Goal: Task Accomplishment & Management: Manage account settings

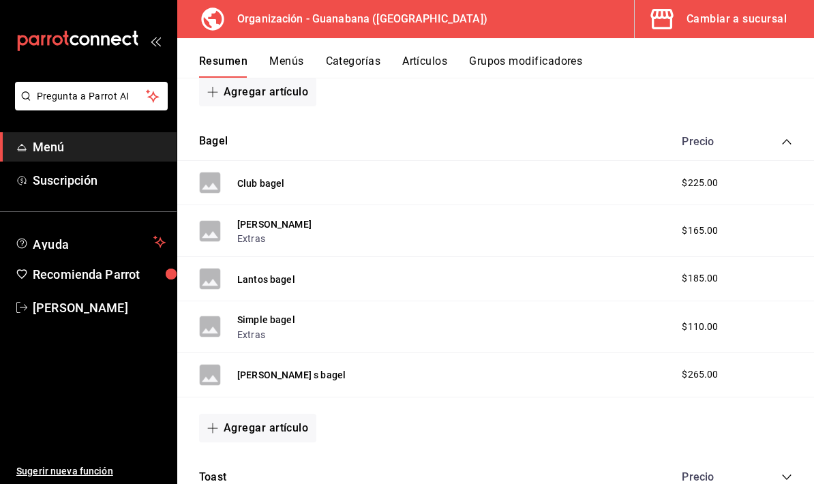
scroll to position [461, 0]
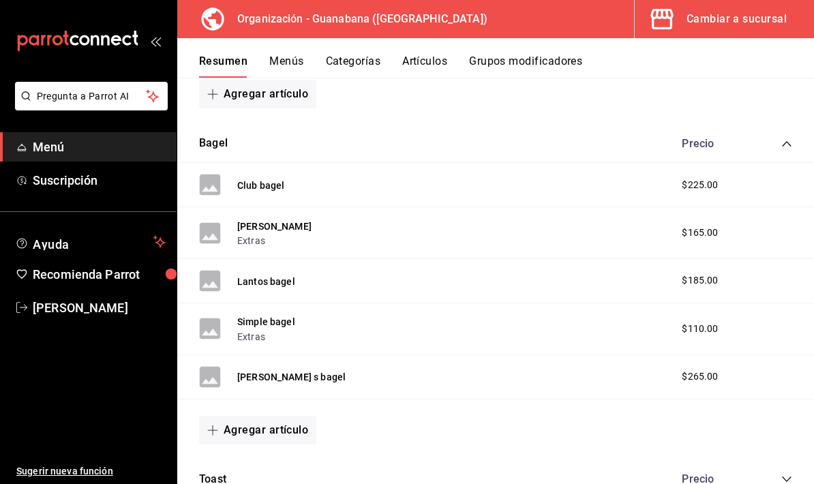
click at [422, 77] on button "Artículos" at bounding box center [424, 66] width 45 height 23
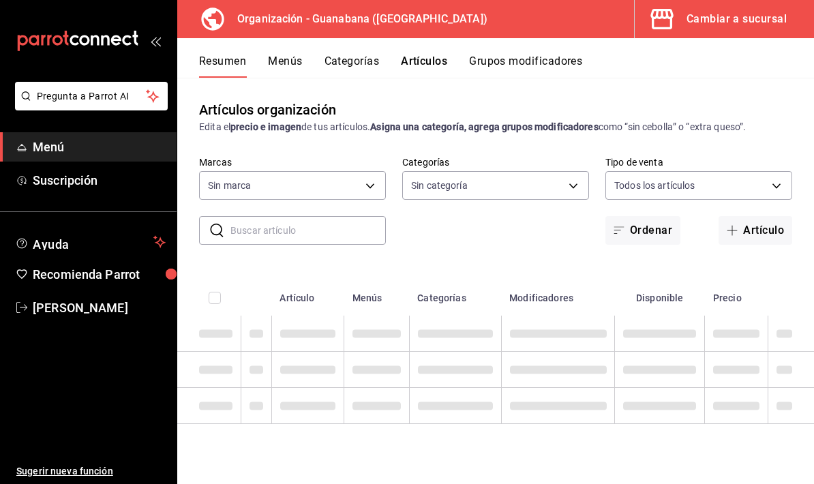
type input "3c94e616-9367-4ed0-8730-a75e431e117f"
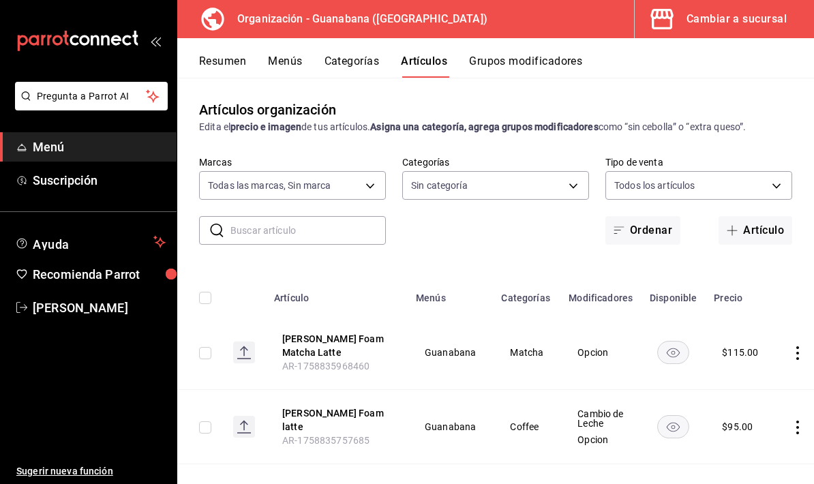
type input "50172db3-5d23-42f3-93cf-e552ad390615,6a2c47ed-c1f4-4436-95ae-25ac2b29ae9b,f50ef…"
click at [377, 61] on button "Categorías" at bounding box center [352, 66] width 55 height 23
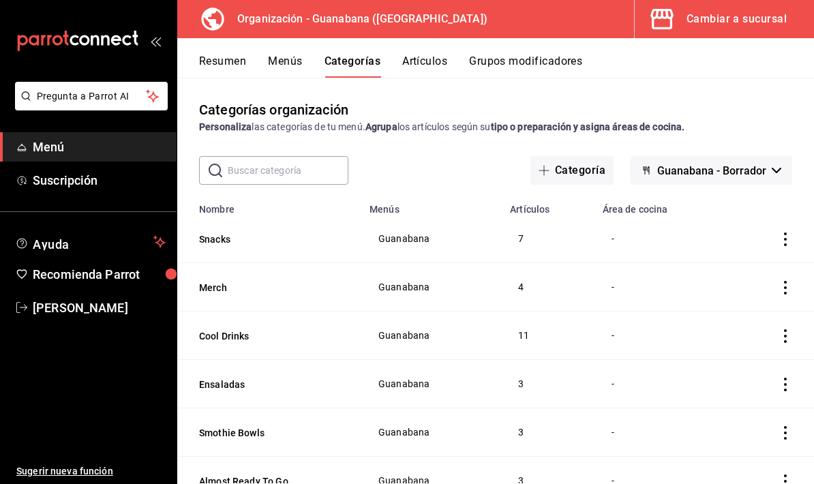
click at [583, 171] on button "Categoría" at bounding box center [572, 170] width 83 height 29
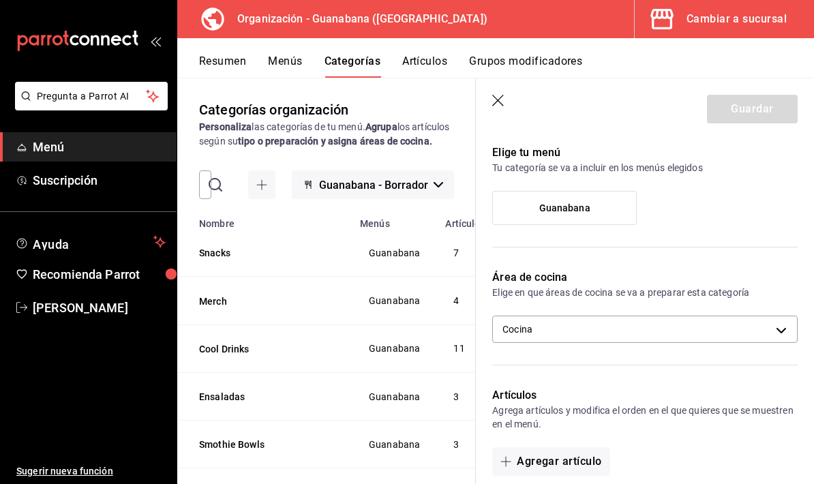
scroll to position [77, 0]
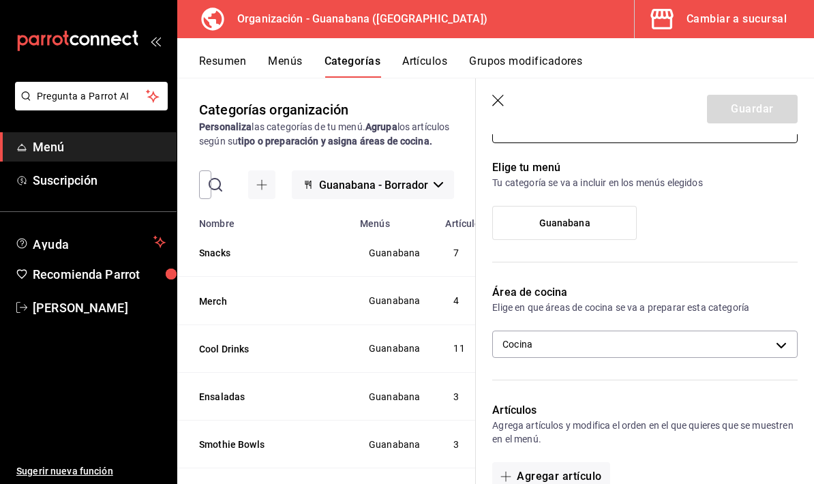
type input "Envios"
click at [587, 216] on label "Guanabana" at bounding box center [564, 223] width 143 height 33
click at [0, 0] on input "Guanabana" at bounding box center [0, 0] width 0 height 0
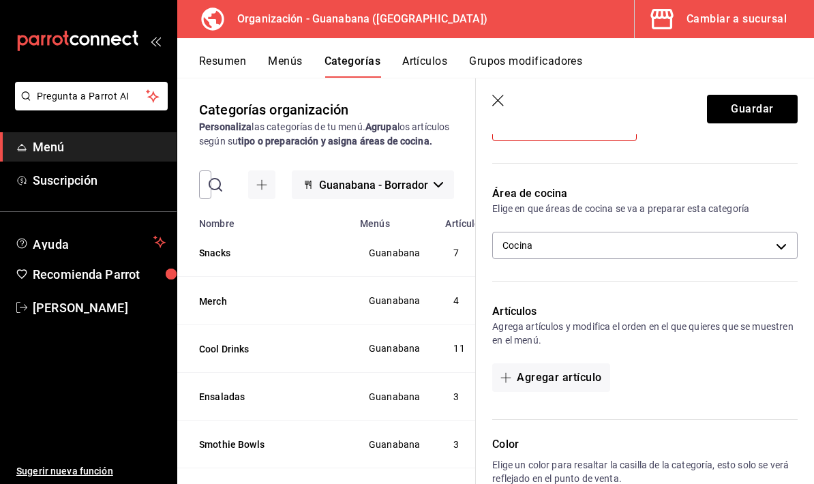
scroll to position [178, 0]
click at [750, 240] on body "Pregunta a Parrot AI Menú Suscripción Ayuda Recomienda Parrot Valentina Estrada…" at bounding box center [407, 242] width 814 height 484
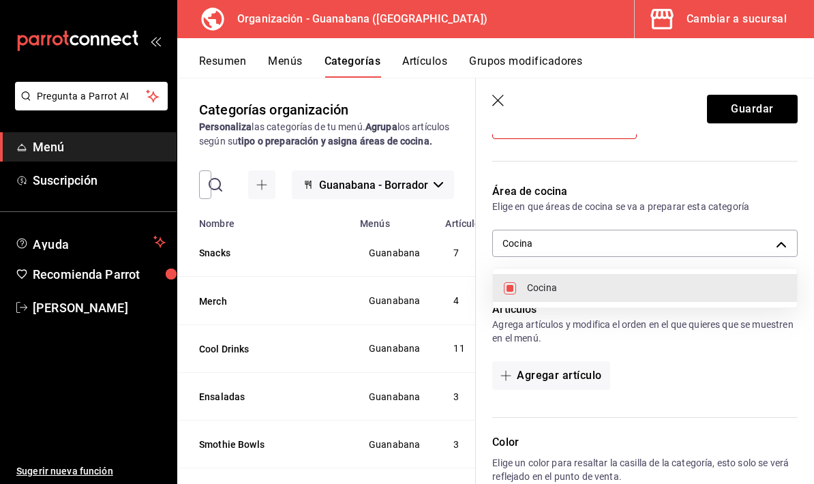
click at [701, 280] on li "Cocina" at bounding box center [645, 288] width 304 height 28
checkbox input "false"
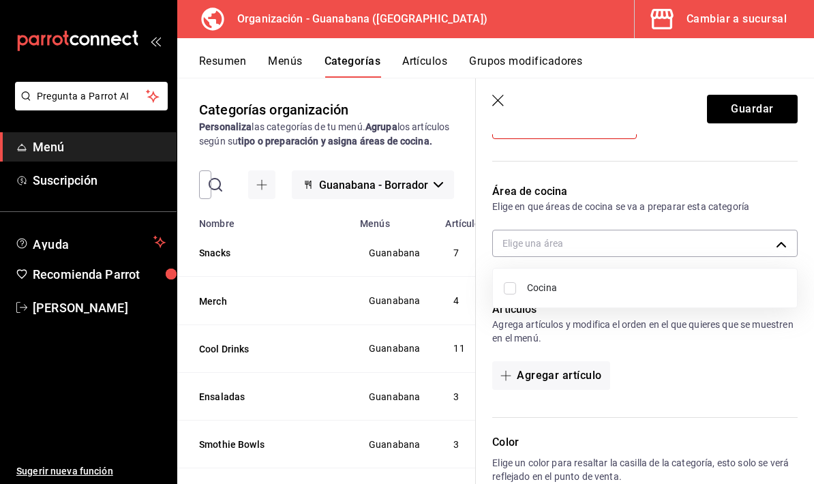
click at [681, 284] on span "Cocina" at bounding box center [656, 288] width 259 height 14
type input "42693dfb-089e-40d9-abb2-752496c5b2f0"
checkbox input "true"
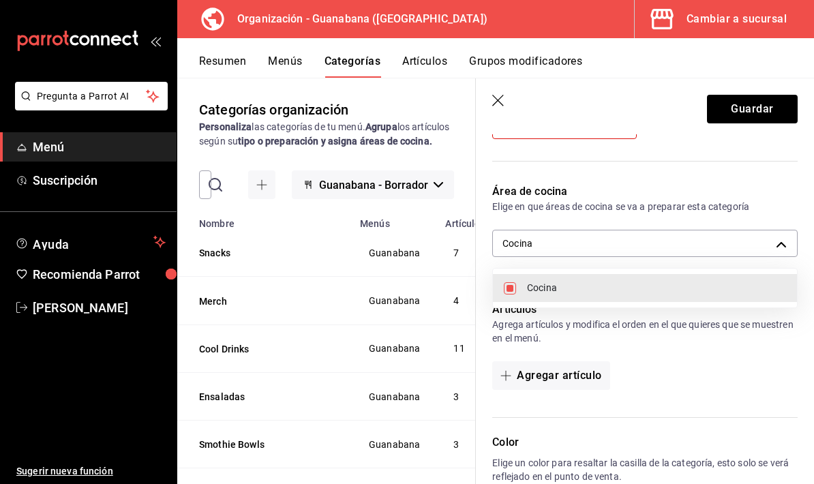
click at [677, 394] on div at bounding box center [407, 242] width 814 height 484
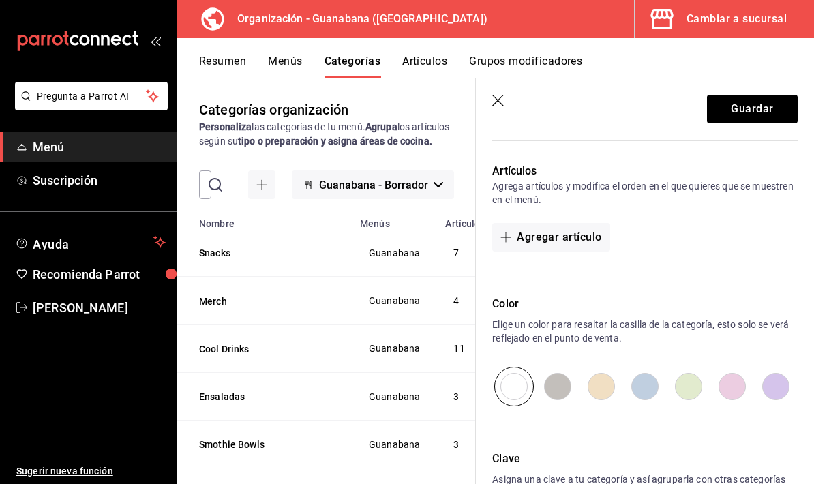
scroll to position [322, 0]
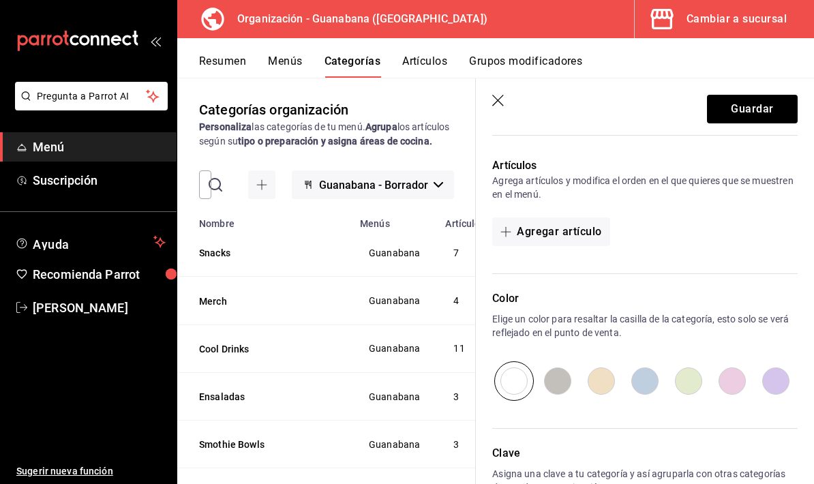
click at [578, 237] on button "Agregar artículo" at bounding box center [550, 232] width 117 height 29
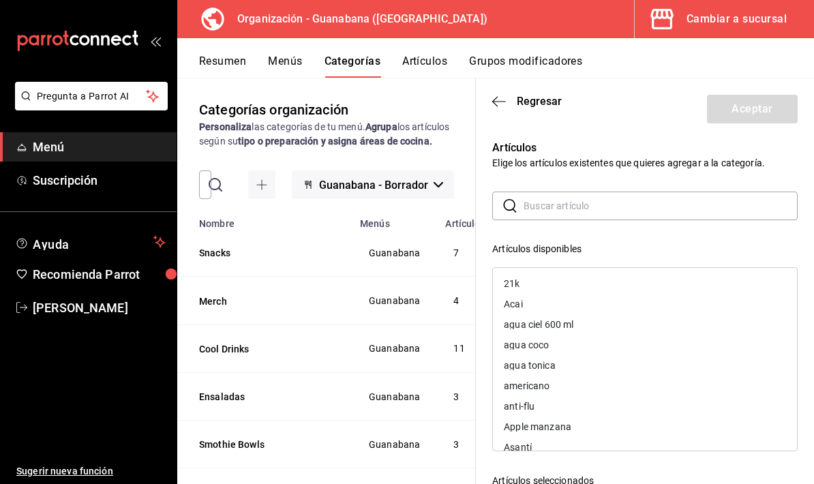
click at [678, 249] on div "Artículos disponibles" at bounding box center [645, 249] width 306 height 14
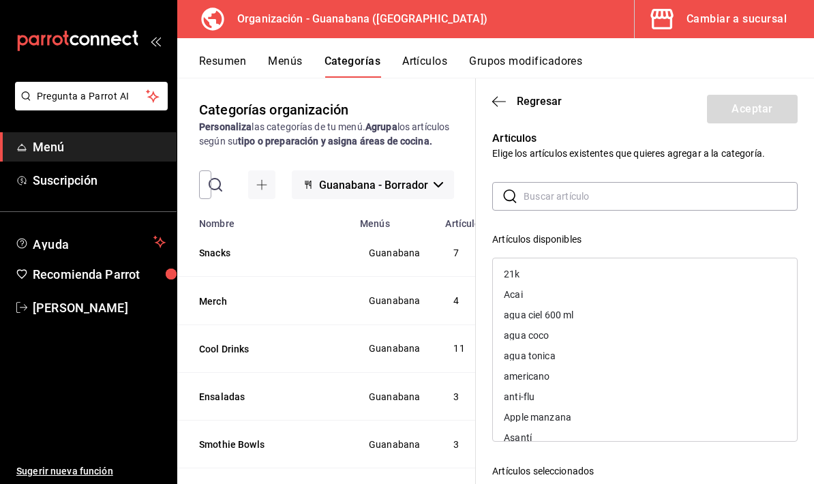
click at [717, 201] on input "text" at bounding box center [661, 196] width 274 height 27
click at [735, 187] on input "text" at bounding box center [661, 196] width 274 height 27
click at [527, 103] on span "Regresar" at bounding box center [539, 101] width 45 height 13
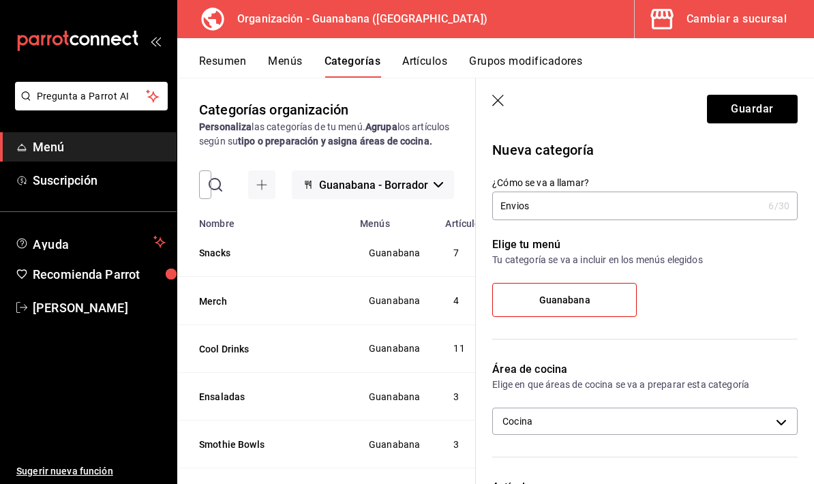
scroll to position [0, 0]
click at [758, 117] on button "Guardar" at bounding box center [752, 109] width 91 height 29
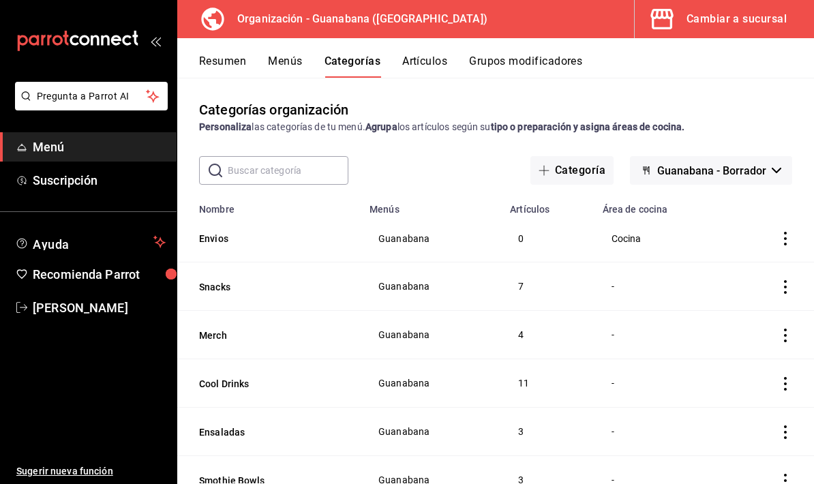
click at [429, 63] on button "Artículos" at bounding box center [424, 66] width 45 height 23
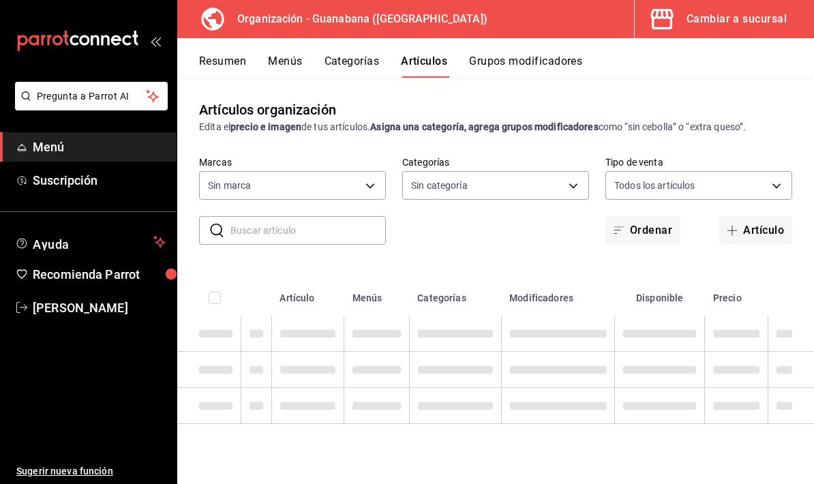
type input "3c94e616-9367-4ed0-8730-a75e431e117f"
type input "f44505b4-65e1-45ff-8b18-b122fb73f581,50172db3-5d23-42f3-93cf-e552ad390615,6a2c4…"
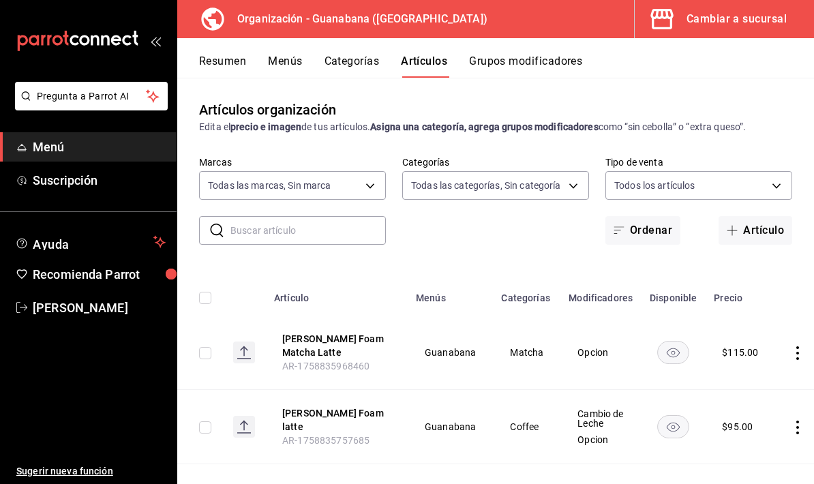
click at [774, 229] on button "Artículo" at bounding box center [756, 230] width 74 height 29
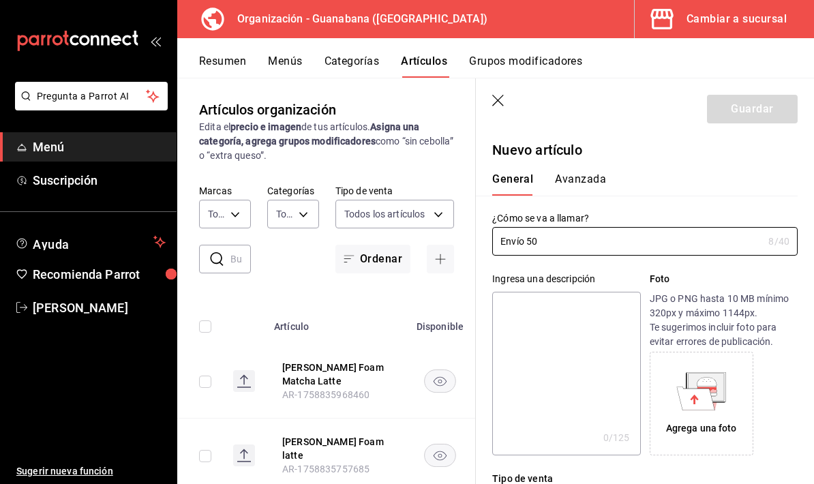
click at [528, 249] on input "Envío 50" at bounding box center [627, 241] width 271 height 27
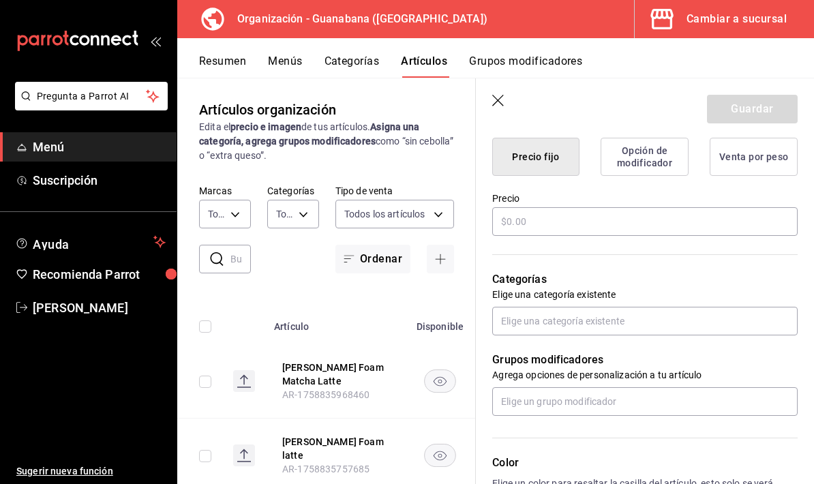
scroll to position [385, 0]
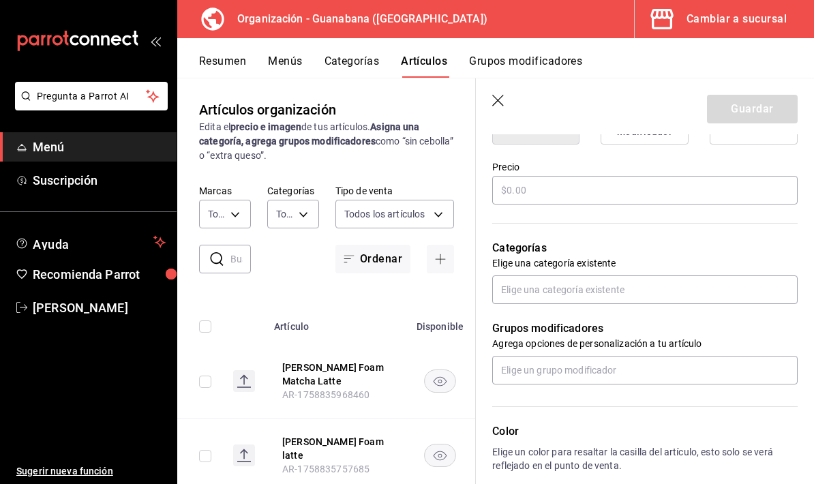
type input "Envío 50"
click at [619, 179] on input "text" at bounding box center [645, 190] width 306 height 29
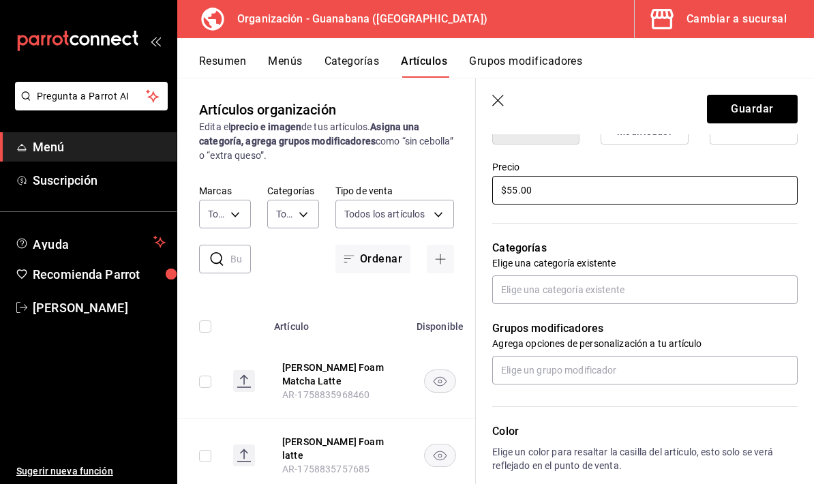
type input "$55.00"
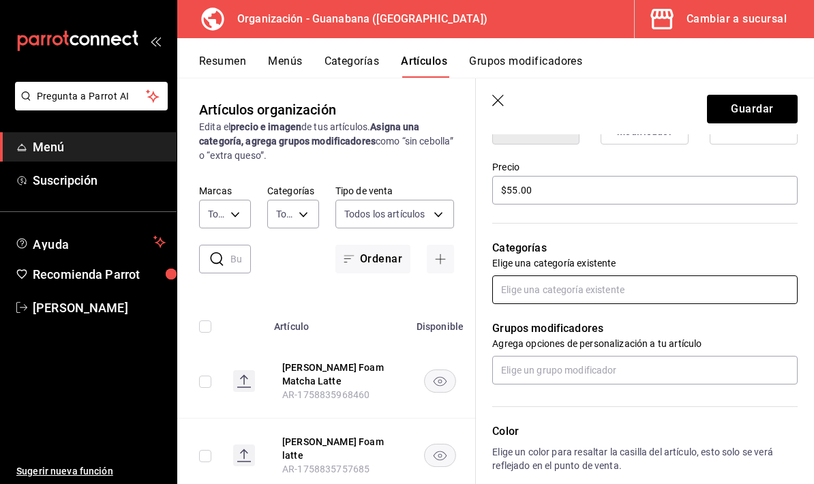
click at [668, 286] on input "text" at bounding box center [645, 290] width 306 height 29
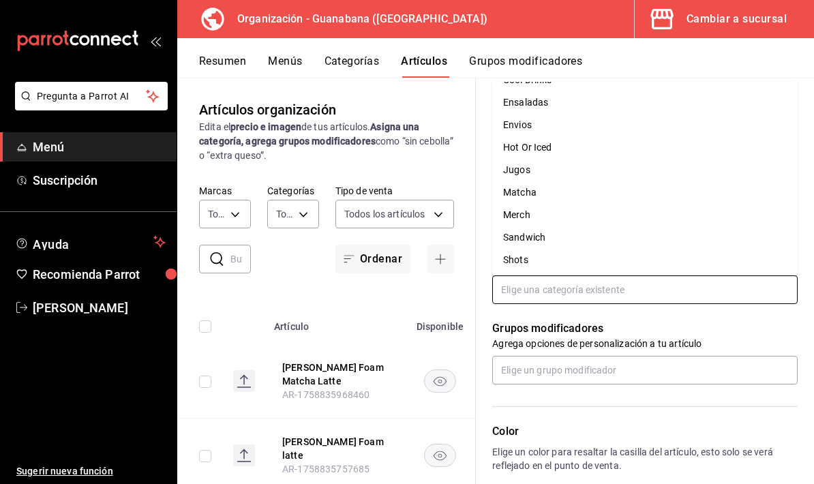
scroll to position [105, 0]
click at [565, 117] on li "Envios" at bounding box center [645, 128] width 306 height 23
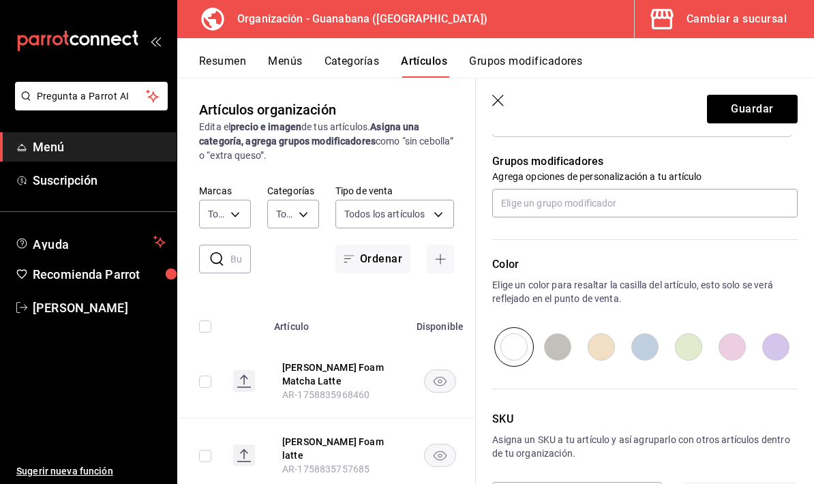
scroll to position [597, 0]
click at [767, 113] on button "Guardar" at bounding box center [752, 109] width 91 height 29
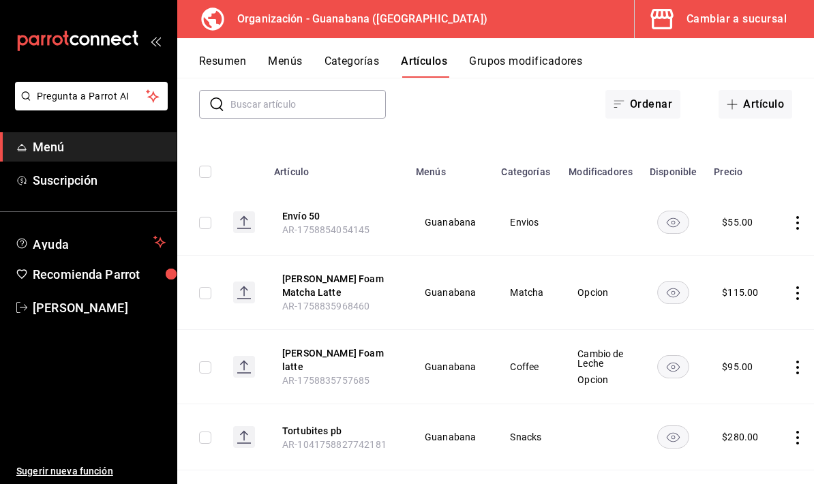
scroll to position [130, 0]
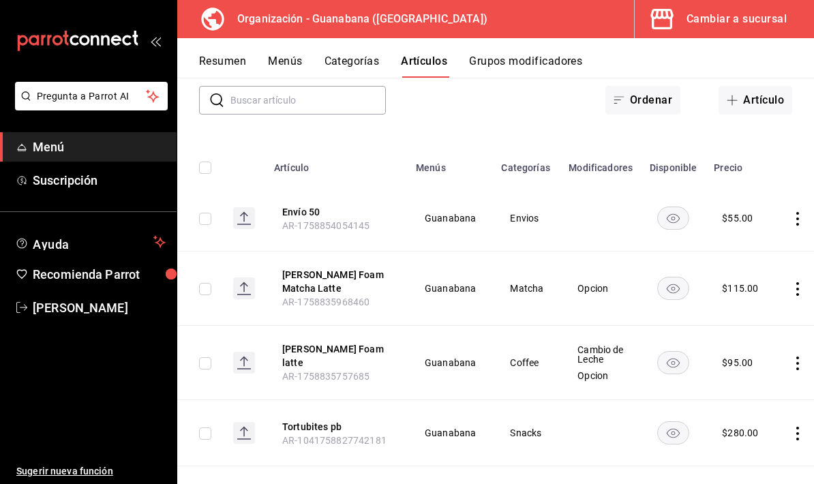
click at [774, 101] on button "Artículo" at bounding box center [756, 100] width 74 height 29
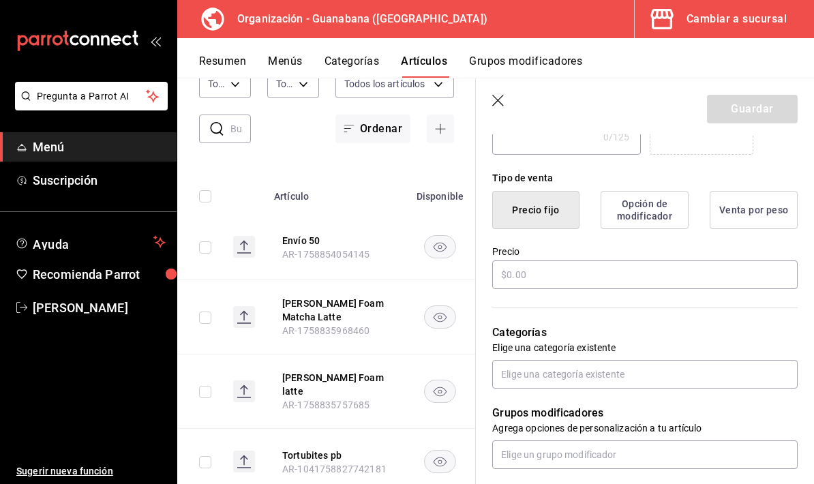
scroll to position [325, 0]
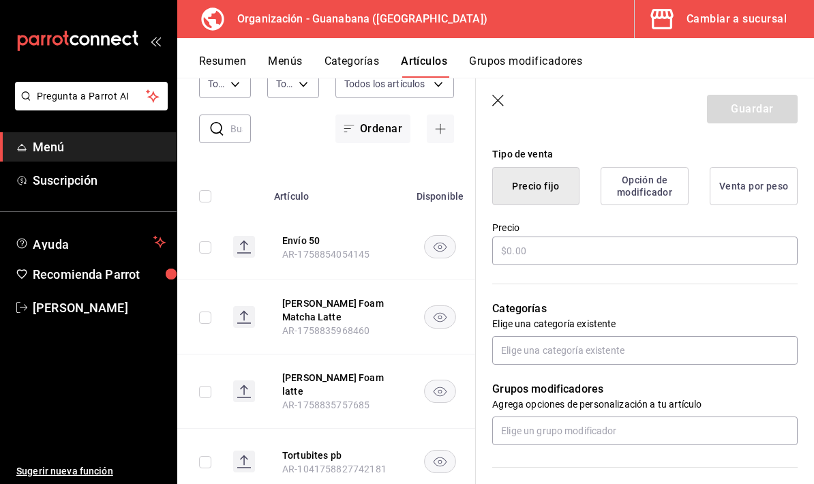
type input "Envío 55"
click at [693, 250] on input "text" at bounding box center [645, 251] width 306 height 29
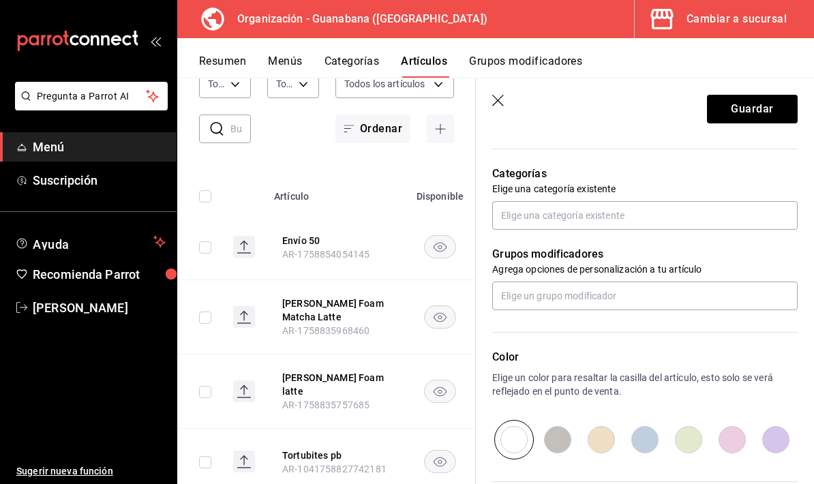
scroll to position [460, 0]
type input "$55.00"
click at [674, 205] on input "text" at bounding box center [645, 215] width 306 height 29
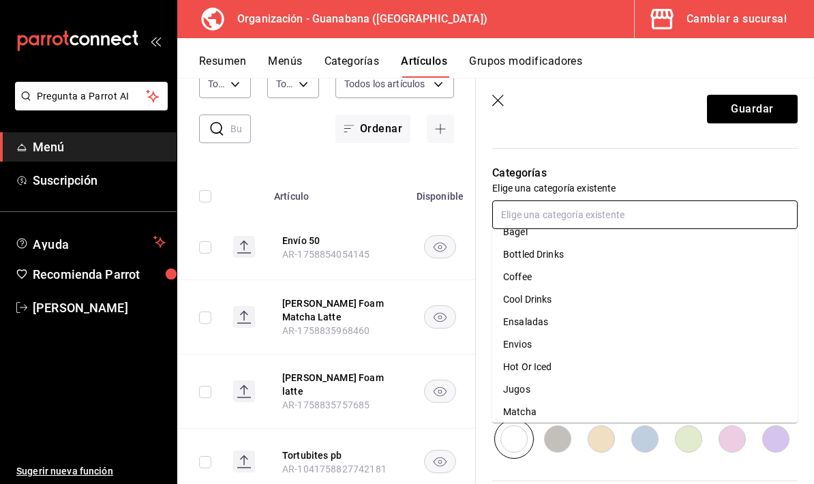
scroll to position [41, 0]
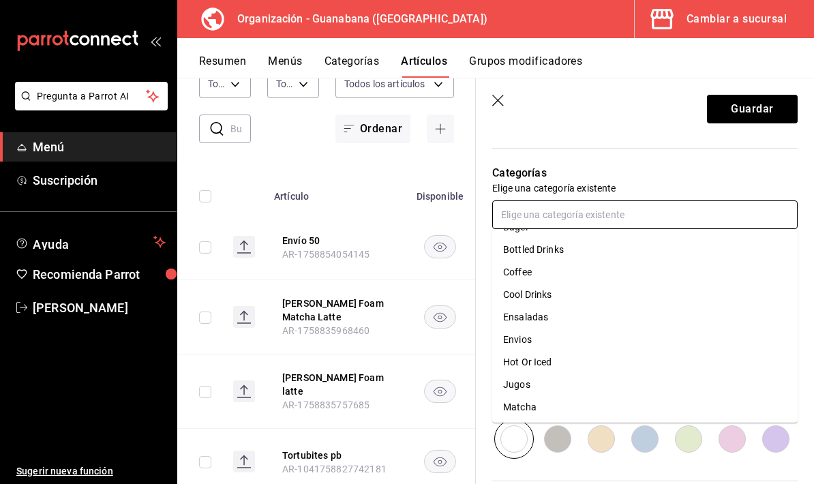
click at [542, 340] on li "Envios" at bounding box center [645, 340] width 306 height 23
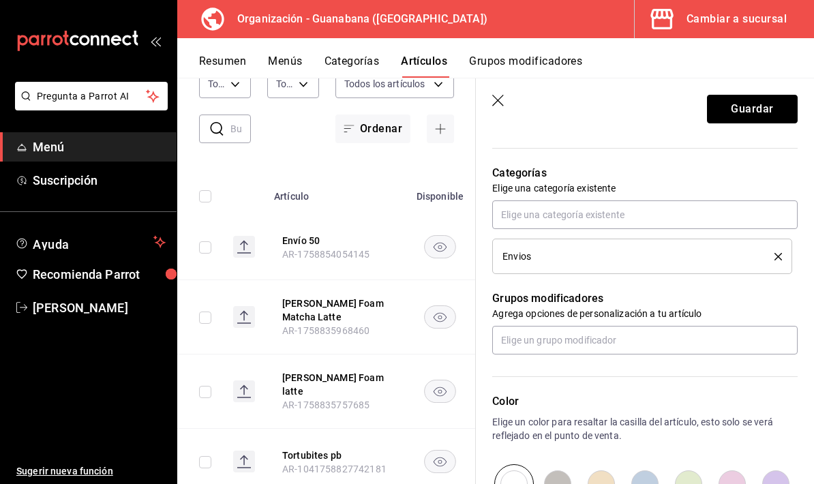
click at [767, 122] on button "Guardar" at bounding box center [752, 109] width 91 height 29
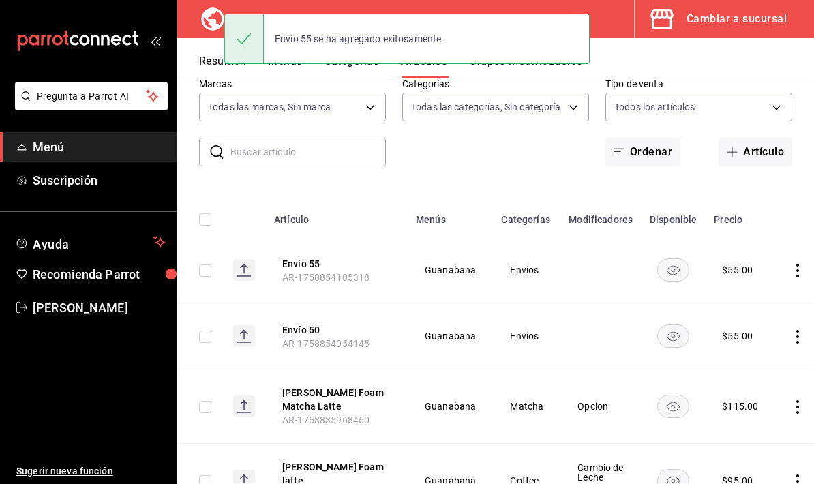
scroll to position [119, 0]
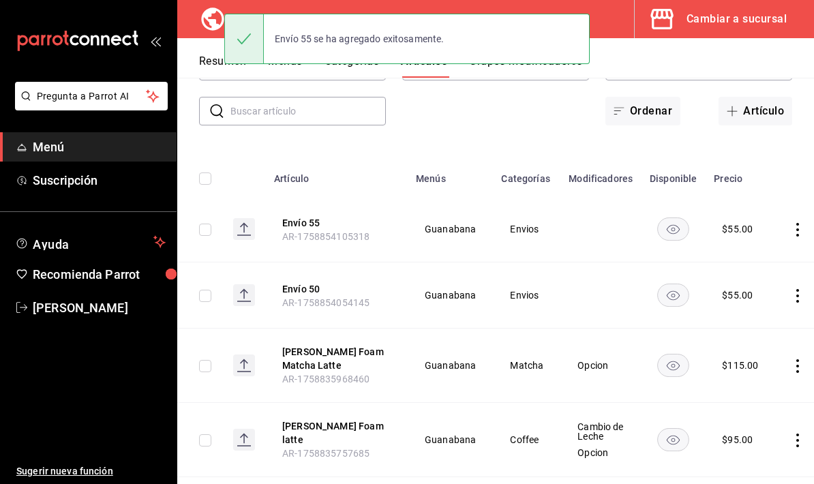
click at [791, 300] on icon "actions" at bounding box center [798, 296] width 14 height 14
click at [589, 298] on div at bounding box center [407, 242] width 814 height 484
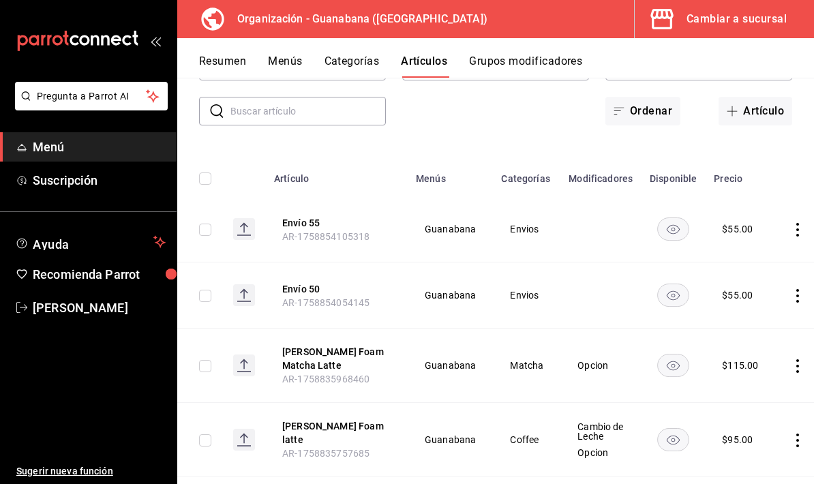
click at [296, 295] on button "Envío 50" at bounding box center [336, 289] width 109 height 14
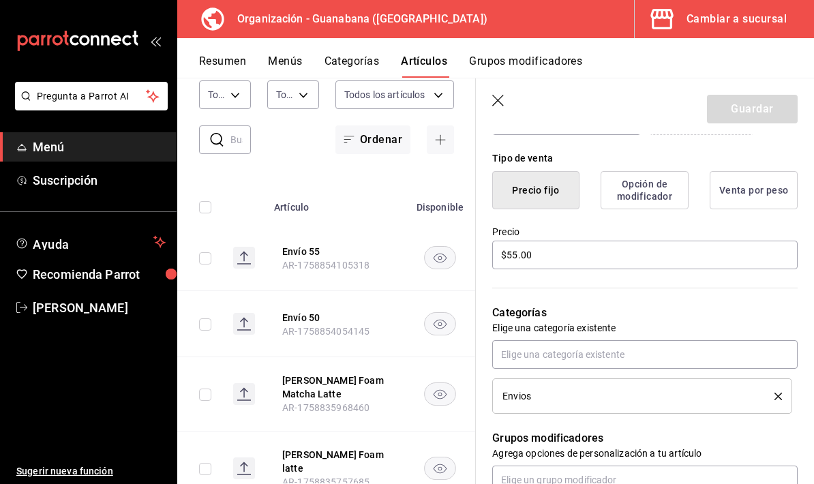
scroll to position [334, 0]
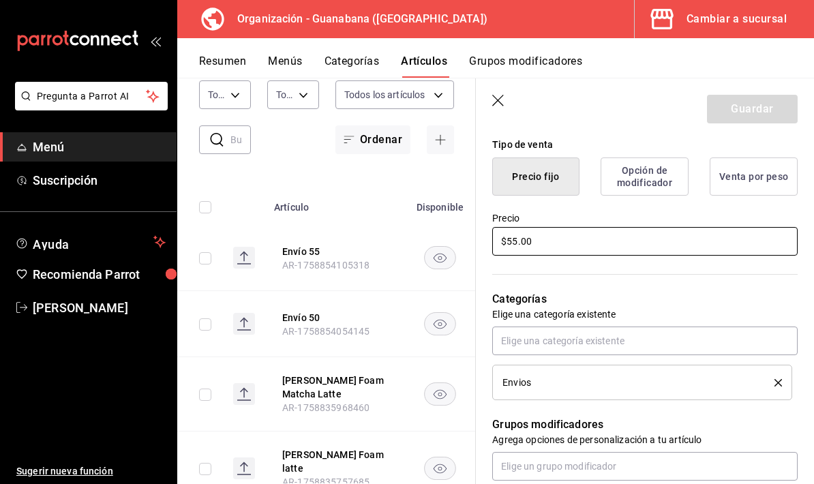
click at [608, 243] on input "$55.00" at bounding box center [645, 241] width 306 height 29
type input "$50.00"
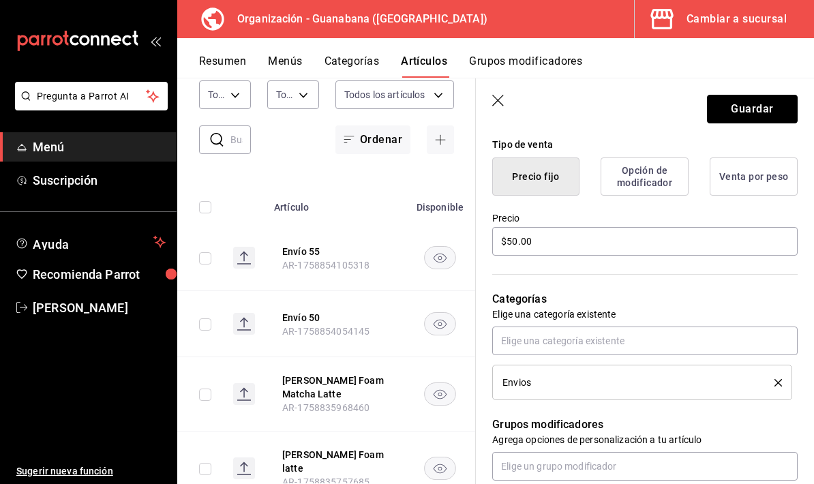
click at [761, 118] on button "Guardar" at bounding box center [752, 109] width 91 height 29
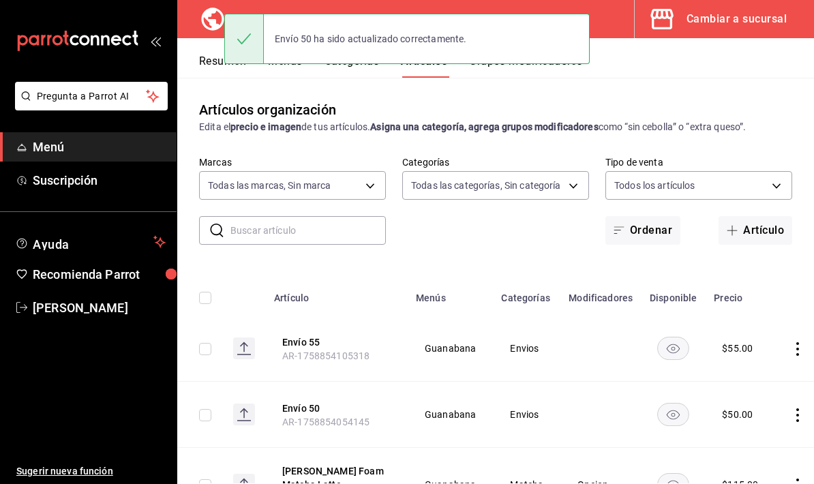
click at [759, 235] on button "Artículo" at bounding box center [756, 230] width 74 height 29
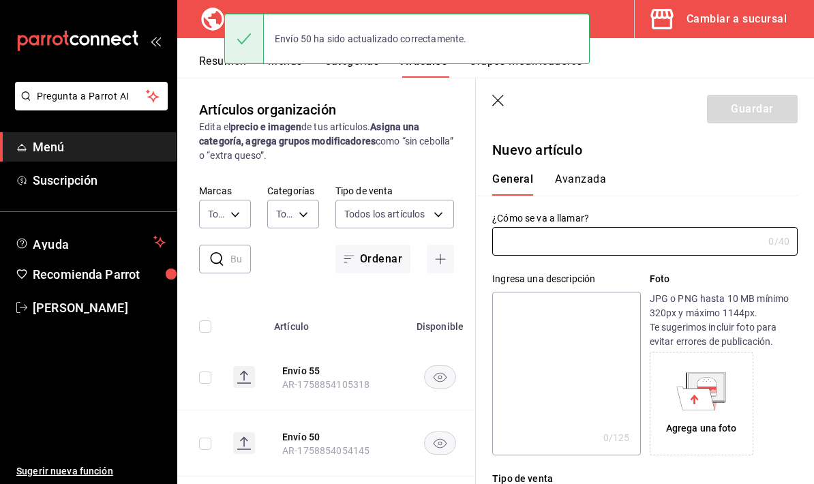
type input "AR-1758854128129"
click at [623, 251] on input "text" at bounding box center [627, 241] width 271 height 27
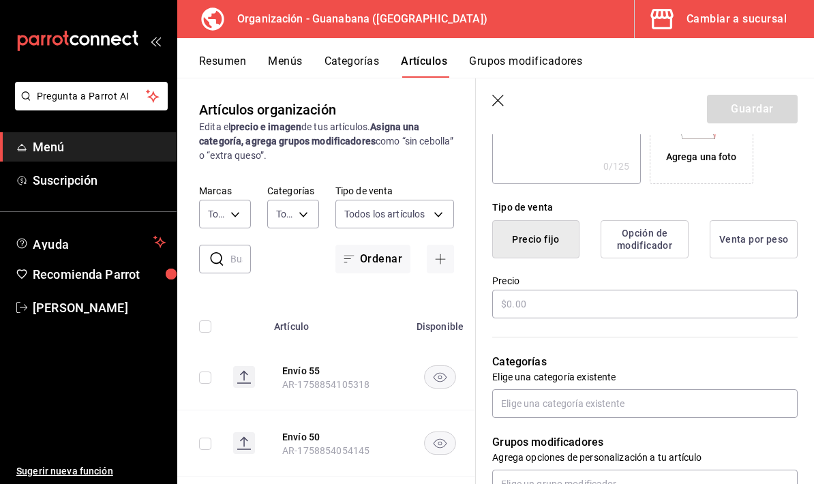
scroll to position [282, 0]
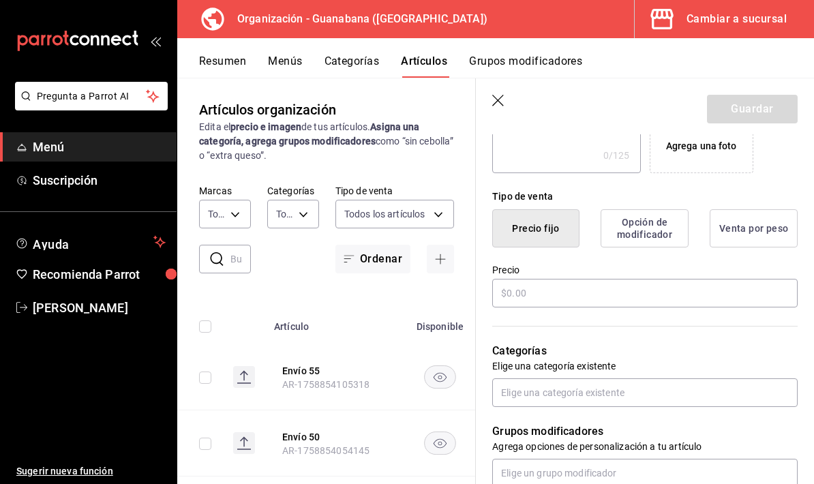
type input "Envio 60"
click at [593, 306] on input "text" at bounding box center [645, 293] width 306 height 29
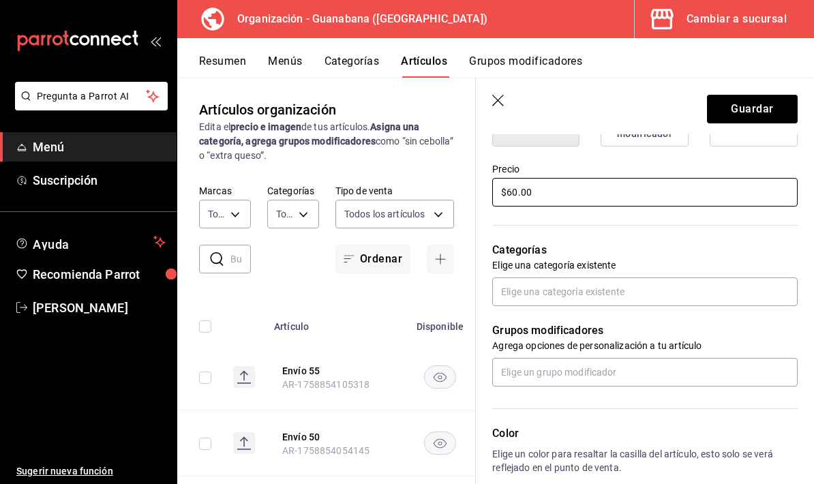
scroll to position [401, 0]
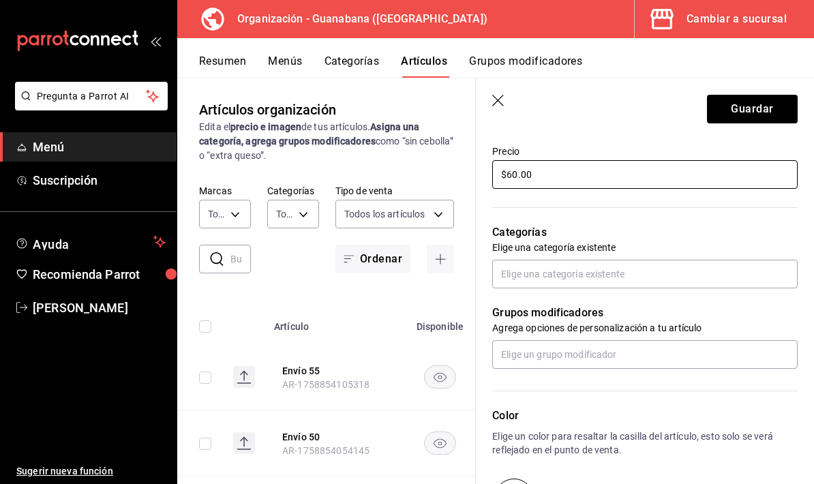
type input "$60.00"
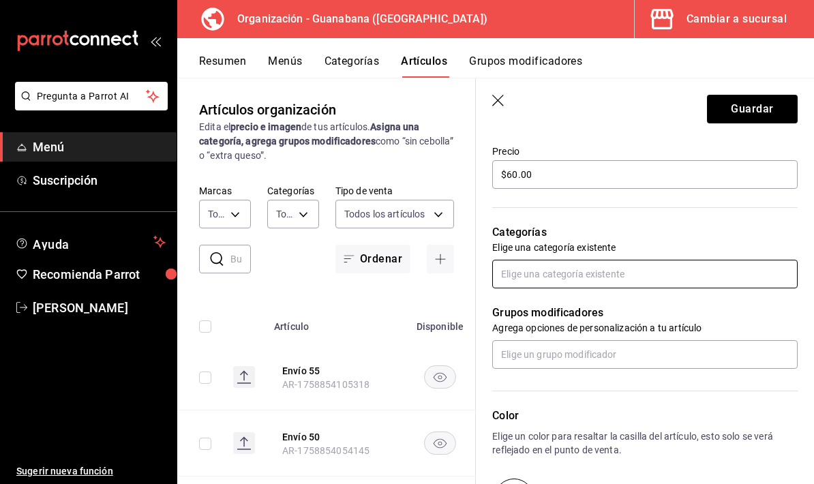
click at [620, 288] on input "text" at bounding box center [645, 274] width 306 height 29
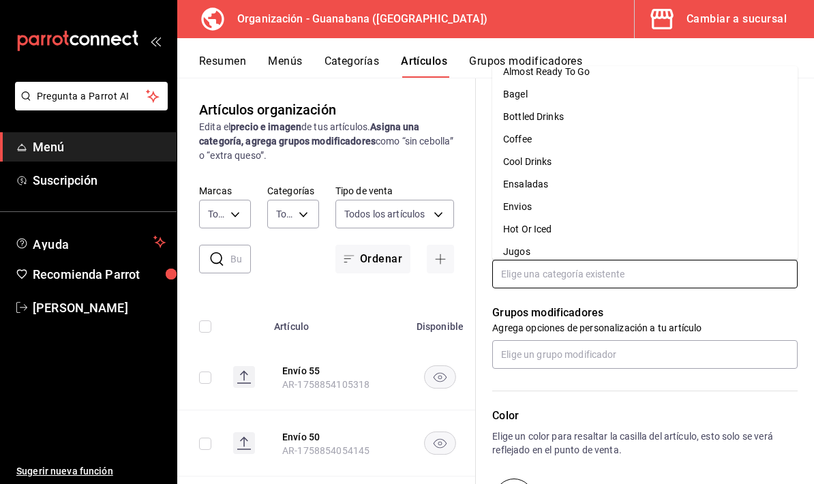
scroll to position [16, 0]
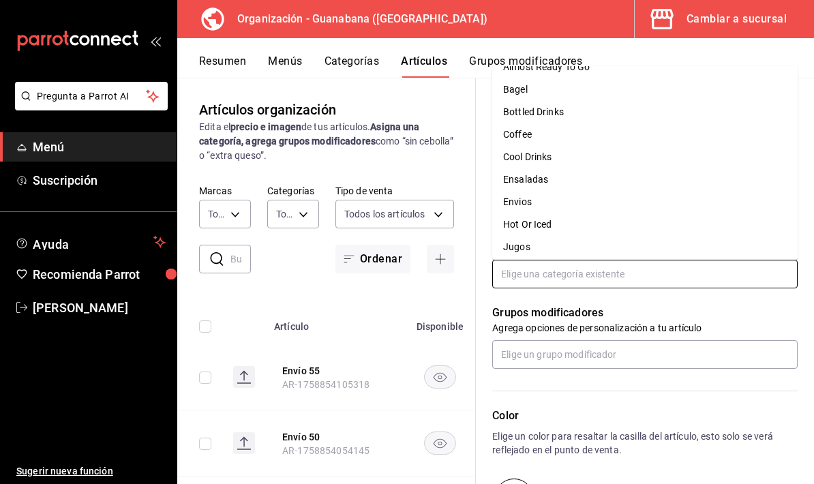
click at [608, 191] on li "Envios" at bounding box center [645, 202] width 306 height 23
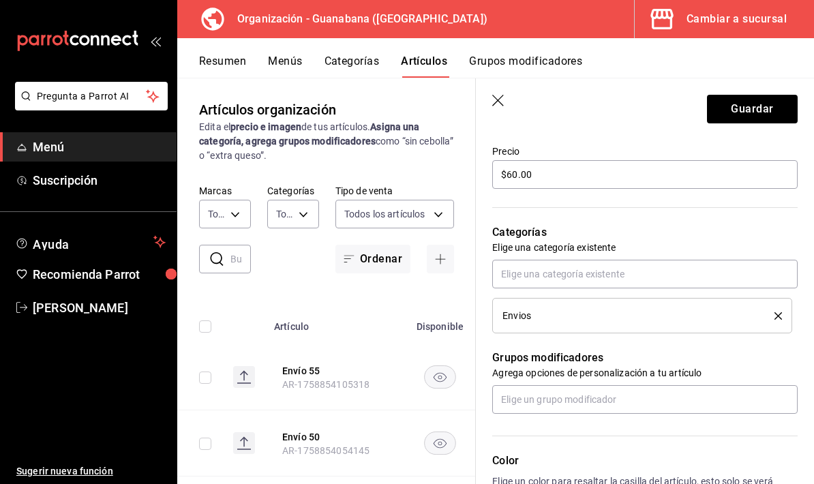
click at [753, 108] on button "Guardar" at bounding box center [752, 109] width 91 height 29
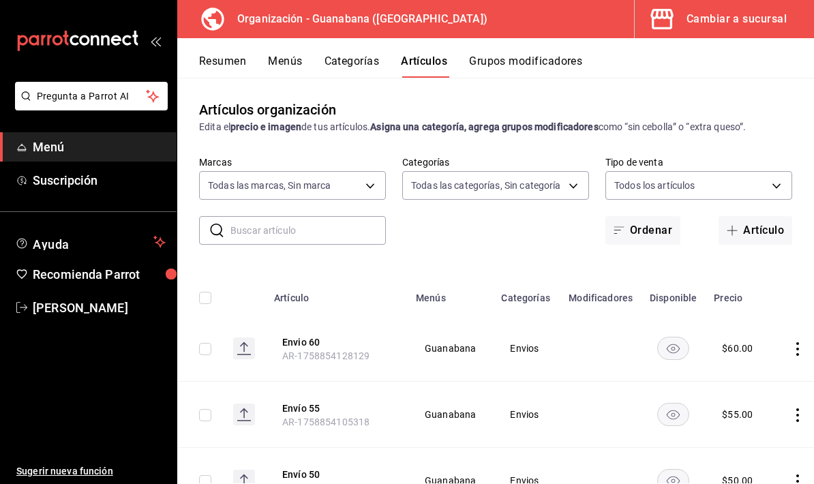
click at [767, 233] on button "Artículo" at bounding box center [756, 230] width 74 height 29
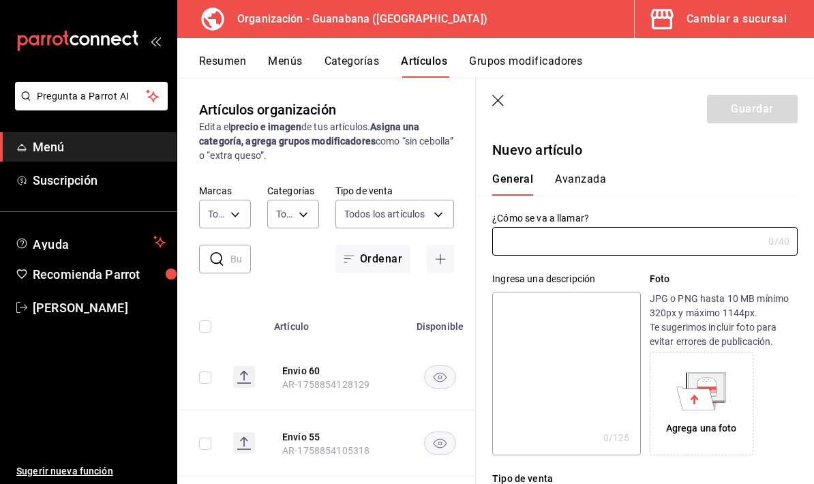
type input "AR-1758854149423"
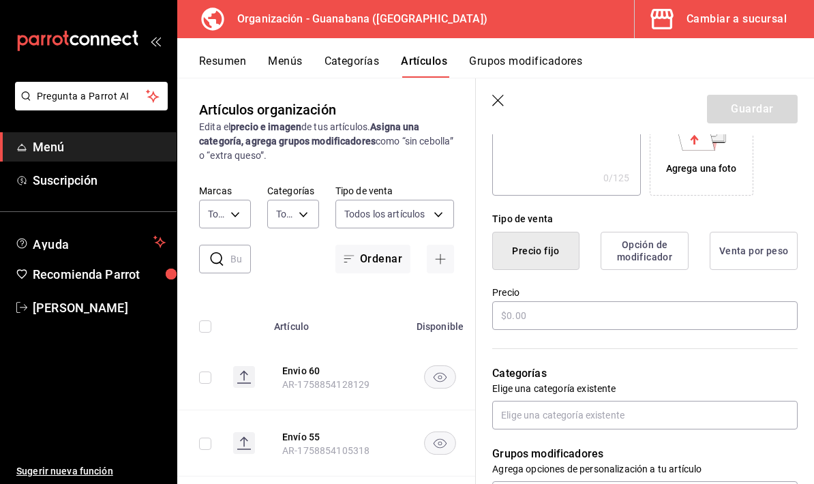
scroll to position [312, 0]
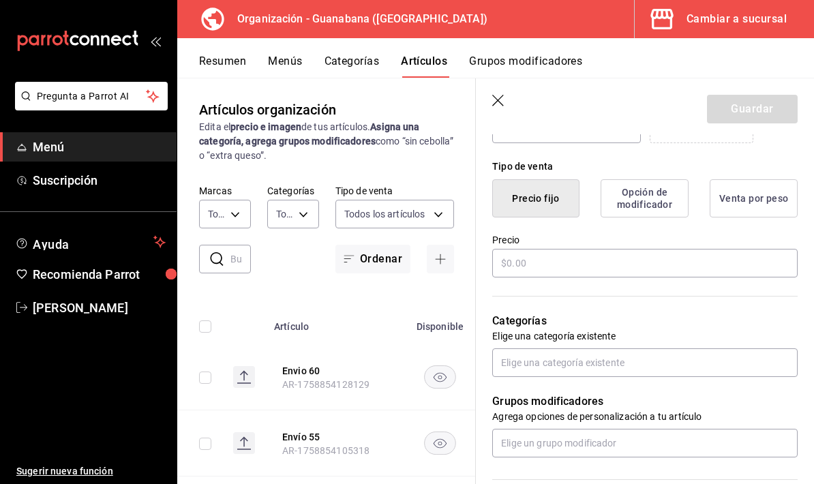
type input "Envio 65"
click at [611, 261] on input "text" at bounding box center [645, 263] width 306 height 29
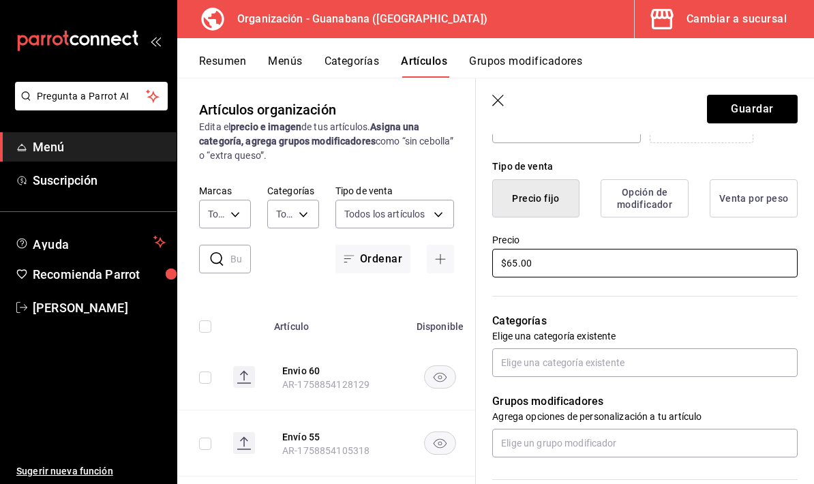
type input "$65.00"
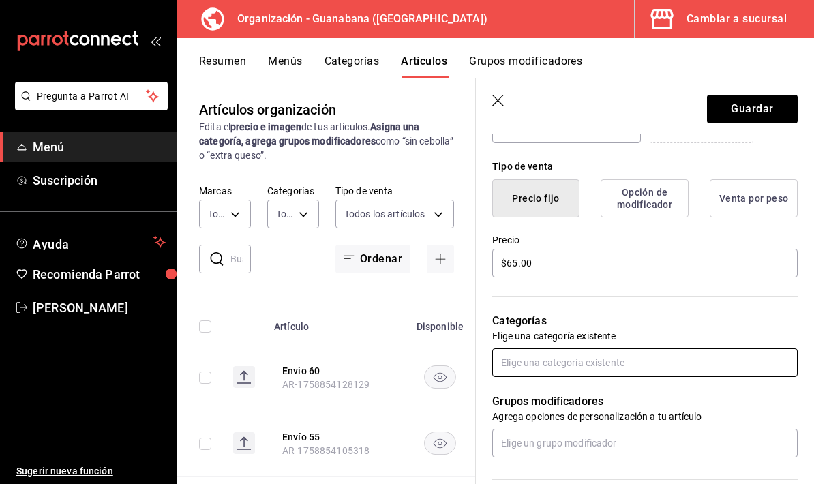
click at [549, 364] on input "text" at bounding box center [645, 363] width 306 height 29
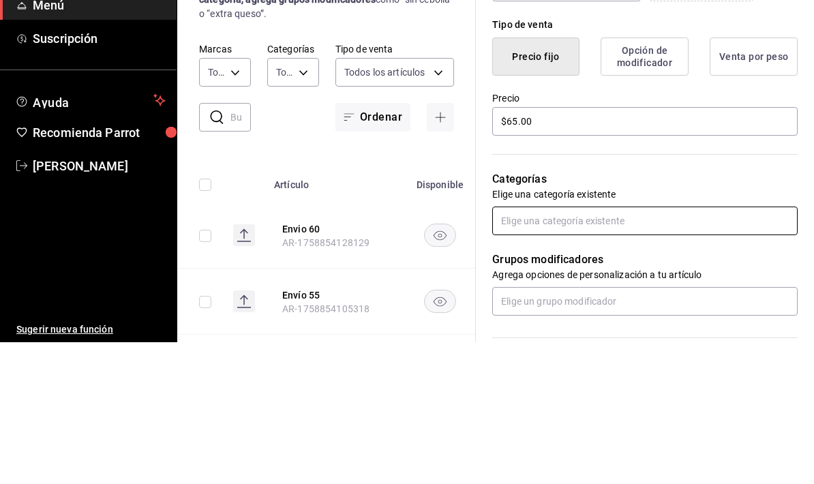
scroll to position [55, 0]
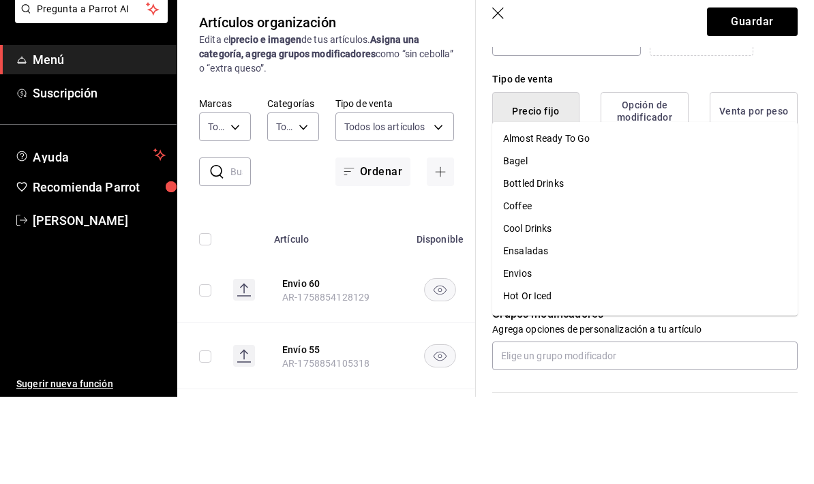
click at [530, 350] on li "Envios" at bounding box center [645, 361] width 306 height 23
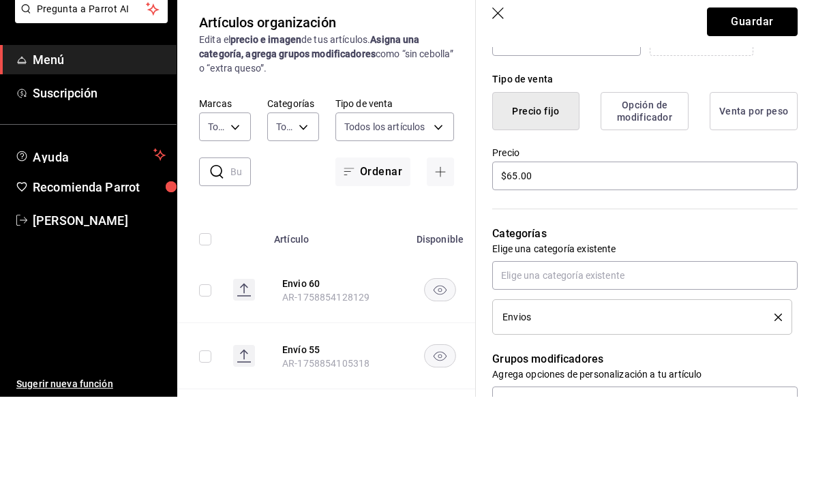
click at [767, 95] on button "Guardar" at bounding box center [752, 109] width 91 height 29
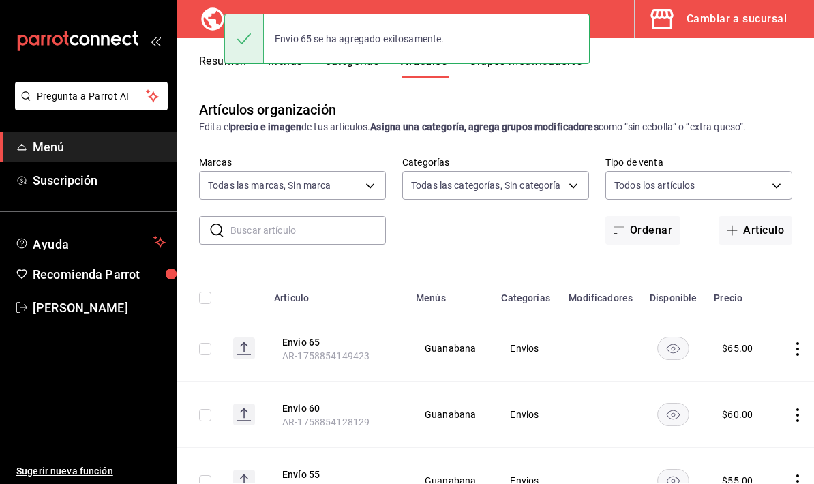
click at [781, 216] on button "Artículo" at bounding box center [756, 230] width 74 height 29
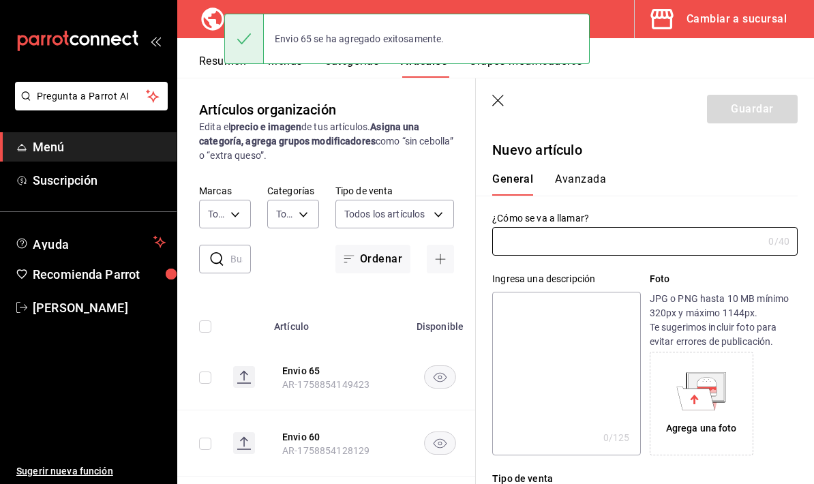
type input "AR-1758854160154"
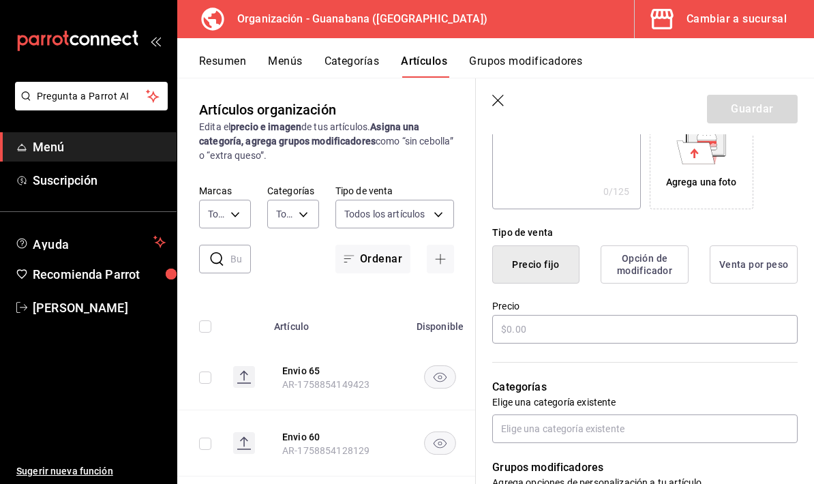
scroll to position [250, 0]
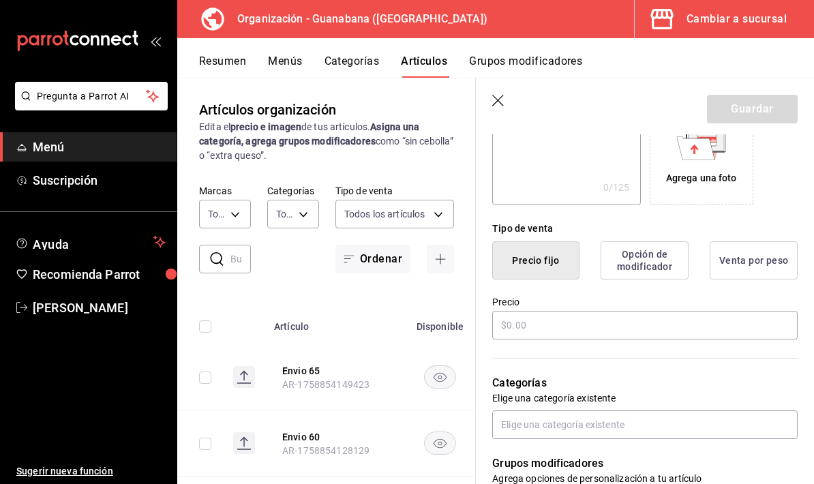
type input "Envio 70"
click at [602, 323] on input "text" at bounding box center [645, 325] width 306 height 29
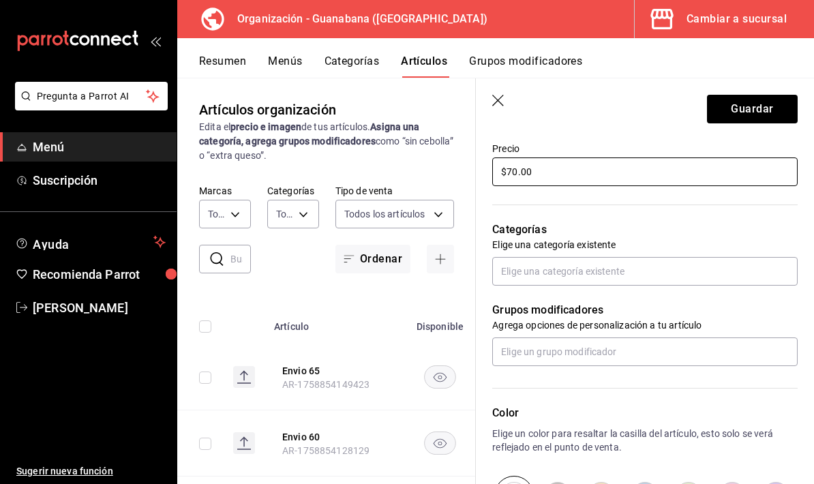
scroll to position [435, 0]
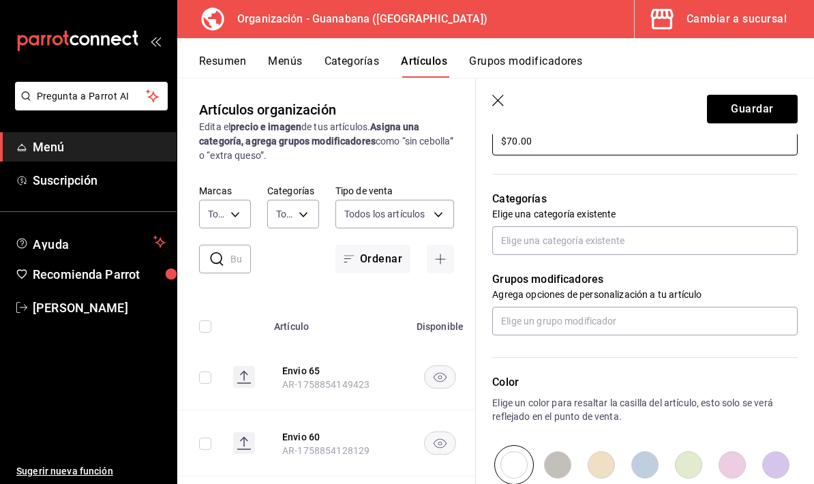
type input "$70.00"
click at [652, 248] on input "text" at bounding box center [645, 240] width 306 height 29
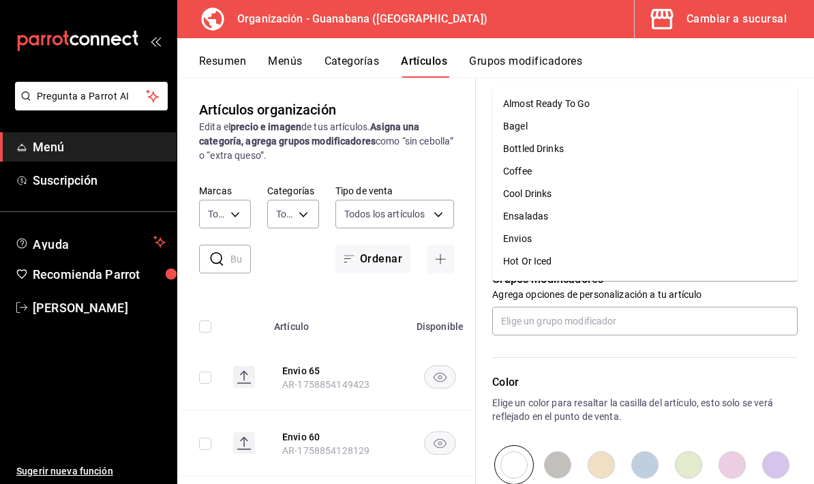
click at [553, 228] on li "Envios" at bounding box center [645, 239] width 306 height 23
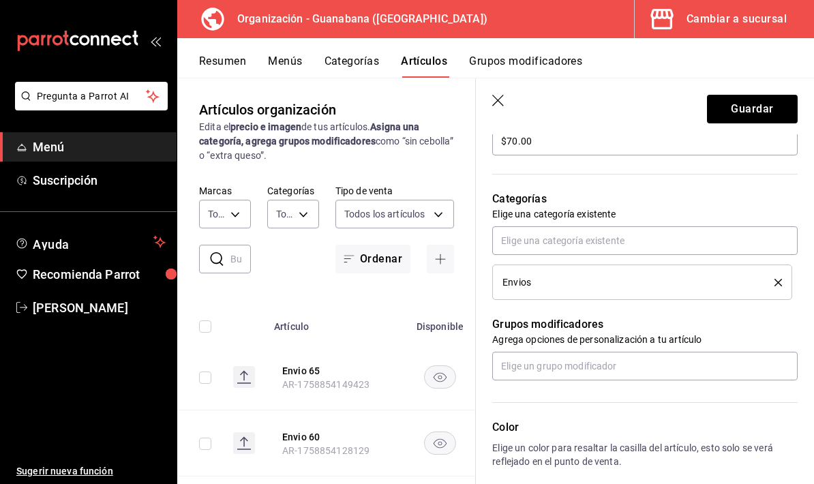
click at [745, 104] on button "Guardar" at bounding box center [752, 109] width 91 height 29
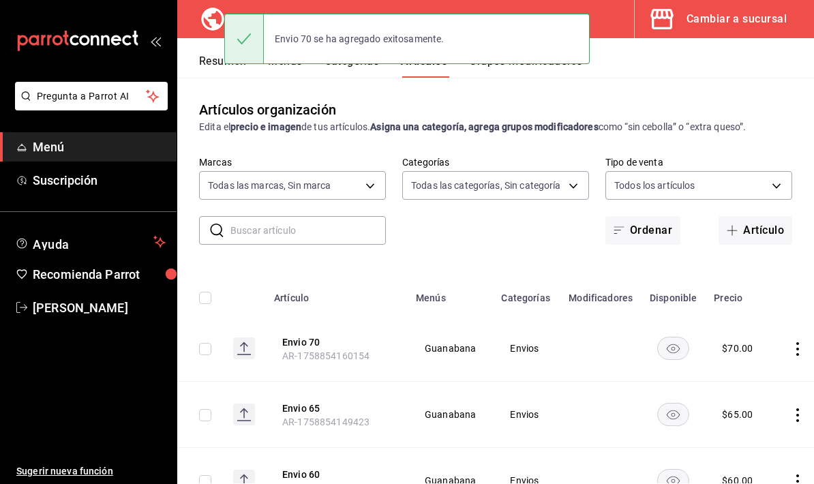
click at [761, 216] on button "Artículo" at bounding box center [756, 230] width 74 height 29
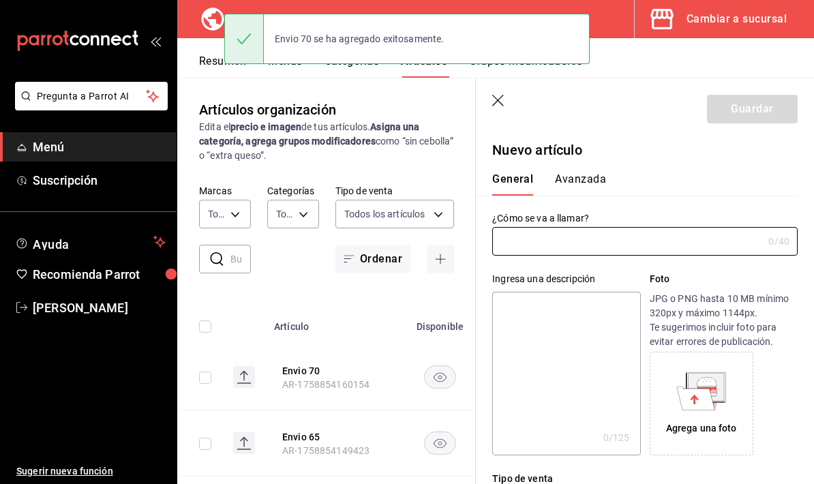
type input "AR-1758854170315"
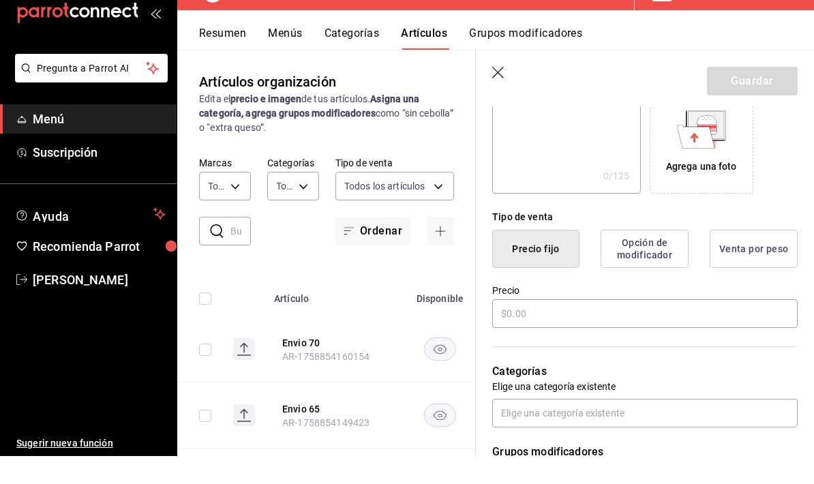
scroll to position [251, 0]
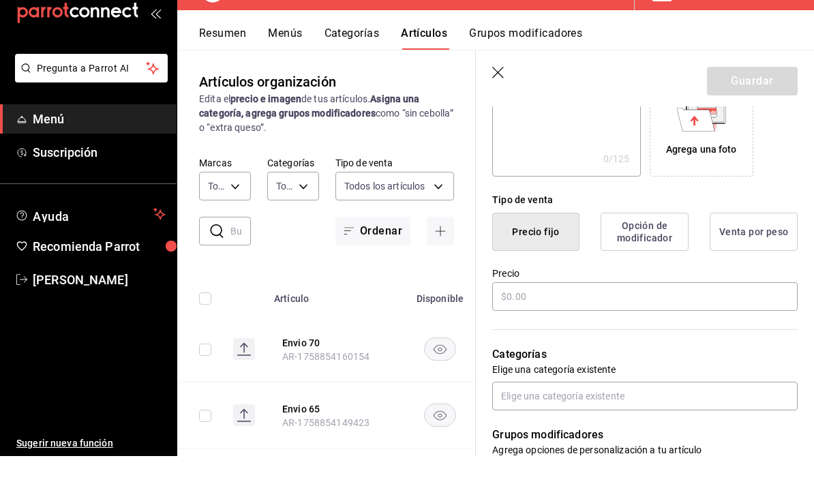
type input "Envio 75"
click at [618, 310] on input "text" at bounding box center [645, 324] width 306 height 29
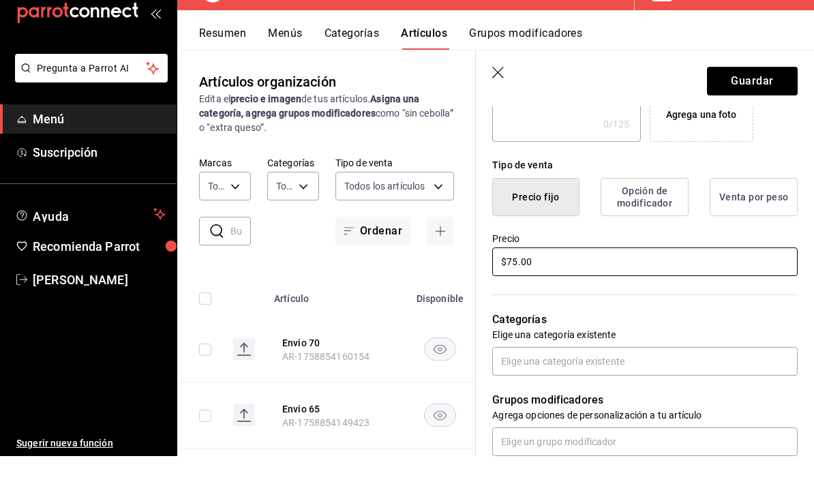
scroll to position [296, 0]
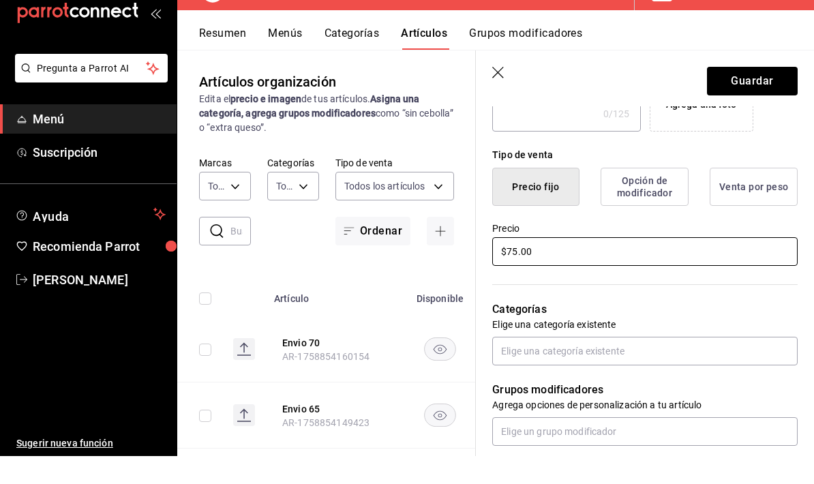
type input "$75.00"
click at [771, 95] on button "Guardar" at bounding box center [752, 109] width 91 height 29
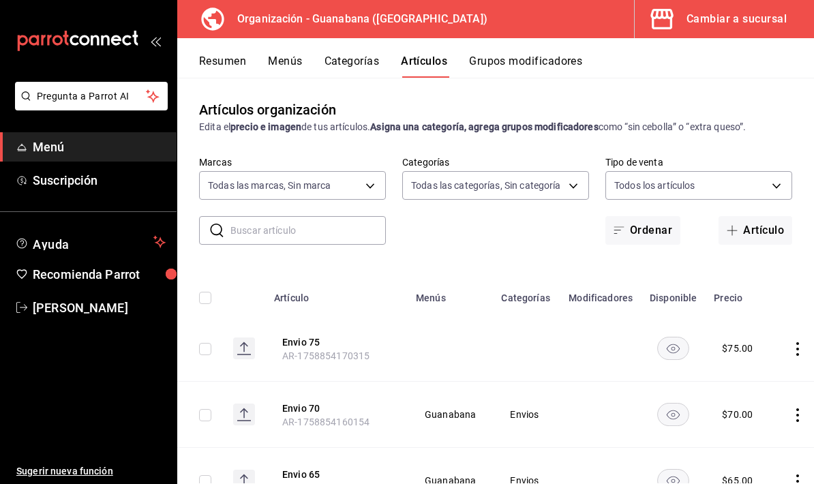
click at [775, 216] on button "Artículo" at bounding box center [756, 230] width 74 height 29
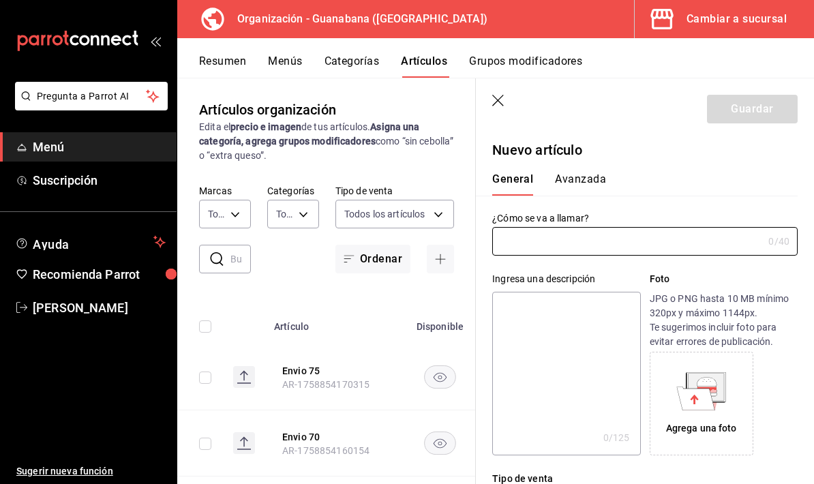
type input "AR-1758854186867"
click at [598, 253] on input "text" at bounding box center [627, 241] width 271 height 27
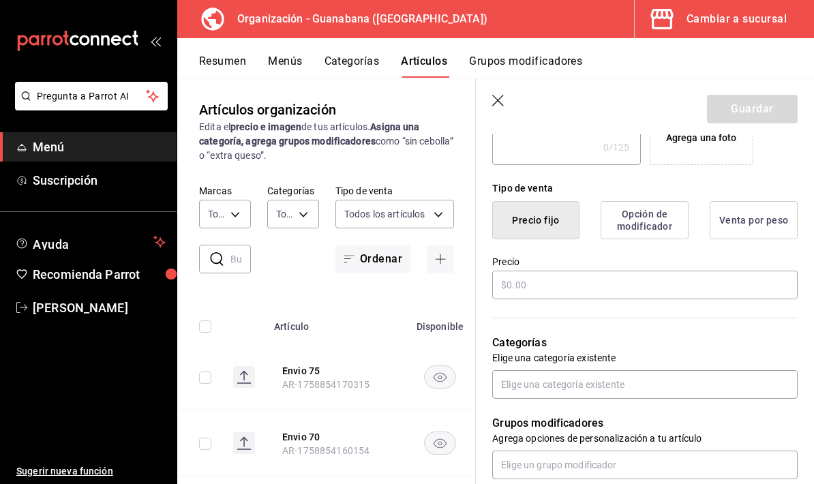
scroll to position [326, 0]
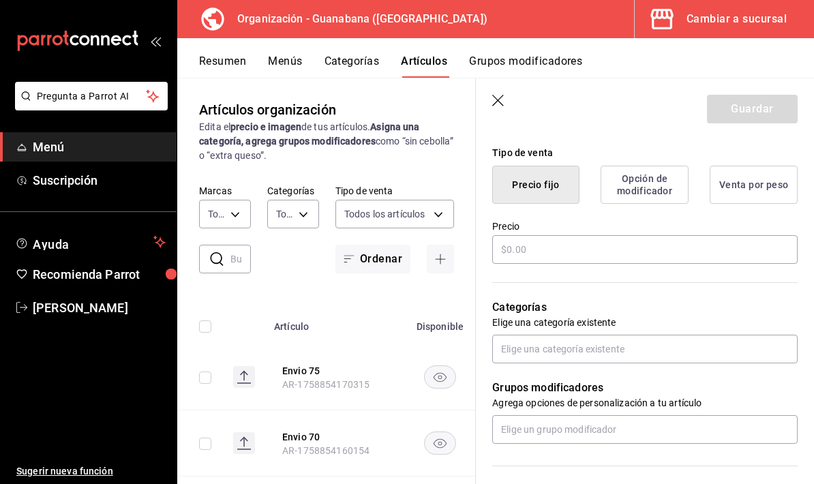
type input "Envio 80"
click at [625, 241] on input "text" at bounding box center [645, 249] width 306 height 29
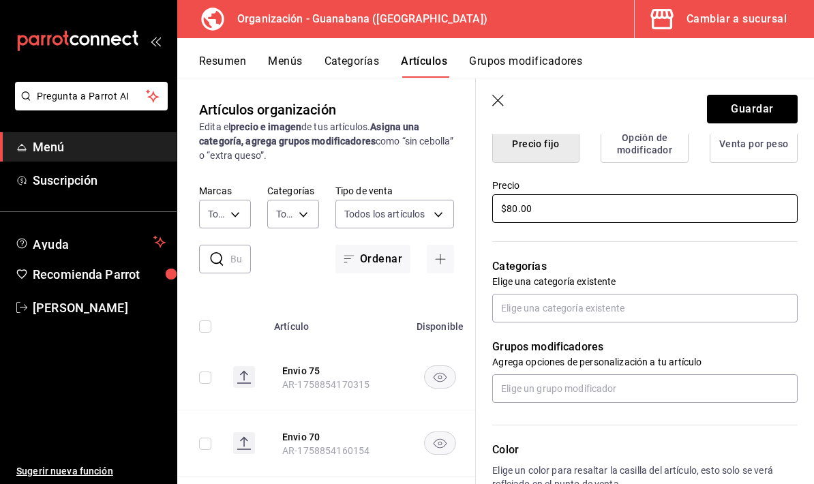
scroll to position [373, 0]
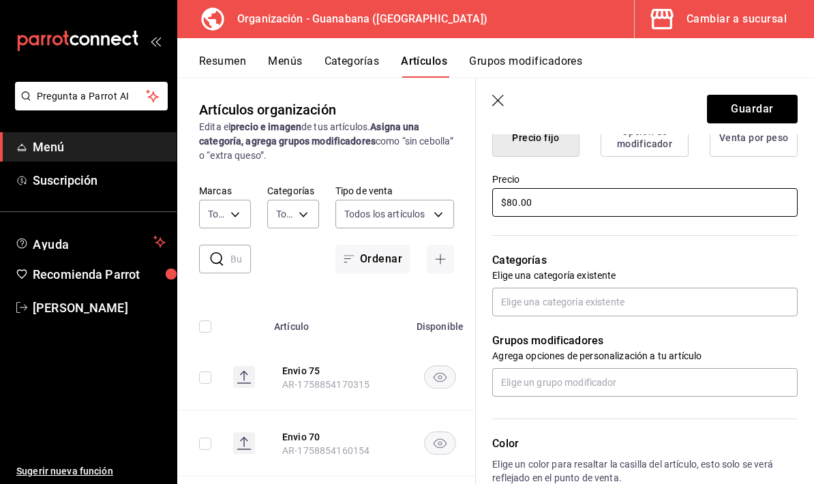
type input "$80.00"
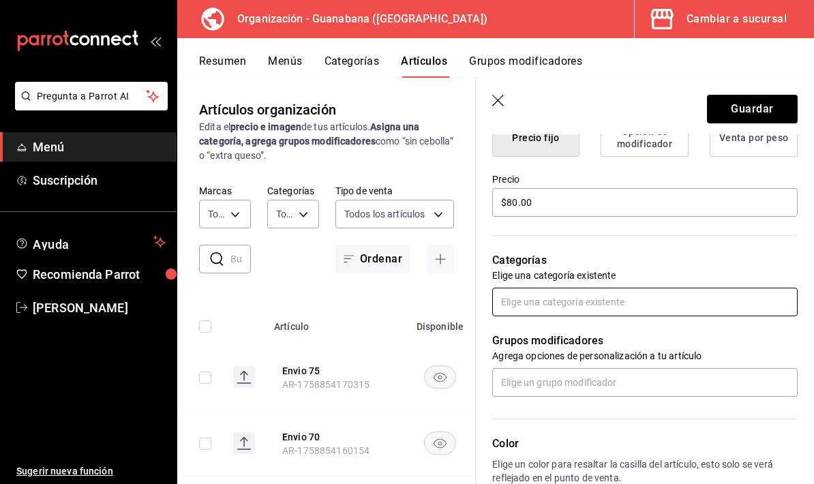
click at [630, 302] on input "text" at bounding box center [645, 302] width 306 height 29
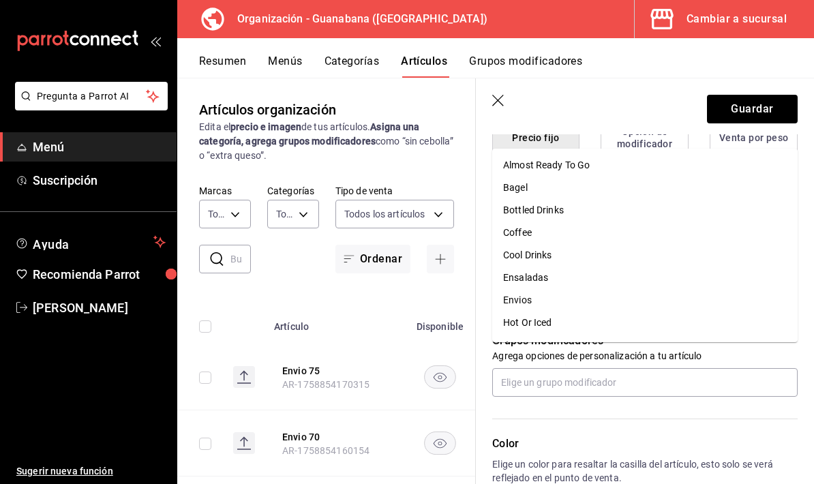
click at [570, 289] on li "Envios" at bounding box center [645, 300] width 306 height 23
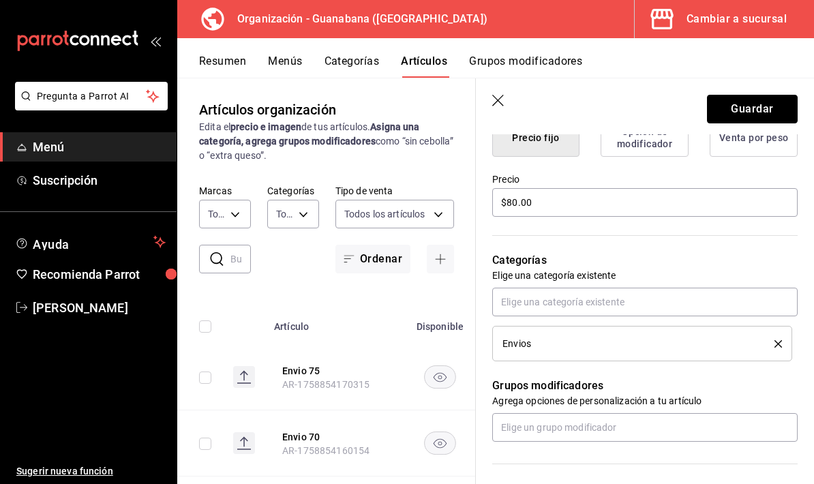
click at [781, 113] on button "Guardar" at bounding box center [752, 109] width 91 height 29
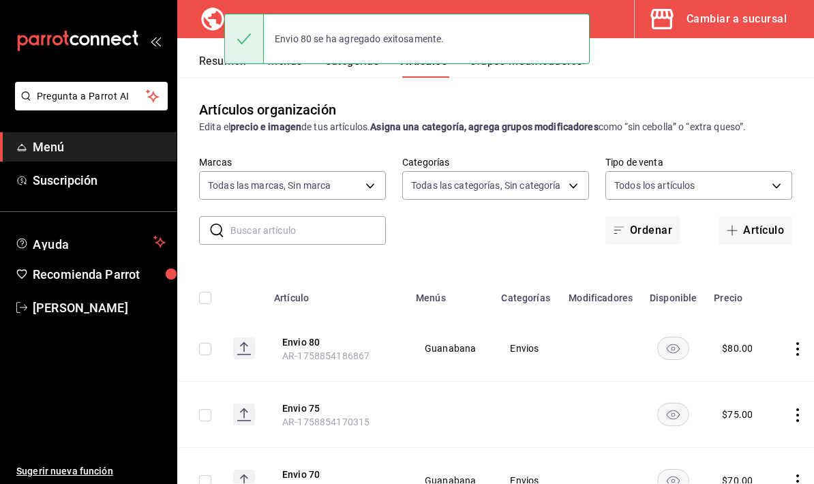
click at [766, 216] on button "Artículo" at bounding box center [756, 230] width 74 height 29
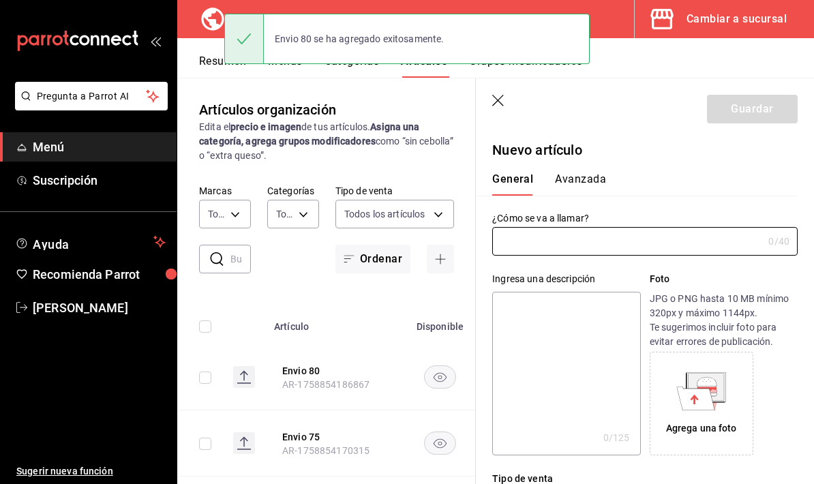
click at [601, 228] on input "text" at bounding box center [627, 241] width 271 height 27
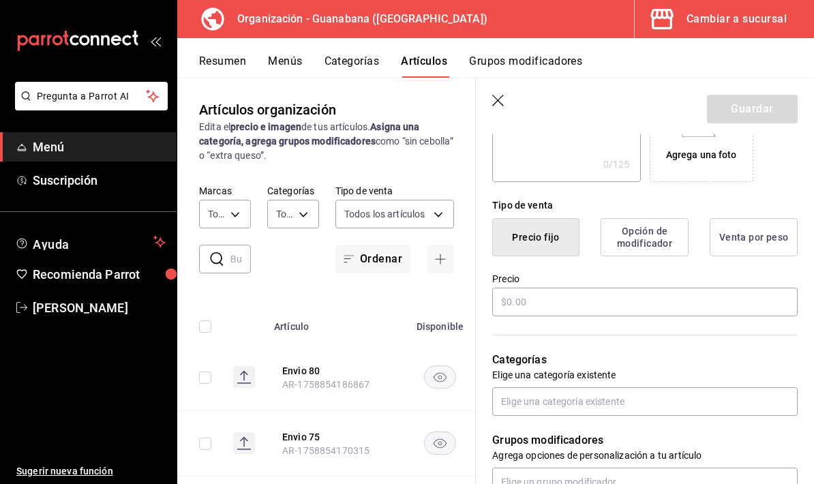
scroll to position [273, 0]
type input "Envio 85"
click at [608, 304] on input "text" at bounding box center [645, 303] width 306 height 29
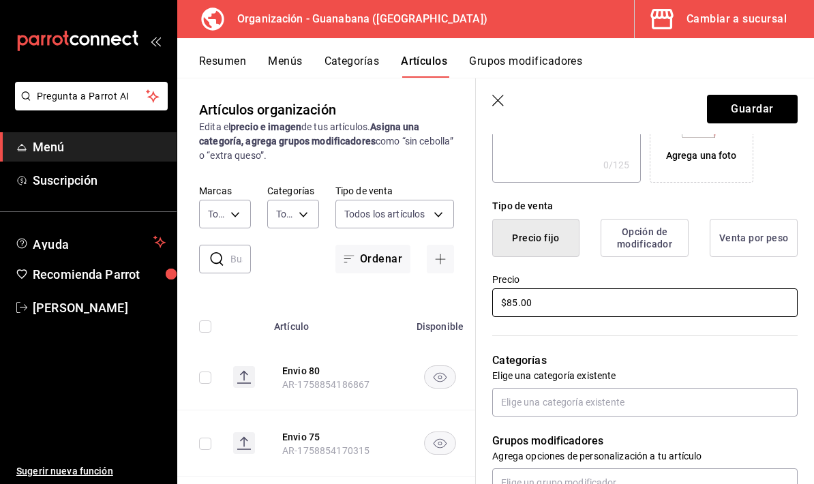
scroll to position [392, 0]
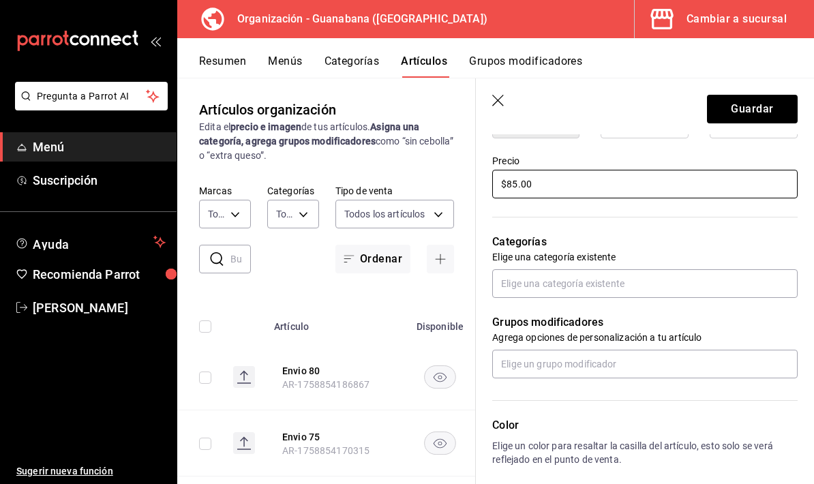
type input "$85.00"
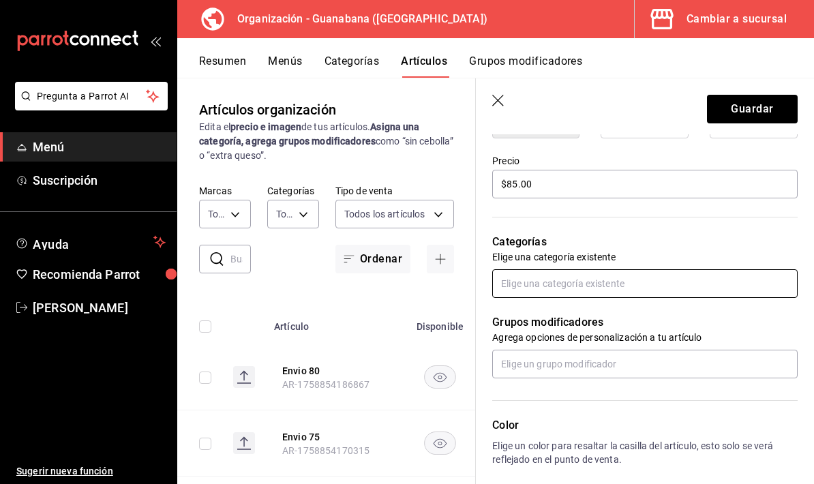
click at [630, 295] on input "text" at bounding box center [645, 283] width 306 height 29
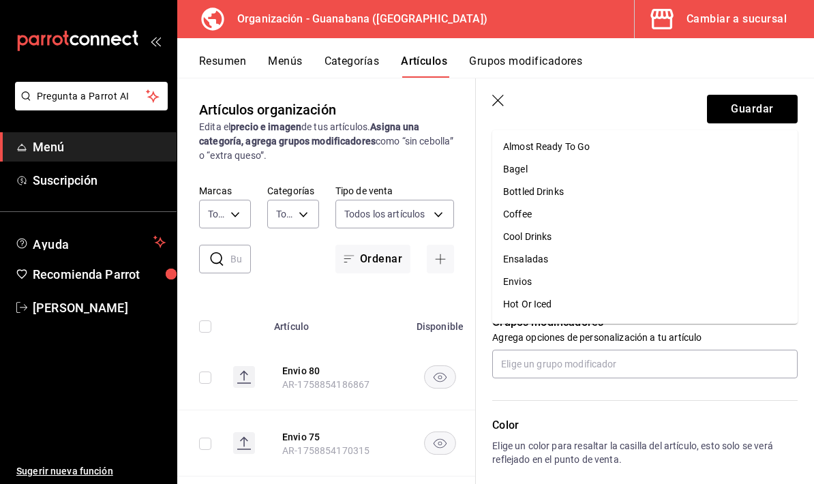
click at [576, 271] on li "Envios" at bounding box center [645, 282] width 306 height 23
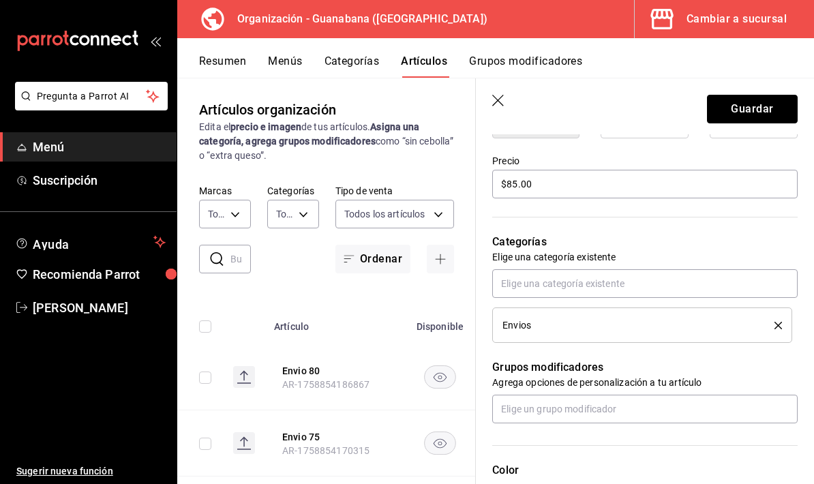
click at [746, 106] on button "Guardar" at bounding box center [752, 109] width 91 height 29
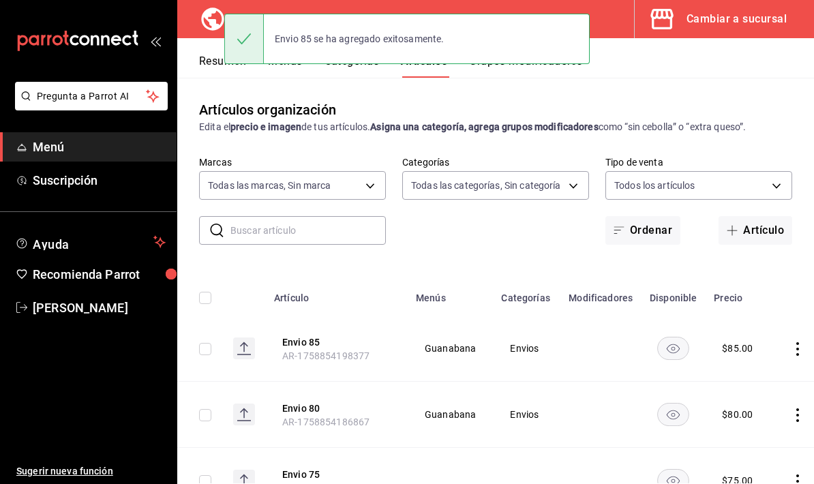
click at [767, 216] on button "Artículo" at bounding box center [756, 230] width 74 height 29
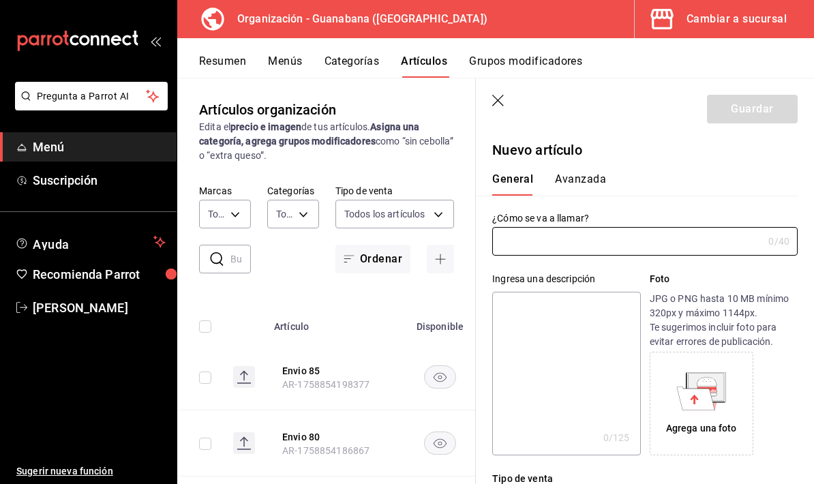
click at [639, 245] on input "text" at bounding box center [627, 241] width 271 height 27
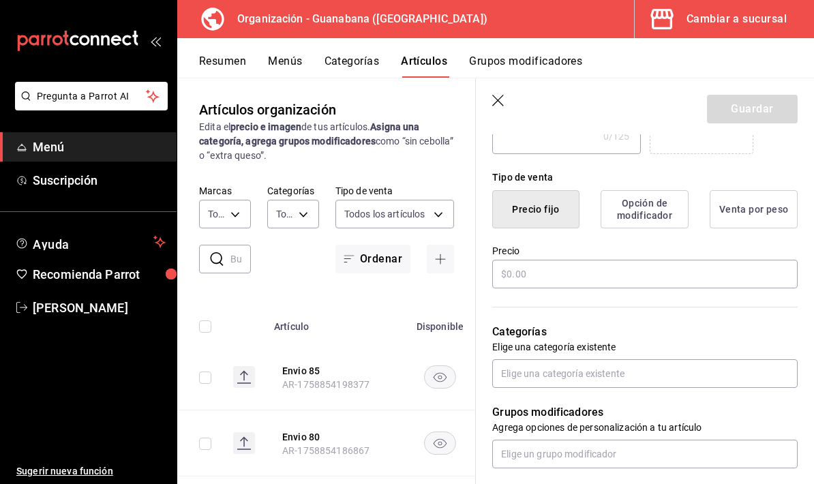
scroll to position [304, 0]
type input "Envio 90"
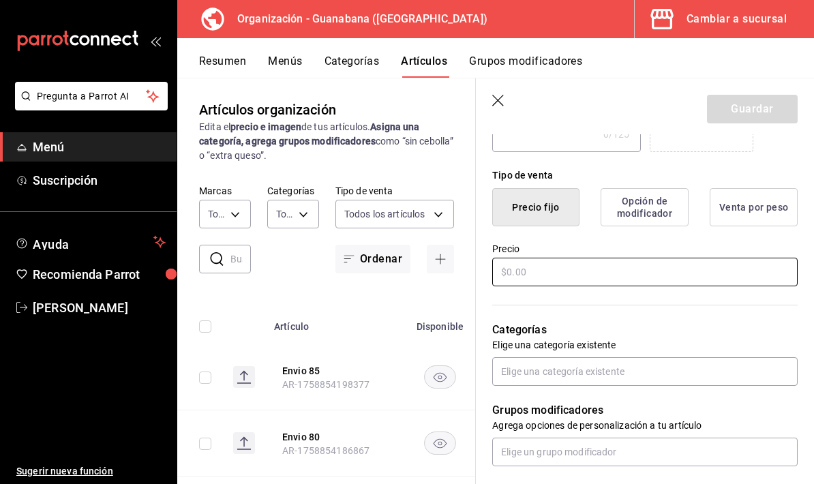
click at [593, 260] on input "text" at bounding box center [645, 272] width 306 height 29
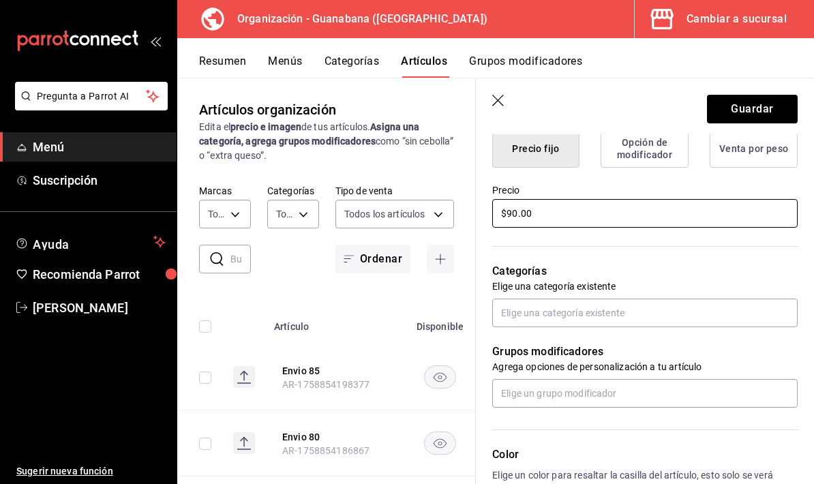
scroll to position [367, 0]
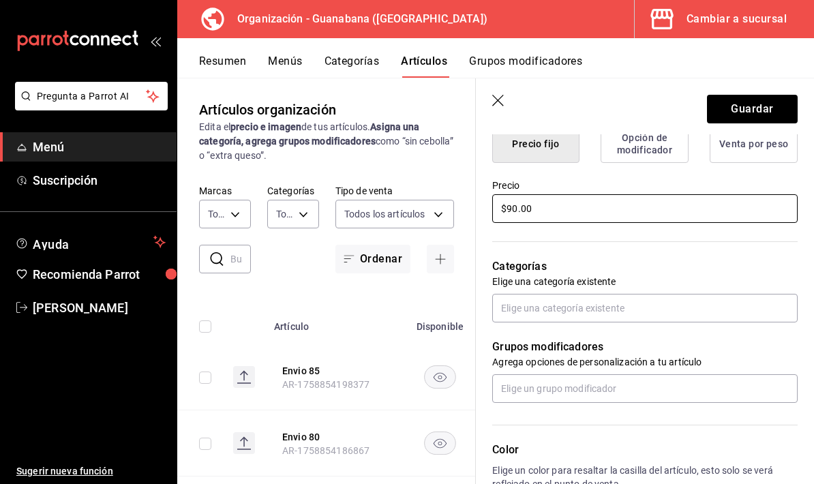
type input "$90.00"
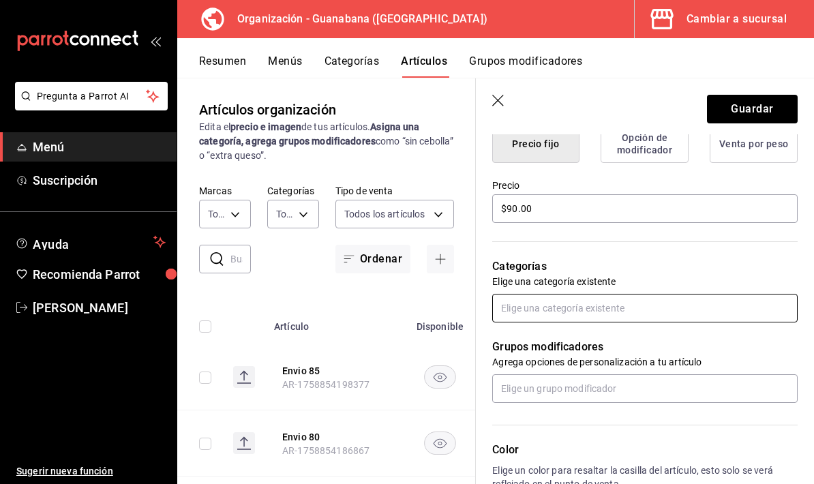
click at [565, 304] on input "text" at bounding box center [645, 308] width 306 height 29
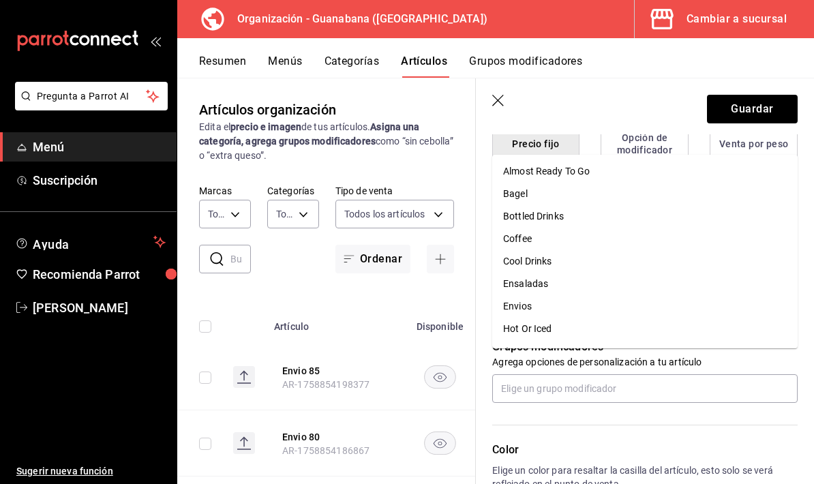
click at [558, 295] on li "Envios" at bounding box center [645, 306] width 306 height 23
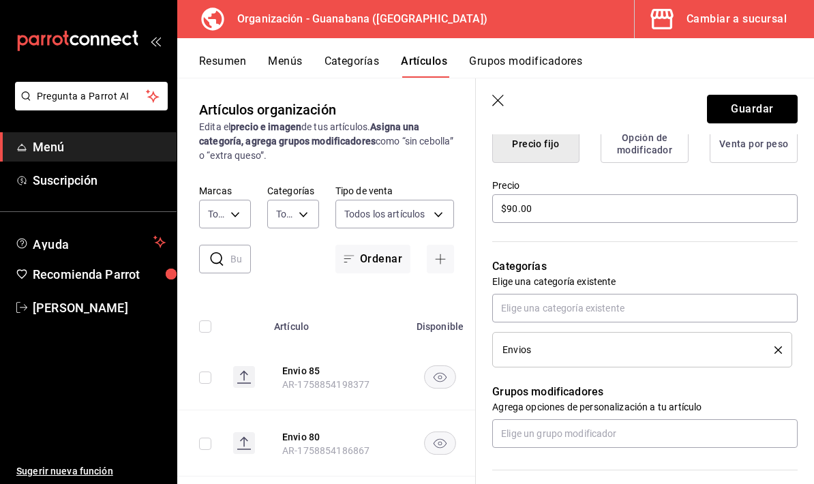
click at [747, 119] on button "Guardar" at bounding box center [752, 109] width 91 height 29
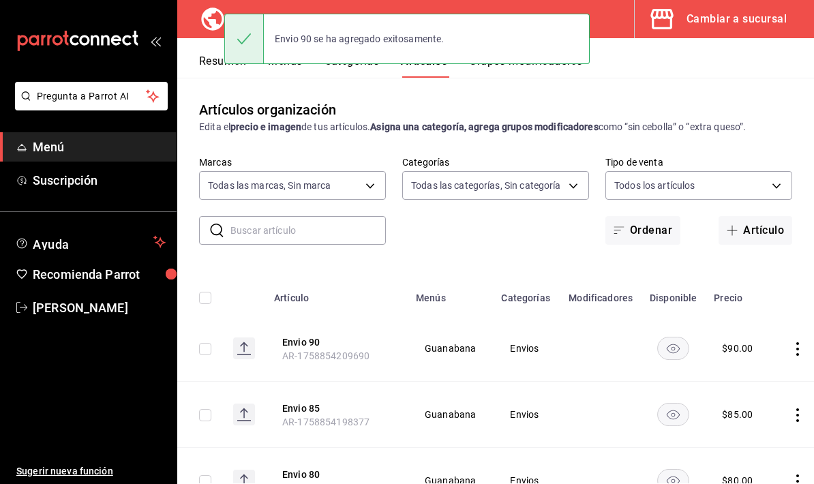
click at [765, 216] on button "Artículo" at bounding box center [756, 230] width 74 height 29
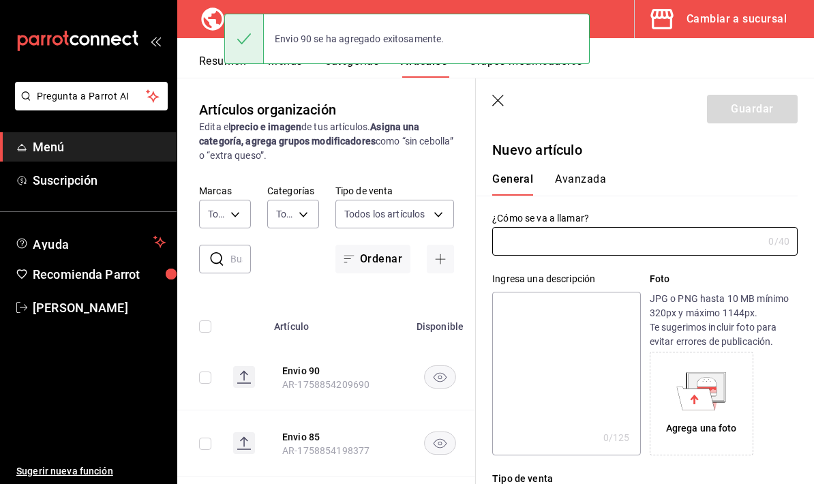
type input "AR-1758854217891"
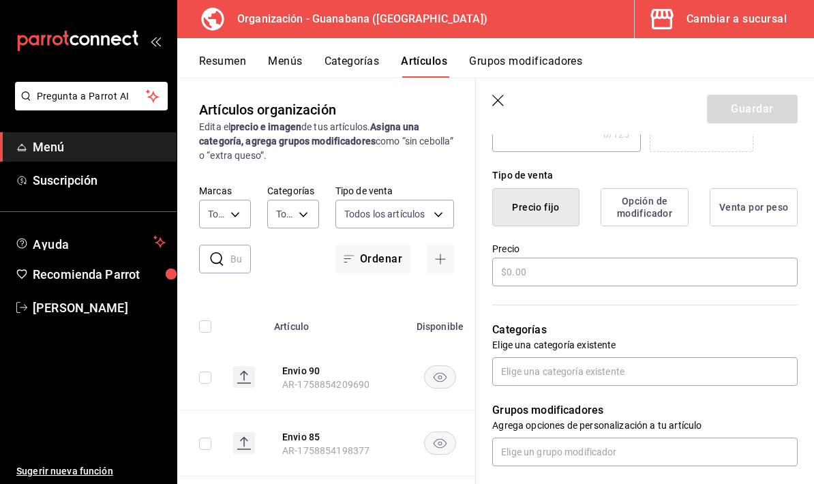
scroll to position [304, 0]
type input "Envio 95"
click at [595, 277] on input "text" at bounding box center [645, 271] width 306 height 29
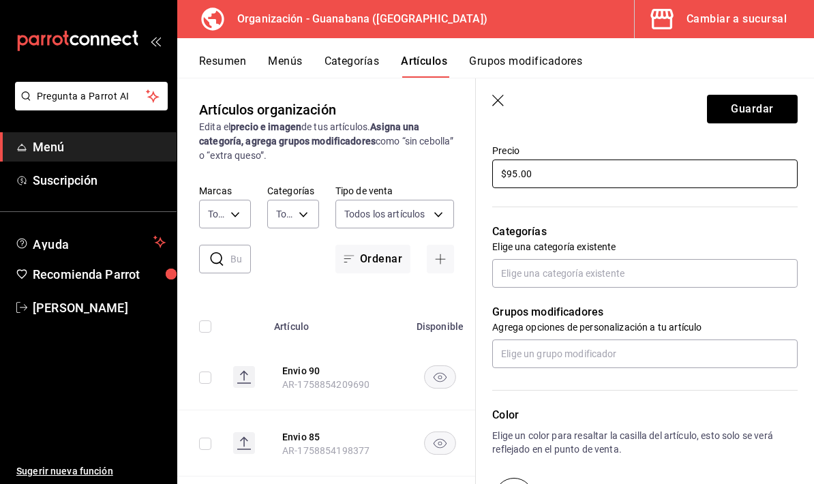
scroll to position [402, 0]
type input "$95.00"
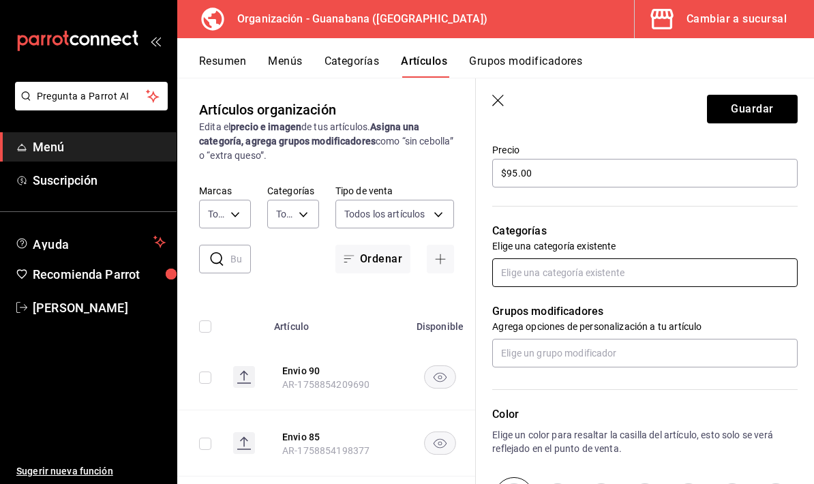
click at [619, 278] on input "text" at bounding box center [645, 273] width 306 height 29
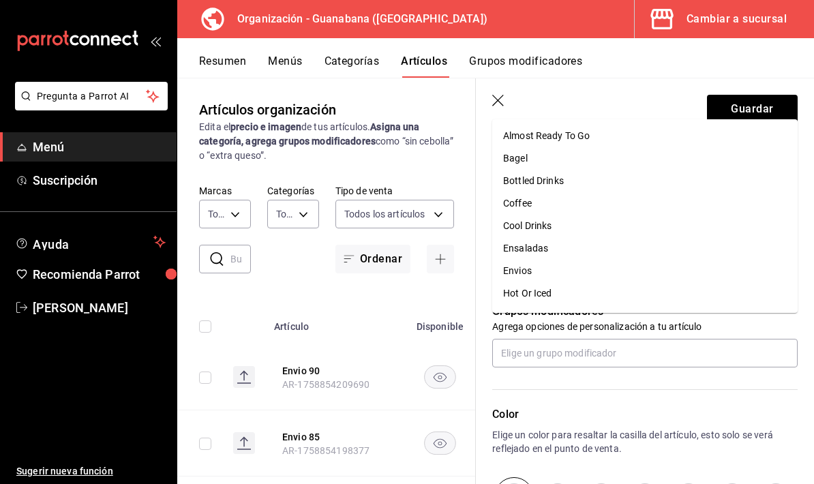
click at [575, 260] on li "Envios" at bounding box center [645, 271] width 306 height 23
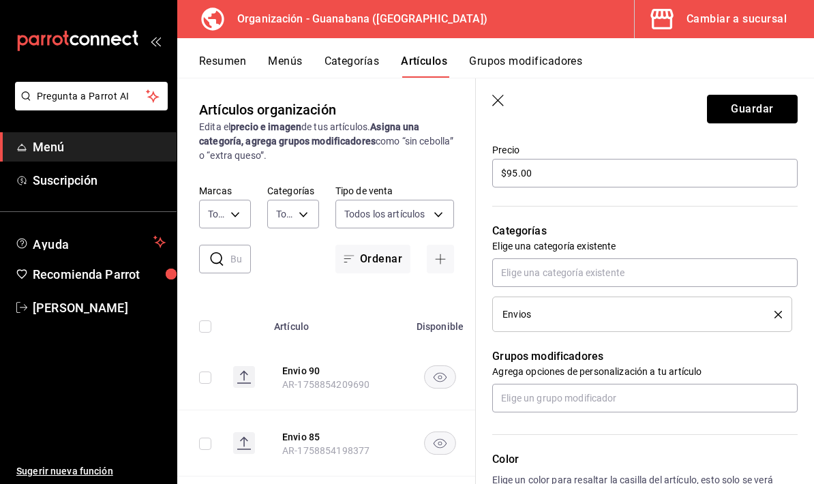
click at [752, 111] on button "Guardar" at bounding box center [752, 109] width 91 height 29
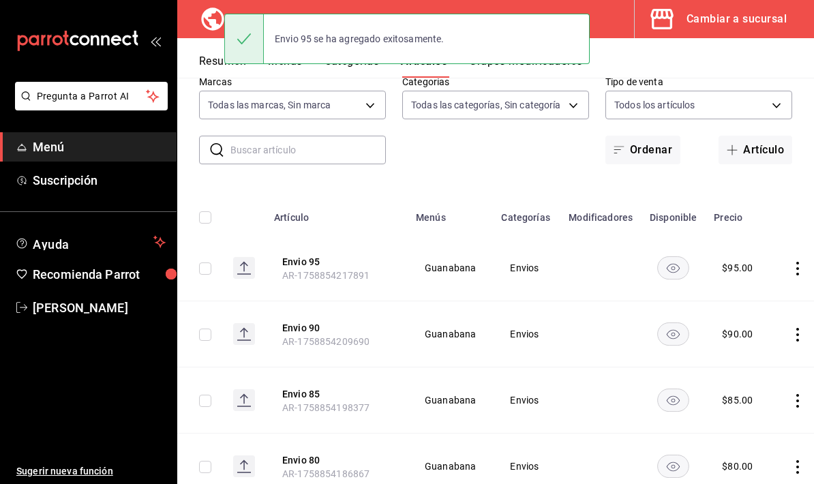
scroll to position [50, 0]
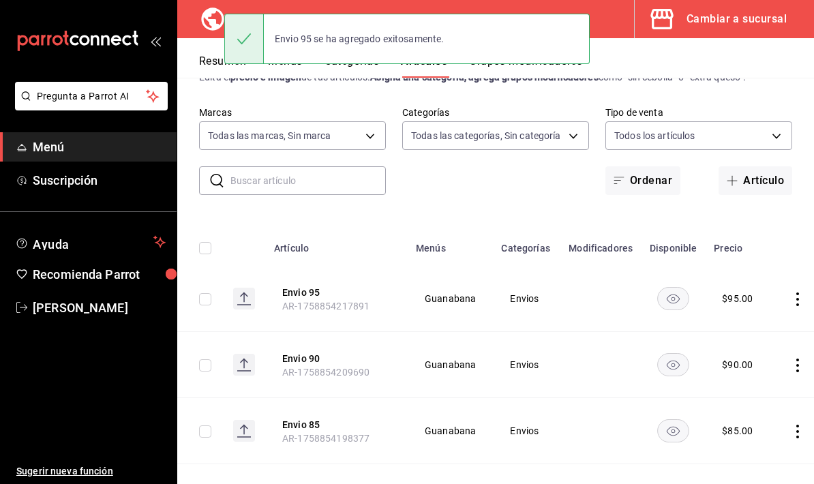
click at [765, 166] on button "Artículo" at bounding box center [756, 180] width 74 height 29
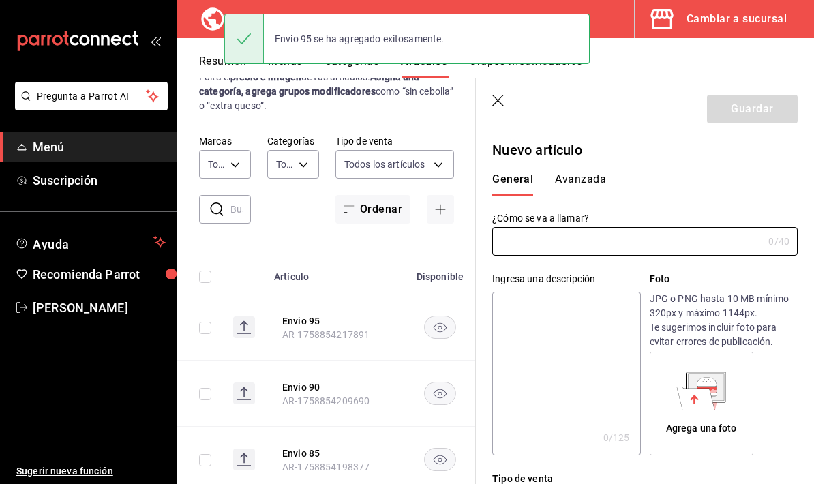
type input "AR-1758854228332"
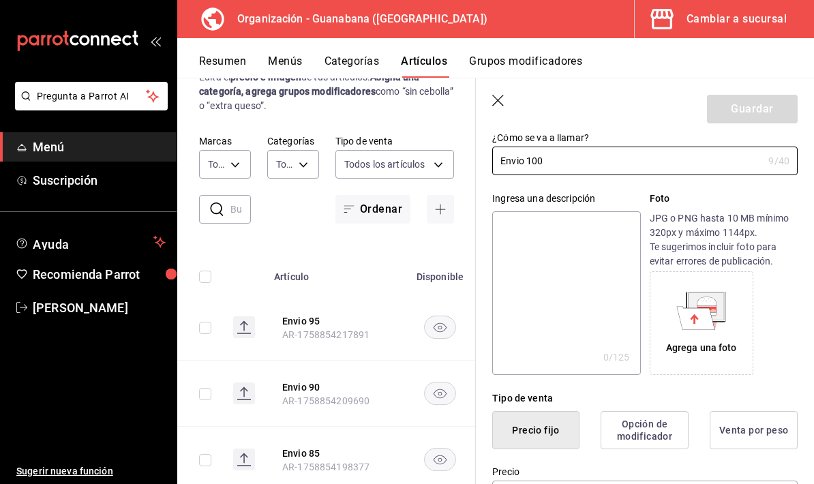
scroll to position [198, 0]
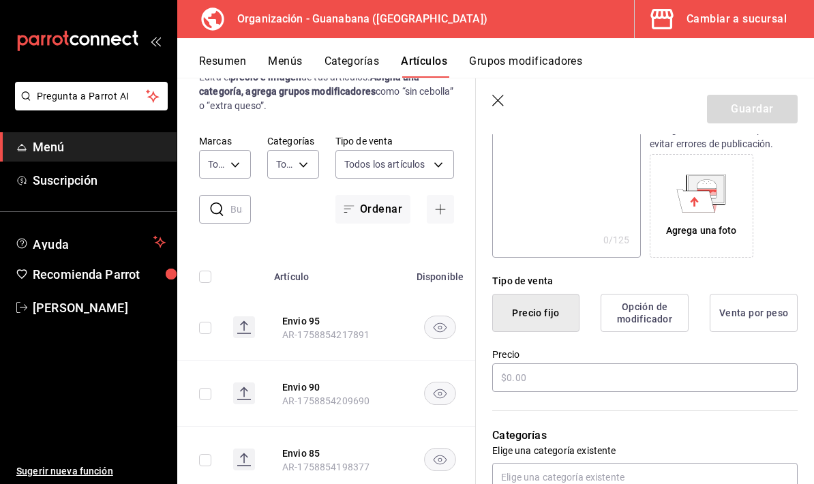
type input "Envio 100"
click at [584, 366] on input "text" at bounding box center [645, 378] width 306 height 29
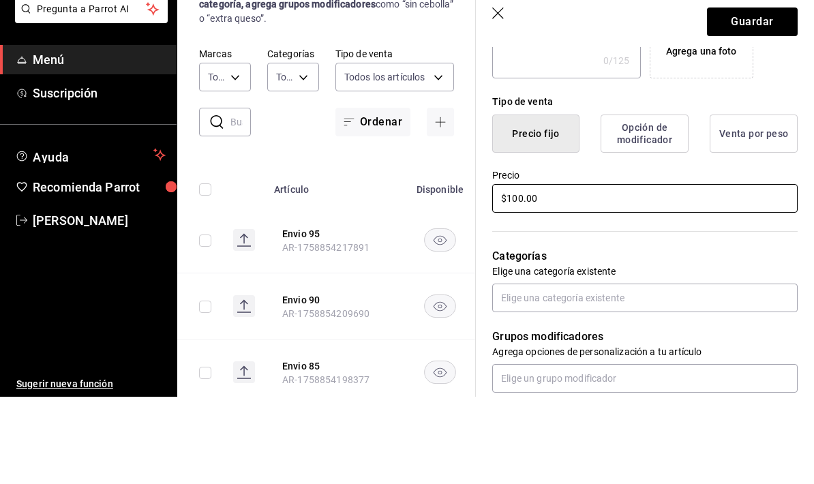
scroll to position [286, 0]
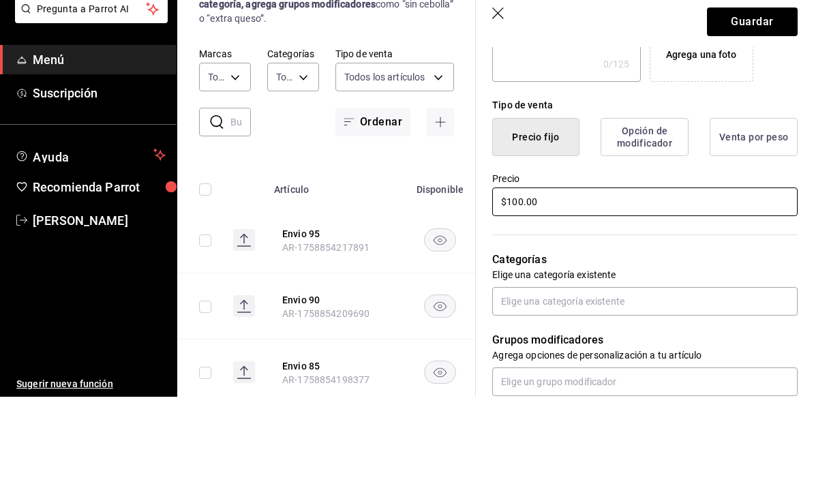
type input "$100.00"
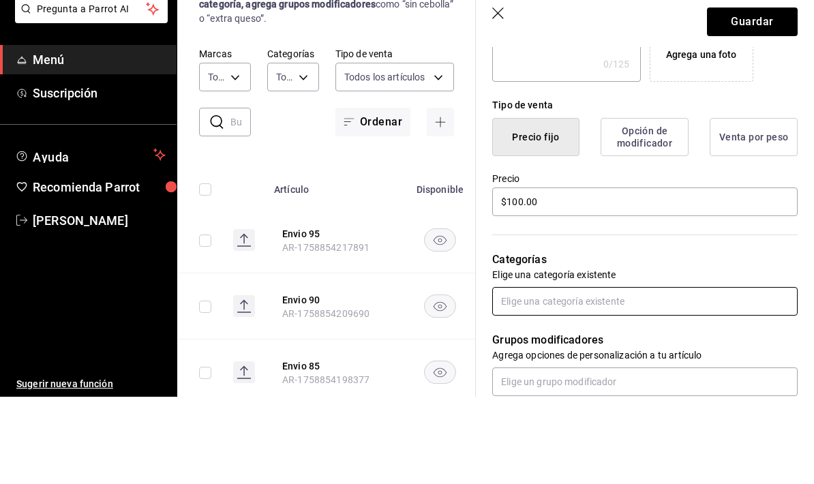
click at [609, 374] on input "text" at bounding box center [645, 388] width 306 height 29
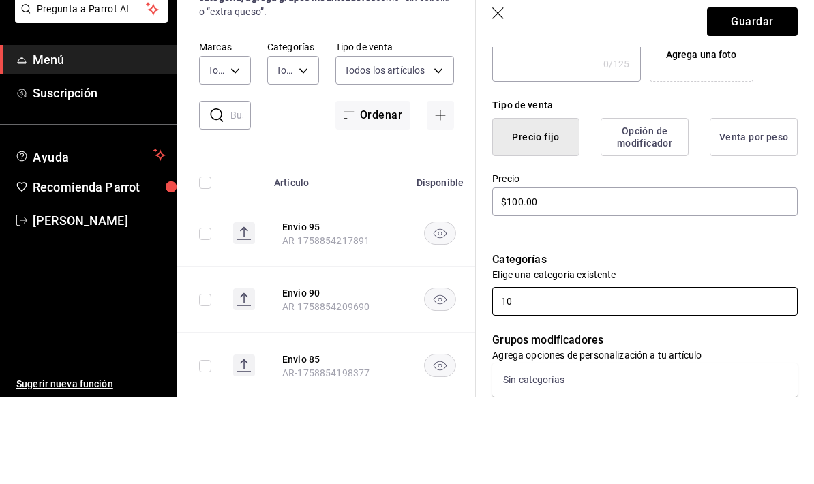
type input "1"
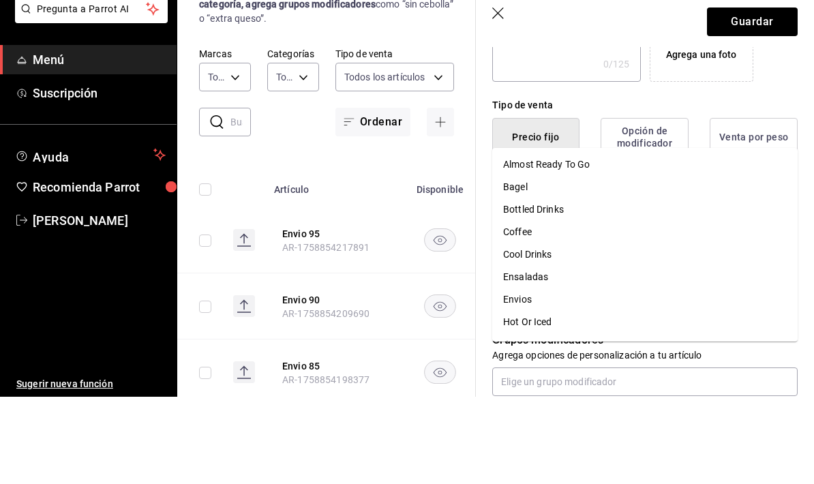
click at [542, 376] on li "Envios" at bounding box center [645, 387] width 306 height 23
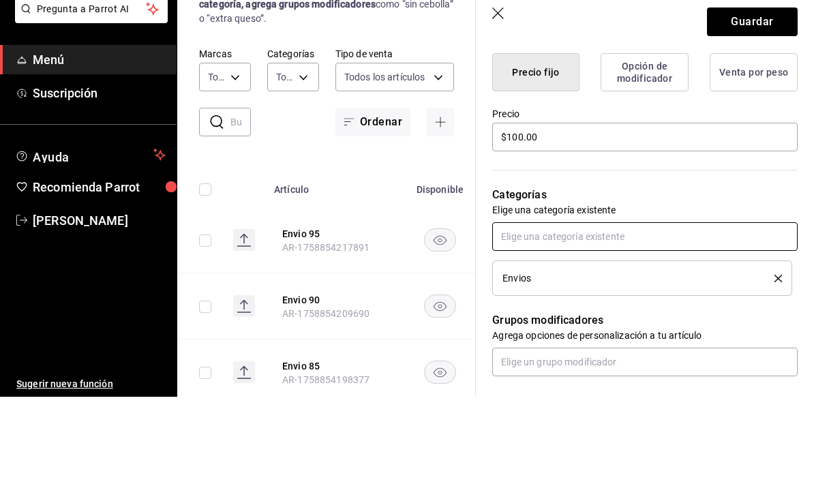
scroll to position [351, 0]
click at [759, 95] on button "Guardar" at bounding box center [752, 109] width 91 height 29
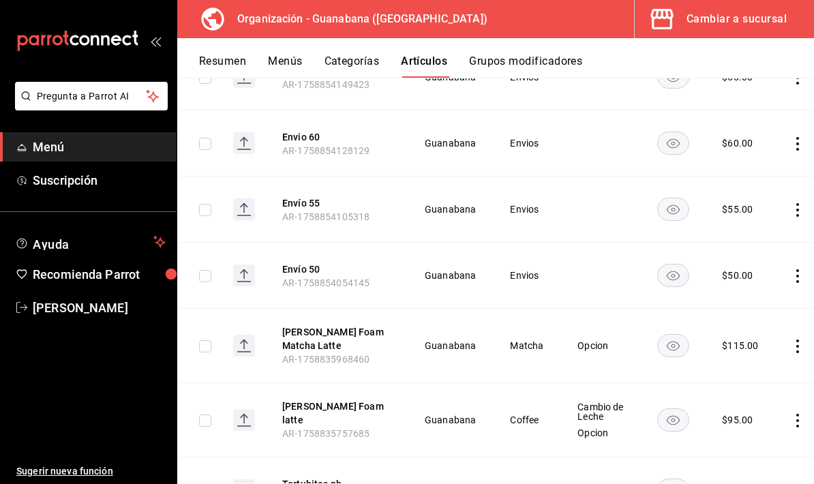
scroll to position [767, 0]
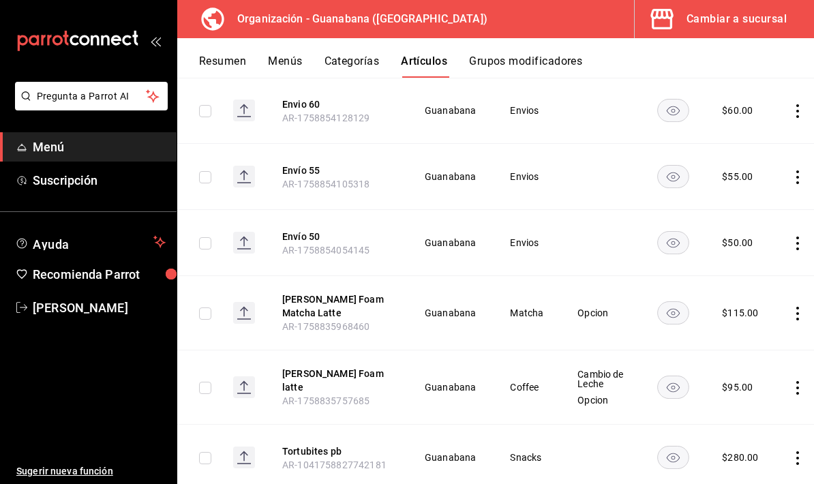
click at [664, 301] on rect "availability-product" at bounding box center [673, 312] width 31 height 23
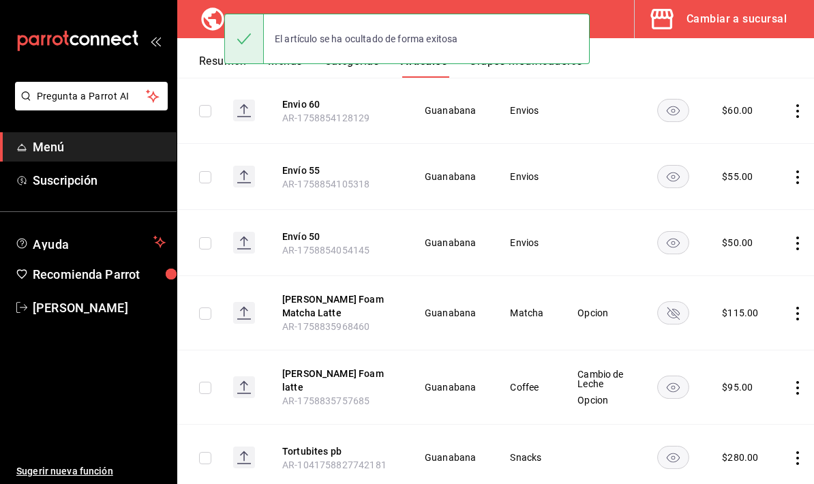
click at [670, 301] on rect "availability-product" at bounding box center [673, 312] width 31 height 23
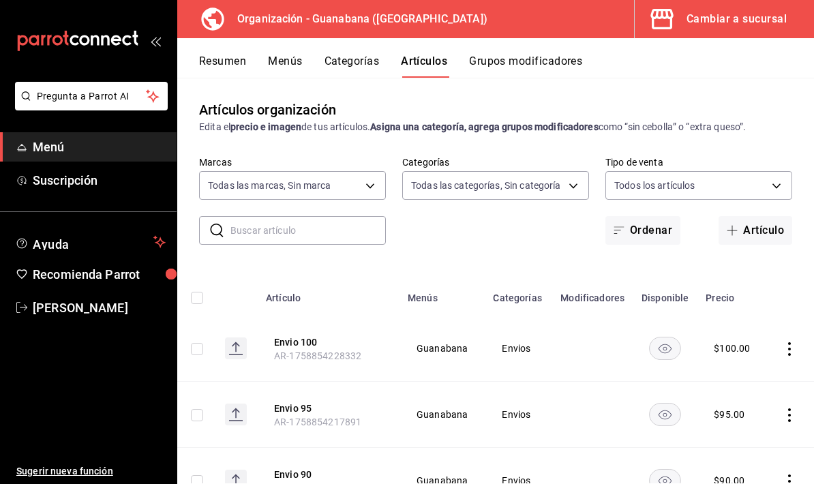
scroll to position [0, 0]
click at [145, 273] on span "Recomienda Parrot" at bounding box center [99, 274] width 133 height 18
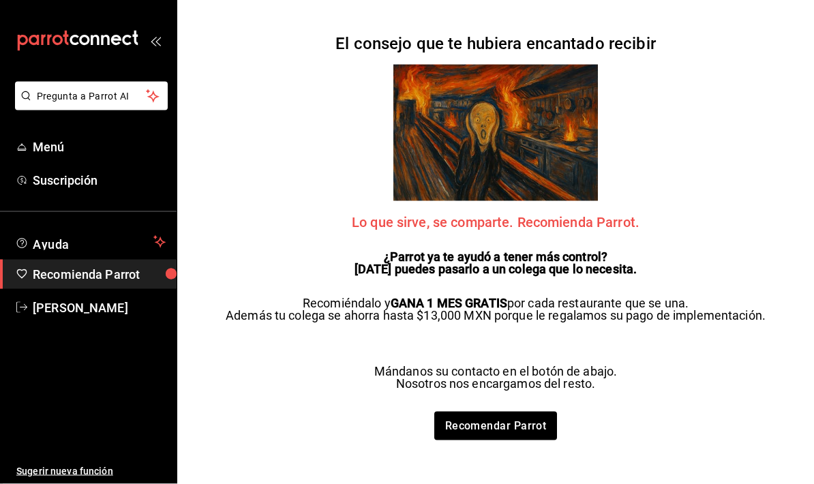
scroll to position [35, 0]
click at [92, 148] on span "Menú" at bounding box center [99, 147] width 133 height 18
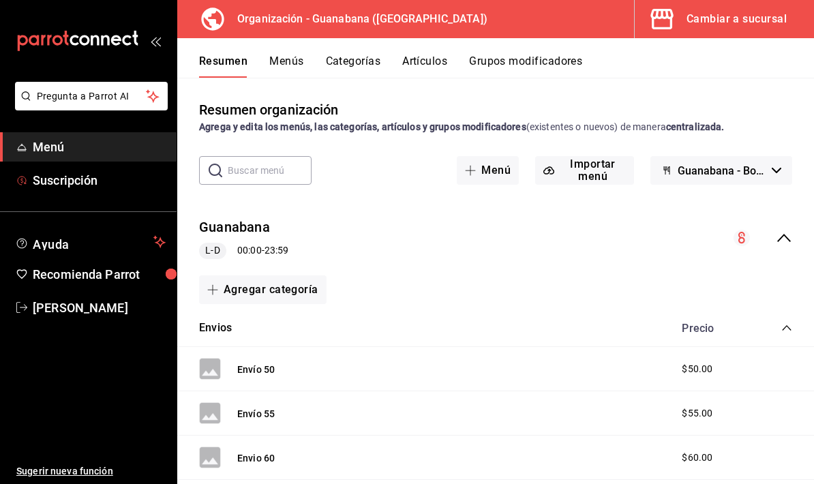
click at [104, 190] on link "Suscripción" at bounding box center [88, 180] width 177 height 29
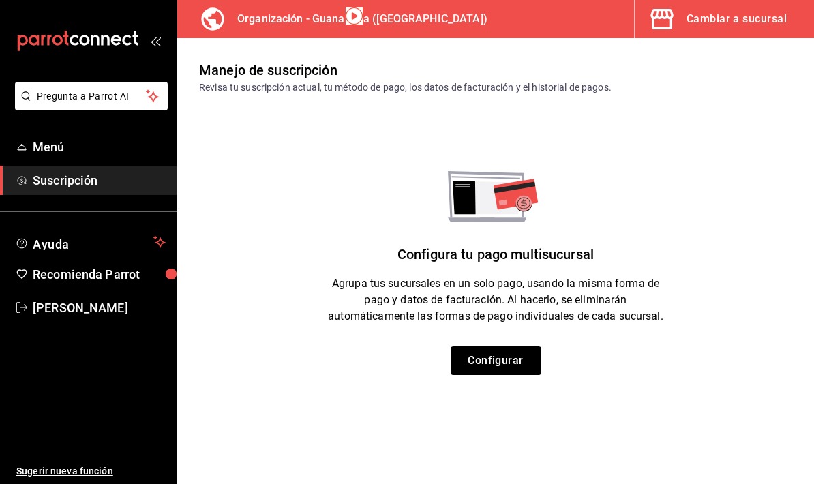
scroll to position [55, 0]
click at [108, 152] on span "Menú" at bounding box center [99, 147] width 133 height 18
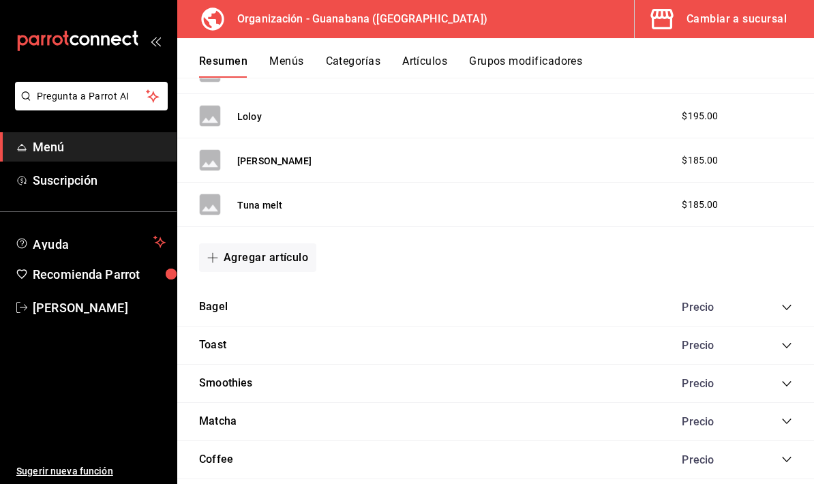
scroll to position [862, 0]
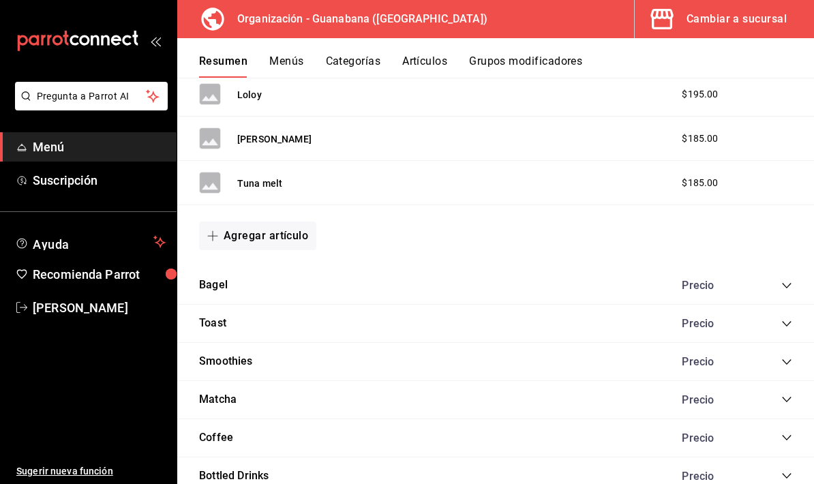
click at [784, 267] on div "Bagel Precio" at bounding box center [495, 286] width 637 height 38
click at [784, 280] on icon "collapse-category-row" at bounding box center [787, 285] width 11 height 11
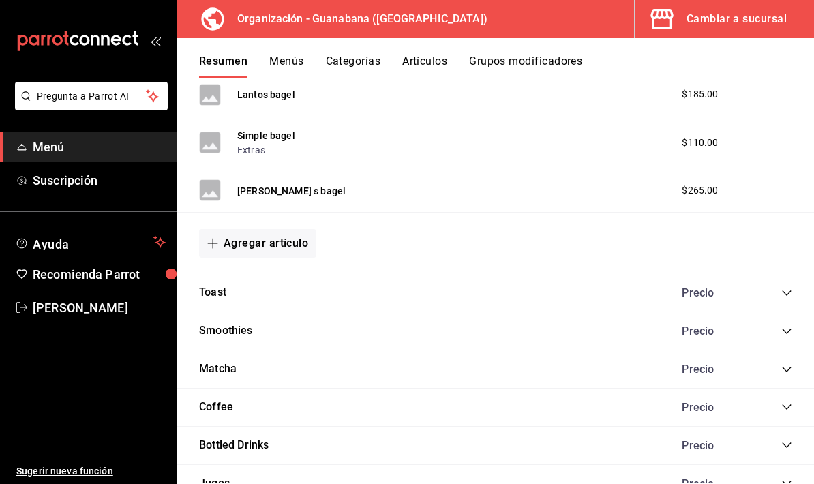
scroll to position [1196, 0]
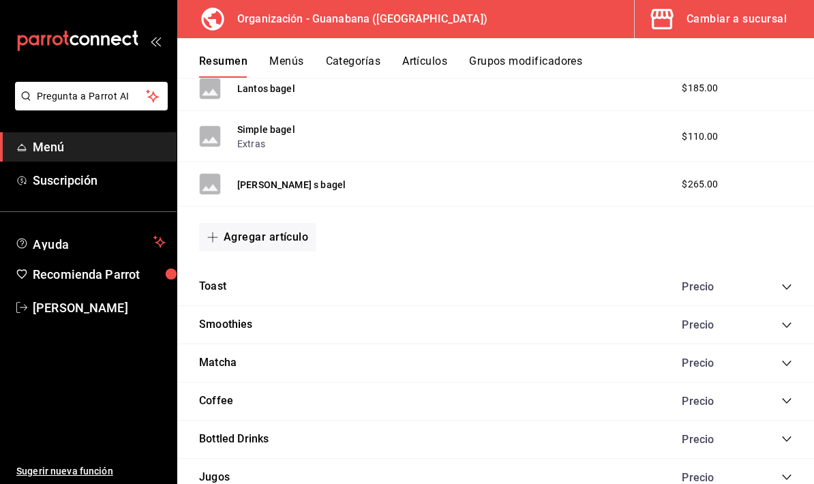
click at [783, 284] on icon "collapse-category-row" at bounding box center [786, 286] width 9 height 5
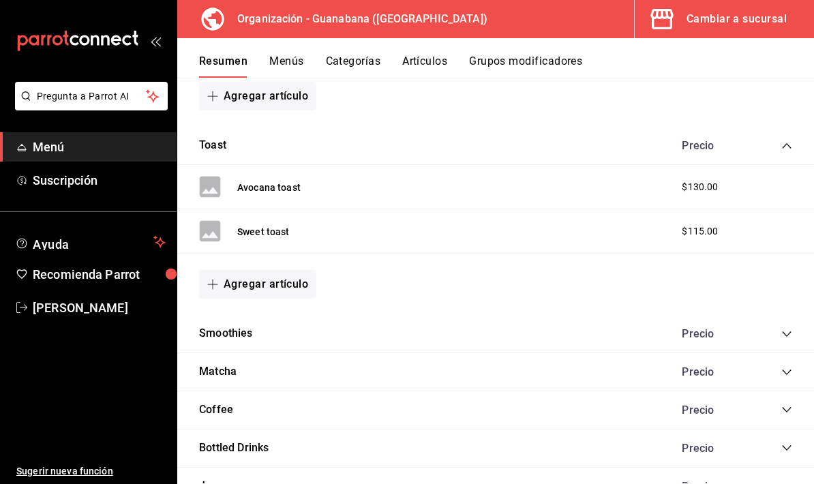
scroll to position [1348, 0]
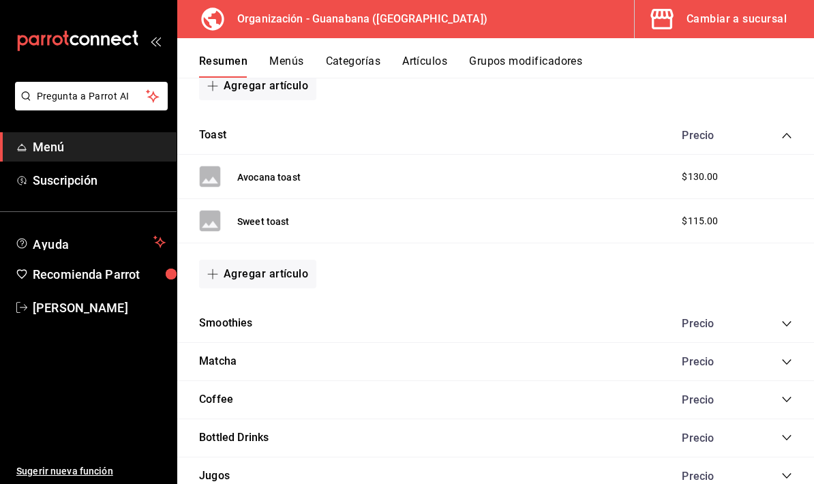
click at [271, 260] on button "Agregar artículo" at bounding box center [257, 274] width 117 height 29
click at [255, 255] on li "Artículo existente" at bounding box center [252, 253] width 107 height 33
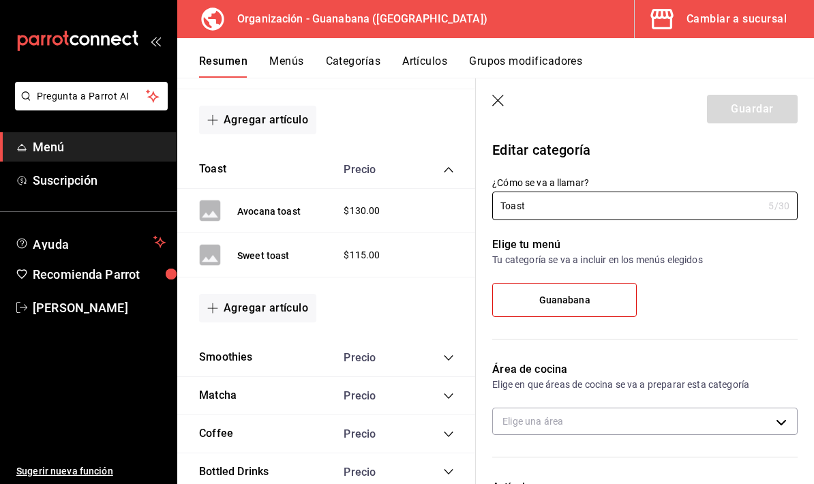
click at [499, 98] on icon "button" at bounding box center [499, 102] width 14 height 14
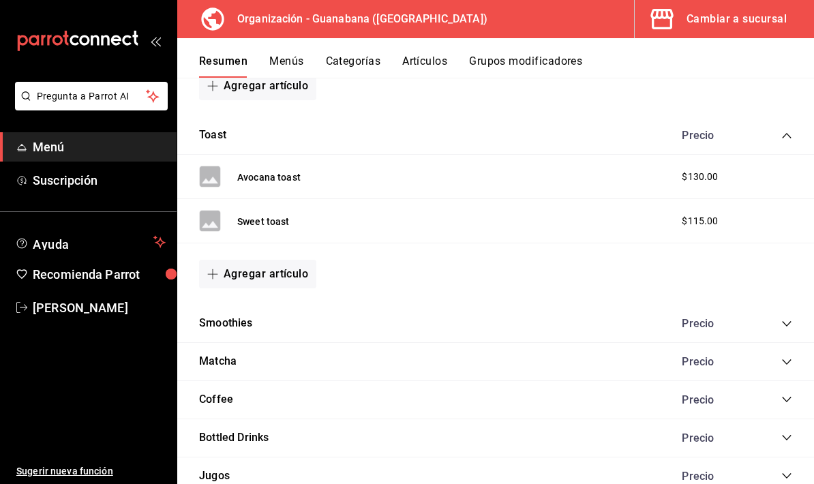
click at [292, 260] on button "Agregar artículo" at bounding box center [257, 274] width 117 height 29
click at [267, 286] on li "Artículo nuevo" at bounding box center [252, 286] width 107 height 33
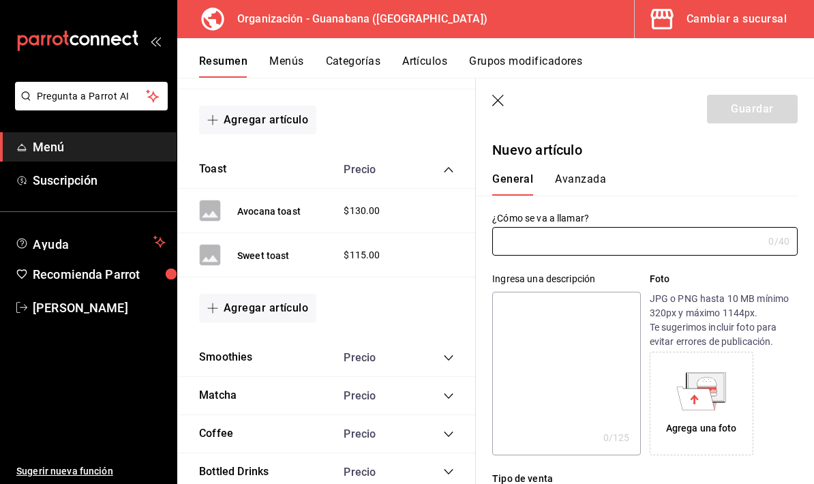
type input "AR-1758854505438"
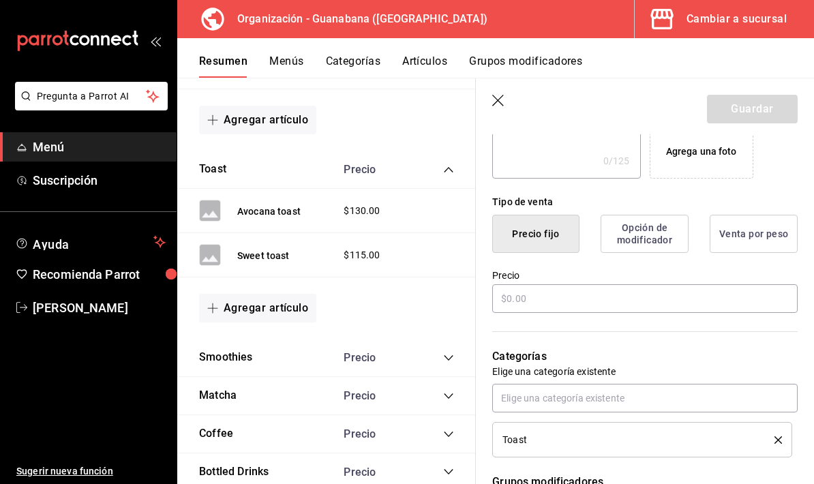
scroll to position [339, 0]
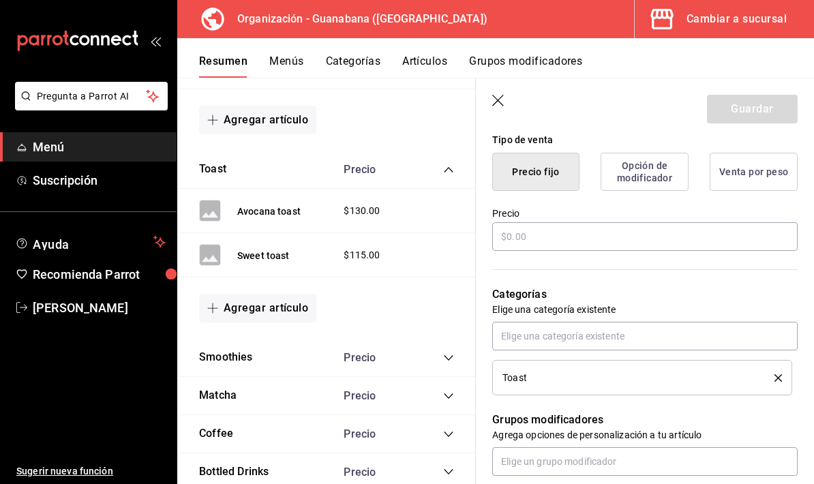
type input "Sweet Toast AB"
click at [583, 239] on input "text" at bounding box center [645, 236] width 306 height 29
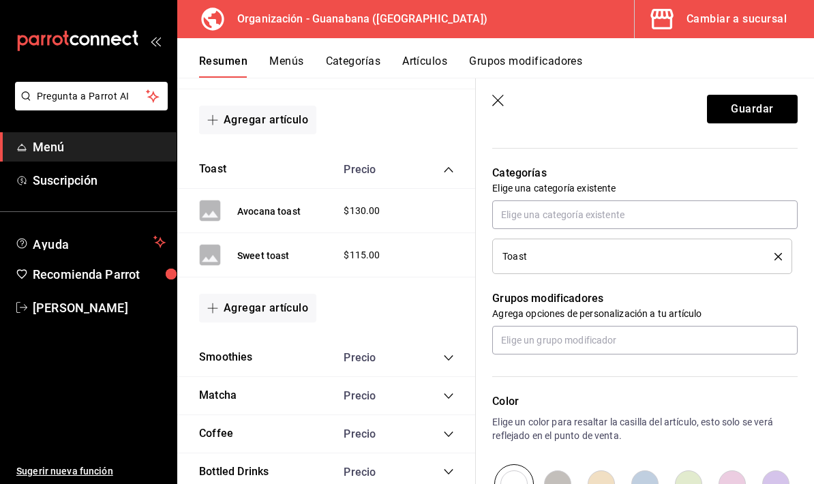
scroll to position [476, 0]
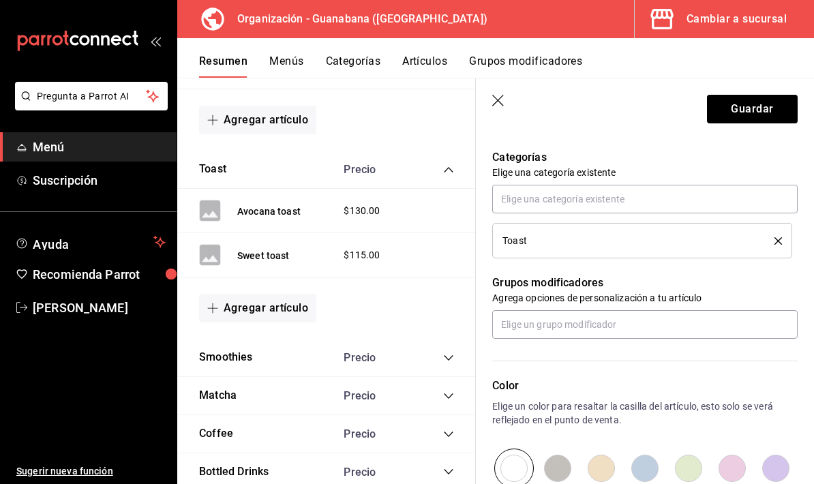
type input "$115.00"
click at [615, 196] on input "text" at bounding box center [645, 199] width 306 height 29
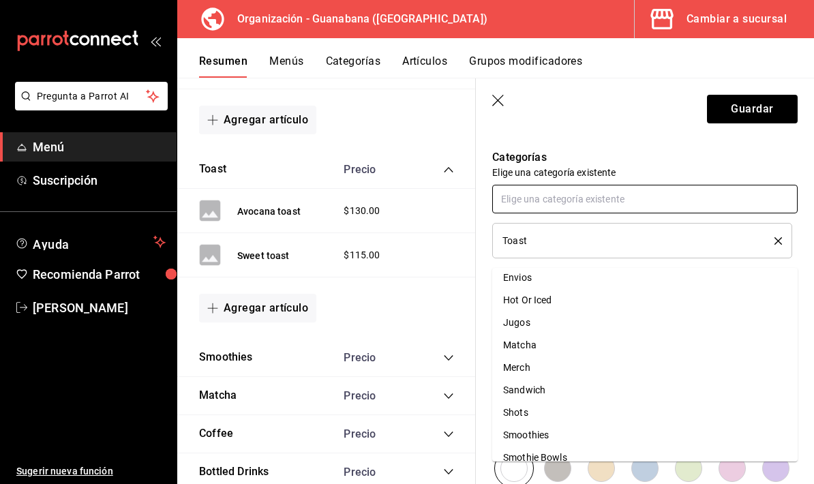
scroll to position [159, 0]
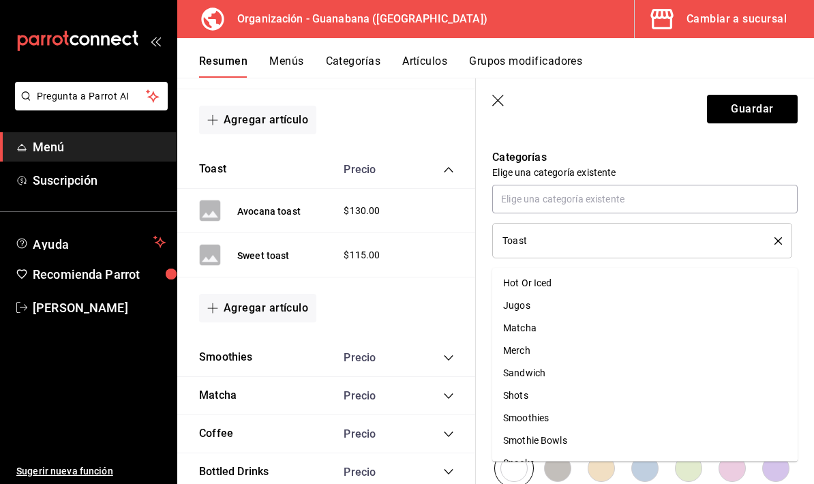
click at [641, 146] on div "Categorías Elige una categoría existente Toast" at bounding box center [637, 187] width 322 height 143
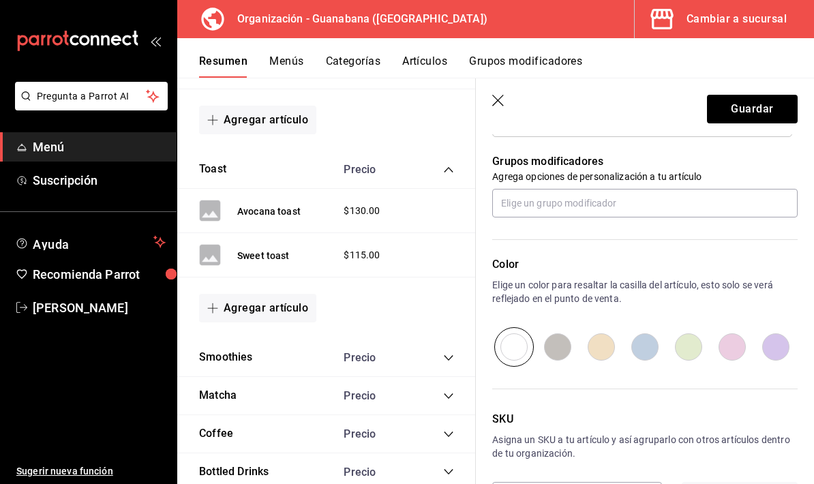
scroll to position [597, 0]
click at [765, 103] on button "Guardar" at bounding box center [752, 109] width 91 height 29
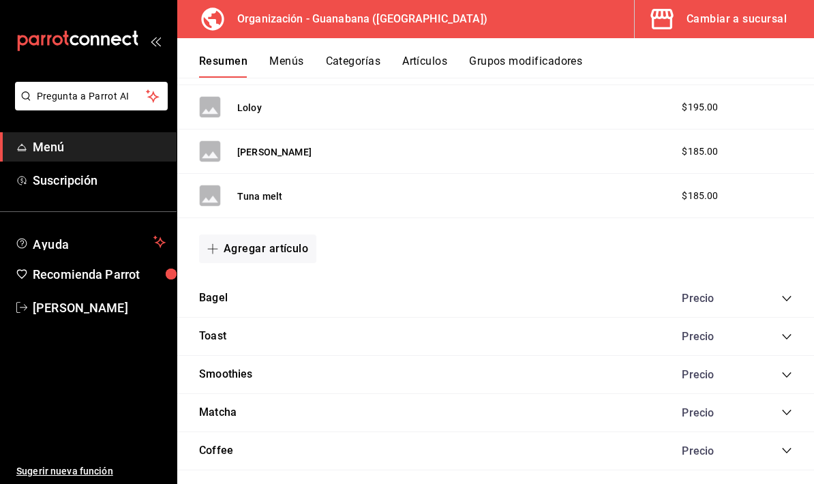
scroll to position [853, 0]
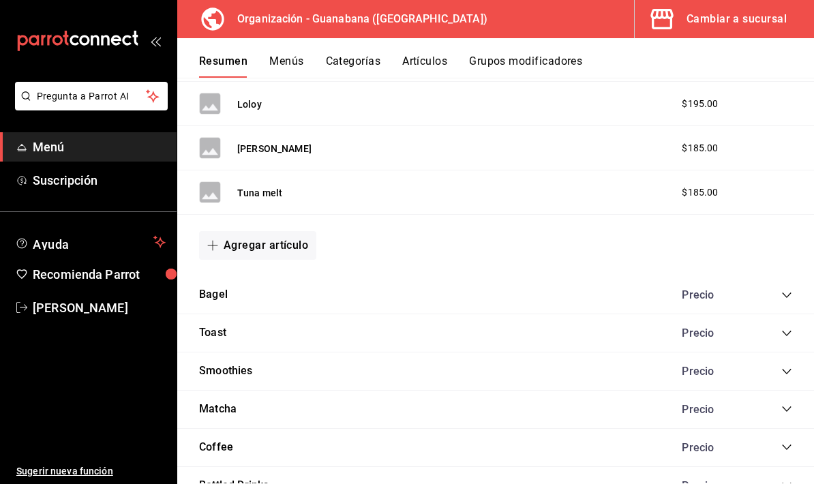
click at [781, 314] on div "Toast Precio" at bounding box center [495, 333] width 637 height 38
click at [789, 328] on icon "collapse-category-row" at bounding box center [787, 333] width 11 height 11
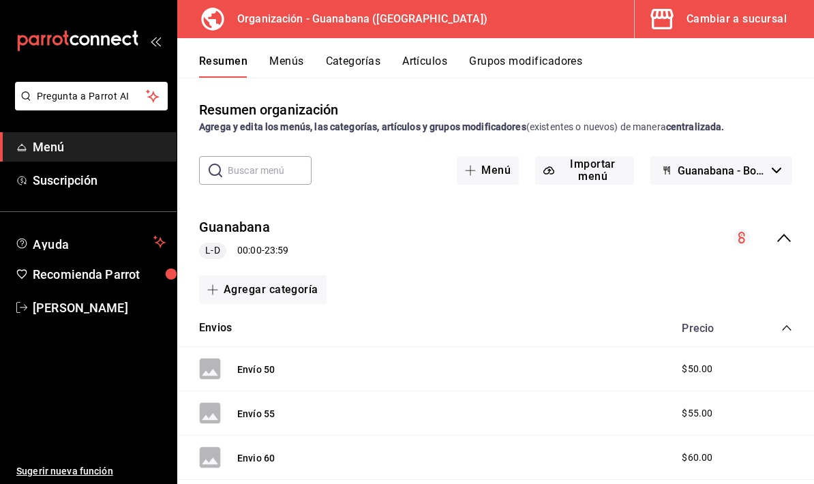
scroll to position [0, 0]
click at [90, 151] on span "Menú" at bounding box center [99, 147] width 133 height 18
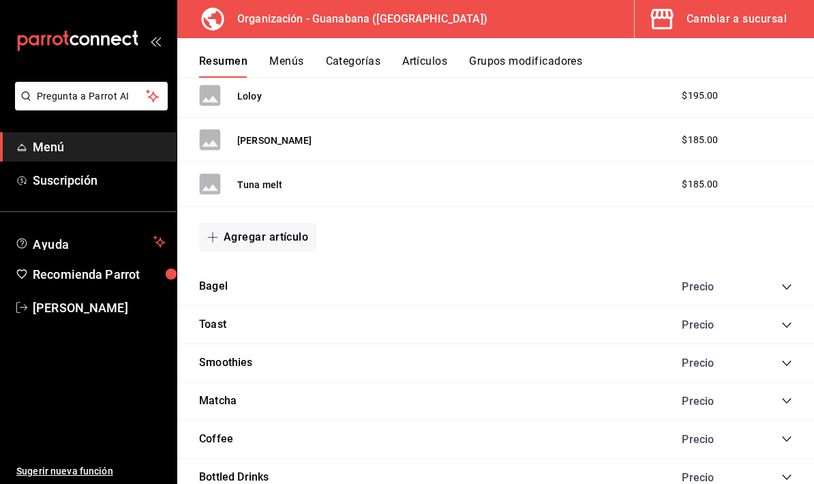
scroll to position [876, 0]
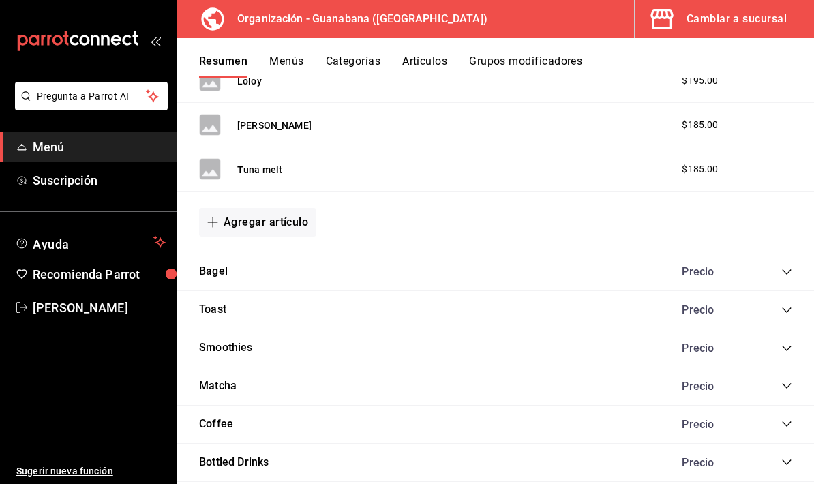
click at [222, 302] on button "Toast" at bounding box center [212, 310] width 27 height 16
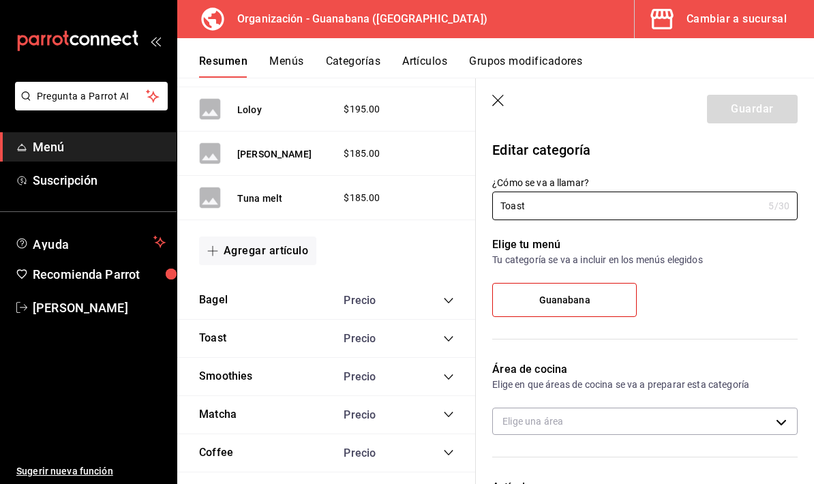
click at [460, 320] on div "Toast Precio" at bounding box center [326, 339] width 299 height 38
click at [452, 334] on icon "collapse-category-row" at bounding box center [448, 339] width 11 height 11
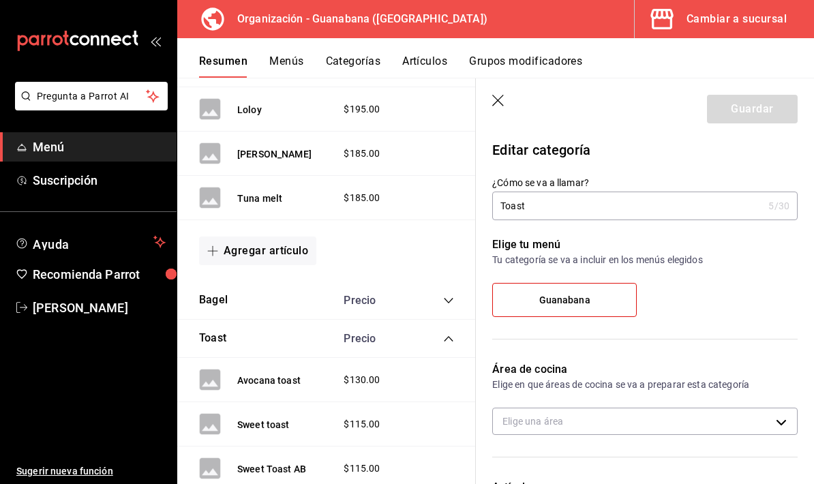
click at [265, 462] on button "Sweet Toast AB" at bounding box center [271, 469] width 69 height 14
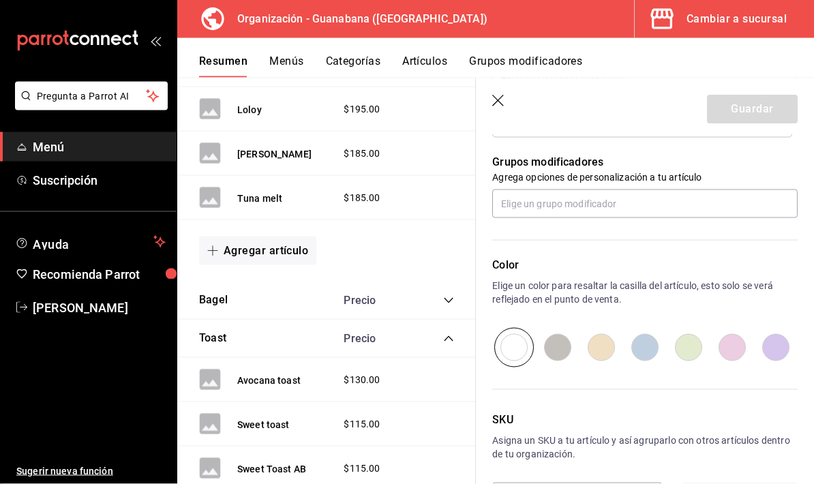
scroll to position [55, 0]
click at [309, 402] on div "Sweet toast $115.00" at bounding box center [326, 424] width 299 height 44
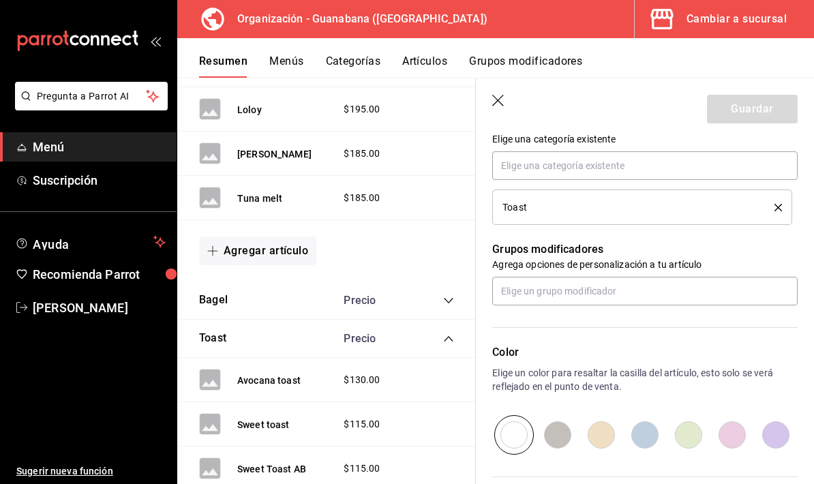
scroll to position [512, 0]
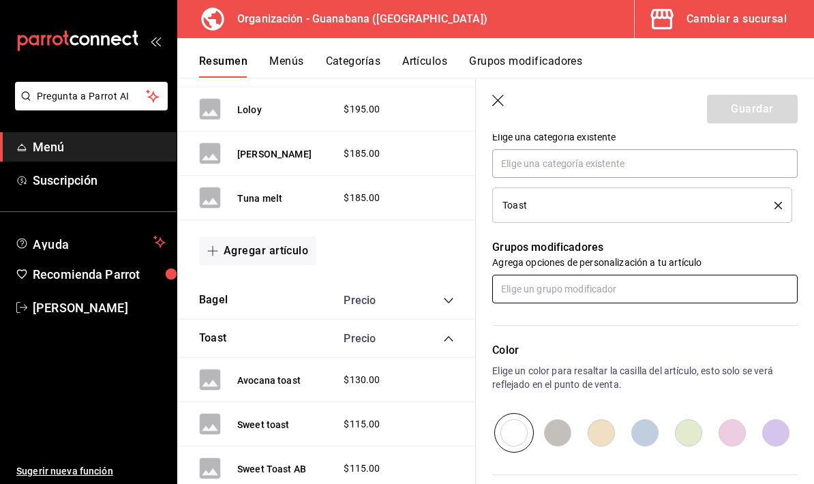
click at [746, 293] on input "text" at bounding box center [645, 289] width 306 height 29
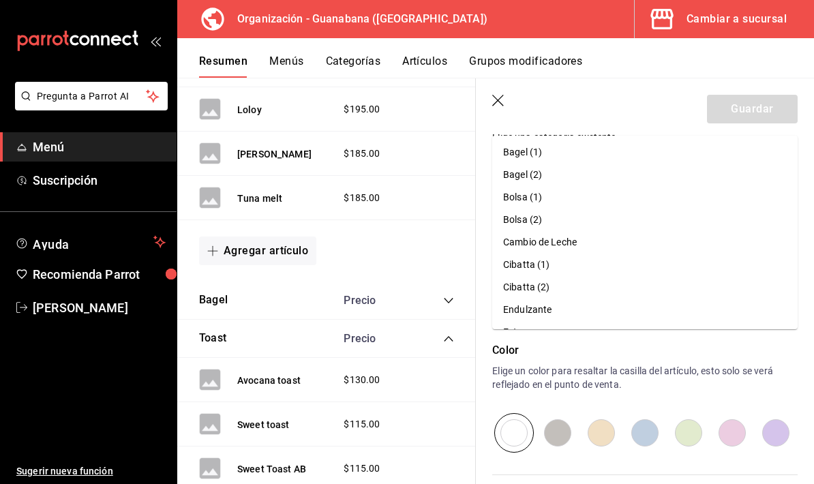
click at [703, 360] on div "Color Elige un color para resaltar la casilla del artículo, esto solo se verá r…" at bounding box center [645, 397] width 306 height 111
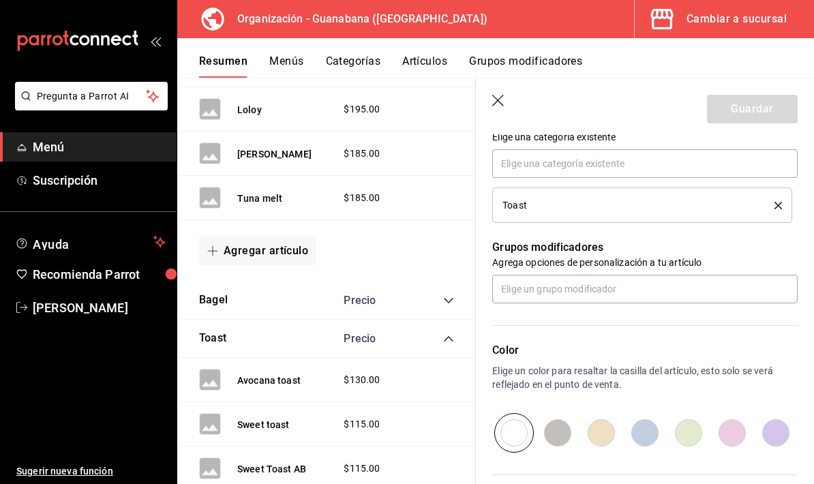
click at [288, 418] on button "Sweet toast" at bounding box center [263, 425] width 53 height 14
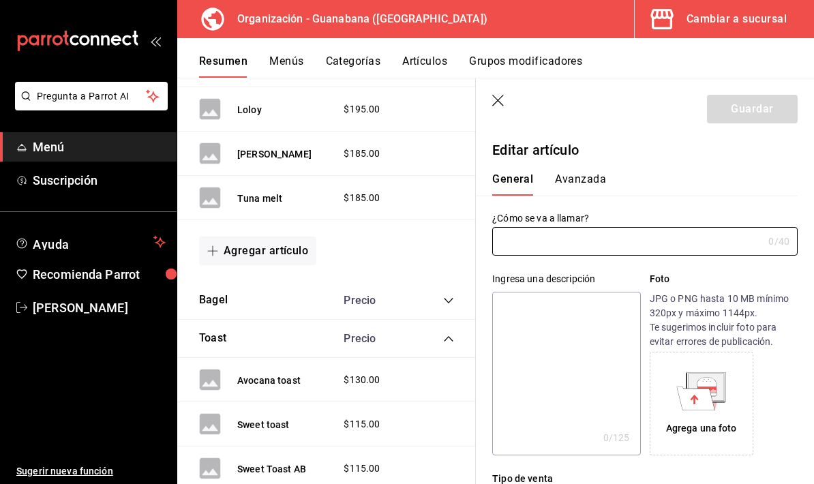
type input "Sweet toast"
type textarea "pan de masa madre, ab/pb, plátano, cacao nibs, hemp, sal de mar, miel"
type textarea "x"
type input "$115.00"
type input "AR-91758827742177"
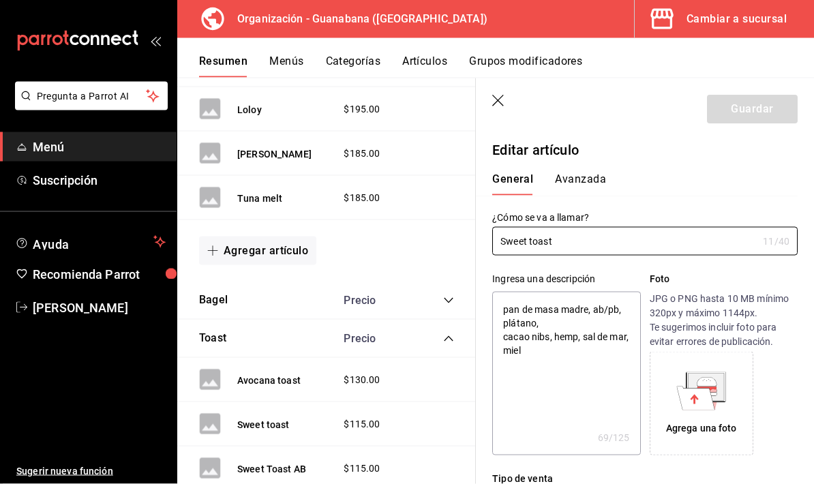
scroll to position [27, 0]
click at [617, 248] on input "Sweet toast" at bounding box center [624, 241] width 265 height 27
type input "Sweet toast"
type textarea "x"
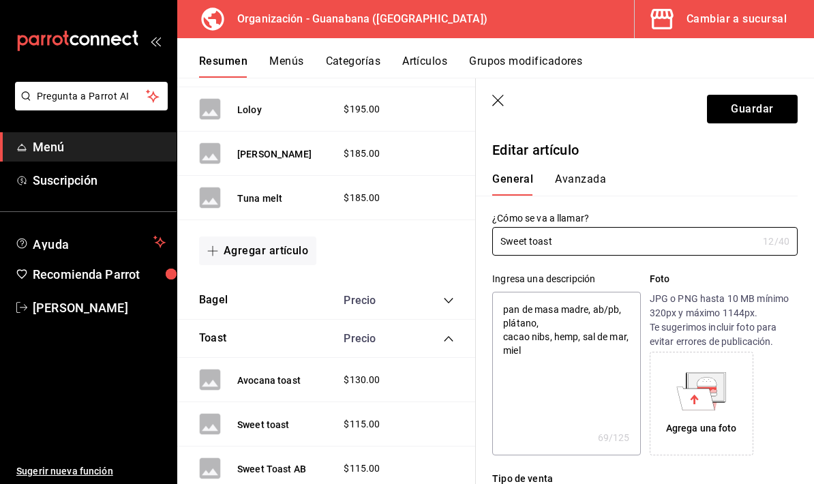
type input "Sweet toast n"
type textarea "x"
type input "Sweet toast np"
type textarea "x"
type input "Sweet toast npb"
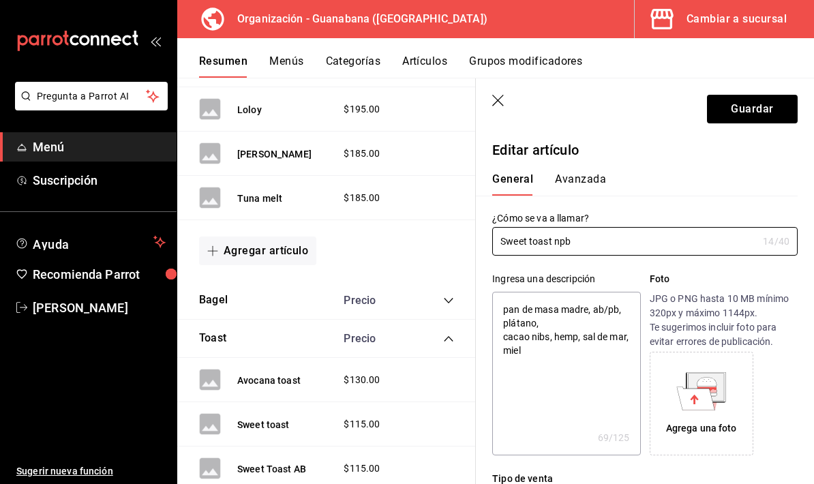
type textarea "x"
type input "Sweet toast np"
type textarea "x"
type input "Sweet toast n"
type textarea "x"
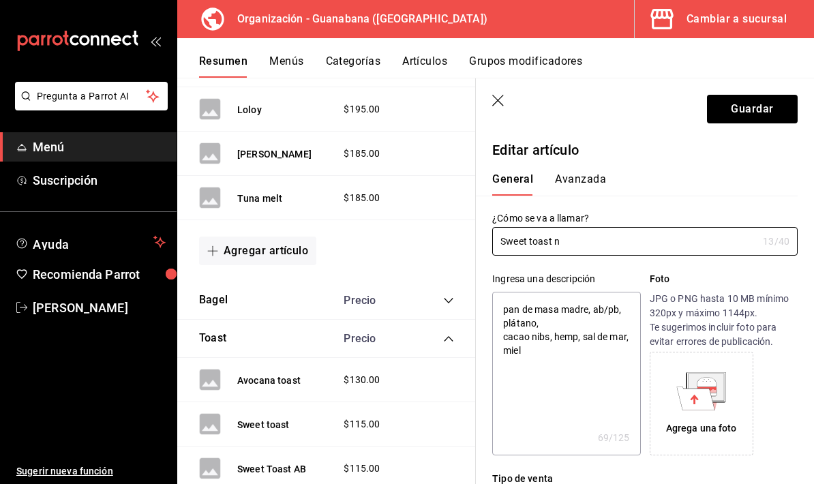
type input "Sweet toast"
type textarea "x"
type input "Sweet toast"
type textarea "x"
type input "Sweet toast"
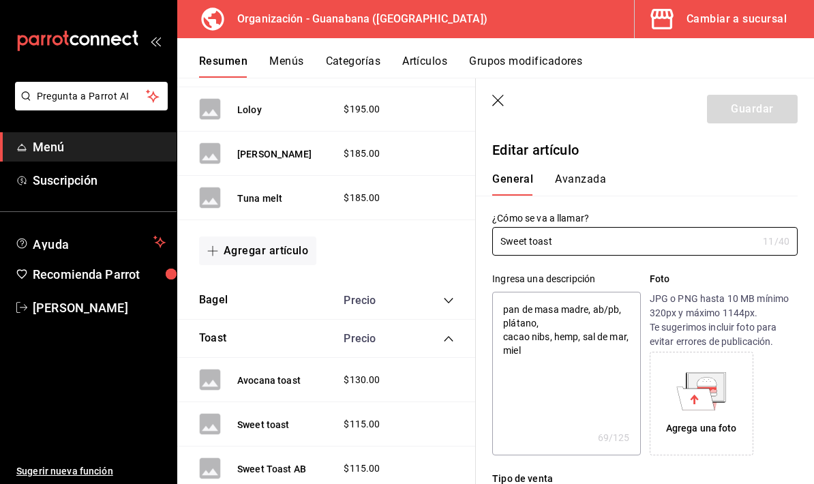
type textarea "x"
type input "Sweet toast P"
type textarea "x"
type input "Sweet toast PB"
type textarea "x"
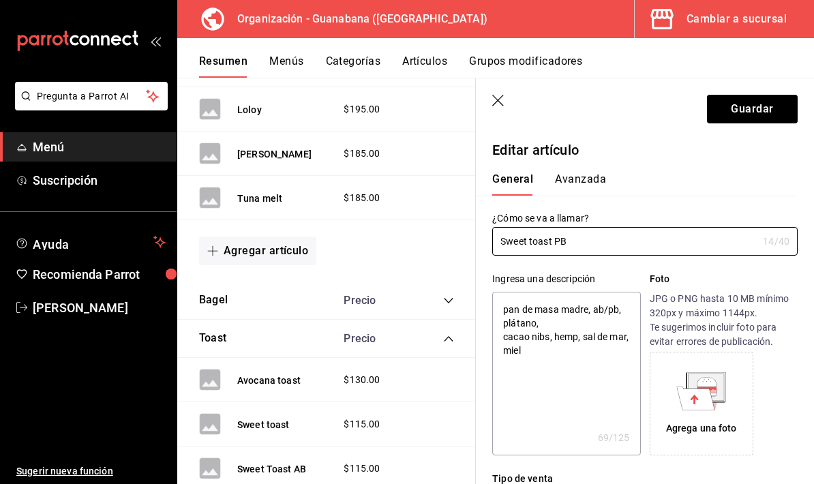
type input "Sweet toast PB"
click at [758, 117] on button "Guardar" at bounding box center [752, 109] width 91 height 29
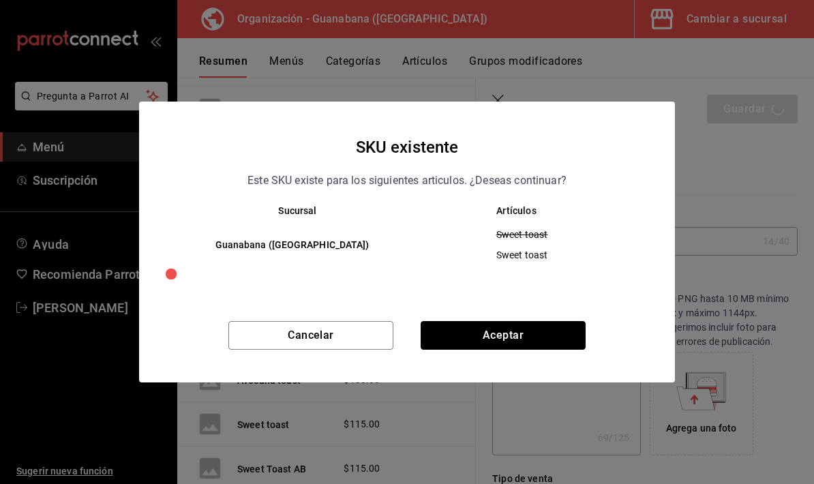
click at [520, 341] on button "Aceptar" at bounding box center [503, 335] width 165 height 29
type textarea "x"
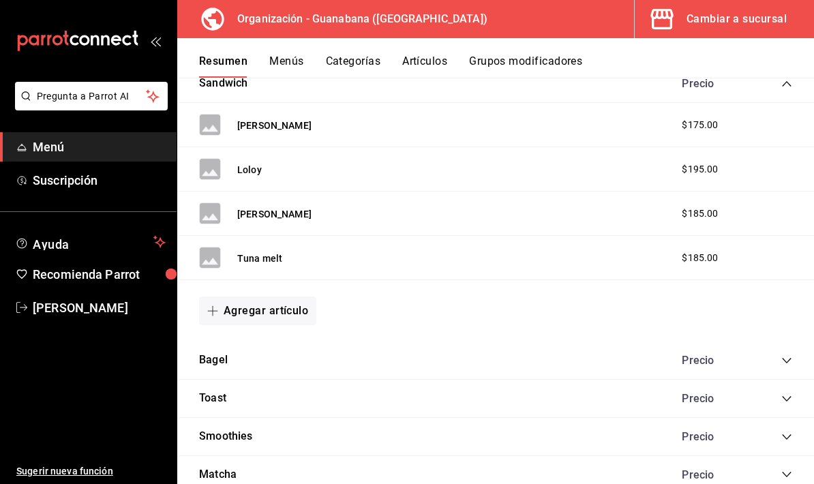
scroll to position [863, 0]
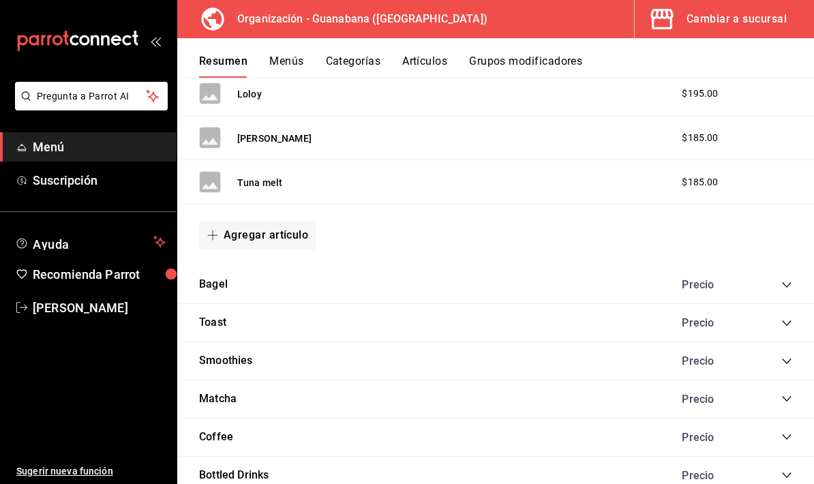
click at [786, 304] on div "Toast Precio" at bounding box center [495, 323] width 637 height 38
click at [784, 318] on icon "collapse-category-row" at bounding box center [787, 323] width 11 height 11
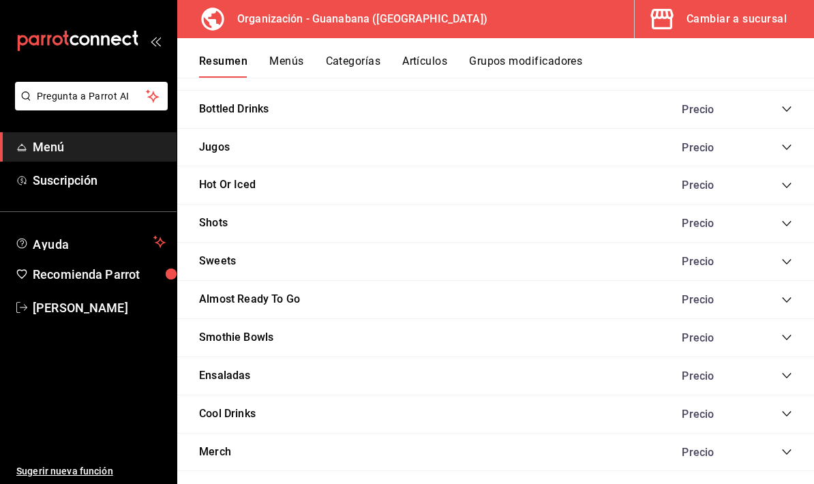
scroll to position [1423, 0]
click at [424, 320] on div "Smothie Bowls Precio" at bounding box center [495, 339] width 637 height 38
click at [791, 333] on icon "collapse-category-row" at bounding box center [787, 338] width 11 height 11
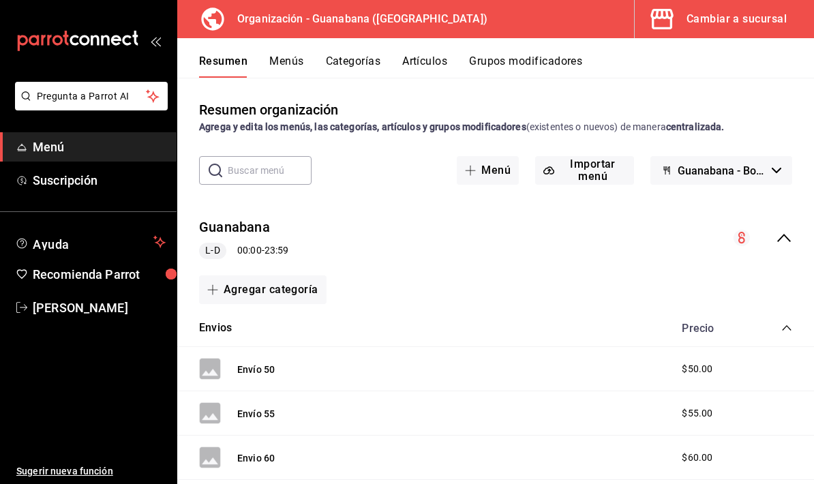
scroll to position [0, 0]
click at [111, 42] on icon "mailbox folders" at bounding box center [116, 40] width 10 height 10
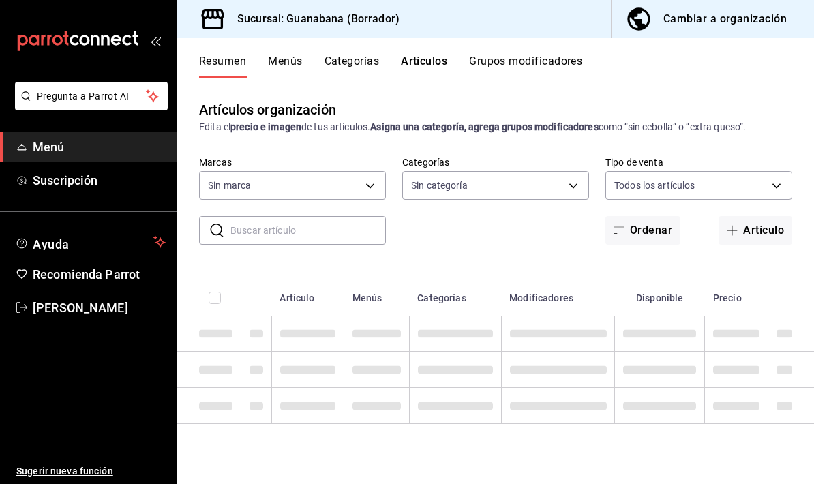
type input "3c94e616-9367-4ed0-8730-a75e431e117f"
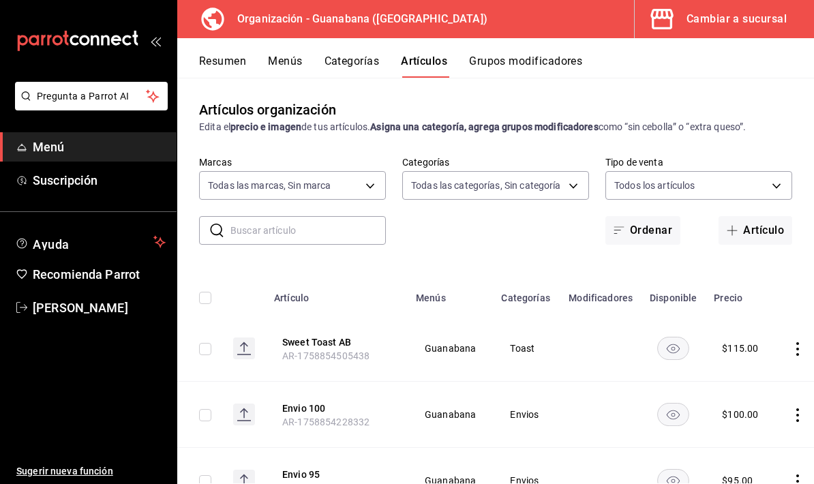
type input "f44505b4-65e1-45ff-8b18-b122fb73f581,50172db3-5d23-42f3-93cf-e552ad390615,6a2c4…"
click at [337, 71] on button "Categorías" at bounding box center [352, 66] width 55 height 23
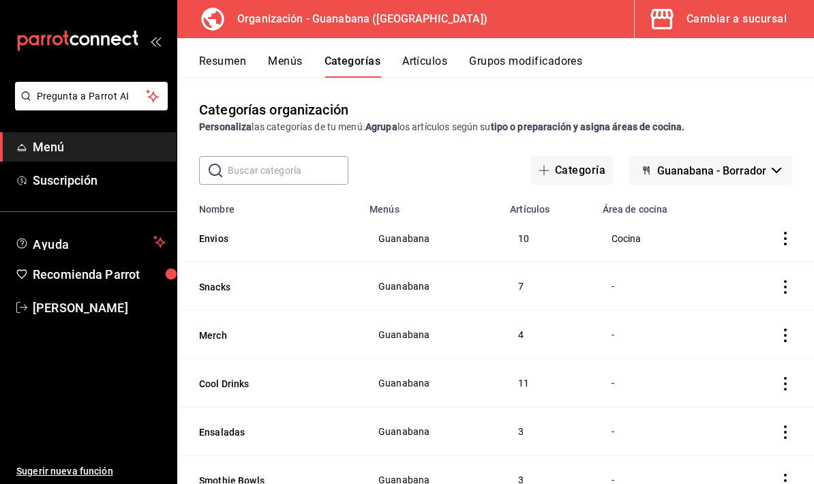
scroll to position [-1, 0]
click at [553, 62] on button "Grupos modificadores" at bounding box center [525, 66] width 113 height 23
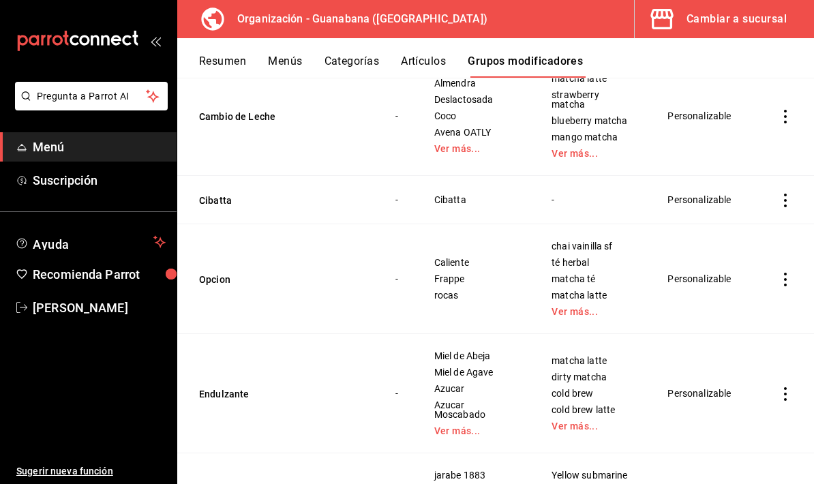
scroll to position [403, 0]
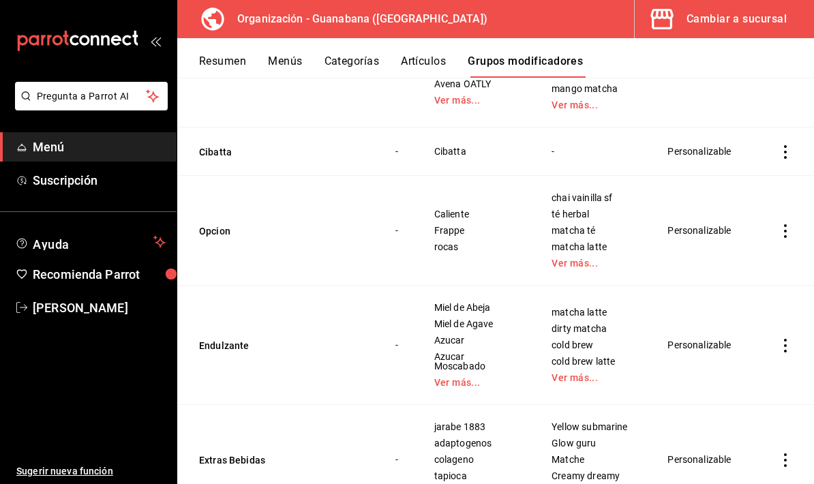
click at [781, 224] on icon "actions" at bounding box center [786, 231] width 14 height 14
click at [733, 255] on span "Editar" at bounding box center [744, 257] width 35 height 14
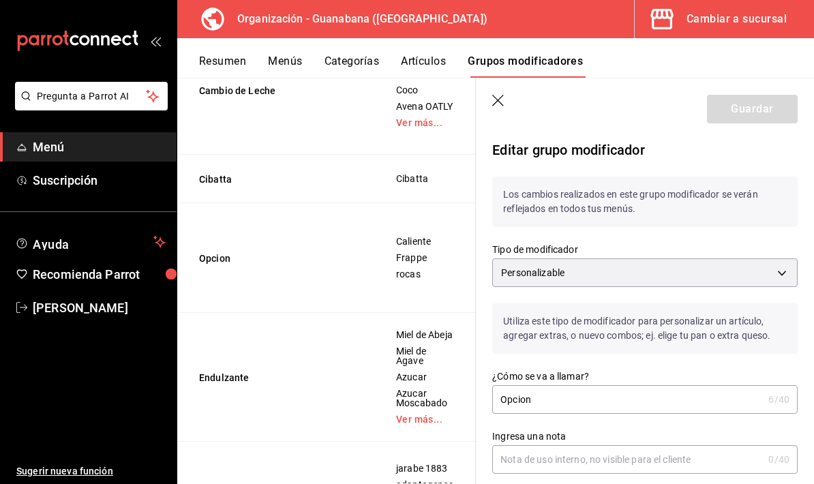
click at [665, 405] on input "Opcion" at bounding box center [627, 399] width 271 height 27
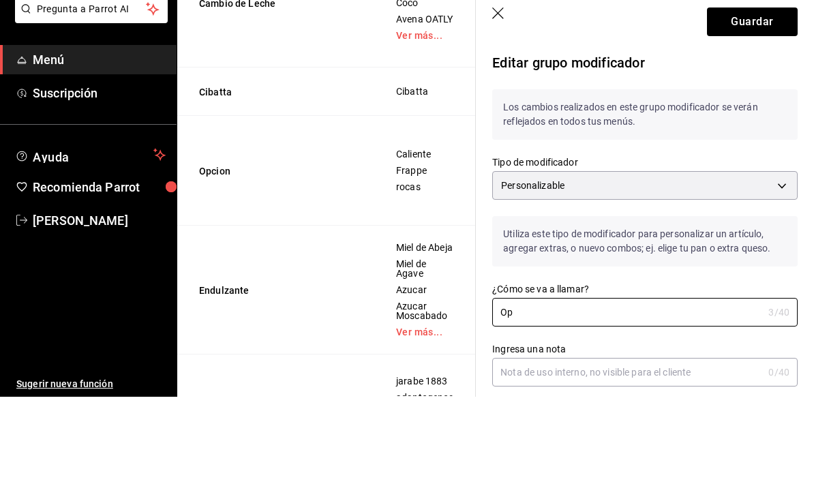
type input "O"
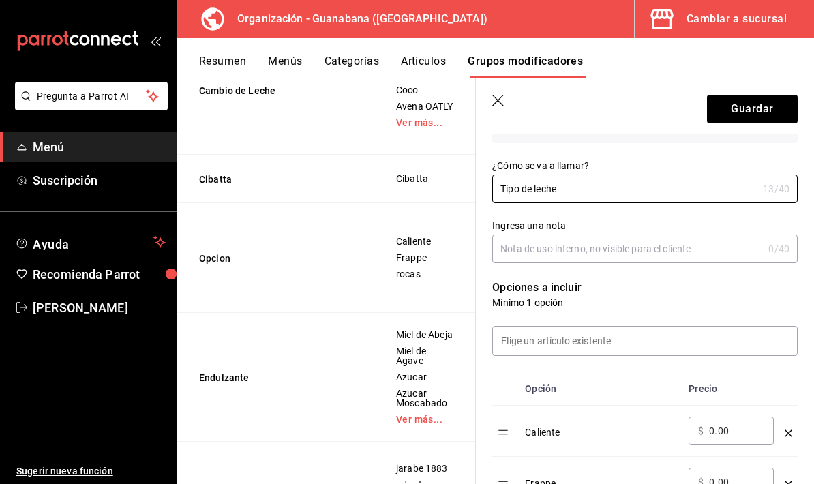
scroll to position [209, 0]
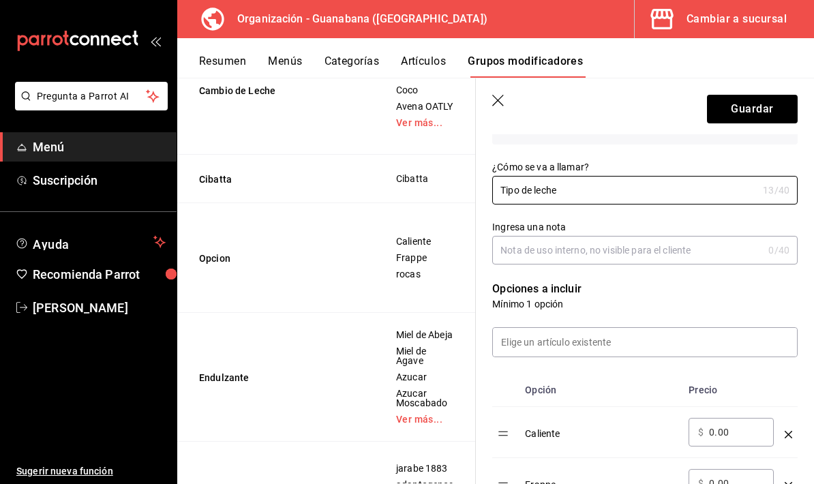
type input "Tipo de leche"
click at [694, 293] on p "Opciones a incluir" at bounding box center [645, 289] width 306 height 16
click at [748, 238] on input "Ingresa una nota" at bounding box center [627, 250] width 271 height 27
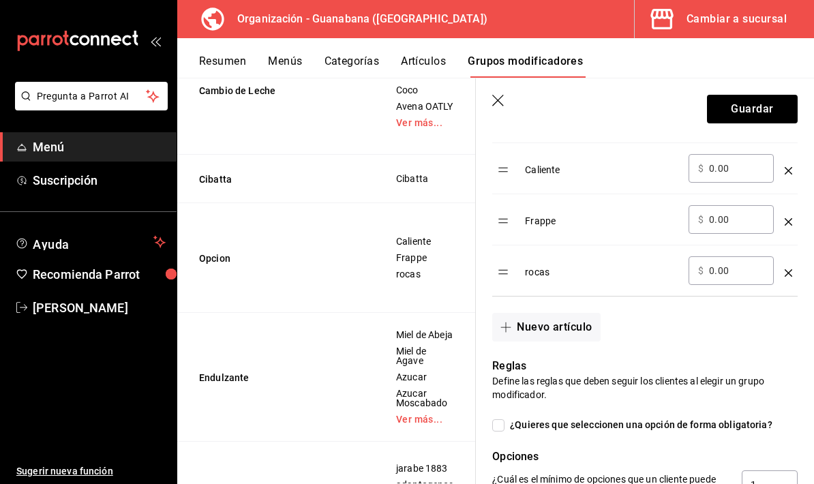
scroll to position [448, 0]
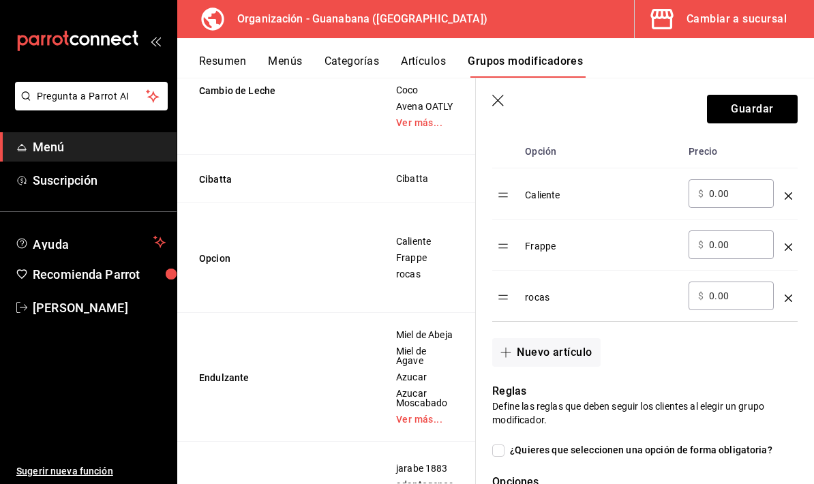
click at [620, 299] on div "rocas" at bounding box center [601, 293] width 153 height 23
click at [550, 304] on div "rocas" at bounding box center [601, 293] width 153 height 23
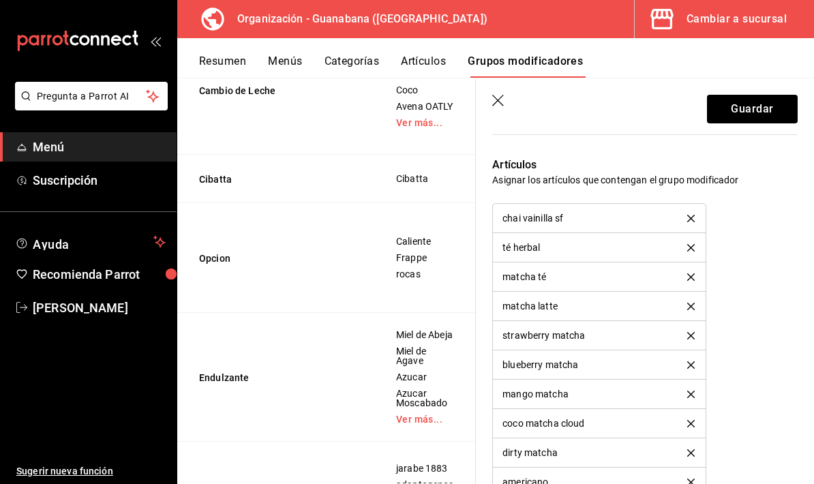
scroll to position [945, 0]
click at [767, 113] on button "Guardar" at bounding box center [752, 109] width 91 height 29
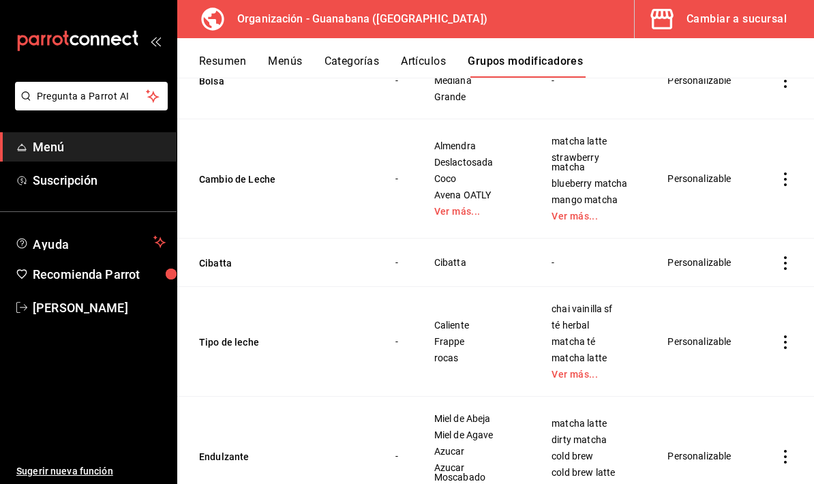
scroll to position [301, 0]
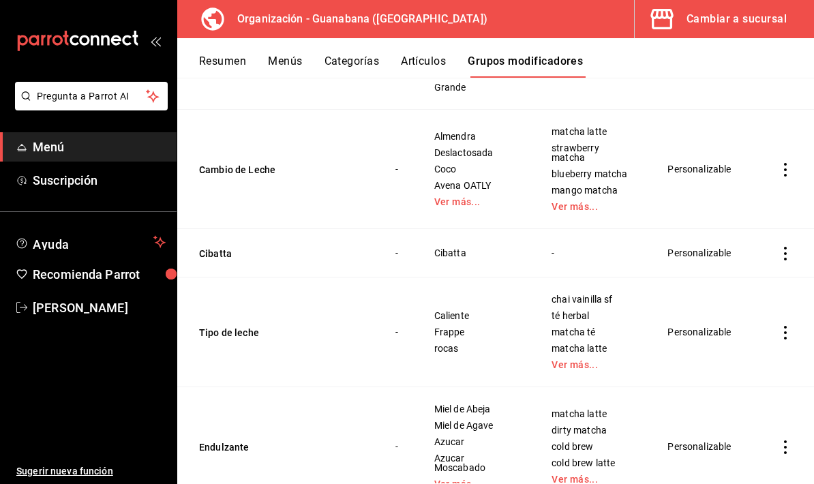
click at [791, 326] on icon "actions" at bounding box center [786, 333] width 14 height 14
click at [749, 301] on span "Editar" at bounding box center [744, 304] width 35 height 14
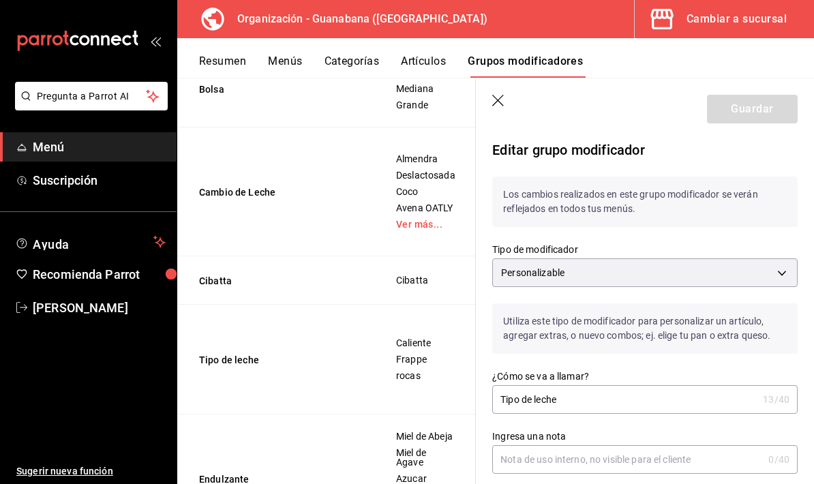
click at [578, 404] on input "Tipo de leche" at bounding box center [624, 399] width 265 height 27
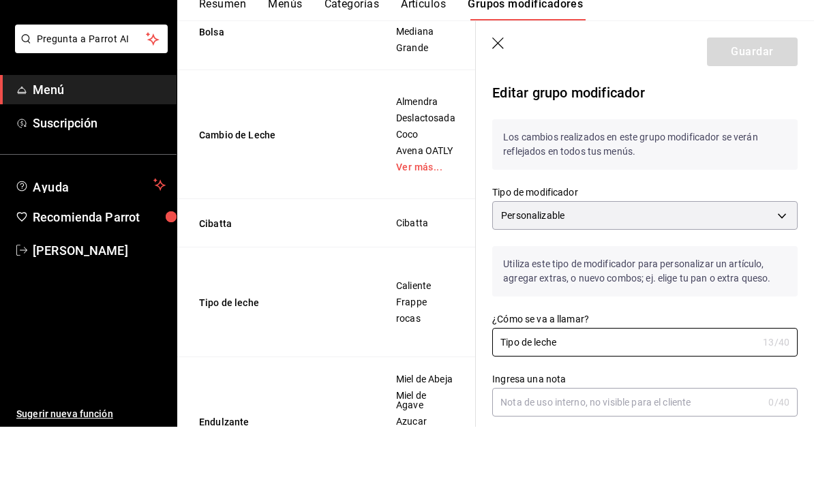
click at [603, 386] on input "Tipo de leche" at bounding box center [624, 399] width 265 height 27
click at [602, 386] on input "Tipo de leche" at bounding box center [624, 399] width 265 height 27
click at [606, 386] on input "Tipo de leche" at bounding box center [624, 399] width 265 height 27
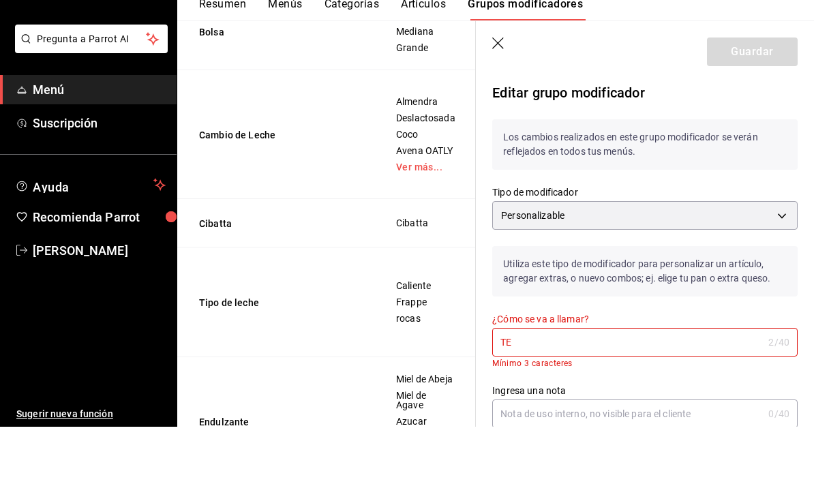
type input "T"
type input "E"
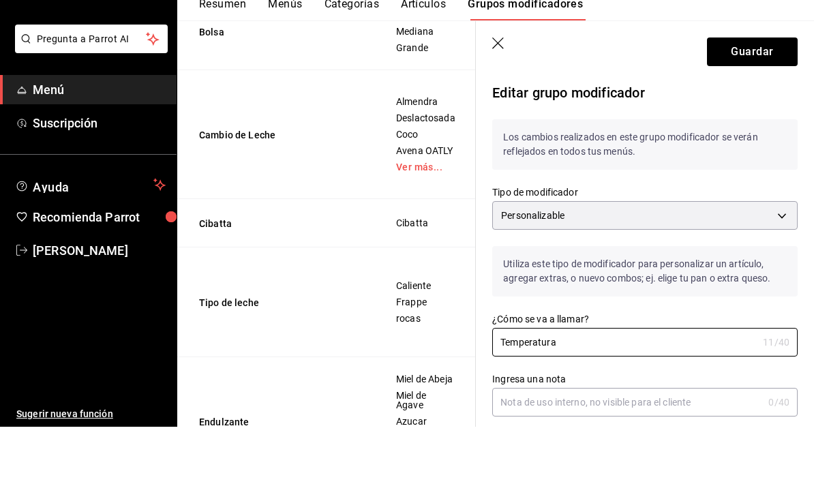
type input "Temperatura"
click at [754, 95] on button "Guardar" at bounding box center [752, 109] width 91 height 29
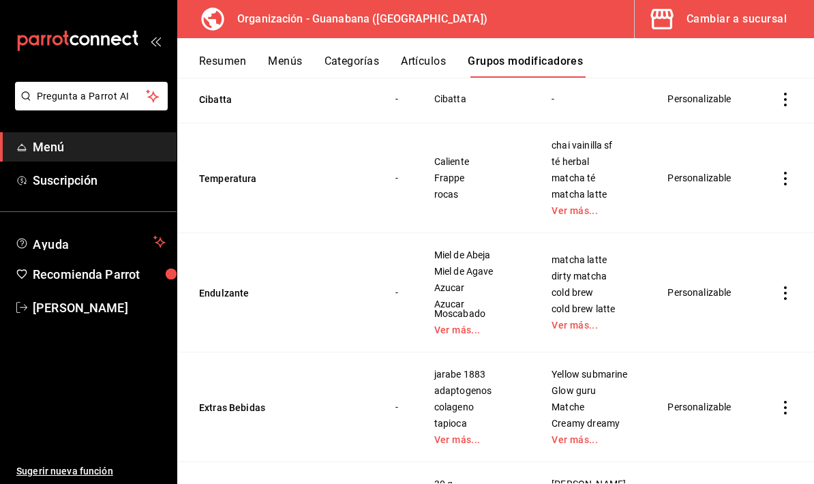
scroll to position [462, 0]
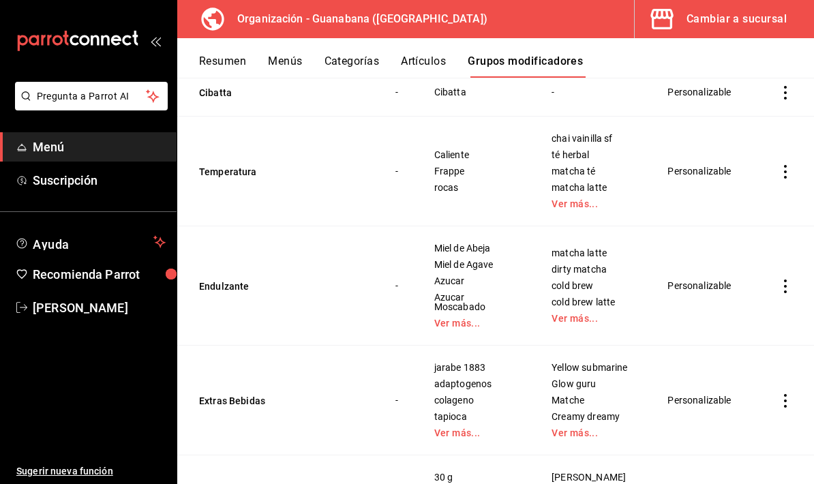
click at [786, 280] on icon "actions" at bounding box center [786, 287] width 14 height 14
click at [745, 254] on span "Editar" at bounding box center [744, 253] width 35 height 14
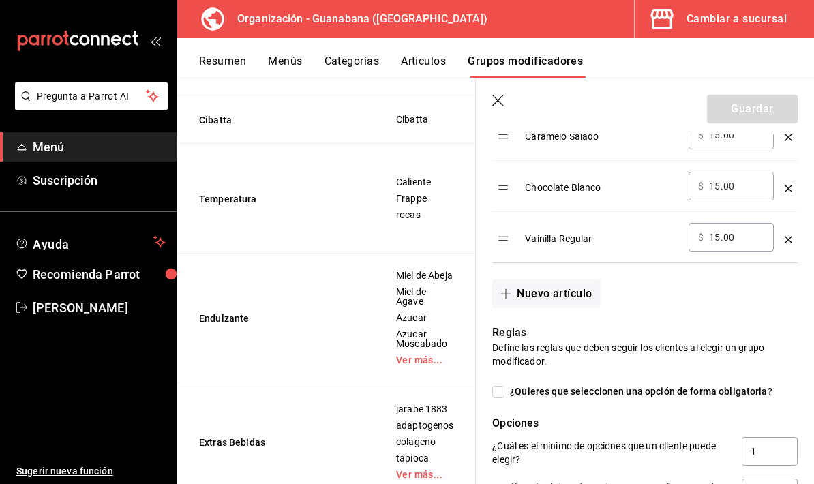
scroll to position [1019, 0]
click at [564, 291] on button "Nuevo artículo" at bounding box center [546, 293] width 108 height 29
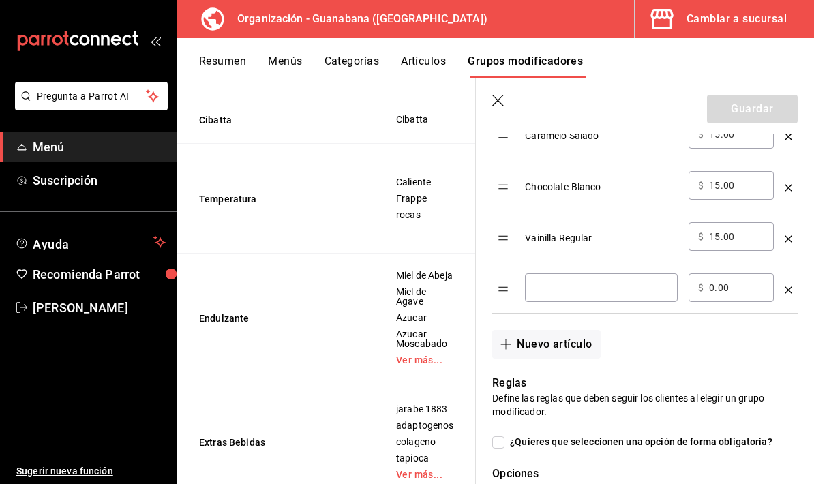
click at [630, 295] on input "optionsTable" at bounding box center [602, 288] width 134 height 14
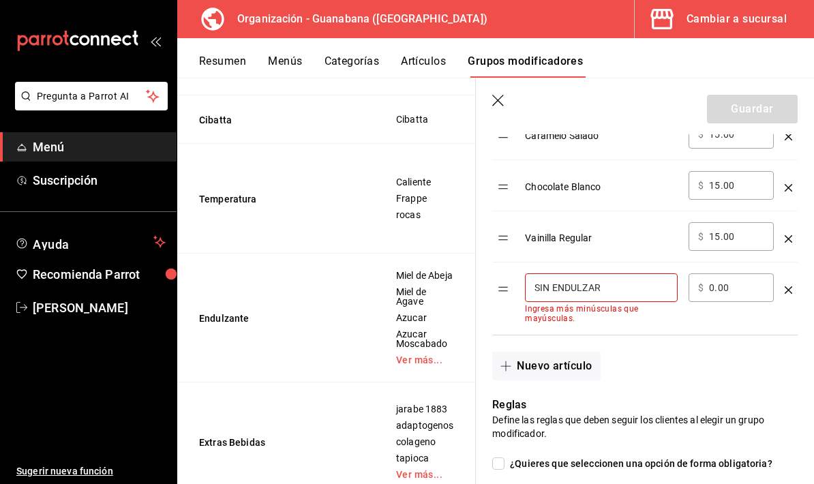
click at [719, 354] on div "Nuevo artículo" at bounding box center [637, 358] width 322 height 45
click at [637, 292] on input "SIN ENDULZAR" at bounding box center [602, 288] width 134 height 14
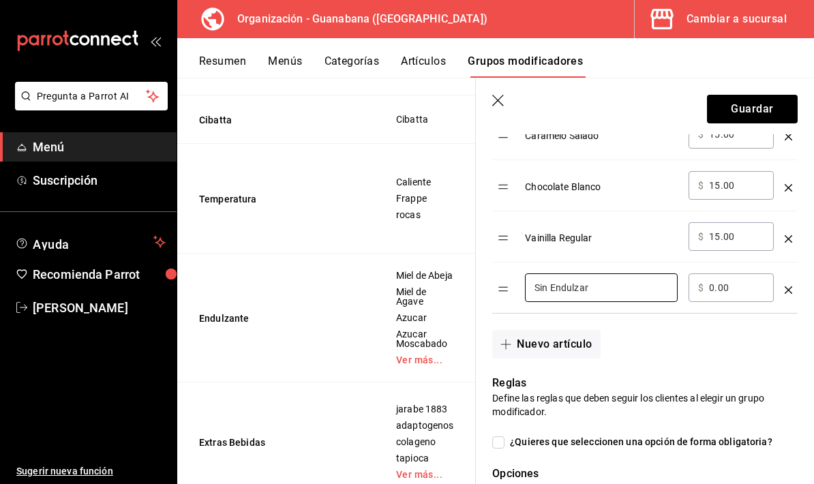
type input "Sin Endulzar"
click at [756, 110] on button "Guardar" at bounding box center [752, 109] width 91 height 29
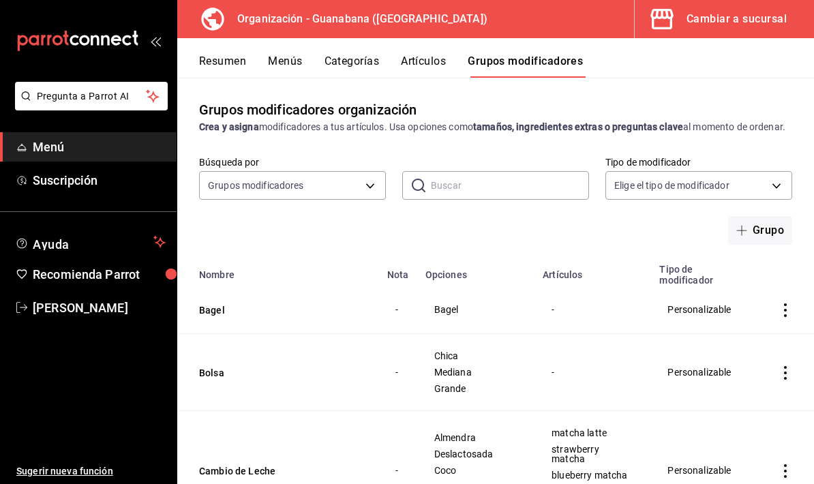
click at [114, 149] on span "Menú" at bounding box center [99, 147] width 133 height 18
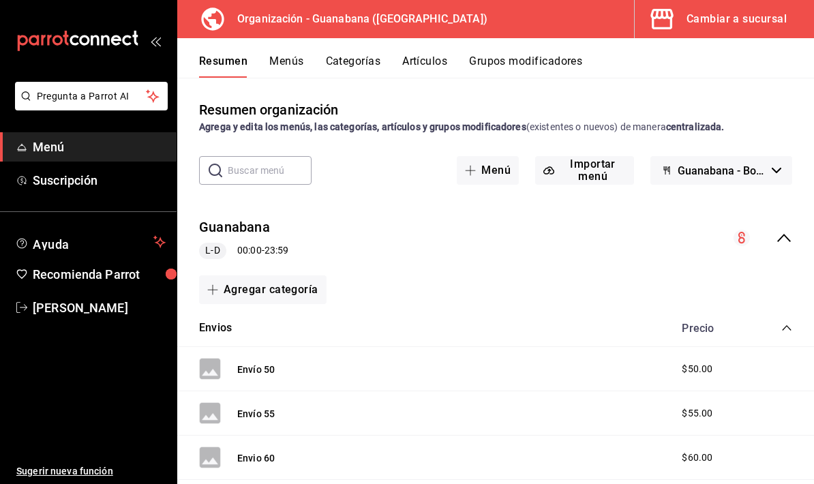
click at [532, 64] on button "Grupos modificadores" at bounding box center [525, 66] width 113 height 23
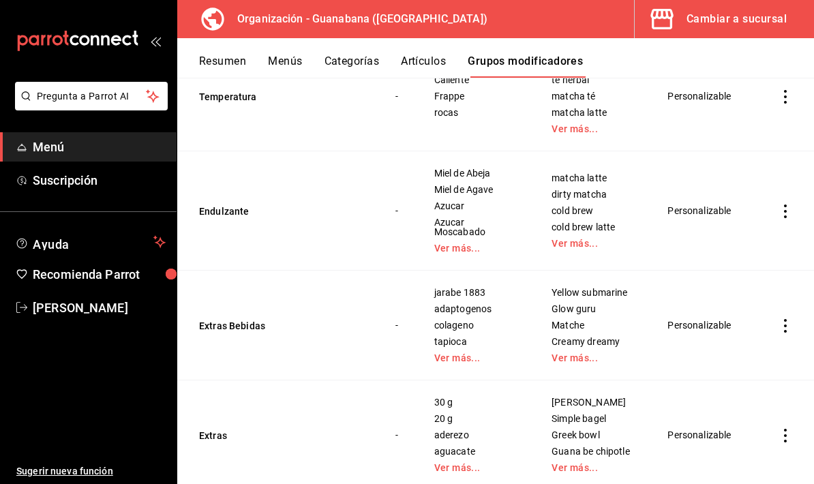
scroll to position [544, 0]
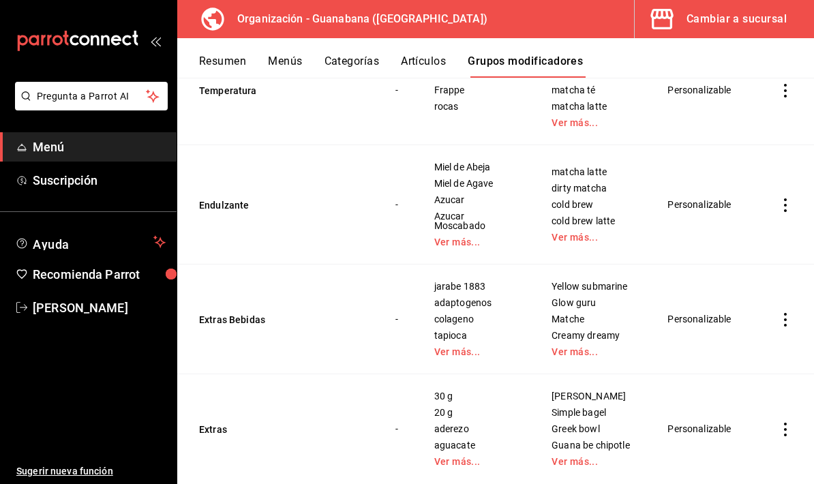
click at [779, 198] on icon "actions" at bounding box center [786, 205] width 14 height 14
click at [741, 229] on span "Editar" at bounding box center [744, 226] width 35 height 14
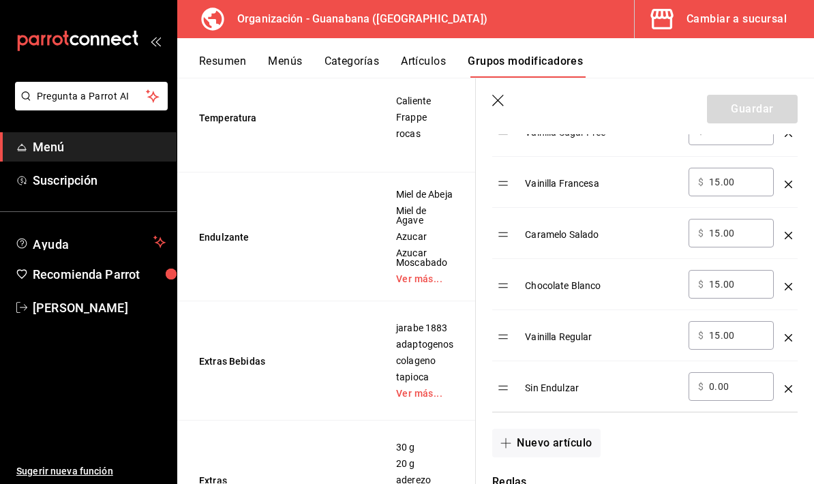
scroll to position [938, 0]
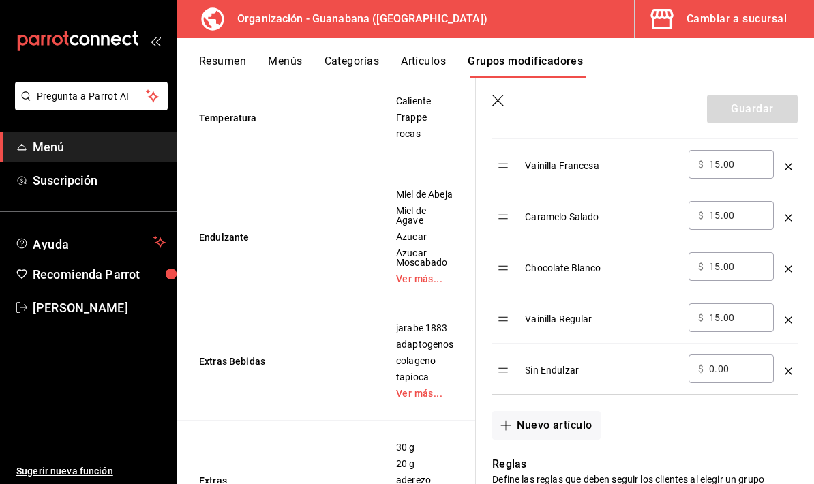
click at [744, 321] on input "15.00" at bounding box center [736, 318] width 55 height 14
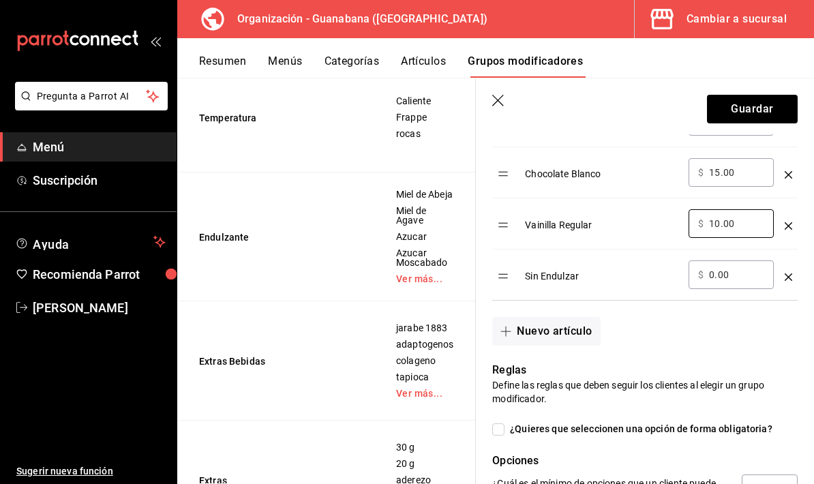
scroll to position [1034, 0]
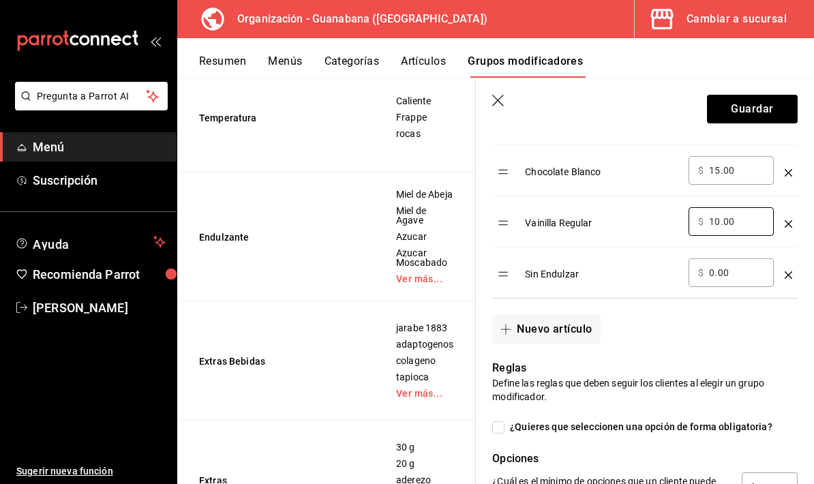
type input "10.00"
click at [756, 105] on button "Guardar" at bounding box center [752, 109] width 91 height 29
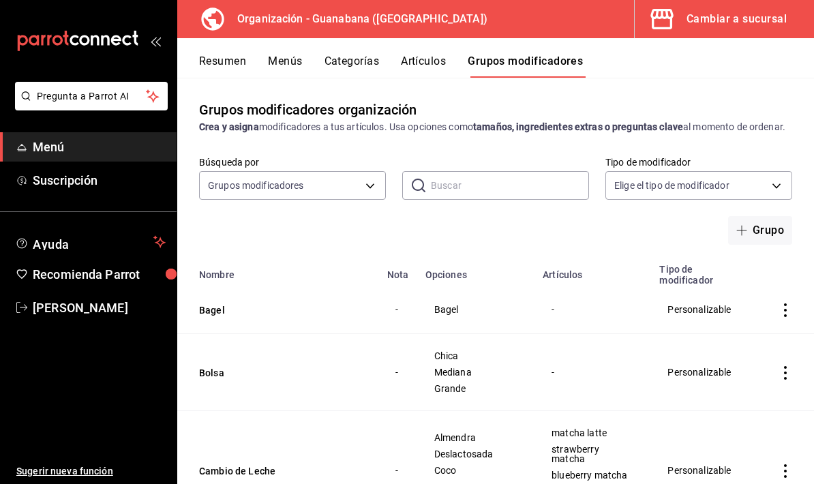
click at [765, 245] on button "Grupo" at bounding box center [760, 230] width 64 height 29
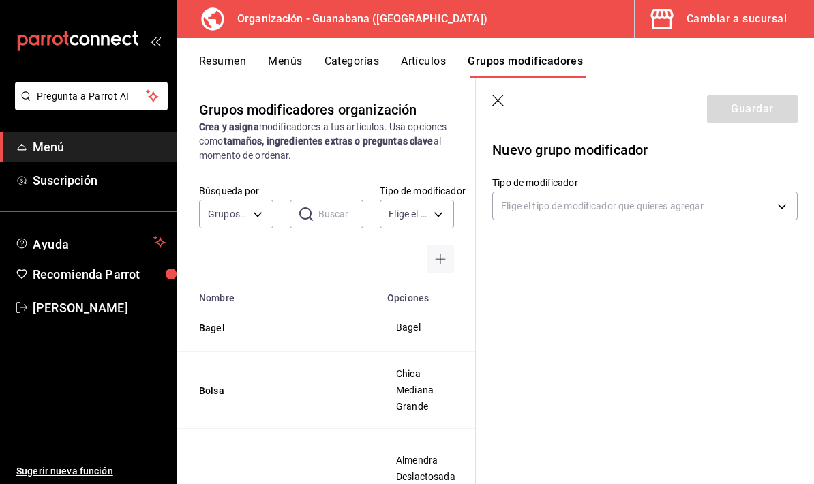
click at [576, 203] on body "Pregunta a Parrot AI Menú Suscripción Ayuda Recomienda Parrot [PERSON_NAME] Sug…" at bounding box center [407, 242] width 814 height 484
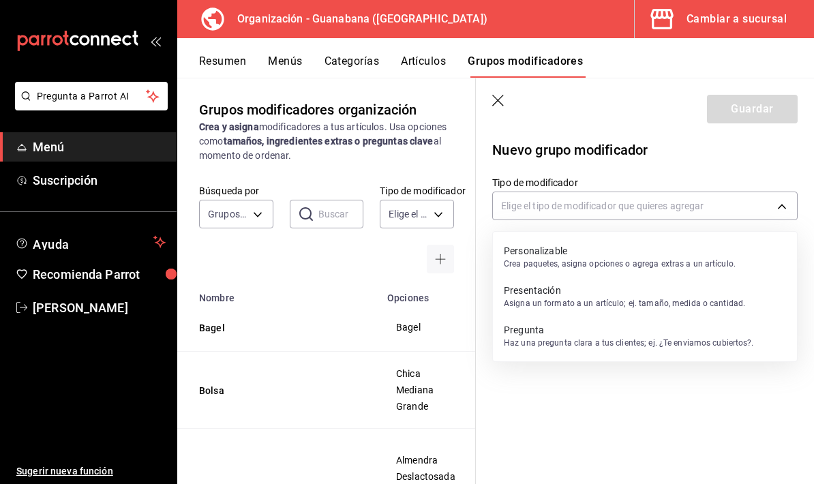
click at [565, 404] on div at bounding box center [407, 242] width 814 height 484
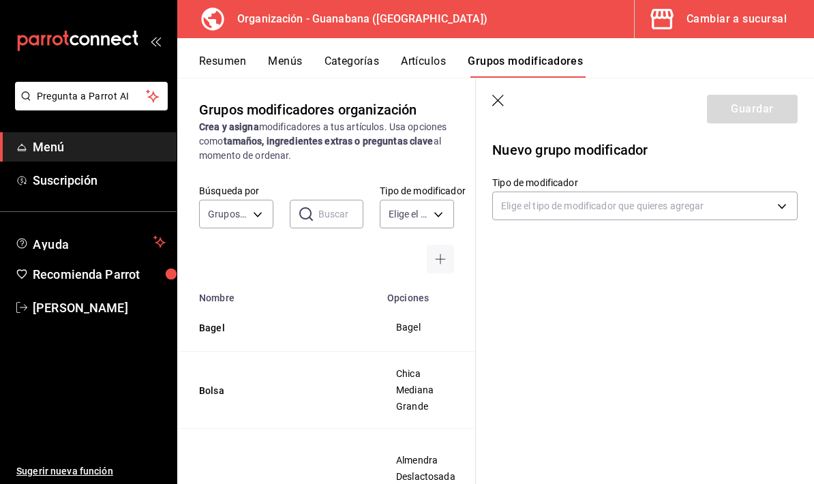
click at [701, 206] on body "Pregunta a Parrot AI Menú Suscripción Ayuda Recomienda Parrot [PERSON_NAME] Sug…" at bounding box center [407, 242] width 814 height 484
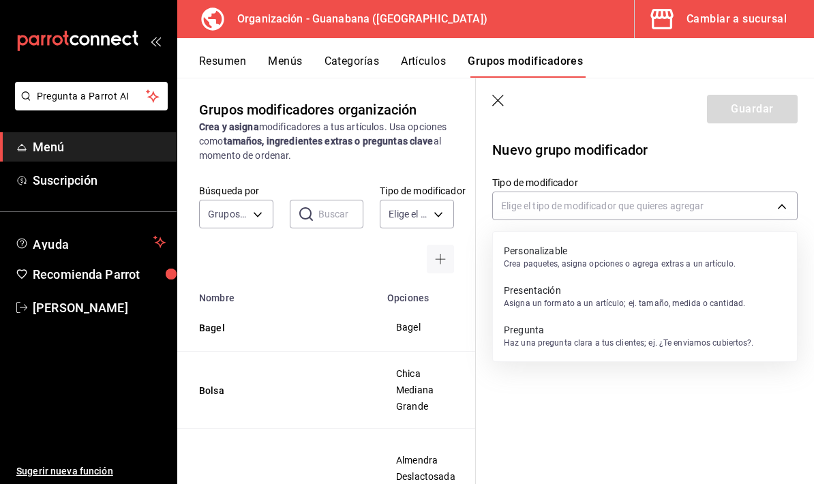
click at [644, 258] on p "Crea paquetes, asigna opciones o agrega extras a un artículo." at bounding box center [620, 264] width 232 height 12
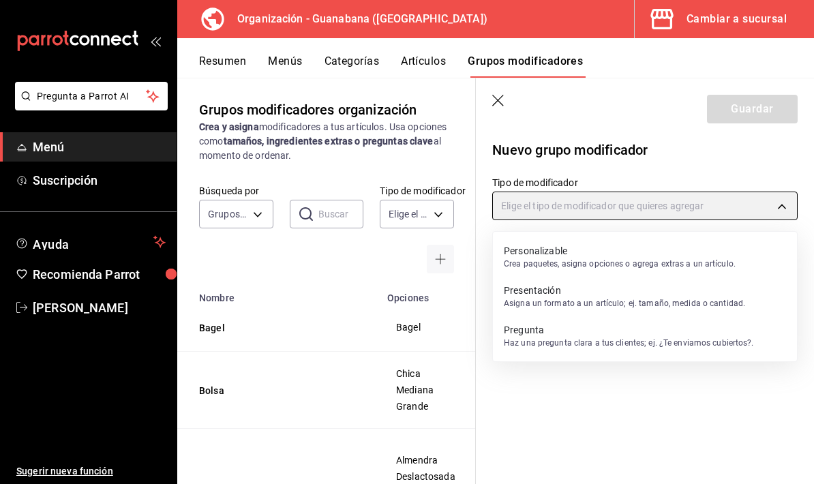
type input "CUSTOMIZABLE"
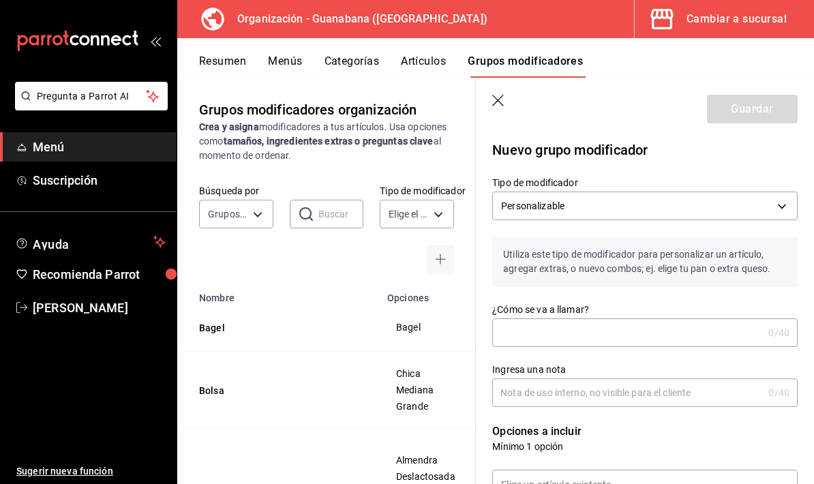
click at [574, 347] on input "¿Cómo se va a llamar?" at bounding box center [627, 332] width 271 height 27
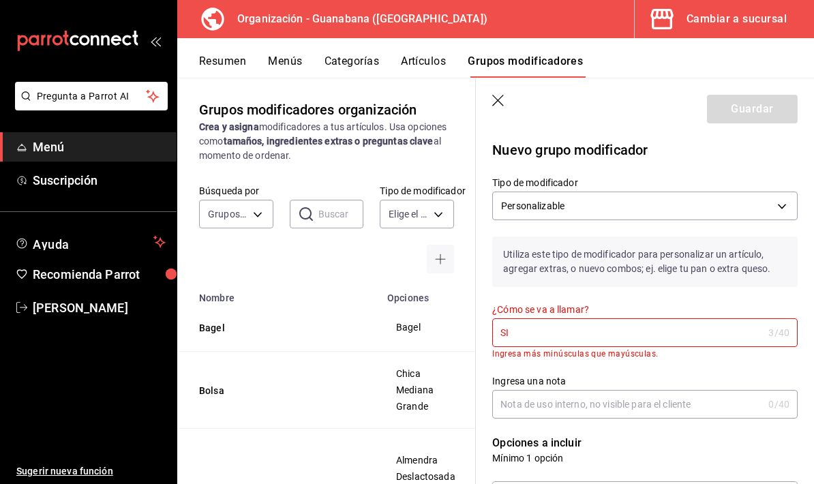
type input "S"
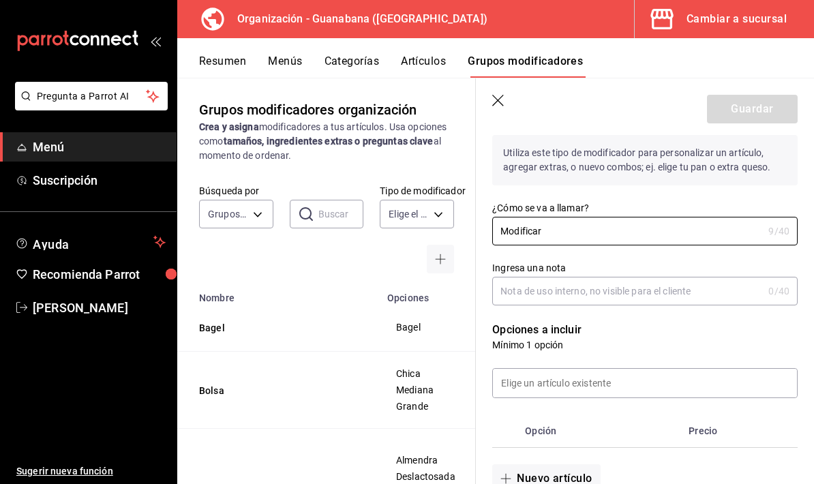
type input "Modificar"
click at [645, 303] on input "Ingresa una nota" at bounding box center [627, 291] width 271 height 27
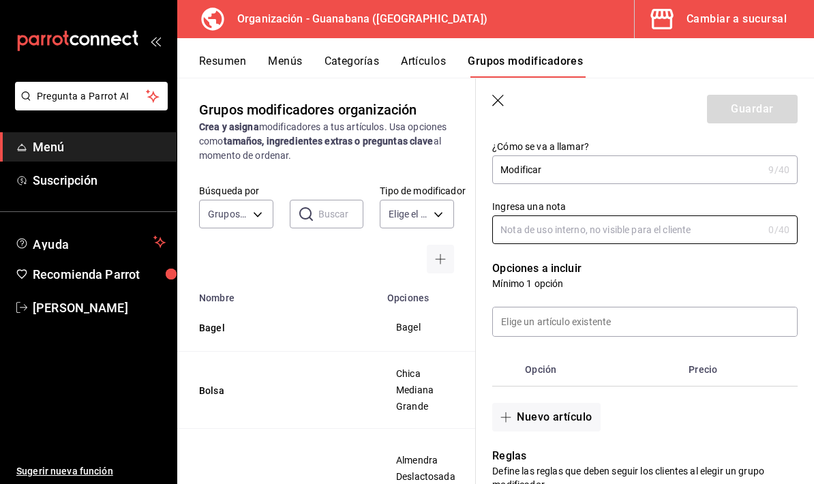
scroll to position [175, 0]
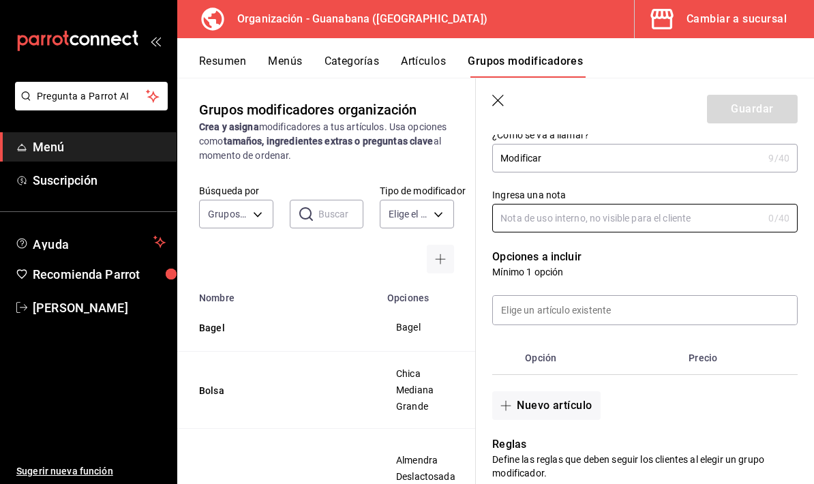
click at [630, 310] on input at bounding box center [645, 310] width 304 height 29
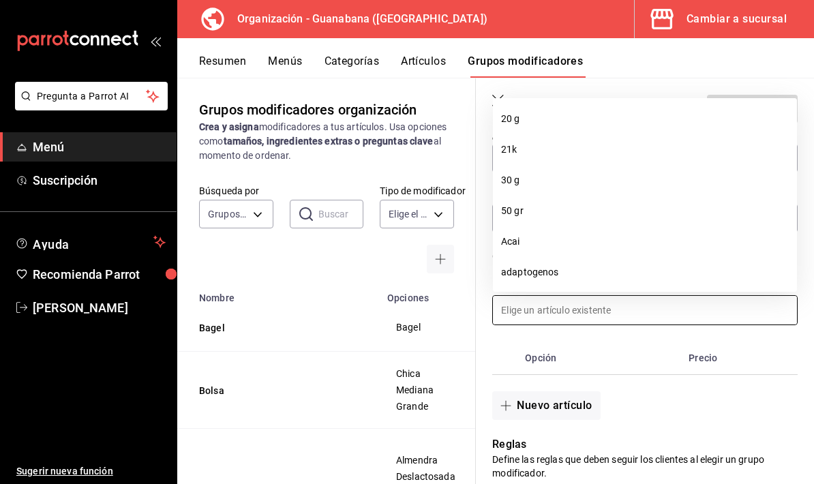
click at [563, 226] on li "Acai" at bounding box center [645, 241] width 304 height 31
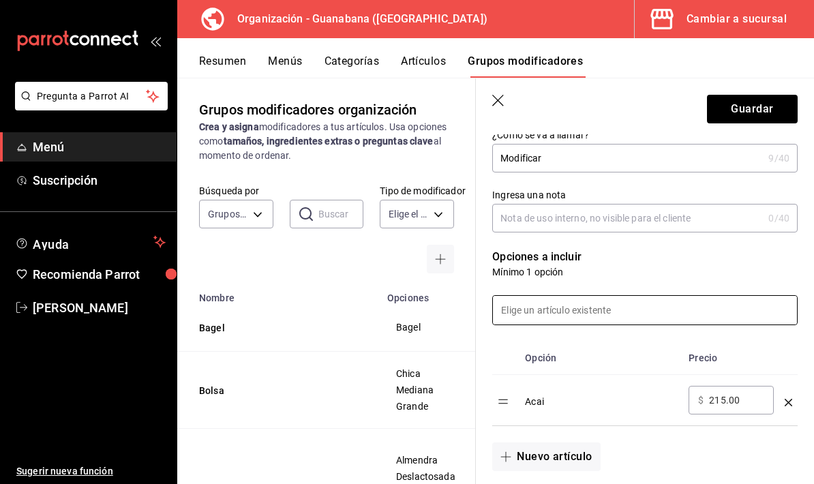
click at [630, 312] on input at bounding box center [645, 310] width 304 height 29
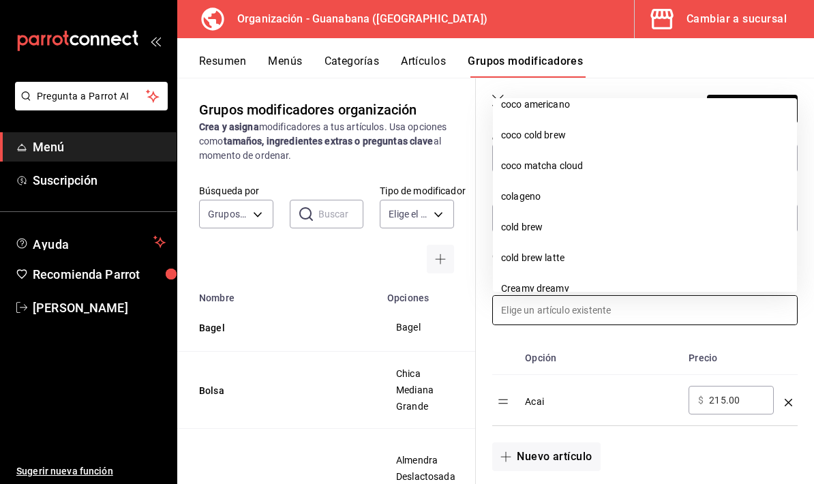
scroll to position [1580, 0]
click at [657, 150] on li "coco matcha cloud" at bounding box center [645, 165] width 304 height 31
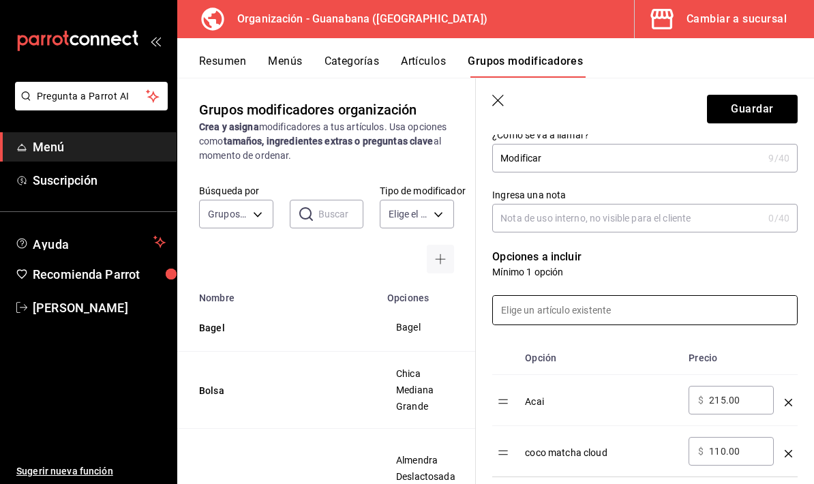
click at [647, 319] on input at bounding box center [645, 310] width 304 height 29
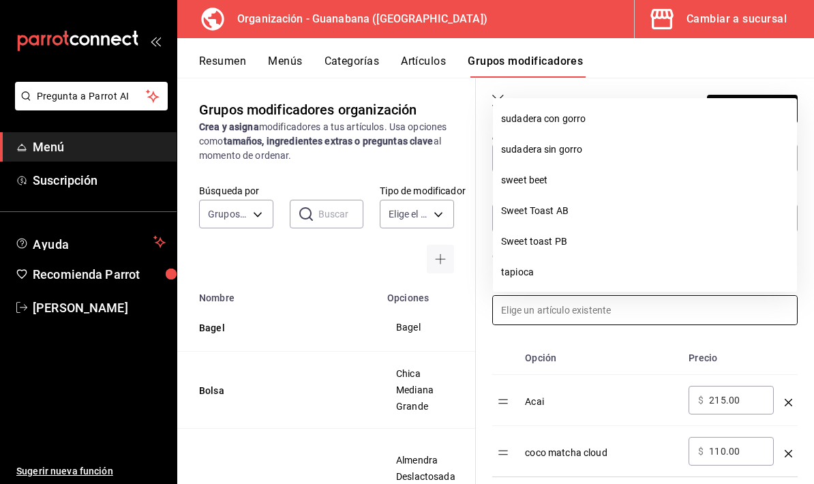
scroll to position [4757, 0]
click at [689, 196] on li "Sweet Toast AB" at bounding box center [645, 211] width 304 height 31
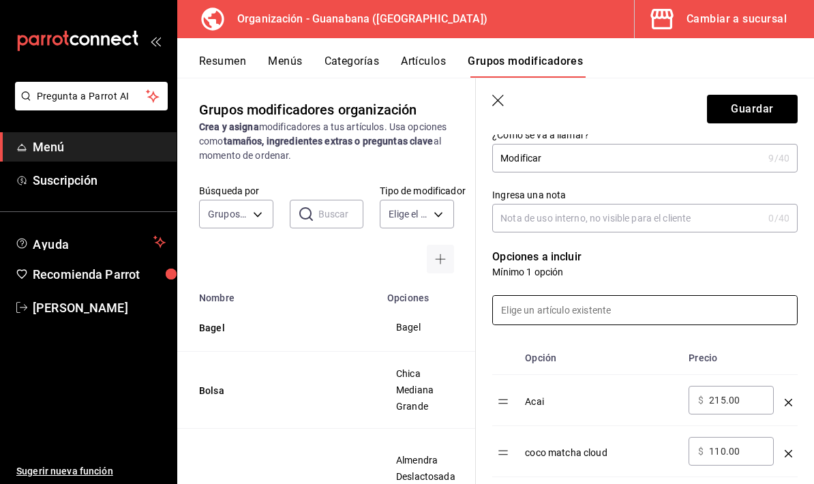
click at [677, 313] on input at bounding box center [645, 310] width 304 height 29
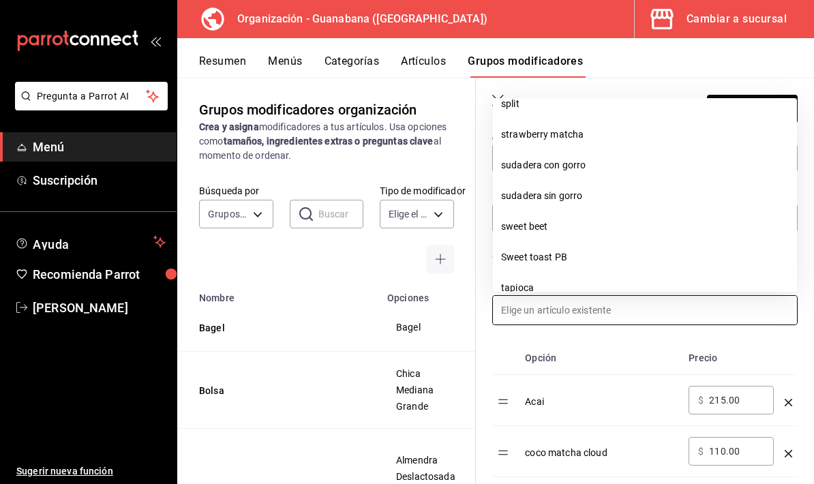
scroll to position [4790, 0]
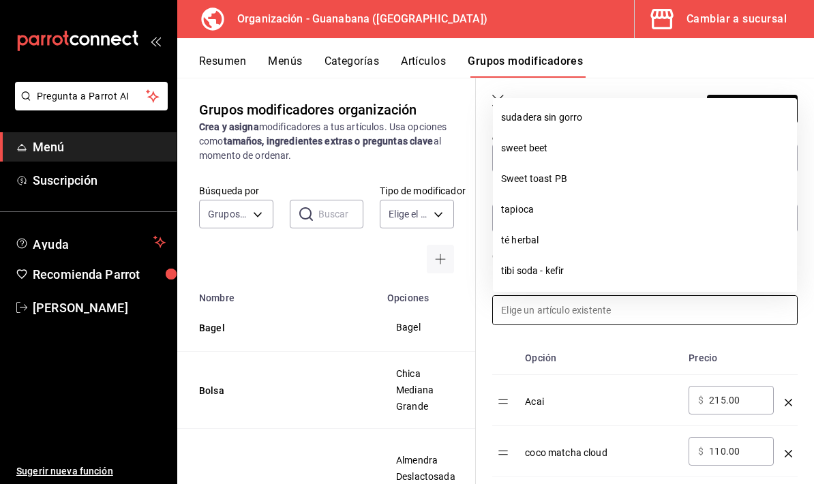
click at [653, 164] on li "Sweet toast PB" at bounding box center [645, 179] width 304 height 31
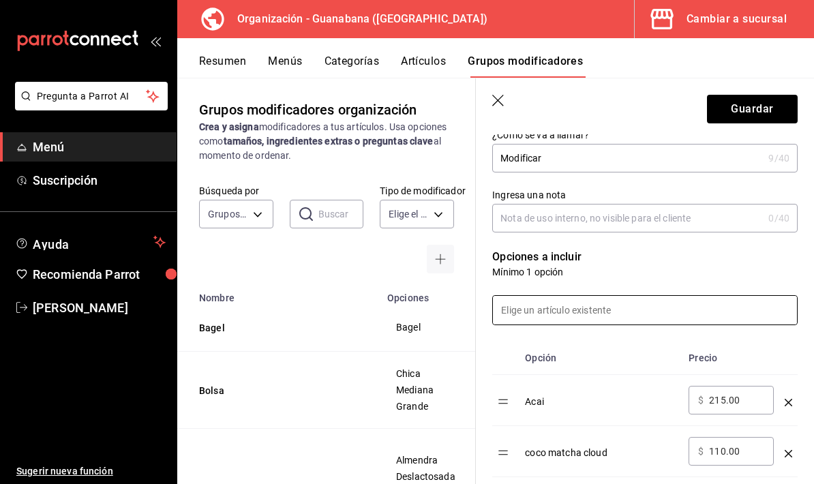
click at [677, 310] on input at bounding box center [645, 310] width 304 height 29
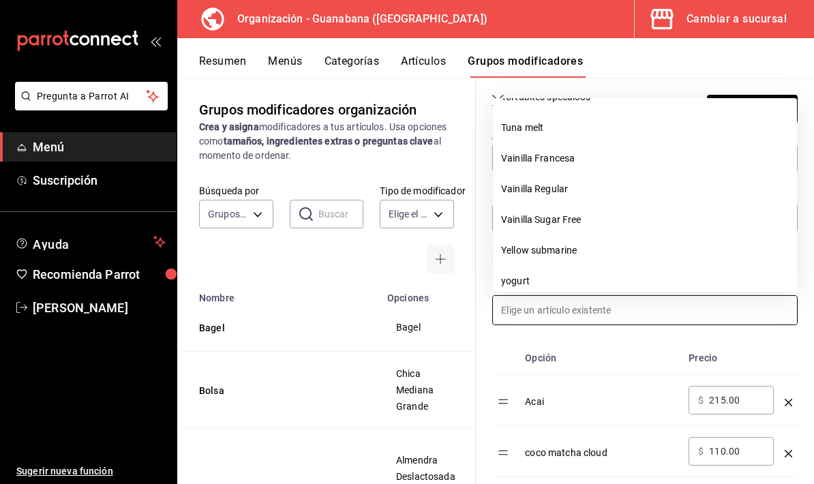
scroll to position [5178, 0]
click at [664, 267] on li "yogurt" at bounding box center [645, 282] width 304 height 31
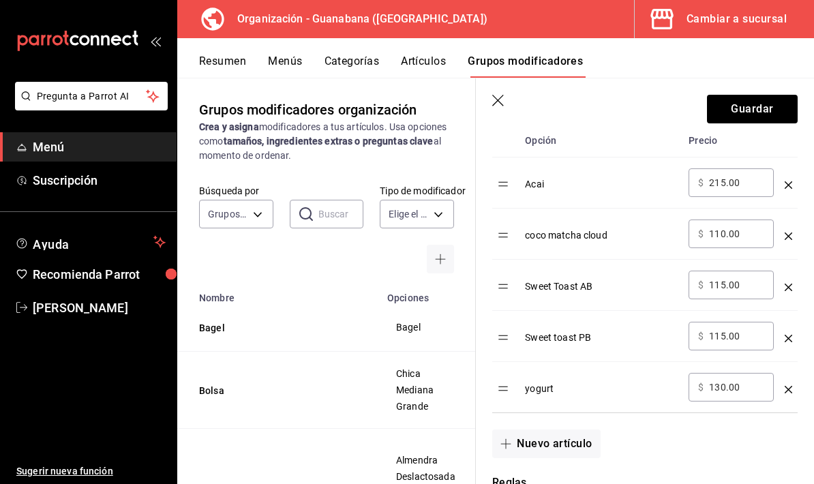
scroll to position [390, 0]
click at [792, 238] on icon "optionsTable" at bounding box center [789, 239] width 8 height 8
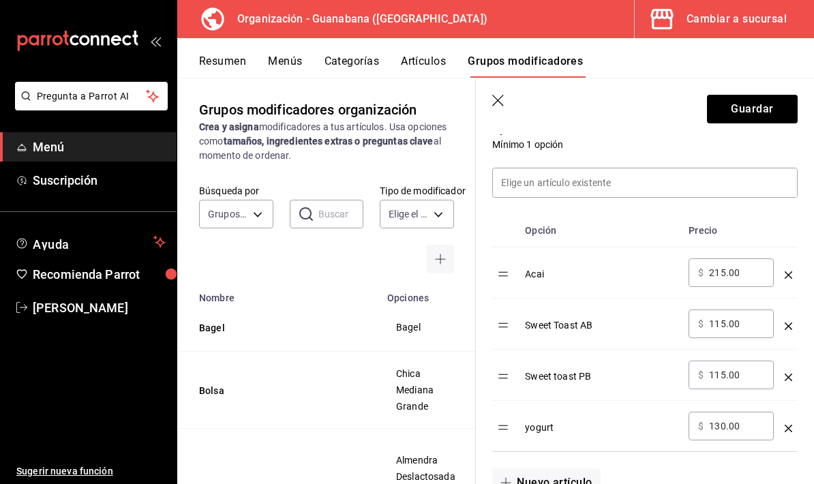
scroll to position [289, 0]
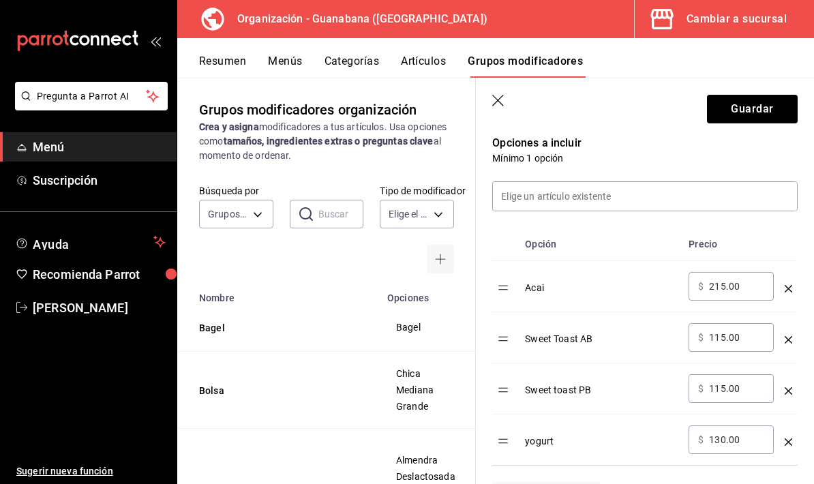
click at [743, 205] on input at bounding box center [645, 196] width 304 height 29
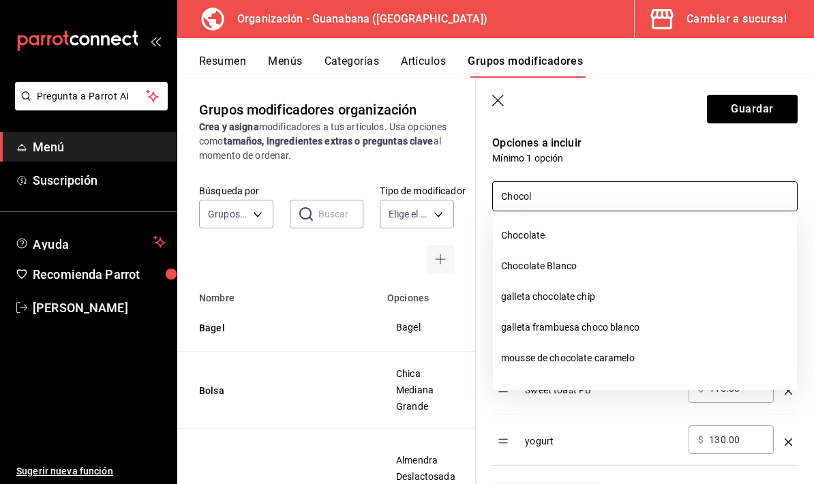
type input "Chocola"
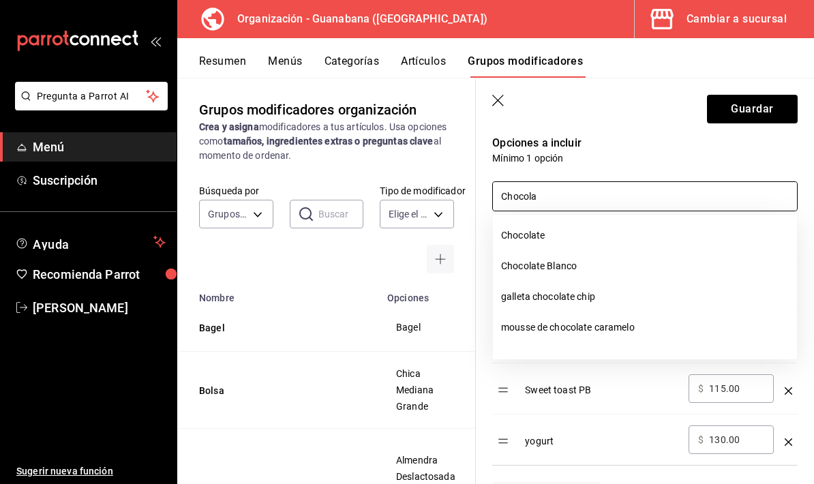
click at [580, 233] on li "Chocolate" at bounding box center [645, 235] width 304 height 31
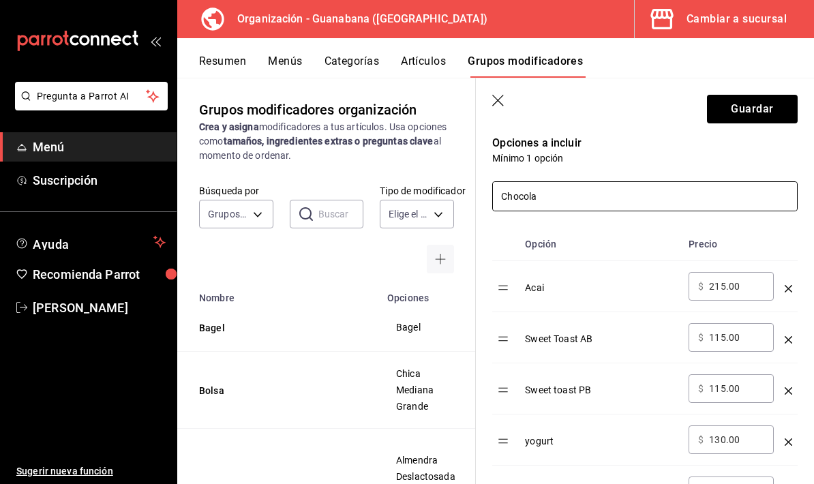
click at [654, 191] on input "Chocola" at bounding box center [645, 196] width 304 height 29
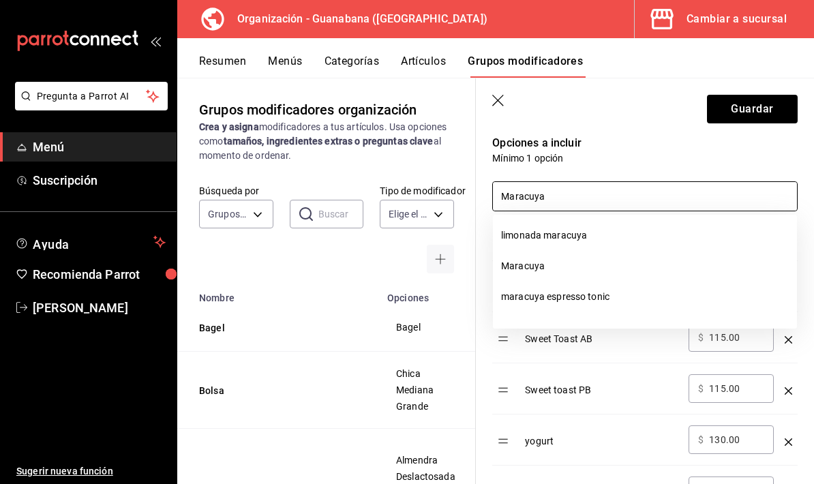
click at [604, 267] on li "Maracuya" at bounding box center [645, 266] width 304 height 31
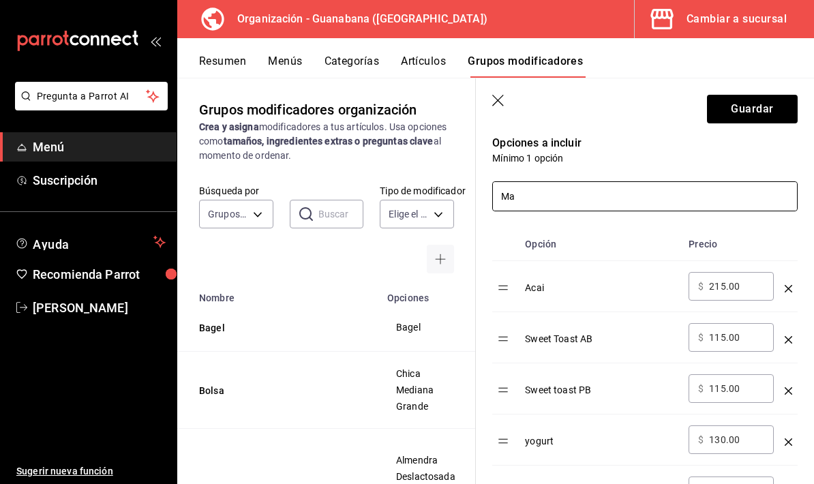
type input "M"
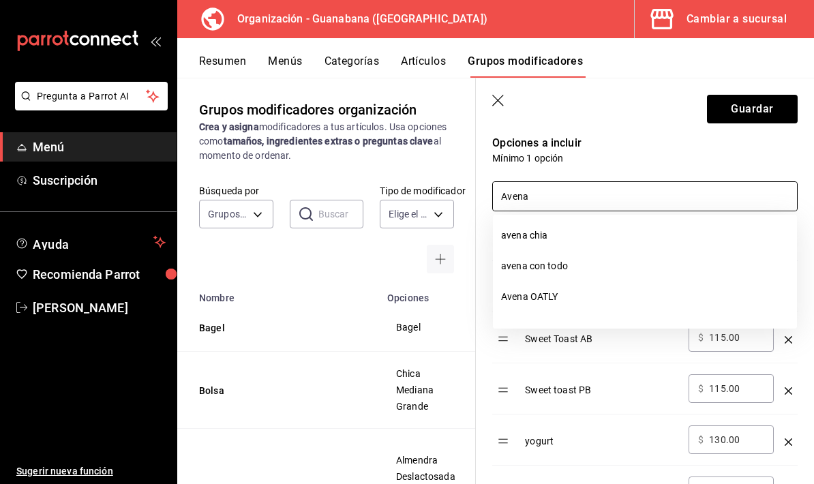
click at [591, 232] on li "avena chia" at bounding box center [645, 235] width 304 height 31
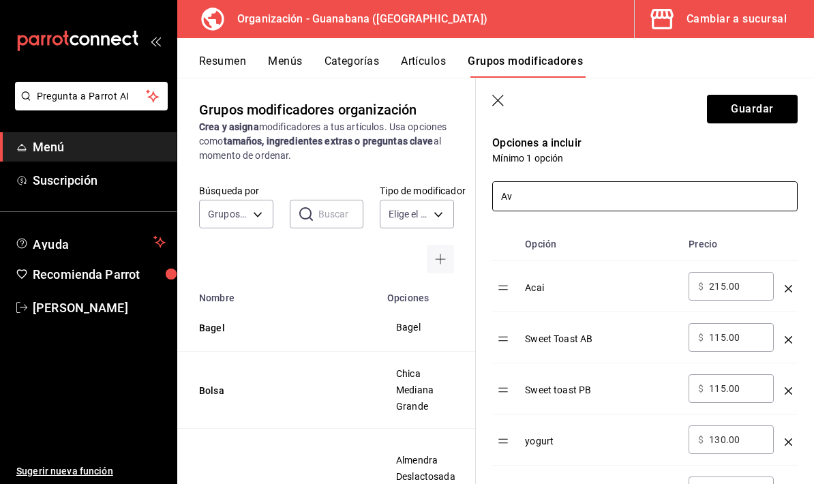
type input "A"
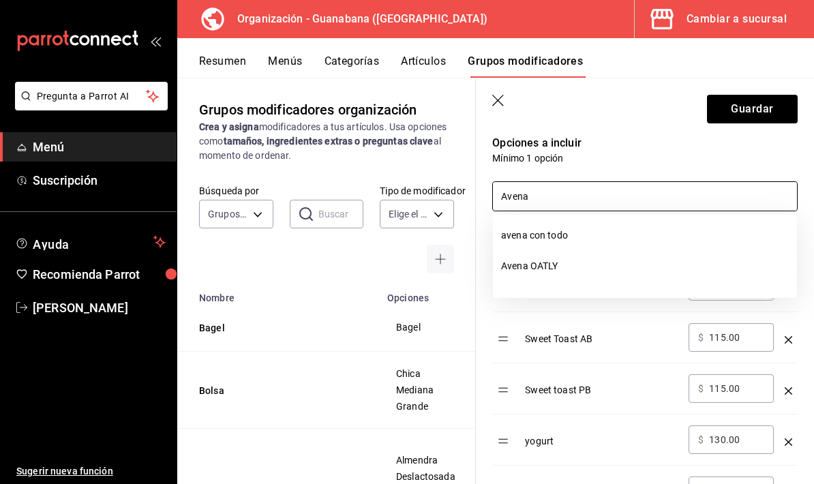
click at [566, 233] on li "avena con todo" at bounding box center [645, 235] width 304 height 31
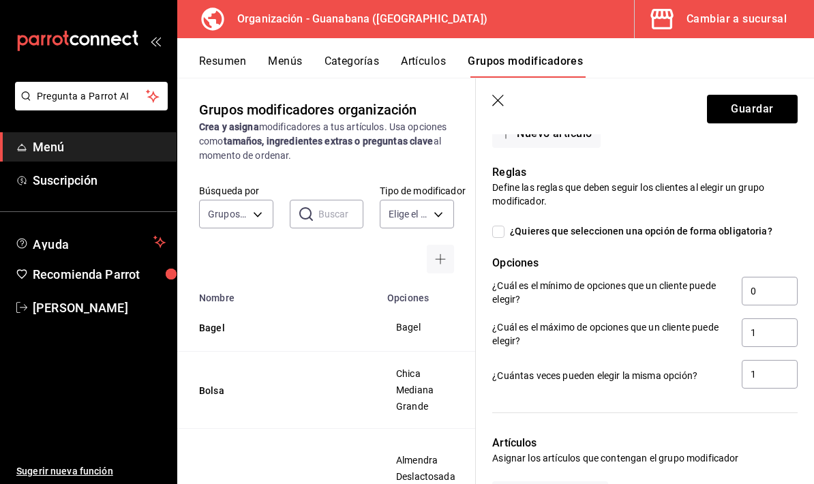
scroll to position [865, 0]
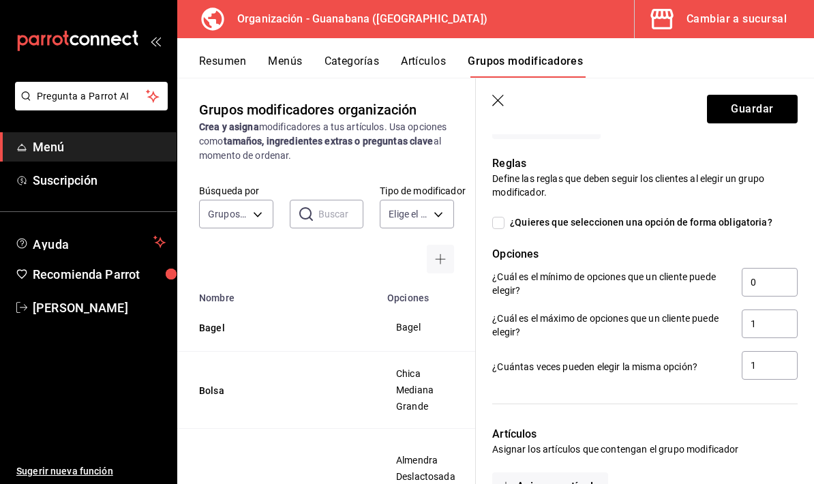
type input "Avena"
click at [776, 323] on input "1" at bounding box center [770, 324] width 56 height 29
type input "4"
click at [768, 108] on button "Guardar" at bounding box center [752, 109] width 91 height 29
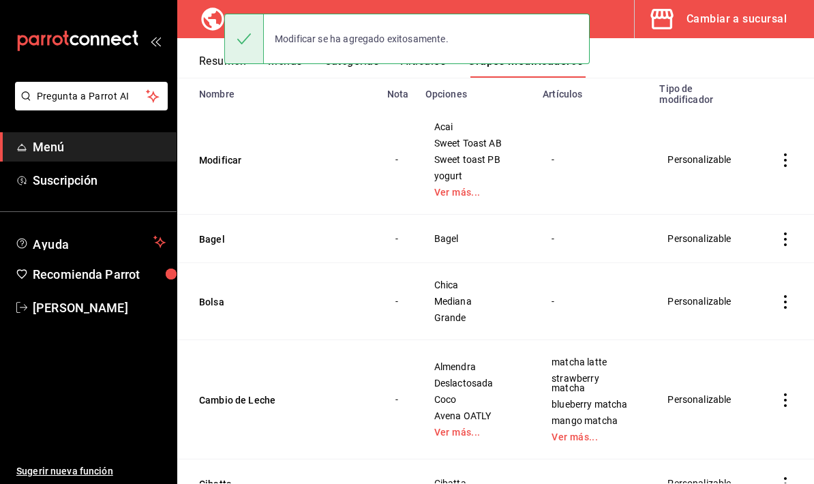
scroll to position [181, 0]
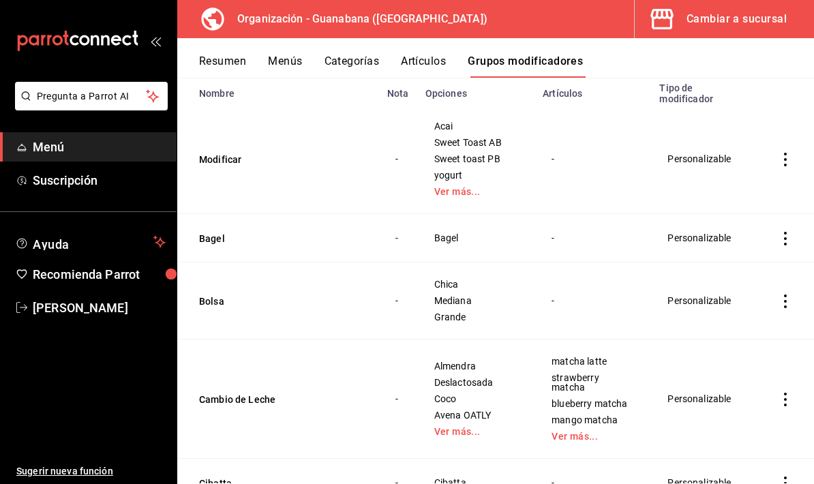
click at [784, 393] on icon "actions" at bounding box center [786, 400] width 14 height 14
click at [752, 389] on span "Editar" at bounding box center [744, 392] width 35 height 14
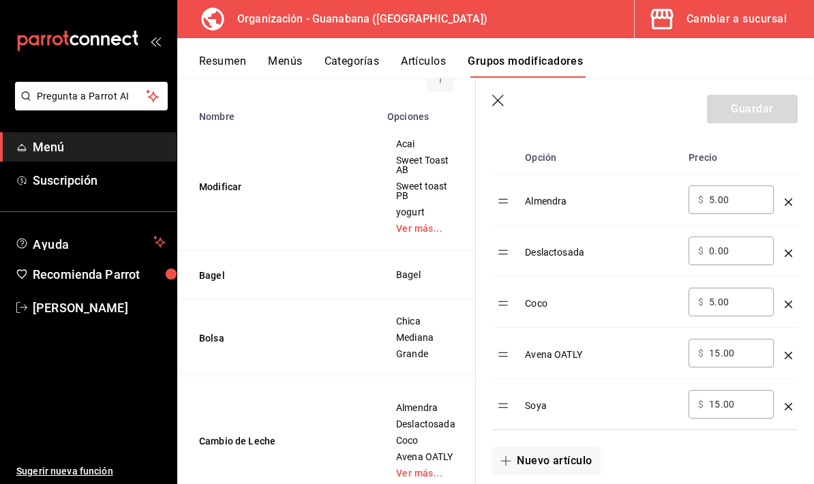
scroll to position [440, 0]
click at [707, 207] on div "​ $ 5.00 ​" at bounding box center [731, 202] width 85 height 29
click at [743, 198] on input "5.00" at bounding box center [736, 202] width 55 height 14
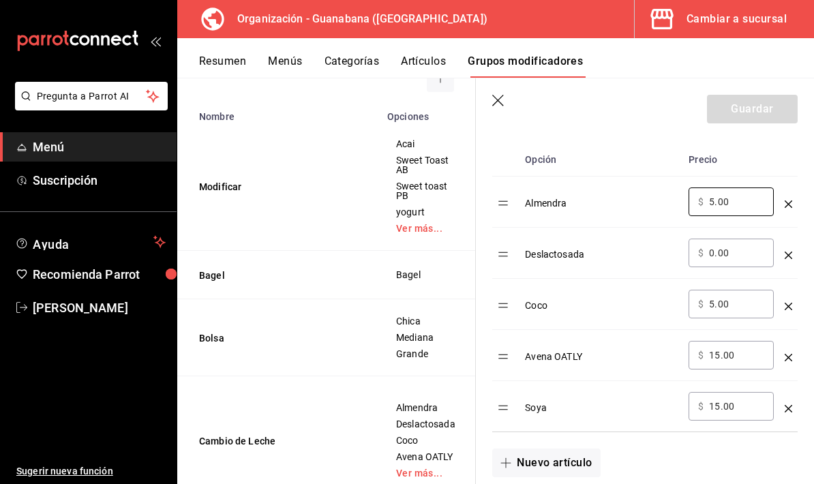
type input "5.00"
type input "0.00"
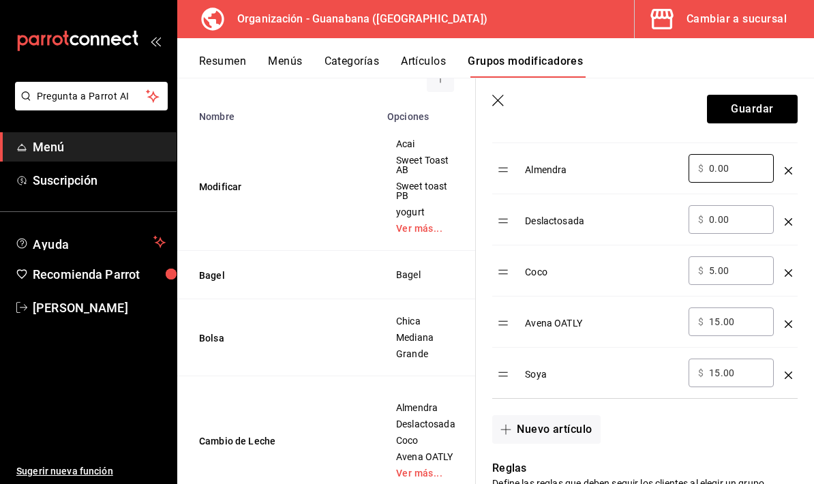
scroll to position [480, 0]
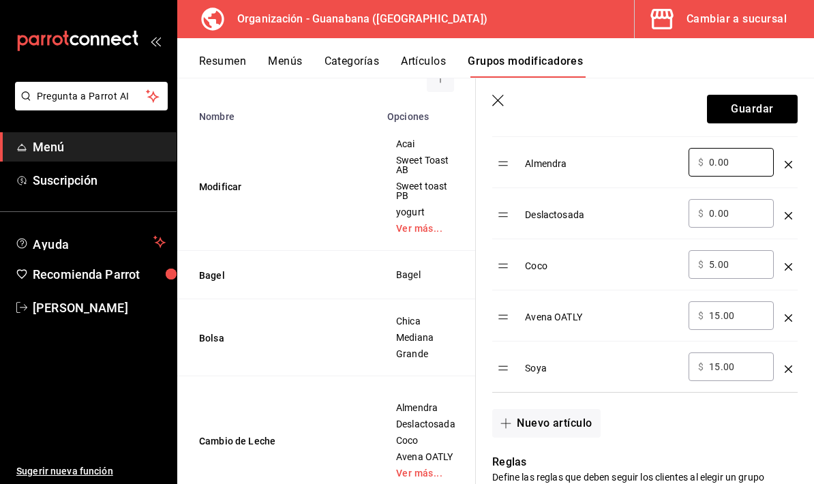
click at [745, 267] on input "5.00" at bounding box center [736, 265] width 55 height 14
click at [752, 263] on input "5.00" at bounding box center [736, 265] width 55 height 14
type input "5.00"
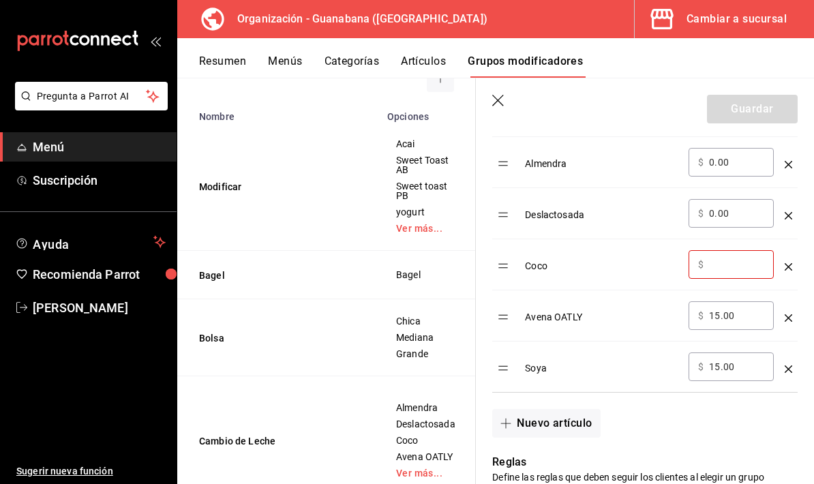
type input "0.00"
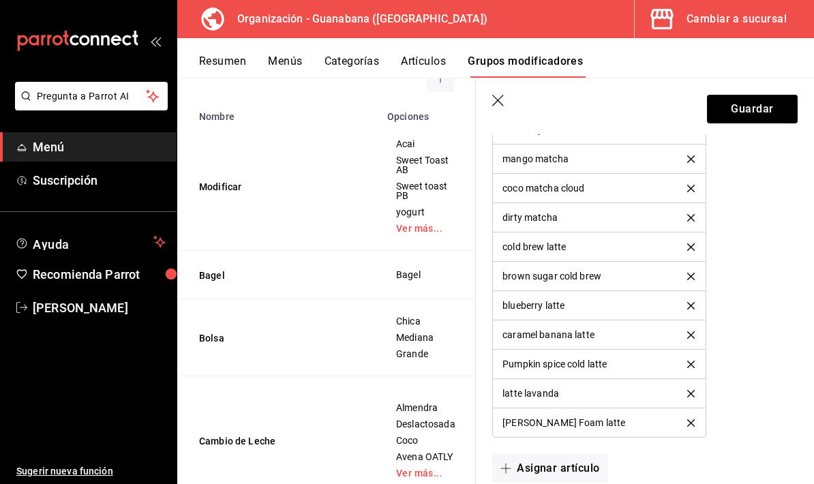
scroll to position [1207, 0]
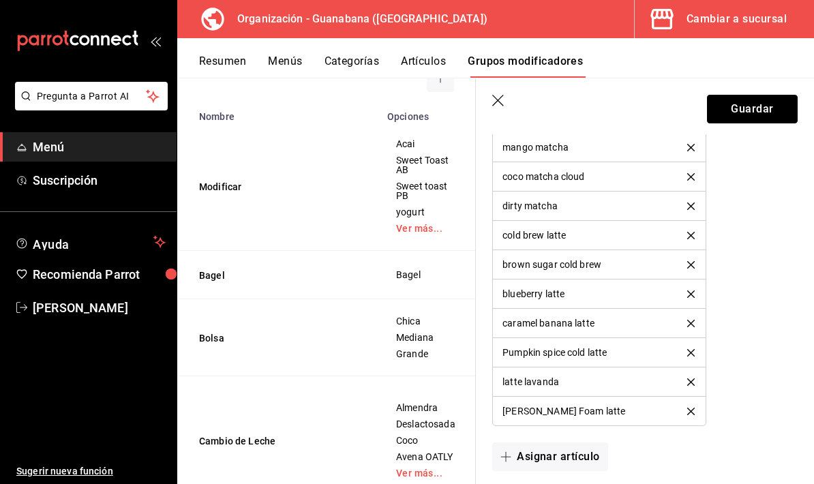
click at [763, 121] on button "Guardar" at bounding box center [752, 109] width 91 height 29
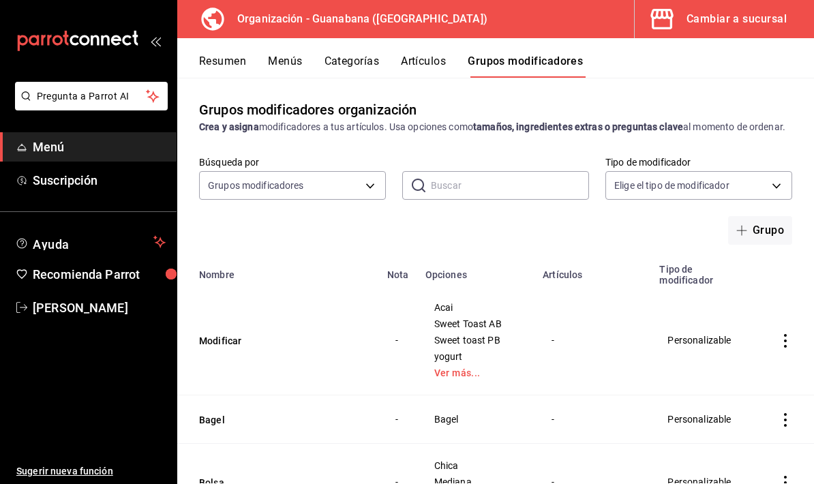
click at [774, 239] on button "Grupo" at bounding box center [760, 230] width 64 height 29
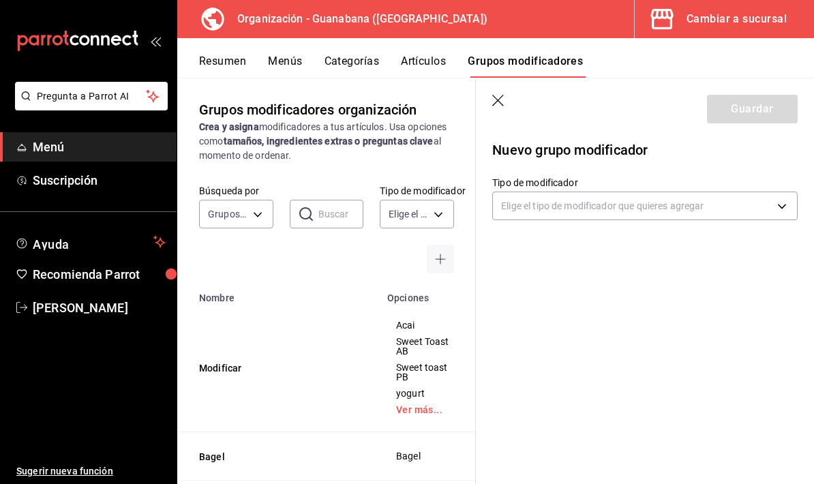
click at [619, 203] on body "Pregunta a Parrot AI Menú Suscripción Ayuda Recomienda Parrot Valentina Estrada…" at bounding box center [407, 242] width 814 height 484
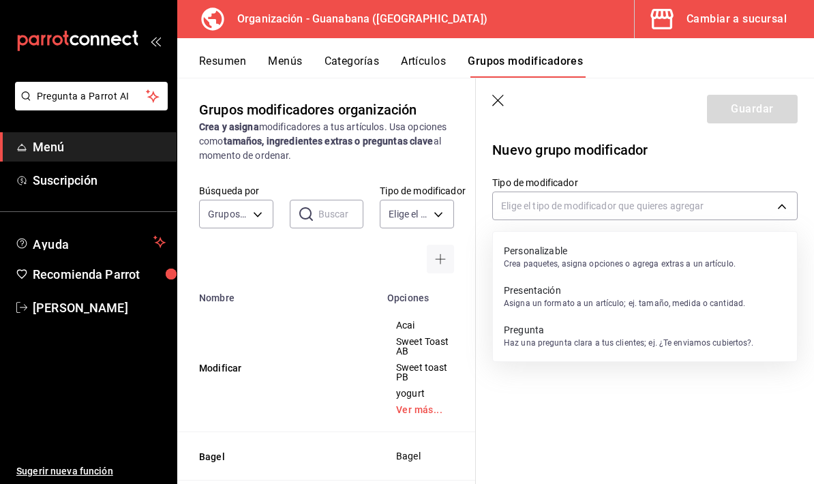
click at [599, 258] on p "Crea paquetes, asigna opciones o agrega extras a un artículo." at bounding box center [620, 264] width 232 height 12
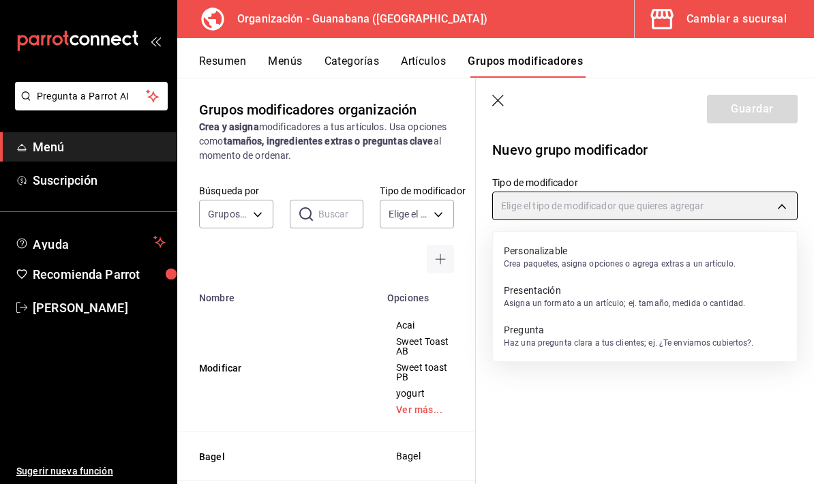
type input "CUSTOMIZABLE"
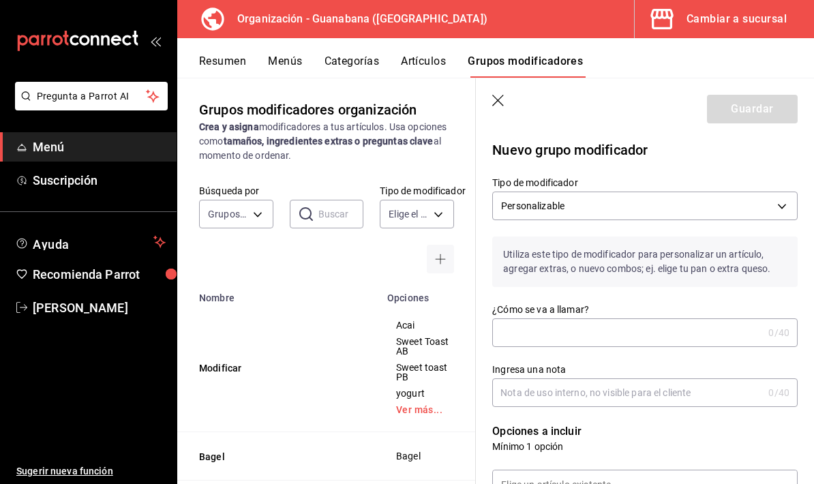
click at [581, 329] on input "¿Cómo se va a llamar?" at bounding box center [627, 332] width 271 height 27
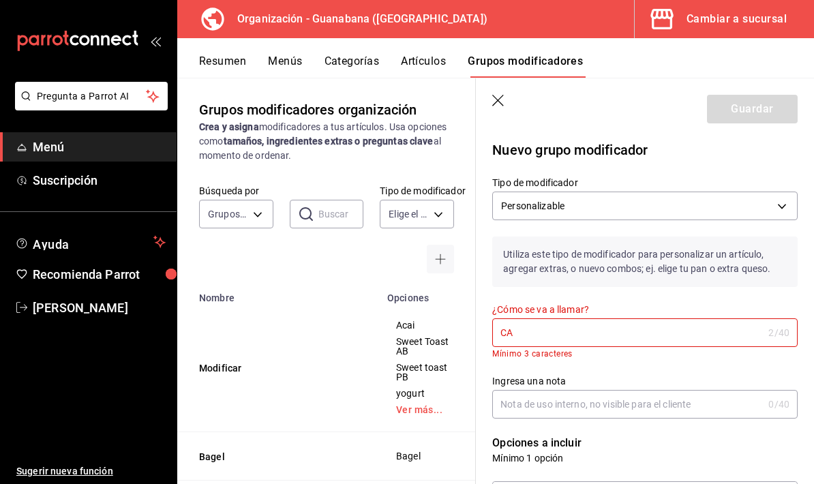
type input "C"
type input "A"
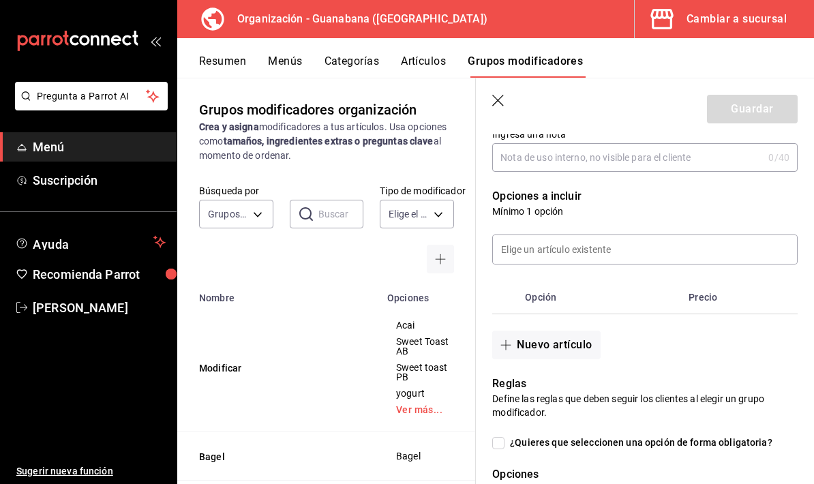
scroll to position [239, 0]
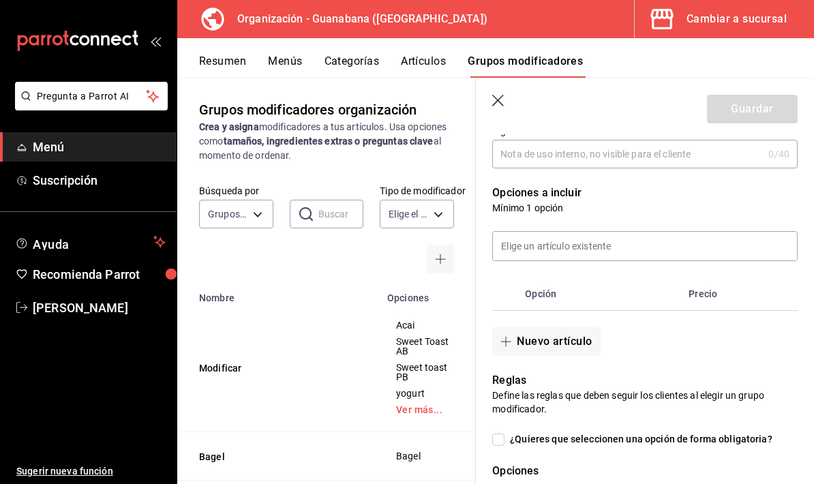
type input "Cambio de pan"
click at [713, 246] on input at bounding box center [645, 246] width 304 height 29
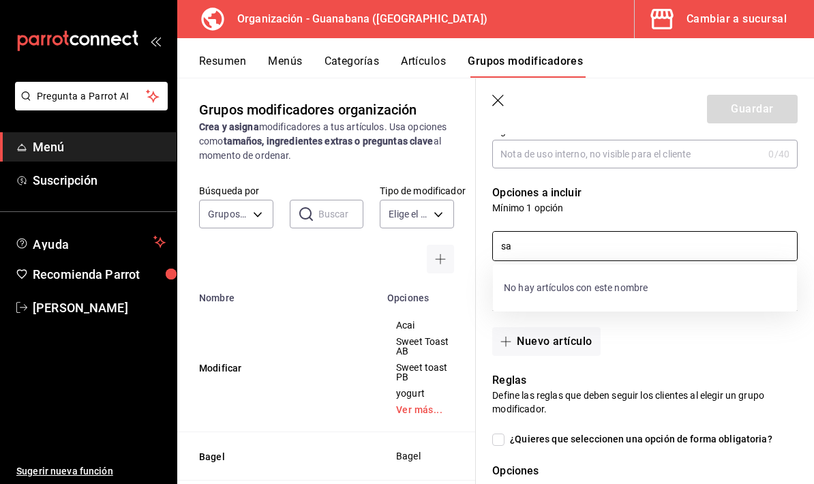
type input "s"
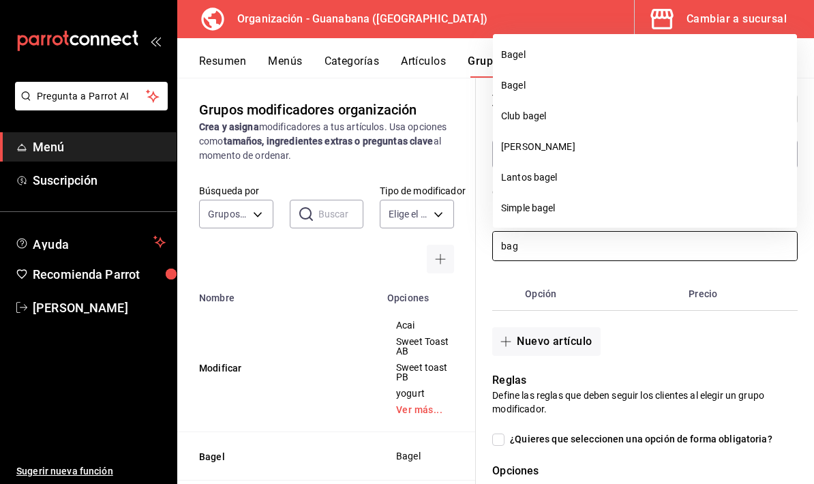
click at [564, 101] on li "Club bagel" at bounding box center [645, 116] width 304 height 31
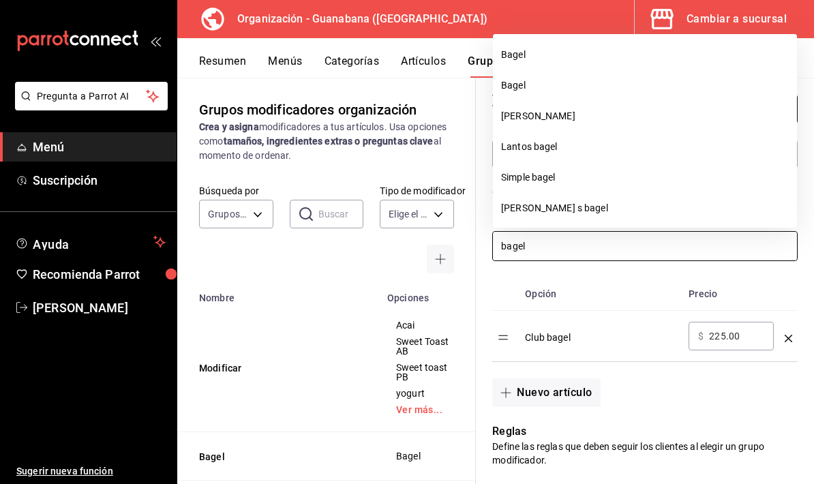
click at [574, 168] on li "Simple bagel" at bounding box center [645, 177] width 304 height 31
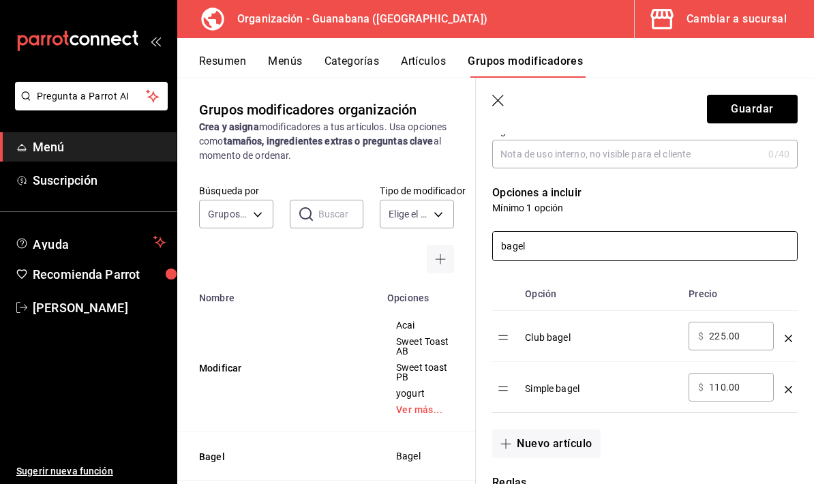
click at [580, 246] on input "bagel" at bounding box center [645, 246] width 304 height 29
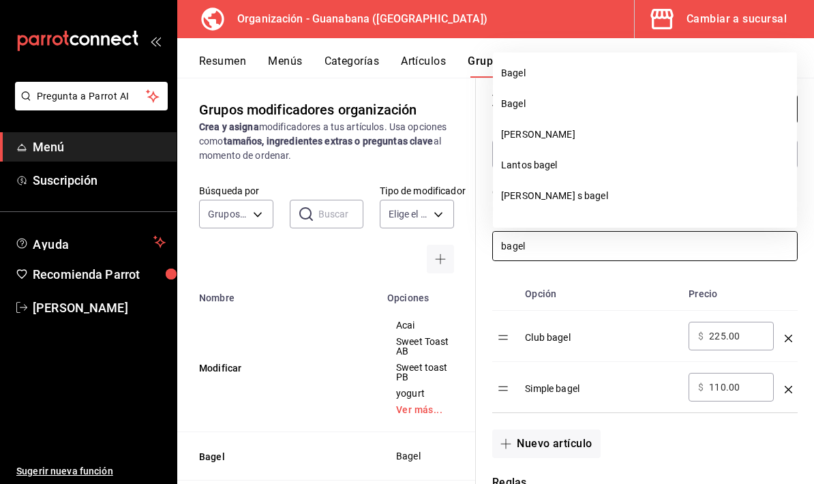
click at [563, 195] on li "[PERSON_NAME] s bagel" at bounding box center [645, 196] width 304 height 31
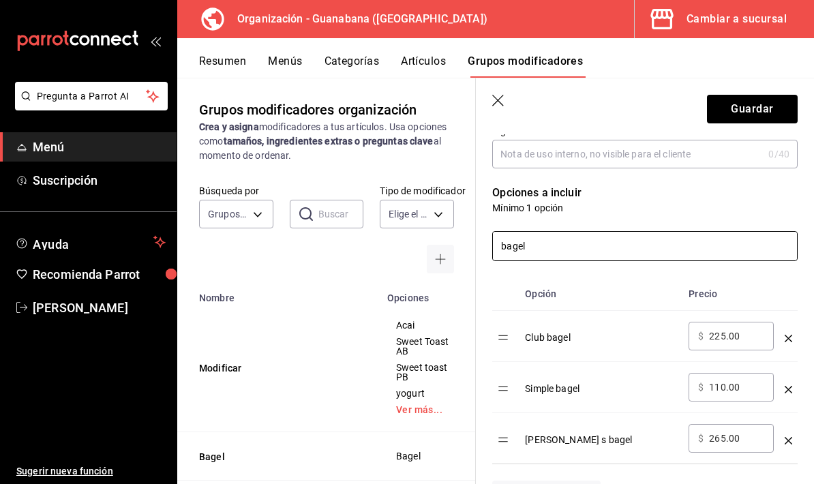
click at [587, 252] on input "bagel" at bounding box center [645, 246] width 304 height 29
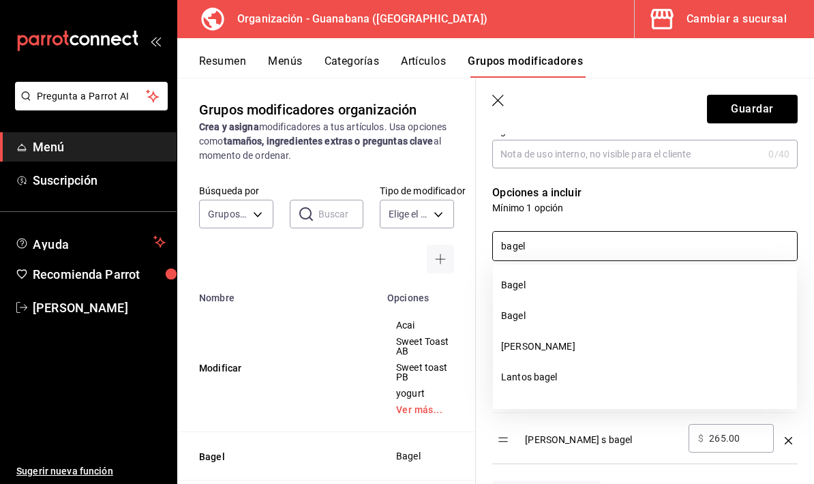
click at [568, 349] on li "[PERSON_NAME]" at bounding box center [645, 347] width 304 height 31
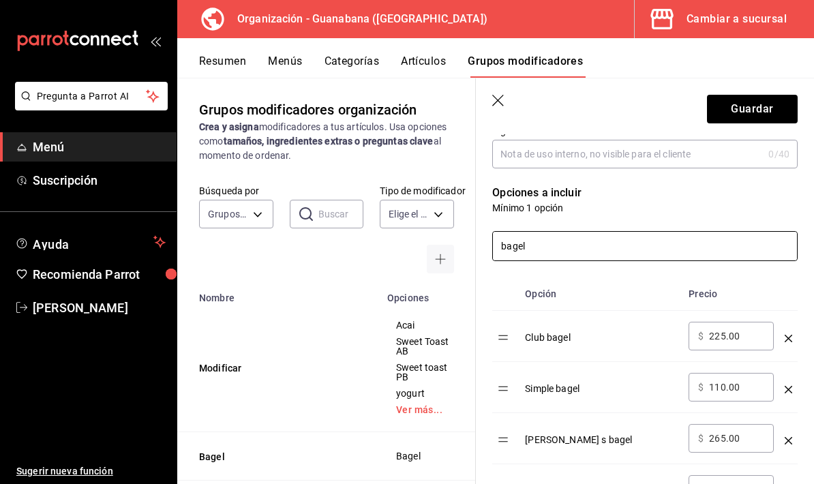
click at [579, 241] on input "bagel" at bounding box center [645, 246] width 304 height 29
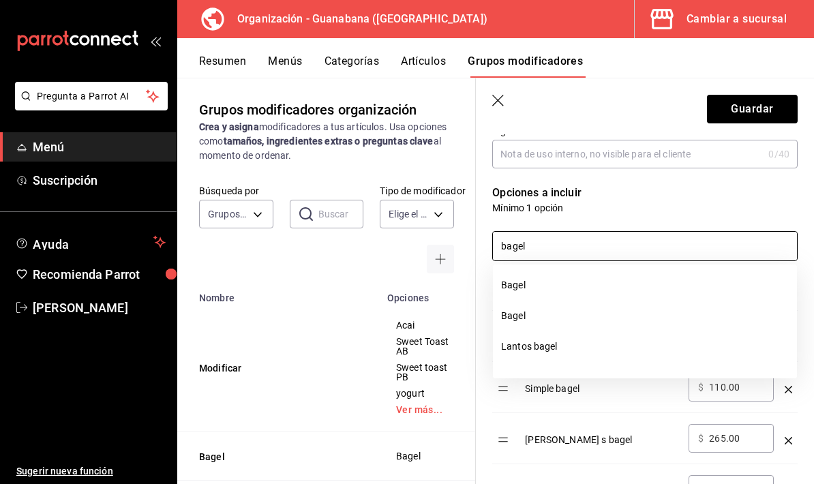
click at [569, 351] on li "Lantos bagel" at bounding box center [645, 347] width 304 height 31
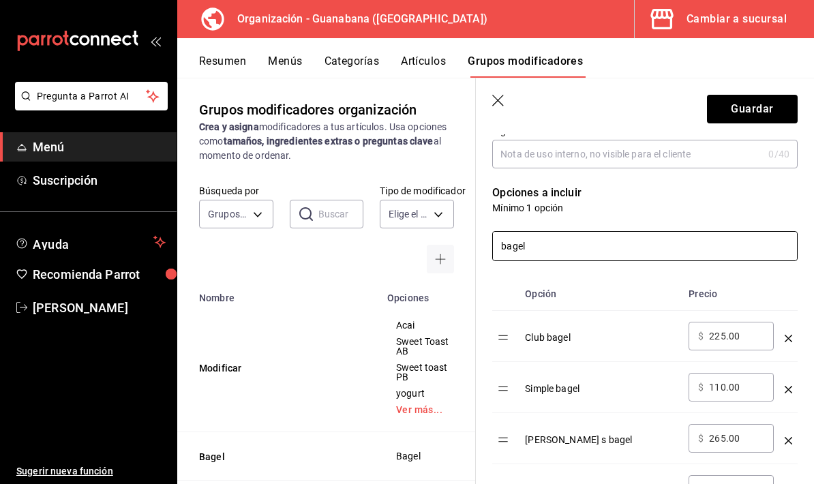
click at [605, 243] on input "bagel" at bounding box center [645, 246] width 304 height 29
click at [604, 243] on input "bagel" at bounding box center [645, 246] width 304 height 29
click at [600, 241] on input "bagel" at bounding box center [645, 246] width 304 height 29
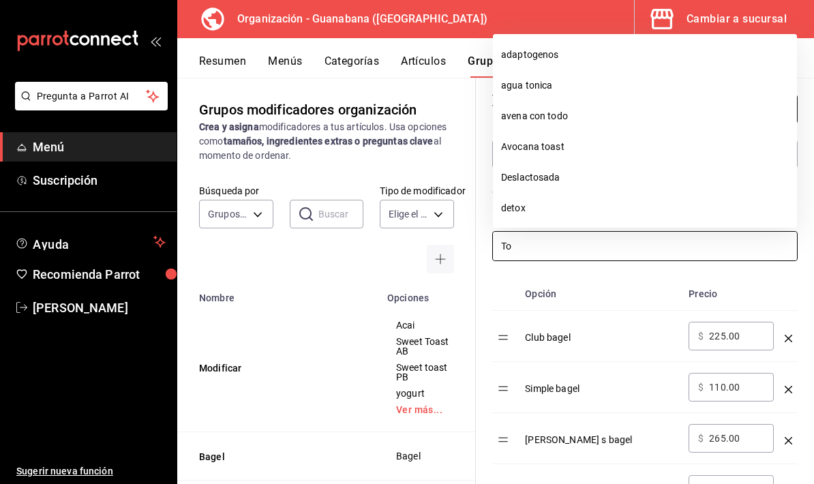
type input "T"
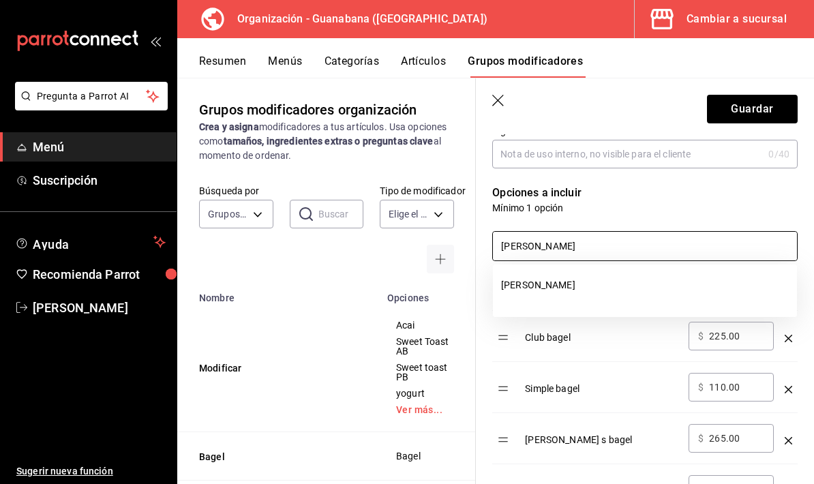
click at [553, 291] on li "[PERSON_NAME]" at bounding box center [645, 285] width 304 height 31
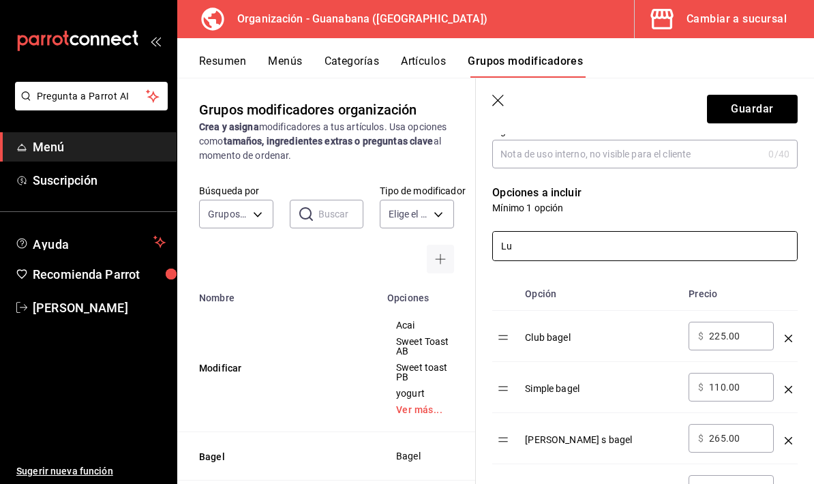
type input "L"
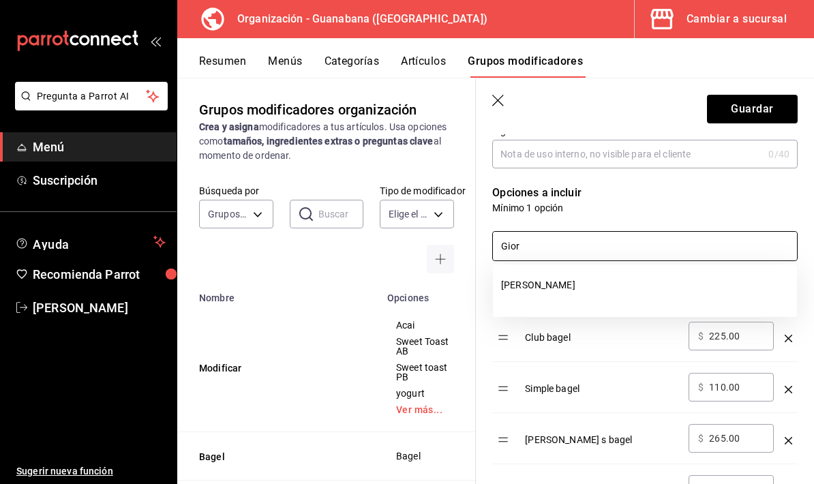
click at [557, 290] on li "[PERSON_NAME]'s" at bounding box center [645, 285] width 304 height 31
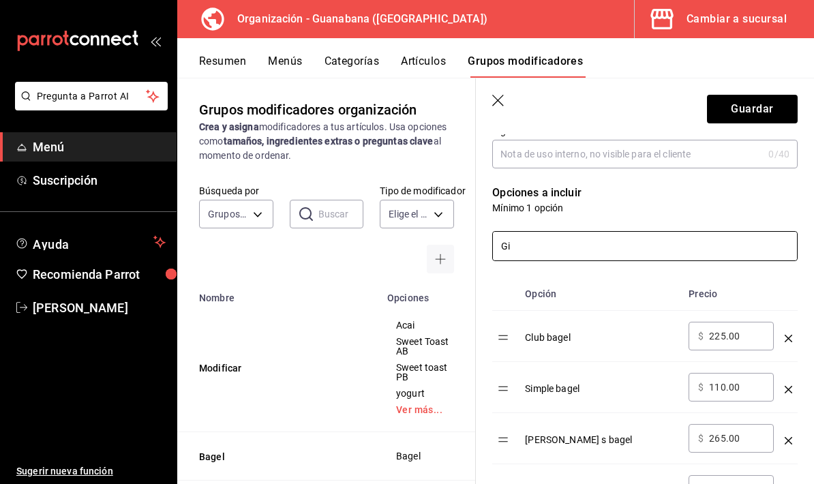
type input "G"
click at [577, 253] on input "Tuna m" at bounding box center [645, 246] width 304 height 29
click at [577, 252] on input "Tuna m" at bounding box center [645, 246] width 304 height 29
click at [577, 245] on input "Tuna m" at bounding box center [645, 246] width 304 height 29
click at [581, 242] on input "Tuna m" at bounding box center [645, 246] width 304 height 29
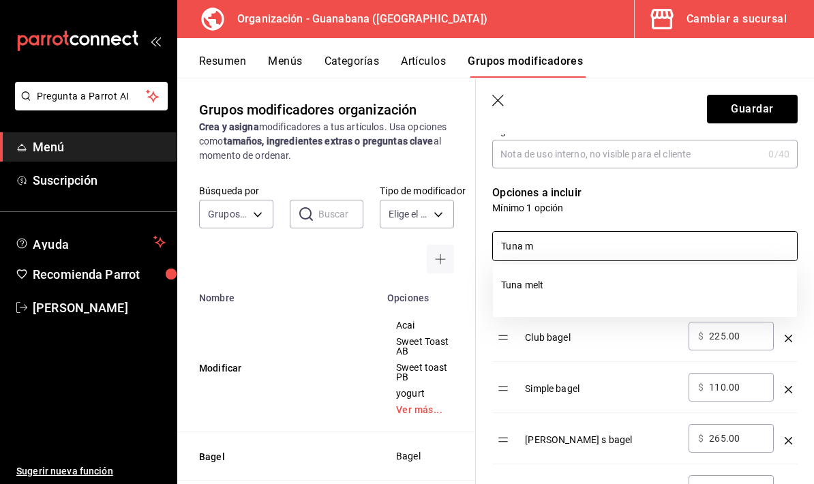
click at [568, 290] on li "Tuna melt" at bounding box center [645, 285] width 304 height 31
type input "T"
click at [687, 206] on p "Mínimo 1 opción" at bounding box center [645, 208] width 306 height 14
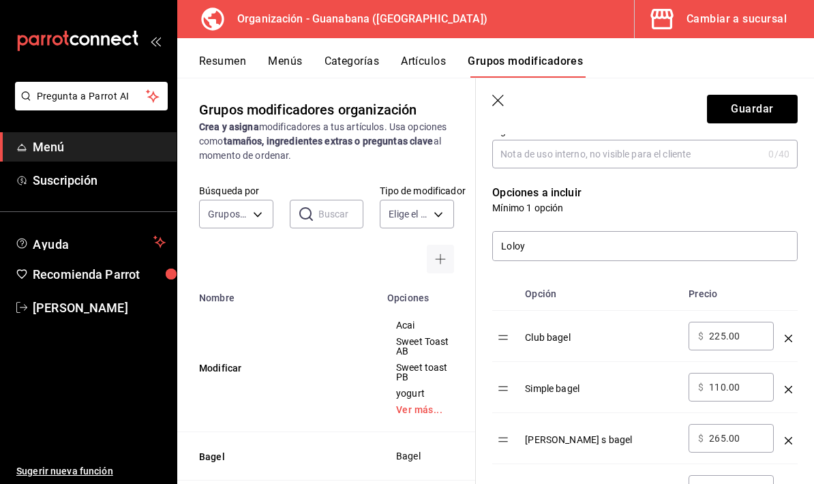
click at [548, 237] on input "Loloy" at bounding box center [645, 246] width 304 height 29
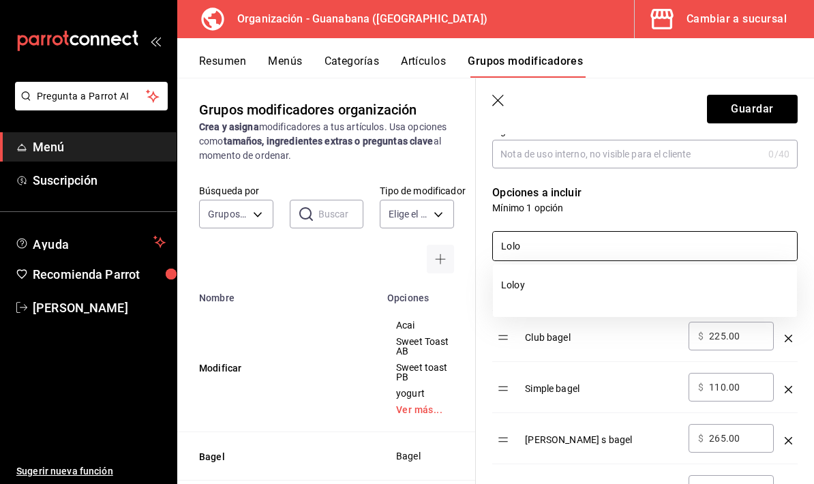
click at [653, 280] on li "Loloy" at bounding box center [645, 285] width 304 height 31
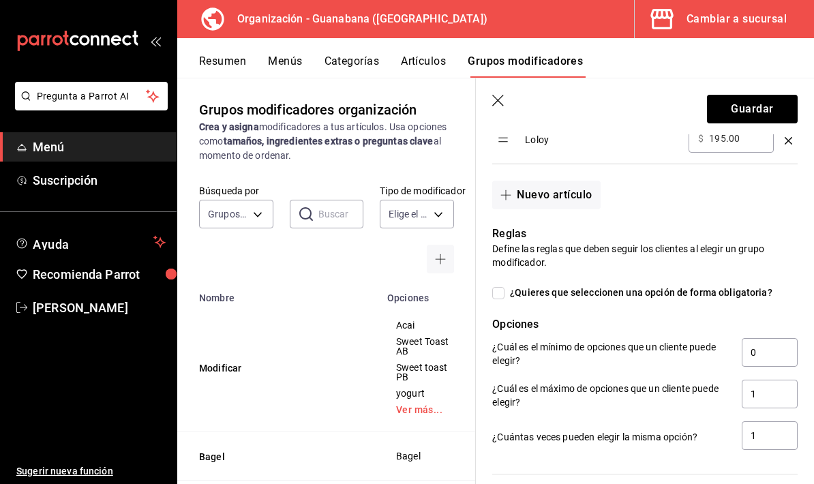
scroll to position [852, 0]
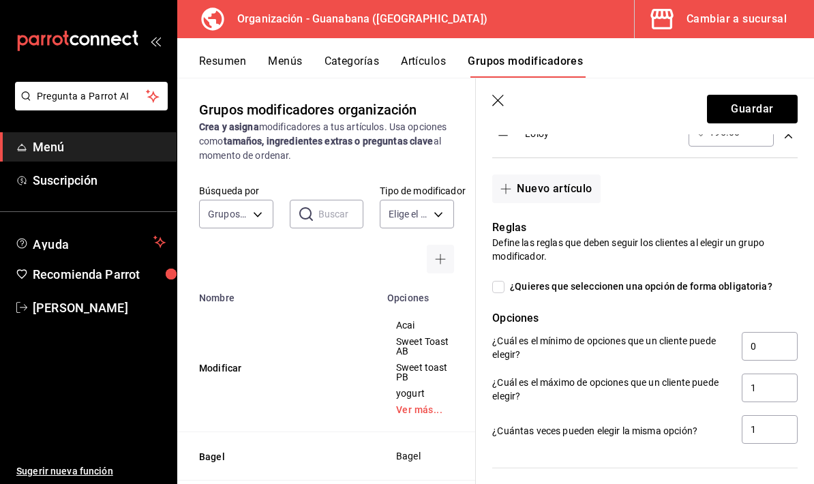
type input "Lolo"
click at [775, 104] on button "Guardar" at bounding box center [752, 109] width 91 height 29
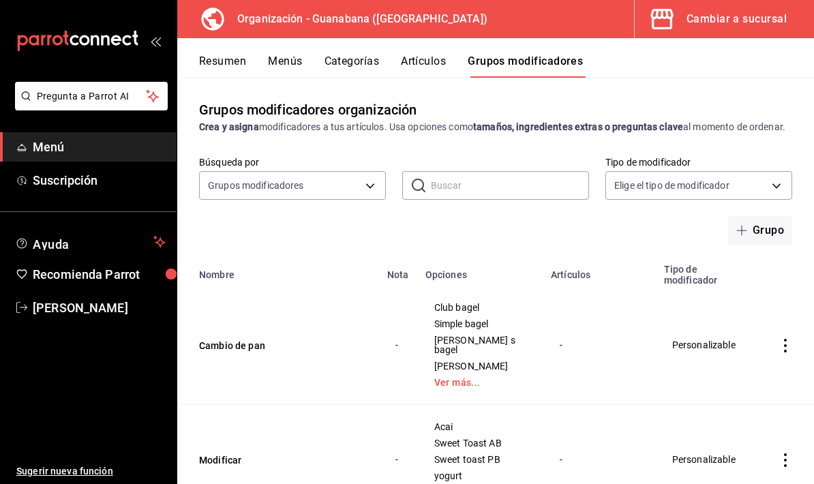
click at [430, 66] on button "Artículos" at bounding box center [423, 66] width 45 height 23
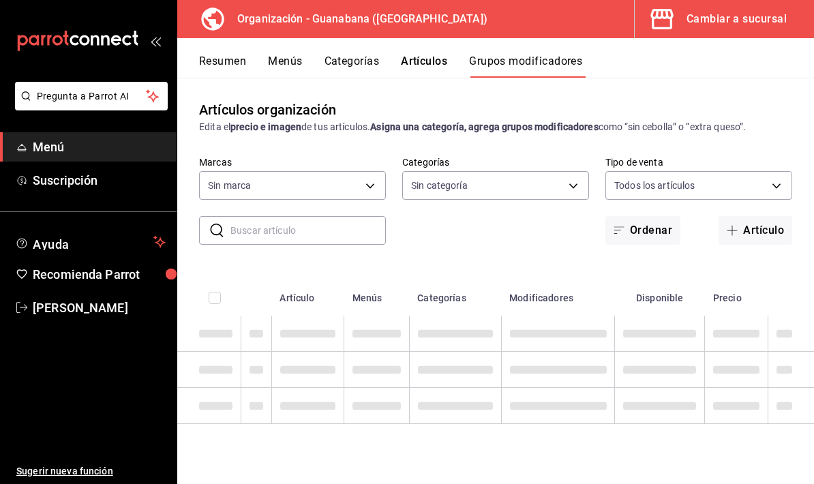
type input "3c94e616-9367-4ed0-8730-a75e431e117f"
type input "f44505b4-65e1-45ff-8b18-b122fb73f581,50172db3-5d23-42f3-93cf-e552ad390615,6a2c4…"
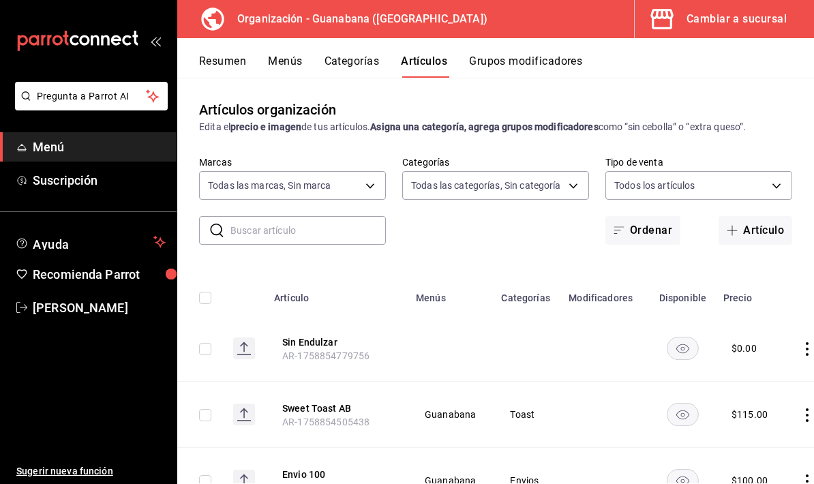
click at [561, 63] on button "Grupos modificadores" at bounding box center [525, 66] width 113 height 23
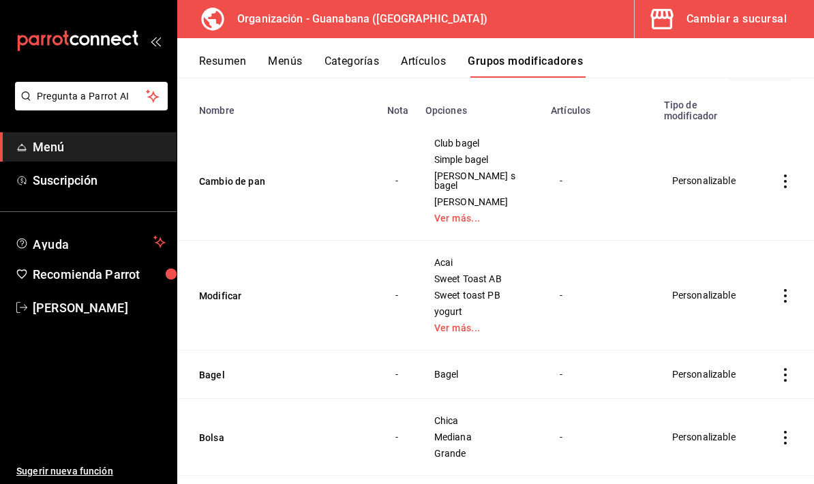
scroll to position [166, 0]
click at [611, 248] on td "-" at bounding box center [599, 294] width 113 height 110
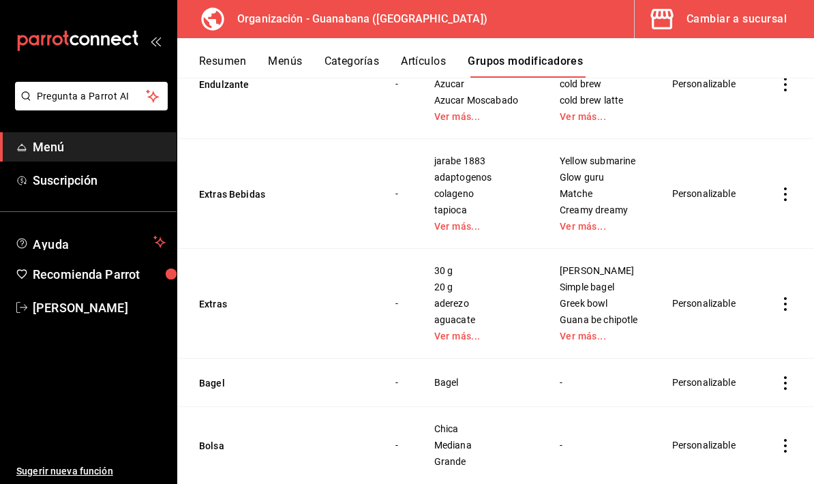
scroll to position [890, 0]
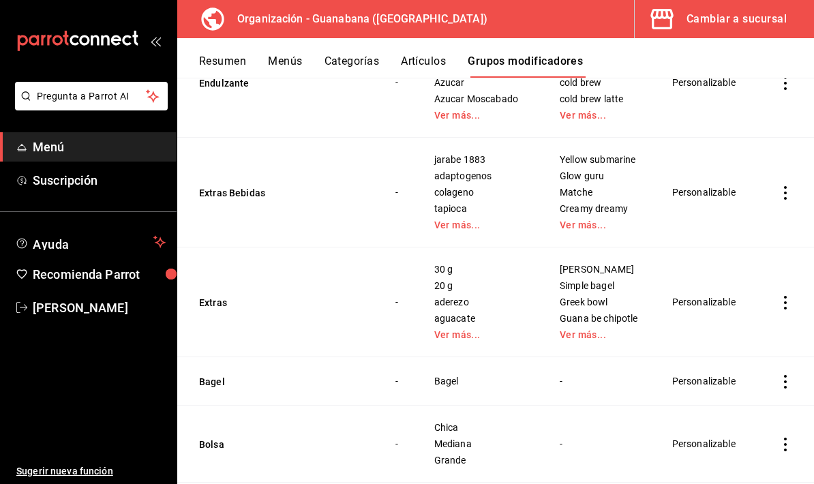
click at [789, 186] on icon "actions" at bounding box center [786, 193] width 14 height 14
click at [754, 204] on span "Editar" at bounding box center [744, 209] width 35 height 14
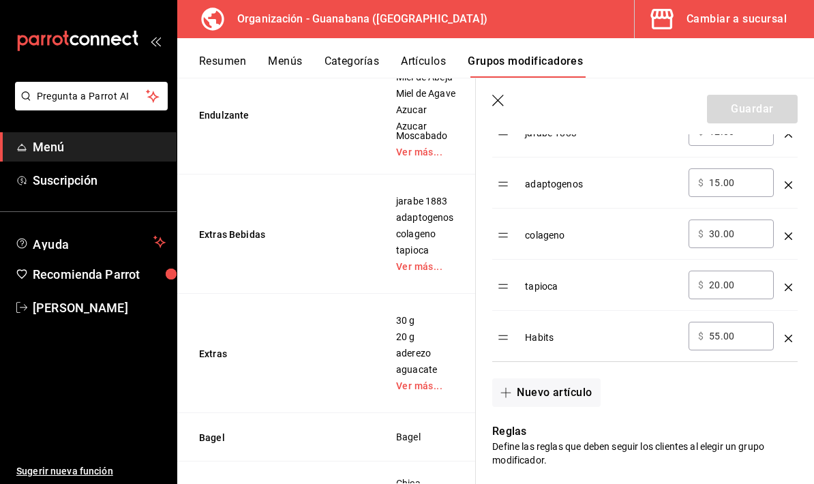
scroll to position [464, 0]
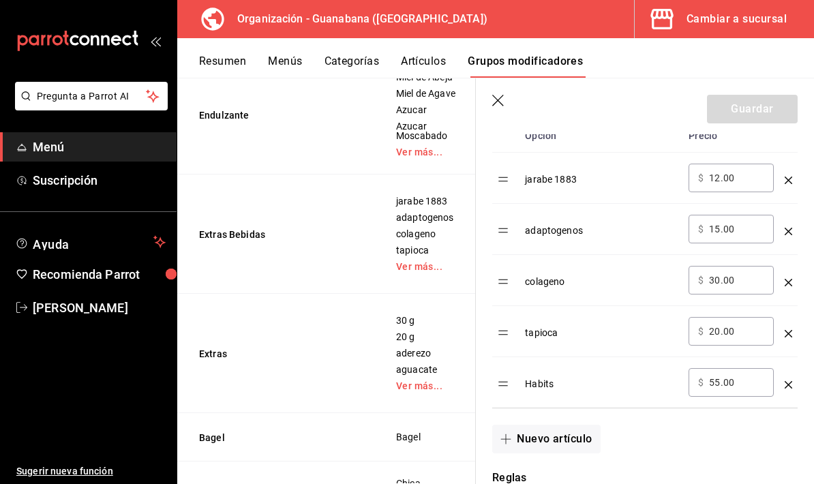
click at [797, 179] on td "optionsTable" at bounding box center [789, 178] width 18 height 51
click at [791, 181] on icon "optionsTable" at bounding box center [789, 181] width 8 height 8
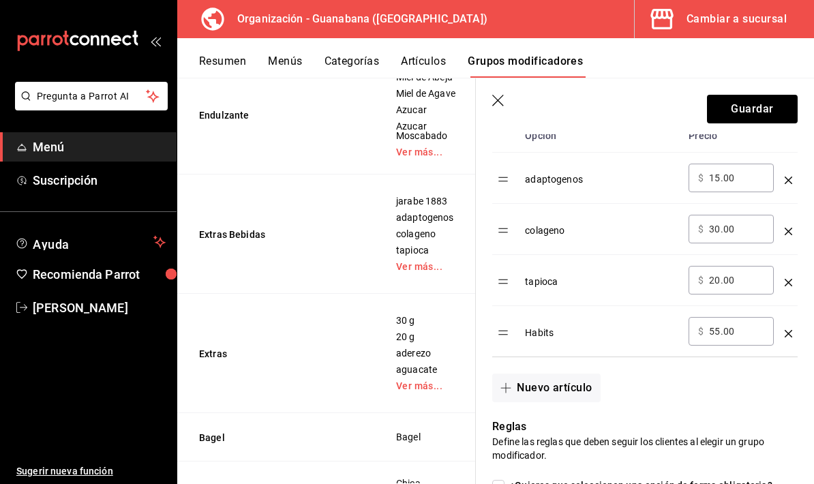
click at [713, 334] on input "55.00" at bounding box center [736, 332] width 55 height 14
click at [593, 336] on div "Habits" at bounding box center [601, 328] width 153 height 23
click at [576, 396] on button "Nuevo artículo" at bounding box center [546, 388] width 108 height 29
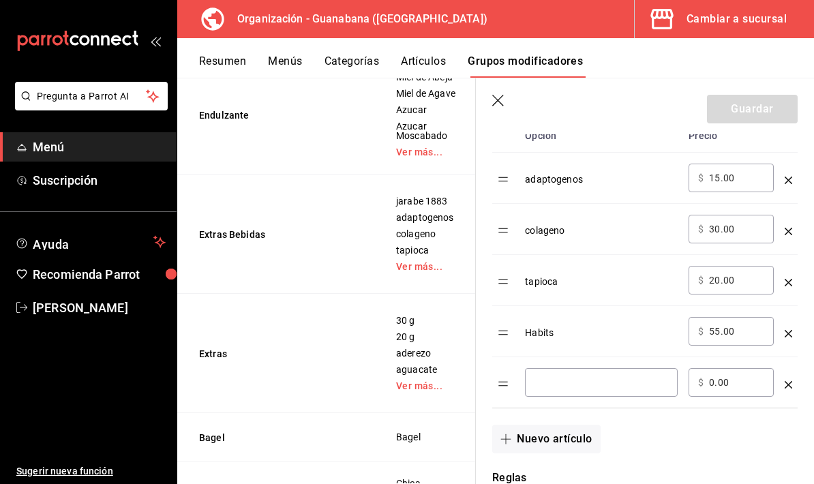
click at [595, 385] on input "optionsTable" at bounding box center [602, 383] width 134 height 14
type input "G"
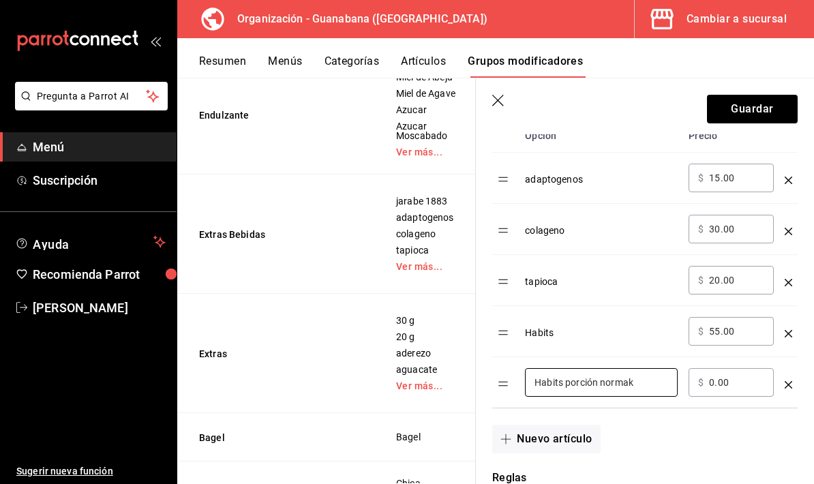
type input "Habits porción normak"
click at [737, 385] on input "0.00" at bounding box center [736, 383] width 55 height 14
type input "0.00"
click at [651, 376] on input "Habits porción normak" at bounding box center [602, 383] width 134 height 14
click at [656, 389] on input "Habits porción normak" at bounding box center [602, 383] width 134 height 14
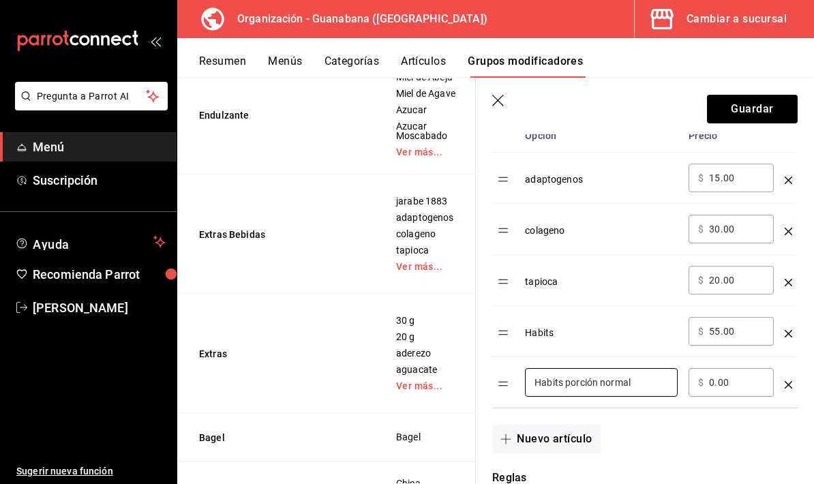
type input "Habits porción normal"
click at [725, 385] on input "0.00" at bounding box center [736, 383] width 55 height 14
type input "0.00"
type input "40.00"
click at [583, 332] on div "Habits" at bounding box center [601, 328] width 153 height 23
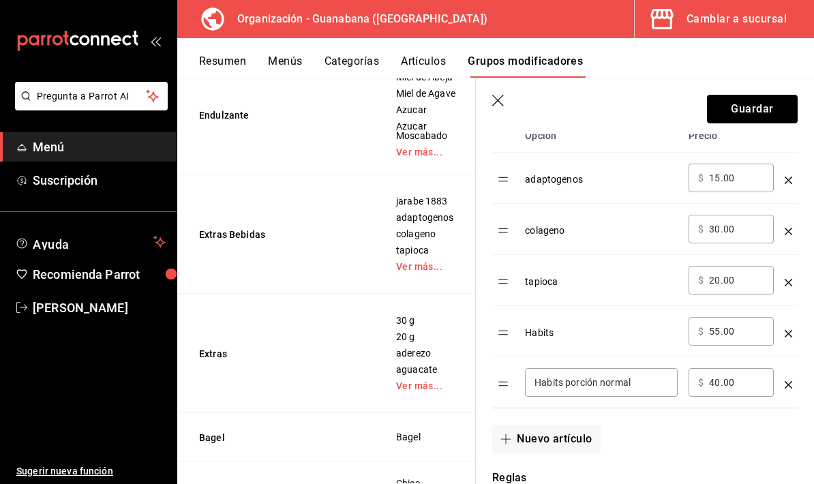
click at [771, 101] on button "Guardar" at bounding box center [752, 109] width 91 height 29
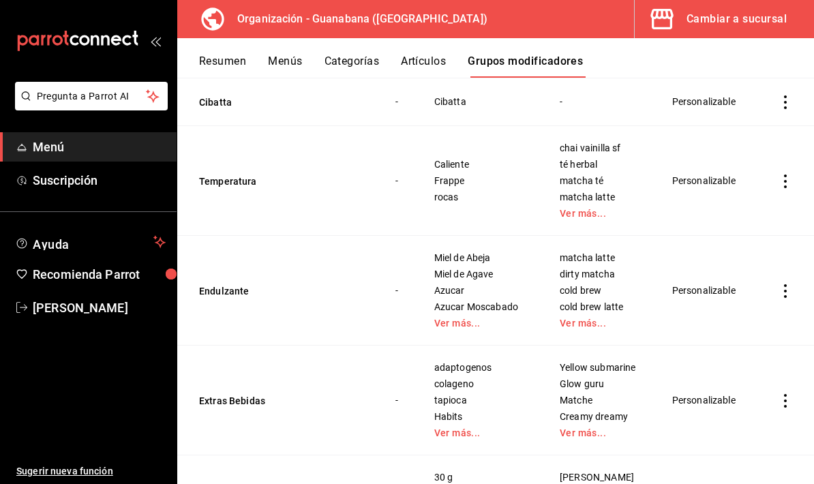
scroll to position [741, 0]
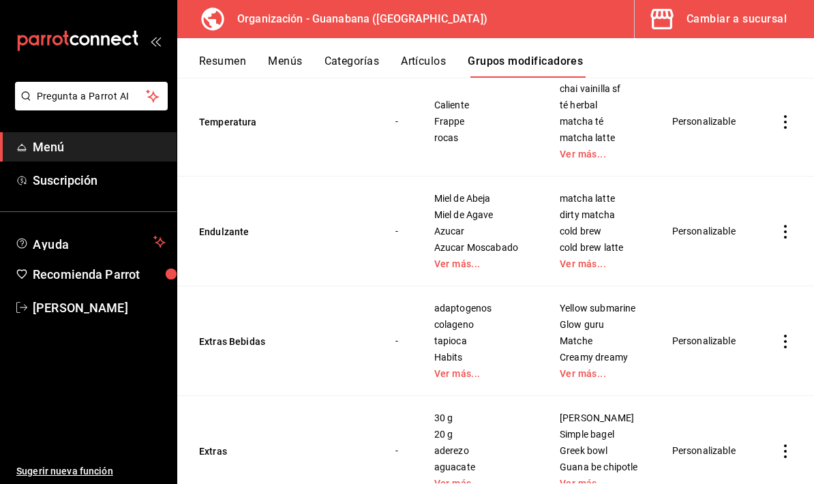
click at [460, 369] on link "Ver más..." at bounding box center [480, 374] width 91 height 10
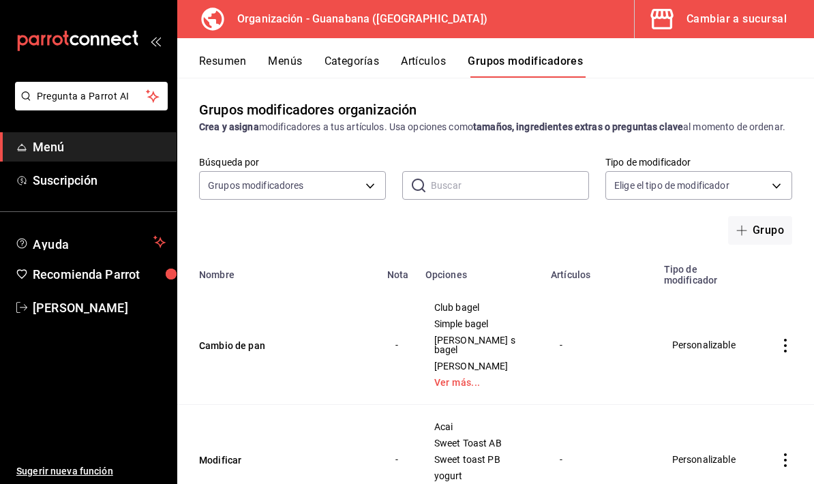
scroll to position [0, 0]
click at [425, 67] on button "Artículos" at bounding box center [423, 66] width 45 height 23
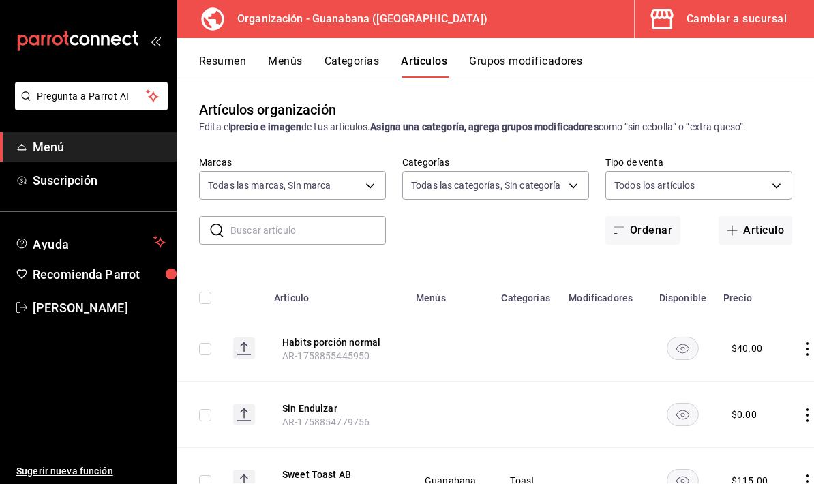
type input "3c94e616-9367-4ed0-8730-a75e431e117f"
type input "f44505b4-65e1-45ff-8b18-b122fb73f581,50172db3-5d23-42f3-93cf-e552ad390615,6a2c4…"
click at [334, 233] on input "text" at bounding box center [309, 230] width 156 height 27
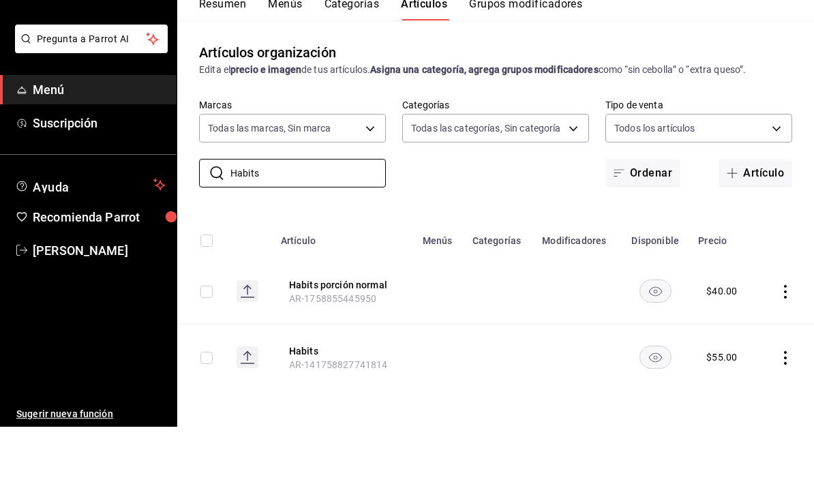
scroll to position [55, 0]
type input "Habits"
click at [782, 409] on icon "actions" at bounding box center [786, 416] width 14 height 14
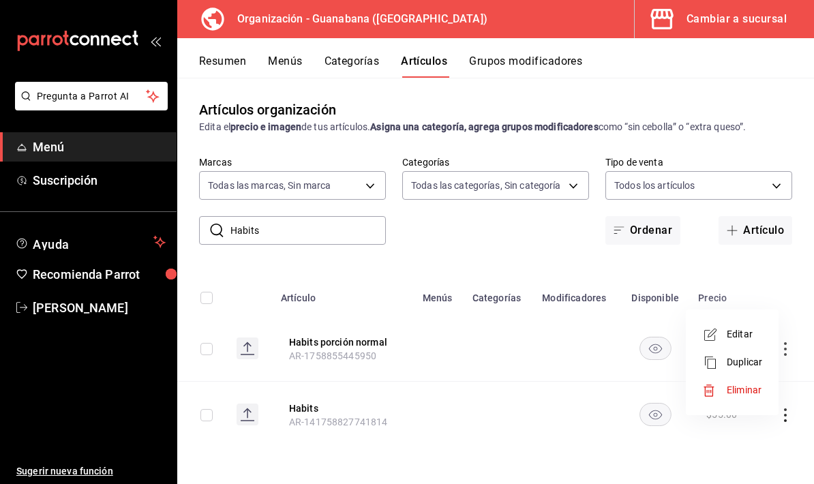
click at [748, 282] on div at bounding box center [407, 242] width 814 height 484
click at [784, 409] on icon "actions" at bounding box center [786, 416] width 14 height 14
click at [746, 400] on li "Editar" at bounding box center [733, 392] width 82 height 28
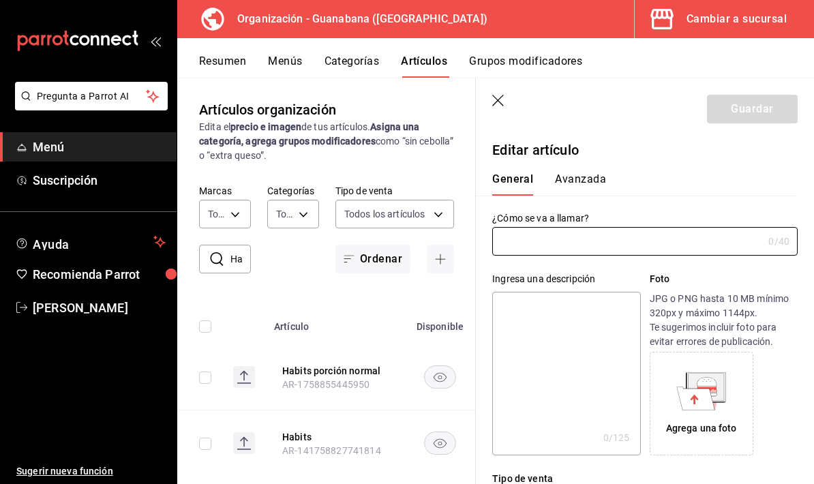
type input "Habits"
type input "$55.00"
type input "AR-141758827741814"
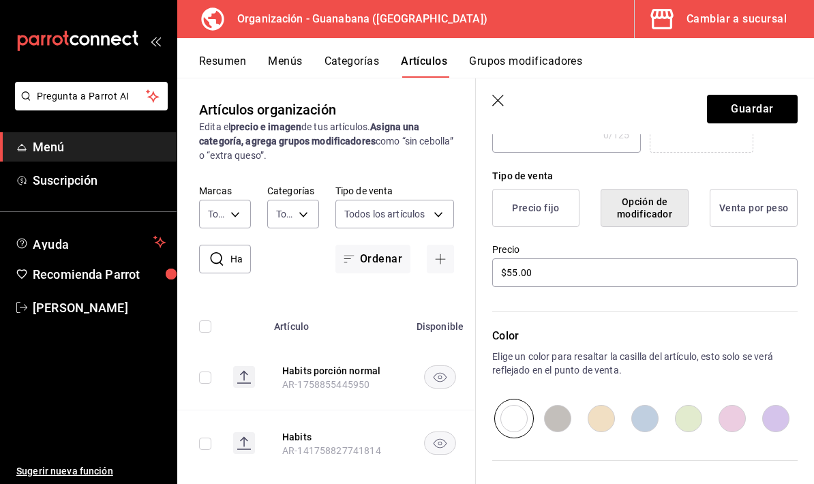
scroll to position [319, 0]
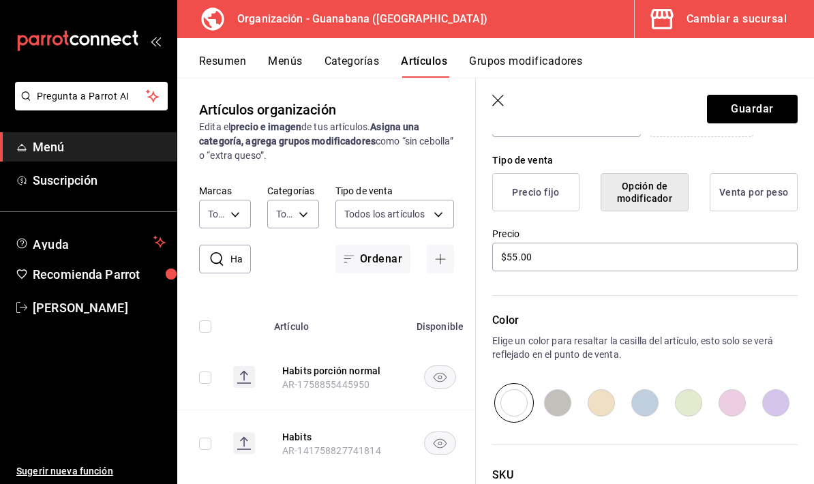
type input "Habits Porción grande"
click at [628, 261] on input "$55.00" at bounding box center [645, 257] width 306 height 29
click at [625, 256] on input "$55.00" at bounding box center [645, 257] width 306 height 29
type input "$5.00"
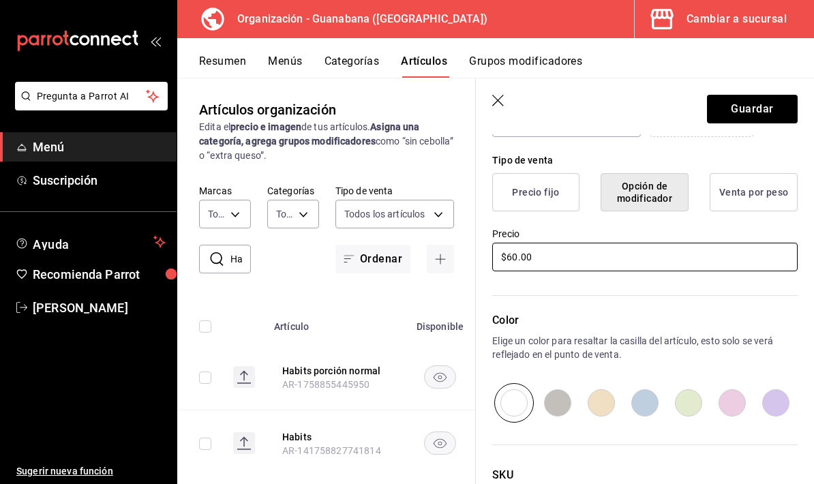
type input "$6.00"
type input "$55.00"
click at [759, 110] on button "Guardar" at bounding box center [752, 109] width 91 height 29
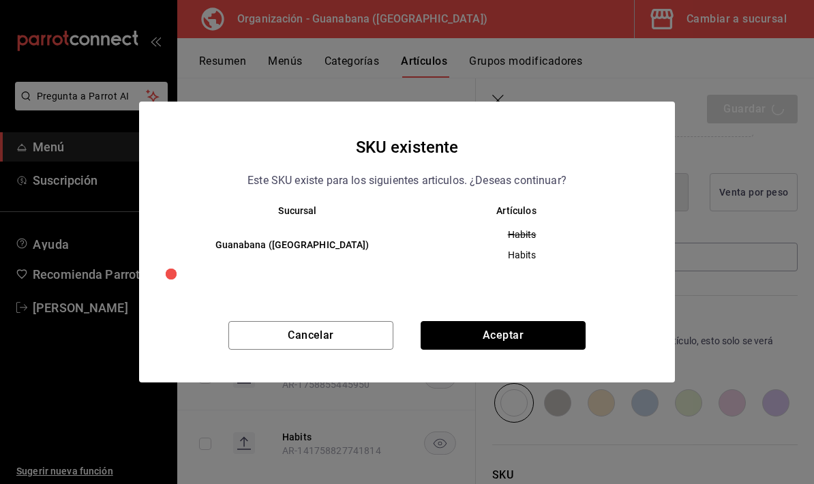
click at [528, 338] on button "Aceptar" at bounding box center [503, 335] width 165 height 29
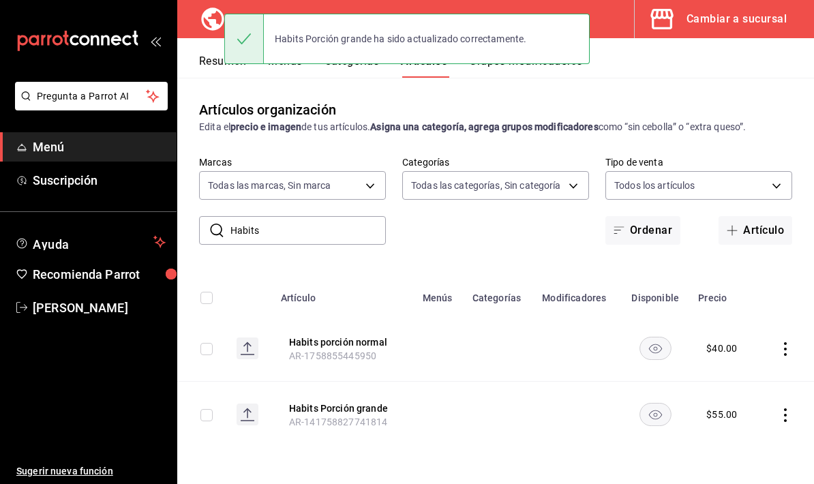
click at [769, 382] on td at bounding box center [787, 415] width 56 height 66
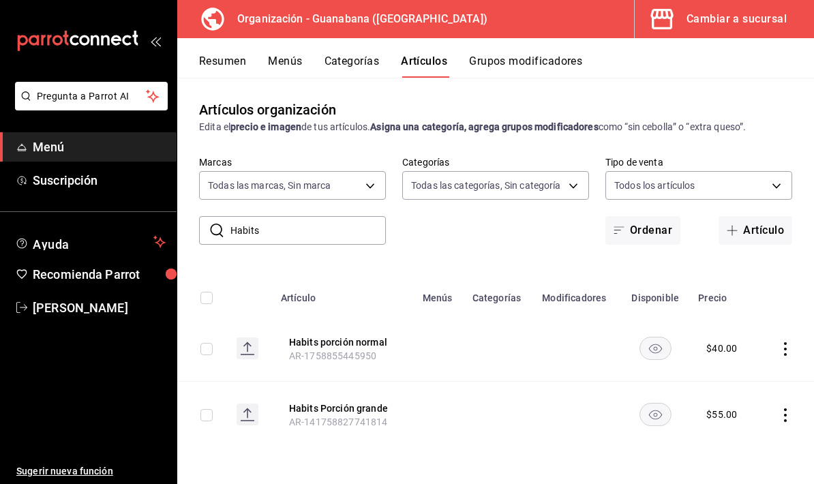
click at [779, 409] on icon "actions" at bounding box center [786, 416] width 14 height 14
click at [750, 387] on span "Editar" at bounding box center [744, 392] width 35 height 14
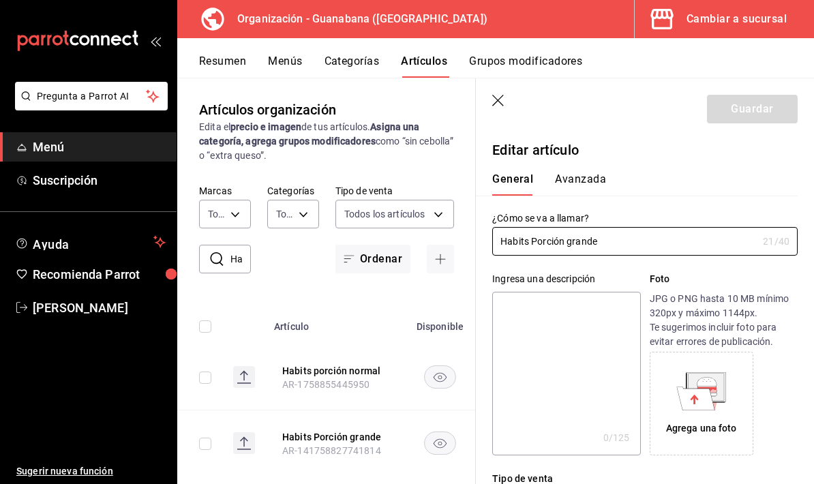
type input "$55.00"
click at [549, 241] on input "Habits Porción grande" at bounding box center [624, 241] width 265 height 27
type input "Habits porcion grande"
click at [768, 113] on button "Guardar" at bounding box center [752, 109] width 91 height 29
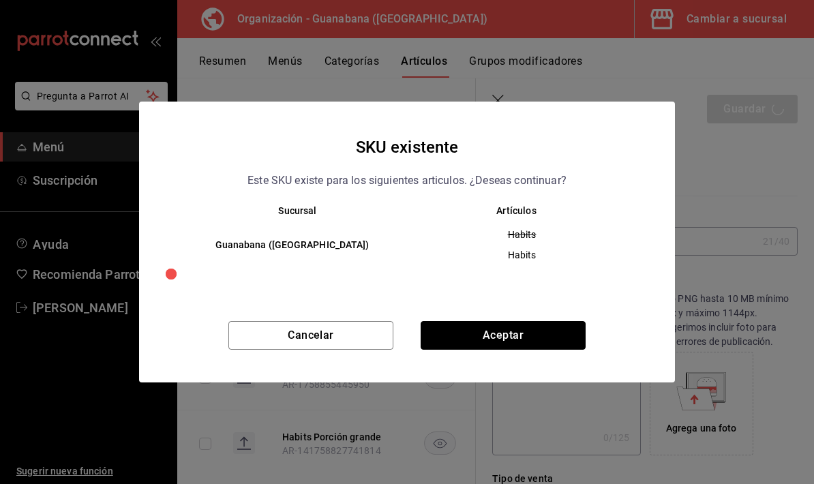
click at [538, 344] on button "Aceptar" at bounding box center [503, 335] width 165 height 29
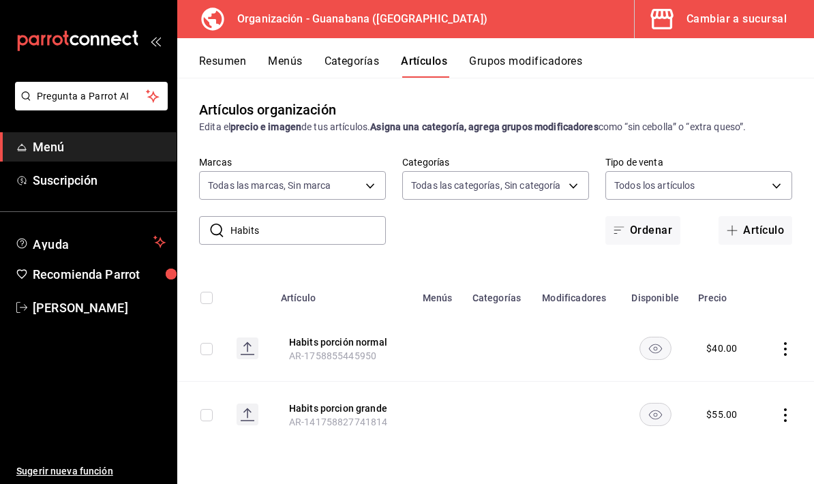
click at [284, 56] on button "Menús" at bounding box center [285, 66] width 34 height 23
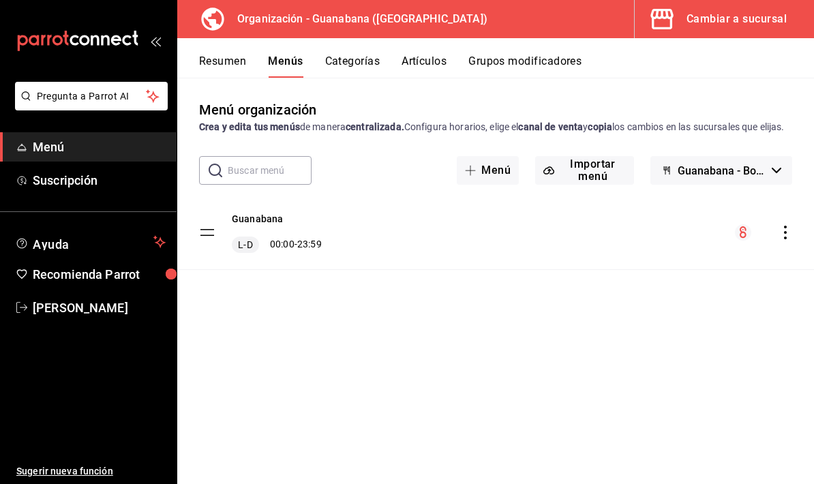
click at [237, 65] on button "Resumen" at bounding box center [222, 66] width 47 height 23
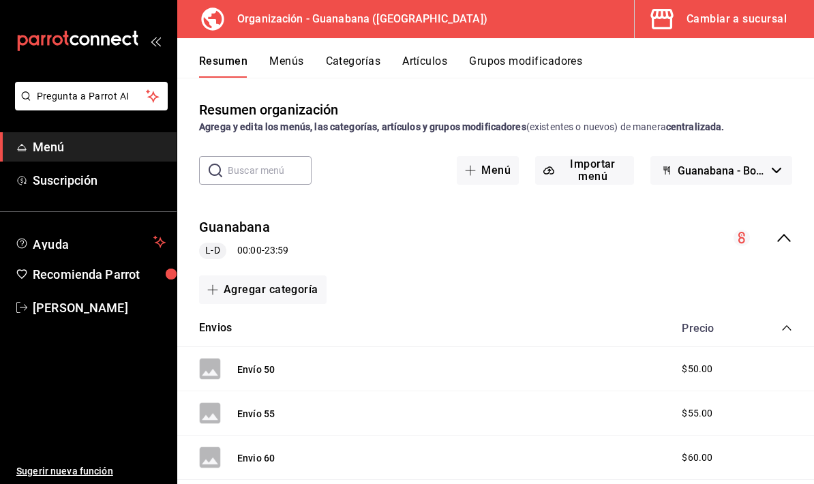
click at [301, 60] on button "Menús" at bounding box center [286, 66] width 34 height 23
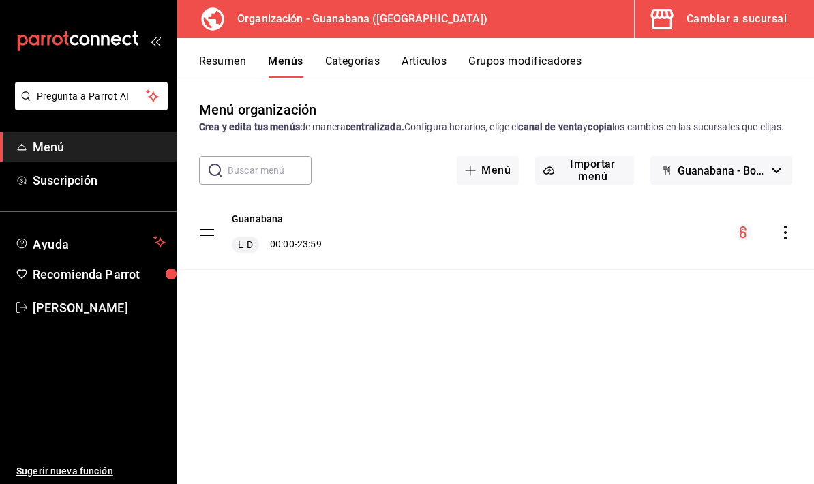
click at [366, 65] on button "Categorías" at bounding box center [352, 66] width 55 height 23
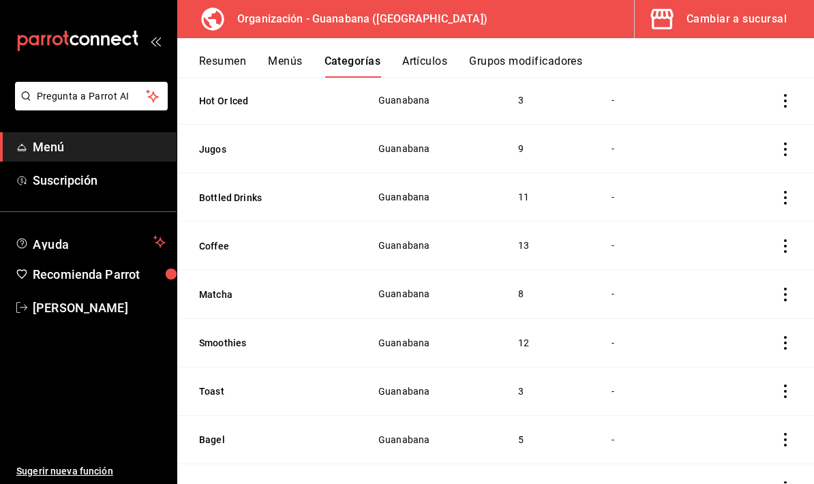
scroll to position [579, 0]
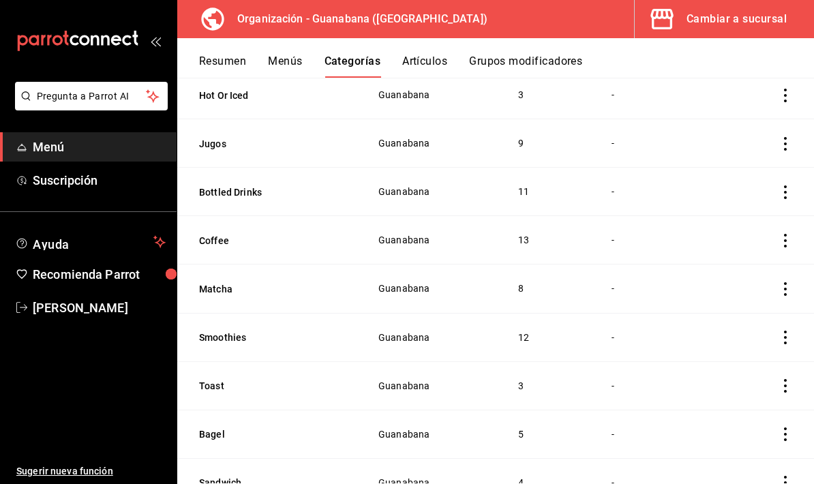
click at [426, 55] on button "Artículos" at bounding box center [424, 66] width 45 height 23
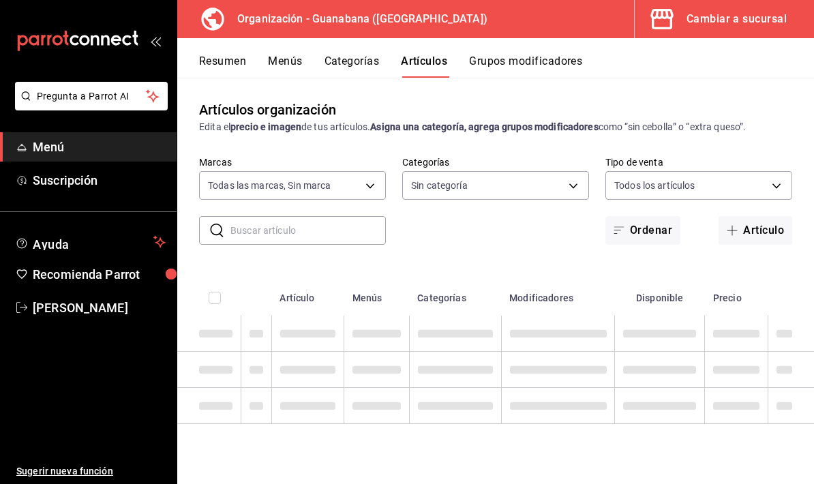
type input "3c94e616-9367-4ed0-8730-a75e431e117f"
type input "f44505b4-65e1-45ff-8b18-b122fb73f581,50172db3-5d23-42f3-93cf-e552ad390615,6a2c4…"
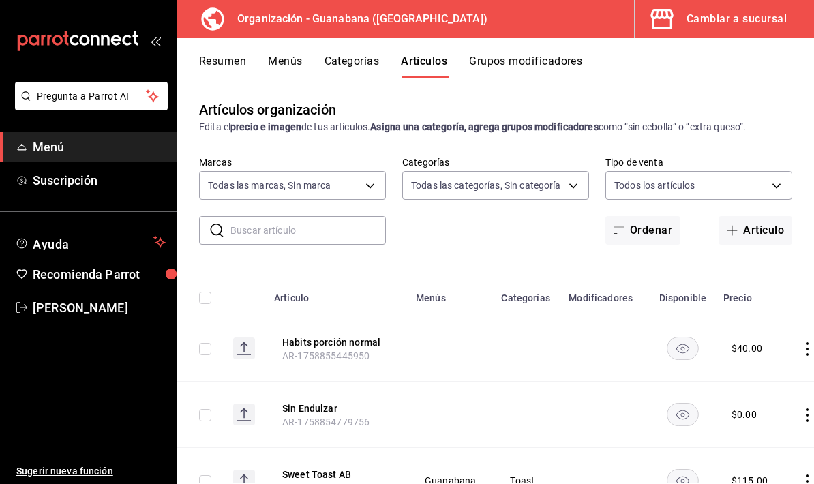
click at [291, 58] on button "Menús" at bounding box center [285, 66] width 34 height 23
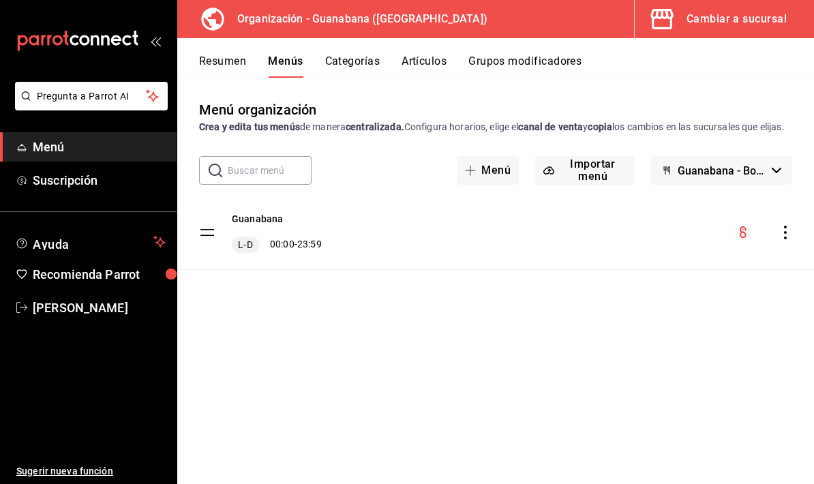
click at [231, 68] on button "Resumen" at bounding box center [222, 66] width 47 height 23
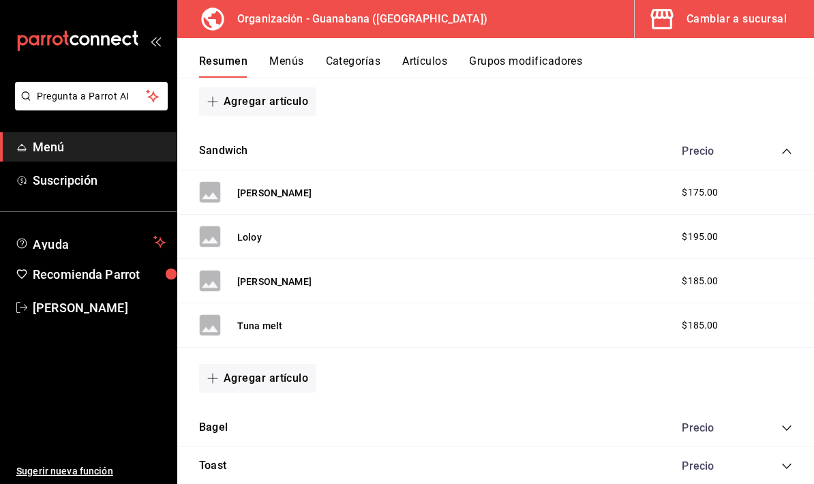
scroll to position [720, 0]
click at [428, 59] on button "Artículos" at bounding box center [424, 66] width 45 height 23
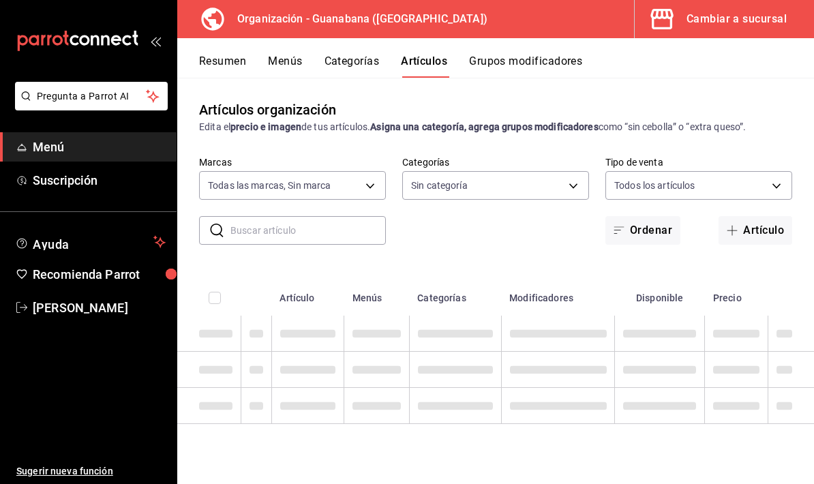
type input "3c94e616-9367-4ed0-8730-a75e431e117f"
type input "f44505b4-65e1-45ff-8b18-b122fb73f581,50172db3-5d23-42f3-93cf-e552ad390615,6a2c4…"
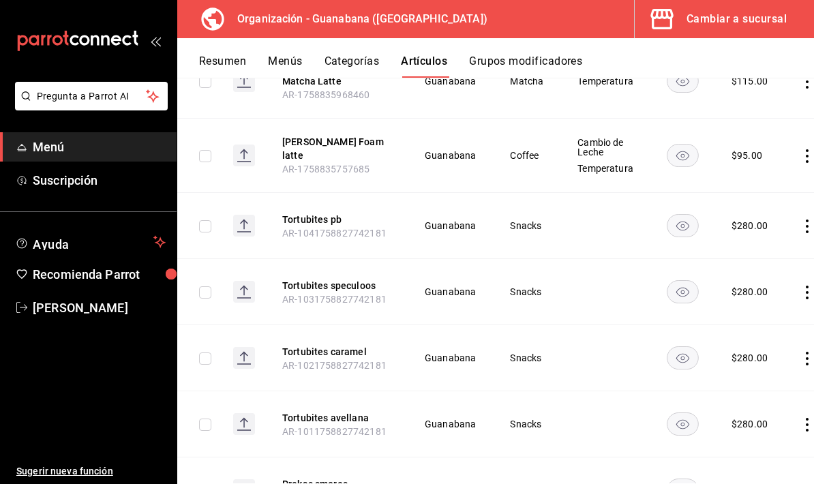
scroll to position [1199, 0]
click at [556, 66] on button "Grupos modificadores" at bounding box center [525, 66] width 113 height 23
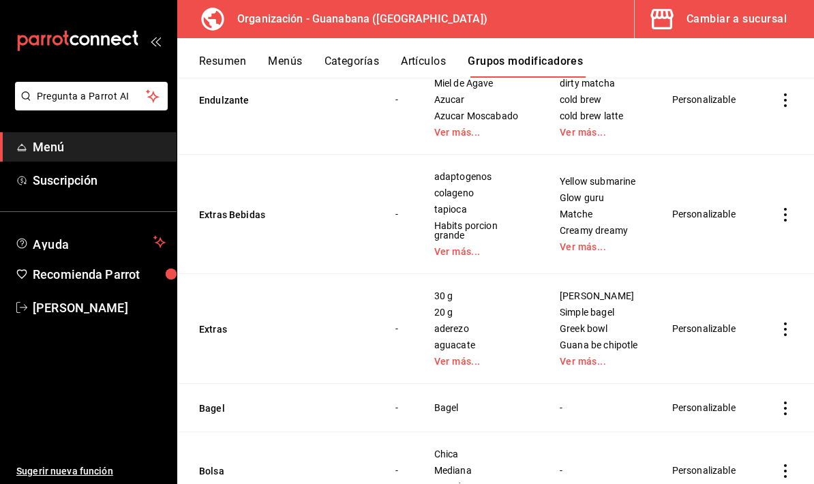
scroll to position [917, 0]
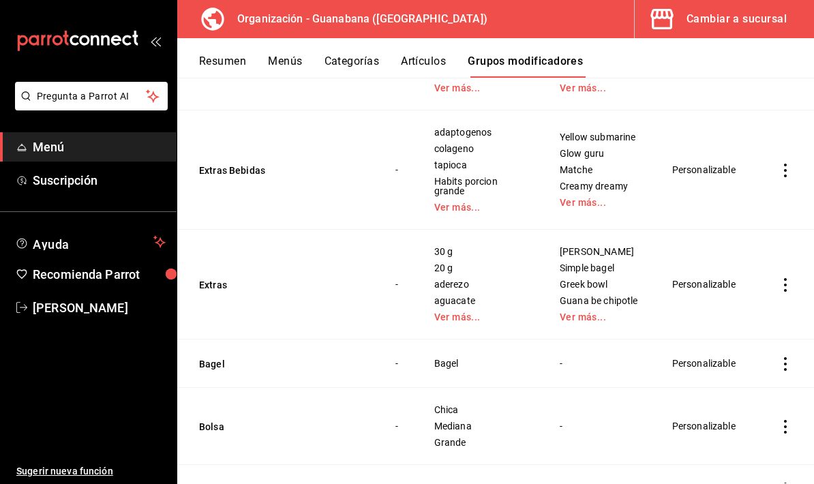
click at [465, 322] on link "Ver más..." at bounding box center [480, 317] width 91 height 10
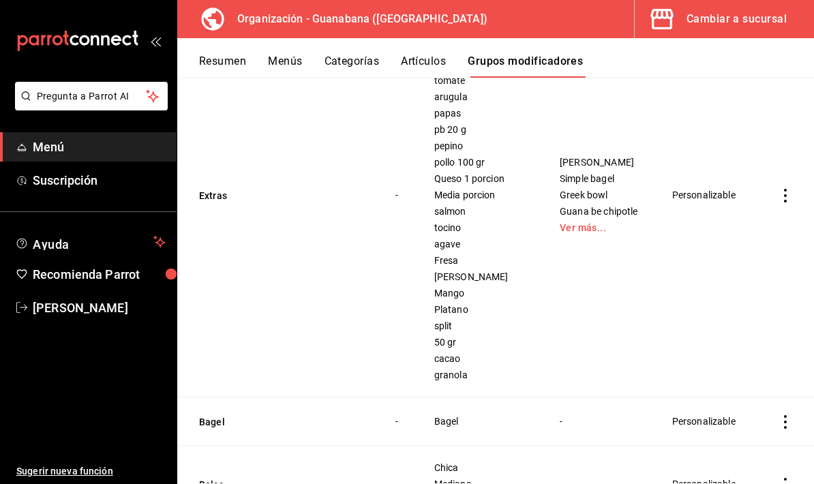
scroll to position [1155, 0]
click at [781, 201] on icon "actions" at bounding box center [786, 195] width 14 height 14
click at [741, 228] on span "Editar" at bounding box center [744, 232] width 35 height 14
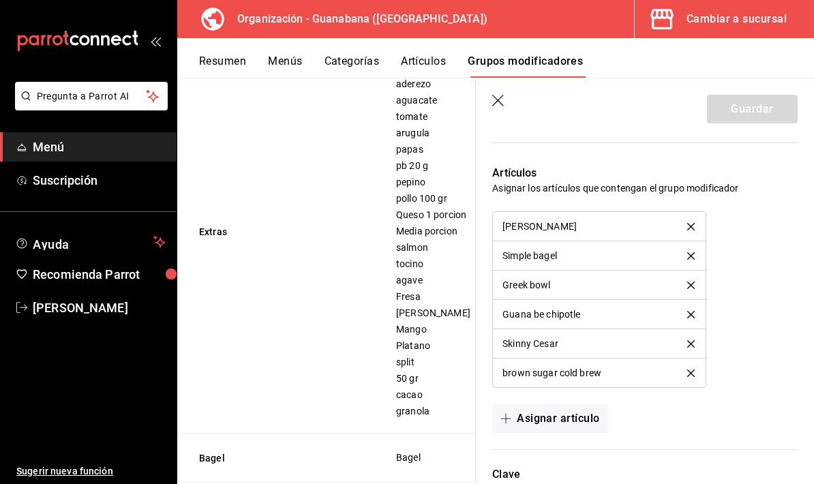
scroll to position [1961, 0]
click at [699, 372] on button "delete" at bounding box center [691, 373] width 27 height 8
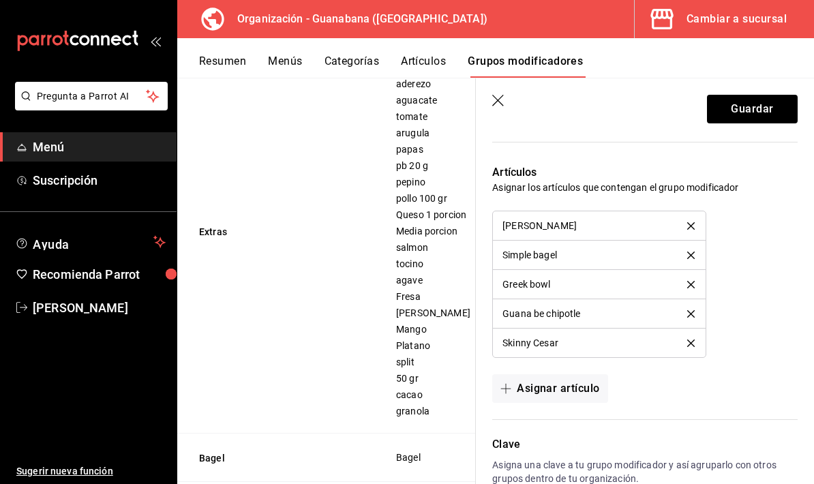
click at [563, 395] on button "Asignar artículo" at bounding box center [549, 388] width 115 height 29
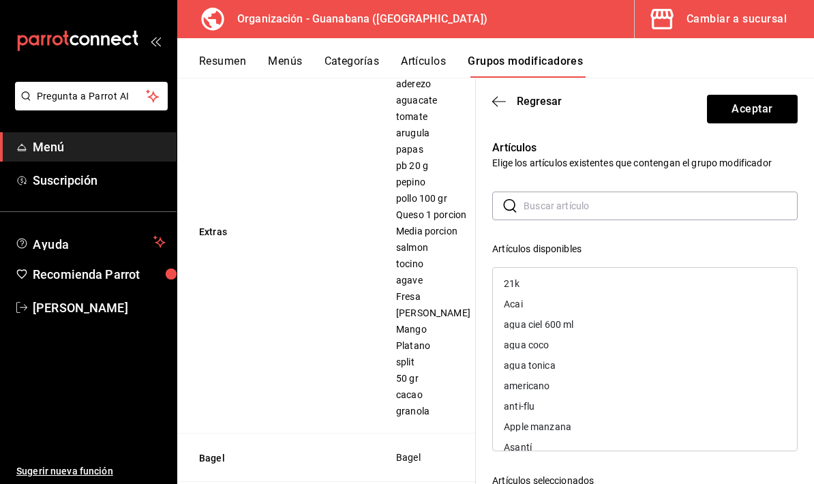
click at [638, 211] on input "text" at bounding box center [661, 205] width 274 height 27
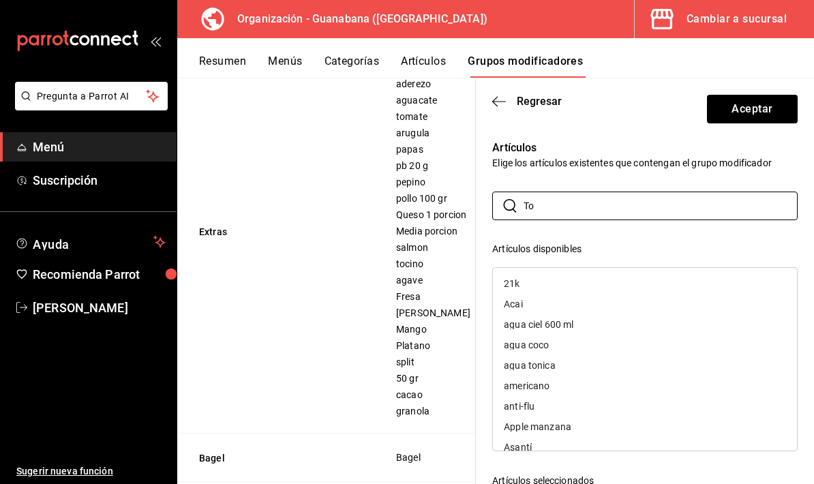
type input "T"
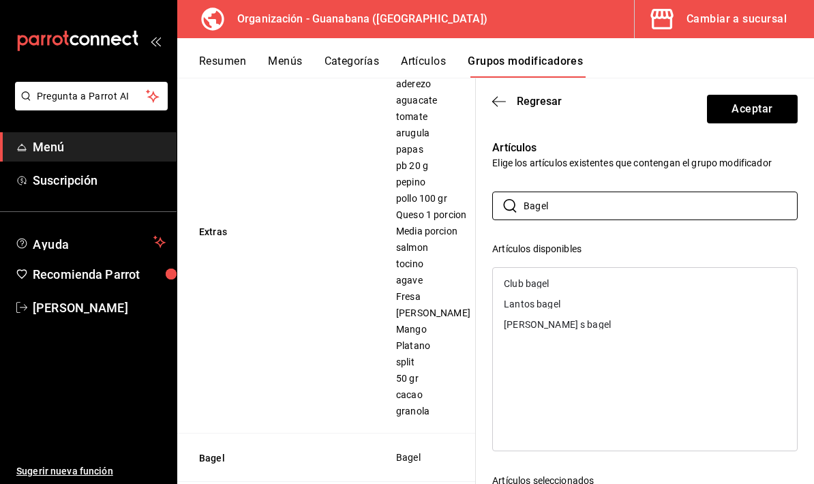
type input "Bagel"
click at [592, 285] on div "Club bagel" at bounding box center [645, 284] width 304 height 20
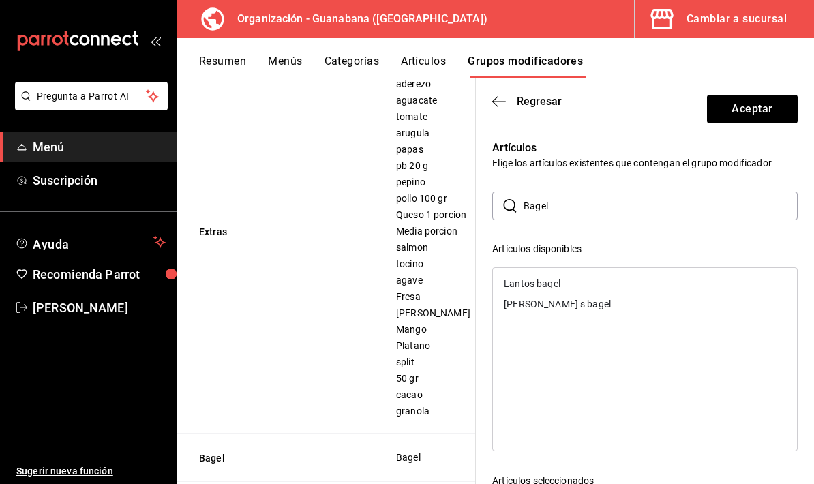
click at [585, 287] on div "Lantos bagel" at bounding box center [645, 284] width 304 height 20
click at [579, 290] on div "[PERSON_NAME] s bagel" at bounding box center [645, 284] width 304 height 20
click at [621, 197] on input "Bagel" at bounding box center [661, 205] width 274 height 27
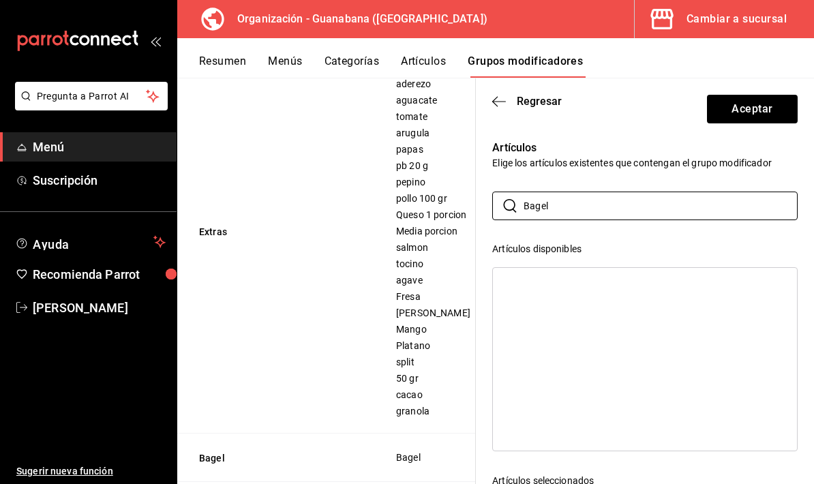
click at [621, 197] on input "Bagel" at bounding box center [661, 205] width 274 height 27
click at [616, 203] on input "Bagel" at bounding box center [661, 205] width 274 height 27
click at [615, 202] on input "Bagel" at bounding box center [661, 205] width 274 height 27
click at [591, 280] on div "[PERSON_NAME]" at bounding box center [645, 284] width 304 height 20
click at [619, 206] on input "Luig" at bounding box center [661, 205] width 274 height 27
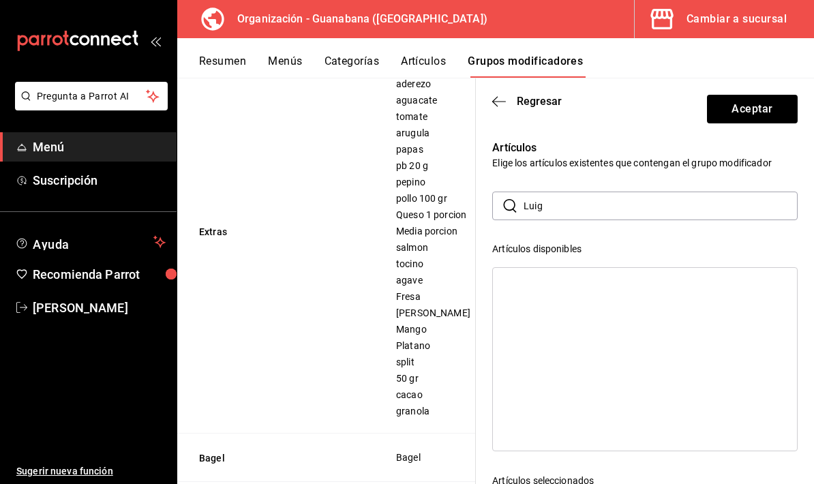
click at [619, 205] on input "Luig" at bounding box center [661, 205] width 274 height 27
click at [615, 204] on input "Luig" at bounding box center [661, 205] width 274 height 27
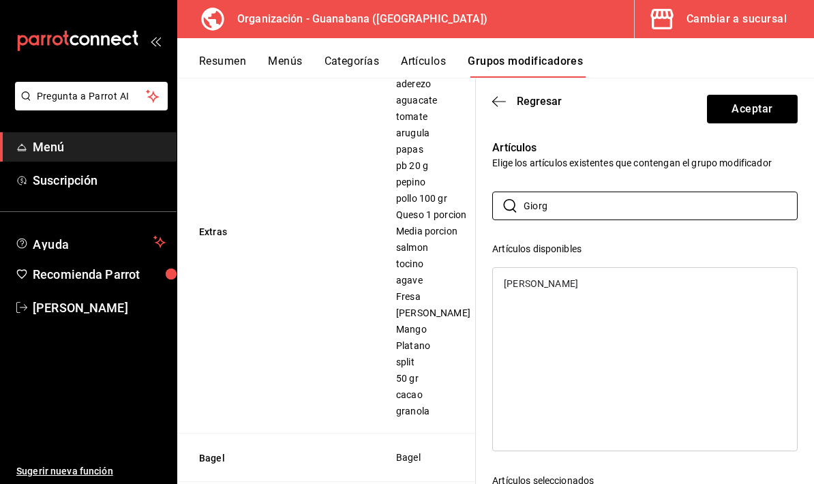
type input "Giorg"
click at [598, 278] on div "[PERSON_NAME]'s" at bounding box center [645, 284] width 304 height 20
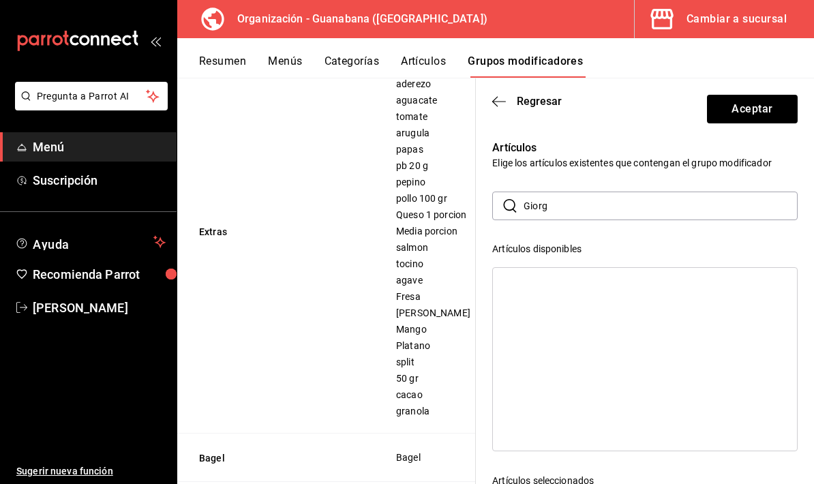
click at [628, 207] on input "Giorg" at bounding box center [661, 205] width 274 height 27
click at [626, 203] on input "Giorg" at bounding box center [661, 205] width 274 height 27
click at [625, 203] on input "Giorg" at bounding box center [661, 205] width 274 height 27
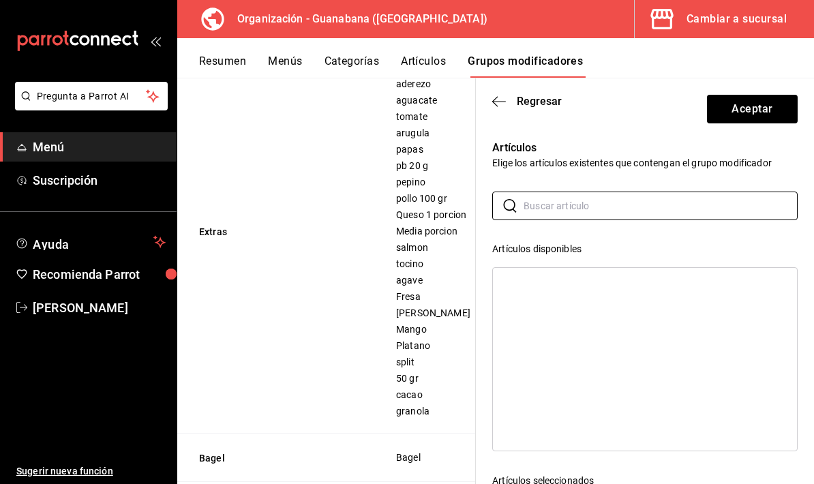
type input "="
click at [591, 284] on div "Tuna melt" at bounding box center [645, 284] width 304 height 20
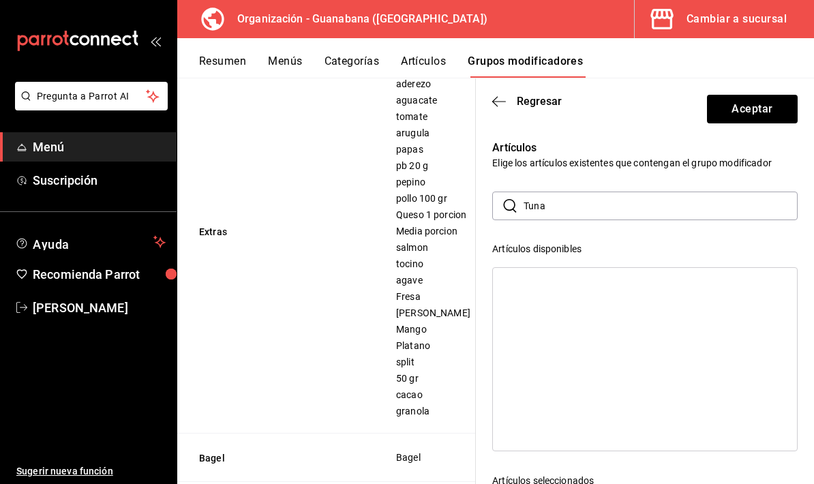
click at [637, 201] on input "Tuna" at bounding box center [661, 205] width 274 height 27
click at [628, 206] on input "Tuna" at bounding box center [661, 205] width 274 height 27
type input "T"
click at [578, 286] on div "Loloy" at bounding box center [645, 284] width 304 height 20
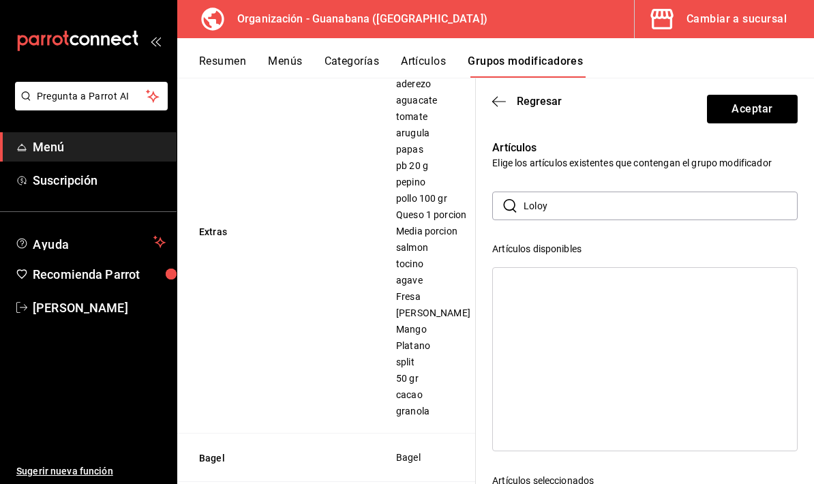
click at [660, 201] on input "Loloy" at bounding box center [661, 205] width 274 height 27
click at [651, 203] on input "Lolo y" at bounding box center [661, 205] width 274 height 27
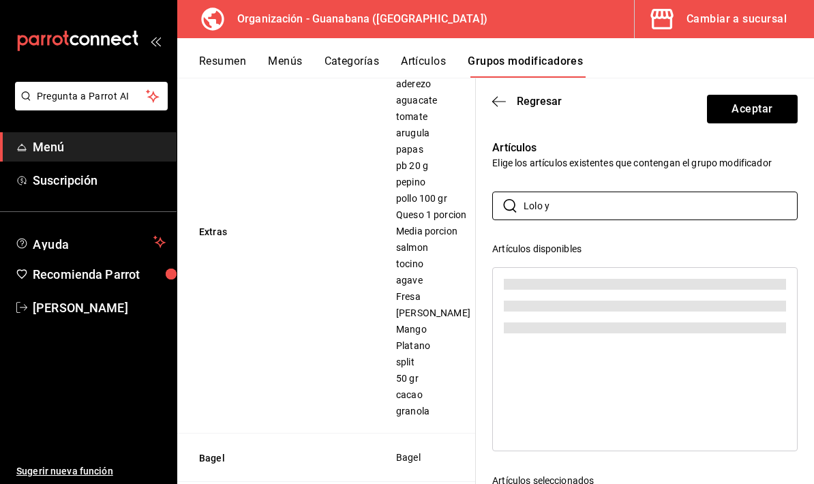
click at [651, 203] on input "Lolo y" at bounding box center [661, 205] width 274 height 27
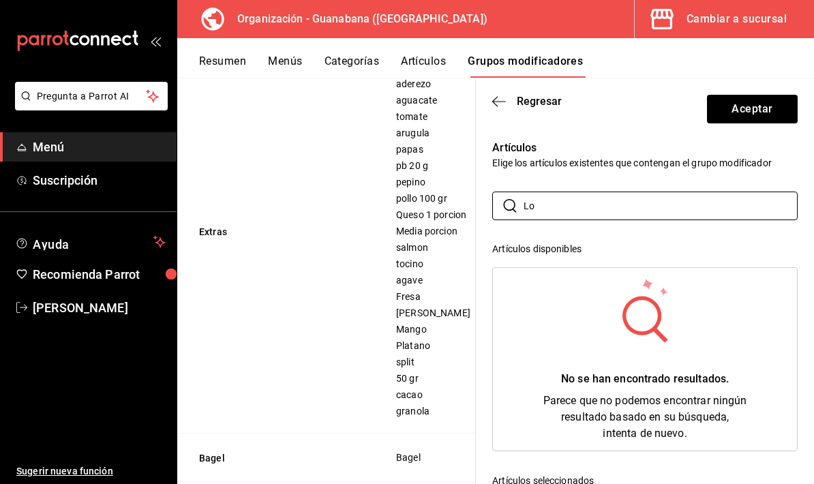
type input "L"
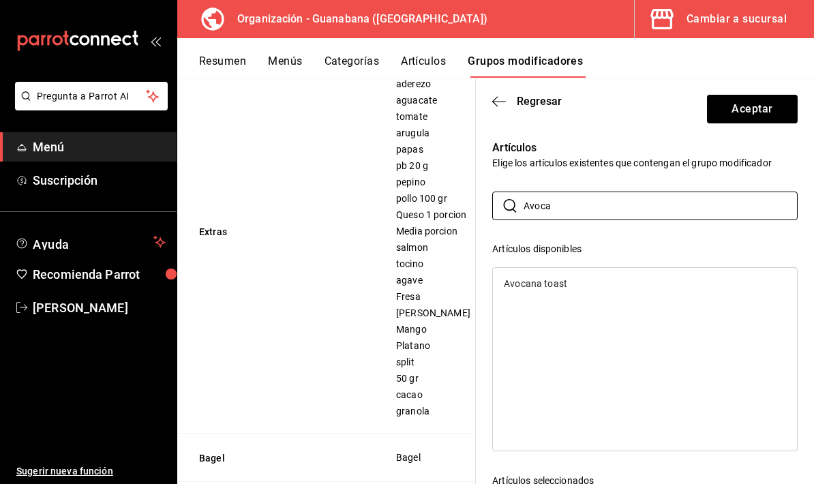
type input "Avoca"
click at [619, 293] on div "Avocana toast" at bounding box center [645, 284] width 304 height 20
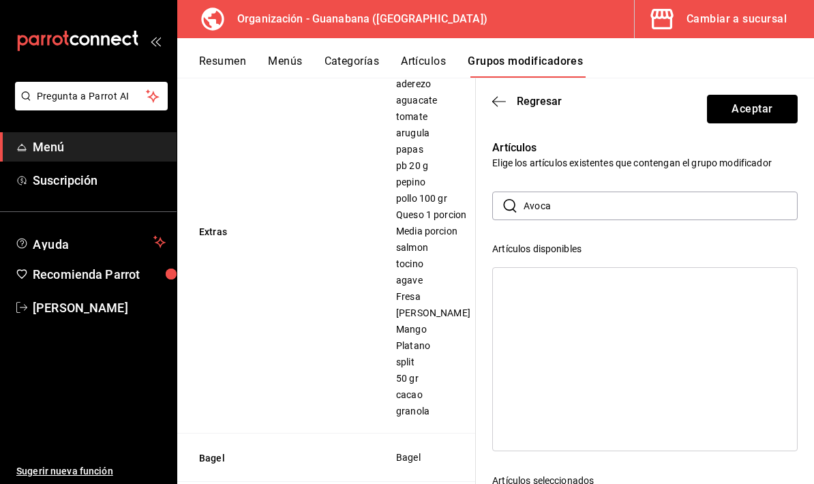
click at [768, 113] on button "Aceptar" at bounding box center [752, 109] width 91 height 29
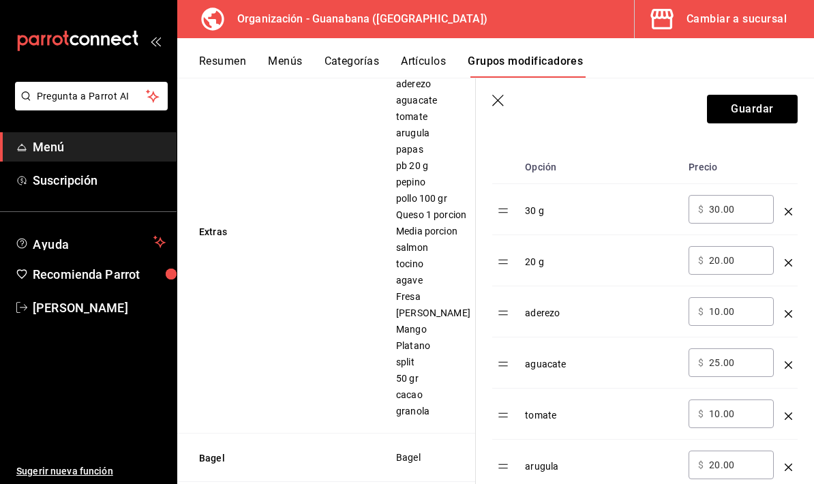
scroll to position [424, 0]
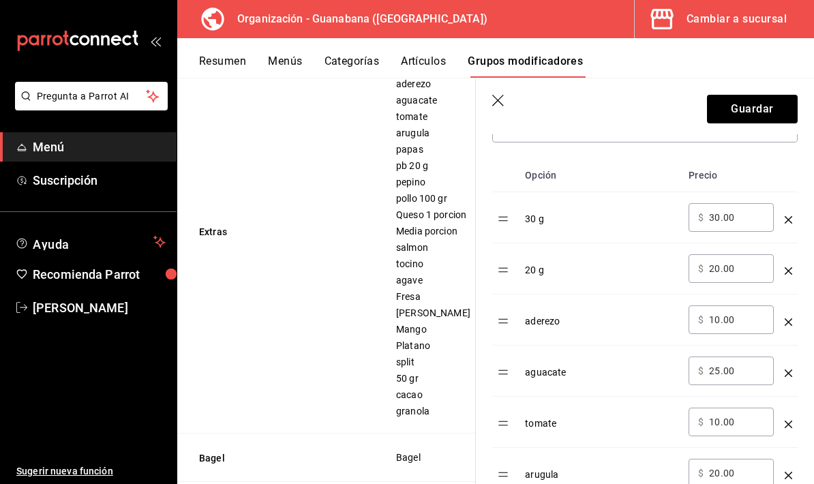
click at [786, 220] on icon "optionsTable" at bounding box center [789, 220] width 8 height 8
click at [789, 218] on icon "optionsTable" at bounding box center [789, 220] width 8 height 8
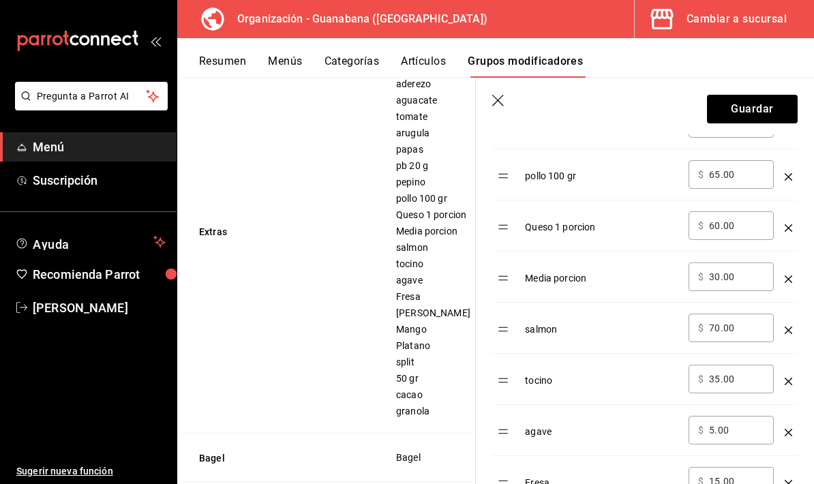
scroll to position [831, 0]
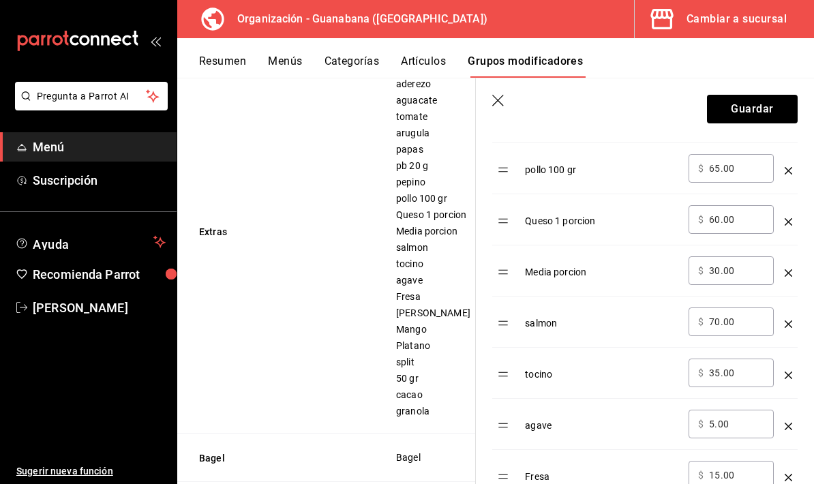
click at [545, 280] on td "Media porcion" at bounding box center [602, 271] width 164 height 51
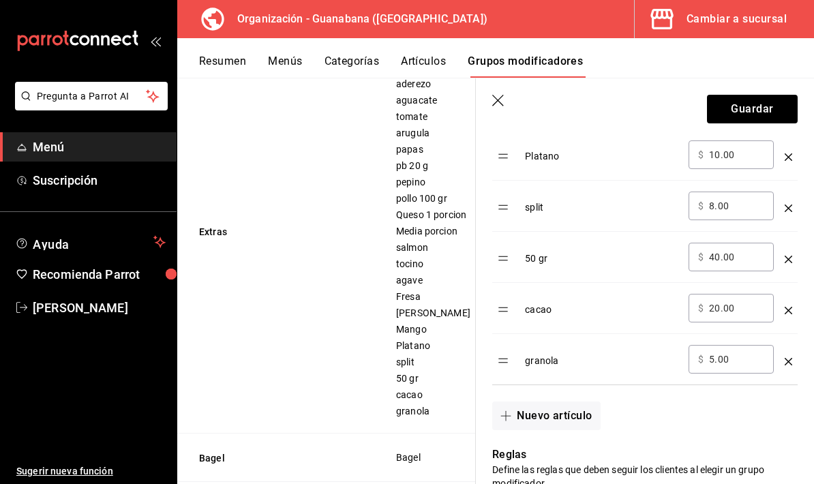
scroll to position [1314, 0]
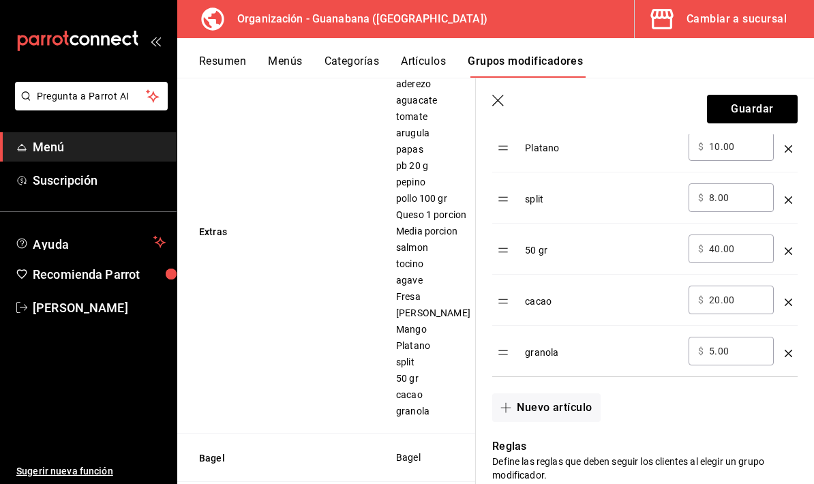
click at [790, 252] on icon "optionsTable" at bounding box center [789, 252] width 8 height 8
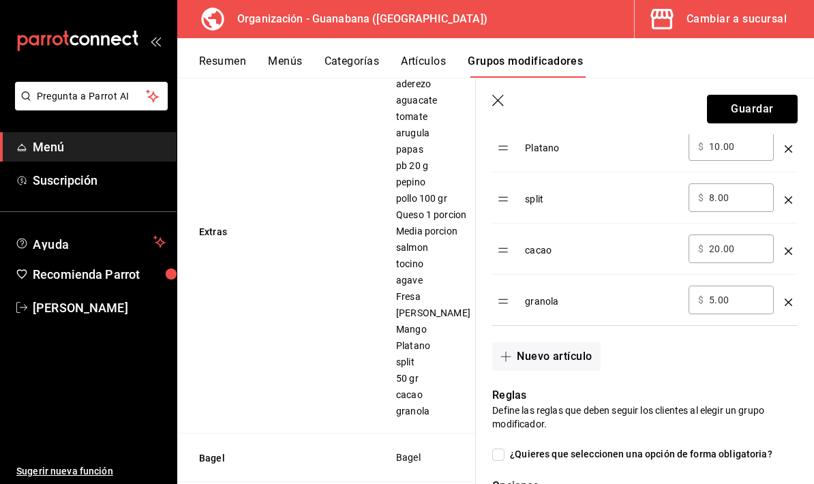
click at [779, 113] on button "Guardar" at bounding box center [752, 109] width 91 height 29
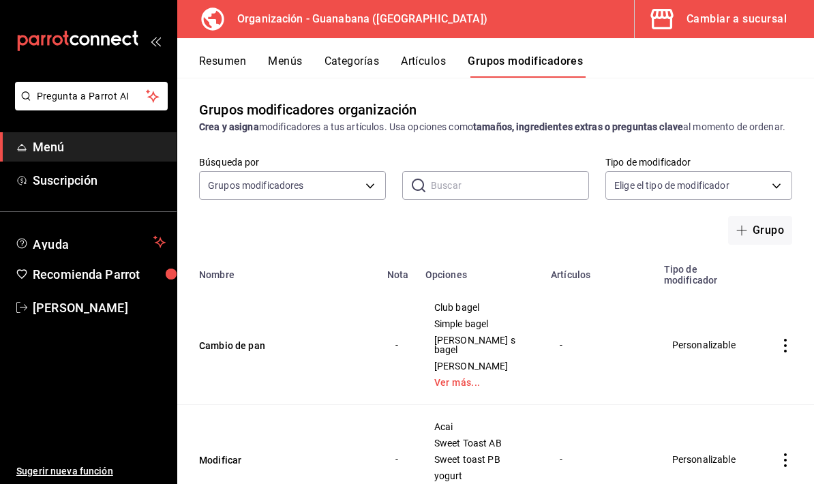
scroll to position [-1, 0]
click at [439, 64] on button "Artículos" at bounding box center [423, 66] width 45 height 23
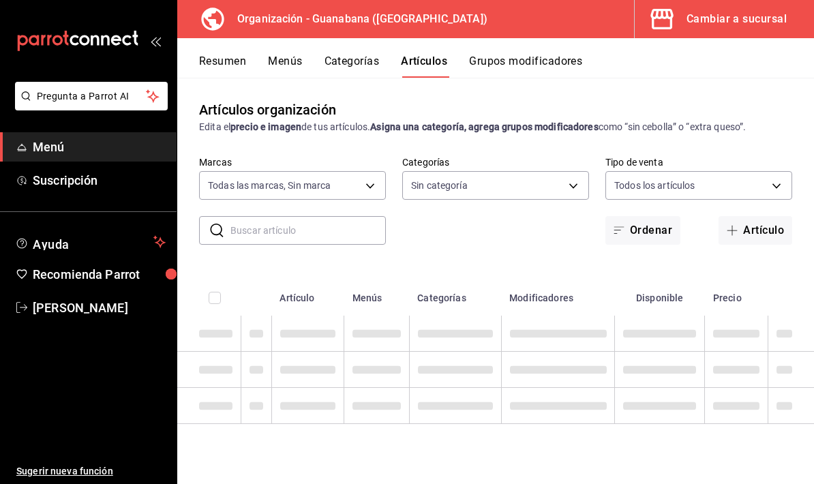
type input "3c94e616-9367-4ed0-8730-a75e431e117f"
type input "f44505b4-65e1-45ff-8b18-b122fb73f581,50172db3-5d23-42f3-93cf-e552ad390615,6a2c4…"
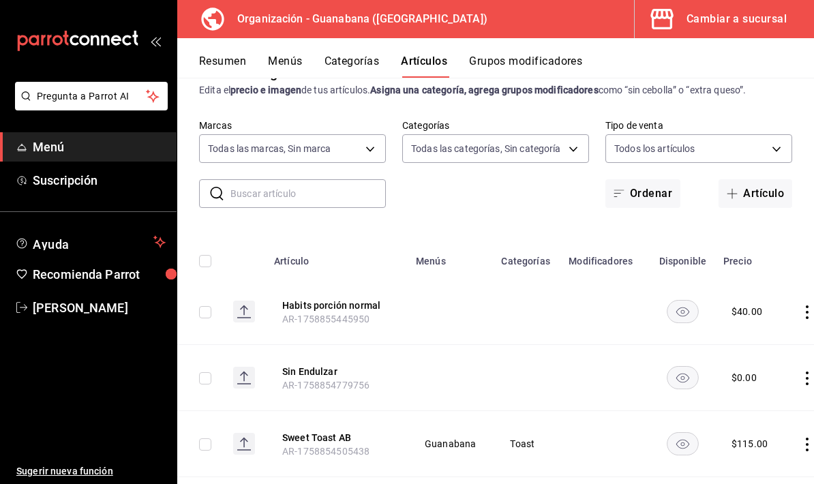
scroll to position [46, 0]
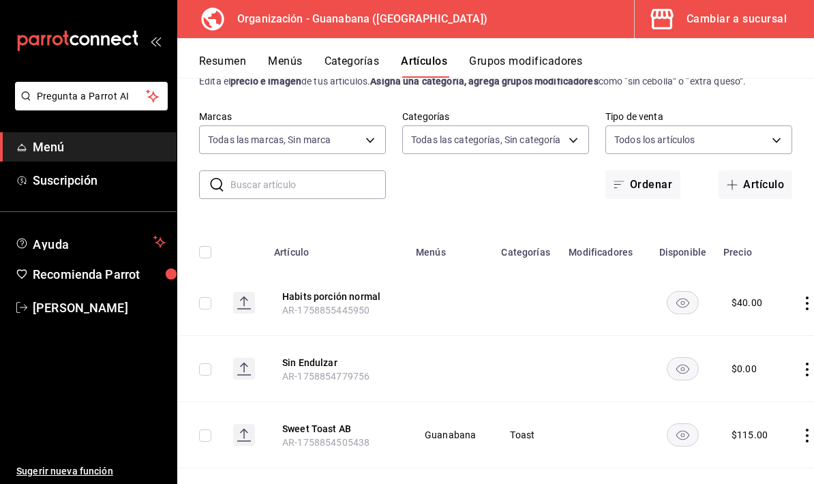
click at [606, 255] on th "Modificadores" at bounding box center [606, 248] width 90 height 44
click at [608, 255] on th "Modificadores" at bounding box center [606, 248] width 90 height 44
click at [615, 253] on th "Modificadores" at bounding box center [606, 248] width 90 height 44
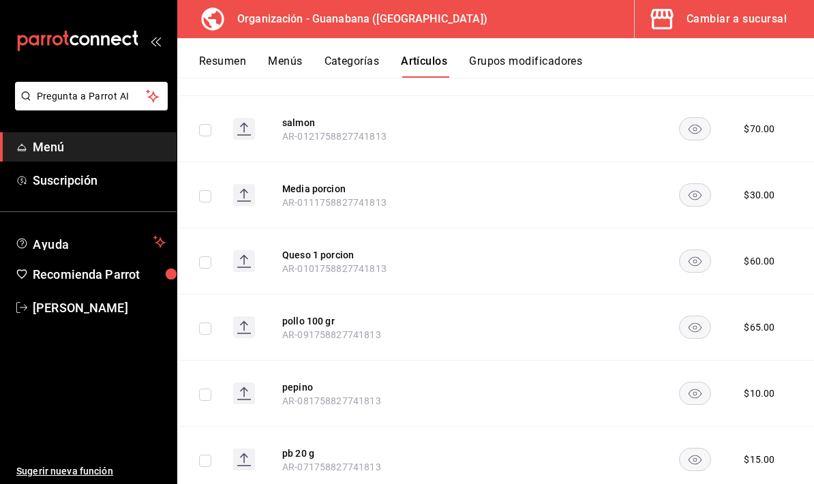
scroll to position [11368, 0]
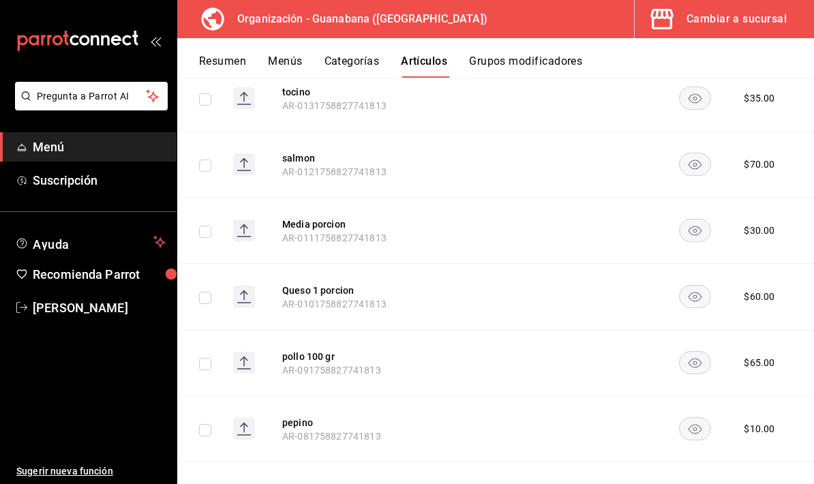
click at [322, 218] on button "Media porcion" at bounding box center [336, 225] width 109 height 14
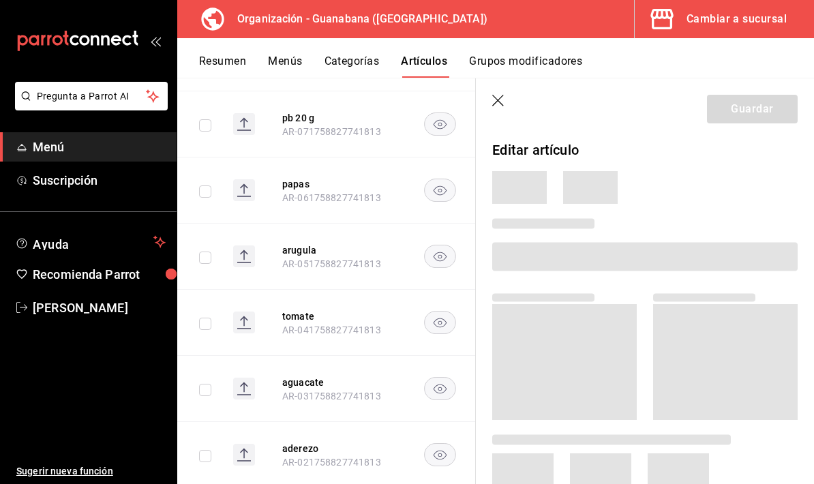
click at [325, 224] on th "arugula AR-051758827741813" at bounding box center [337, 257] width 142 height 66
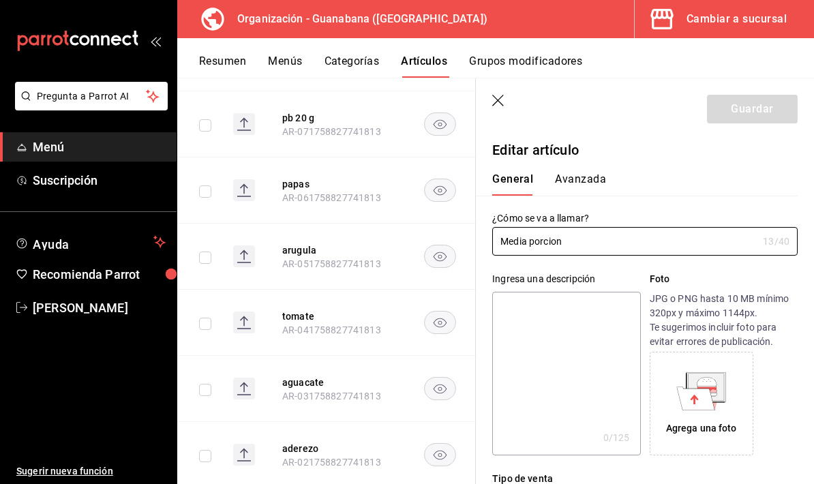
type input "$30.00"
click at [512, 242] on input "Media porcion" at bounding box center [624, 241] width 265 height 27
click at [512, 241] on input "Media porcion" at bounding box center [624, 241] width 265 height 27
click at [522, 242] on input "Media porcion" at bounding box center [624, 241] width 265 height 27
type input "Queso media porcion"
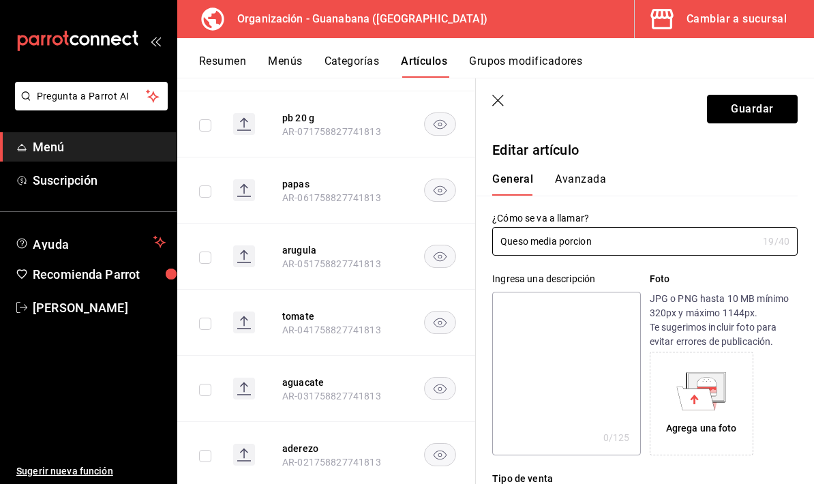
click at [761, 120] on button "Guardar" at bounding box center [752, 109] width 91 height 29
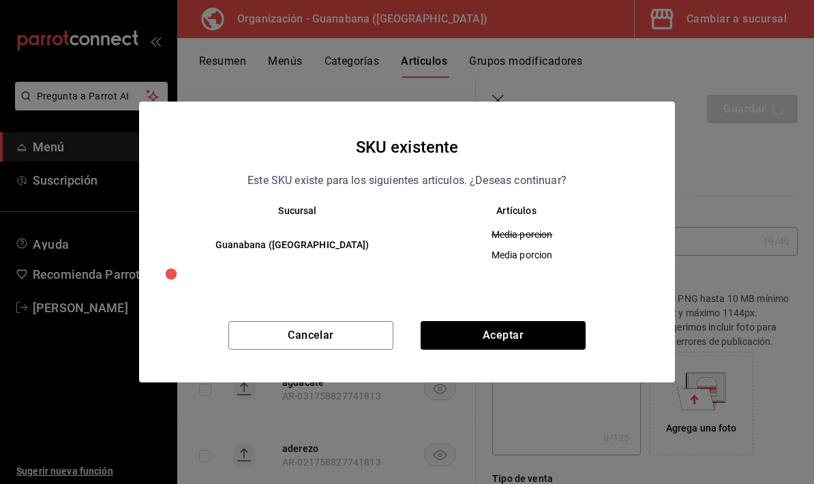
click at [548, 337] on button "Aceptar" at bounding box center [503, 335] width 165 height 29
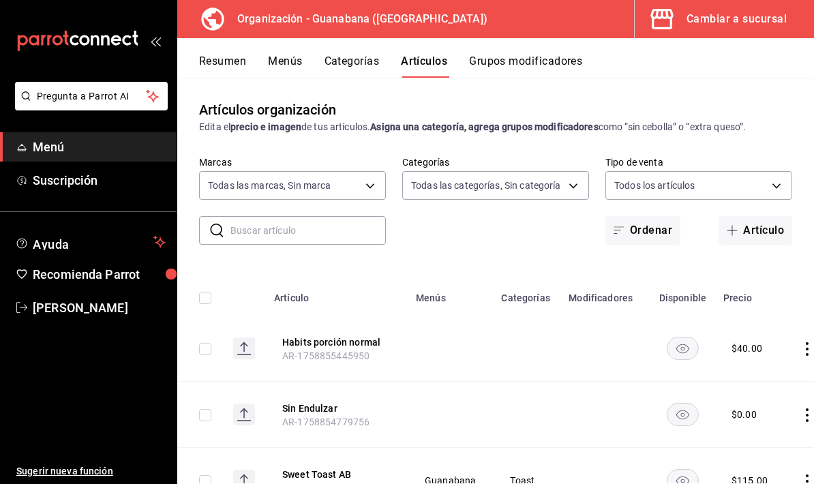
click at [510, 59] on button "Grupos modificadores" at bounding box center [525, 66] width 113 height 23
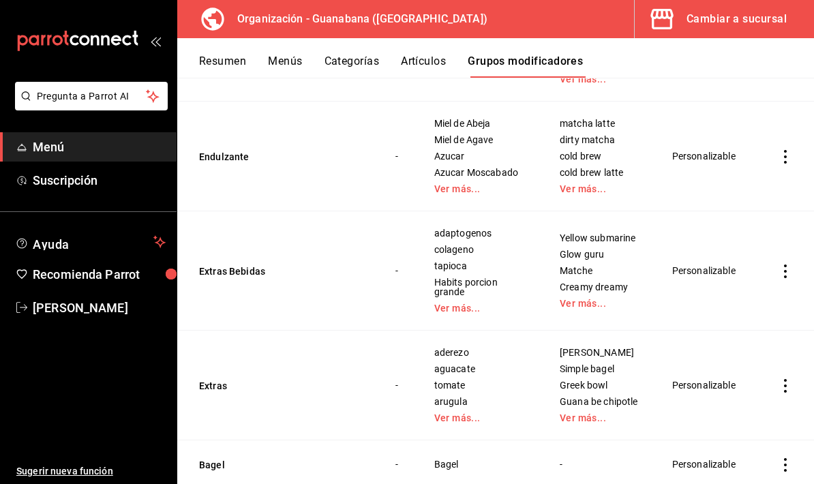
scroll to position [811, 0]
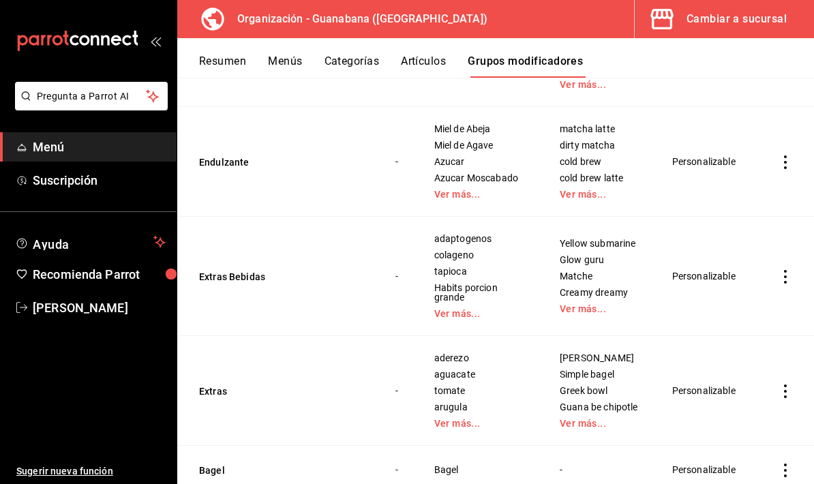
click at [467, 419] on link "Ver más..." at bounding box center [480, 424] width 91 height 10
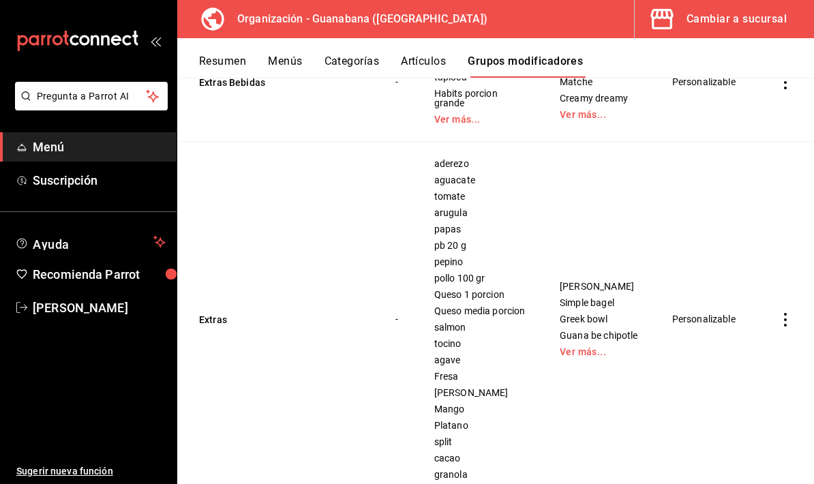
scroll to position [1028, 0]
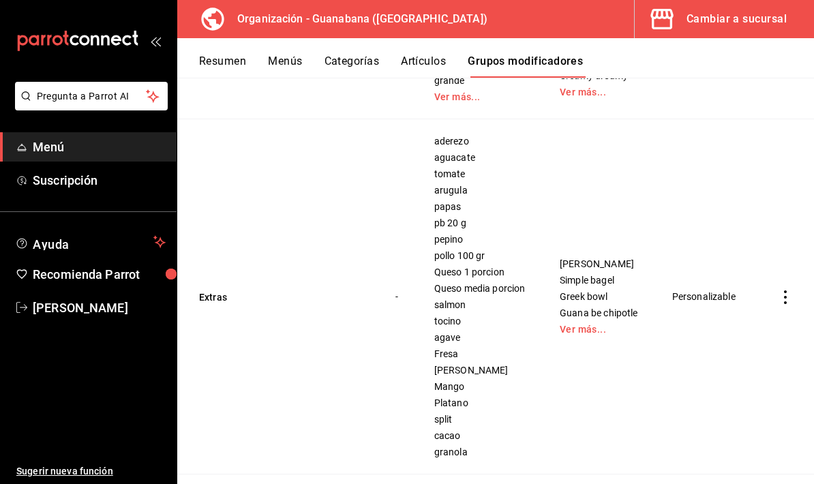
click at [792, 302] on icon "actions" at bounding box center [786, 298] width 14 height 14
click at [748, 332] on span "Editar" at bounding box center [744, 334] width 35 height 14
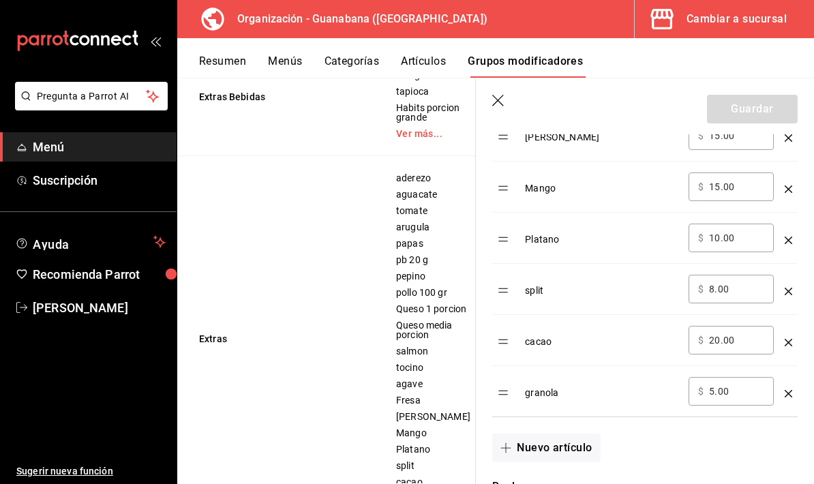
scroll to position [1310, 0]
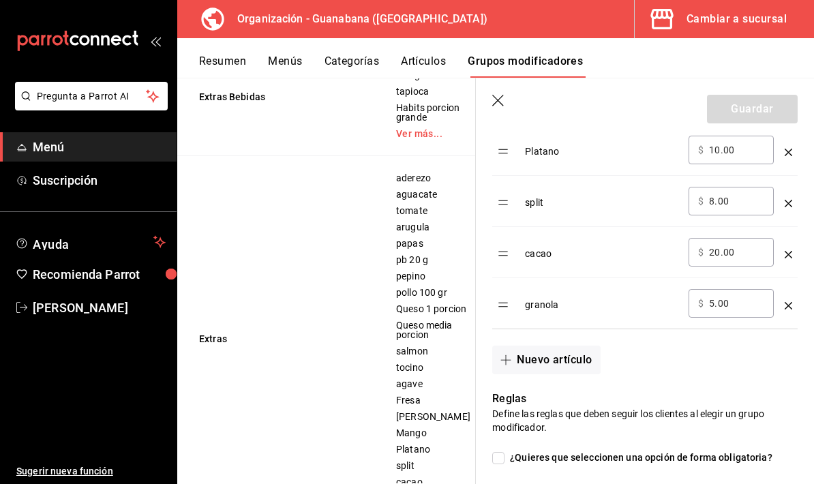
click at [567, 361] on button "Nuevo artículo" at bounding box center [546, 360] width 108 height 29
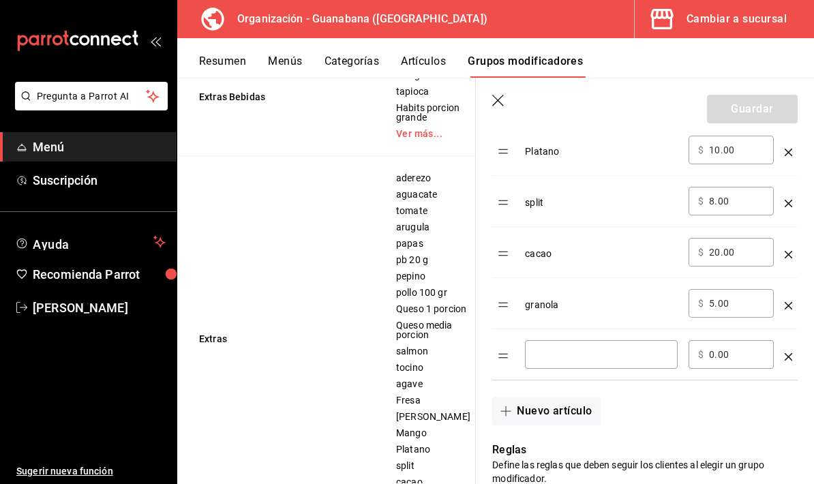
click at [629, 354] on input "optionsTable" at bounding box center [602, 355] width 134 height 14
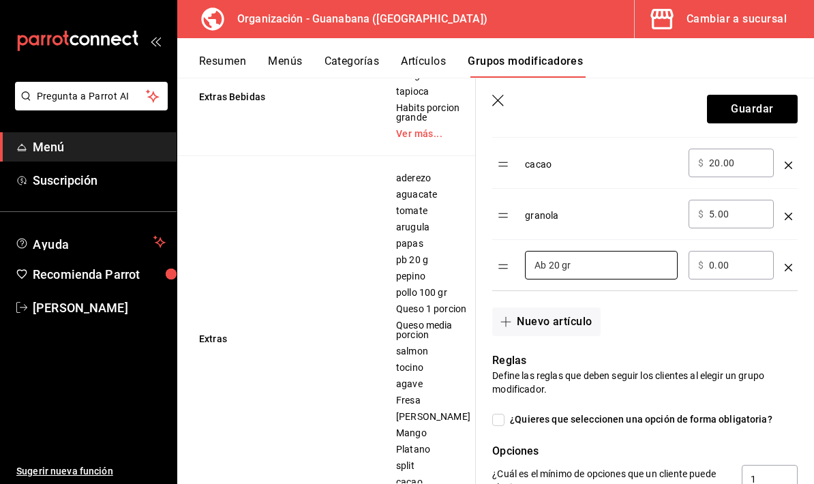
scroll to position [1395, 0]
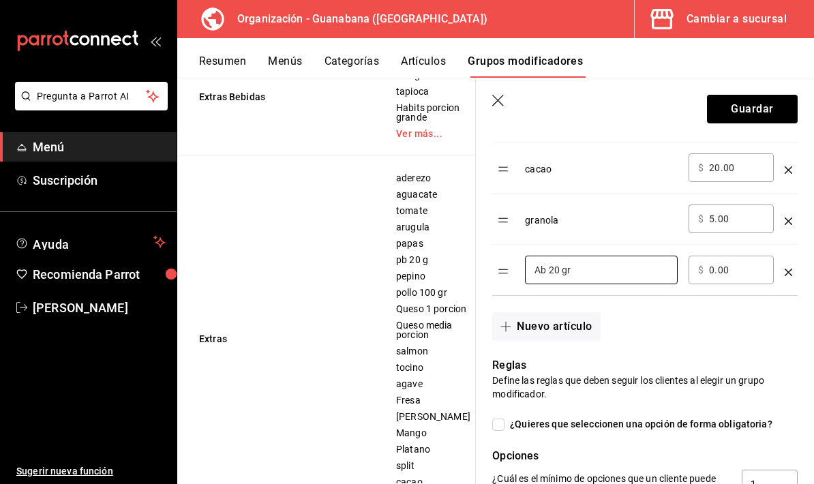
type input "Ab 20 gr"
click at [727, 270] on input "0.00" at bounding box center [736, 270] width 55 height 14
type input "0.00"
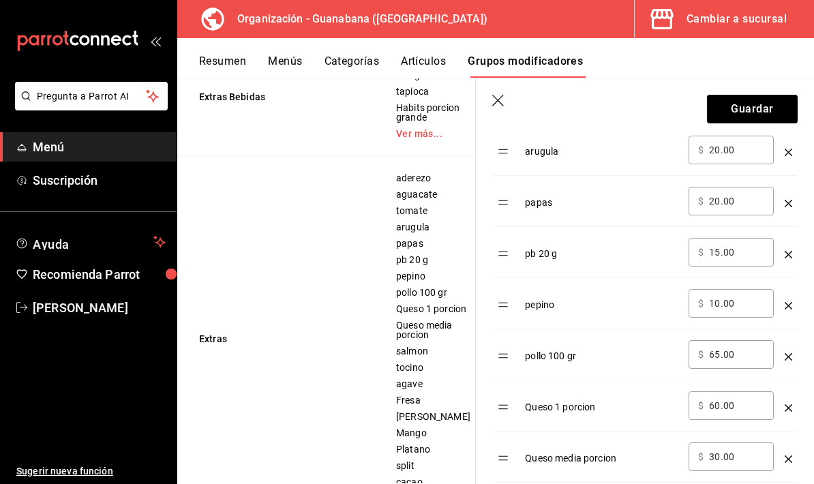
scroll to position [644, 0]
type input "25.00"
click at [713, 250] on input "15.00" at bounding box center [736, 254] width 55 height 14
type input "1.00"
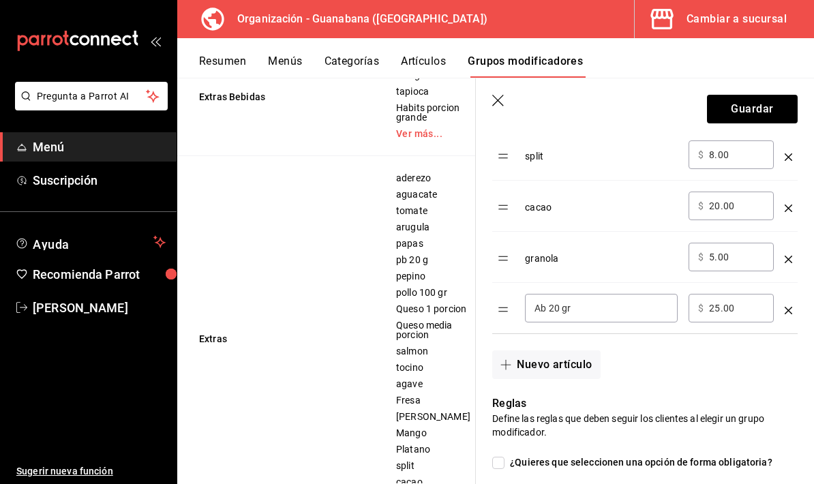
scroll to position [1361, 0]
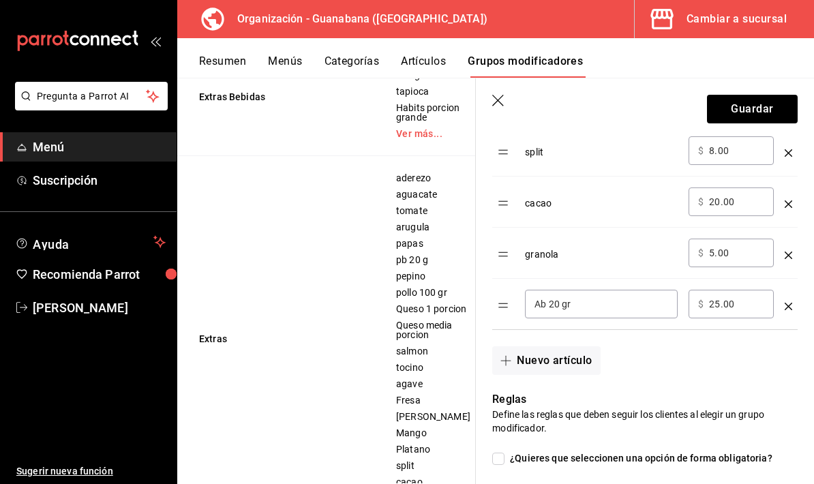
type input "20.00"
click at [568, 361] on button "Nuevo artículo" at bounding box center [546, 361] width 108 height 29
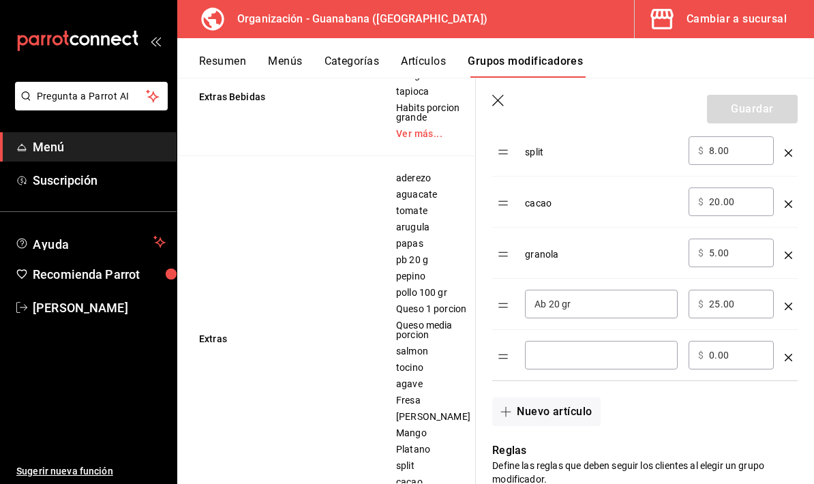
click at [632, 357] on input "optionsTable" at bounding box center [602, 356] width 134 height 14
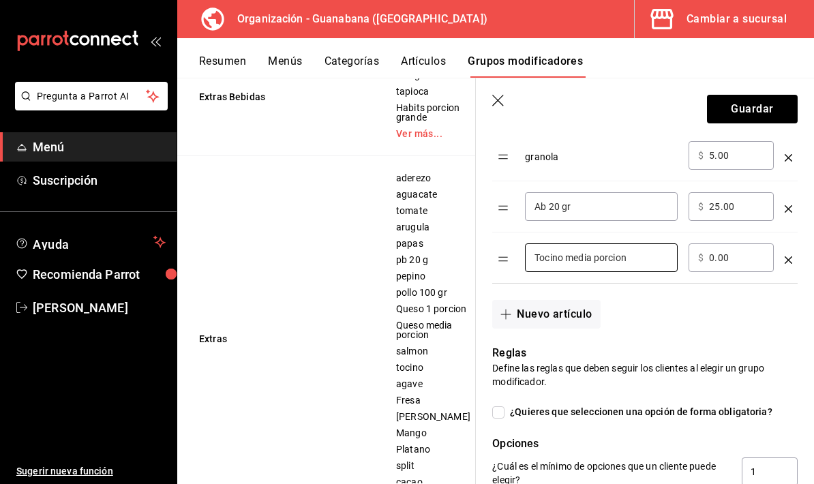
scroll to position [1443, 0]
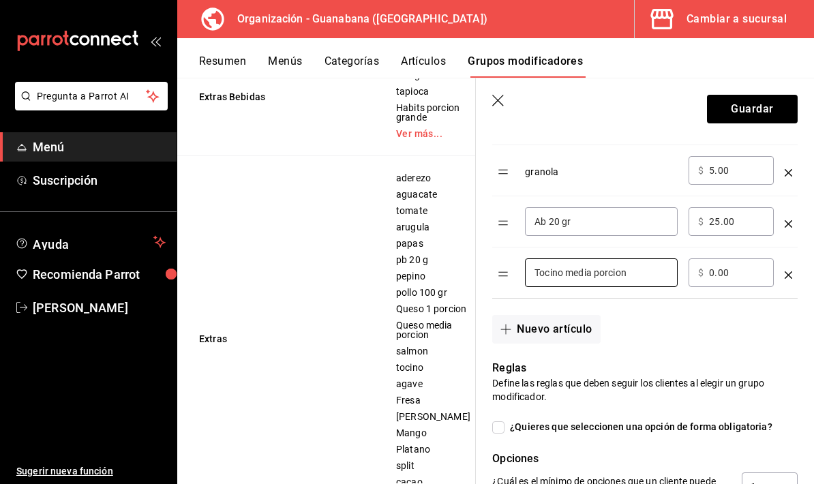
type input "Tocino media porcion"
click at [727, 280] on input "0.00" at bounding box center [736, 273] width 55 height 14
type input "0.00"
type input "2.00"
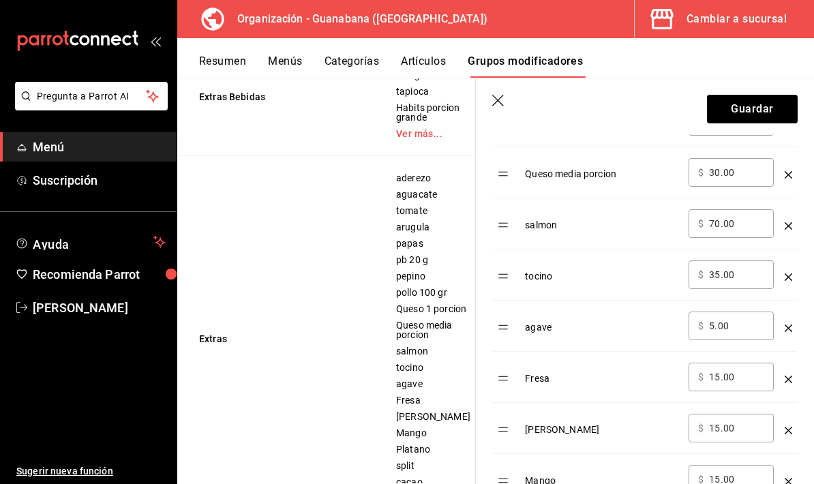
scroll to position [922, 0]
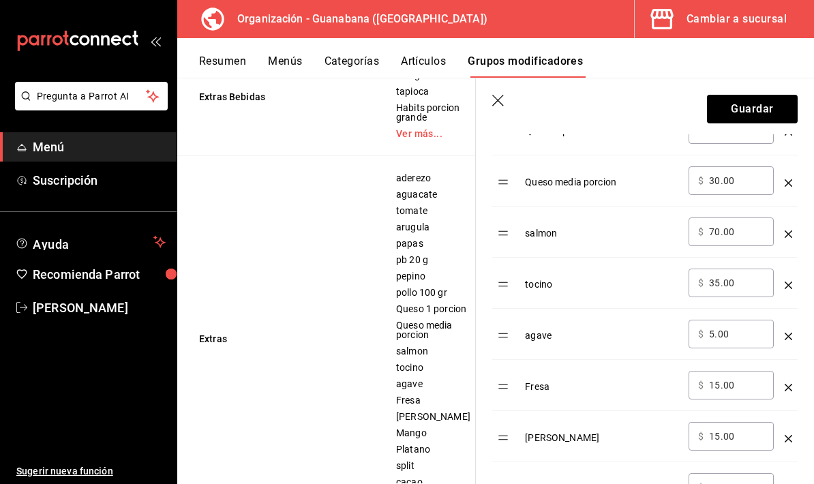
type input "30.00"
click at [732, 284] on input "35.00" at bounding box center [736, 283] width 55 height 14
type input "3.00"
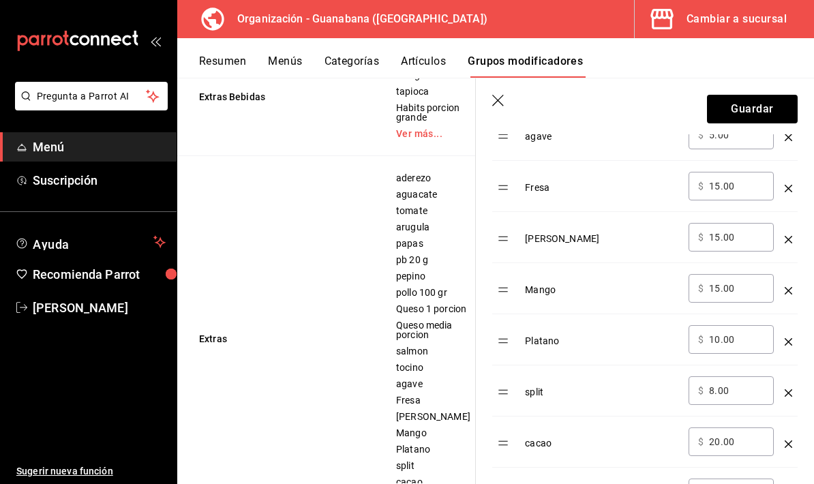
scroll to position [1117, 0]
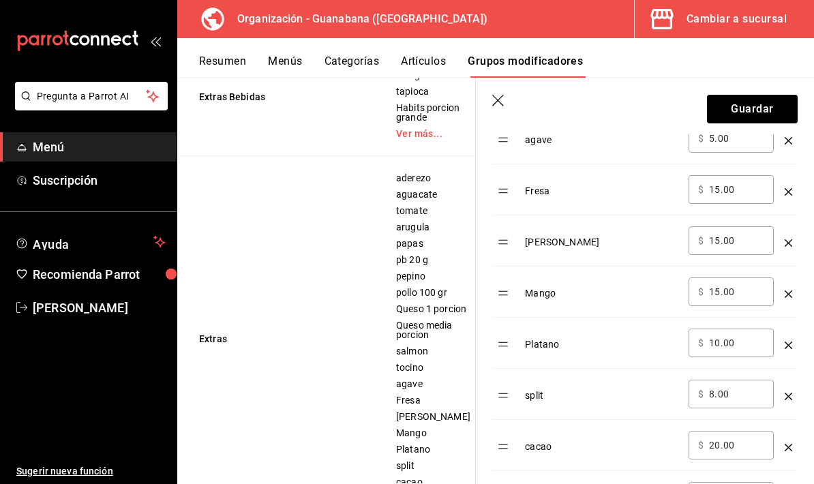
type input "60.00"
click at [722, 244] on input "15.00" at bounding box center [736, 241] width 55 height 14
click at [721, 244] on input "15.00" at bounding box center [736, 241] width 55 height 14
click at [717, 240] on input "15.00" at bounding box center [736, 241] width 55 height 14
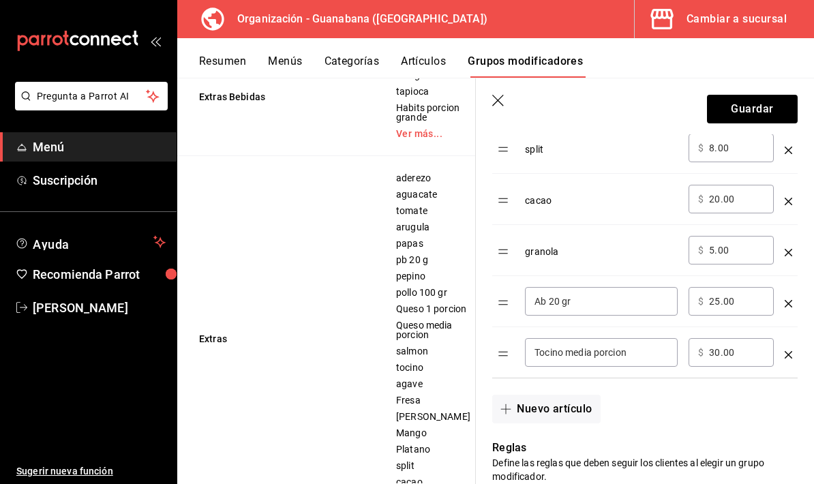
scroll to position [1385, 0]
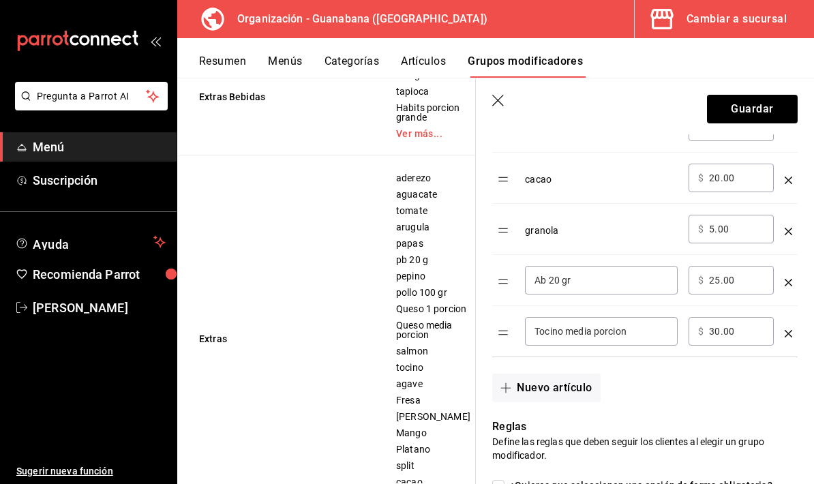
type input "20.00"
click at [714, 233] on input "5.00" at bounding box center [736, 229] width 55 height 14
type input "5.00"
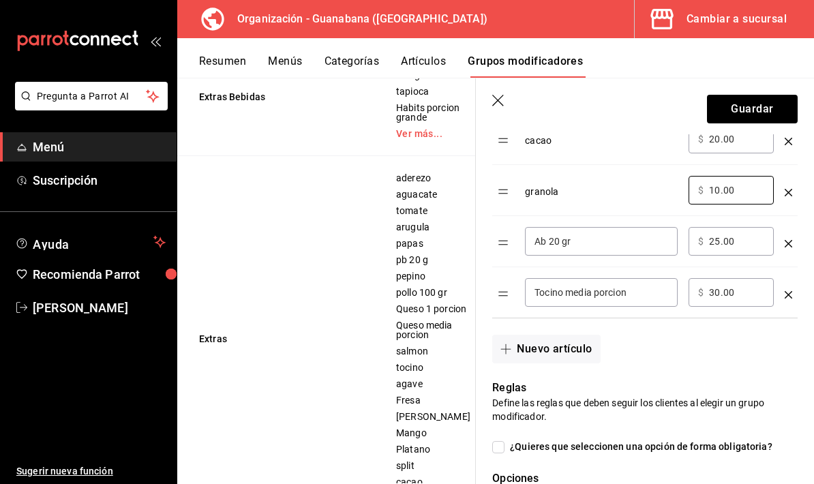
scroll to position [1425, 0]
type input "10.00"
click at [550, 355] on button "Nuevo artículo" at bounding box center [546, 348] width 108 height 29
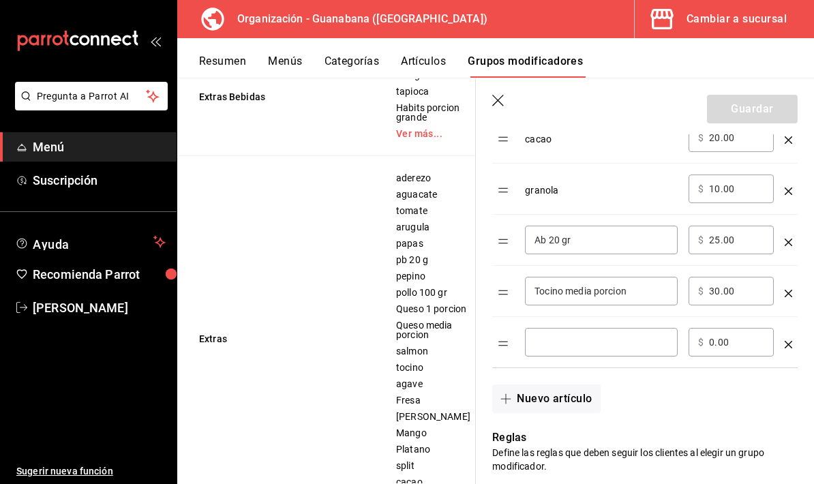
click at [636, 341] on input "optionsTable" at bounding box center [602, 343] width 134 height 14
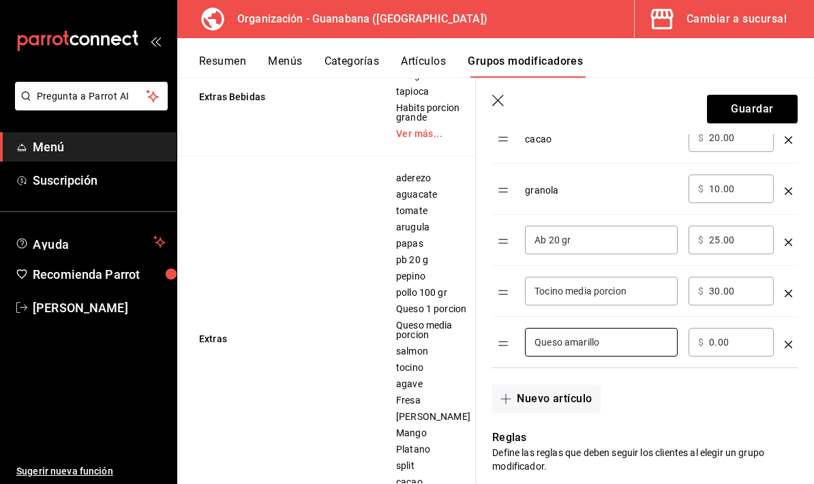
type input "Queso amarillo"
click at [729, 336] on input "0.00" at bounding box center [736, 343] width 55 height 14
type input "1.00"
type input "2.00"
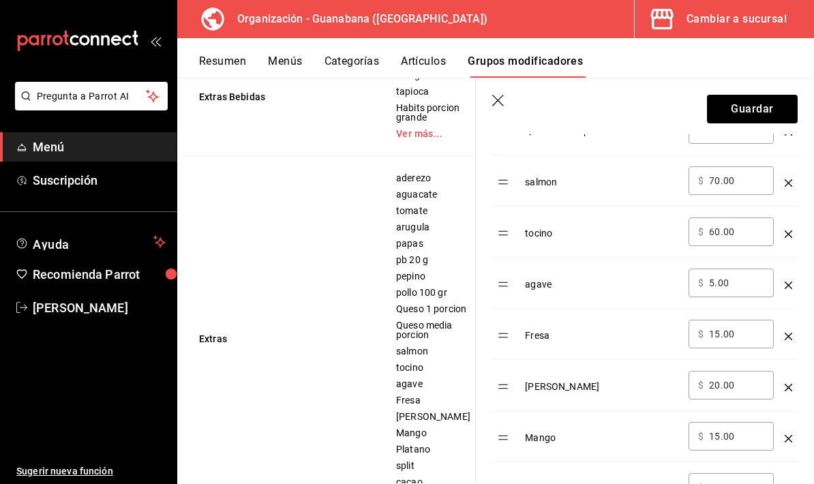
scroll to position [966, 0]
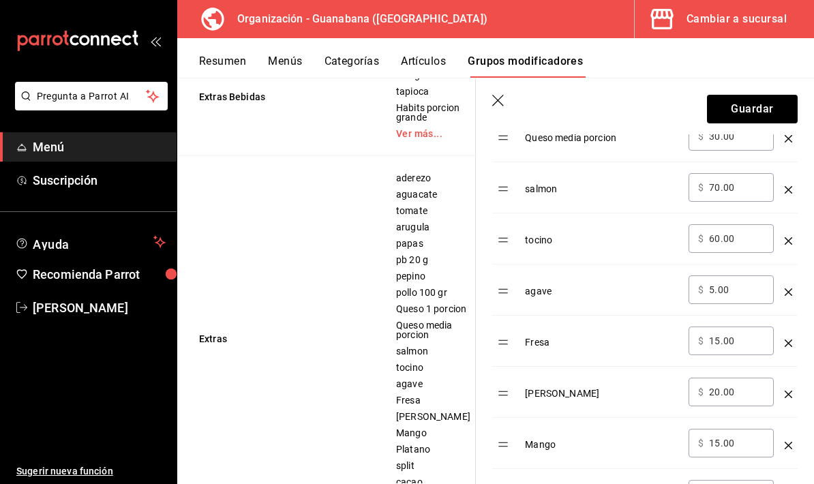
type input "15.00"
click at [718, 244] on input "60.00" at bounding box center [736, 239] width 55 height 14
type input "6.00"
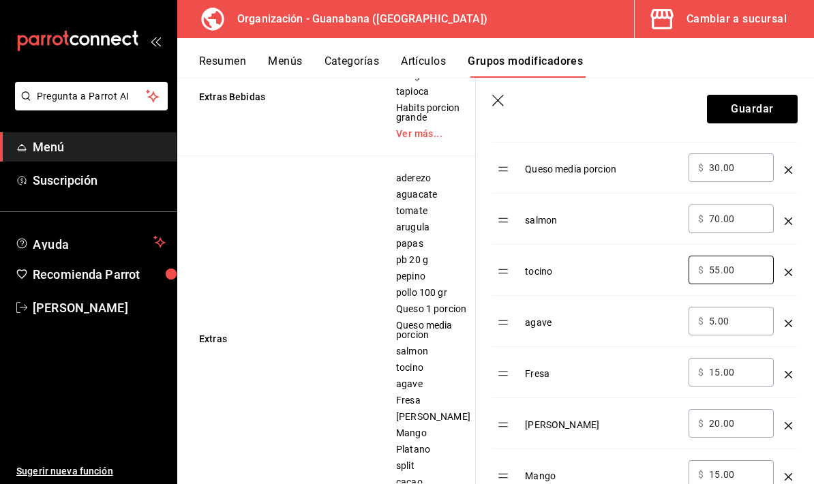
scroll to position [914, 0]
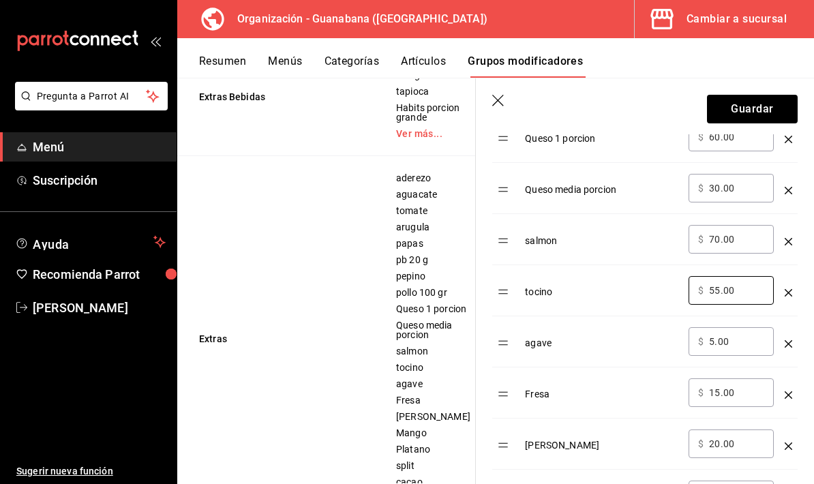
type input "5.00"
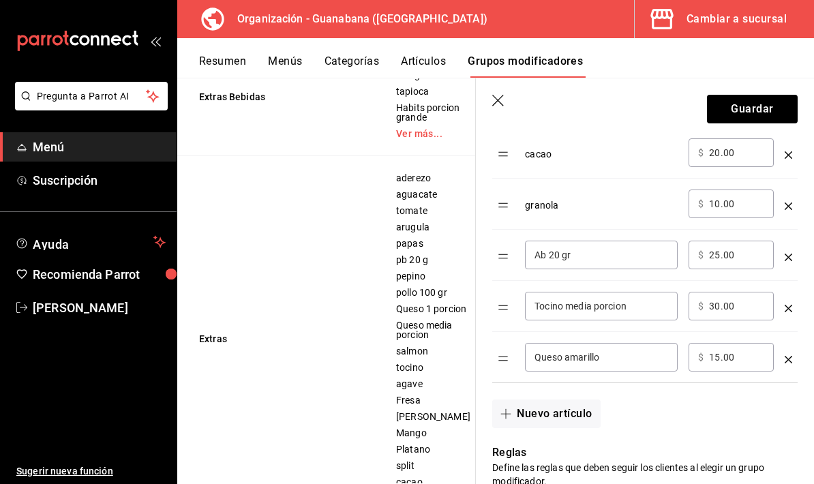
scroll to position [1445, 0]
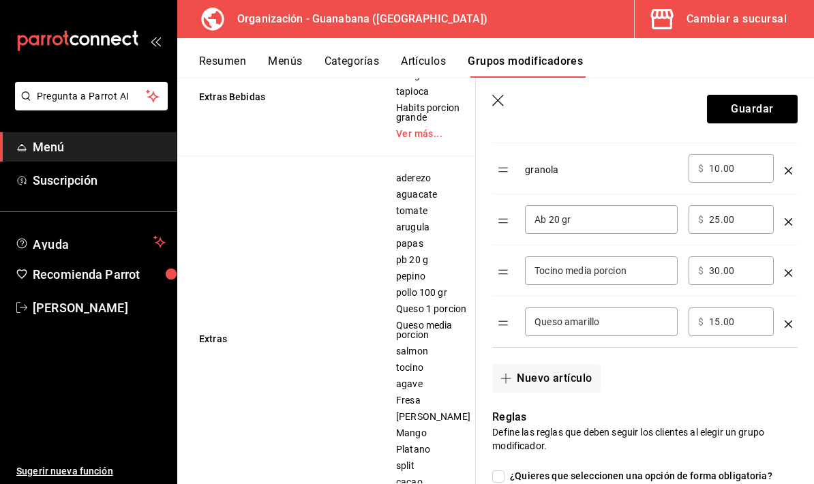
type input "45.00"
click at [712, 278] on input "30.00" at bounding box center [736, 271] width 55 height 14
click at [713, 280] on div "​ $ 30.00 ​" at bounding box center [731, 270] width 85 height 29
click at [563, 384] on button "Nuevo artículo" at bounding box center [546, 378] width 108 height 29
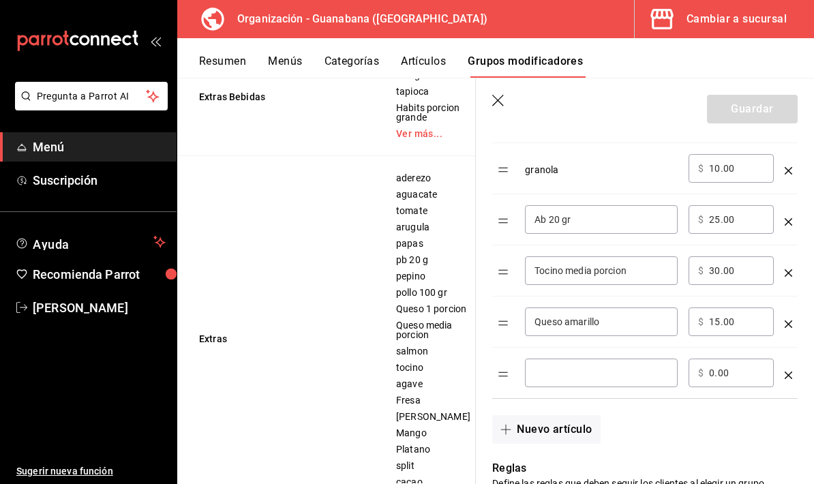
click at [637, 380] on input "optionsTable" at bounding box center [602, 373] width 134 height 14
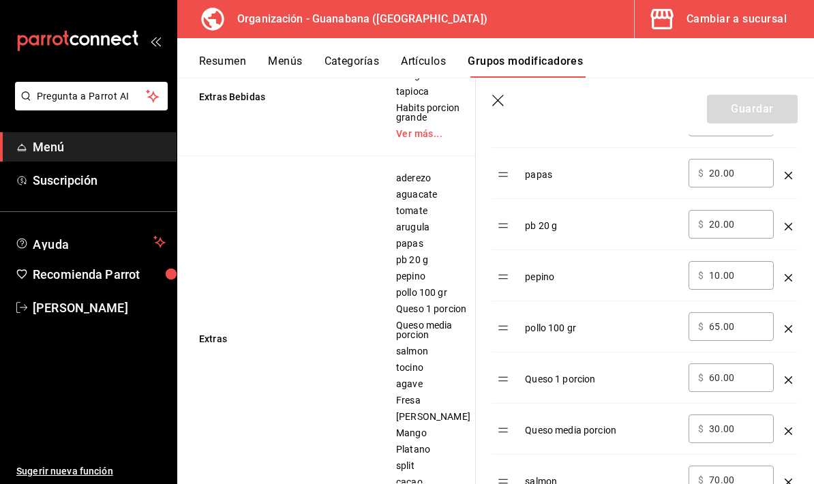
scroll to position [1511, 0]
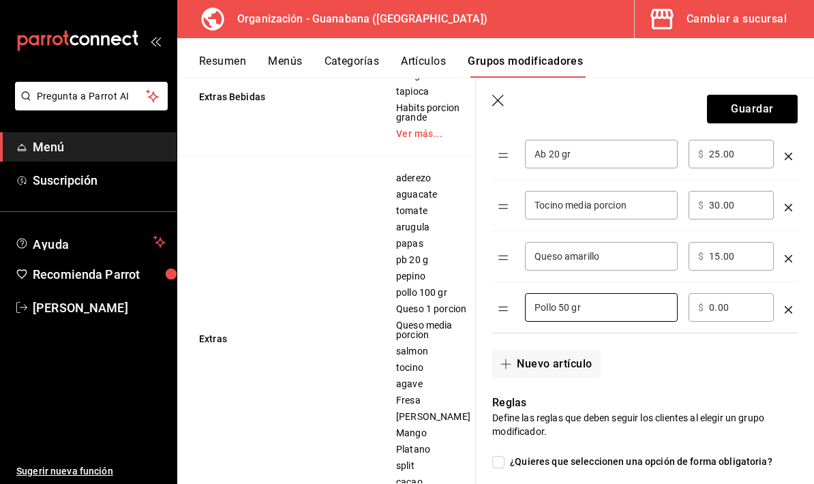
type input "Pollo 50 gr"
click at [739, 310] on input "0.00" at bounding box center [736, 308] width 55 height 14
type input "0.00"
type input "30.00"
click at [616, 207] on input "Tocino media porcion" at bounding box center [602, 205] width 134 height 14
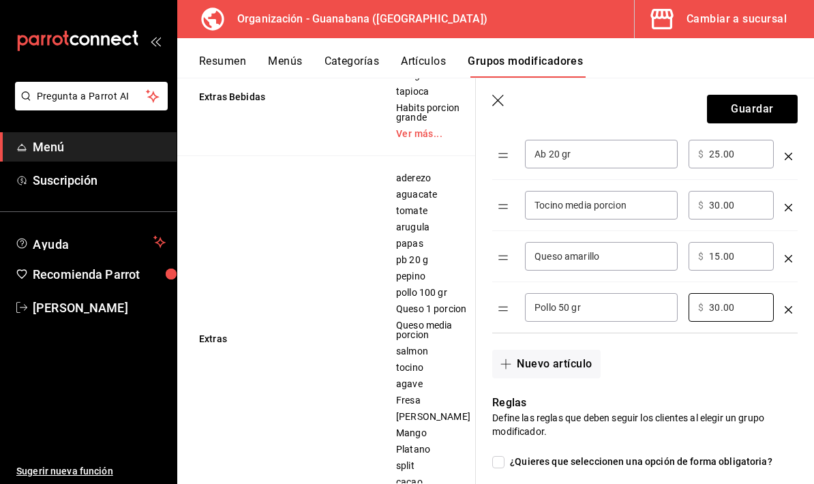
click at [616, 207] on input "Tocino media porcion" at bounding box center [602, 205] width 134 height 14
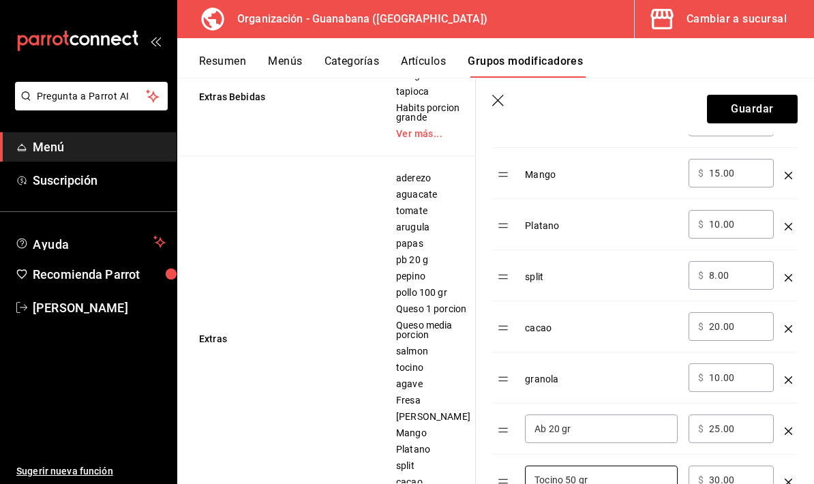
scroll to position [1225, 0]
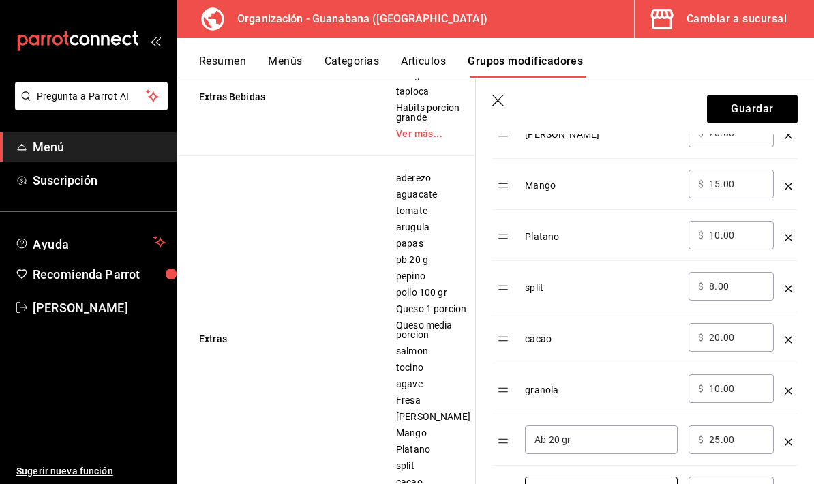
type input "Tocino 50 gr"
click at [767, 111] on button "Guardar" at bounding box center [752, 109] width 91 height 29
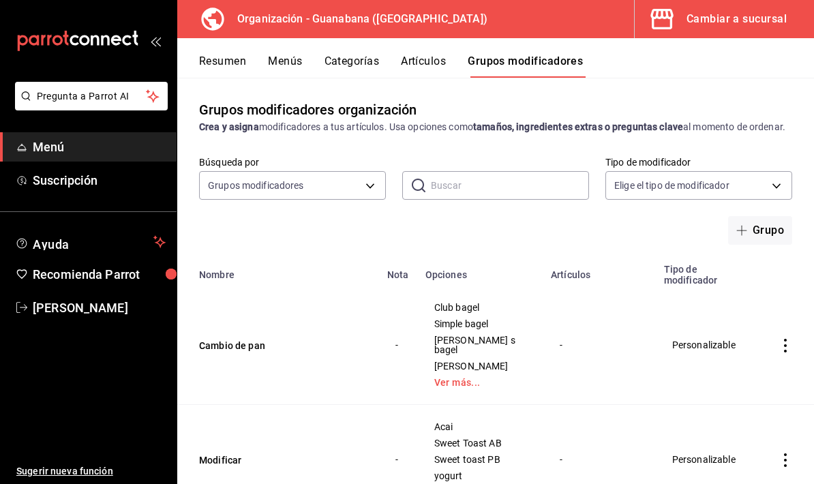
click at [443, 58] on button "Artículos" at bounding box center [423, 66] width 45 height 23
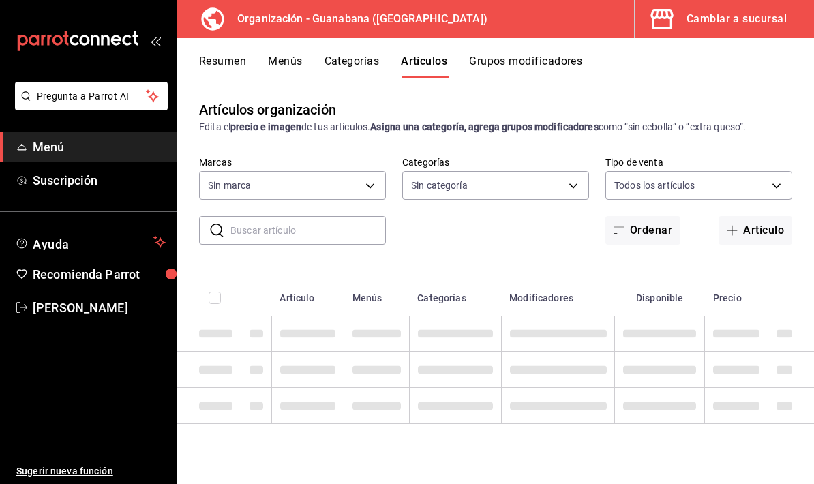
type input "3c94e616-9367-4ed0-8730-a75e431e117f"
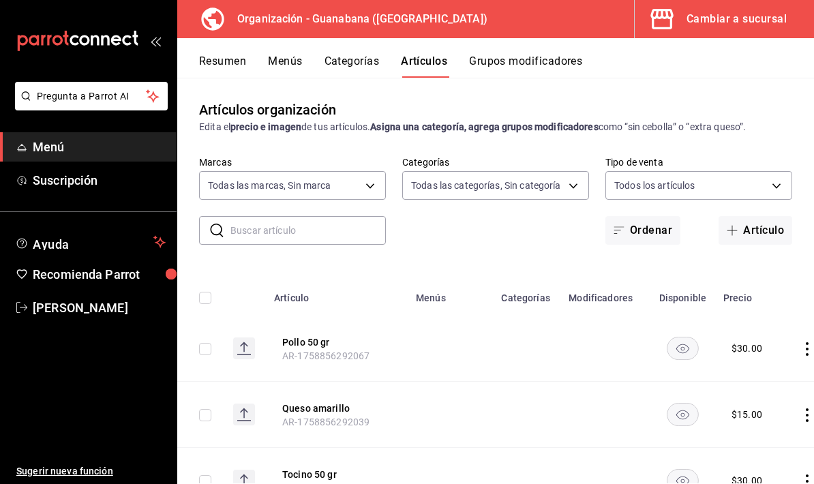
type input "f44505b4-65e1-45ff-8b18-b122fb73f581,50172db3-5d23-42f3-93cf-e552ad390615,6a2c4…"
click at [310, 232] on input "text" at bounding box center [309, 230] width 156 height 27
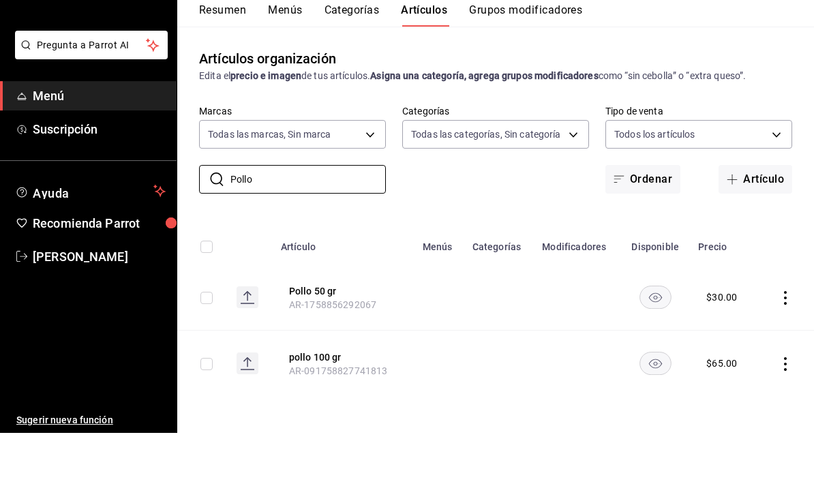
scroll to position [55, 0]
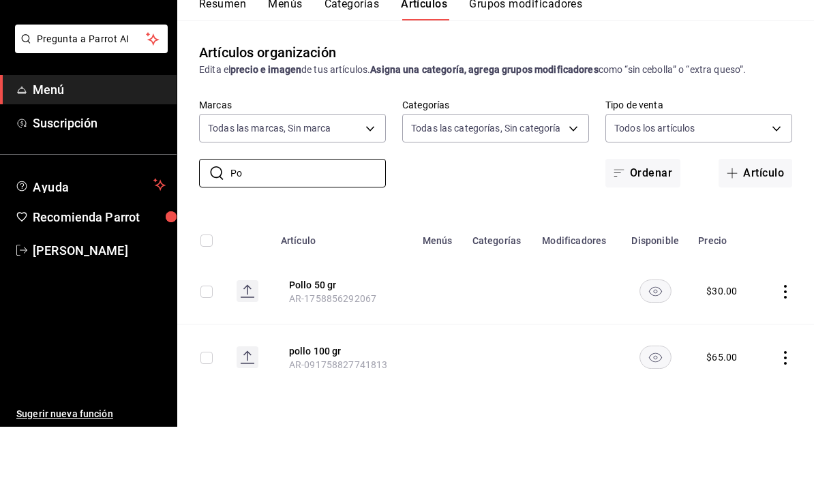
type input "P"
type input "Tocino"
click at [784, 409] on icon "actions" at bounding box center [786, 416] width 14 height 14
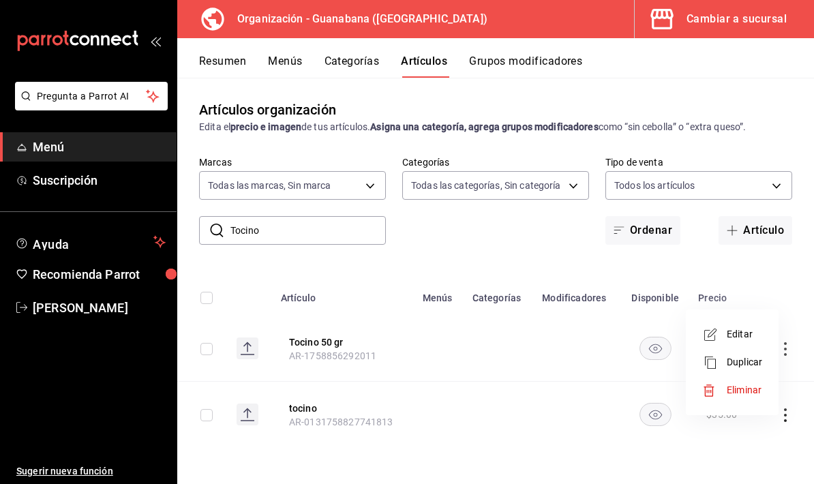
click at [735, 277] on div at bounding box center [407, 242] width 814 height 484
click at [782, 409] on icon "actions" at bounding box center [786, 416] width 14 height 14
click at [748, 394] on span "Editar" at bounding box center [744, 392] width 35 height 14
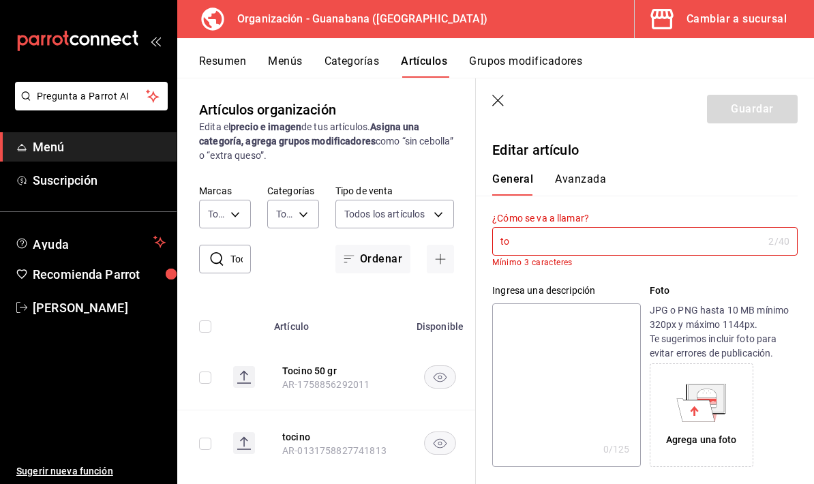
type input "t"
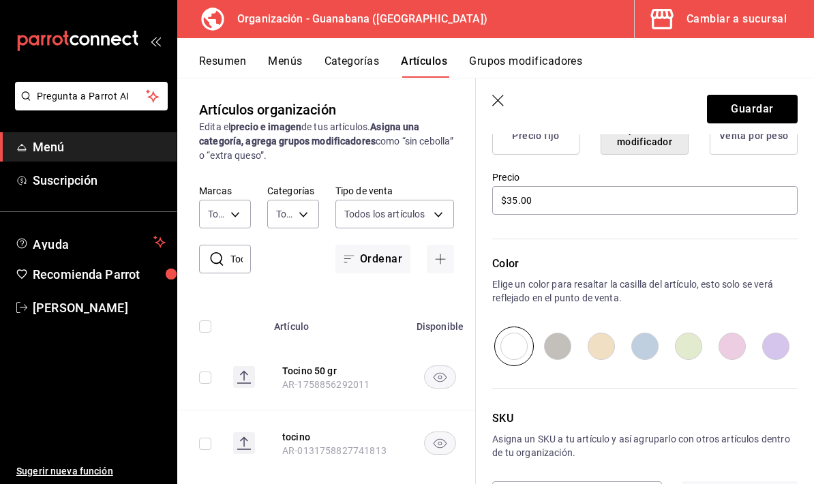
scroll to position [374, 0]
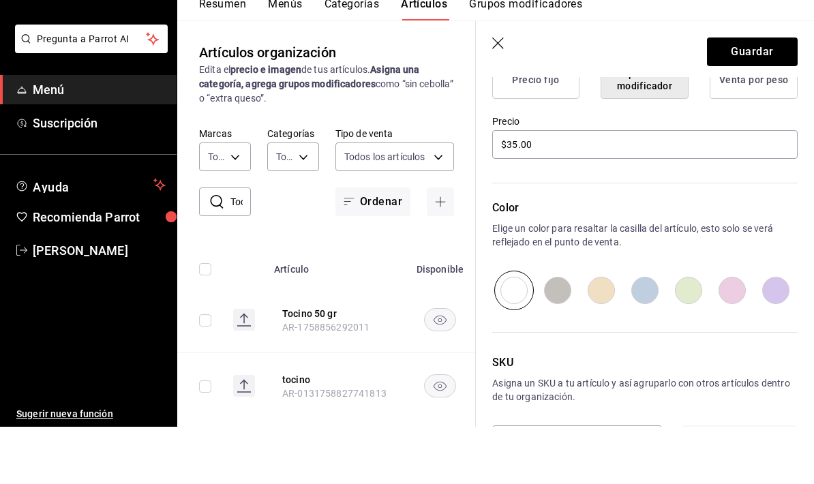
type input "Tocino 100 gr"
click at [767, 95] on button "Guardar" at bounding box center [752, 109] width 91 height 29
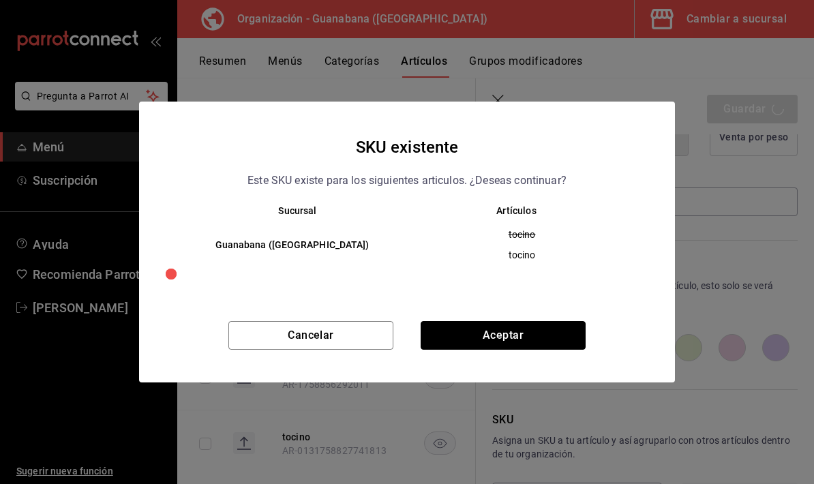
click at [542, 348] on button "Aceptar" at bounding box center [503, 335] width 165 height 29
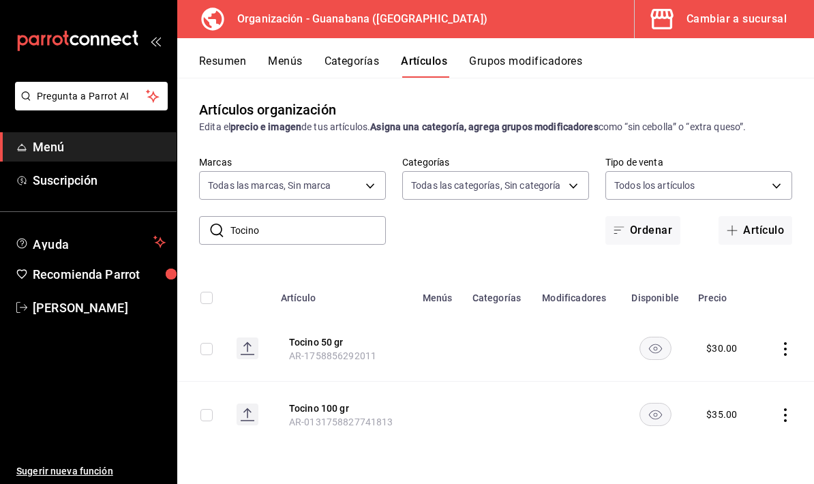
click at [527, 65] on button "Grupos modificadores" at bounding box center [525, 66] width 113 height 23
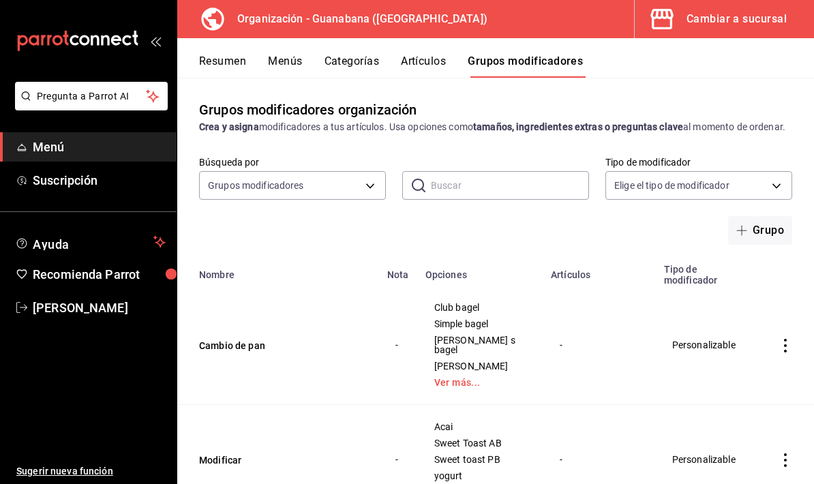
click at [771, 245] on button "Grupo" at bounding box center [760, 230] width 64 height 29
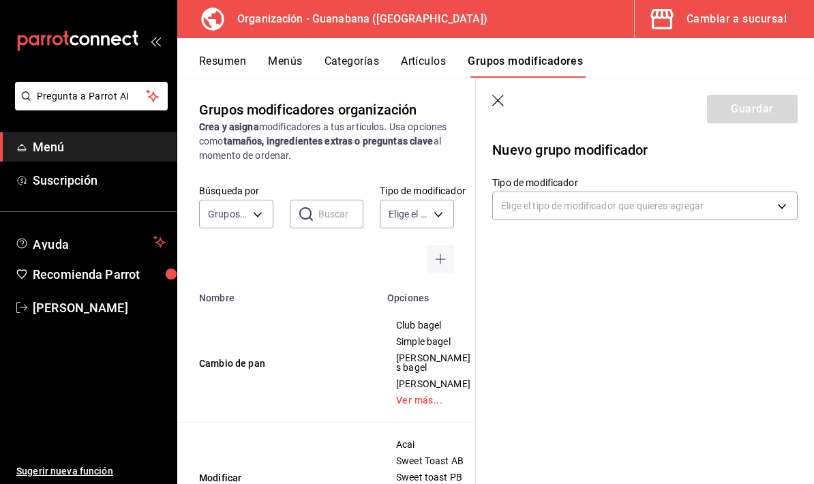
click at [704, 203] on body "Pregunta a Parrot AI Menú Suscripción Ayuda Recomienda Parrot Valentina Estrada…" at bounding box center [407, 242] width 814 height 484
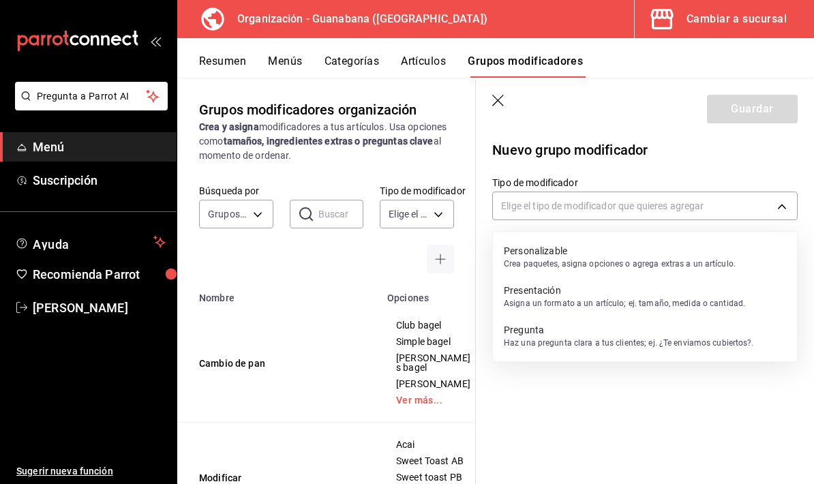
click at [502, 109] on div at bounding box center [407, 242] width 814 height 484
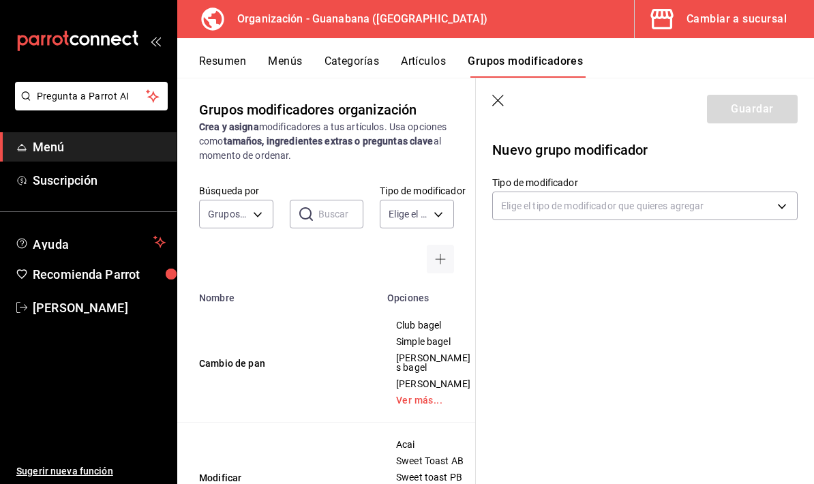
click at [502, 108] on icon "button" at bounding box center [499, 102] width 14 height 14
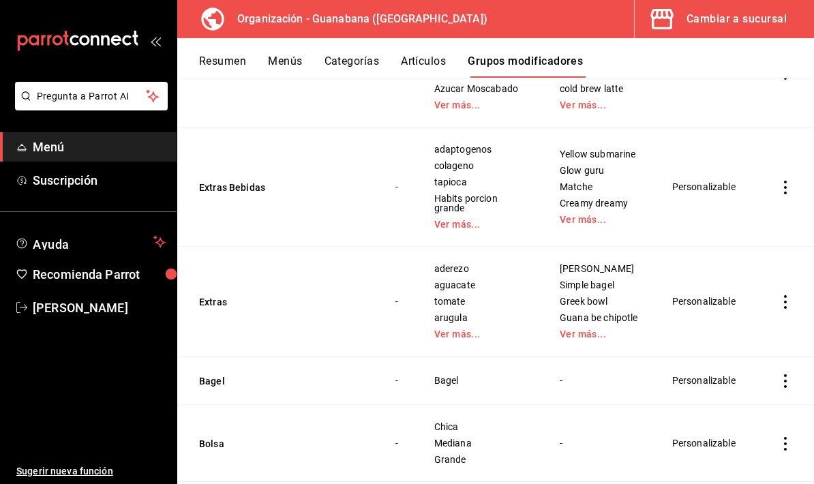
scroll to position [903, 0]
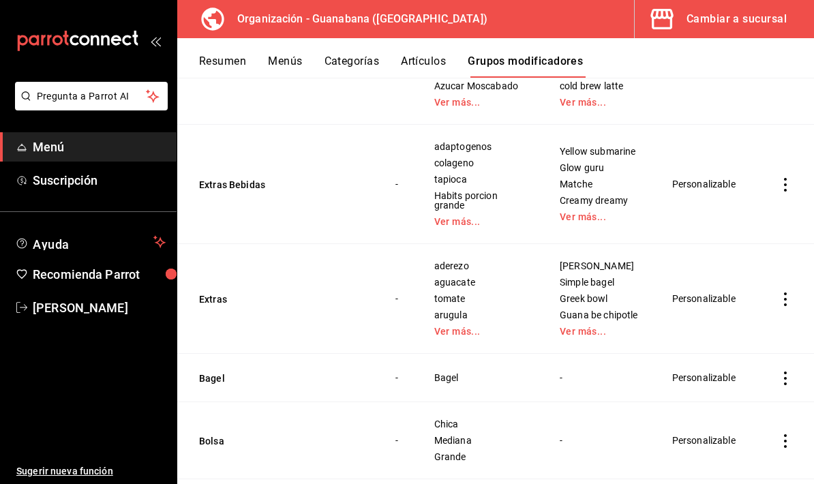
click at [782, 306] on icon "actions" at bounding box center [786, 300] width 14 height 14
click at [748, 341] on span "Editar" at bounding box center [744, 336] width 35 height 14
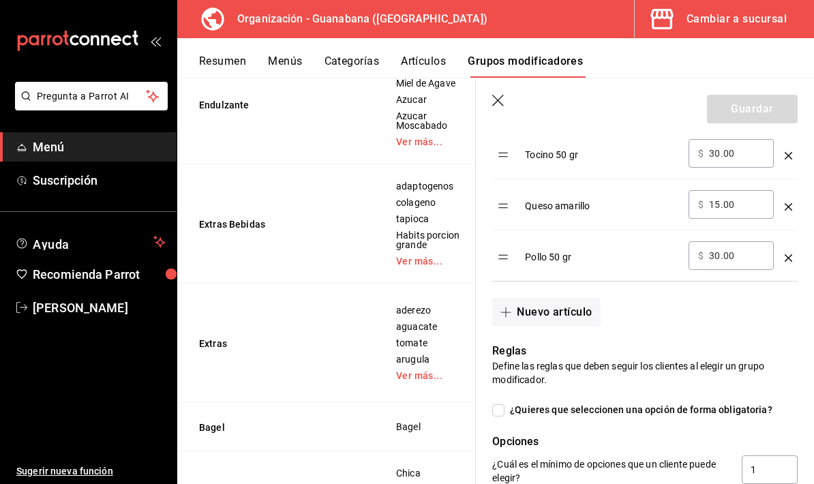
scroll to position [1536, 0]
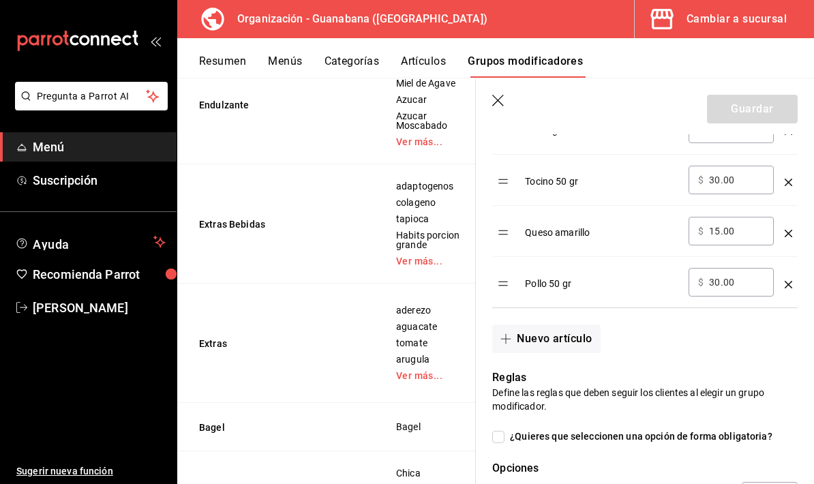
click at [568, 335] on button "Nuevo artículo" at bounding box center [546, 339] width 108 height 29
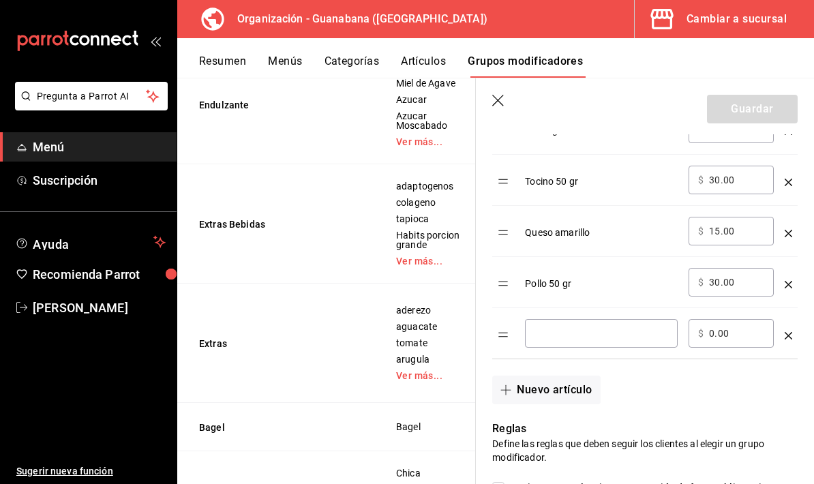
click at [615, 339] on input "optionsTable" at bounding box center [602, 334] width 134 height 14
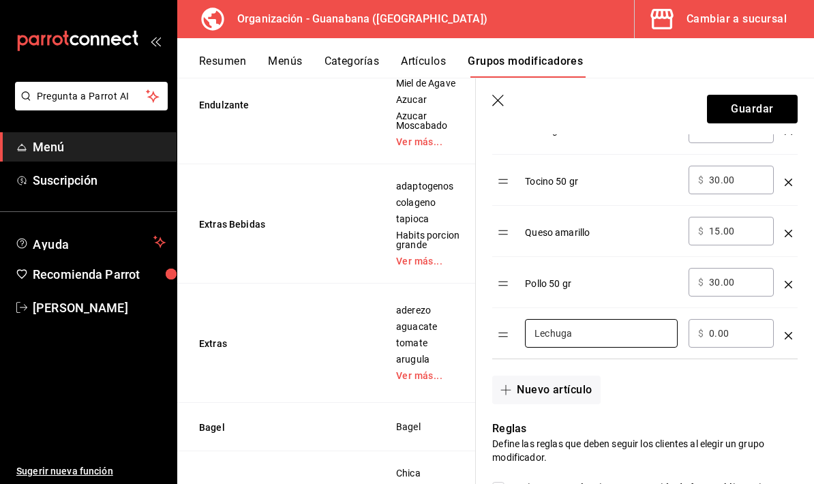
type input "Lechuga"
click at [567, 398] on button "Nuevo artículo" at bounding box center [546, 390] width 108 height 29
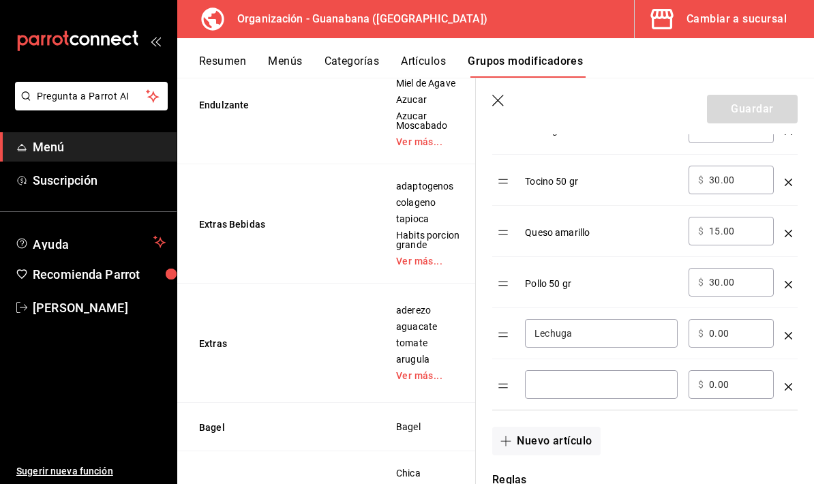
click at [645, 391] on input "optionsTable" at bounding box center [602, 385] width 134 height 14
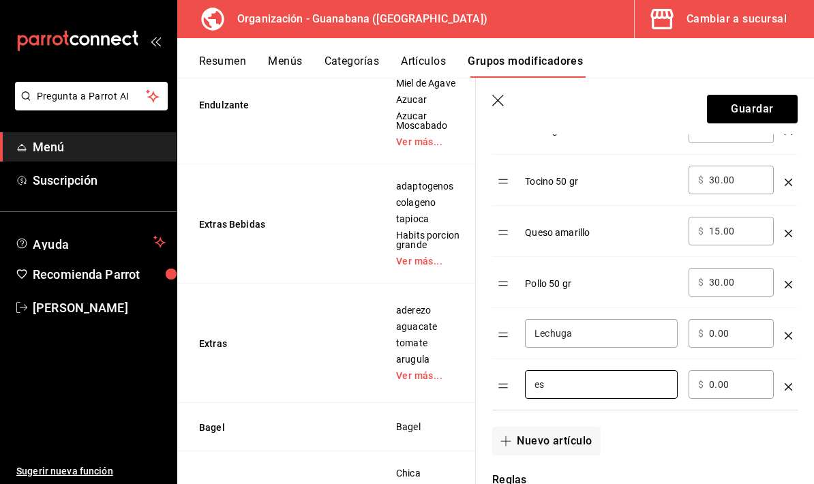
type input "e"
type input "Espinaca"
click at [732, 340] on input "0.00" at bounding box center [736, 334] width 55 height 14
click at [734, 342] on div "​ $ 0.00 ​" at bounding box center [731, 333] width 85 height 29
click at [745, 334] on input "0.00" at bounding box center [736, 334] width 55 height 14
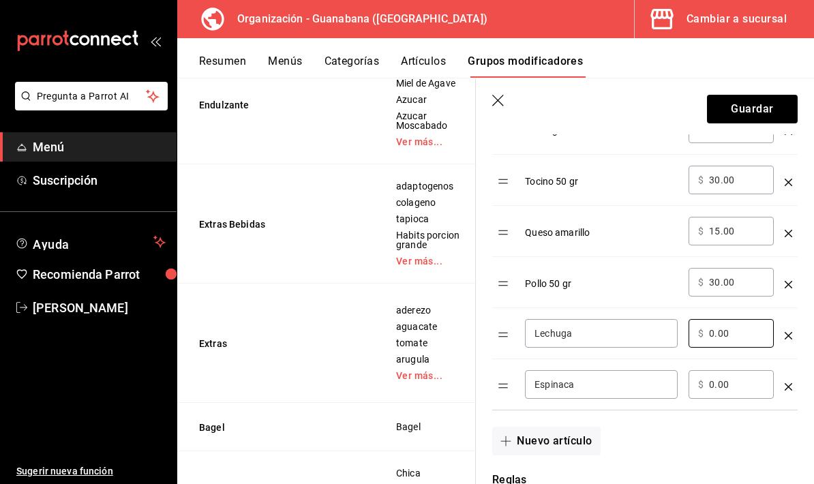
type input "0.00"
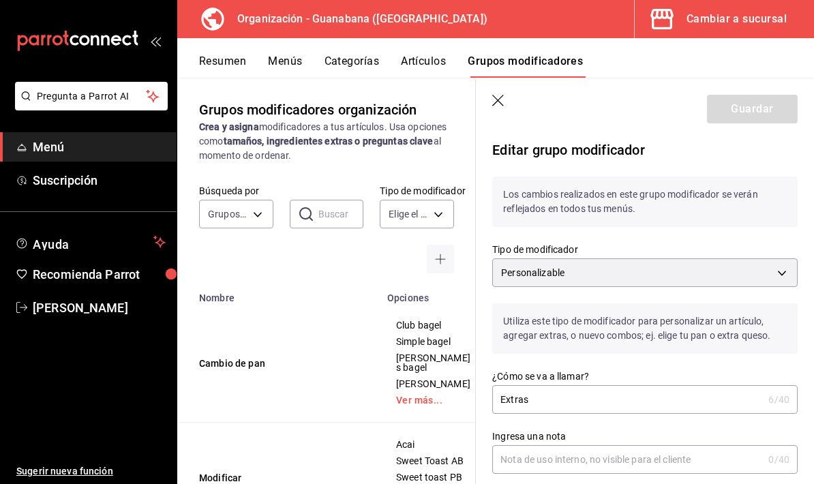
scroll to position [1536, 0]
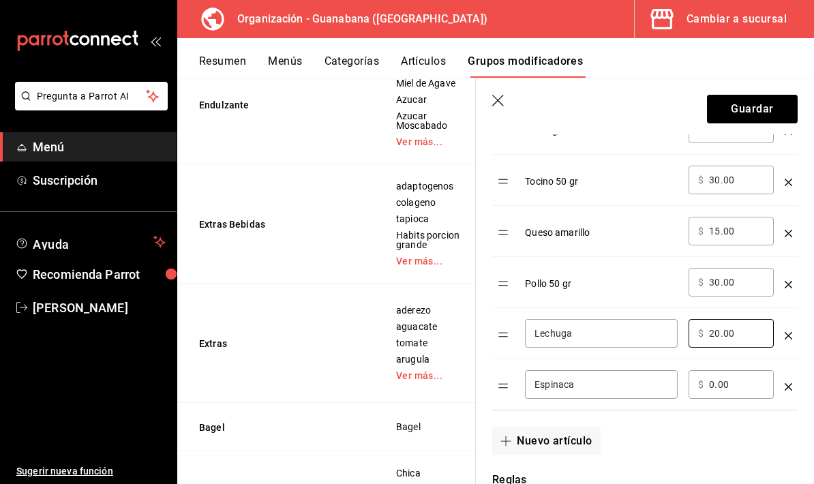
type input "20.00"
click at [740, 383] on input "0.00" at bounding box center [736, 385] width 55 height 14
click at [739, 383] on input "0.00" at bounding box center [736, 385] width 55 height 14
click at [725, 340] on input "20.00" at bounding box center [736, 334] width 55 height 14
click at [724, 340] on input "20.00" at bounding box center [736, 334] width 55 height 14
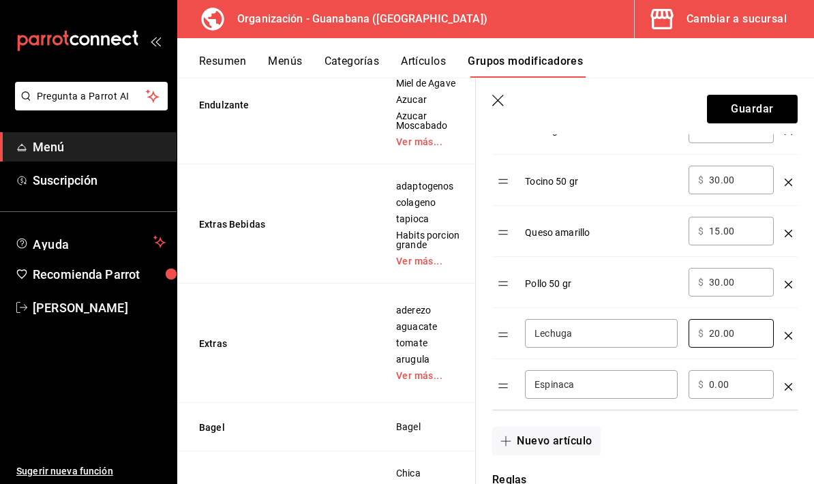
click at [730, 337] on input "20.00" at bounding box center [736, 334] width 55 height 14
click at [725, 392] on input "0.00" at bounding box center [736, 385] width 55 height 14
type input "0.00"
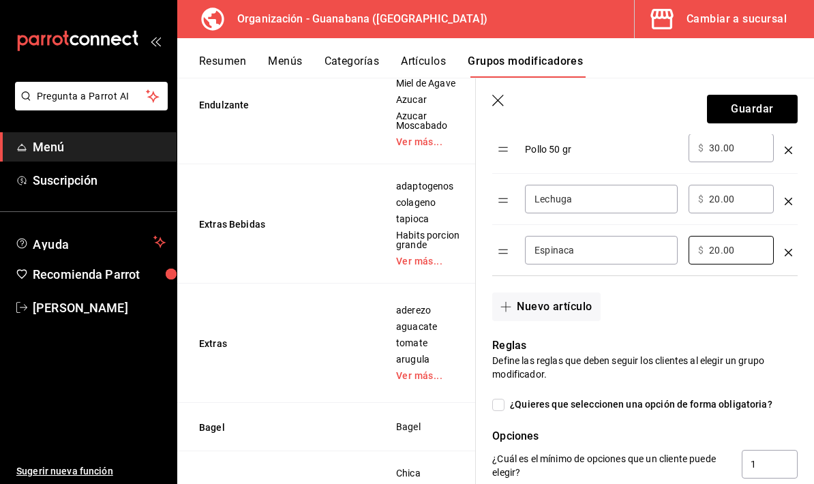
scroll to position [1668, 0]
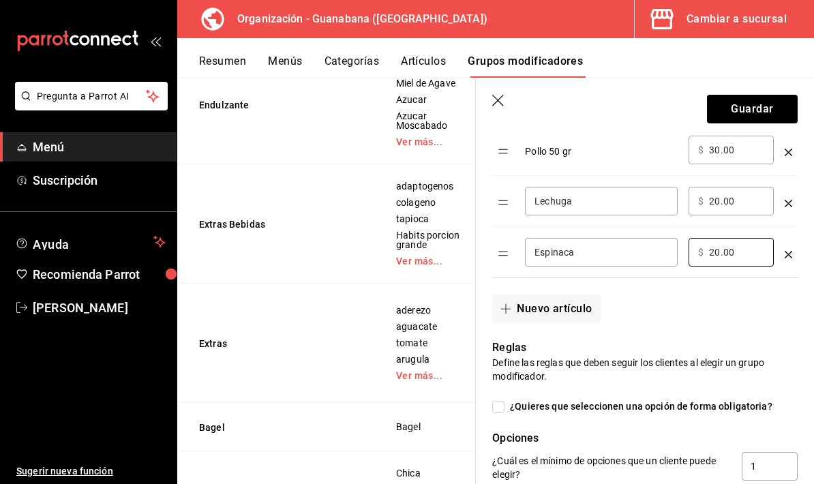
type input "20.00"
click at [761, 115] on button "Guardar" at bounding box center [752, 109] width 91 height 29
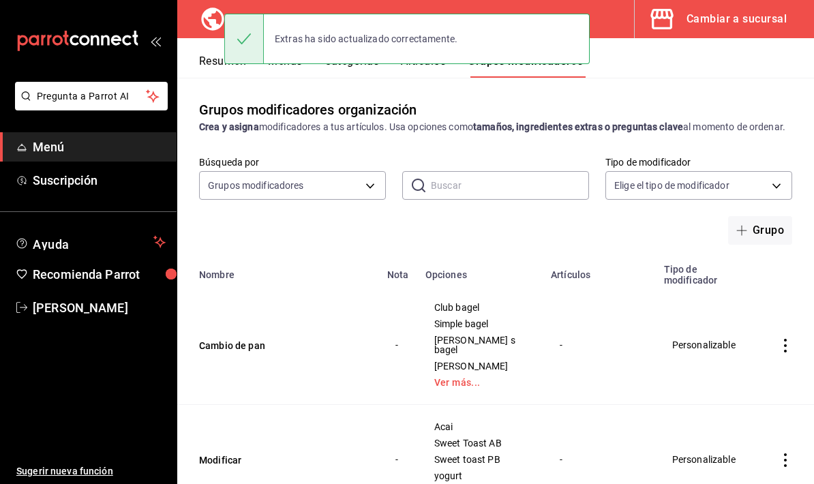
click at [437, 72] on button "Artículos" at bounding box center [423, 66] width 45 height 23
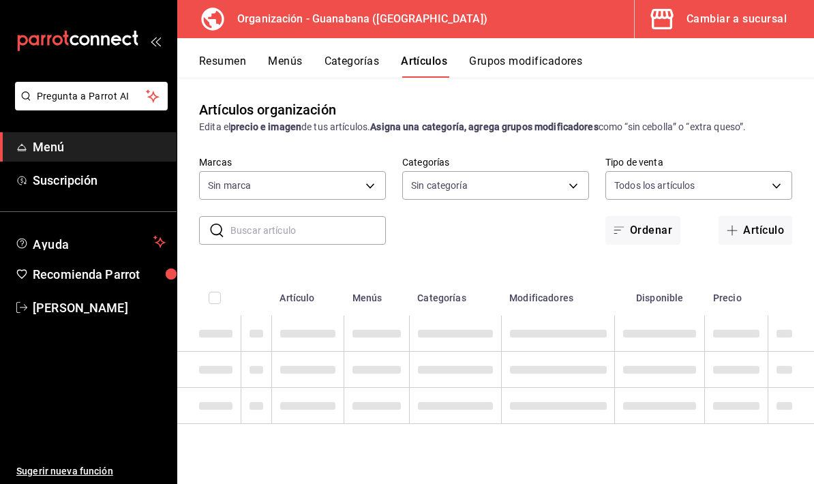
type input "3c94e616-9367-4ed0-8730-a75e431e117f"
type input "f44505b4-65e1-45ff-8b18-b122fb73f581,50172db3-5d23-42f3-93cf-e552ad390615,6a2c4…"
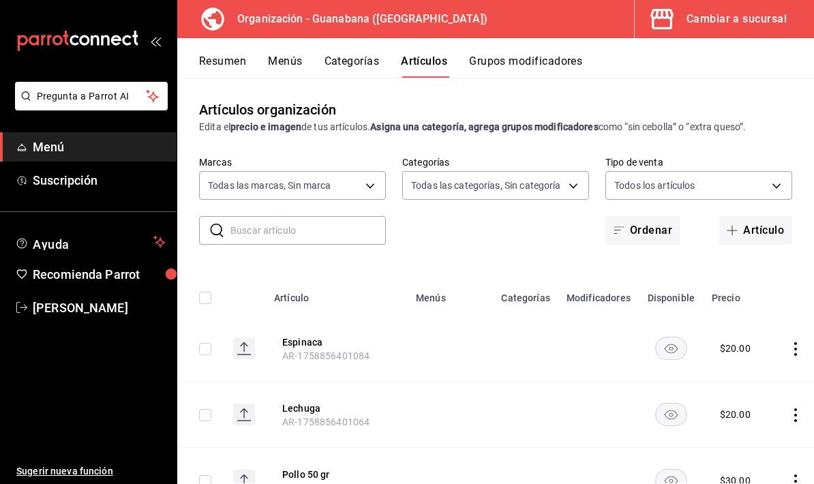
click at [340, 226] on input "text" at bounding box center [309, 230] width 156 height 27
click at [572, 183] on body "Pregunta a Parrot AI Menú Suscripción Ayuda Recomienda Parrot Valentina Estrada…" at bounding box center [407, 242] width 814 height 484
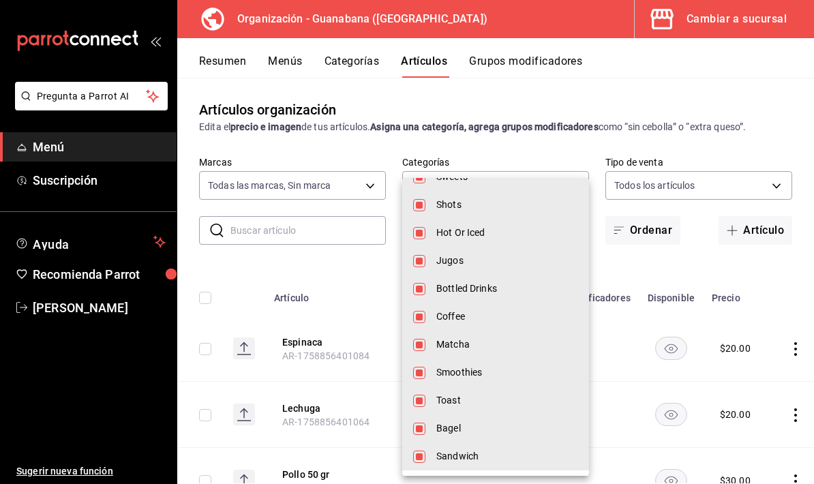
scroll to position [284, 0]
click at [718, 187] on div at bounding box center [407, 242] width 814 height 484
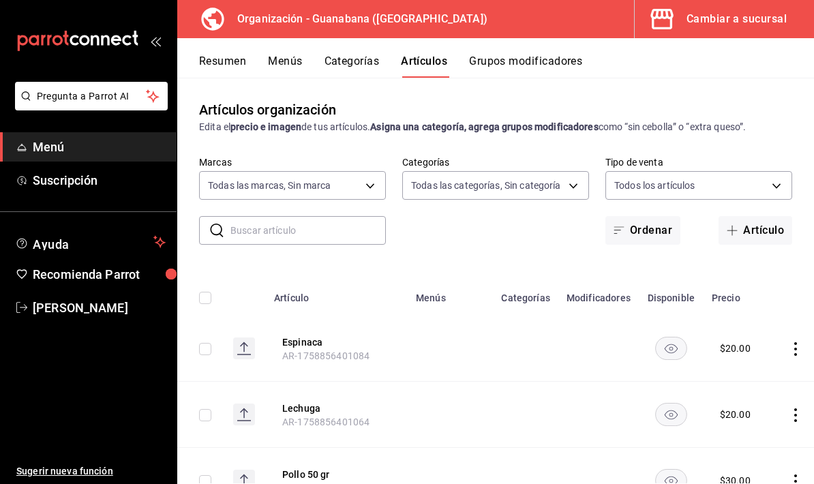
click at [349, 237] on input "text" at bounding box center [309, 230] width 156 height 27
click at [533, 76] on button "Grupos modificadores" at bounding box center [525, 66] width 113 height 23
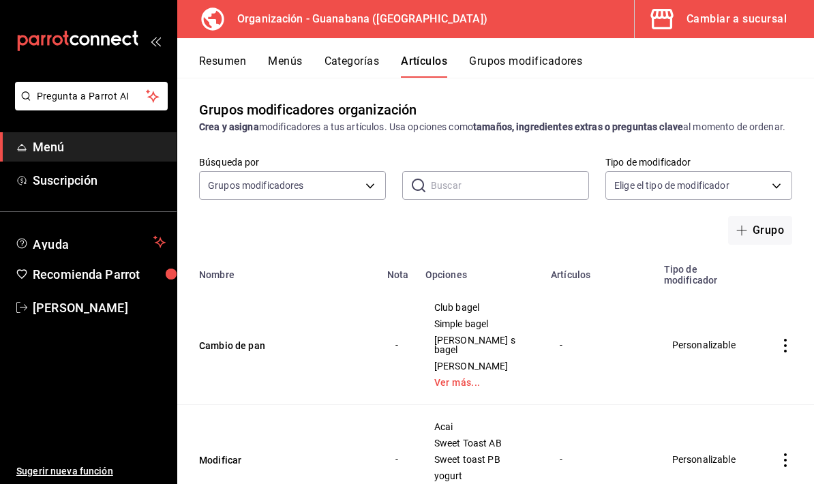
click at [533, 76] on button "Grupos modificadores" at bounding box center [525, 66] width 113 height 23
click at [434, 59] on button "Artículos" at bounding box center [423, 66] width 45 height 23
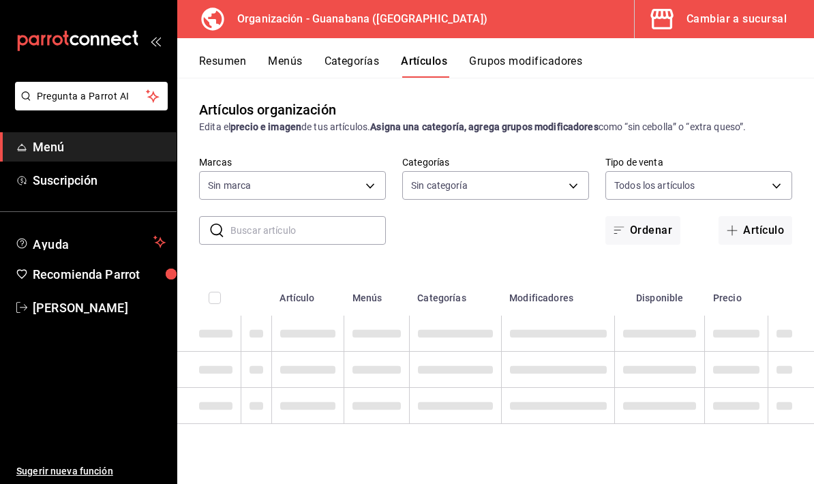
click at [436, 57] on button "Artículos" at bounding box center [424, 66] width 46 height 23
type input "3c94e616-9367-4ed0-8730-a75e431e117f"
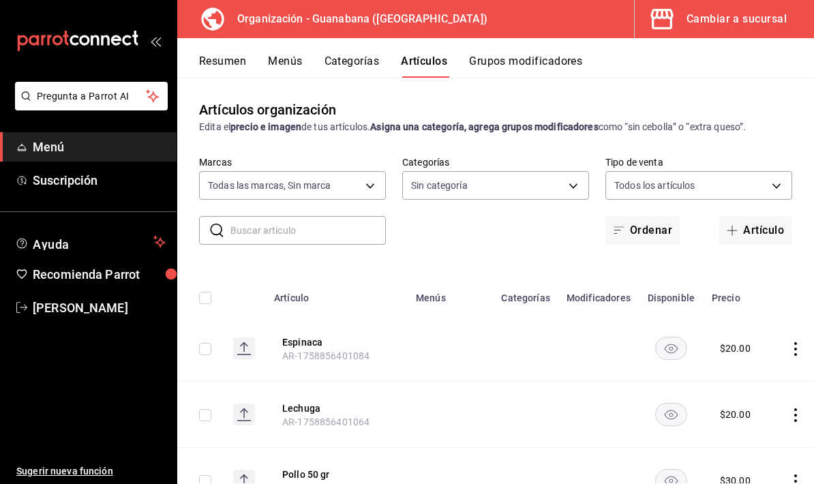
type input "f44505b4-65e1-45ff-8b18-b122fb73f581,50172db3-5d23-42f3-93cf-e552ad390615,6a2c4…"
click at [301, 235] on input "text" at bounding box center [309, 230] width 156 height 27
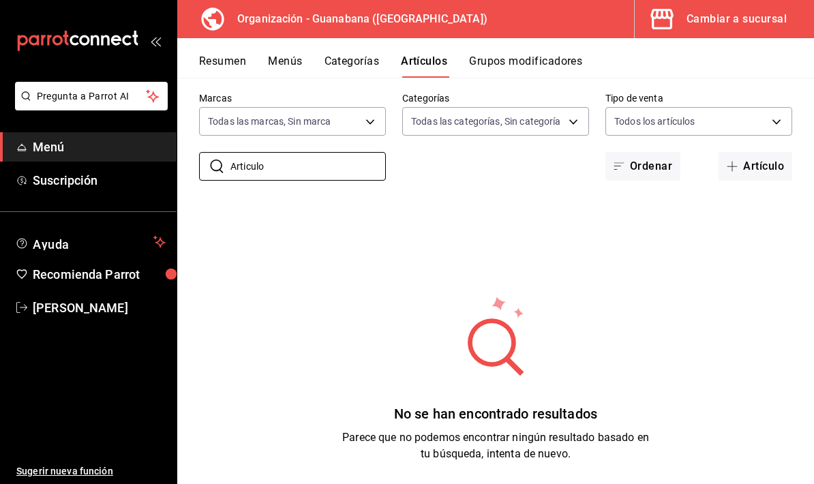
scroll to position [84, 0]
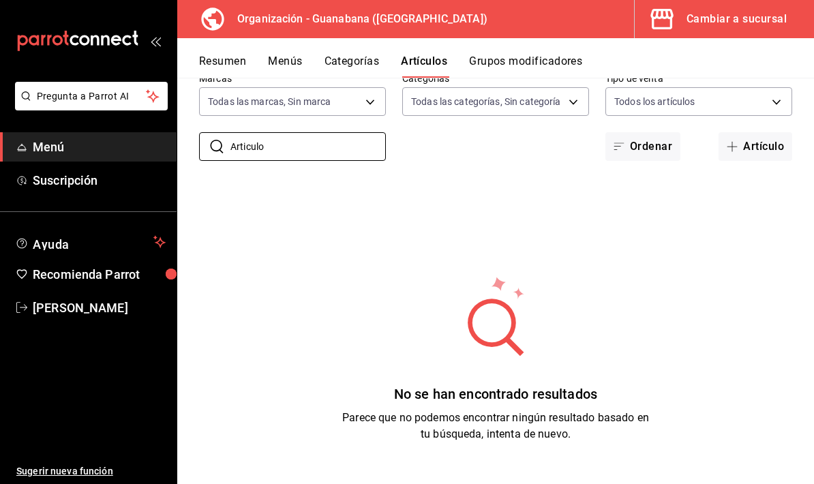
click at [300, 159] on input "Articulo" at bounding box center [309, 146] width 156 height 27
click at [300, 158] on input "Articulo" at bounding box center [309, 146] width 156 height 27
click at [301, 150] on input "Articulo" at bounding box center [309, 146] width 156 height 27
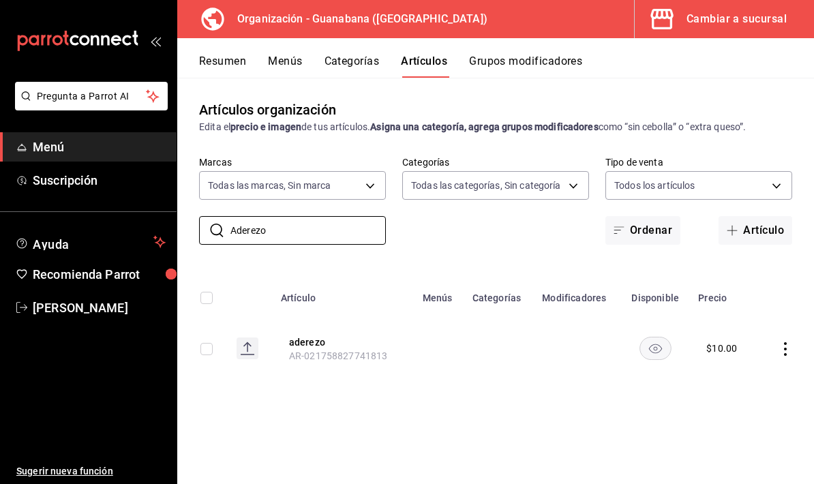
scroll to position [0, 0]
type input "Aderezo"
click at [785, 352] on icon "actions" at bounding box center [786, 349] width 14 height 14
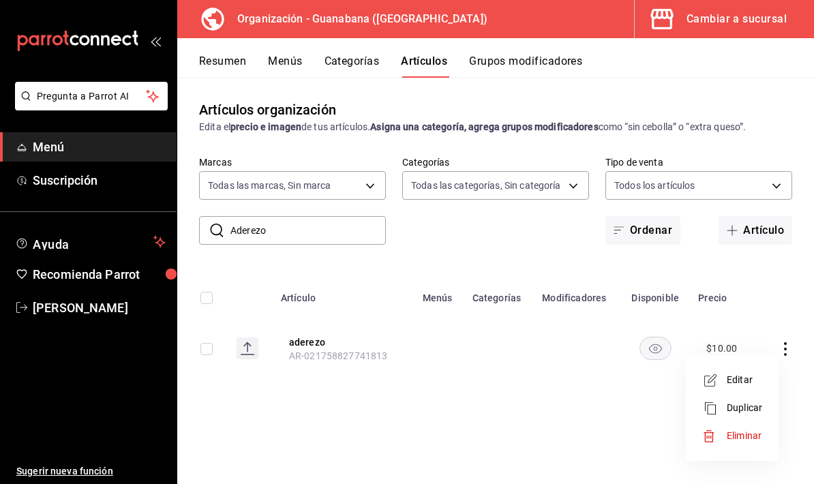
click at [740, 380] on span "Editar" at bounding box center [744, 380] width 35 height 14
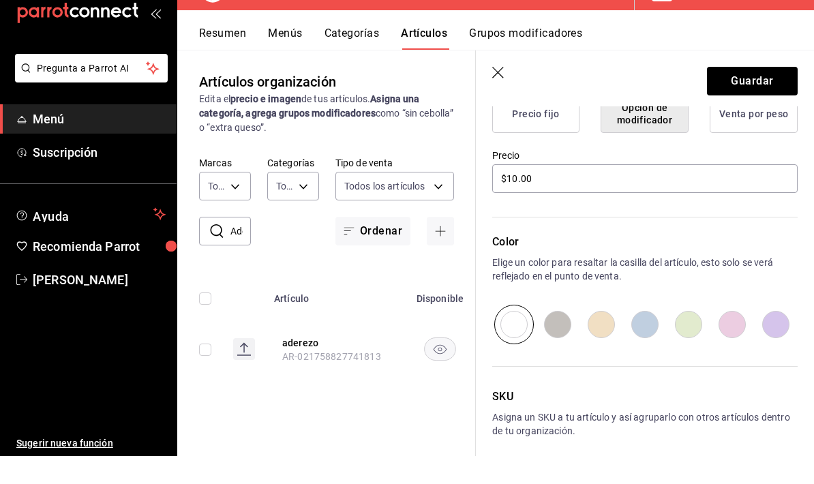
scroll to position [357, 0]
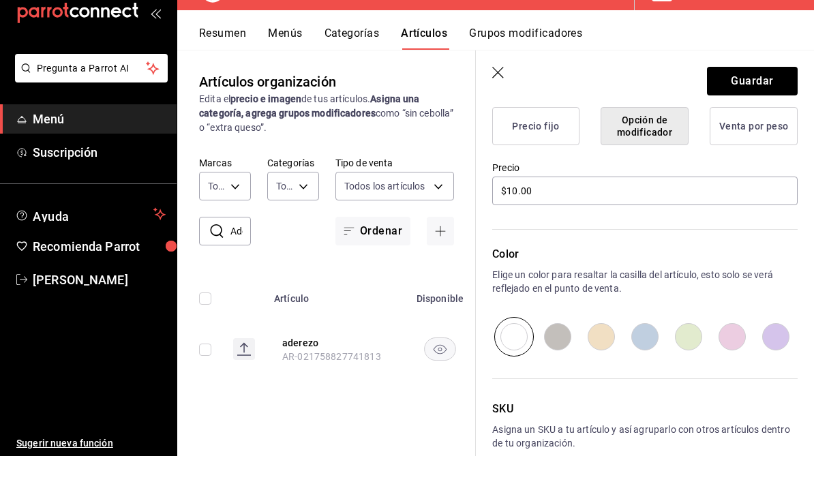
type input "aderezo chipotle"
click at [765, 95] on button "Guardar" at bounding box center [752, 109] width 91 height 29
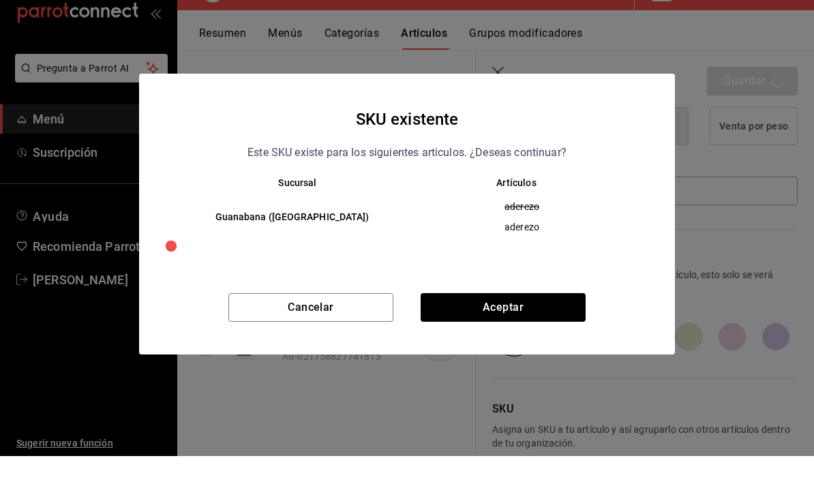
scroll to position [28, 0]
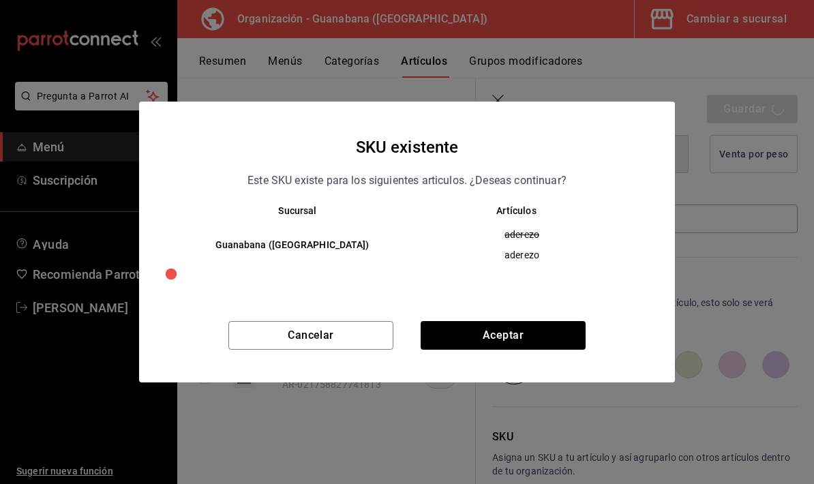
click at [525, 331] on button "Aceptar" at bounding box center [503, 335] width 165 height 29
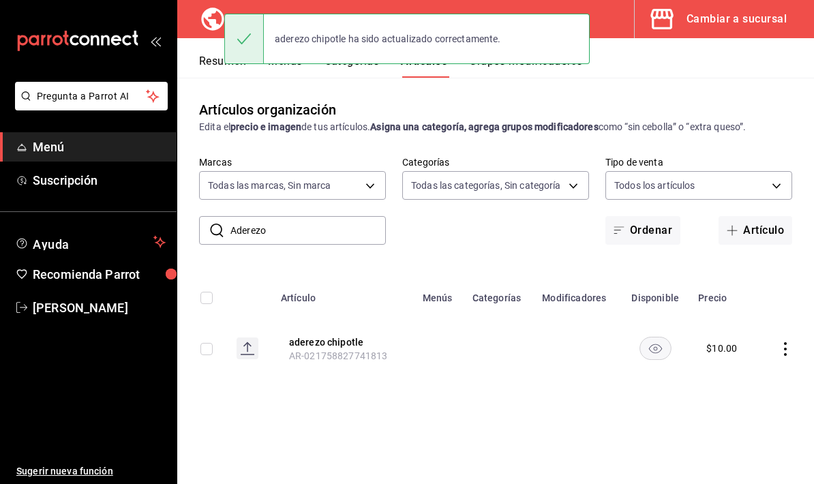
click at [759, 216] on button "Artículo" at bounding box center [756, 230] width 74 height 29
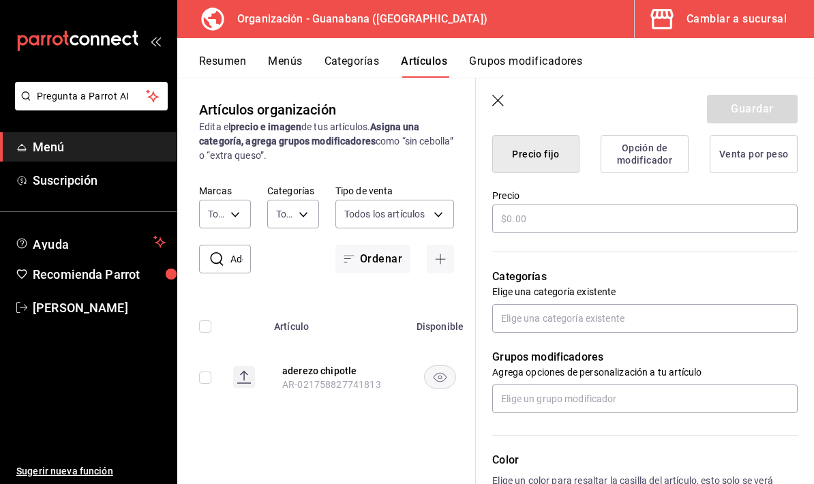
scroll to position [398, 0]
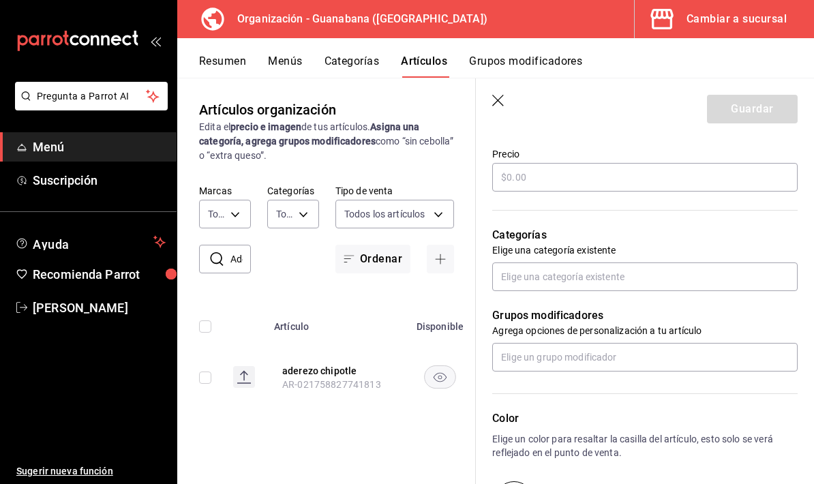
type input "Aderezo cilantro"
click at [643, 174] on input "text" at bounding box center [645, 177] width 306 height 29
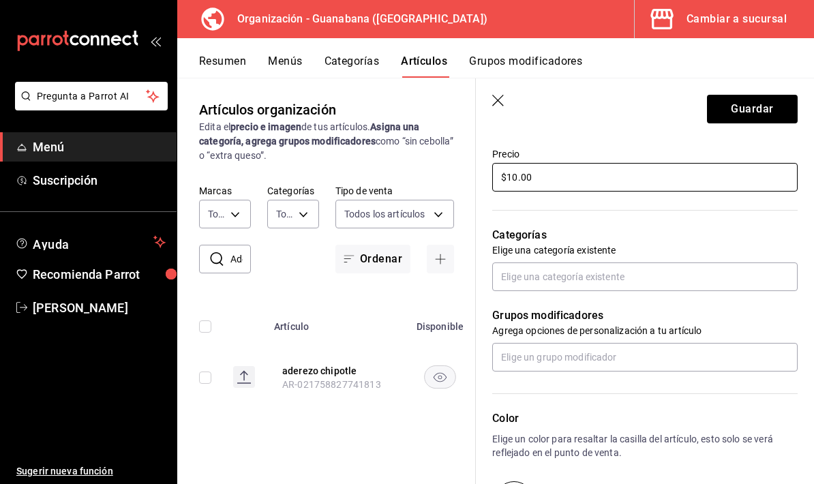
type input "$10.00"
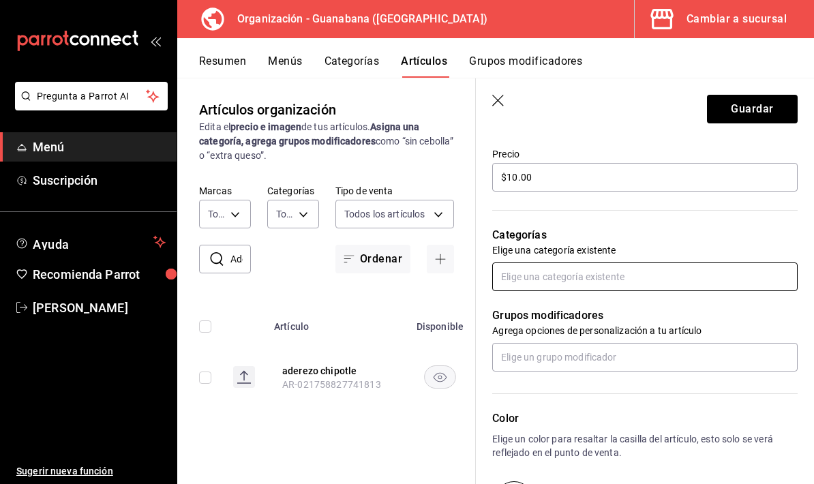
click at [683, 289] on input "text" at bounding box center [645, 277] width 306 height 29
type input "e"
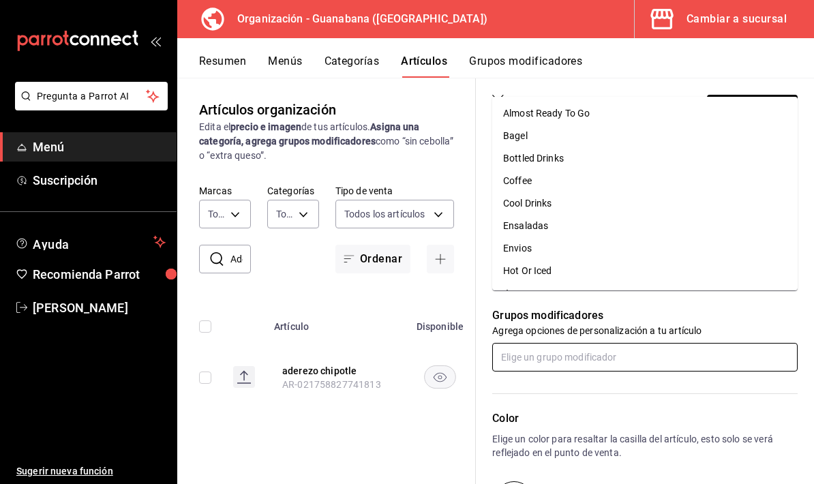
click at [646, 357] on input "text" at bounding box center [645, 357] width 306 height 29
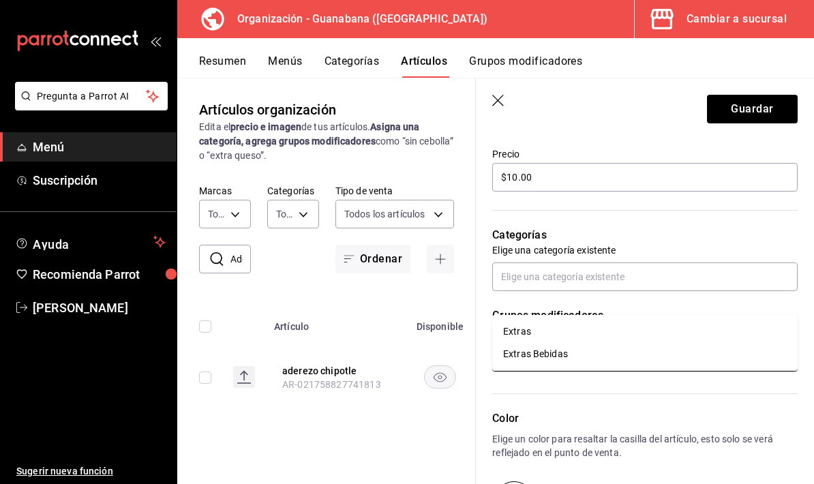
type input "extra"
click at [583, 321] on li "Extras" at bounding box center [645, 332] width 306 height 23
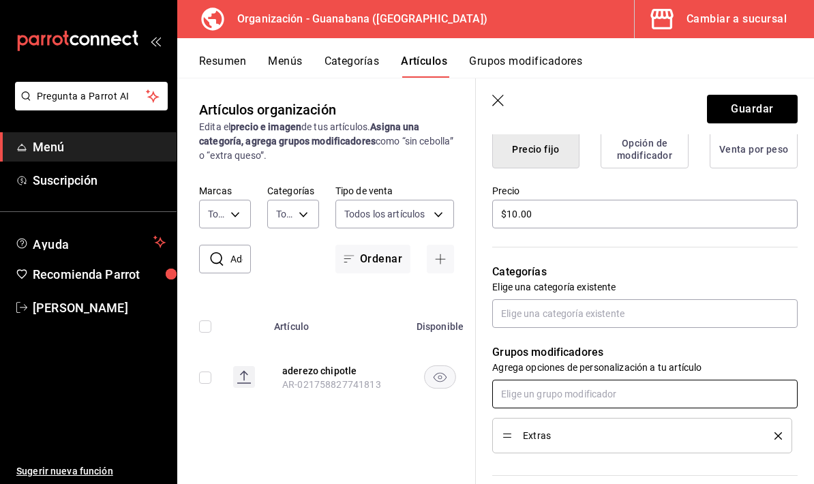
scroll to position [337, 0]
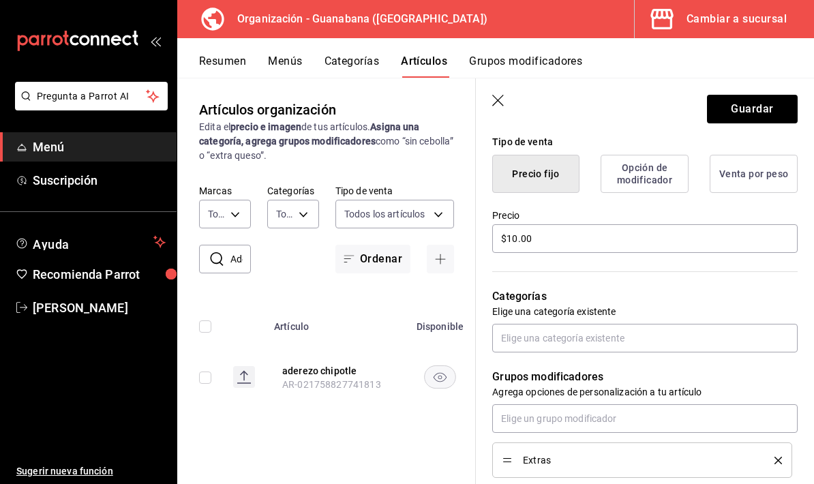
click at [751, 117] on button "Guardar" at bounding box center [752, 109] width 91 height 29
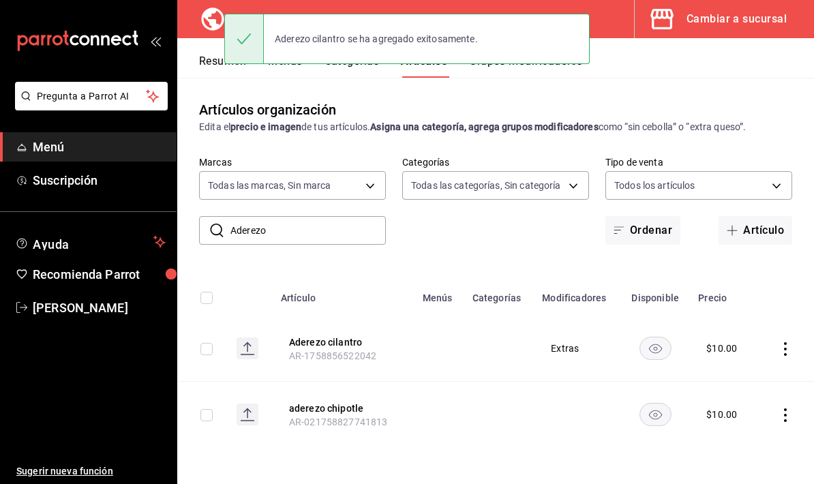
click at [750, 216] on button "Artículo" at bounding box center [756, 230] width 74 height 29
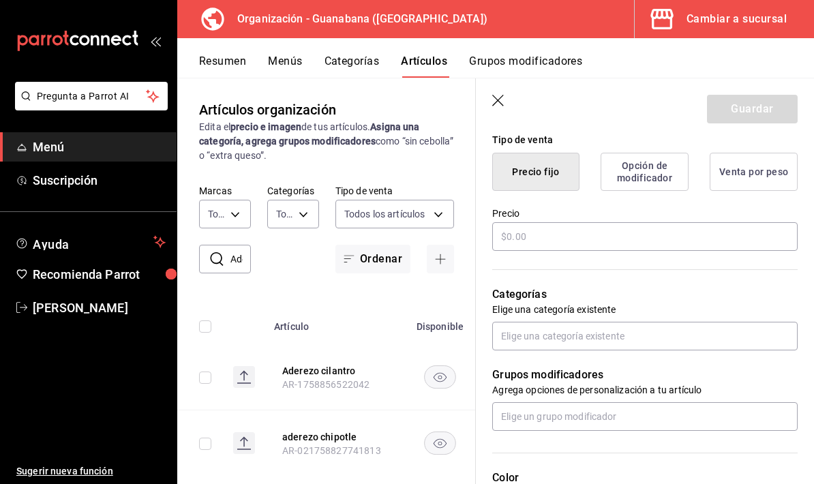
scroll to position [341, 0]
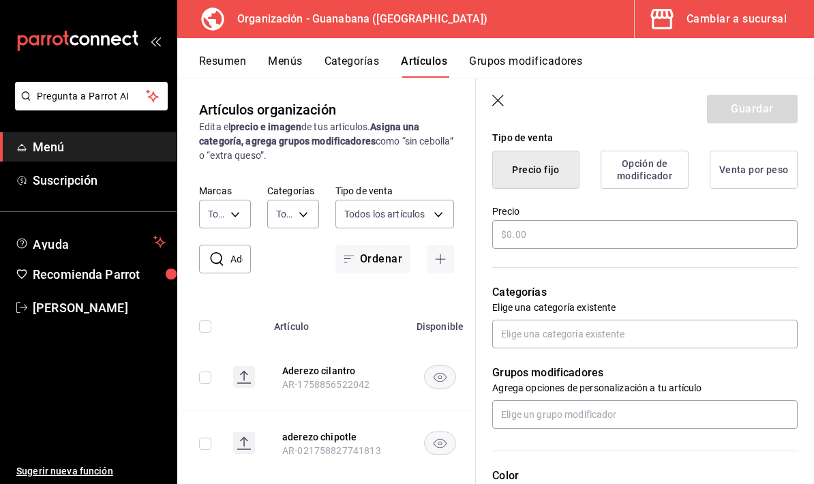
type input "Aderezo cesar"
click at [705, 238] on input "text" at bounding box center [645, 234] width 306 height 29
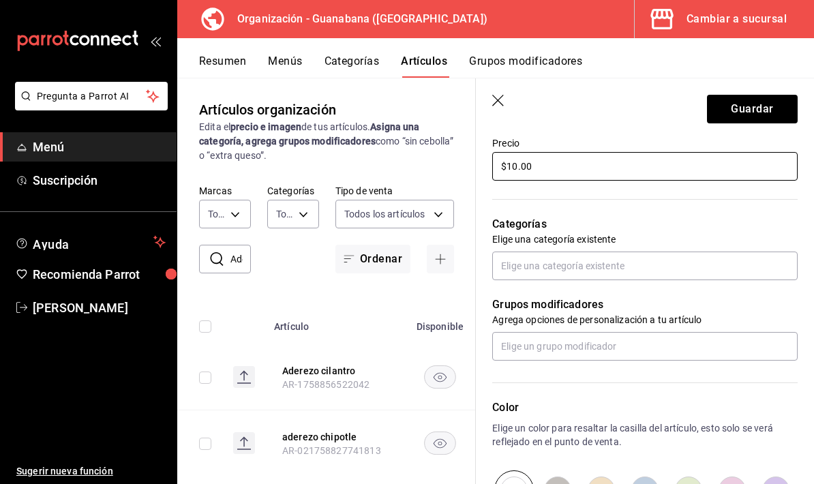
scroll to position [458, 0]
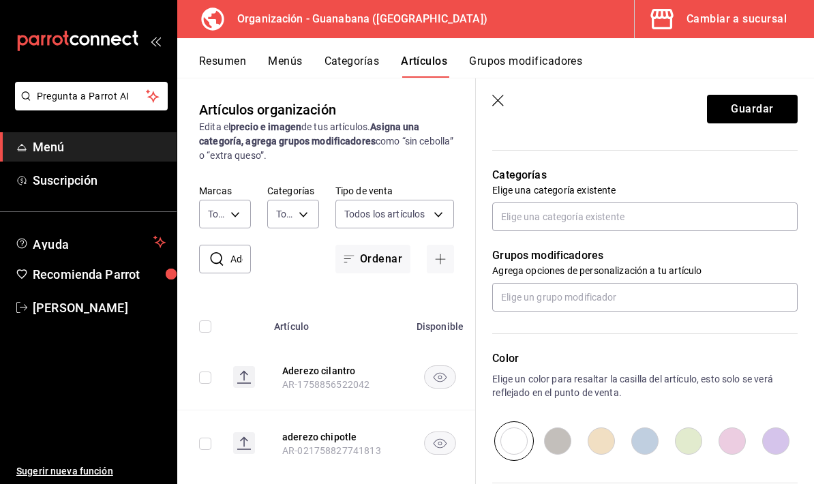
type input "$10.00"
click at [634, 304] on input "text" at bounding box center [645, 297] width 306 height 29
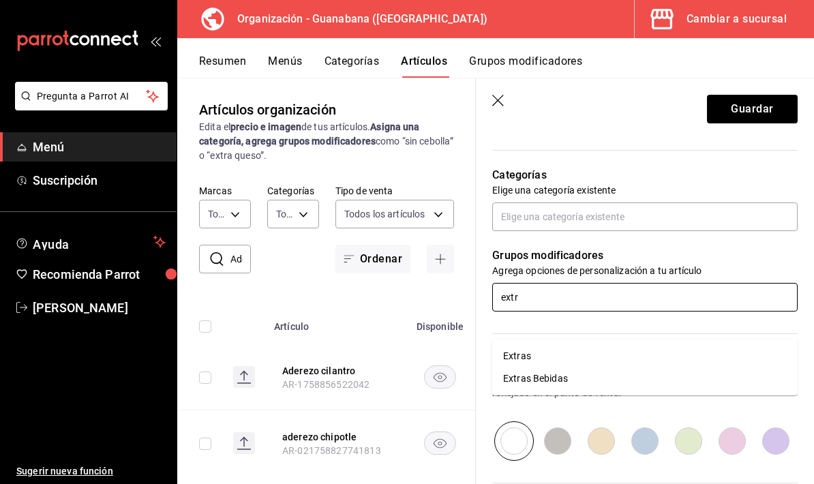
type input "extra"
click at [568, 345] on li "Extras" at bounding box center [645, 356] width 306 height 23
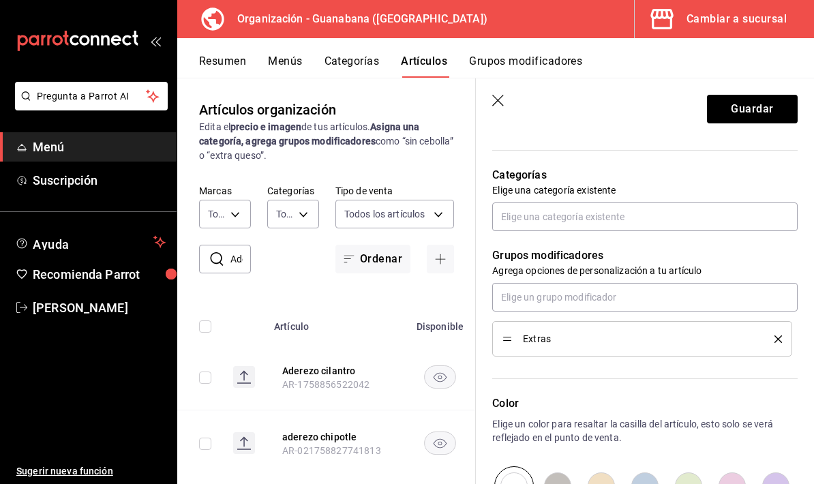
click at [753, 118] on button "Guardar" at bounding box center [752, 109] width 91 height 29
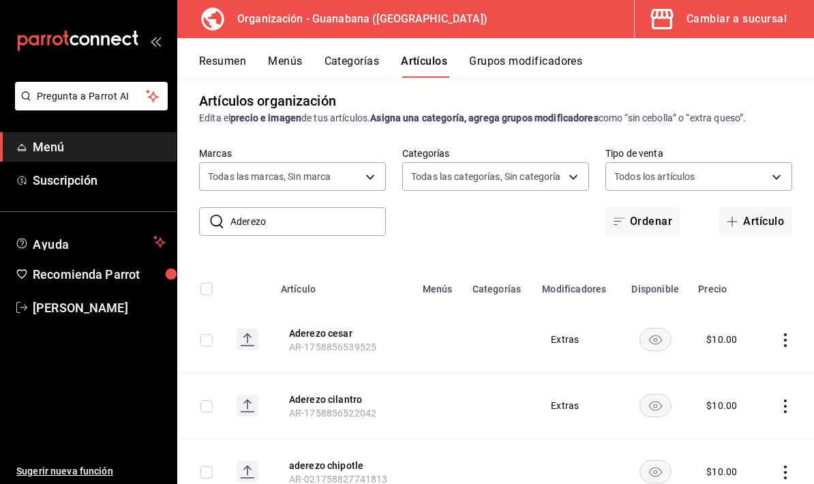
scroll to position [8, 0]
click at [658, 329] on rect "availability-product" at bounding box center [655, 340] width 31 height 23
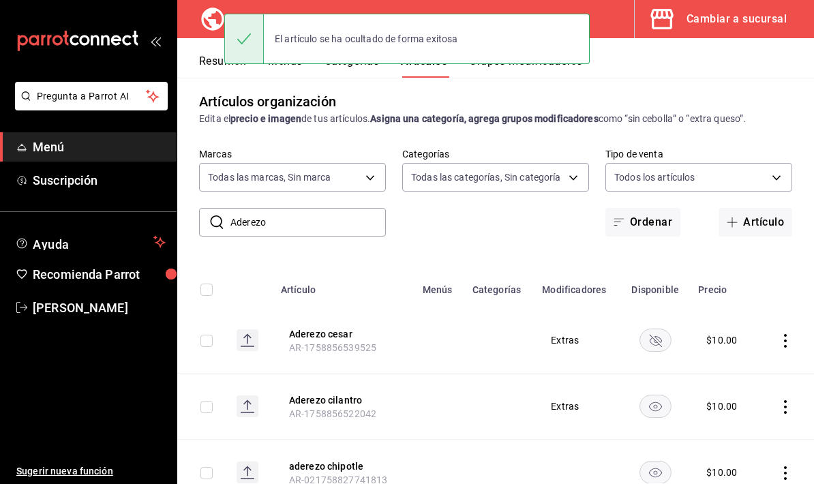
click at [655, 329] on icon "availability-product" at bounding box center [656, 340] width 32 height 23
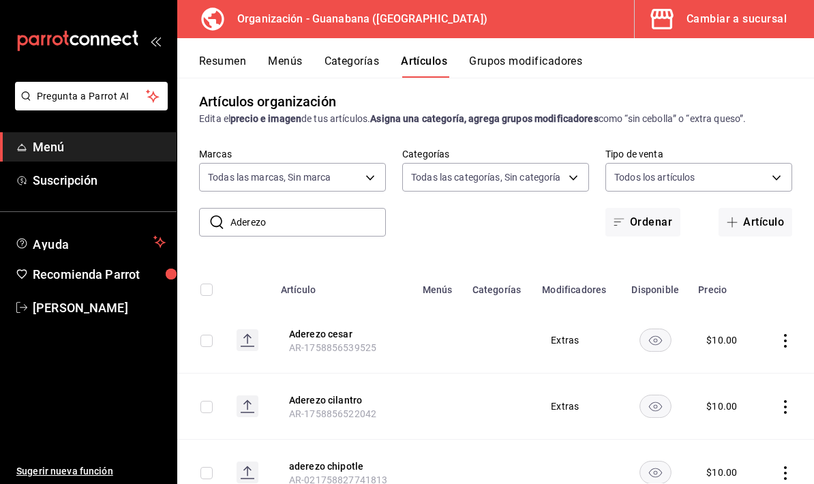
click at [762, 208] on button "Artículo" at bounding box center [756, 222] width 74 height 29
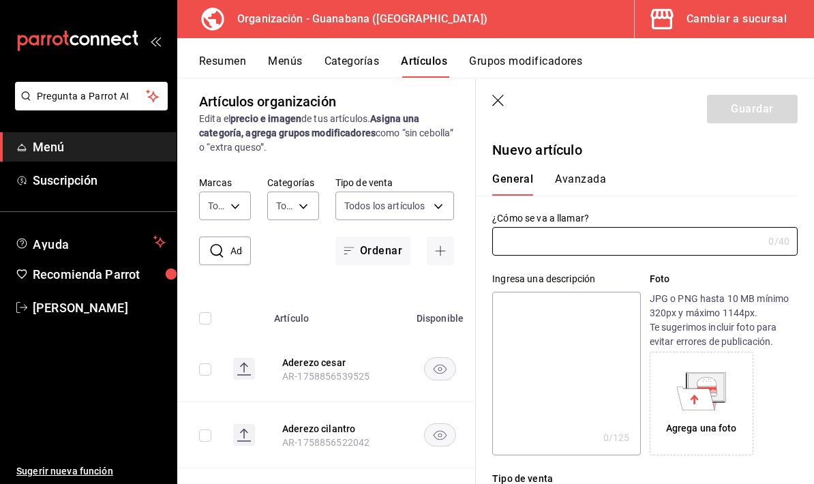
type input "AR-1758856573990"
type input "A"
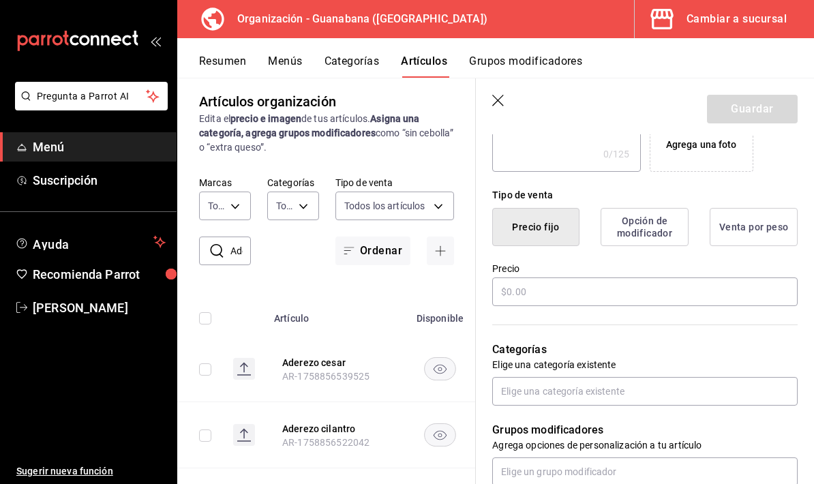
scroll to position [330, 0]
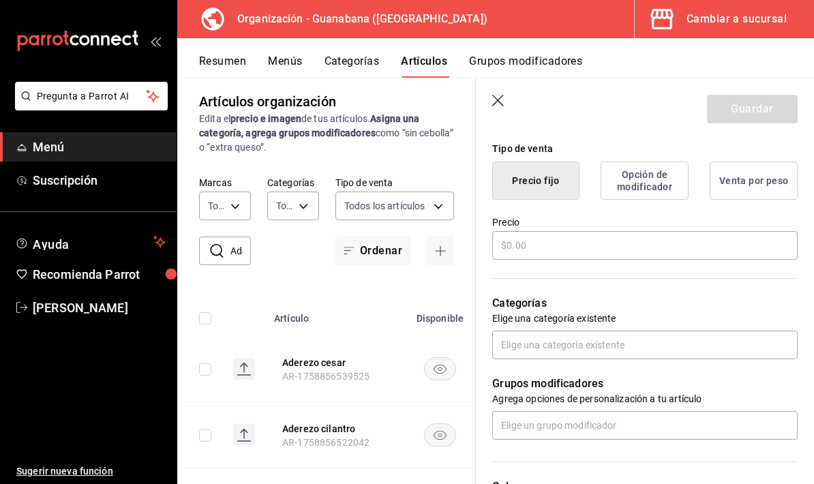
type input "Vinagreta"
click at [633, 255] on input "text" at bounding box center [645, 245] width 306 height 29
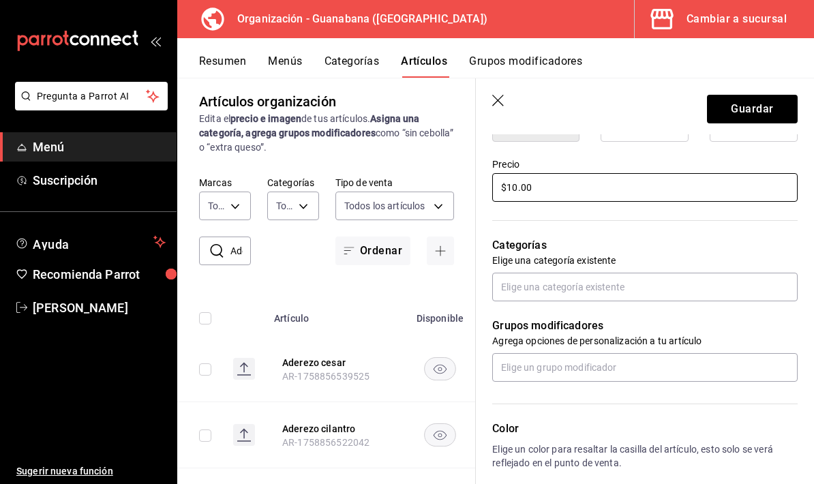
scroll to position [398, 0]
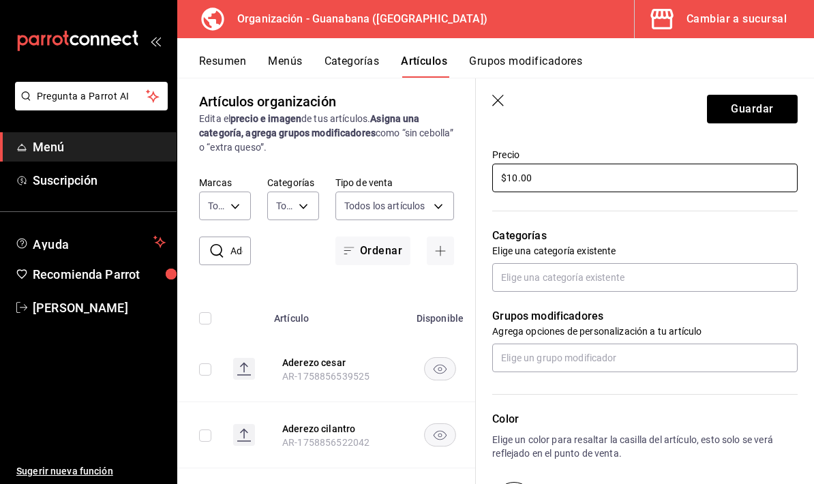
type input "$10.00"
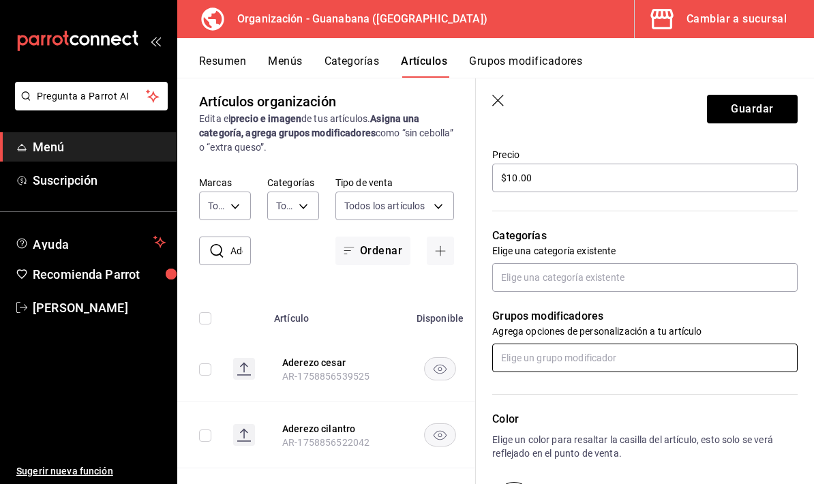
click at [612, 355] on input "text" at bounding box center [645, 358] width 306 height 29
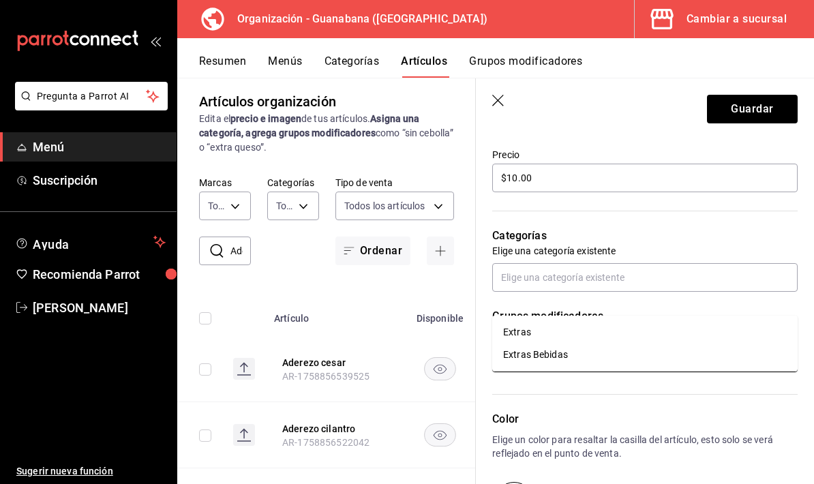
type input "extra"
click at [537, 321] on li "Extras" at bounding box center [645, 332] width 306 height 23
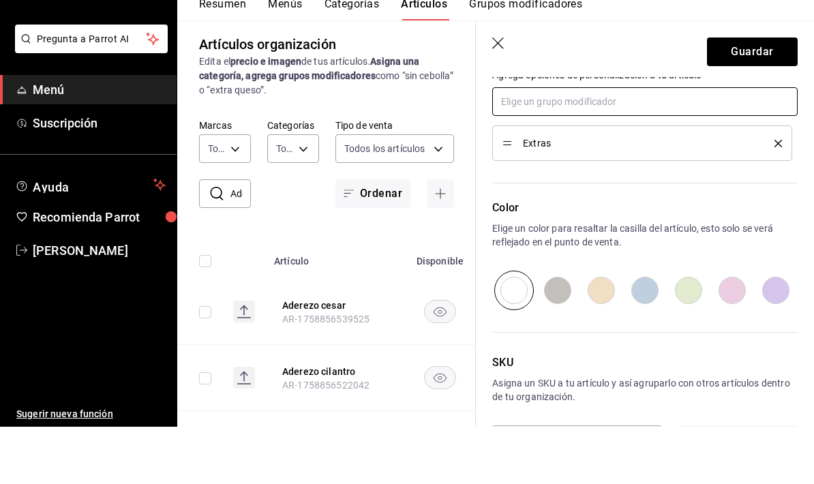
scroll to position [55, 0]
click at [745, 95] on button "Guardar" at bounding box center [752, 109] width 91 height 29
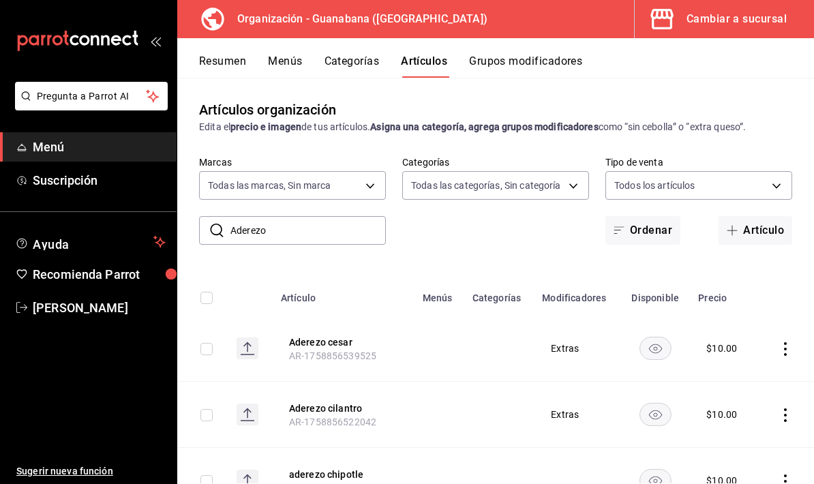
click at [514, 61] on button "Grupos modificadores" at bounding box center [525, 66] width 113 height 23
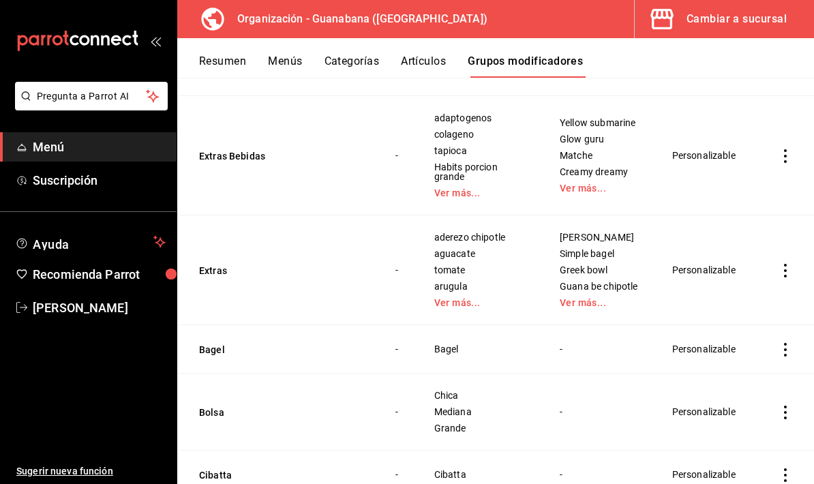
scroll to position [931, 0]
click at [462, 305] on link "Ver más..." at bounding box center [480, 304] width 91 height 10
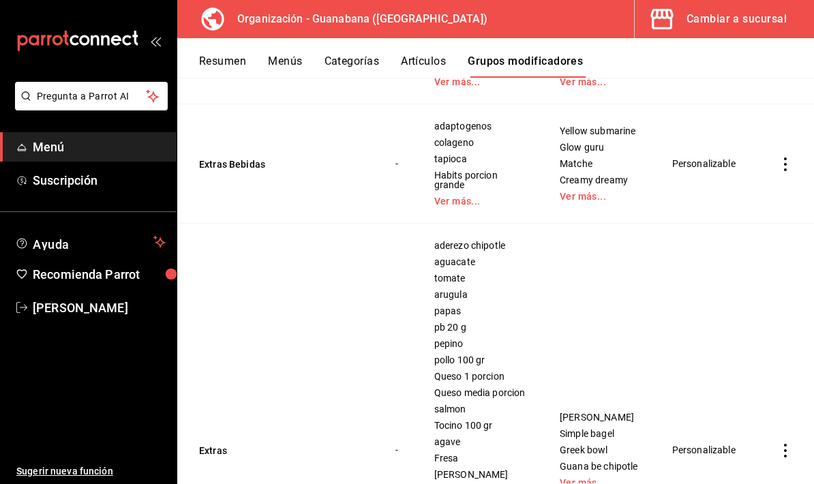
scroll to position [870, 0]
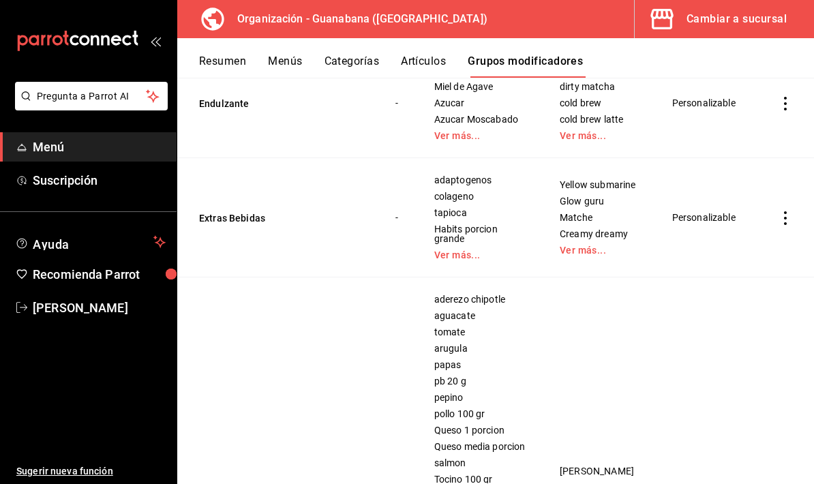
click at [461, 260] on link "Ver más..." at bounding box center [480, 255] width 91 height 10
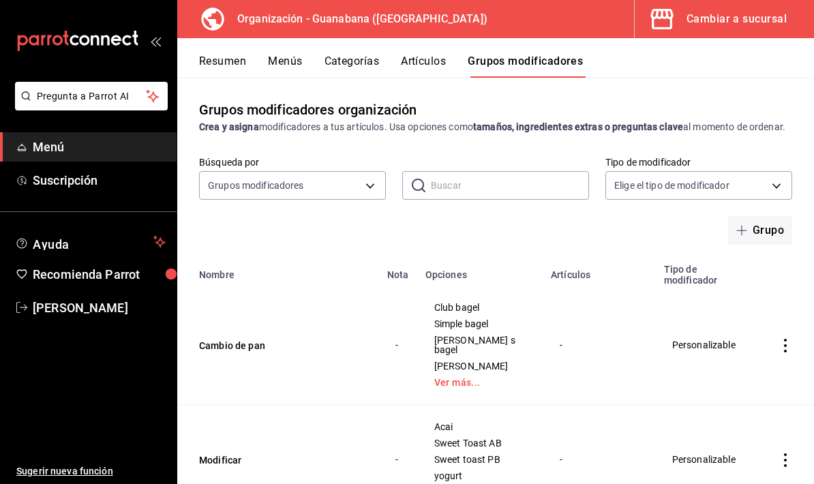
scroll to position [0, 0]
click at [277, 20] on h3 "Organización - Guanabana ([GEOGRAPHIC_DATA])" at bounding box center [356, 19] width 261 height 16
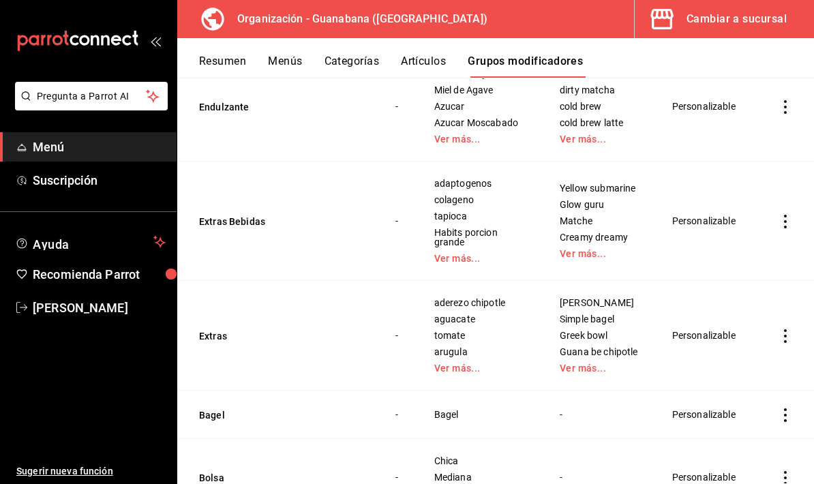
scroll to position [892, 0]
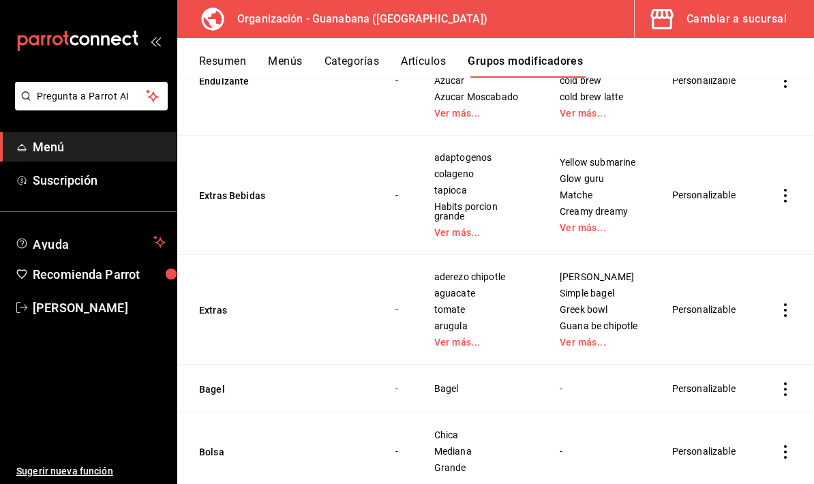
click at [460, 347] on link "Ver más..." at bounding box center [480, 343] width 91 height 10
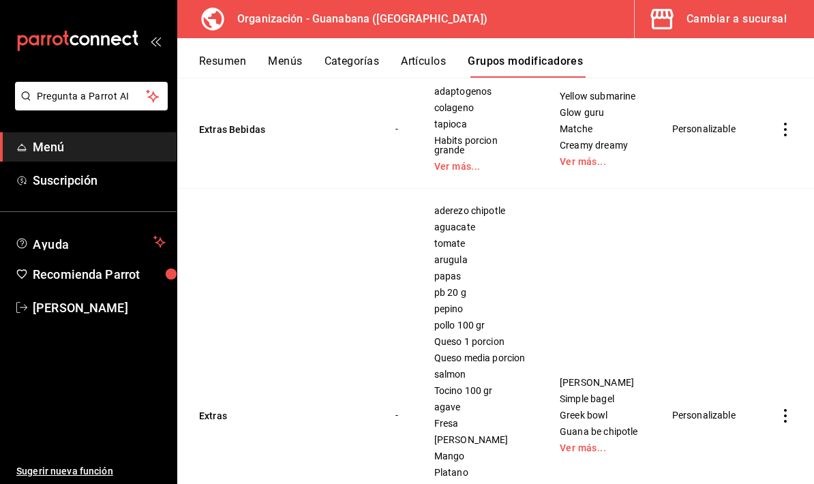
scroll to position [944, 0]
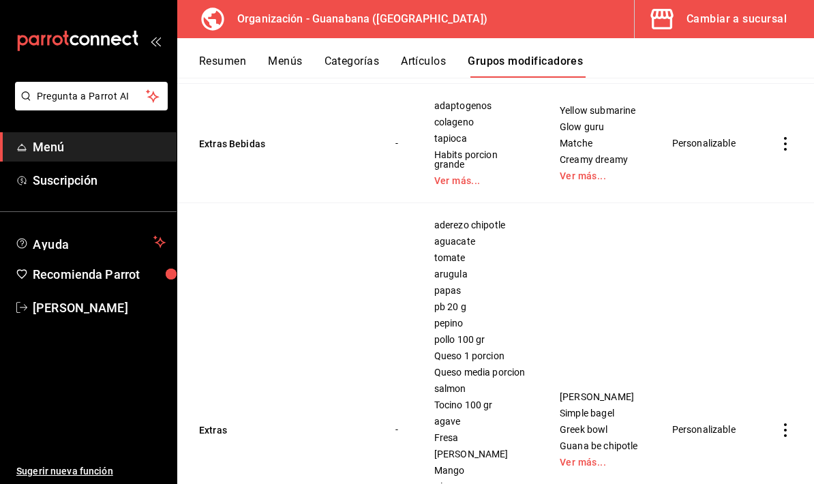
click at [433, 69] on button "Artículos" at bounding box center [423, 66] width 45 height 23
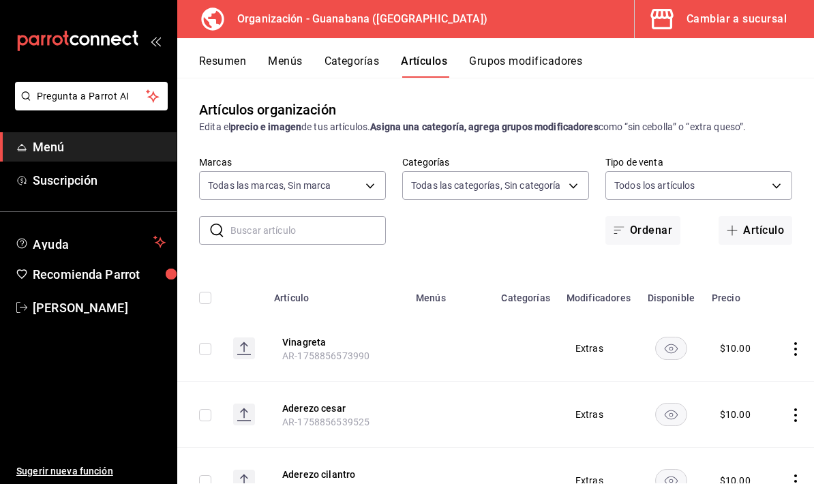
type input "3c94e616-9367-4ed0-8730-a75e431e117f"
type input "f44505b4-65e1-45ff-8b18-b122fb73f581,50172db3-5d23-42f3-93cf-e552ad390615,6a2c4…"
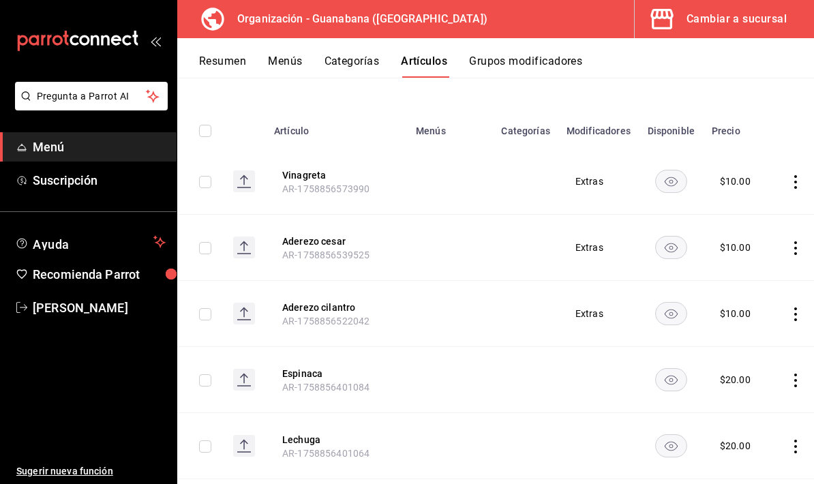
scroll to position [166, 0]
click at [789, 185] on icon "actions" at bounding box center [796, 183] width 14 height 14
click at [751, 206] on li "Editar" at bounding box center [737, 214] width 82 height 28
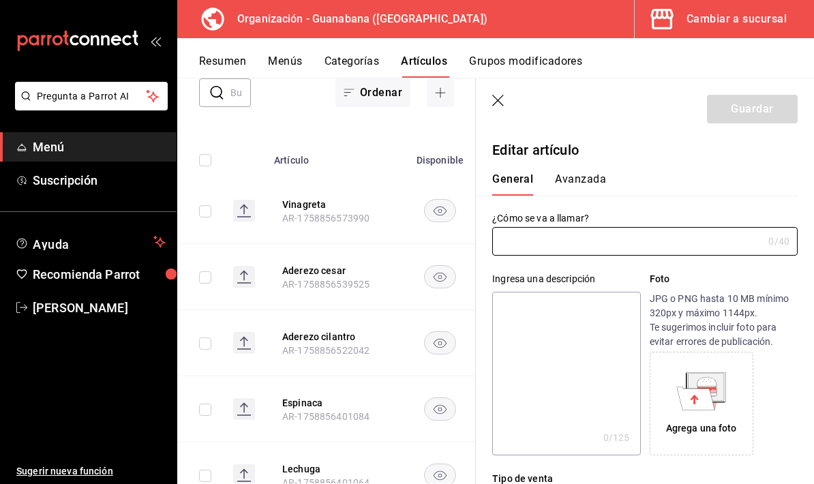
type input "Vinagreta"
type input "$10.00"
type input "AR-1758856573990"
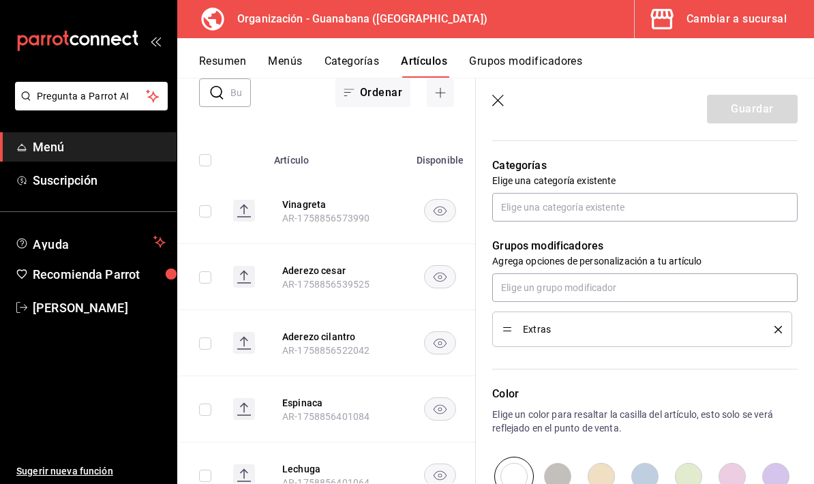
scroll to position [469, 0]
click at [776, 330] on icon "delete" at bounding box center [779, 329] width 8 height 8
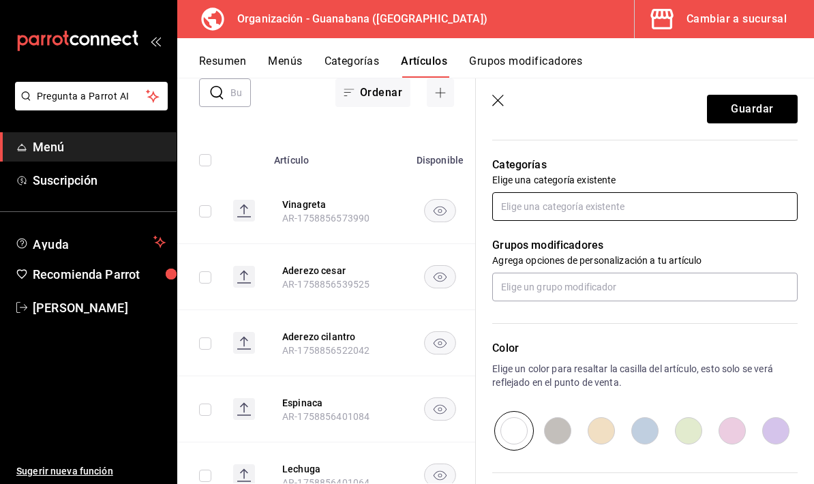
click at [758, 209] on input "text" at bounding box center [645, 206] width 306 height 29
type input "e"
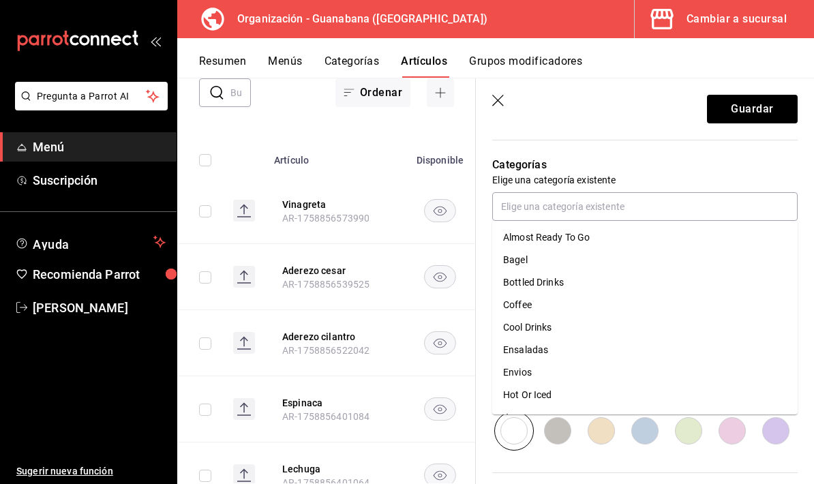
click at [717, 146] on div "Categorías Elige una categoría existente" at bounding box center [637, 172] width 322 height 98
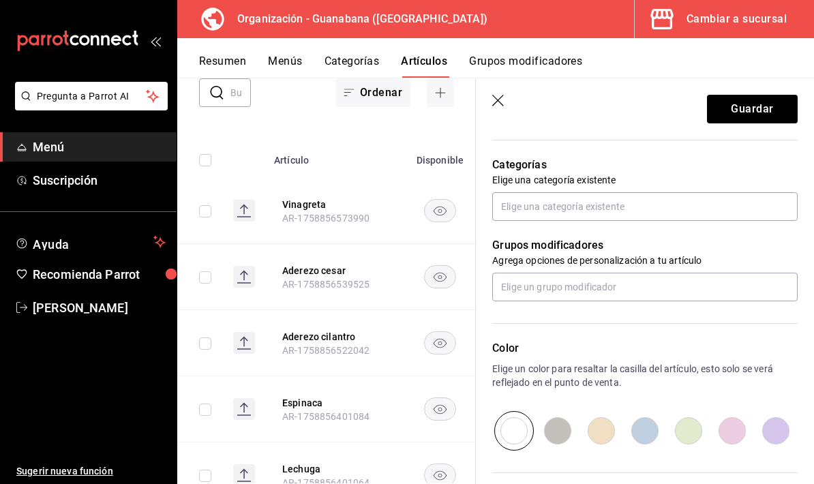
click at [697, 173] on p "Elige una categoría existente" at bounding box center [645, 180] width 306 height 14
click at [632, 286] on input "text" at bounding box center [645, 287] width 306 height 29
type input "ext"
click at [586, 318] on li "Extras" at bounding box center [645, 318] width 306 height 23
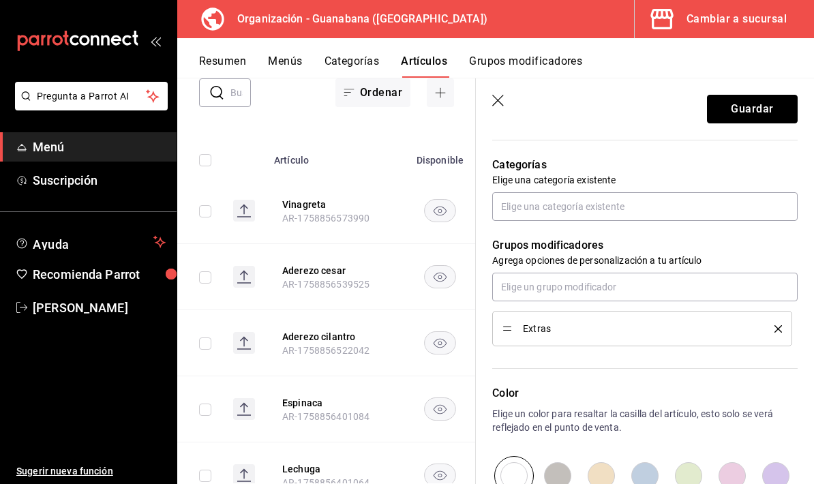
click at [770, 115] on button "Guardar" at bounding box center [752, 109] width 91 height 29
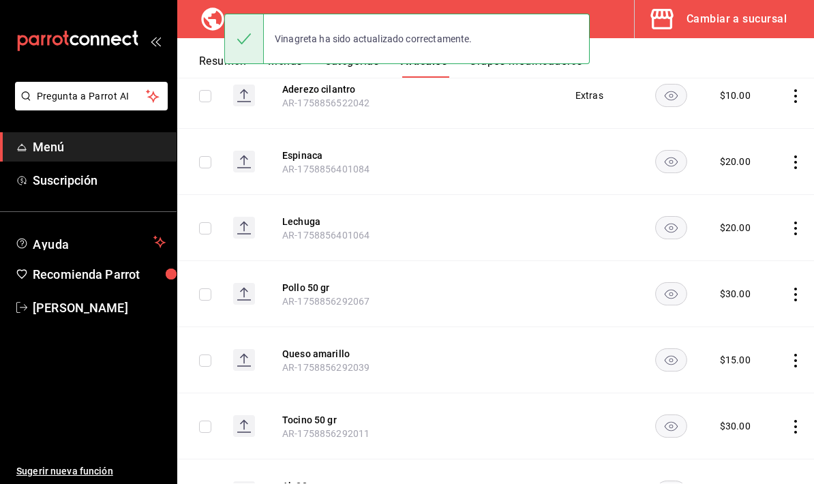
scroll to position [386, 0]
click at [789, 160] on icon "actions" at bounding box center [796, 162] width 14 height 14
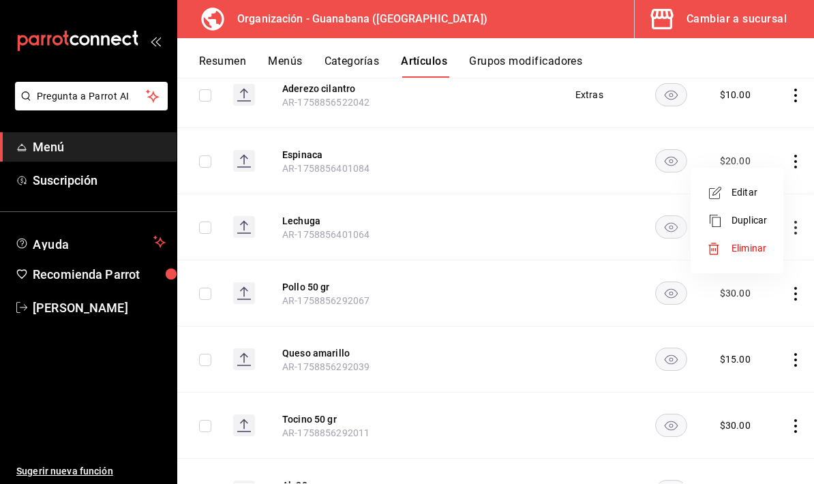
click at [751, 185] on li "Editar" at bounding box center [737, 193] width 82 height 28
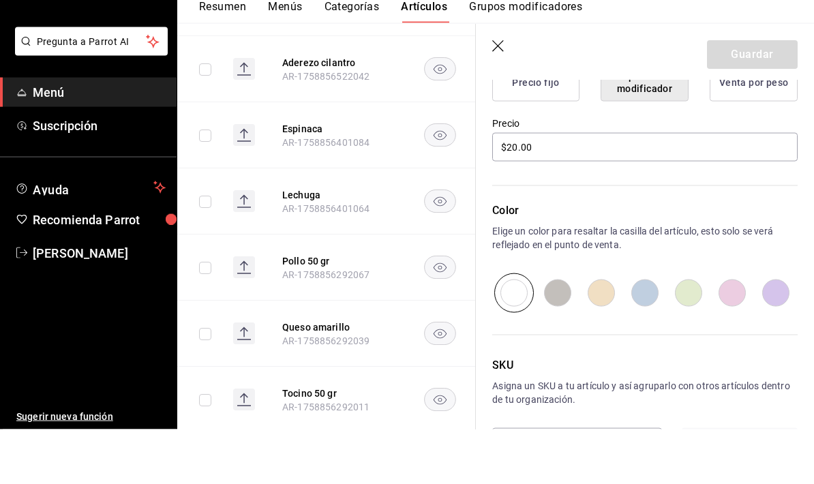
scroll to position [55, 0]
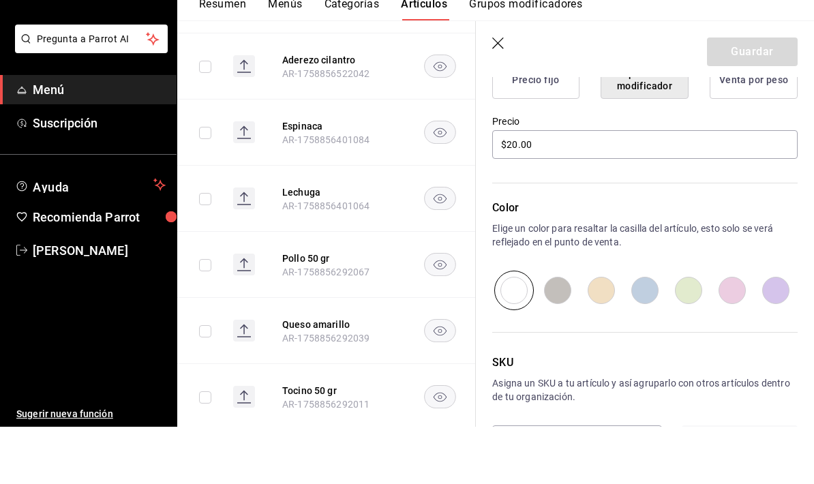
click at [505, 95] on icon "button" at bounding box center [499, 102] width 14 height 14
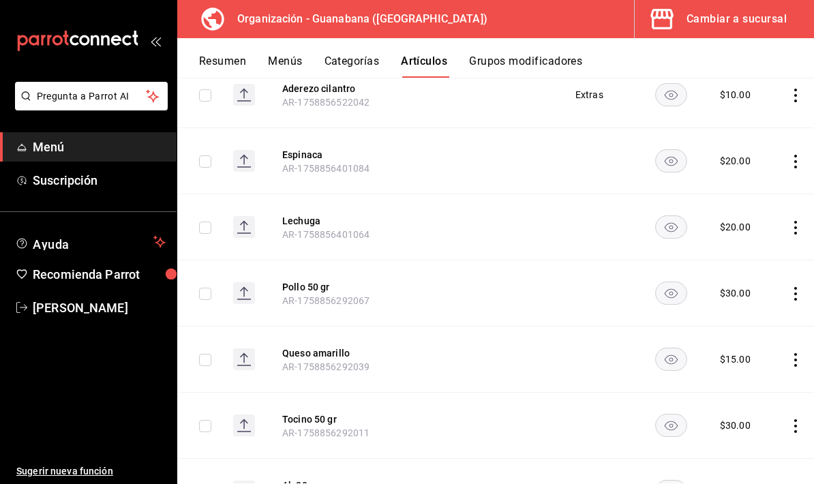
click at [795, 155] on icon "actions" at bounding box center [796, 162] width 14 height 14
click at [752, 135] on span "Editar" at bounding box center [749, 138] width 35 height 14
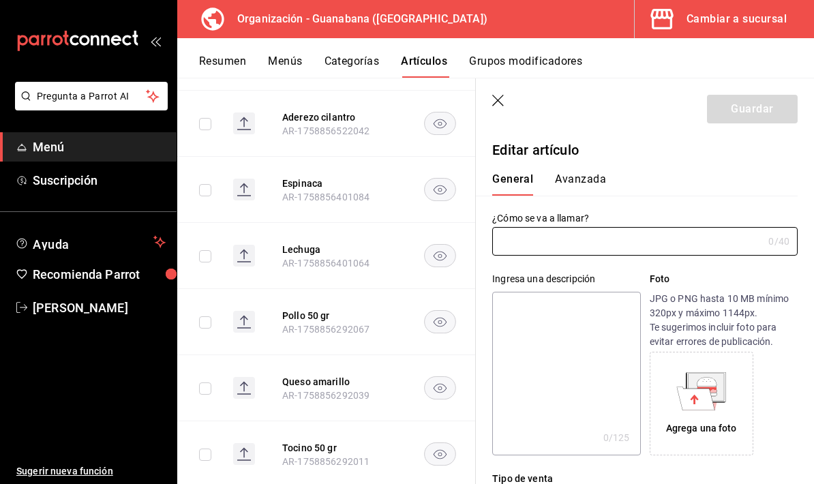
type input "Espinaca"
type input "$20.00"
type input "AR-1758856401084"
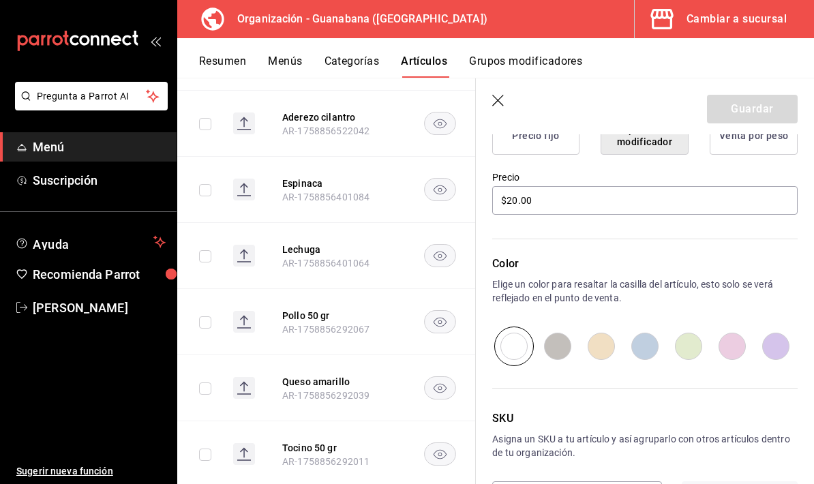
scroll to position [374, 0]
click at [493, 100] on icon "button" at bounding box center [499, 102] width 14 height 14
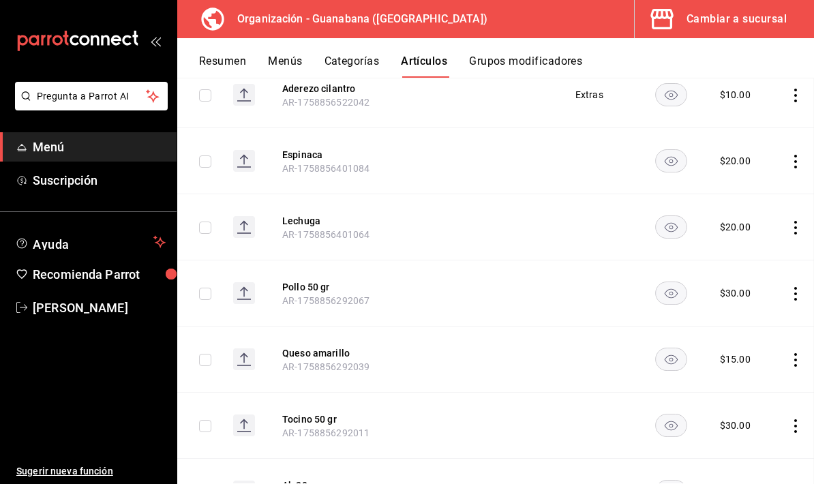
click at [497, 128] on td at bounding box center [525, 161] width 65 height 66
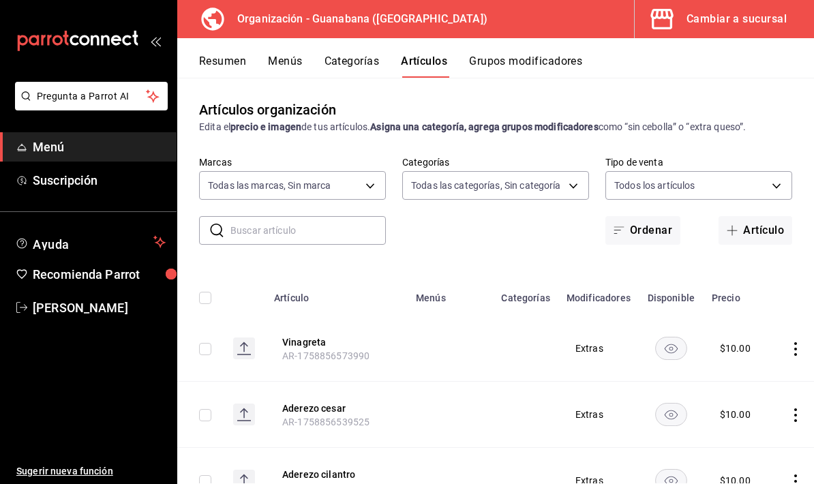
click at [550, 63] on button "Grupos modificadores" at bounding box center [525, 66] width 113 height 23
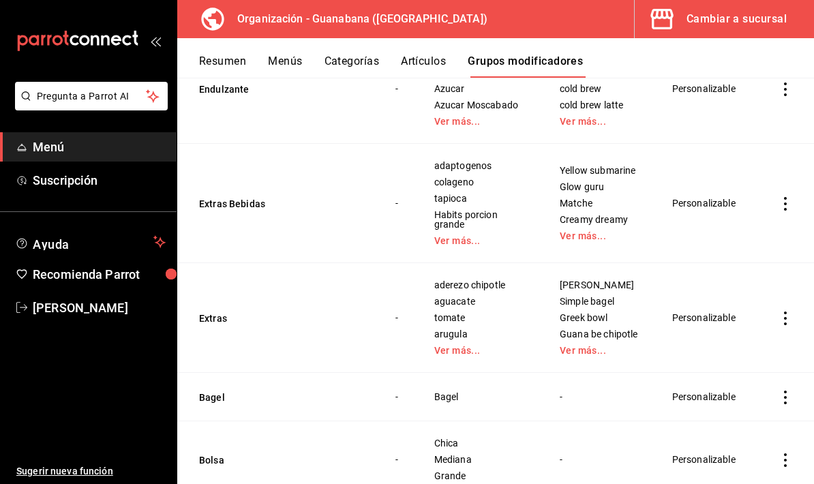
scroll to position [912, 0]
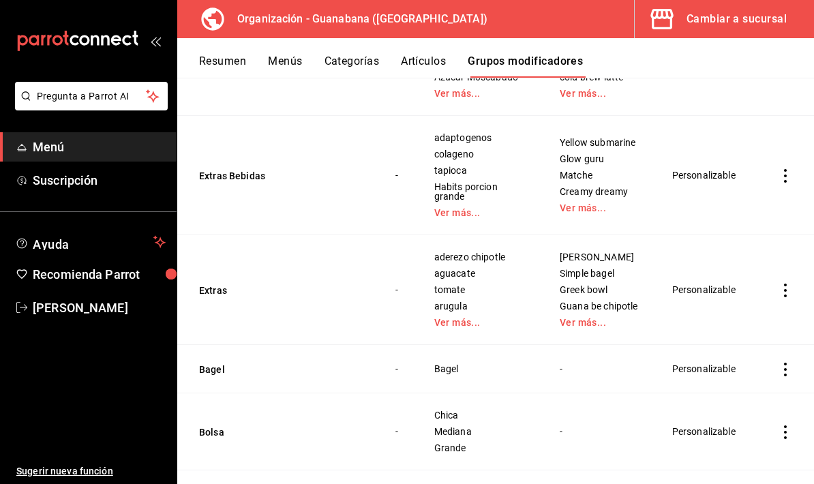
click at [462, 327] on link "Ver más..." at bounding box center [480, 323] width 91 height 10
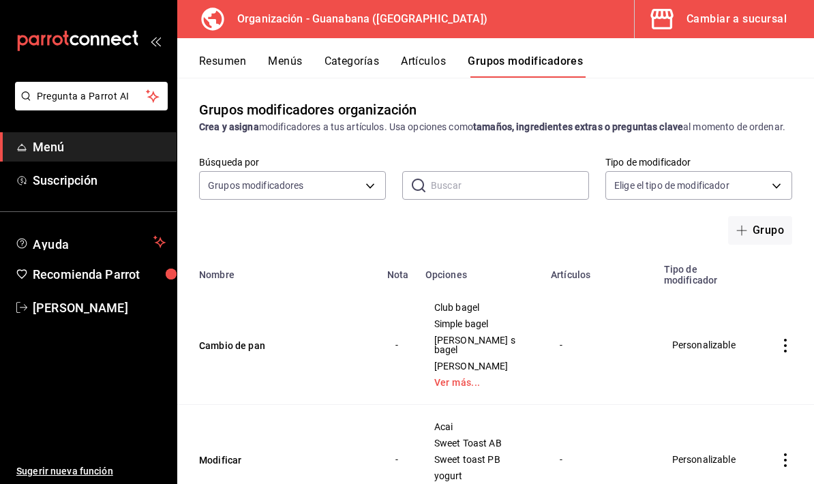
scroll to position [-1, 0]
click at [437, 68] on button "Artículos" at bounding box center [423, 66] width 45 height 23
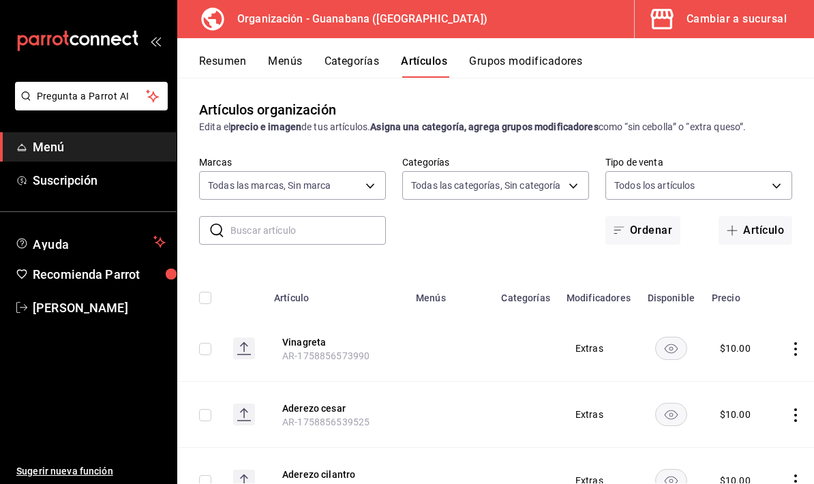
type input "3c94e616-9367-4ed0-8730-a75e431e117f"
type input "f44505b4-65e1-45ff-8b18-b122fb73f581,50172db3-5d23-42f3-93cf-e552ad390615,6a2c4…"
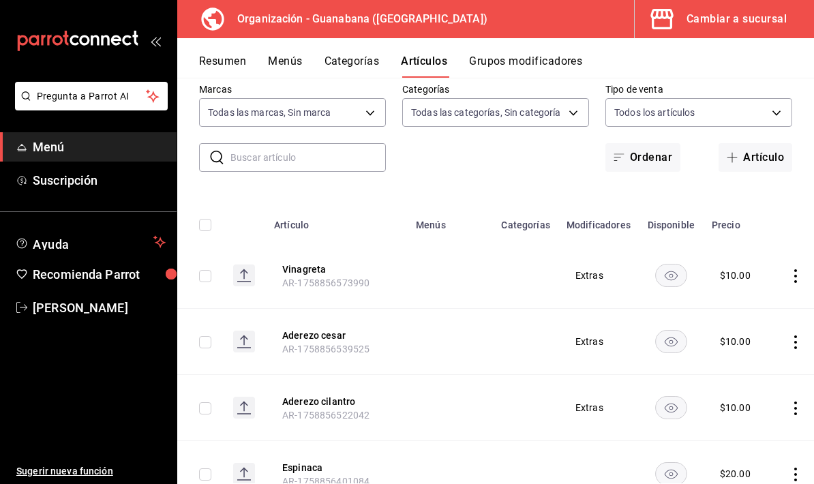
scroll to position [121, 0]
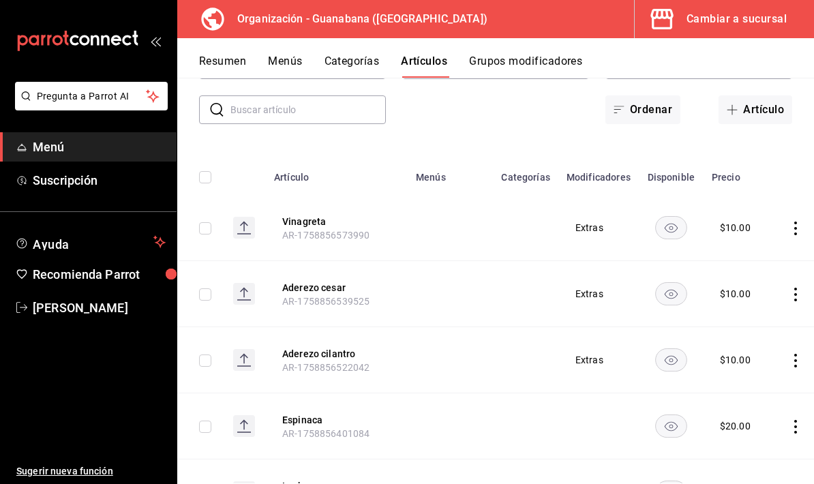
click at [797, 222] on icon "actions" at bounding box center [796, 229] width 14 height 14
click at [748, 270] on li "Editar" at bounding box center [737, 260] width 82 height 28
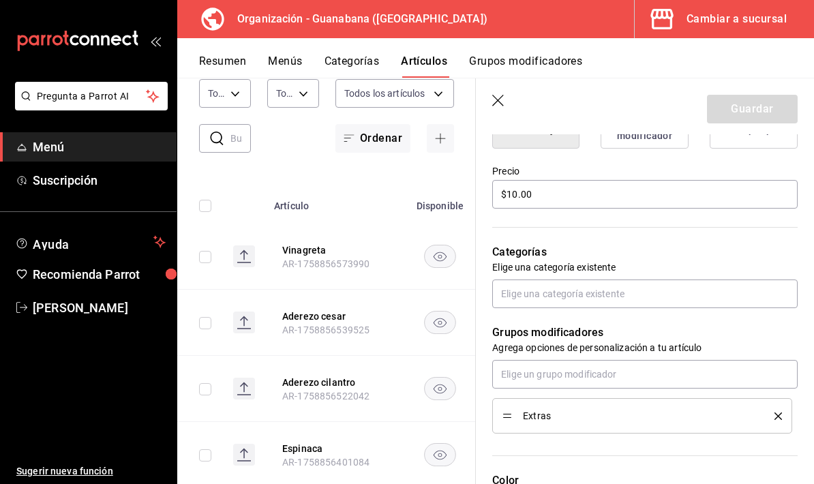
scroll to position [294, 0]
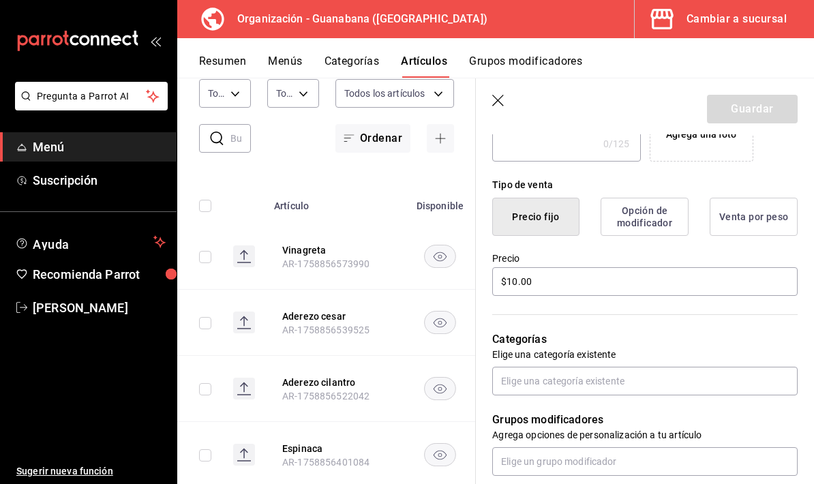
click at [646, 217] on button "Opción de modificador" at bounding box center [645, 217] width 88 height 38
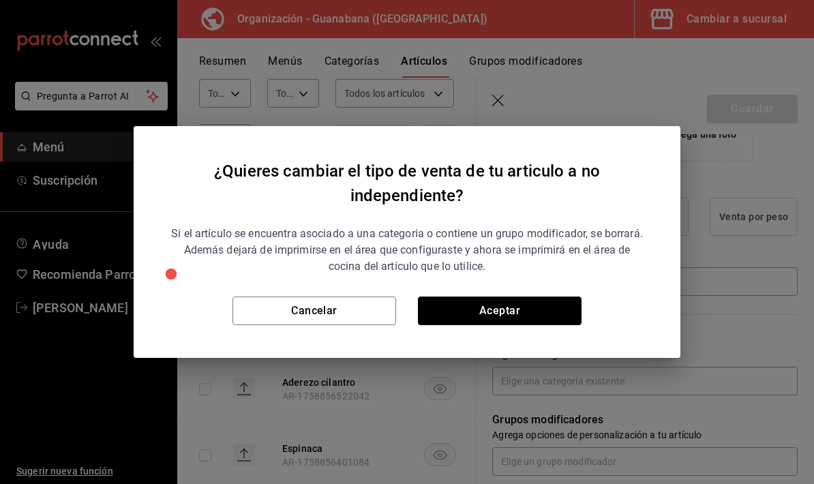
click at [544, 310] on button "Aceptar" at bounding box center [500, 311] width 164 height 29
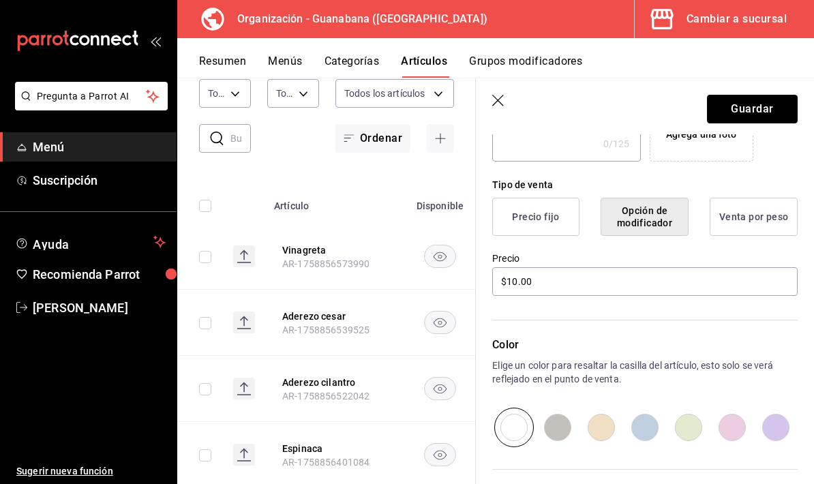
click at [763, 115] on button "Guardar" at bounding box center [752, 109] width 91 height 29
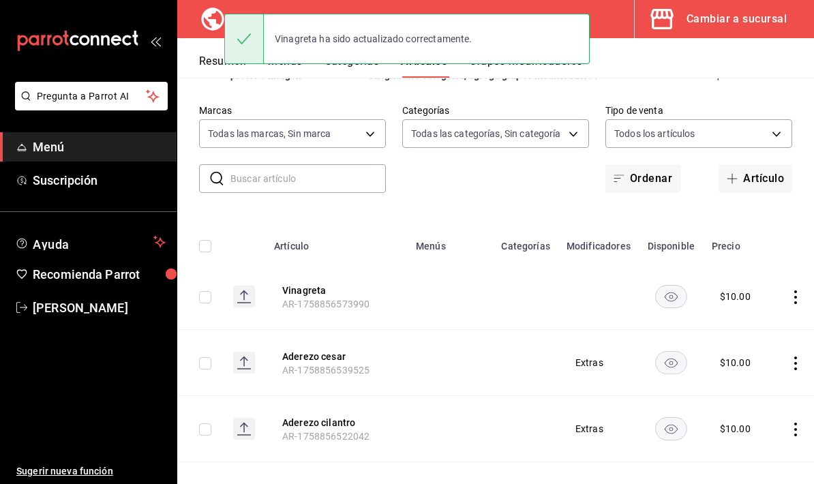
scroll to position [68, 0]
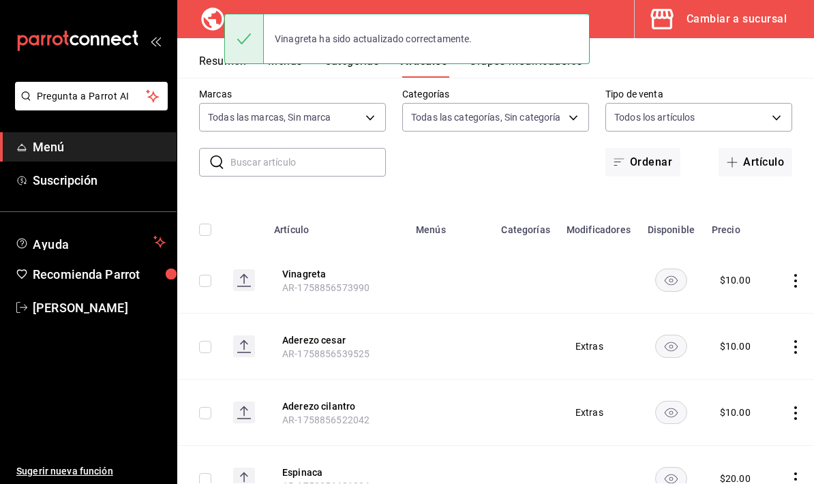
click at [780, 349] on td at bounding box center [799, 347] width 52 height 66
click at [789, 353] on icon "actions" at bounding box center [796, 347] width 14 height 14
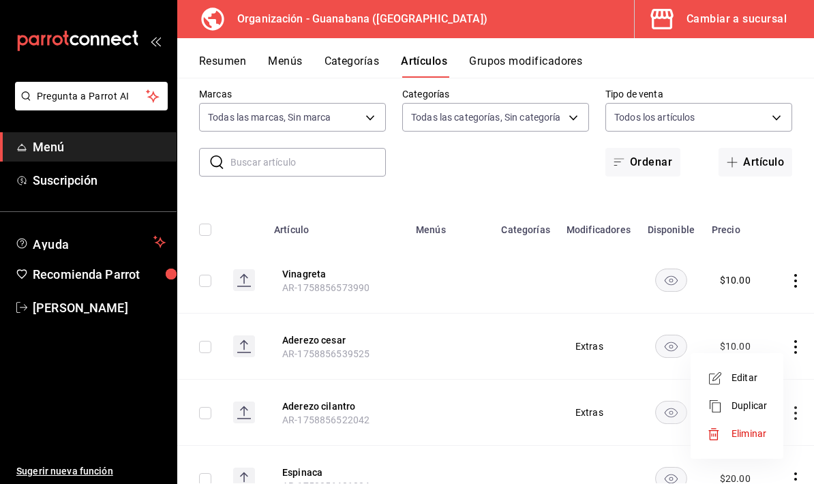
click at [761, 377] on span "Editar" at bounding box center [749, 378] width 35 height 14
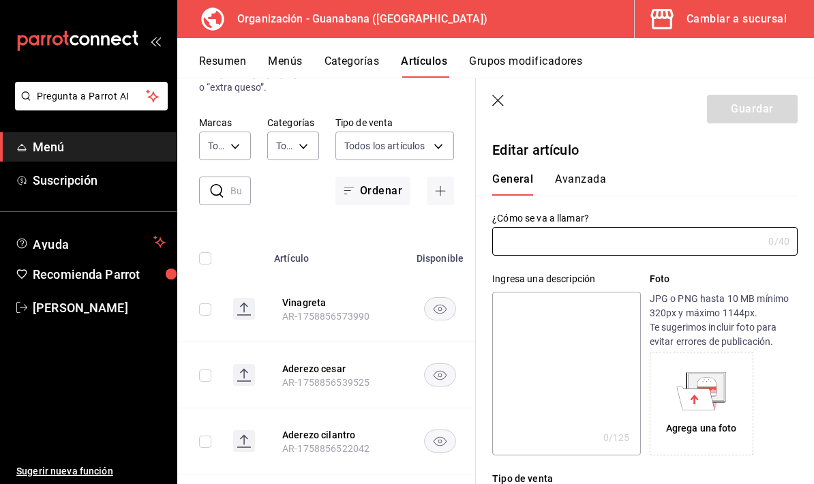
type input "Aderezo cesar"
type input "AR-1758856539525"
type input "$10.00"
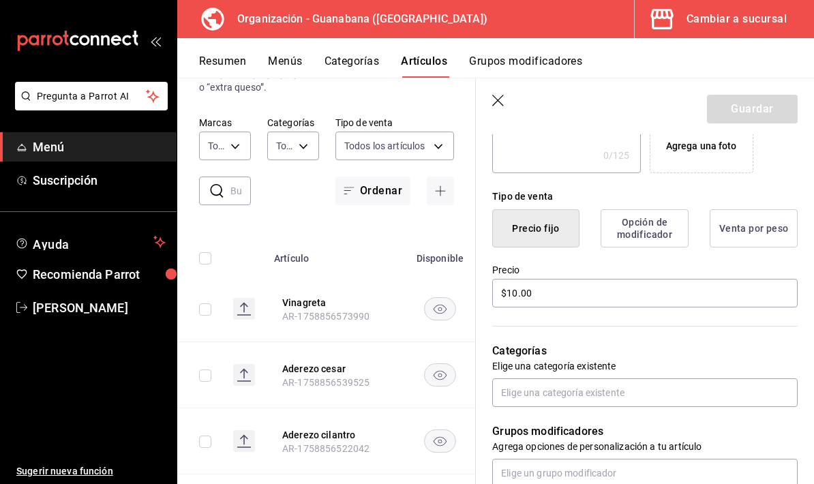
scroll to position [298, 0]
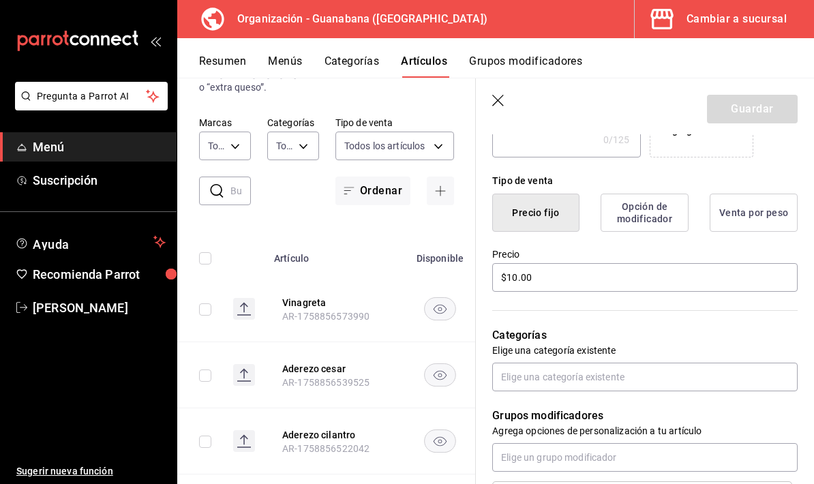
click at [653, 218] on button "Opción de modificador" at bounding box center [645, 213] width 88 height 38
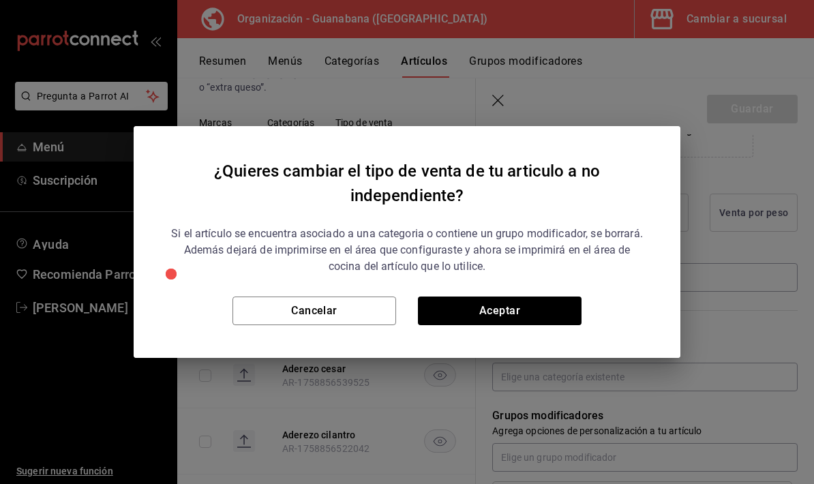
click at [562, 316] on button "Aceptar" at bounding box center [500, 311] width 164 height 29
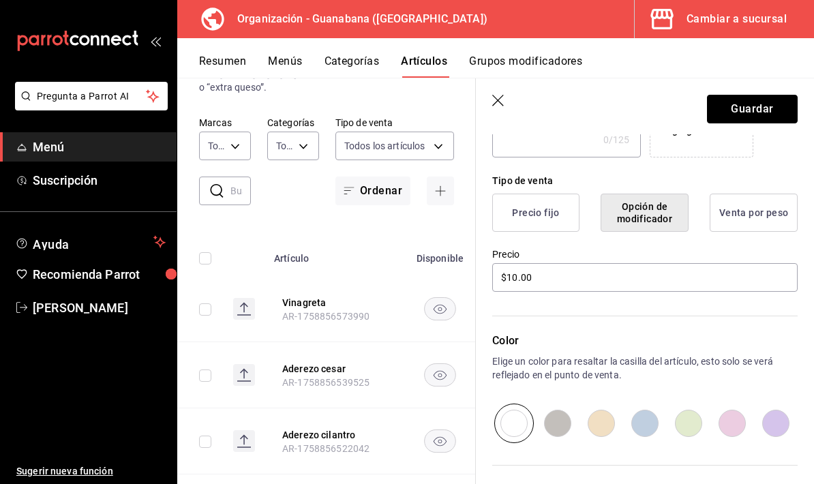
click at [767, 106] on button "Guardar" at bounding box center [752, 109] width 91 height 29
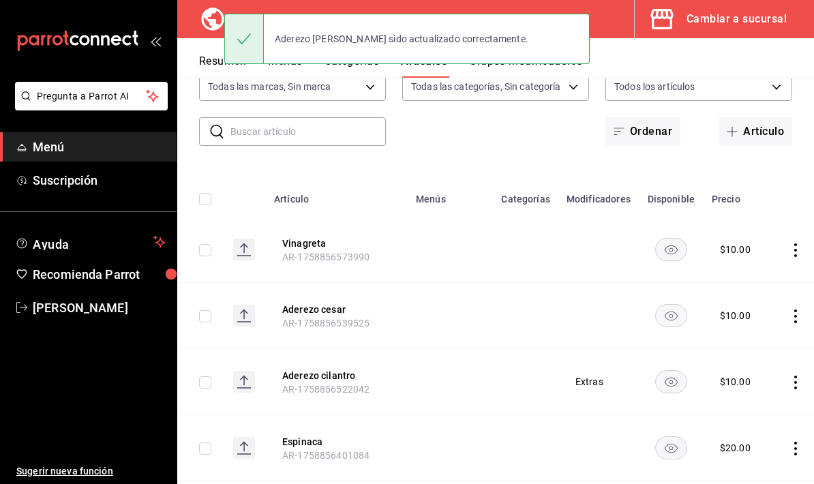
scroll to position [154, 0]
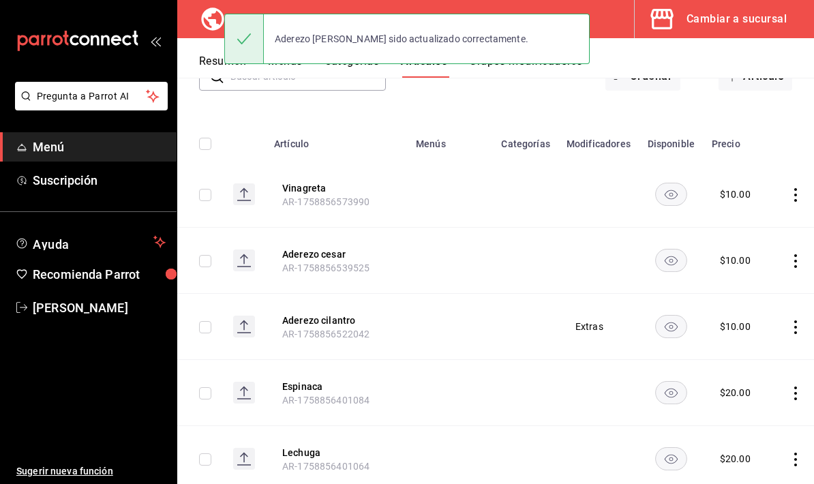
click at [796, 332] on icon "actions" at bounding box center [796, 328] width 14 height 14
click at [758, 358] on span "Editar" at bounding box center [749, 358] width 35 height 14
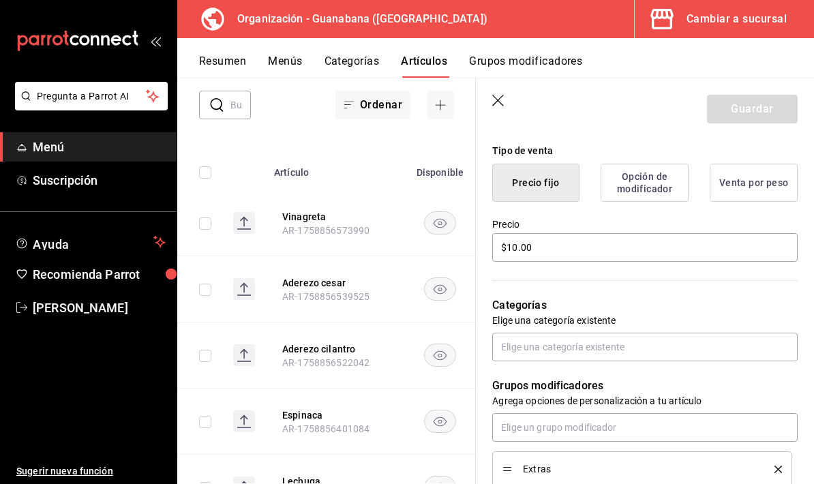
scroll to position [329, 0]
click at [667, 184] on button "Opción de modificador" at bounding box center [645, 182] width 88 height 38
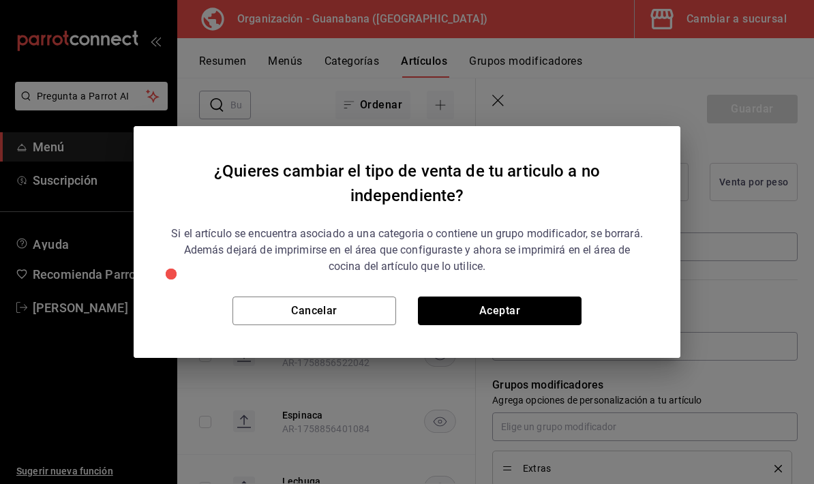
click at [568, 314] on button "Aceptar" at bounding box center [500, 311] width 164 height 29
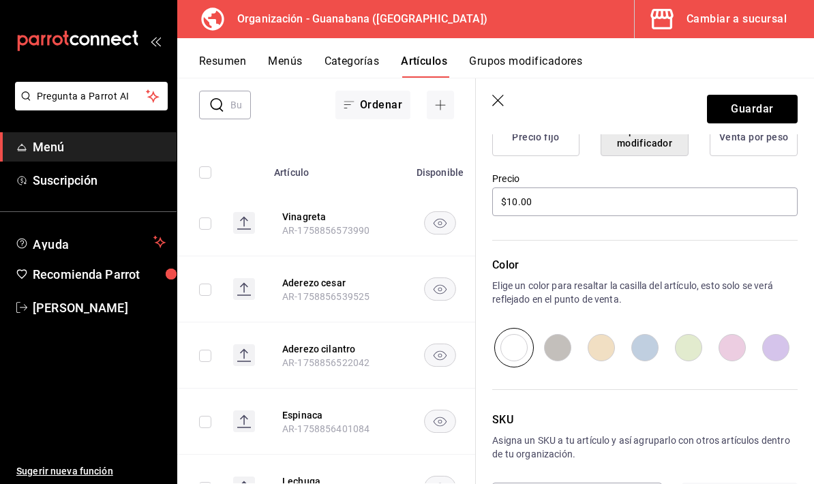
scroll to position [55, 0]
click at [772, 106] on button "Guardar" at bounding box center [752, 109] width 91 height 29
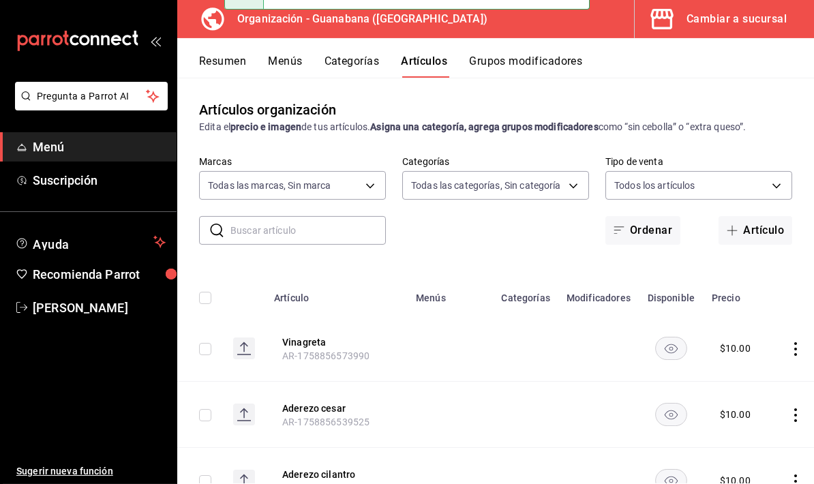
scroll to position [20, 0]
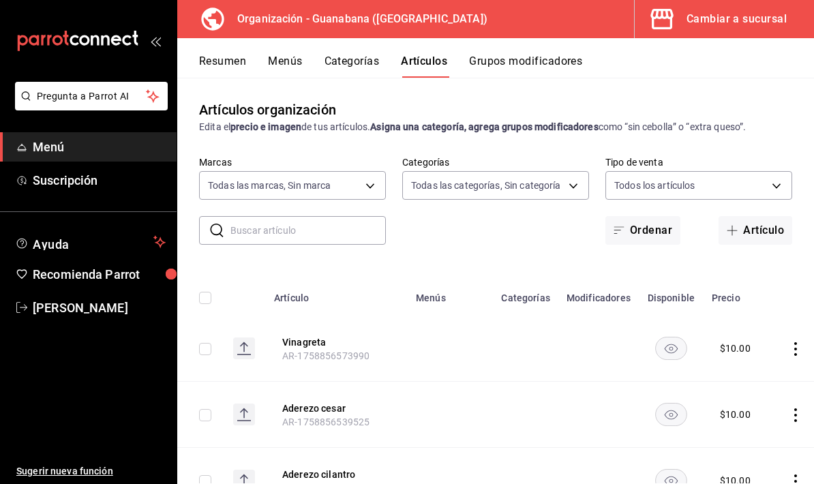
click at [551, 63] on button "Grupos modificadores" at bounding box center [525, 66] width 113 height 23
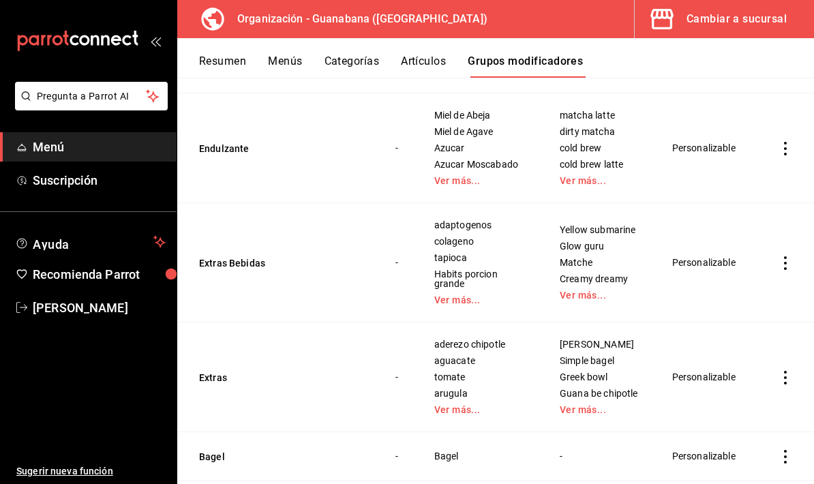
scroll to position [870, 0]
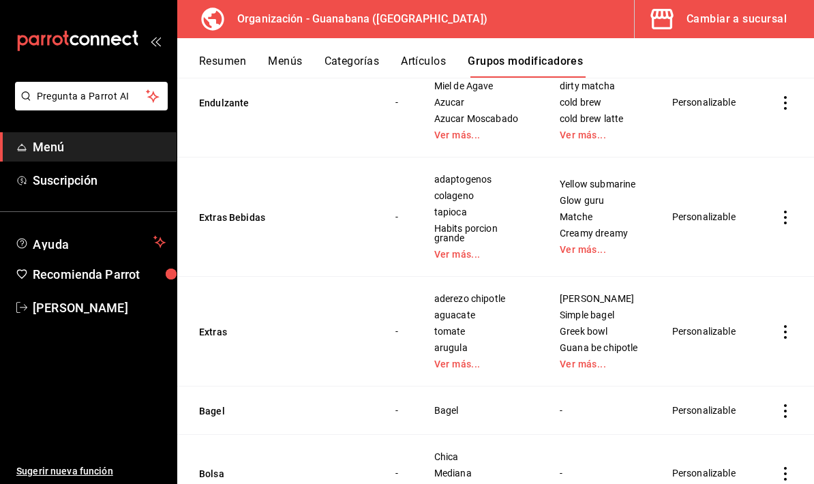
click at [587, 369] on link "Ver más..." at bounding box center [599, 364] width 79 height 10
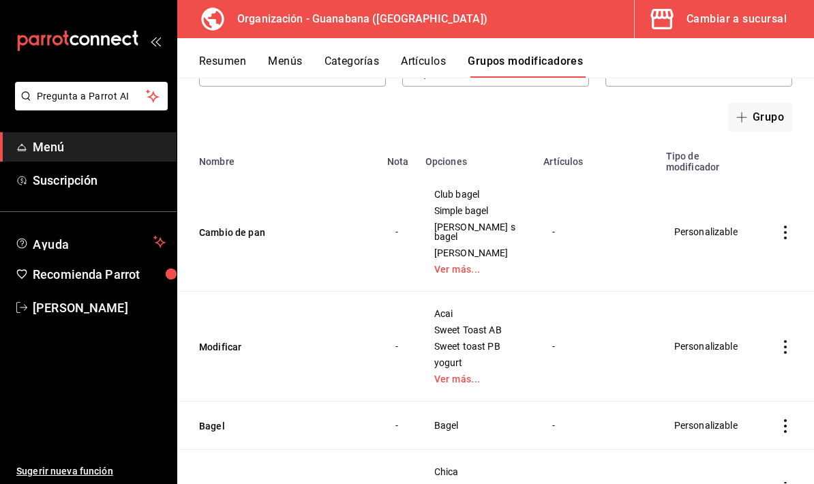
scroll to position [88, 0]
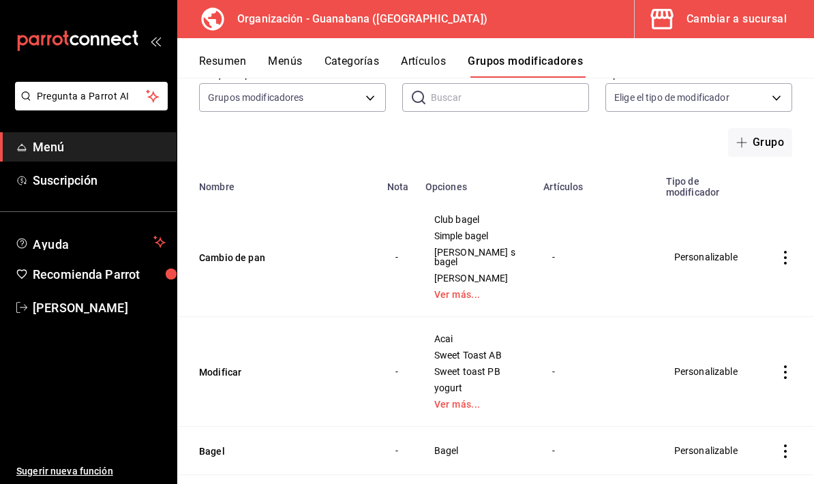
click at [783, 265] on icon "actions" at bounding box center [786, 258] width 14 height 14
click at [743, 297] on span "Editar" at bounding box center [744, 300] width 35 height 14
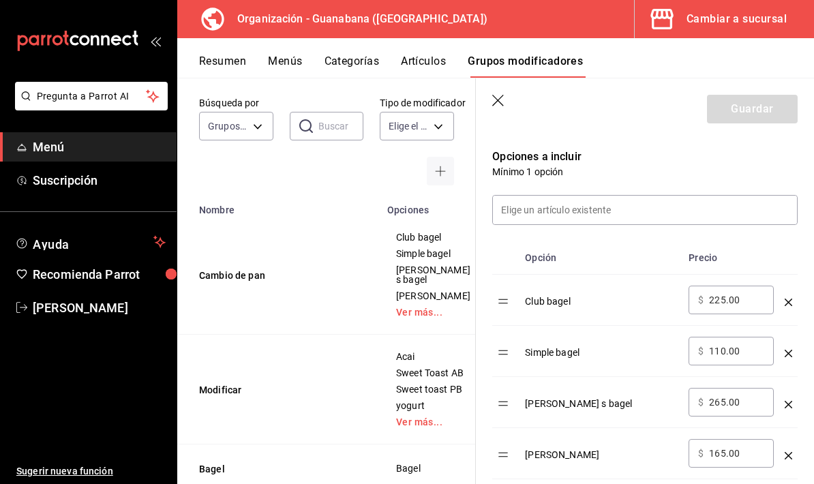
scroll to position [341, 0]
click at [496, 106] on icon "button" at bounding box center [499, 102] width 14 height 14
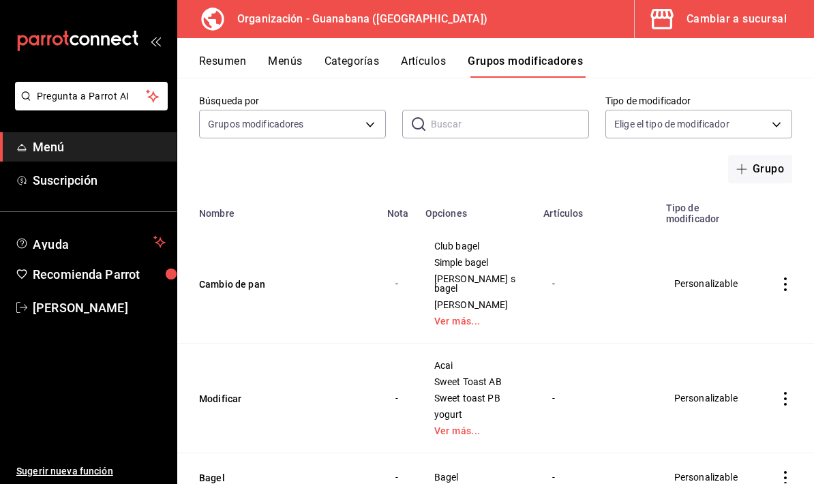
scroll to position [62, 0]
click at [787, 291] on icon "actions" at bounding box center [786, 284] width 14 height 14
click at [745, 328] on span "Editar" at bounding box center [744, 326] width 35 height 14
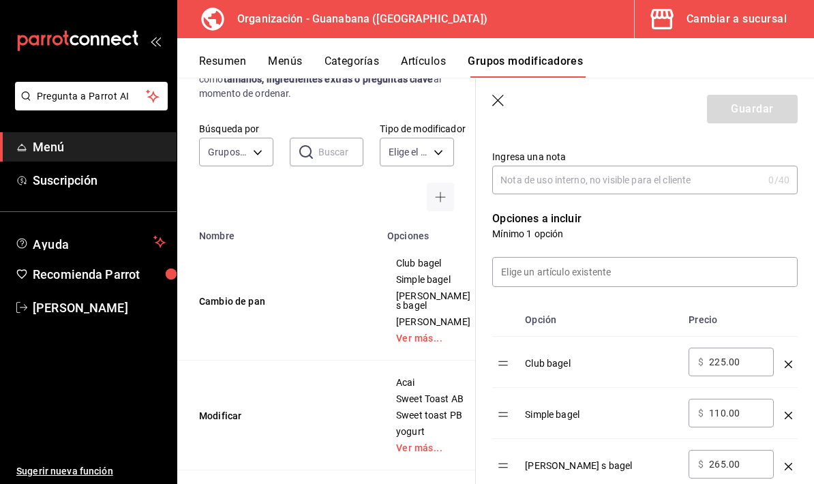
scroll to position [266, 0]
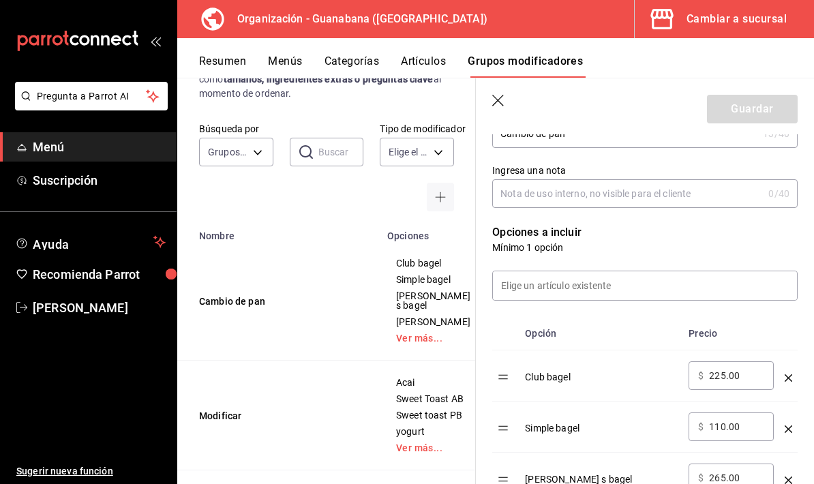
click at [760, 291] on input at bounding box center [645, 285] width 304 height 29
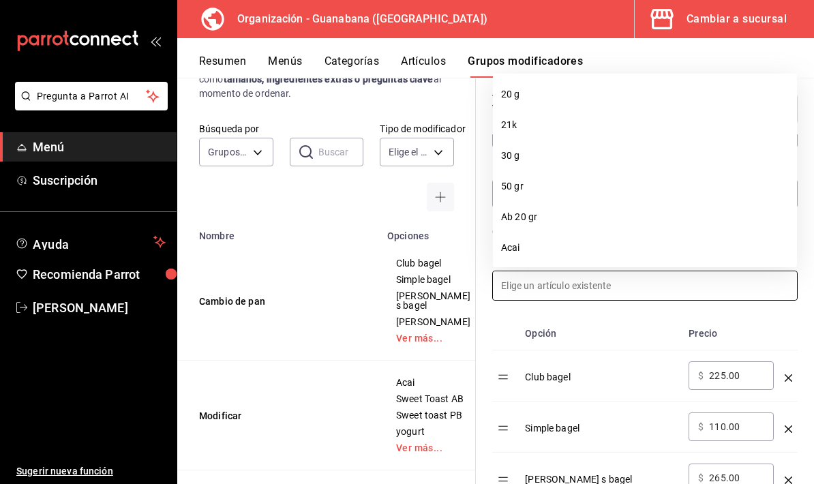
click at [705, 326] on th "Precio" at bounding box center [731, 333] width 96 height 33
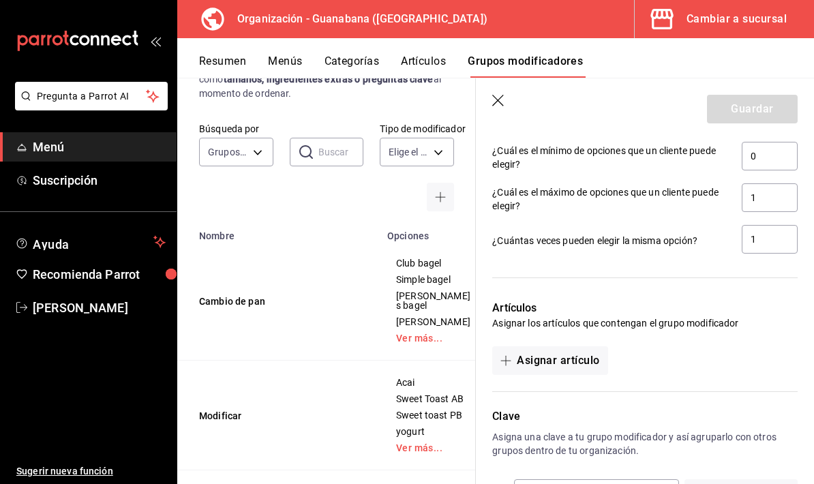
scroll to position [1108, 0]
click at [581, 367] on button "Asignar artículo" at bounding box center [549, 362] width 115 height 29
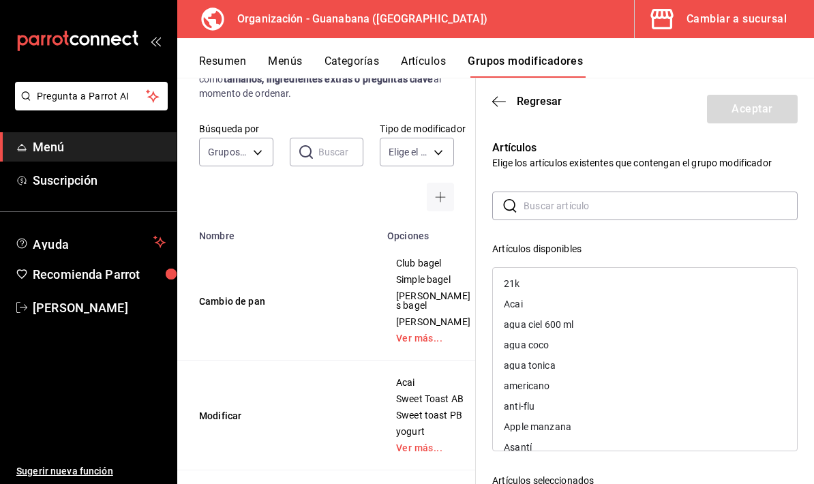
click at [704, 200] on input "text" at bounding box center [661, 205] width 274 height 27
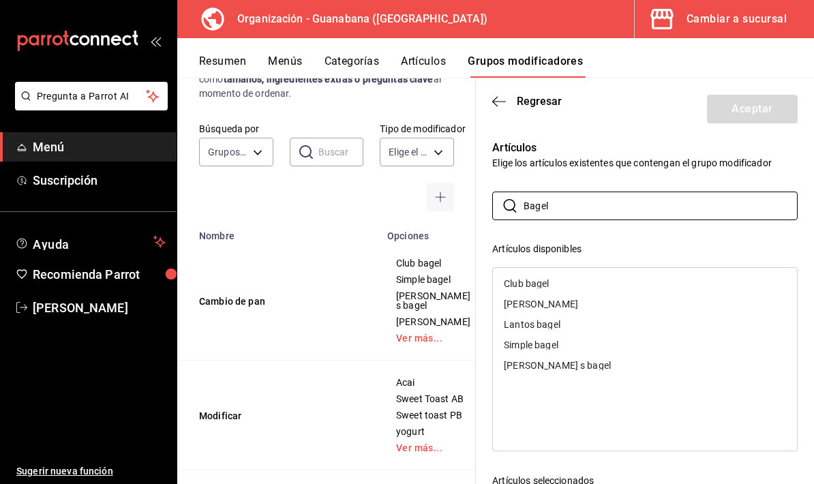
click at [576, 286] on div "Club bagel" at bounding box center [645, 284] width 304 height 20
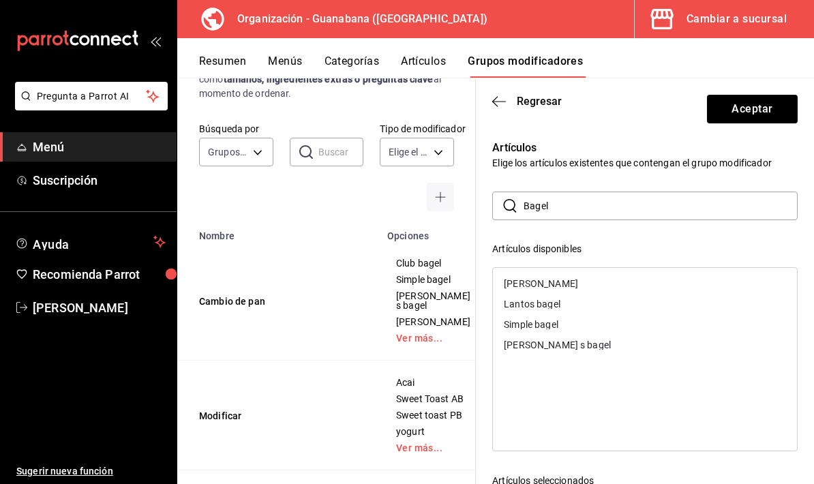
click at [572, 290] on div "[PERSON_NAME]" at bounding box center [645, 284] width 304 height 20
click at [572, 290] on div "Lantos bagel" at bounding box center [645, 284] width 304 height 20
click at [567, 288] on div "Simple bagel" at bounding box center [645, 284] width 304 height 20
click at [567, 288] on div "[PERSON_NAME] s bagel" at bounding box center [645, 284] width 304 height 20
click at [591, 205] on input "Bagel" at bounding box center [661, 205] width 274 height 27
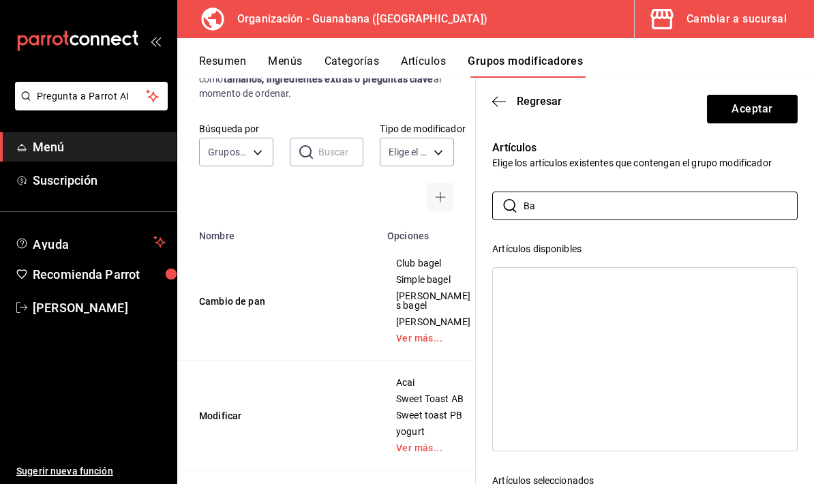
type input "B"
click at [593, 282] on div "[PERSON_NAME]'s" at bounding box center [645, 284] width 304 height 20
click at [617, 211] on input "Giorg" at bounding box center [661, 205] width 274 height 27
click at [615, 207] on input "Giorg" at bounding box center [661, 205] width 274 height 27
click at [615, 208] on input "Giorg" at bounding box center [661, 205] width 274 height 27
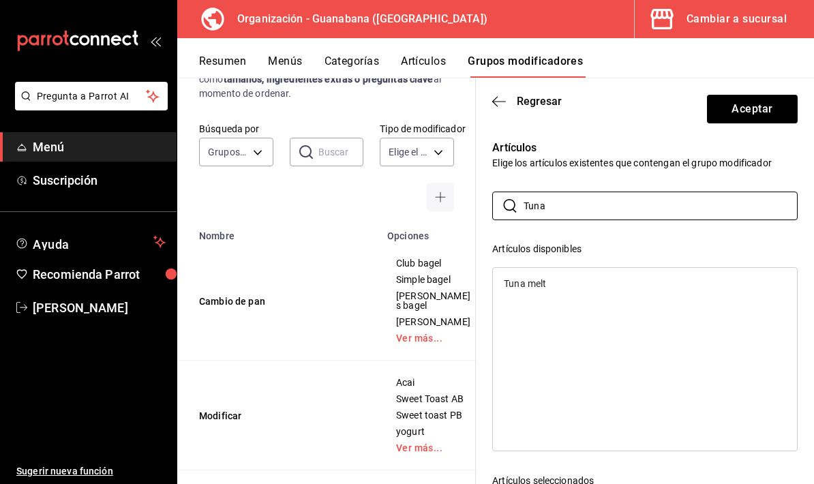
click at [563, 287] on div "Tuna melt" at bounding box center [645, 284] width 304 height 20
click at [614, 209] on input "Tuna" at bounding box center [661, 205] width 274 height 27
click at [614, 203] on input "Tuna" at bounding box center [661, 205] width 274 height 27
click at [612, 205] on input "Tuna" at bounding box center [661, 205] width 274 height 27
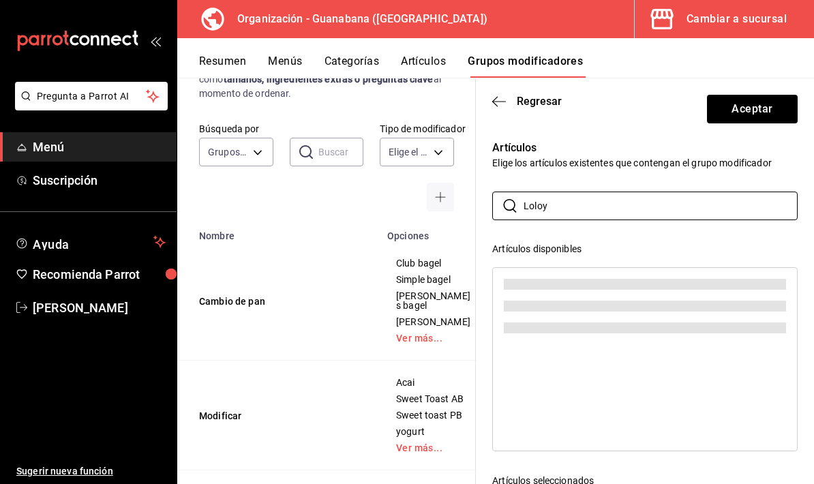
click at [592, 285] on span at bounding box center [645, 284] width 282 height 11
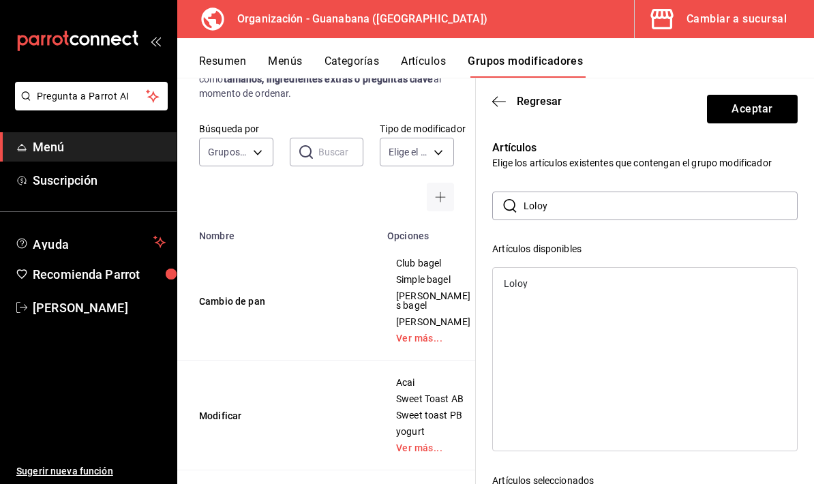
click at [589, 285] on div "Loloy" at bounding box center [645, 284] width 304 height 20
click at [615, 203] on input "Loloy" at bounding box center [661, 205] width 274 height 27
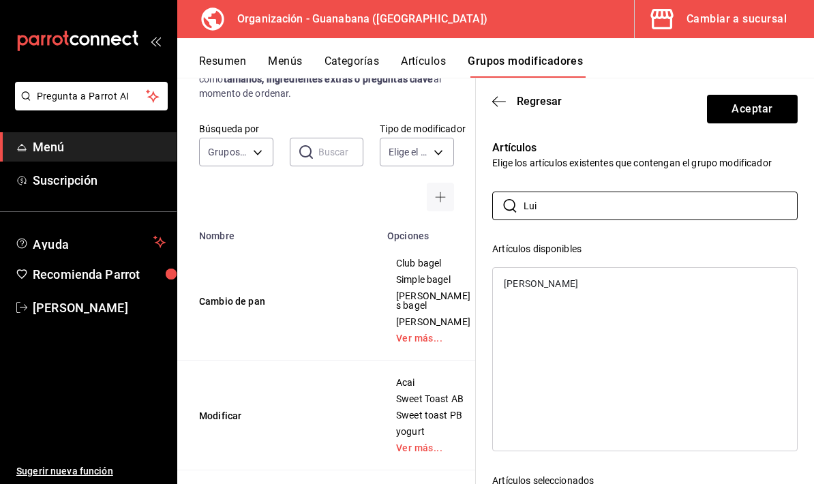
type input "Lui"
click at [581, 278] on div "[PERSON_NAME]" at bounding box center [645, 284] width 304 height 20
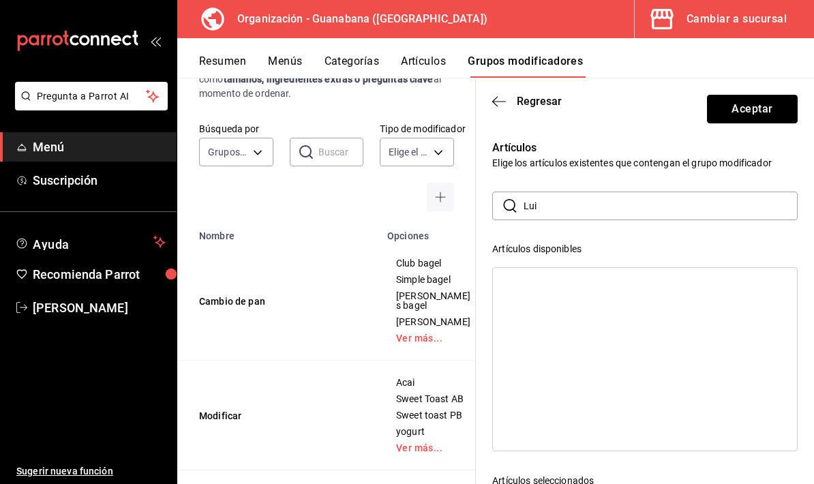
click at [767, 111] on button "Aceptar" at bounding box center [752, 109] width 91 height 29
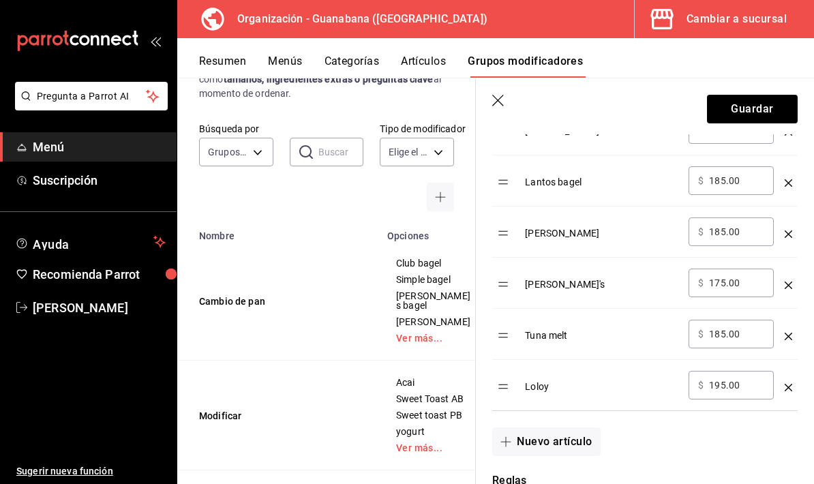
scroll to position [669, 0]
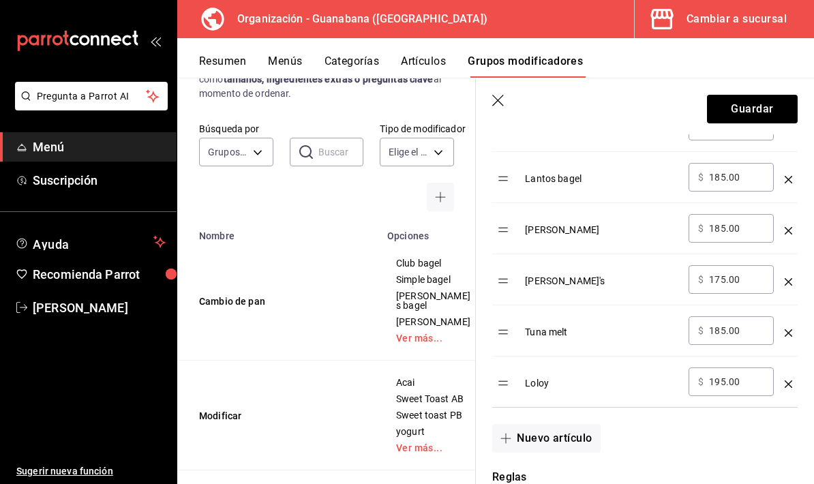
click at [791, 387] on icon "optionsTable" at bounding box center [789, 385] width 8 height 8
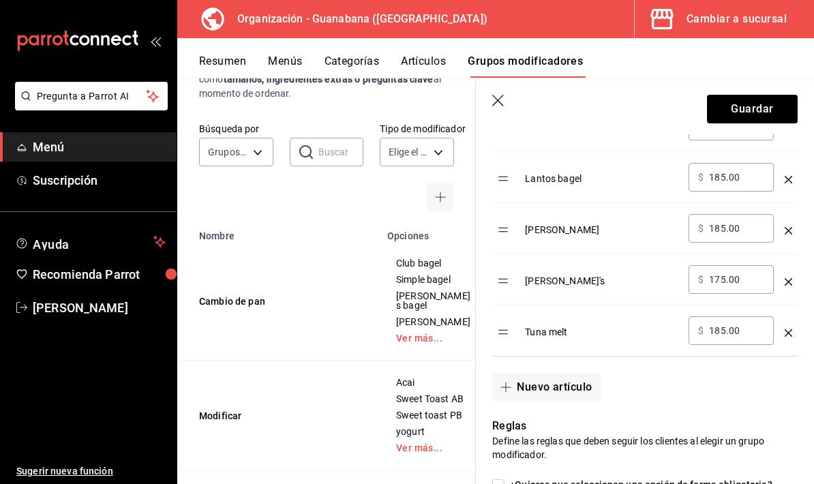
click at [791, 336] on icon "optionsTable" at bounding box center [789, 333] width 8 height 8
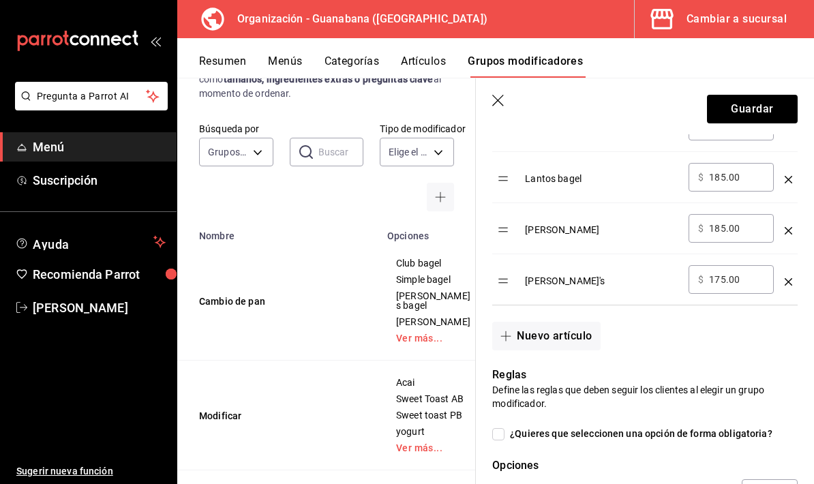
click at [789, 282] on icon "optionsTable" at bounding box center [789, 282] width 8 height 8
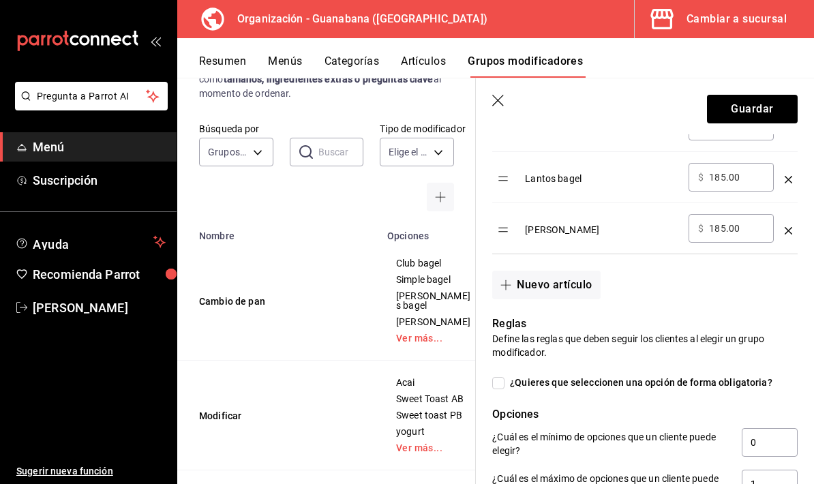
click at [786, 234] on icon "optionsTable" at bounding box center [789, 231] width 8 height 8
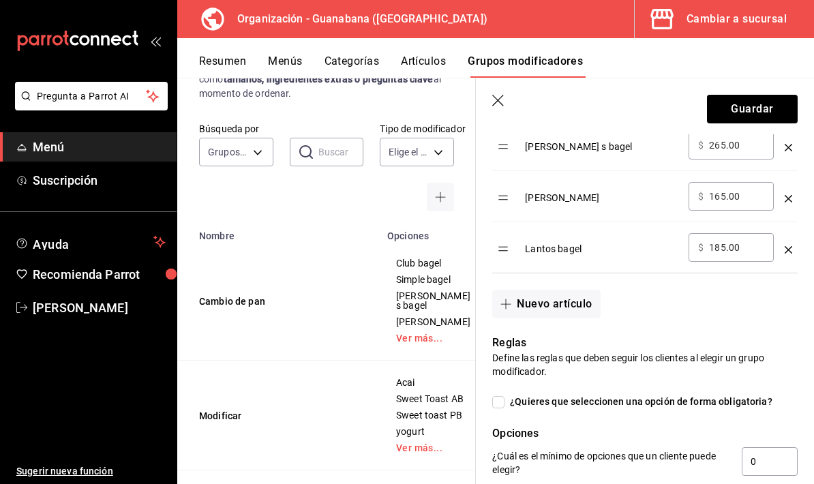
scroll to position [565, 0]
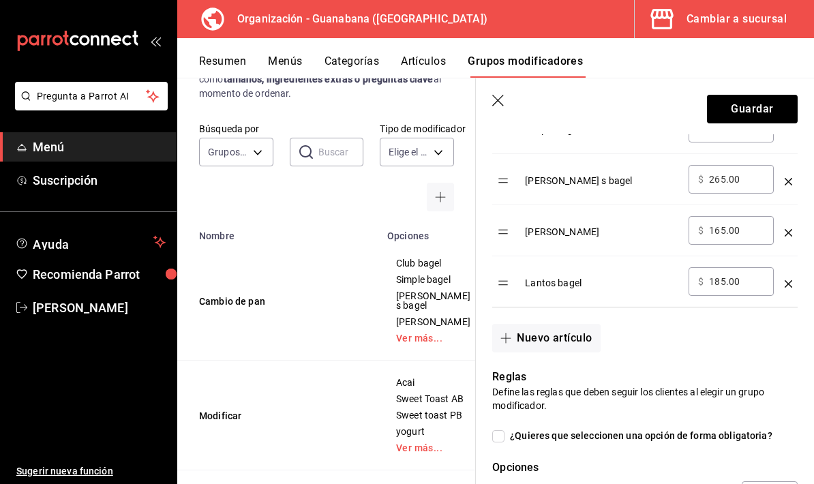
click at [791, 283] on icon "optionsTable" at bounding box center [789, 284] width 8 height 8
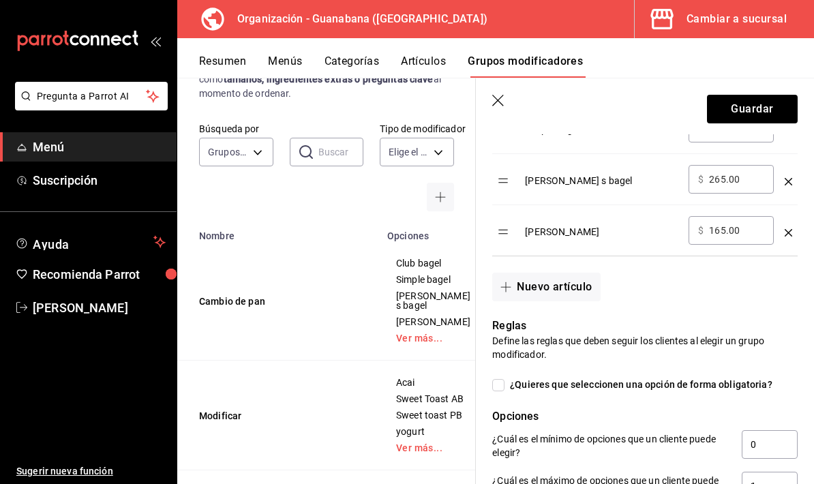
click at [791, 234] on icon "optionsTable" at bounding box center [789, 233] width 8 height 8
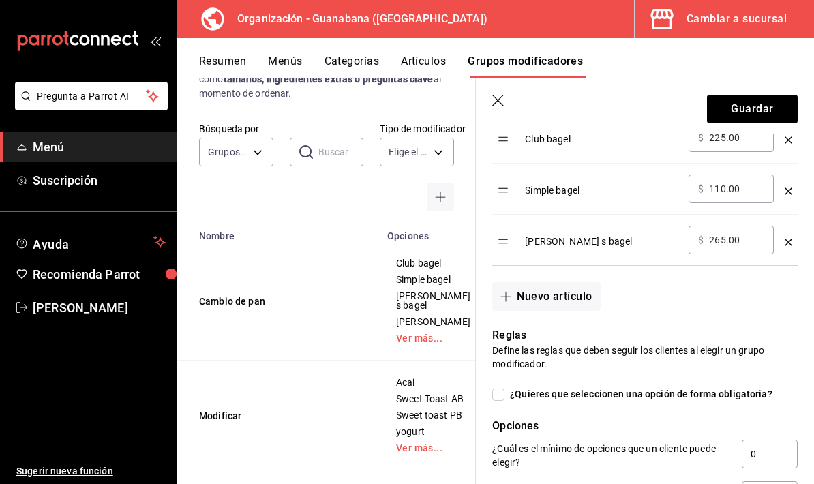
scroll to position [441, 0]
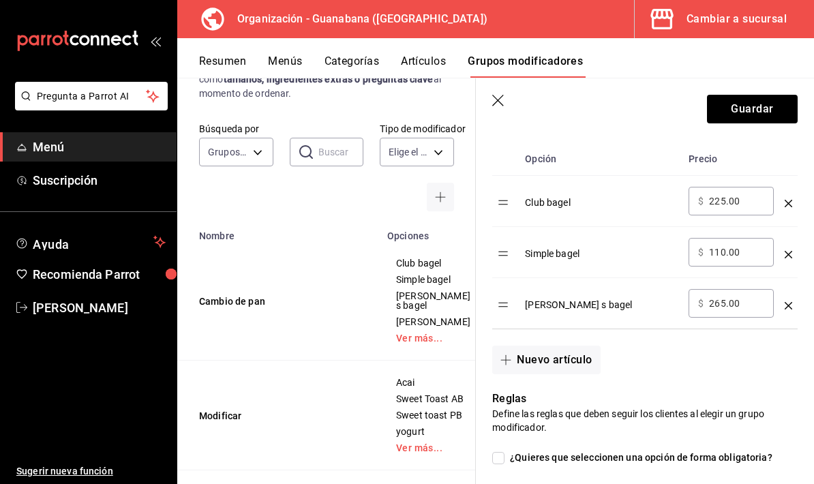
click at [789, 308] on icon "optionsTable" at bounding box center [789, 306] width 8 height 8
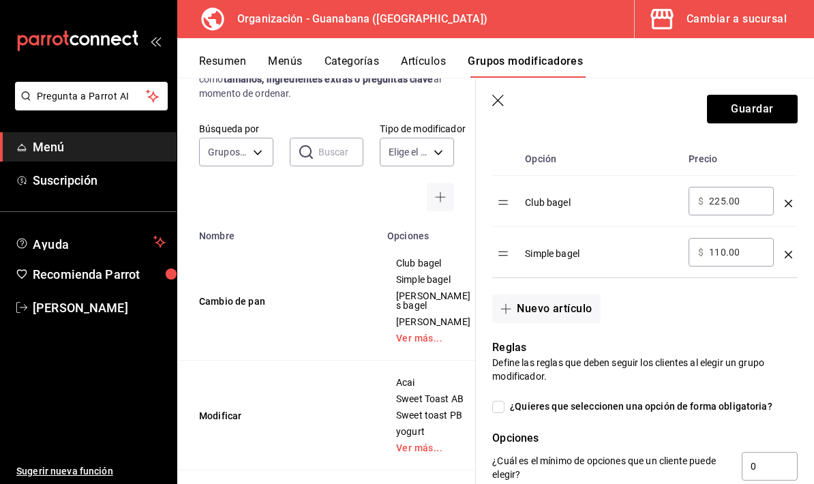
click at [785, 257] on icon "optionsTable" at bounding box center [789, 255] width 8 height 8
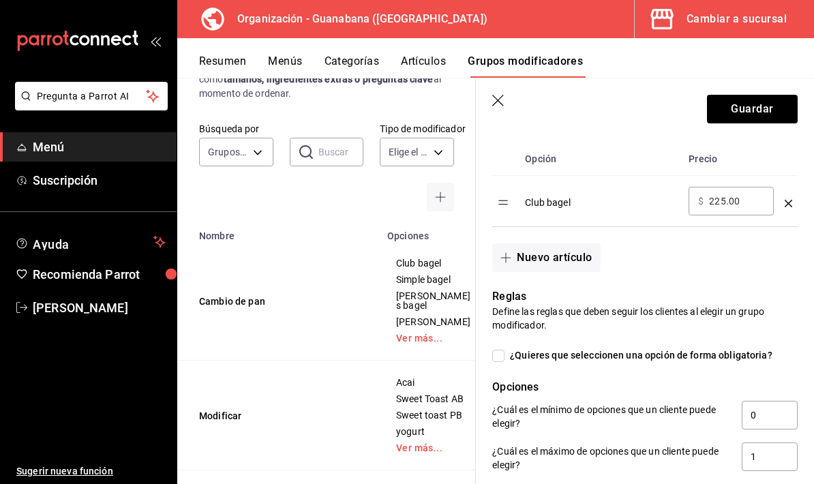
click at [789, 207] on icon "optionsTable" at bounding box center [789, 204] width 8 height 8
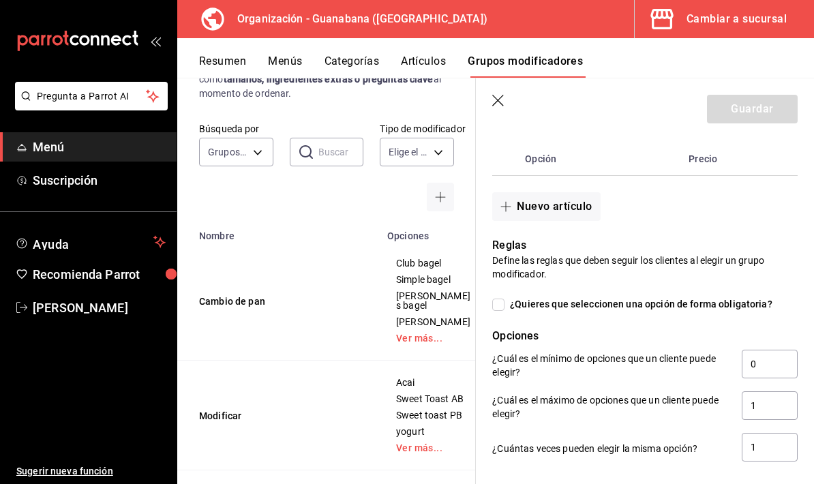
scroll to position [357, 0]
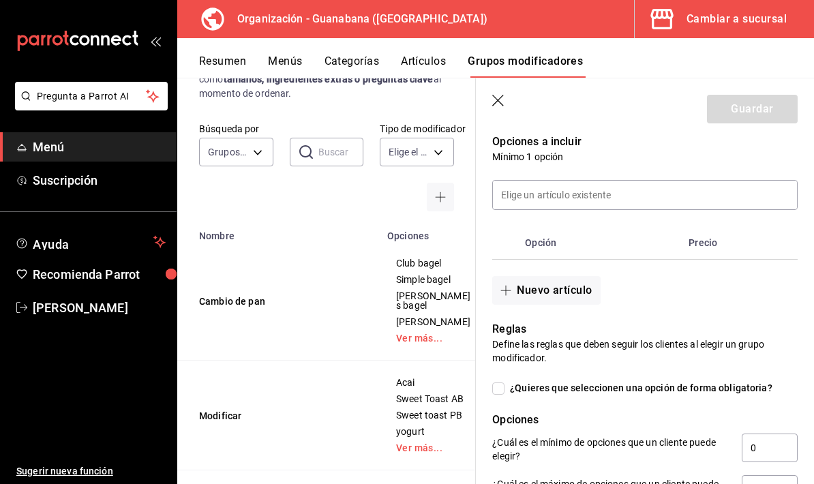
click at [555, 293] on button "Nuevo artículo" at bounding box center [546, 290] width 108 height 29
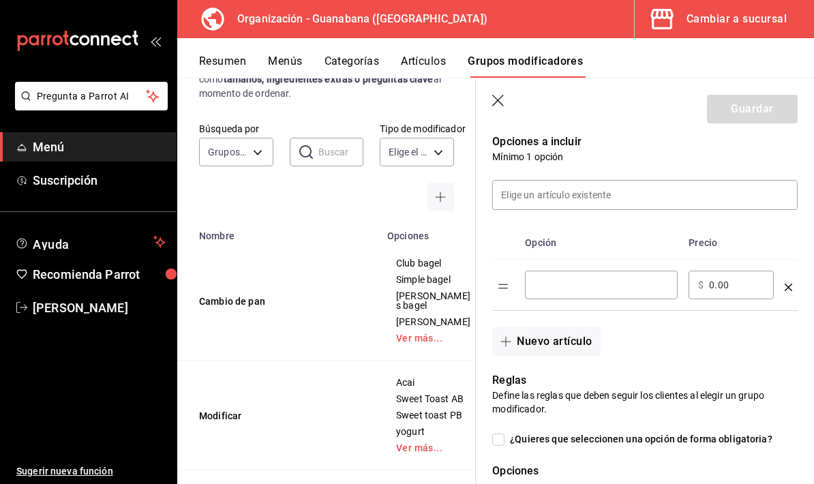
click at [650, 292] on input "optionsTable" at bounding box center [602, 285] width 134 height 14
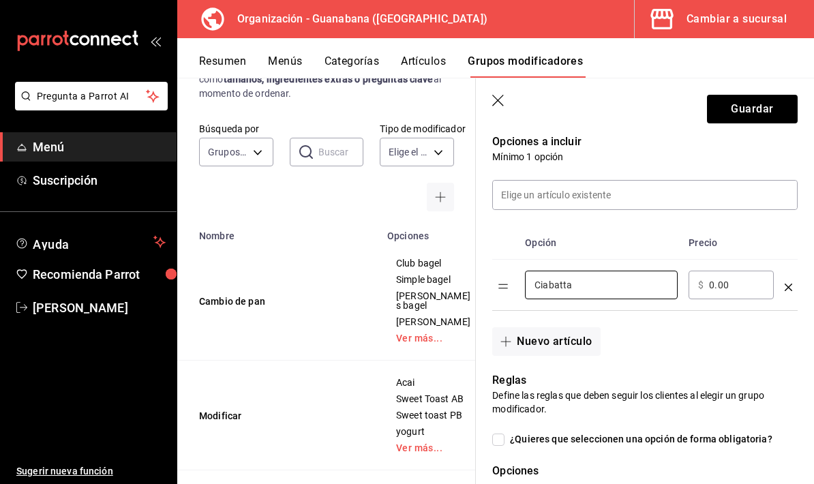
type input "Ciabatta"
click at [579, 346] on button "Nuevo artículo" at bounding box center [546, 341] width 108 height 29
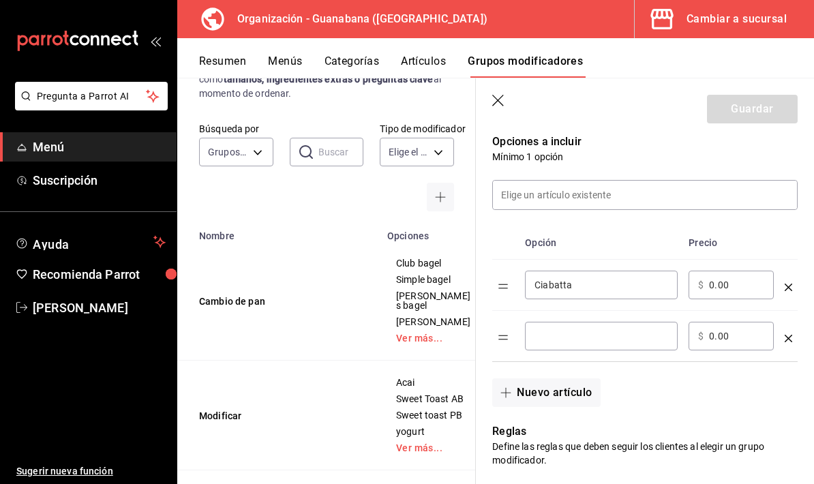
click at [597, 342] on input "optionsTable" at bounding box center [602, 336] width 134 height 14
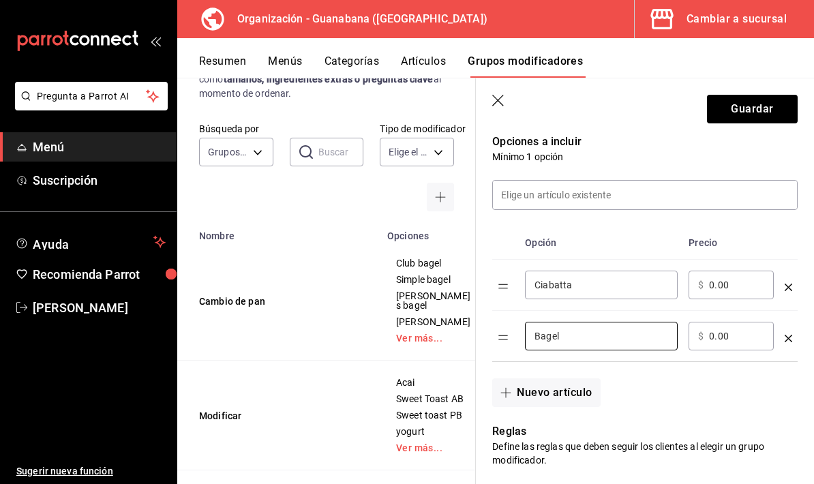
type input "Bagel"
click at [760, 119] on button "Guardar" at bounding box center [752, 109] width 91 height 29
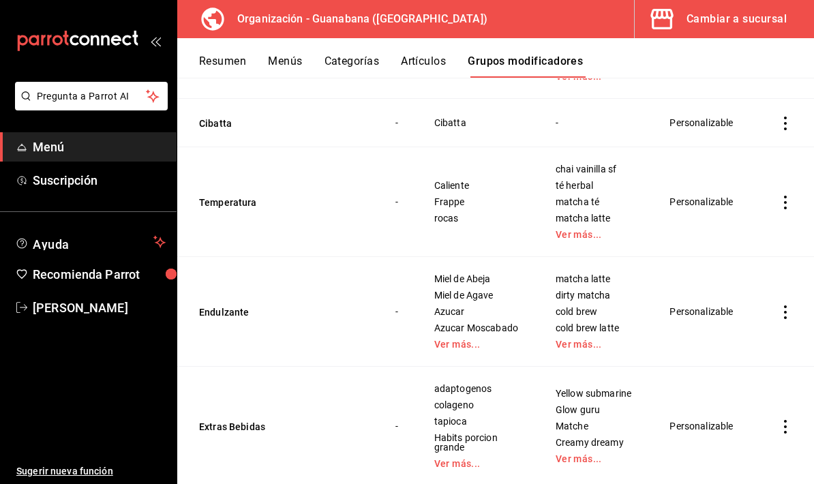
scroll to position [649, 0]
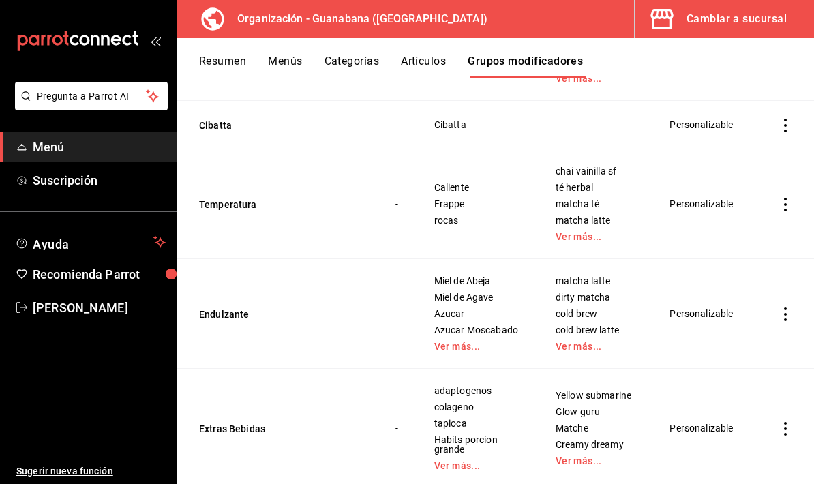
click at [460, 342] on link "Ver más..." at bounding box center [478, 347] width 87 height 10
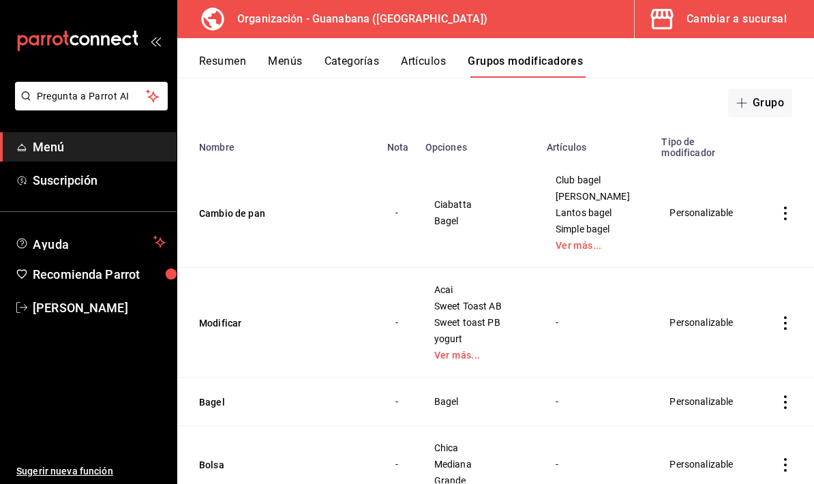
scroll to position [121, 0]
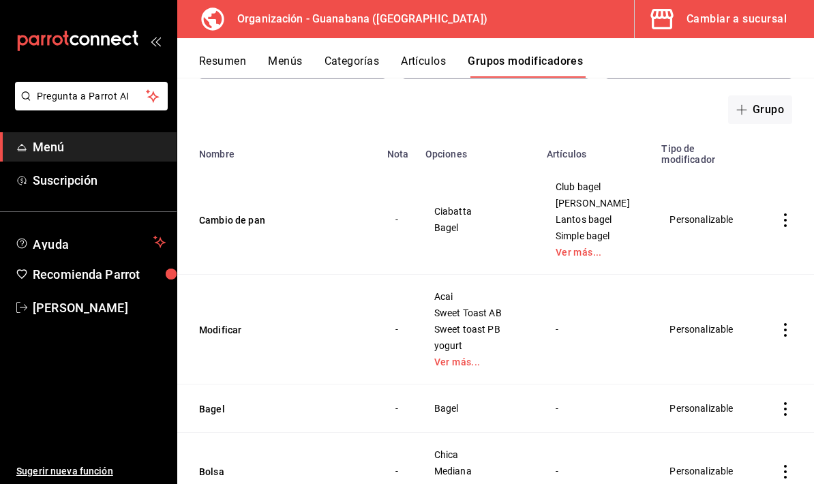
click at [462, 357] on link "Ver más..." at bounding box center [478, 362] width 87 height 10
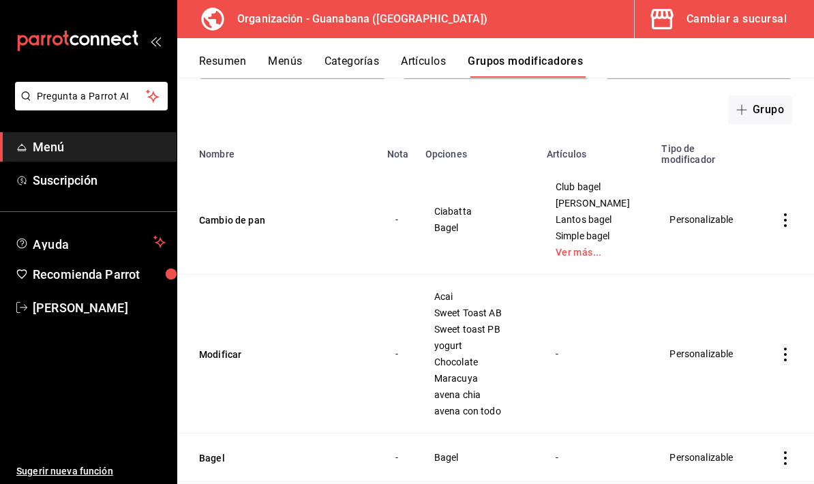
scroll to position [133, 0]
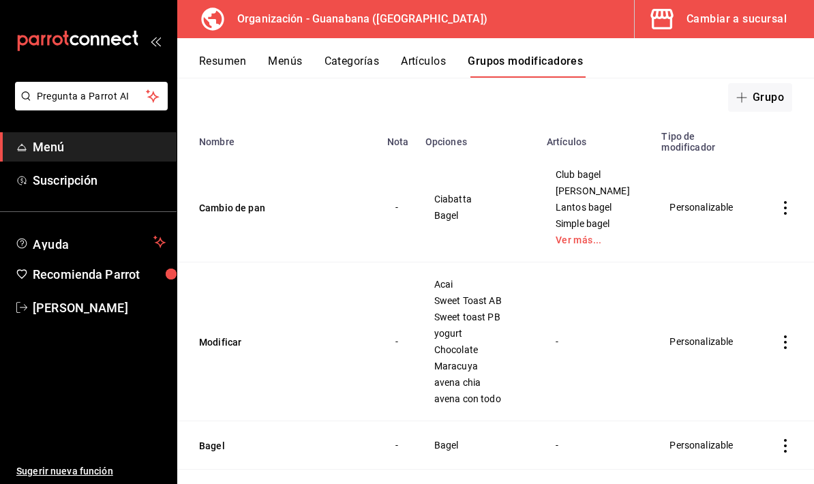
click at [788, 336] on icon "actions" at bounding box center [786, 343] width 14 height 14
click at [750, 334] on span "Editar" at bounding box center [744, 334] width 35 height 14
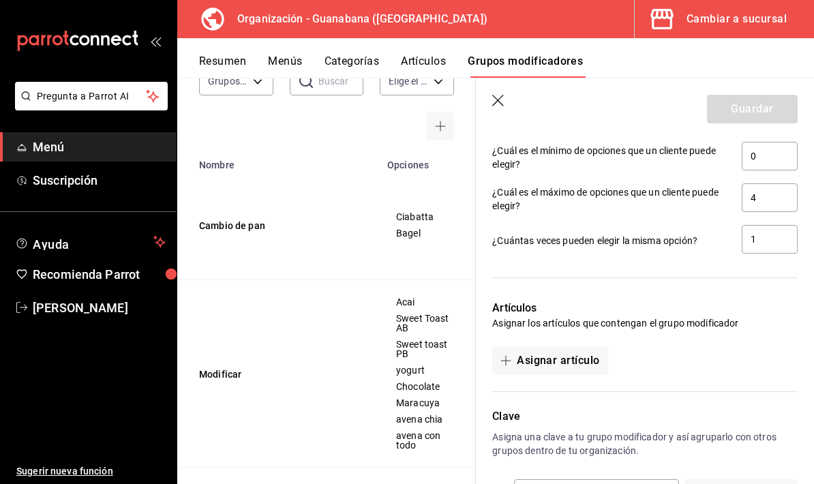
scroll to position [1057, 0]
click at [574, 364] on button "Asignar artículo" at bounding box center [549, 362] width 115 height 29
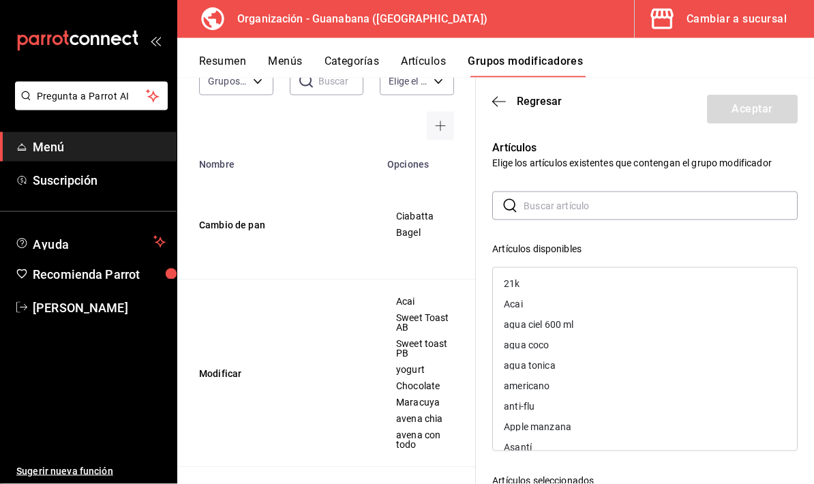
scroll to position [0, 0]
click at [645, 216] on input "text" at bounding box center [661, 205] width 274 height 27
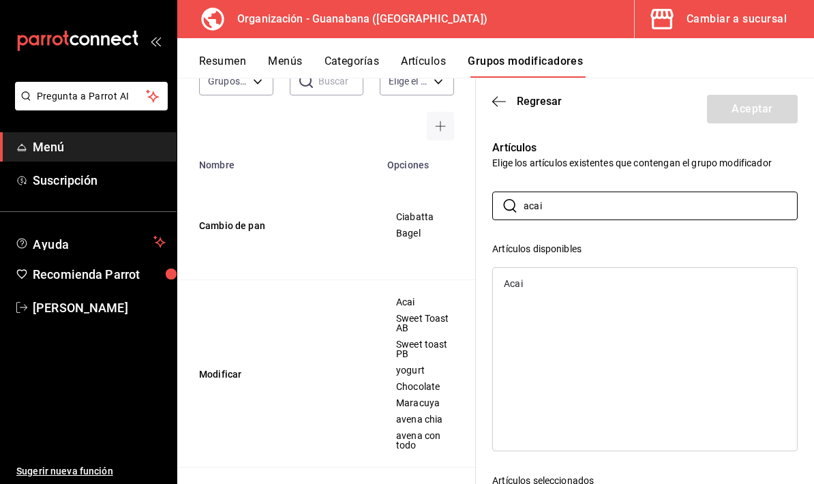
click at [565, 289] on div "Acai" at bounding box center [645, 284] width 304 height 20
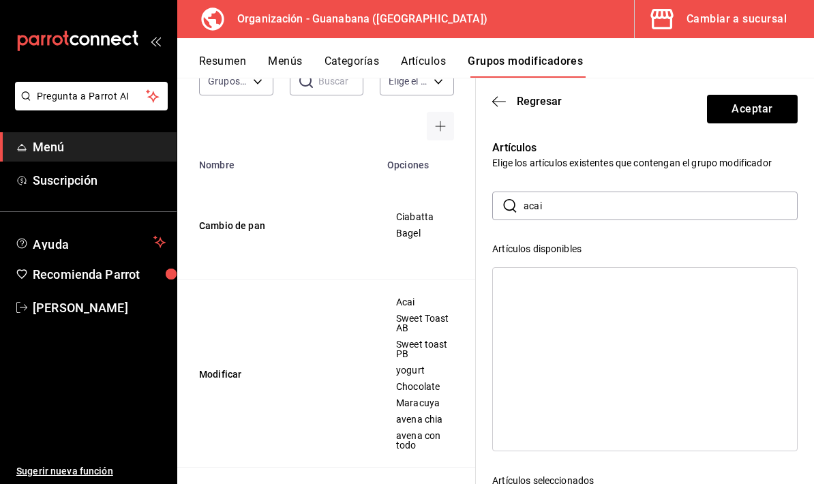
click at [634, 211] on input "acai" at bounding box center [661, 205] width 274 height 27
click at [641, 219] on input "acai" at bounding box center [661, 205] width 274 height 27
click at [643, 221] on div "​ acai ​ Artículos disponibles Artículos seleccionados Acai" at bounding box center [645, 435] width 306 height 487
click at [638, 207] on input "acai" at bounding box center [661, 205] width 274 height 27
type input "a"
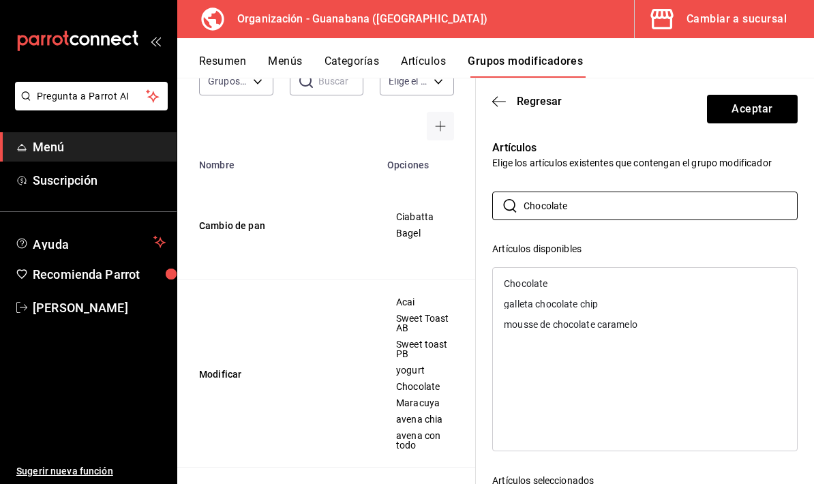
click at [551, 289] on div "Chocolate" at bounding box center [645, 284] width 304 height 20
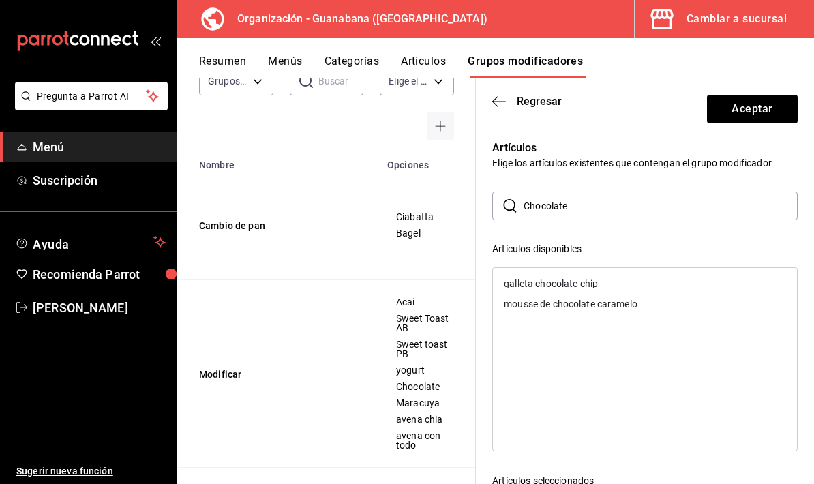
click at [615, 205] on input "Chocolate" at bounding box center [661, 205] width 274 height 27
click at [611, 203] on input "Chocolate" at bounding box center [661, 205] width 274 height 27
click at [610, 203] on input "Chocolate" at bounding box center [661, 205] width 274 height 27
click at [603, 205] on input "Chocolate" at bounding box center [661, 205] width 274 height 27
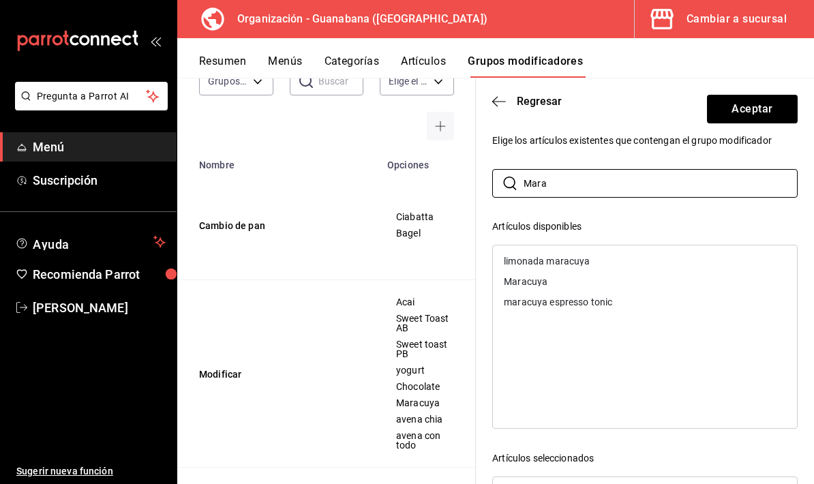
scroll to position [28, 0]
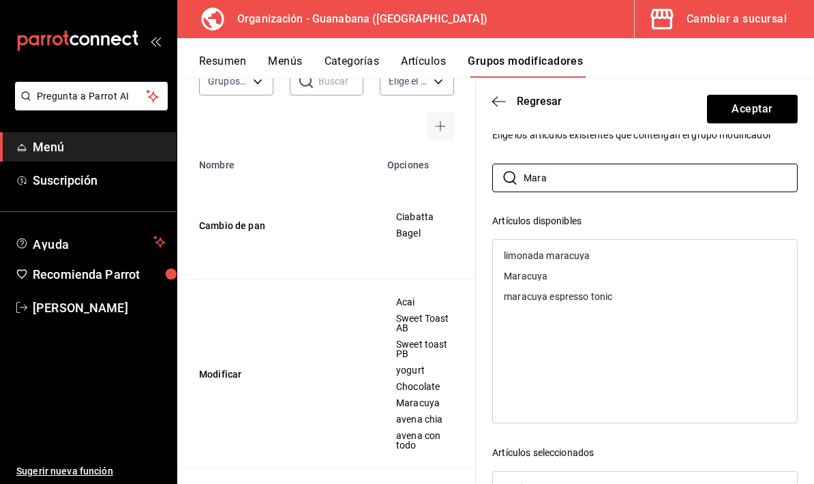
type input "Mara"
click at [563, 279] on div "Maracuya" at bounding box center [645, 276] width 304 height 20
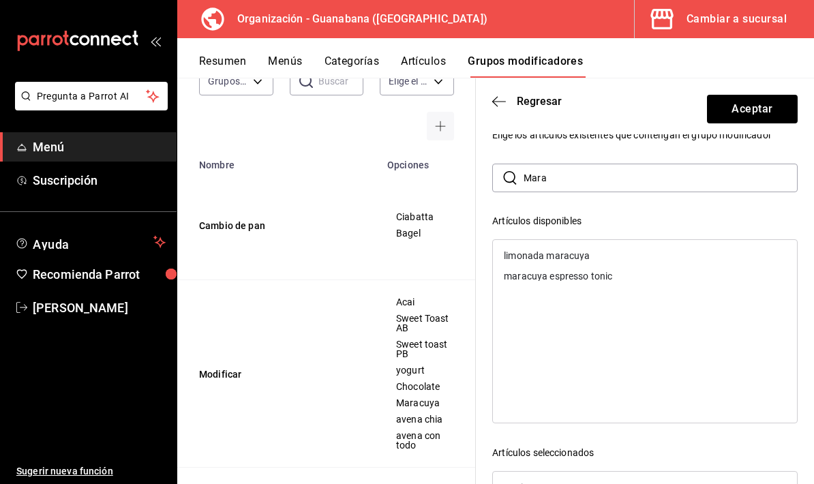
click at [613, 173] on input "Mara" at bounding box center [661, 177] width 274 height 27
click at [613, 172] on input "Mara" at bounding box center [661, 177] width 274 height 27
click at [608, 179] on input "Mara" at bounding box center [661, 177] width 274 height 27
click at [604, 179] on input "Mara" at bounding box center [661, 177] width 274 height 27
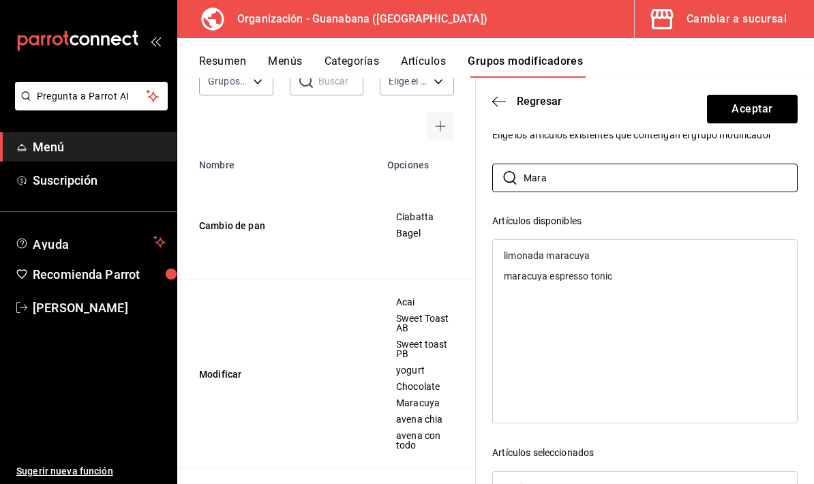
click at [603, 179] on input "Mara" at bounding box center [661, 177] width 274 height 27
click at [544, 256] on div "avena chia" at bounding box center [527, 256] width 46 height 10
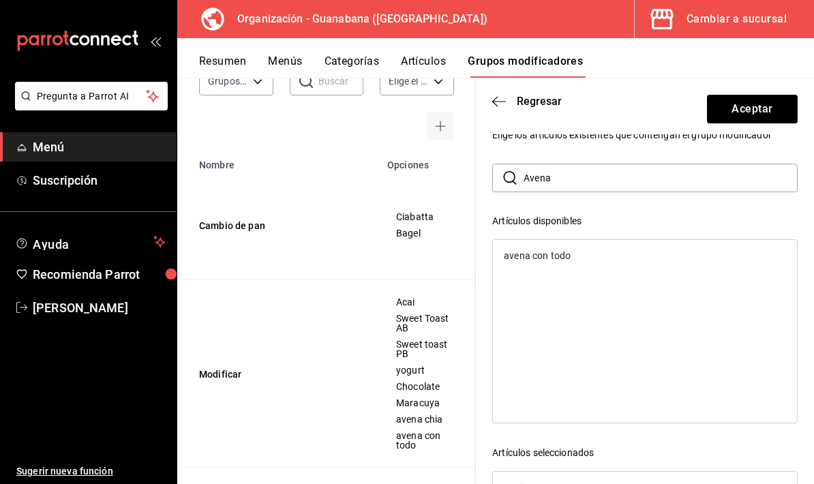
click at [561, 256] on div "avena con todo" at bounding box center [537, 256] width 67 height 10
click at [613, 178] on input "Avena" at bounding box center [661, 177] width 274 height 27
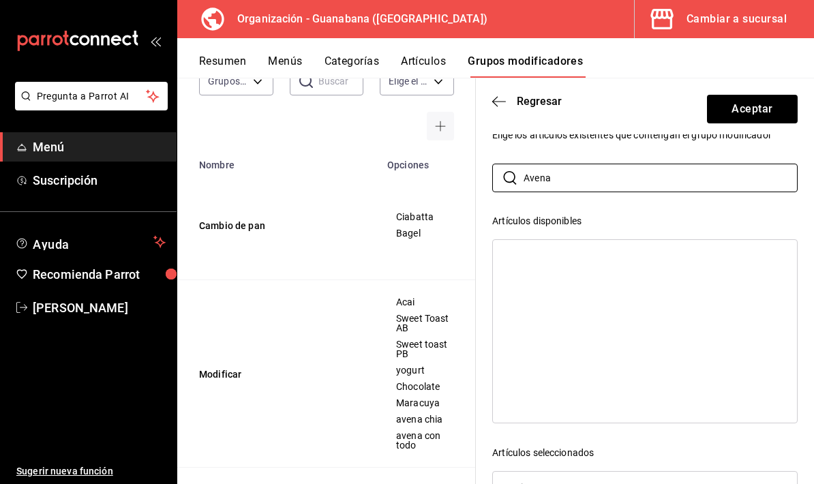
click at [612, 179] on input "Avena" at bounding box center [661, 177] width 274 height 27
click at [585, 248] on div "yogurt" at bounding box center [645, 256] width 304 height 20
click at [625, 179] on input "Yogur" at bounding box center [661, 177] width 274 height 27
click at [629, 175] on input "Yogur" at bounding box center [661, 177] width 274 height 27
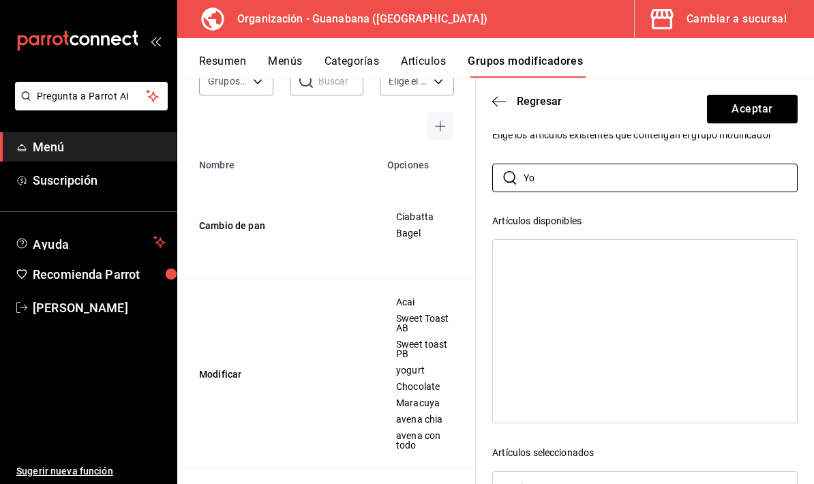
type input "Y"
click at [565, 292] on div "Sweet Toast AB" at bounding box center [538, 297] width 68 height 10
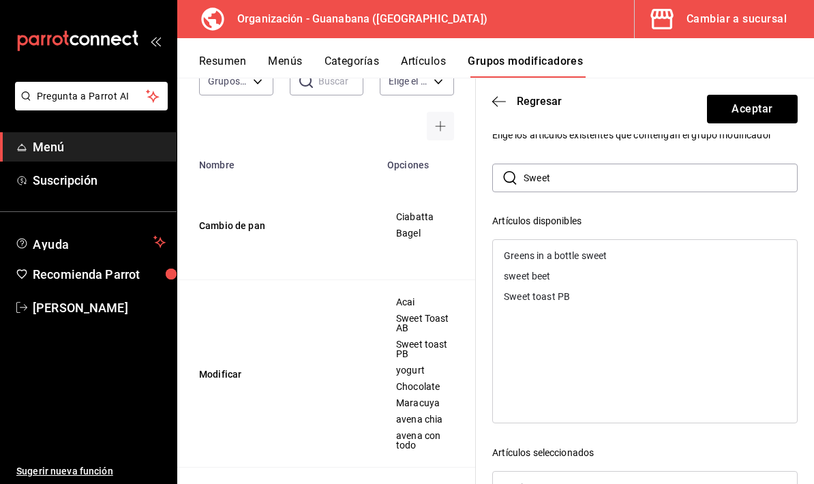
click at [563, 298] on div "Sweet toast PB" at bounding box center [537, 297] width 66 height 10
click at [691, 183] on input "Sweet" at bounding box center [661, 177] width 274 height 27
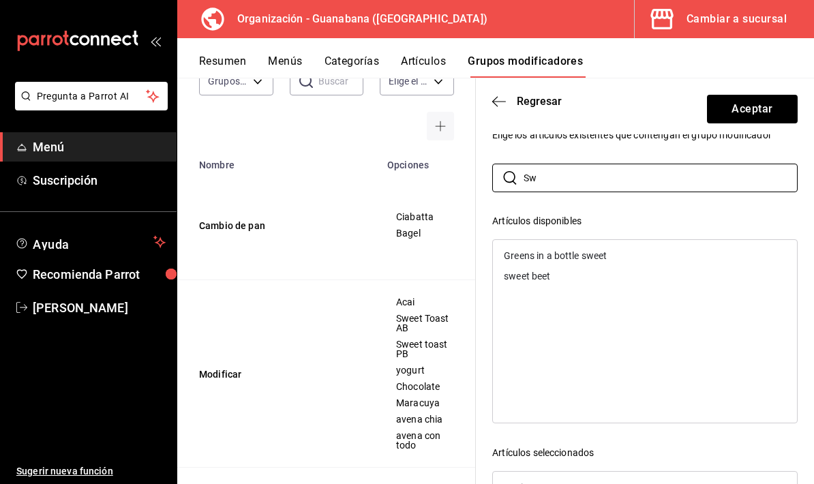
type input "S"
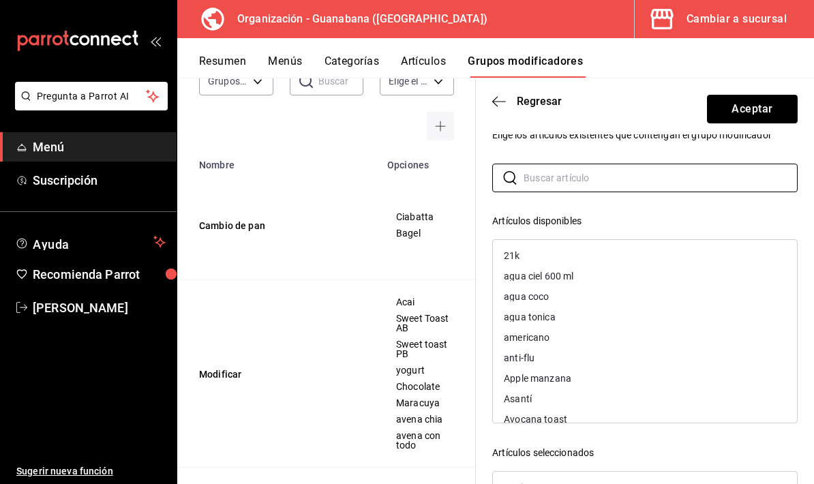
click at [761, 109] on button "Aceptar" at bounding box center [752, 109] width 91 height 29
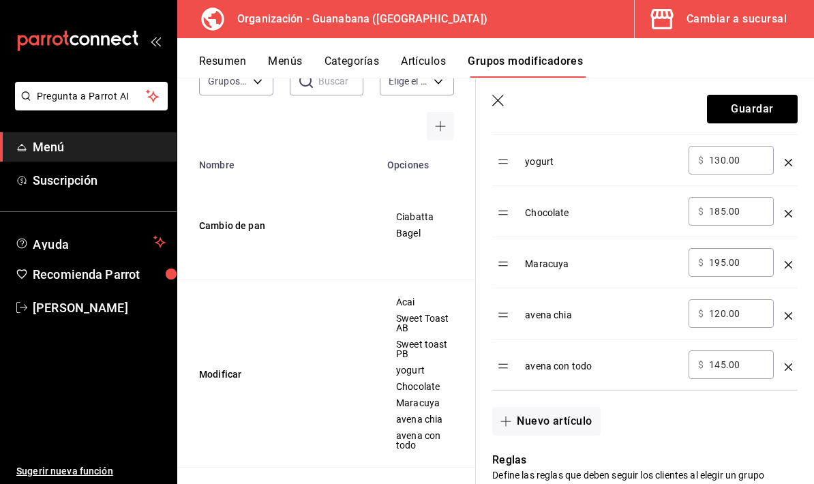
scroll to position [641, 0]
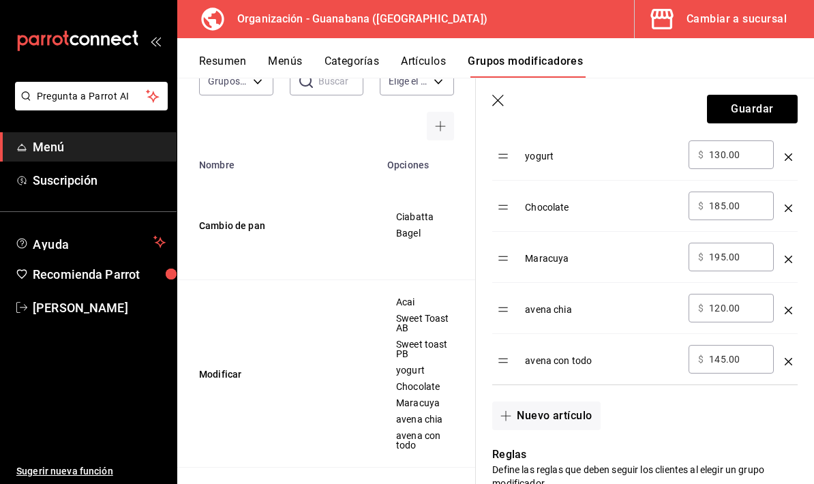
click at [792, 363] on icon "optionsTable" at bounding box center [789, 362] width 8 height 8
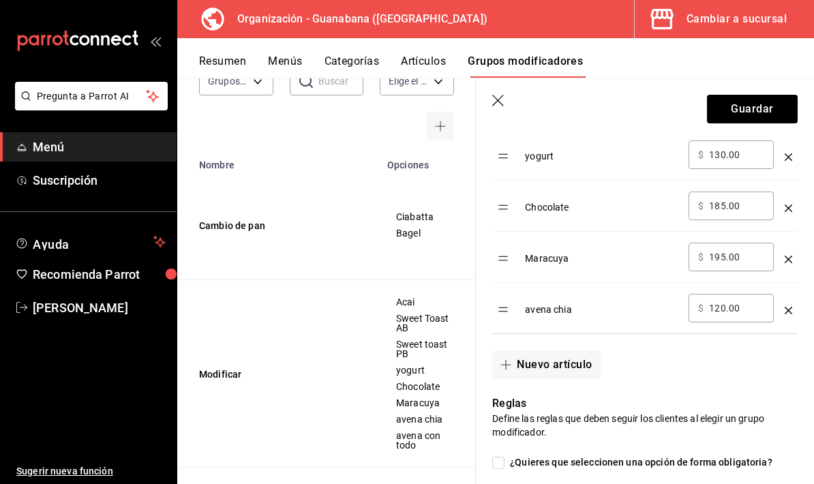
click at [792, 313] on icon "optionsTable" at bounding box center [789, 311] width 8 height 8
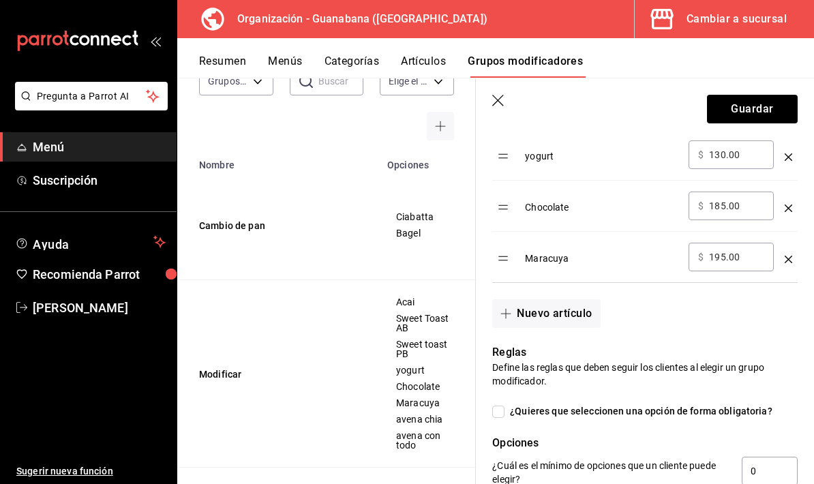
click at [788, 267] on td "optionsTable" at bounding box center [789, 257] width 18 height 51
click at [786, 213] on div "optionsTable" at bounding box center [789, 203] width 8 height 23
click at [787, 252] on div "optionsTable" at bounding box center [789, 254] width 8 height 23
click at [791, 208] on icon "optionsTable" at bounding box center [789, 209] width 8 height 8
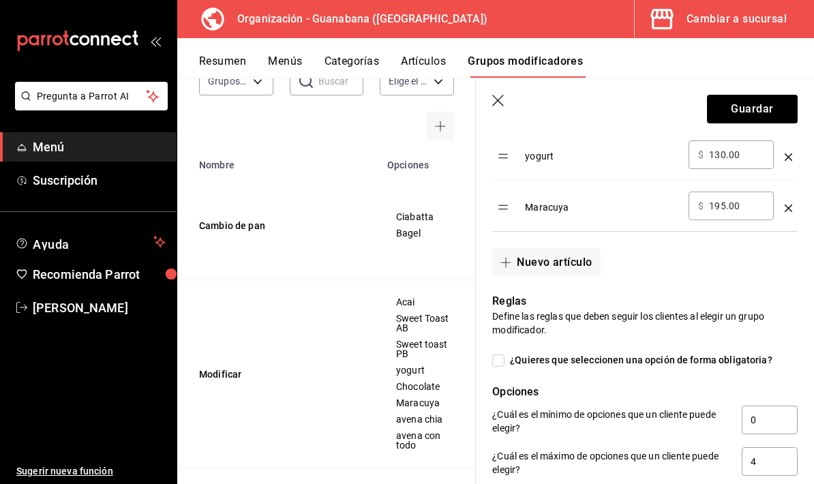
click at [789, 211] on icon "optionsTable" at bounding box center [789, 209] width 8 height 8
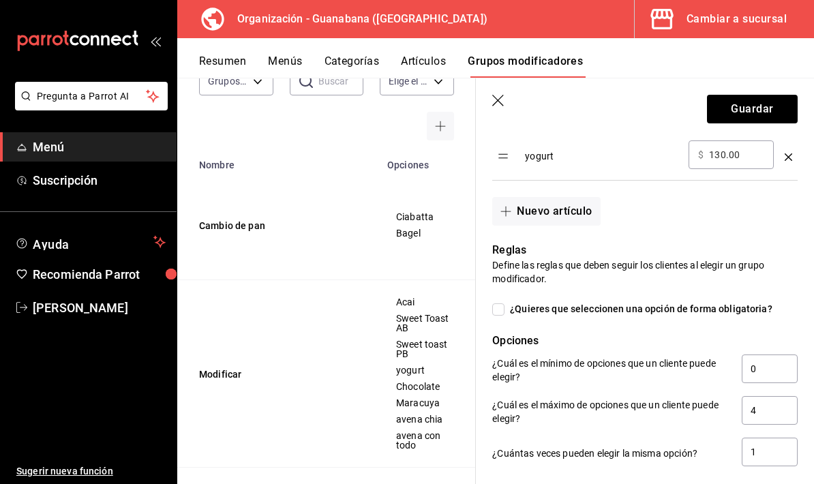
click at [787, 166] on td "optionsTable" at bounding box center [789, 155] width 18 height 51
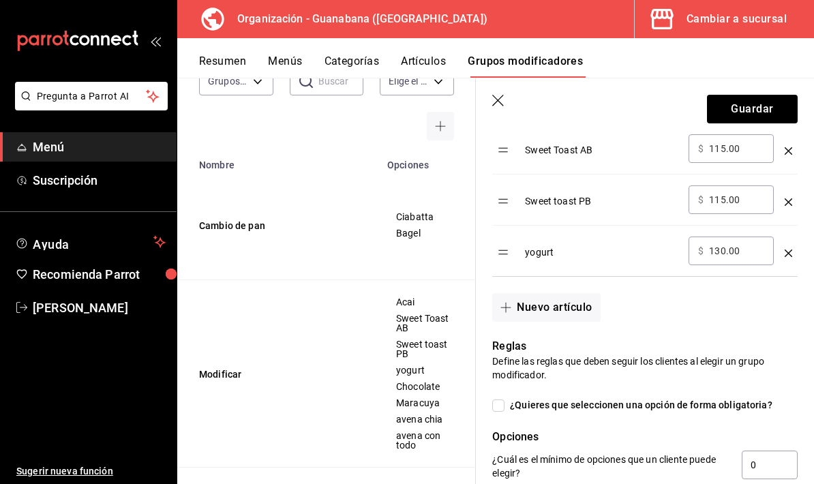
scroll to position [486, 0]
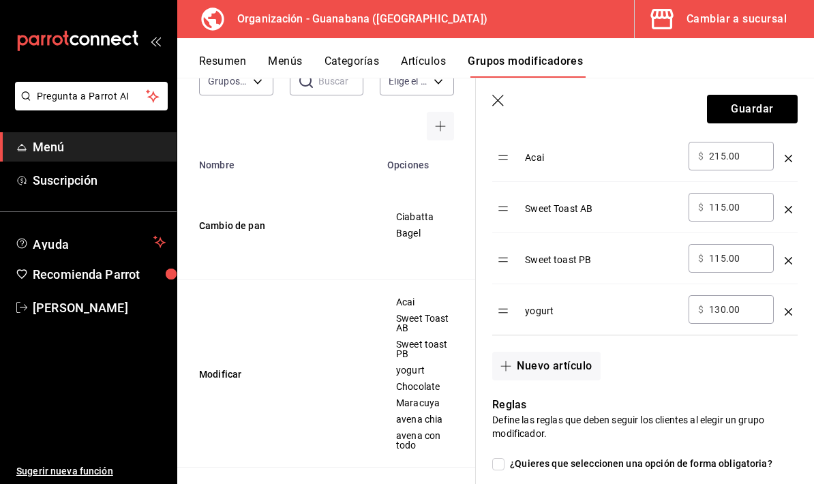
click at [791, 308] on icon "optionsTable" at bounding box center [789, 312] width 8 height 8
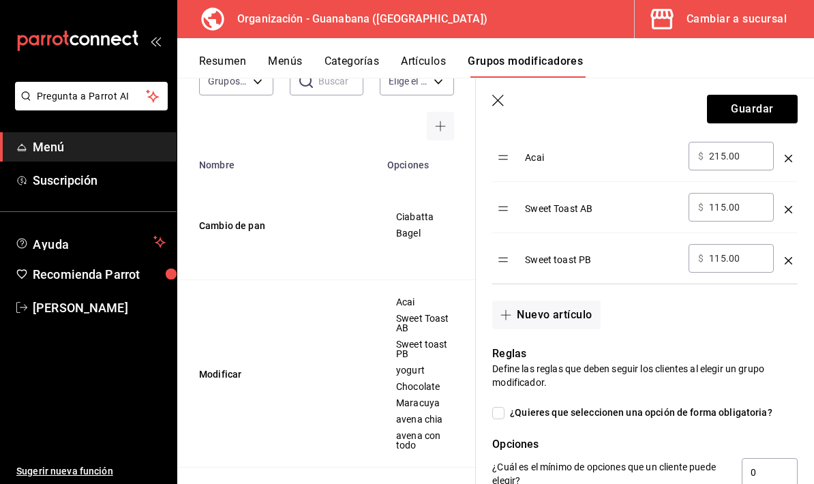
click at [786, 263] on icon "optionsTable" at bounding box center [789, 261] width 8 height 8
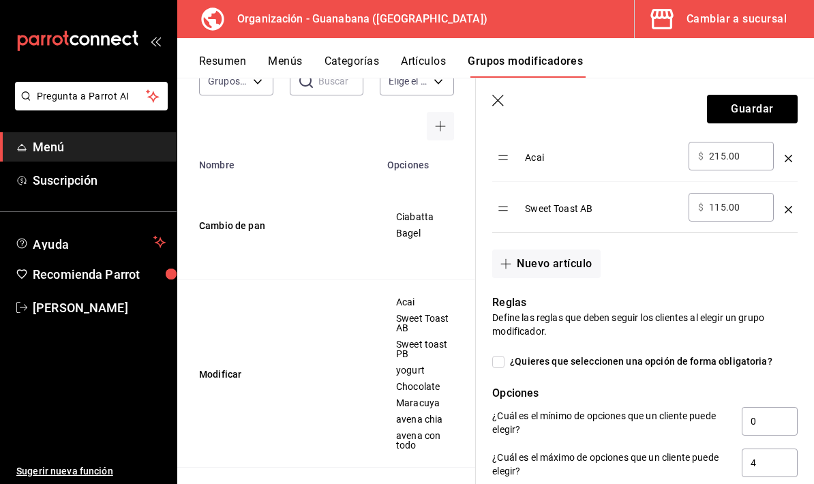
click at [791, 206] on icon "optionsTable" at bounding box center [789, 210] width 8 height 8
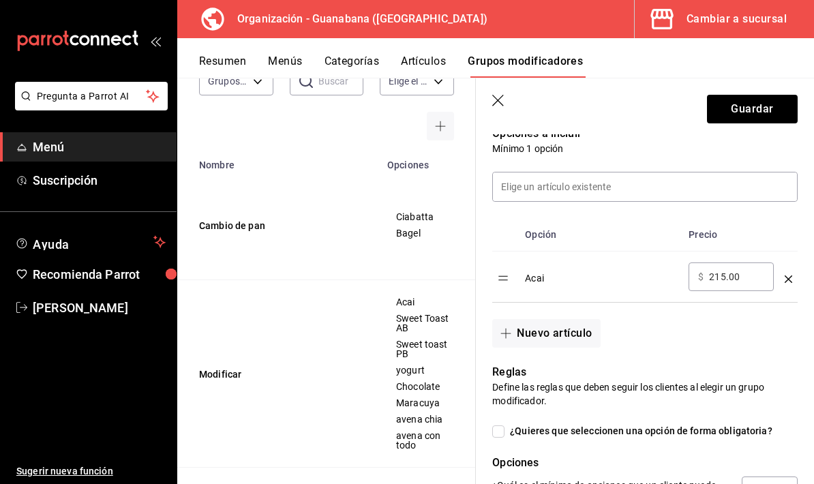
click at [789, 280] on icon "optionsTable" at bounding box center [789, 280] width 8 height 8
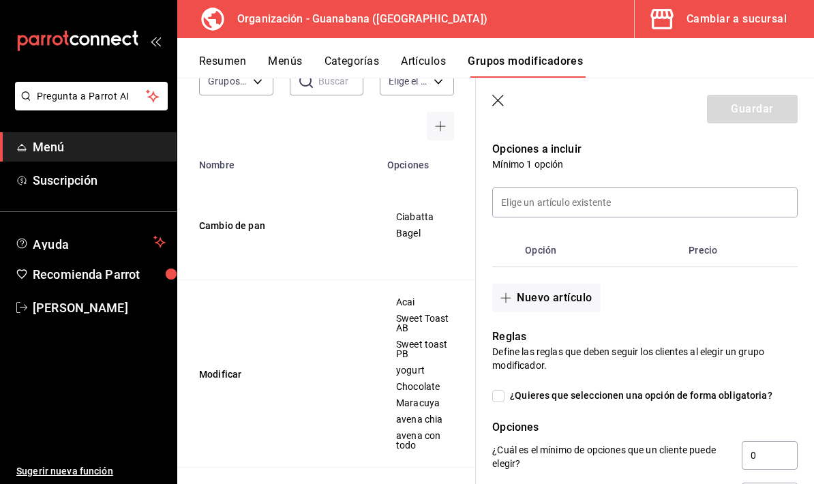
scroll to position [383, 0]
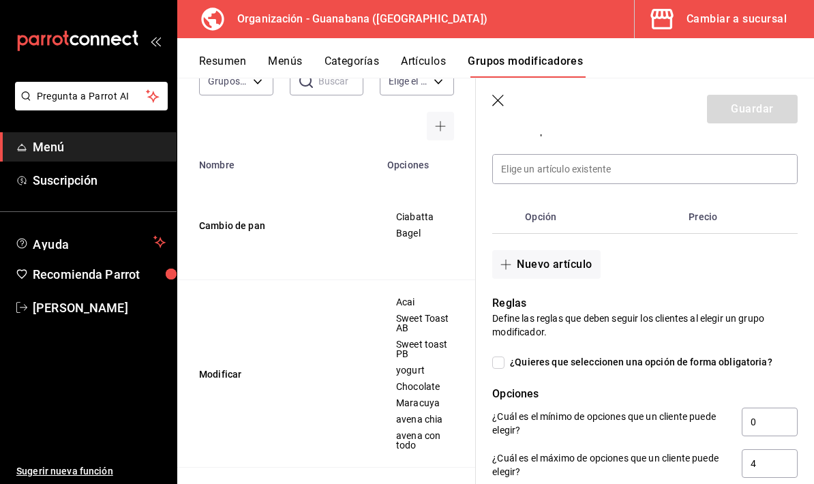
click at [568, 261] on button "Nuevo artículo" at bounding box center [546, 264] width 108 height 29
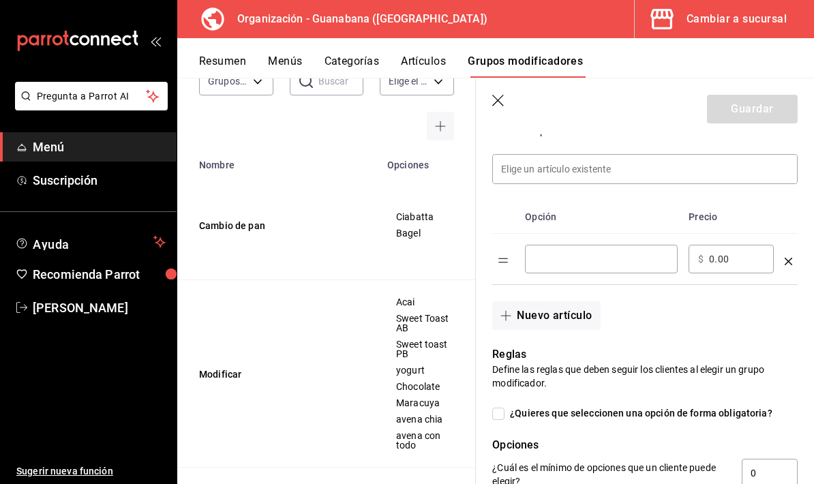
click at [623, 266] on input "optionsTable" at bounding box center [602, 259] width 134 height 14
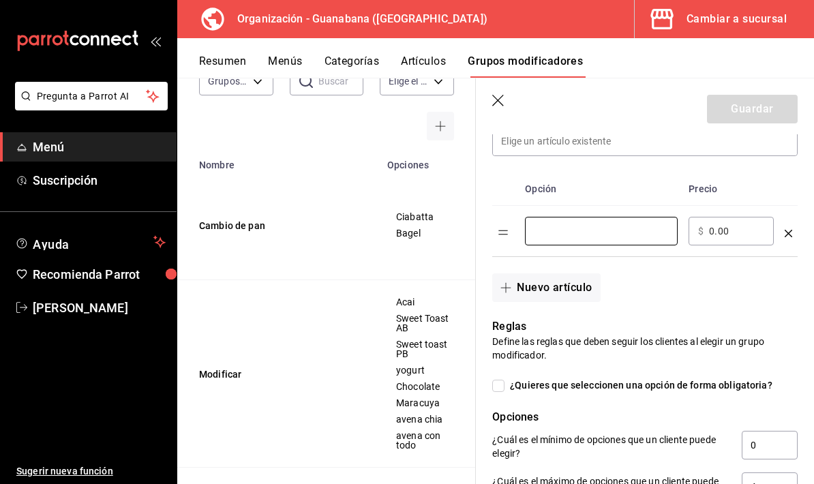
scroll to position [411, 0]
type input "Sin miel"
click at [548, 301] on button "Nuevo artículo" at bounding box center [546, 287] width 108 height 29
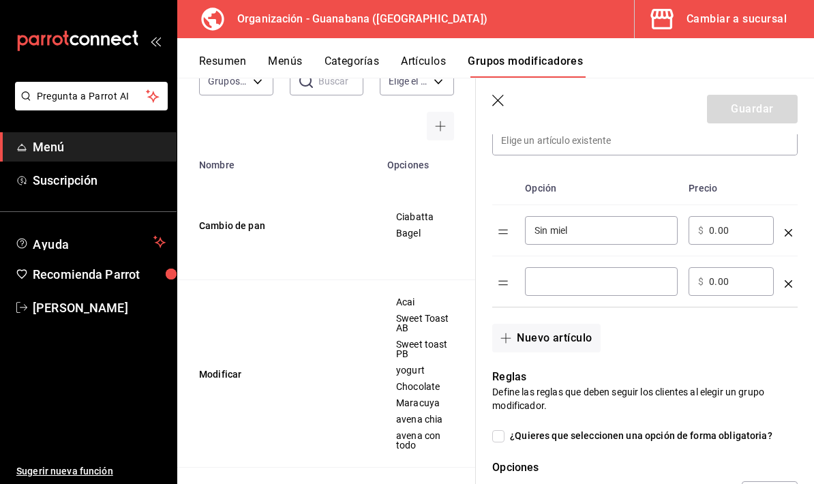
click at [580, 272] on div "​" at bounding box center [601, 281] width 153 height 29
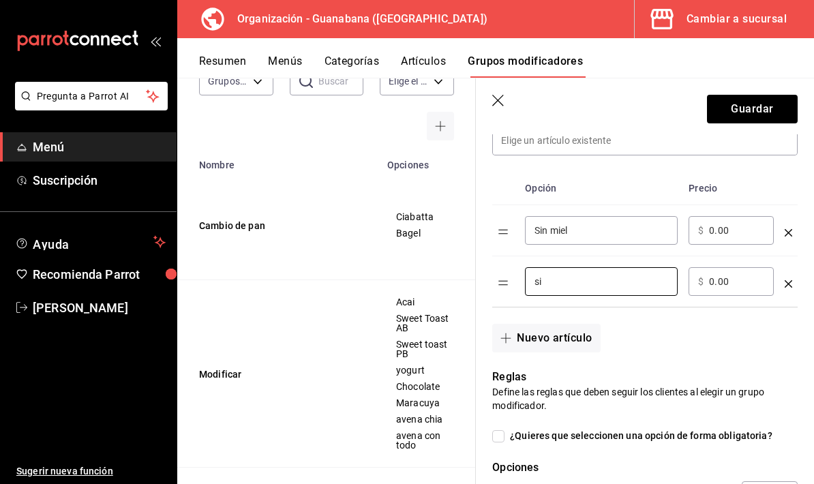
type input "s"
type input "Sin granola"
click at [573, 343] on button "Nuevo artículo" at bounding box center [546, 338] width 108 height 29
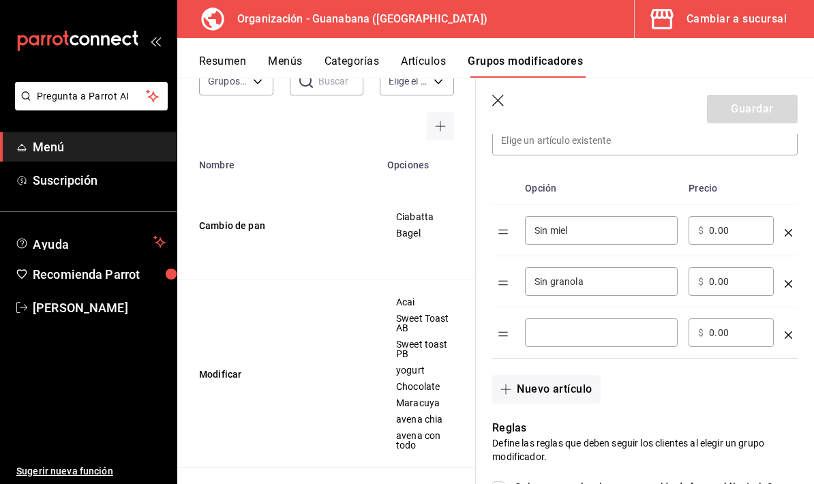
click at [585, 334] on input "optionsTable" at bounding box center [602, 333] width 134 height 14
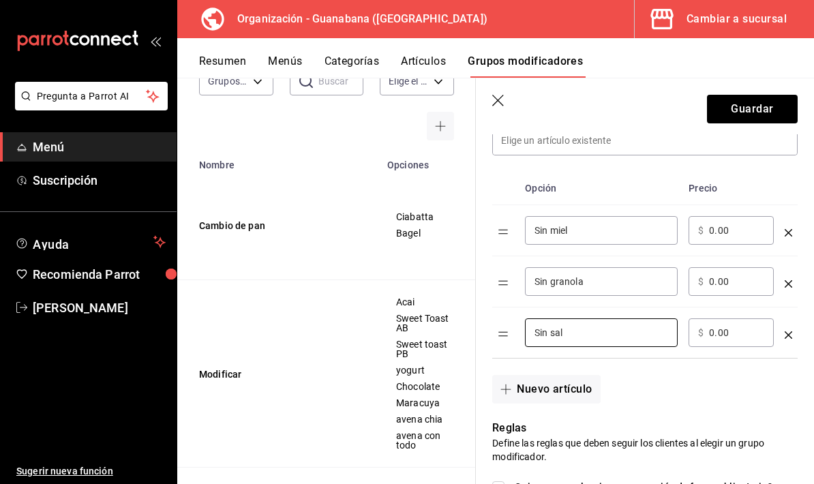
type input "Sin sal"
click at [554, 388] on button "Nuevo artículo" at bounding box center [546, 389] width 108 height 29
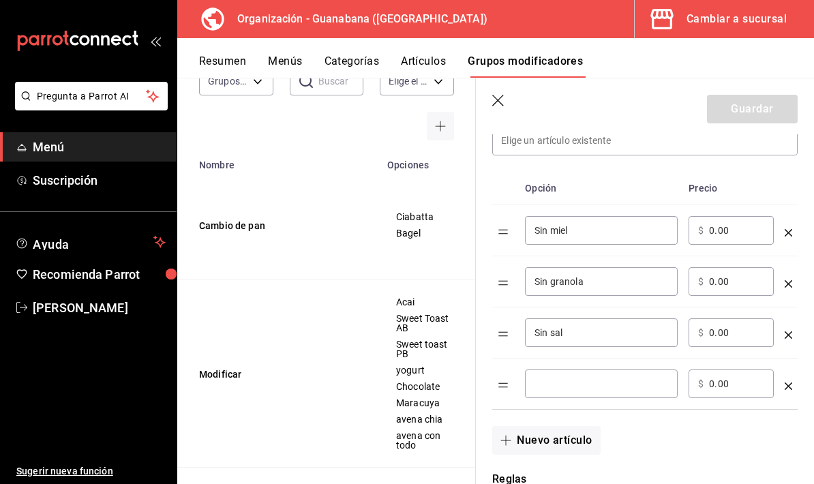
click at [586, 389] on input "optionsTable" at bounding box center [602, 384] width 134 height 14
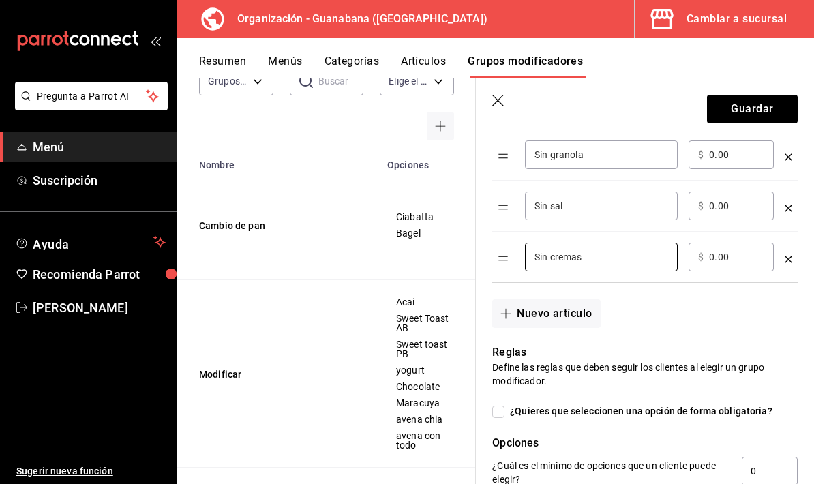
scroll to position [533, 0]
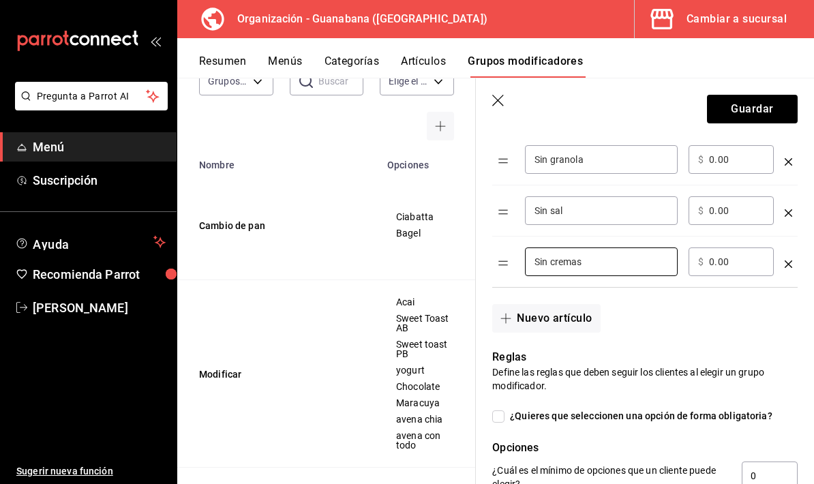
type input "Sin cremas"
click at [570, 317] on button "Nuevo artículo" at bounding box center [546, 318] width 108 height 29
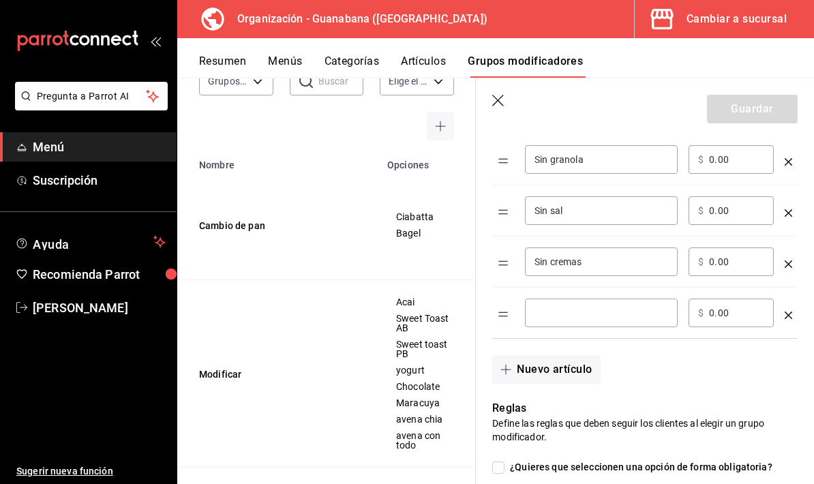
click at [588, 318] on input "optionsTable" at bounding box center [602, 313] width 134 height 14
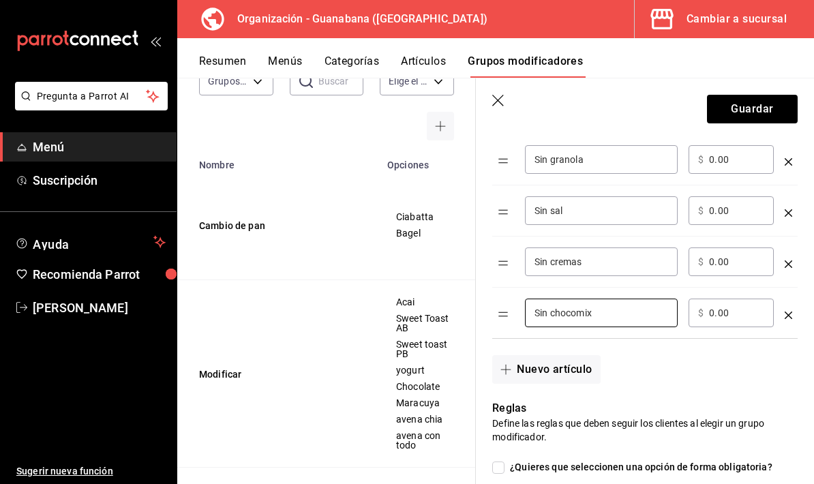
type input "Sin chocomix"
click at [563, 368] on button "Nuevo artículo" at bounding box center [546, 369] width 108 height 29
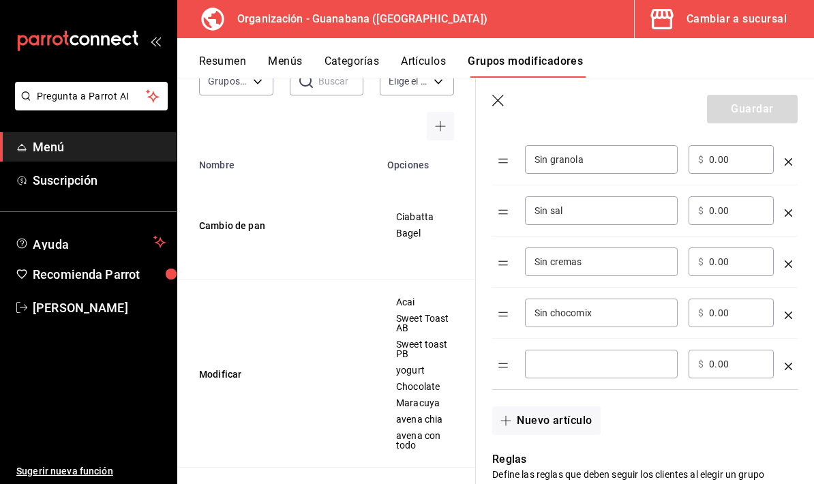
click at [578, 360] on input "optionsTable" at bounding box center [602, 364] width 134 height 14
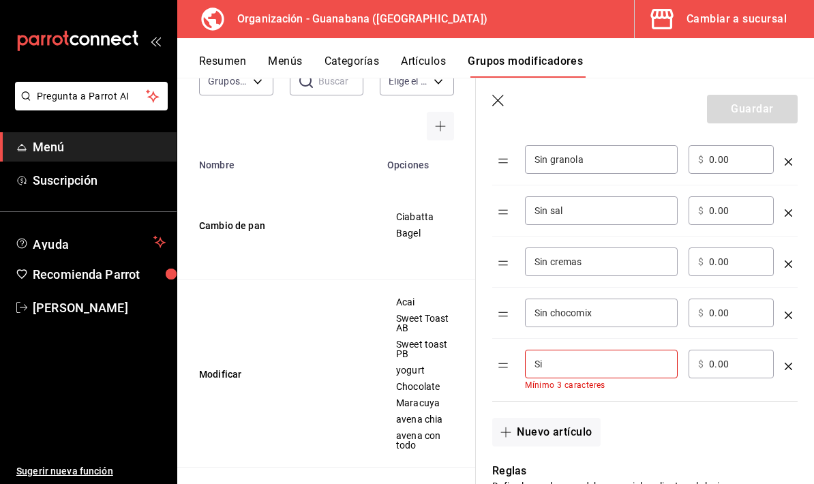
type input "S"
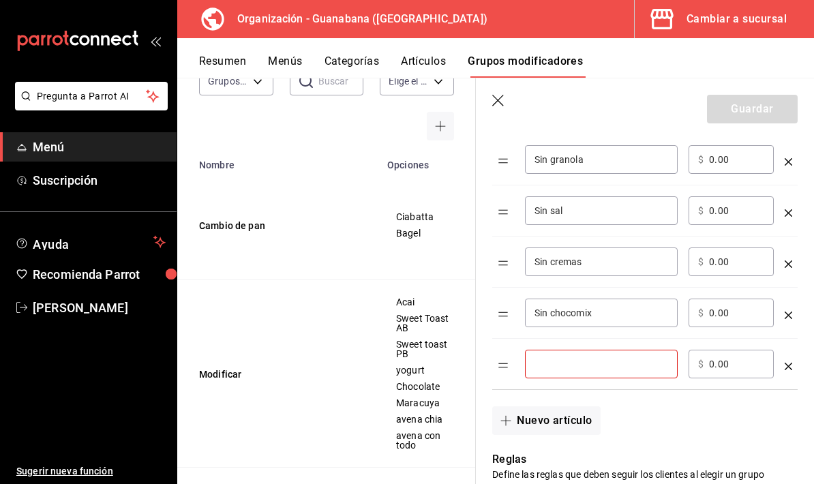
click at [791, 364] on icon "optionsTable" at bounding box center [789, 367] width 8 height 8
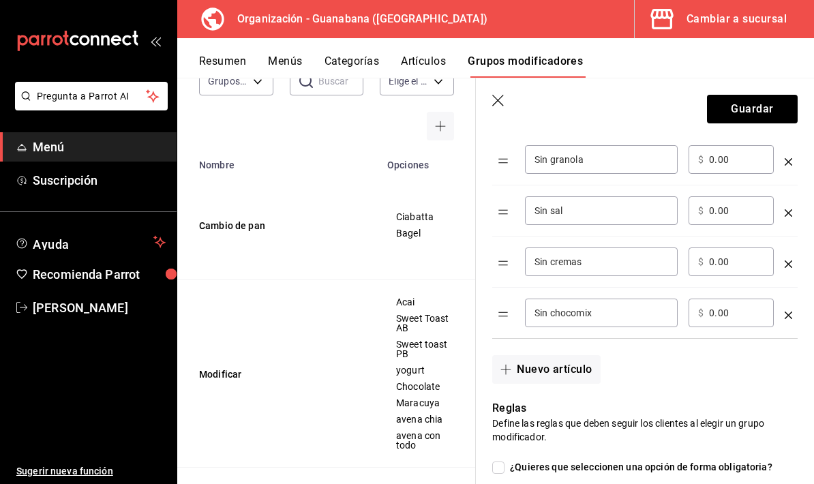
click at [771, 104] on button "Guardar" at bounding box center [752, 109] width 91 height 29
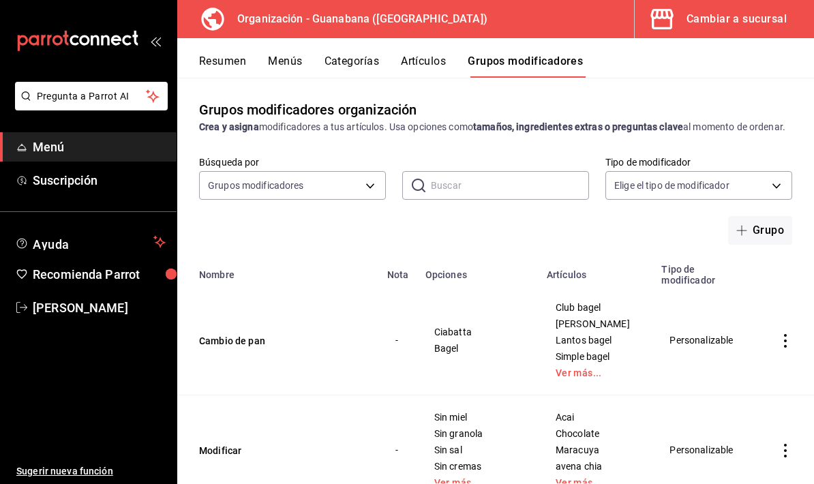
click at [293, 56] on button "Menús" at bounding box center [285, 66] width 34 height 23
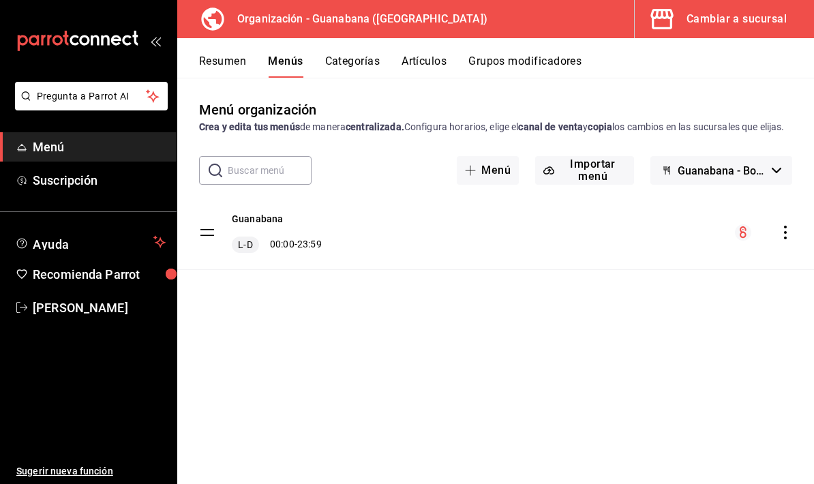
click at [374, 63] on button "Categorías" at bounding box center [352, 66] width 55 height 23
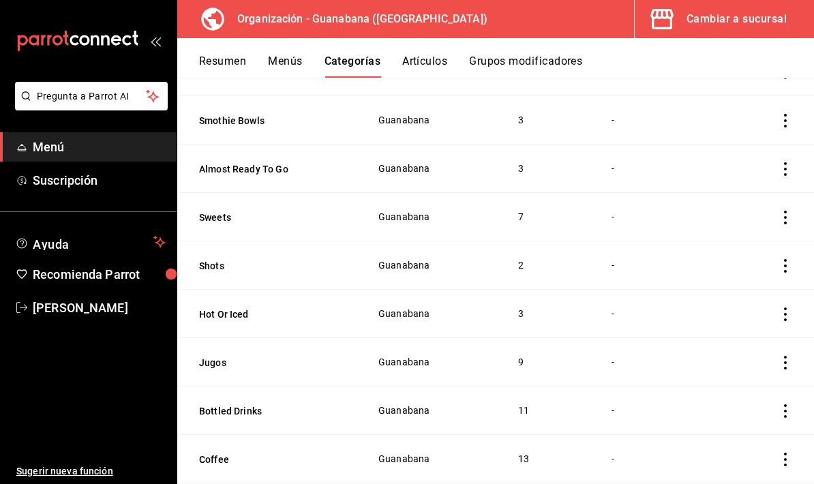
scroll to position [72, 0]
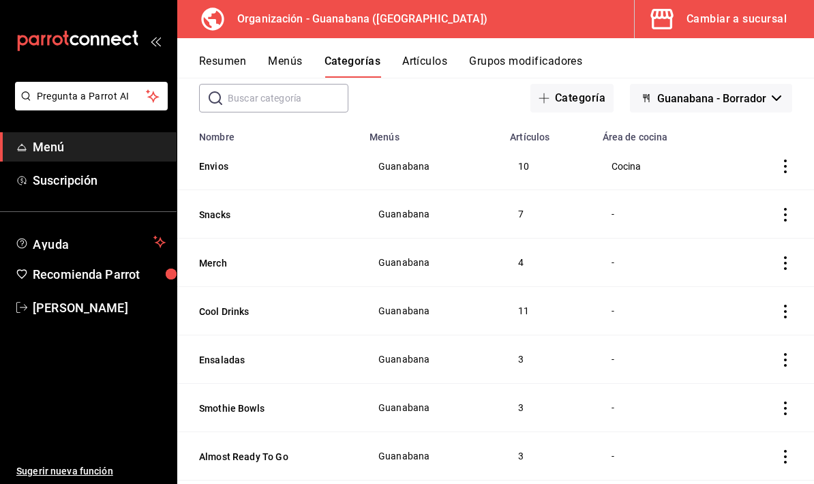
click at [432, 57] on button "Artículos" at bounding box center [424, 66] width 45 height 23
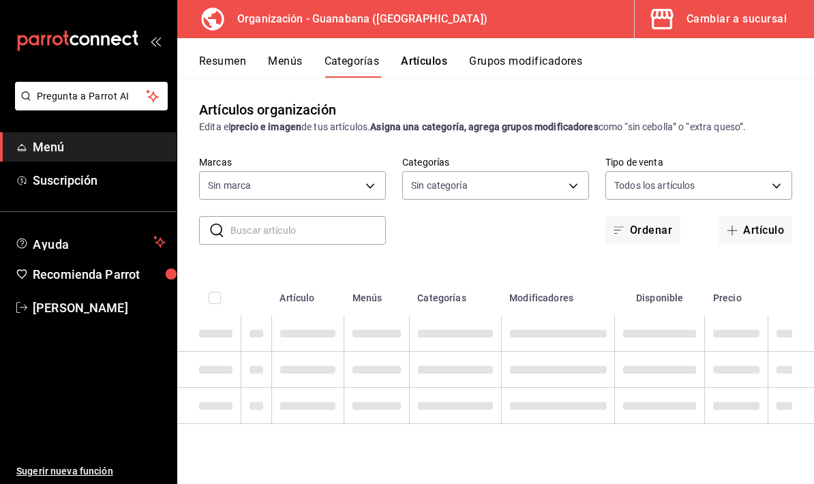
type input "3c94e616-9367-4ed0-8730-a75e431e117f"
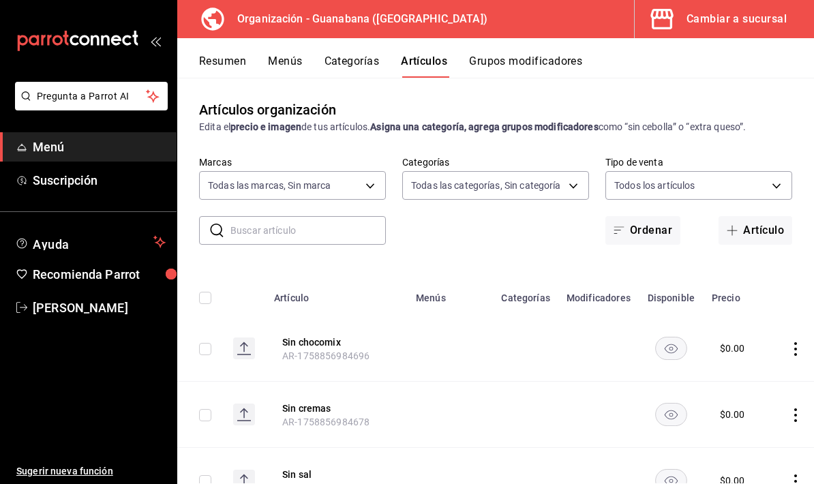
type input "f44505b4-65e1-45ff-8b18-b122fb73f581,50172db3-5d23-42f3-93cf-e552ad390615,6a2c4…"
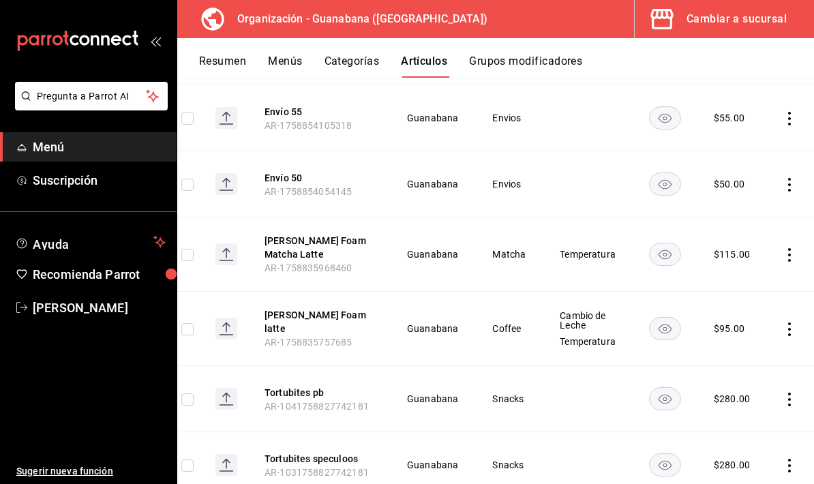
scroll to position [2087, 0]
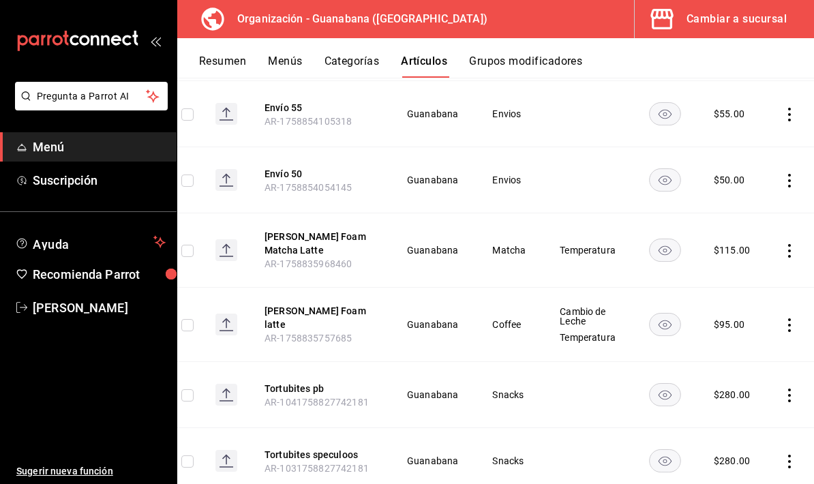
click at [784, 247] on icon "actions" at bounding box center [790, 251] width 14 height 14
click at [743, 283] on span "Editar" at bounding box center [744, 282] width 35 height 14
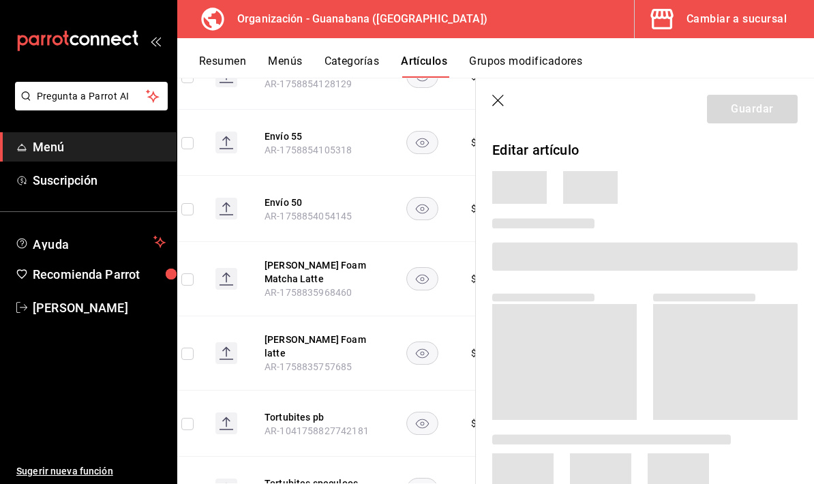
scroll to position [0, 117]
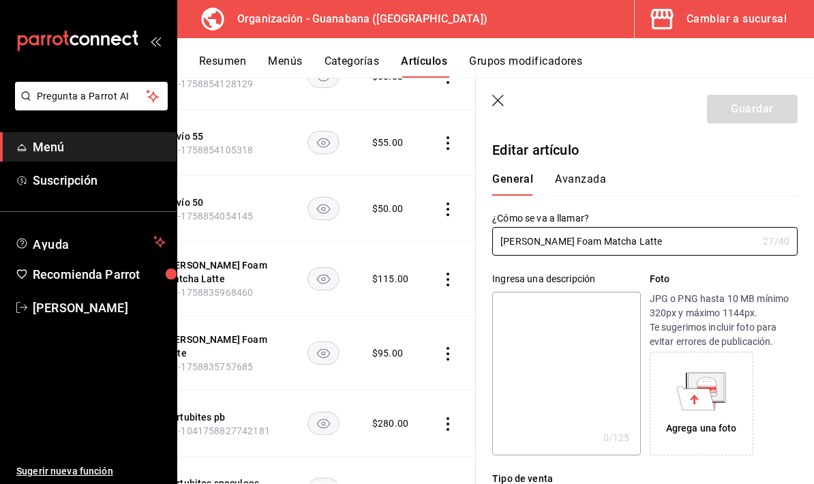
type input "$115.00"
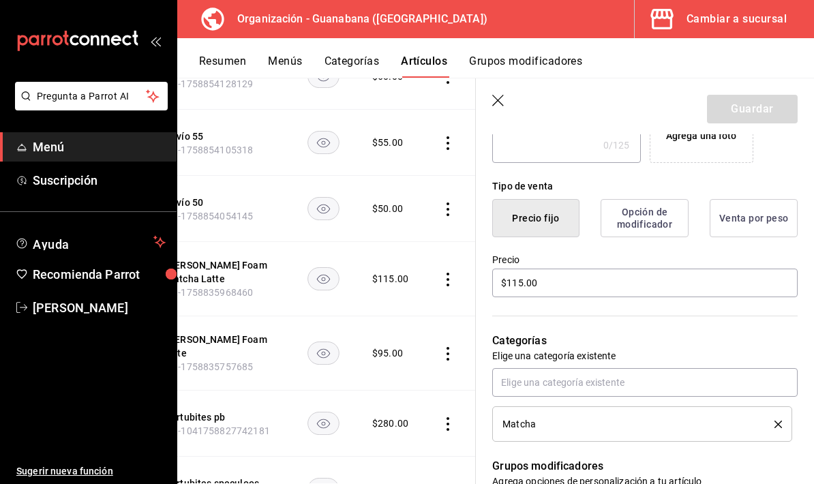
scroll to position [361, 0]
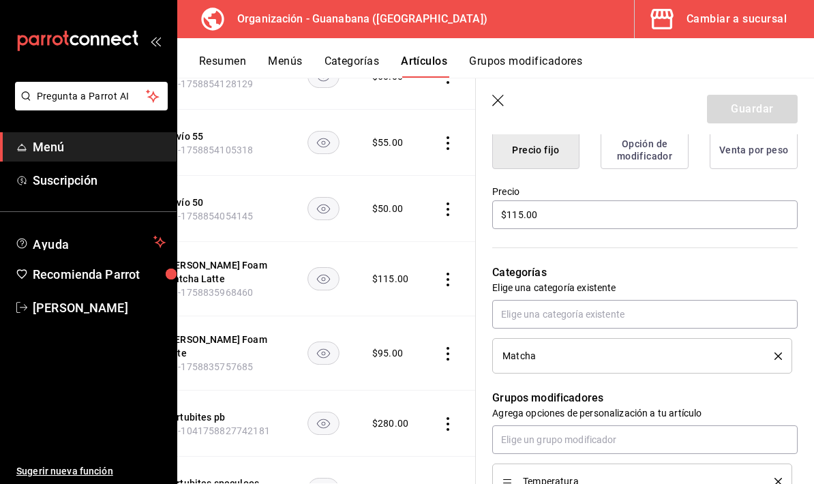
click at [660, 153] on button "Opción de modificador" at bounding box center [645, 150] width 88 height 38
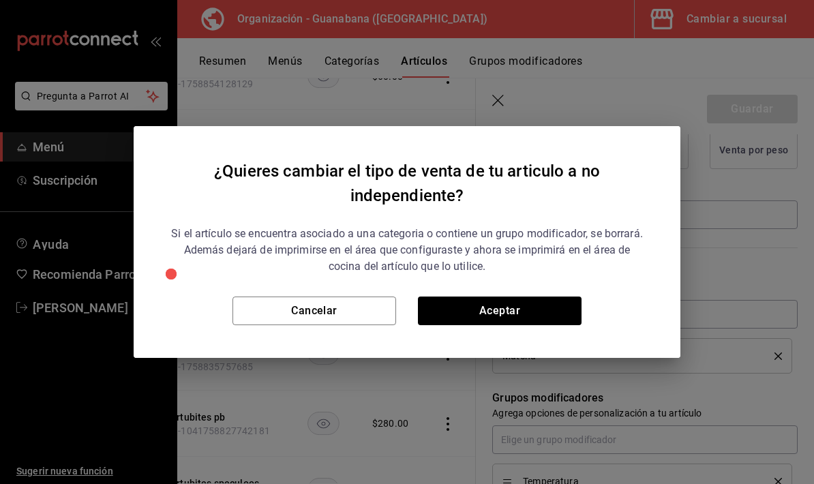
click at [348, 319] on button "Cancelar" at bounding box center [315, 311] width 164 height 29
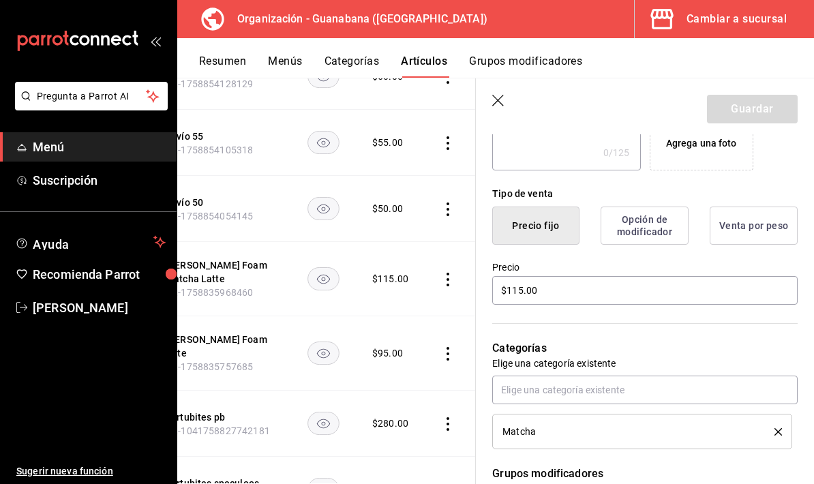
scroll to position [282, 0]
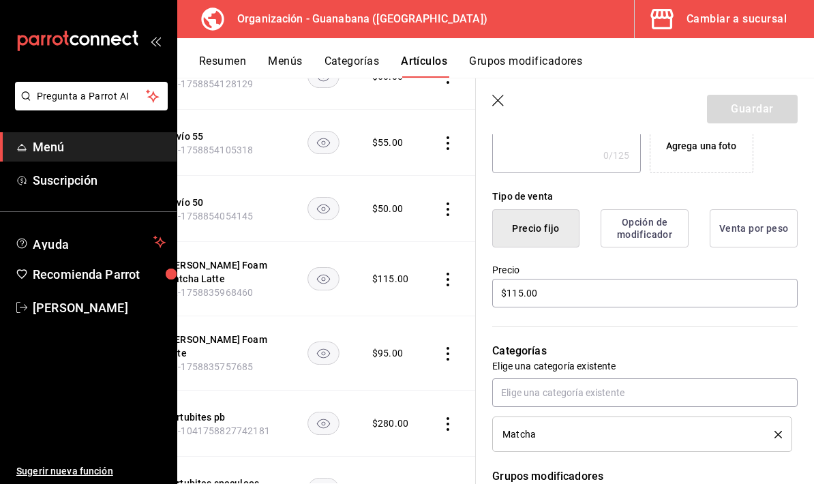
click at [665, 228] on button "Opción de modificador" at bounding box center [645, 228] width 88 height 38
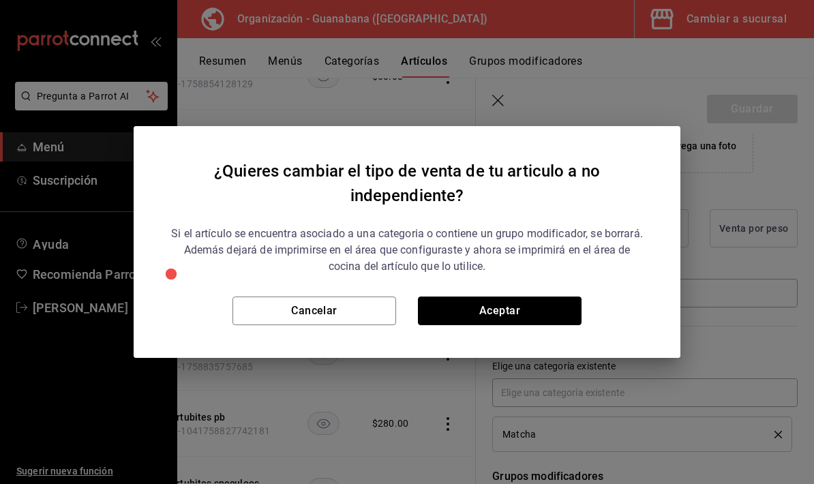
click at [543, 319] on button "Aceptar" at bounding box center [500, 311] width 164 height 29
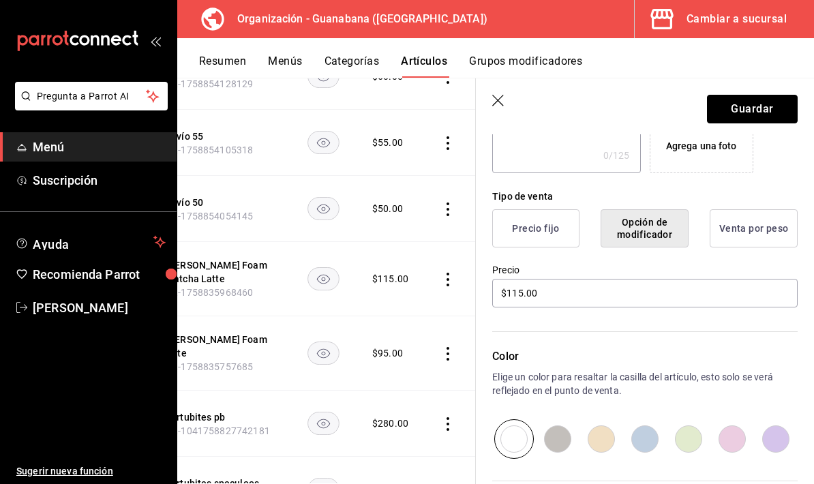
click at [756, 104] on button "Guardar" at bounding box center [752, 109] width 91 height 29
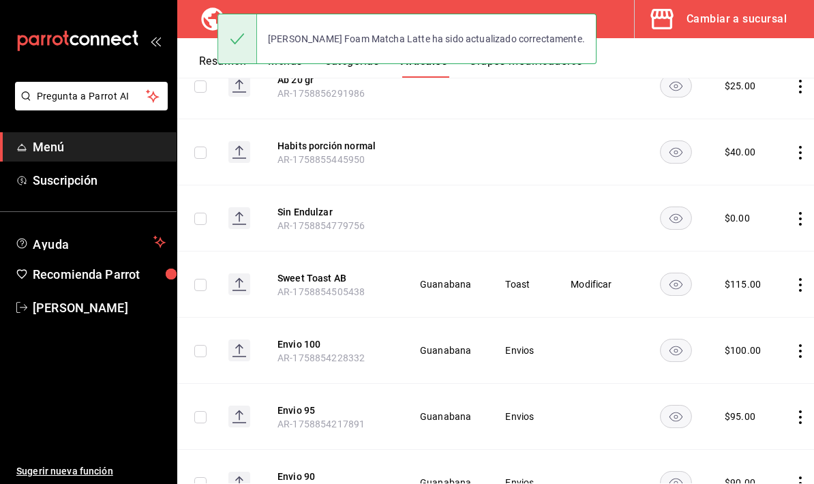
scroll to position [1256, 0]
click at [794, 280] on icon "actions" at bounding box center [801, 284] width 14 height 14
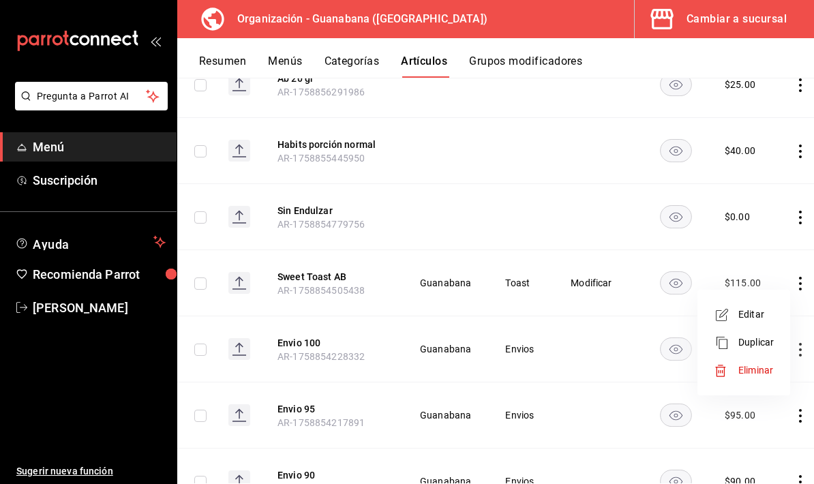
click at [765, 314] on span "Editar" at bounding box center [756, 315] width 35 height 14
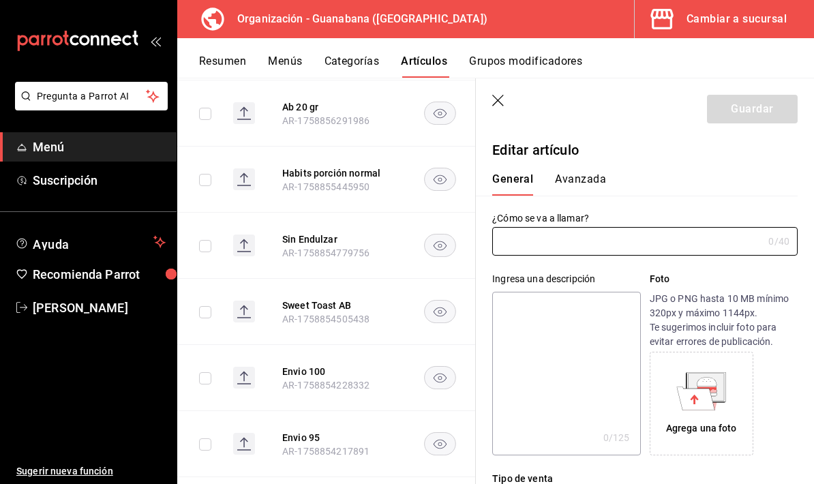
type input "Sweet Toast AB"
type input "$115.00"
type input "AR-1758854505438"
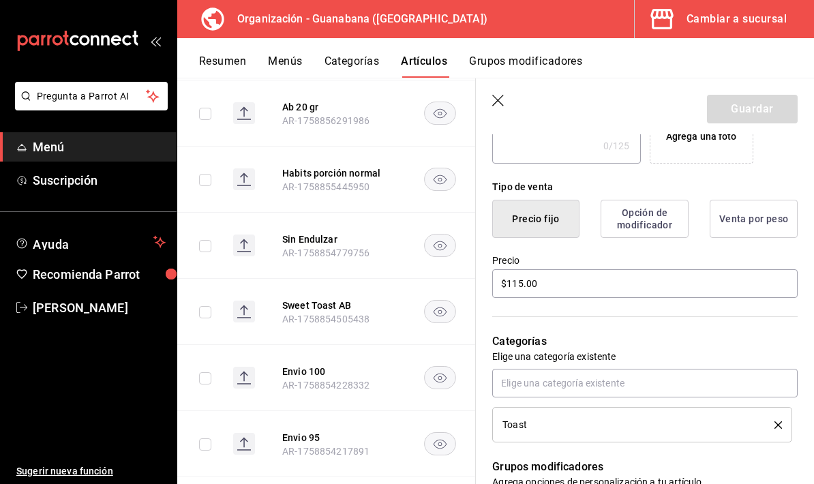
scroll to position [266, 0]
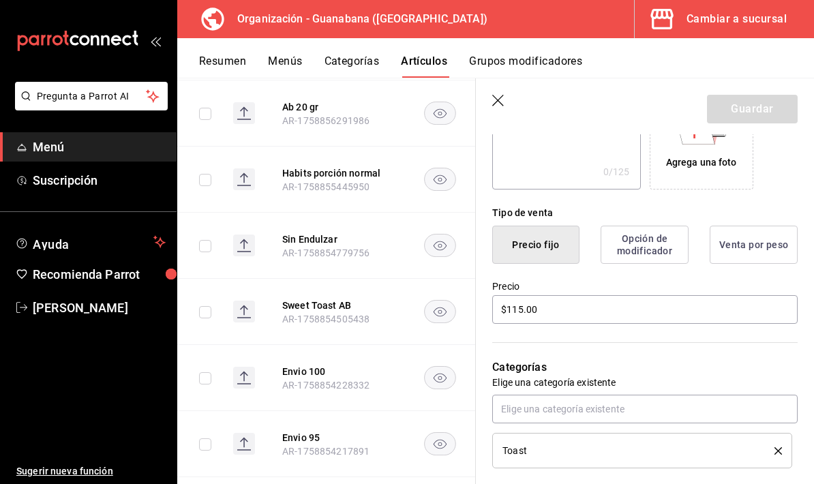
click at [671, 237] on button "Opción de modificador" at bounding box center [645, 245] width 88 height 38
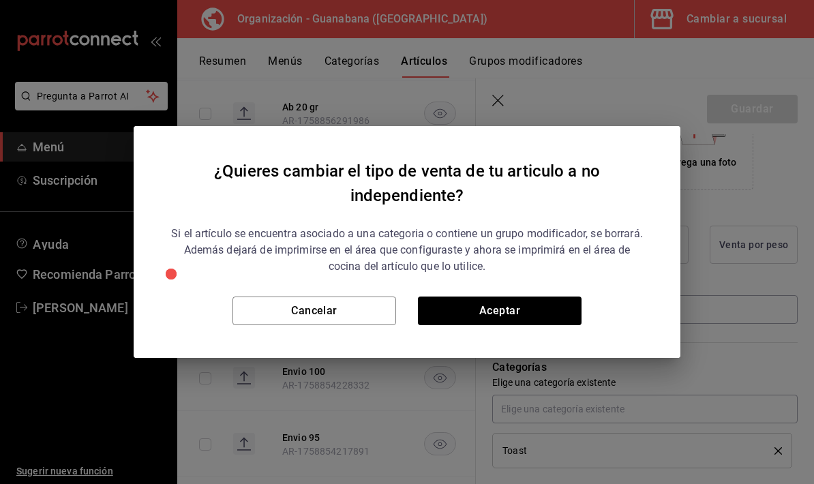
click at [550, 318] on button "Aceptar" at bounding box center [500, 311] width 164 height 29
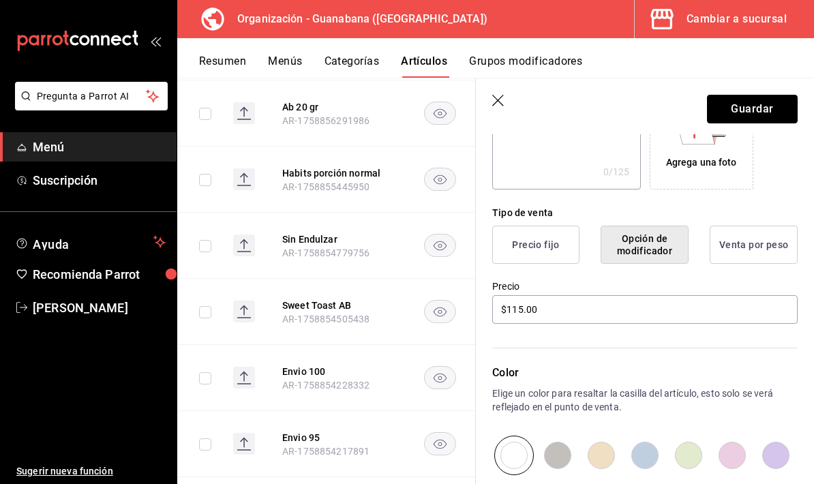
click at [765, 103] on button "Guardar" at bounding box center [752, 109] width 91 height 29
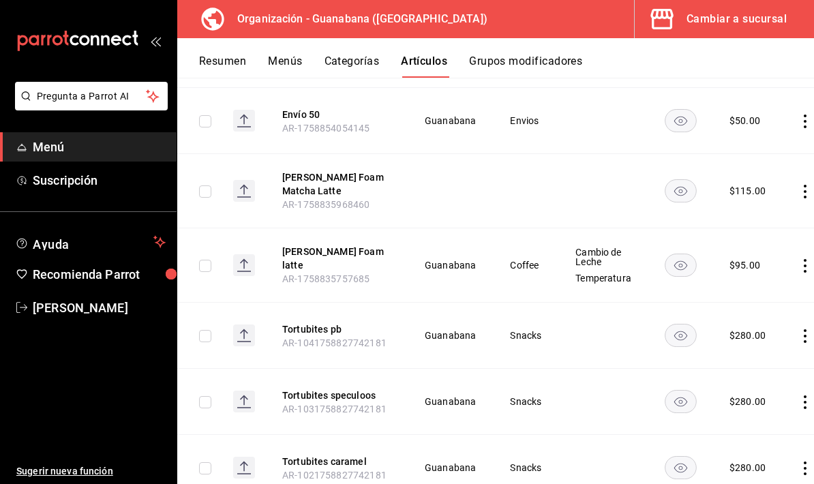
scroll to position [2150, 0]
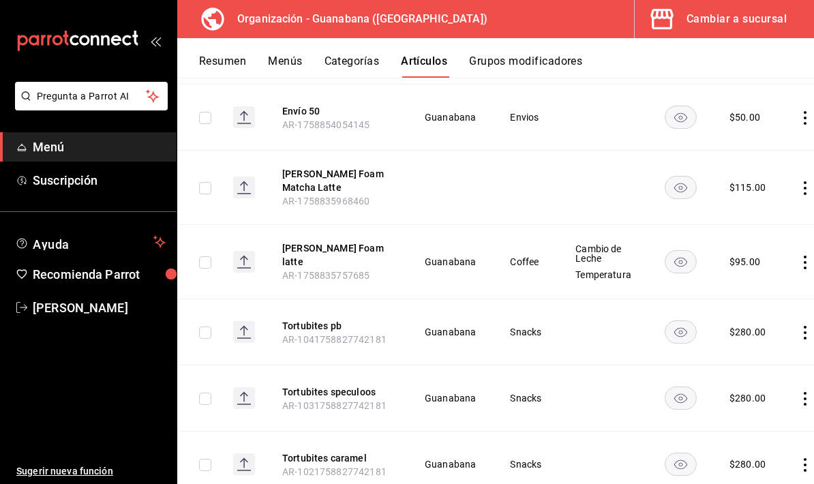
click at [791, 261] on td at bounding box center [808, 262] width 52 height 74
click at [791, 256] on td at bounding box center [808, 262] width 52 height 74
click at [792, 256] on td at bounding box center [808, 262] width 52 height 74
click at [799, 264] on icon "actions" at bounding box center [806, 263] width 14 height 14
click at [766, 295] on span "Editar" at bounding box center [760, 291] width 35 height 14
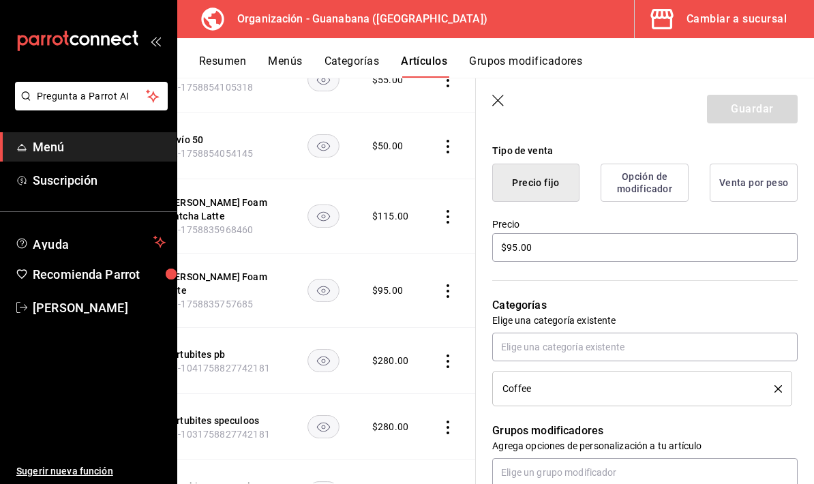
scroll to position [337, 0]
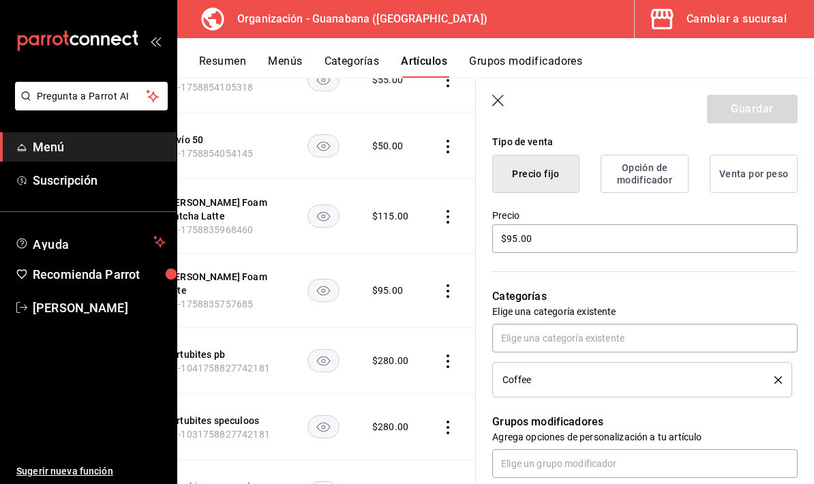
click at [658, 173] on button "Opción de modificador" at bounding box center [645, 174] width 88 height 38
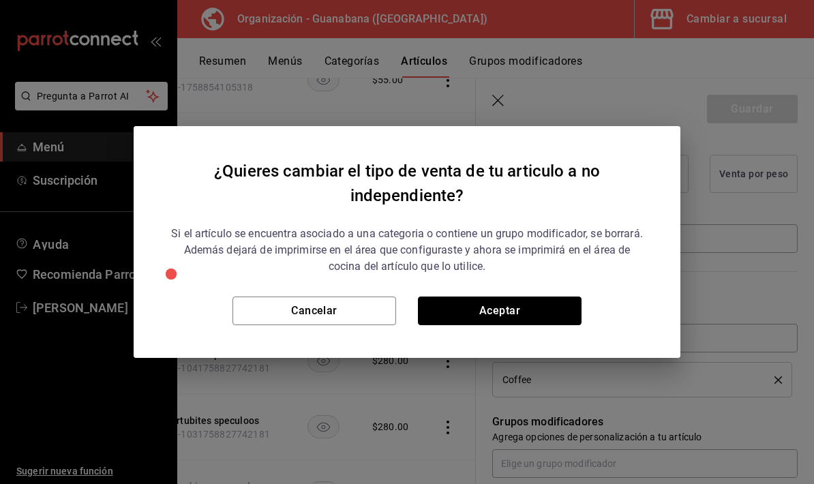
click at [546, 310] on button "Aceptar" at bounding box center [500, 311] width 164 height 29
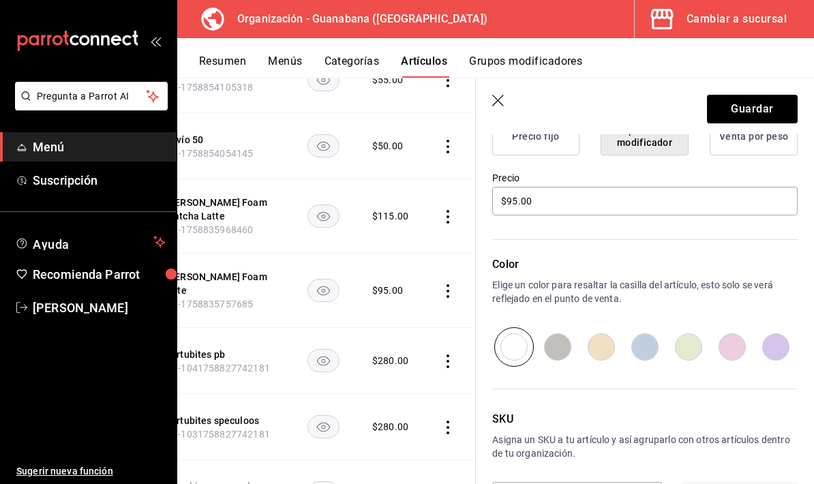
scroll to position [374, 0]
click at [777, 108] on button "Guardar" at bounding box center [752, 109] width 91 height 29
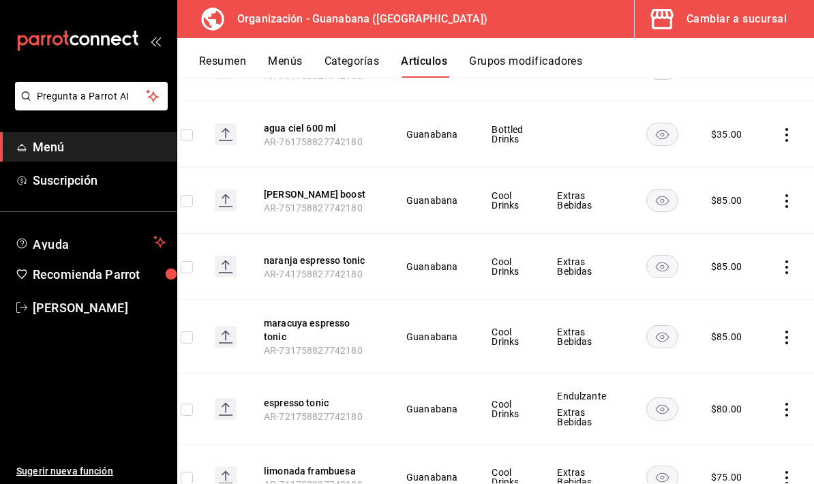
scroll to position [0, 17]
click at [371, 63] on button "Categorías" at bounding box center [352, 66] width 55 height 23
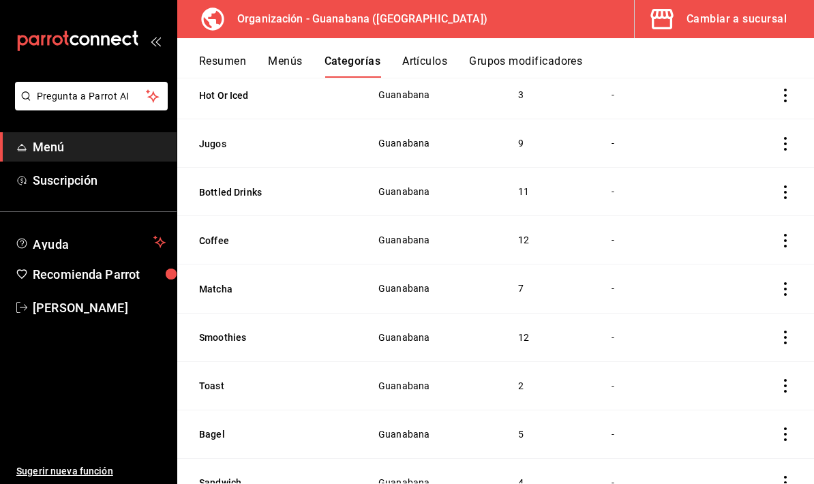
click at [334, 284] on button "Matcha" at bounding box center [267, 289] width 136 height 14
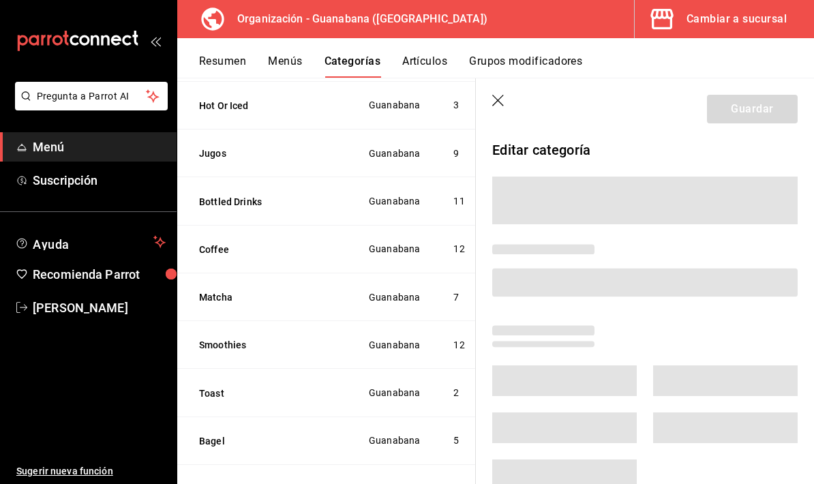
scroll to position [560, 0]
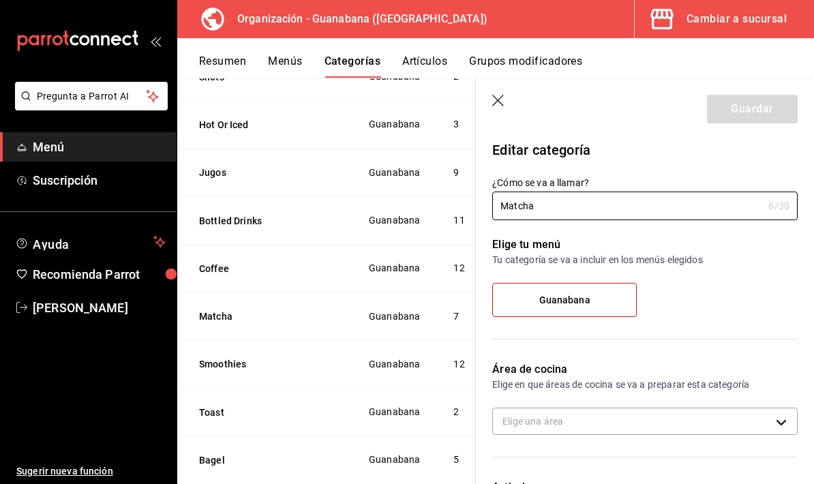
click at [492, 106] on icon "button" at bounding box center [499, 102] width 14 height 14
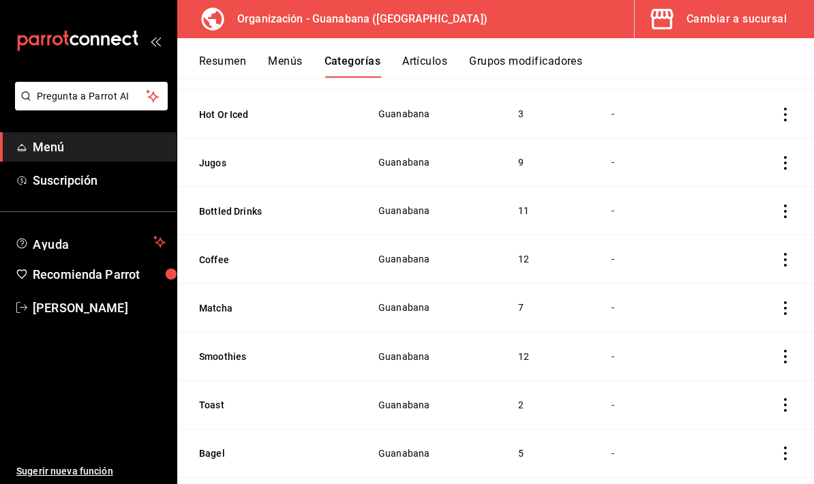
click at [270, 69] on button "Menús" at bounding box center [285, 66] width 34 height 23
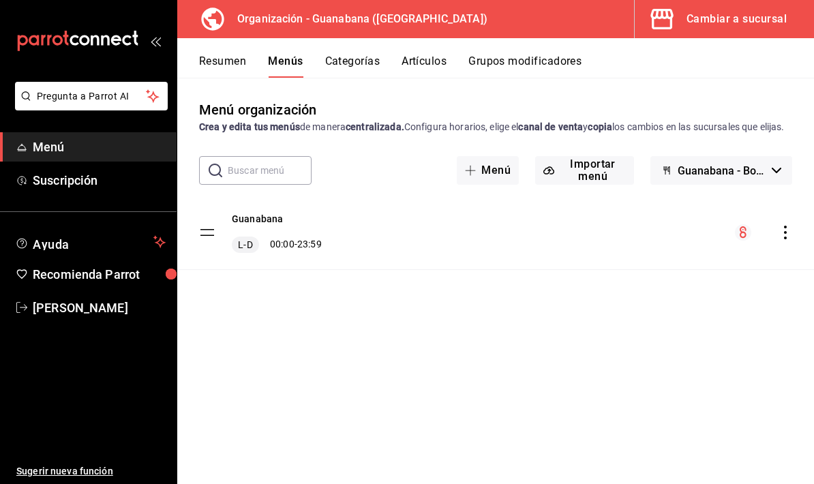
click at [226, 64] on button "Resumen" at bounding box center [222, 66] width 47 height 23
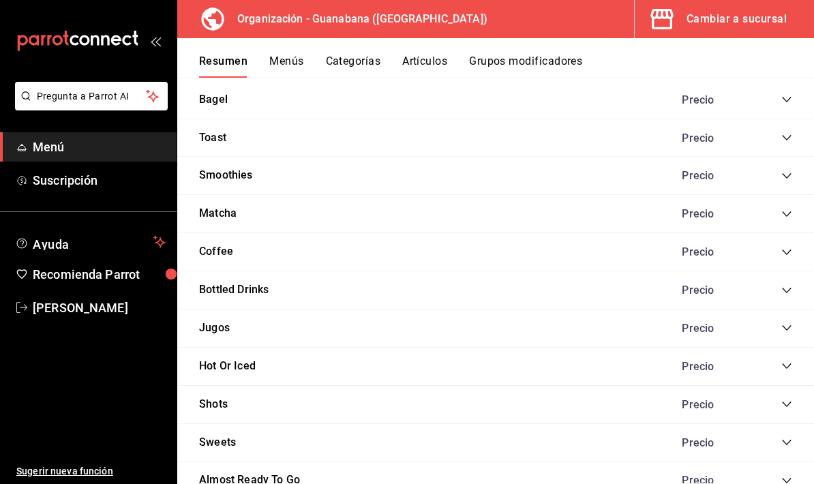
scroll to position [1082, 0]
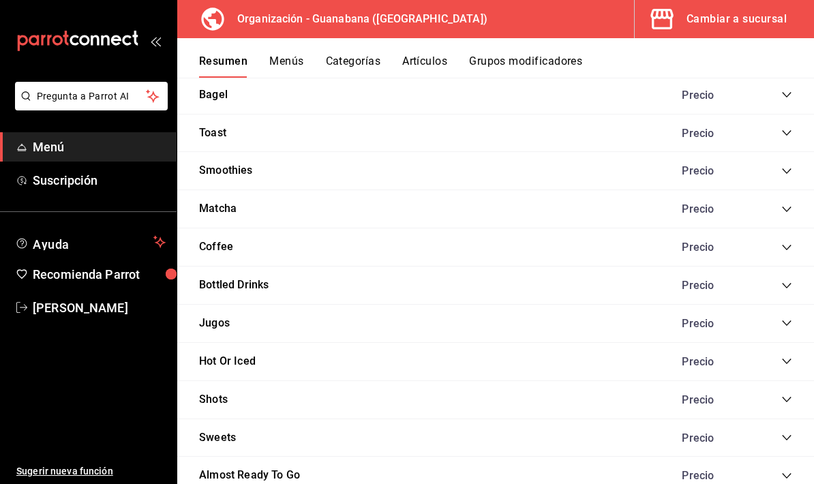
click at [784, 207] on icon "collapse-category-row" at bounding box center [786, 209] width 9 height 5
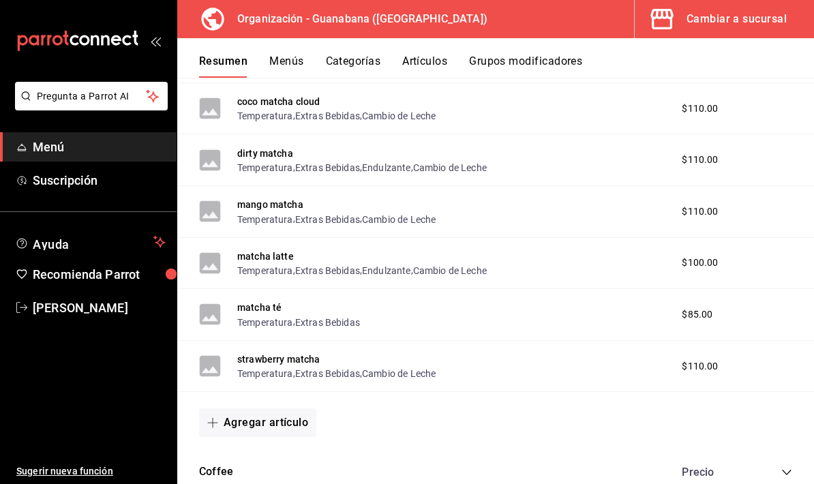
scroll to position [1300, 0]
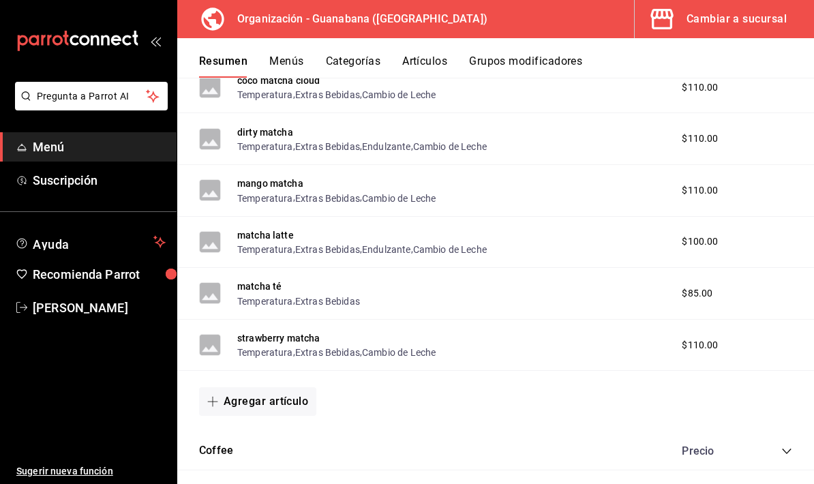
click at [279, 407] on button "Agregar artículo" at bounding box center [257, 401] width 117 height 29
click at [284, 416] on li "Artículo existente" at bounding box center [252, 417] width 107 height 33
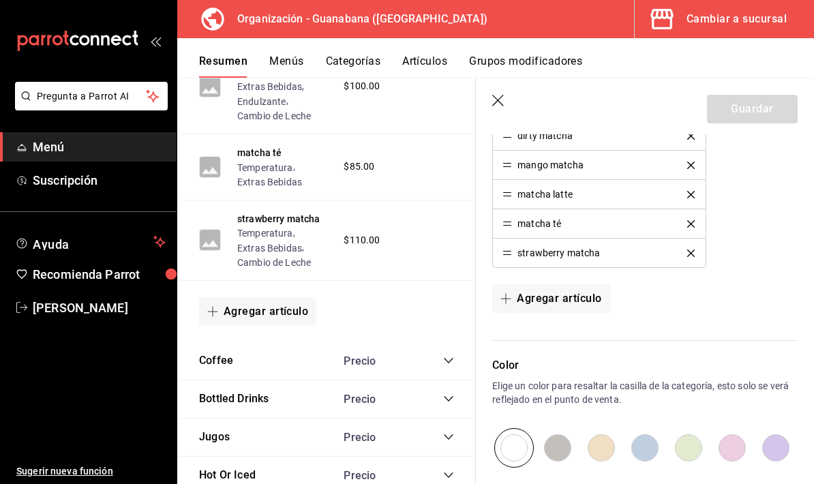
scroll to position [477, 0]
click at [577, 301] on button "Agregar artículo" at bounding box center [550, 298] width 117 height 29
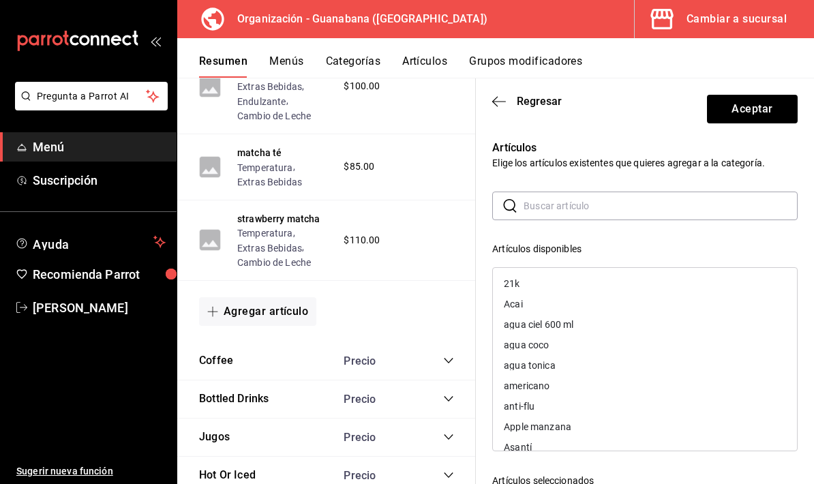
click at [635, 197] on input "text" at bounding box center [661, 205] width 274 height 27
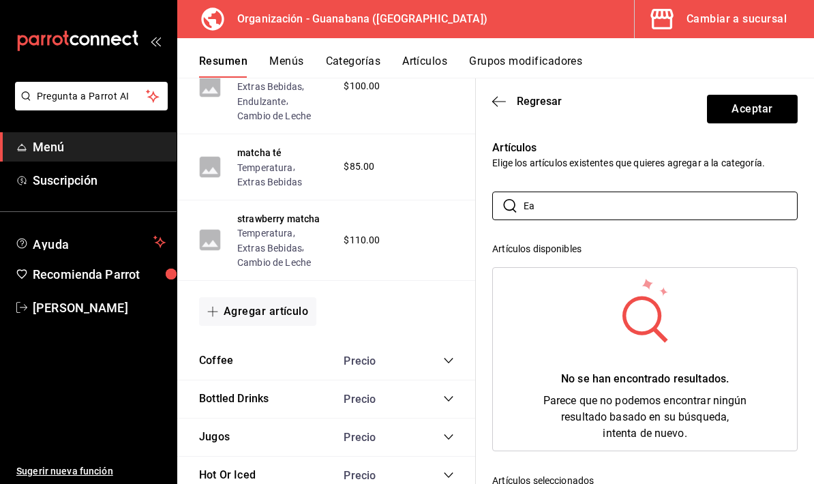
type input "E"
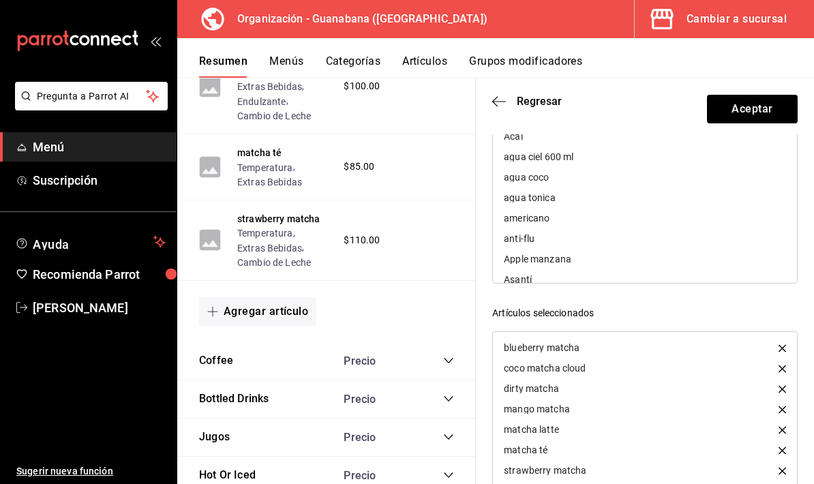
scroll to position [167, 0]
click at [683, 328] on div "Artículos seleccionados blueberry matcha coco matcha cloud dirty matcha mango m…" at bounding box center [645, 409] width 306 height 205
click at [776, 108] on button "Aceptar" at bounding box center [752, 109] width 91 height 29
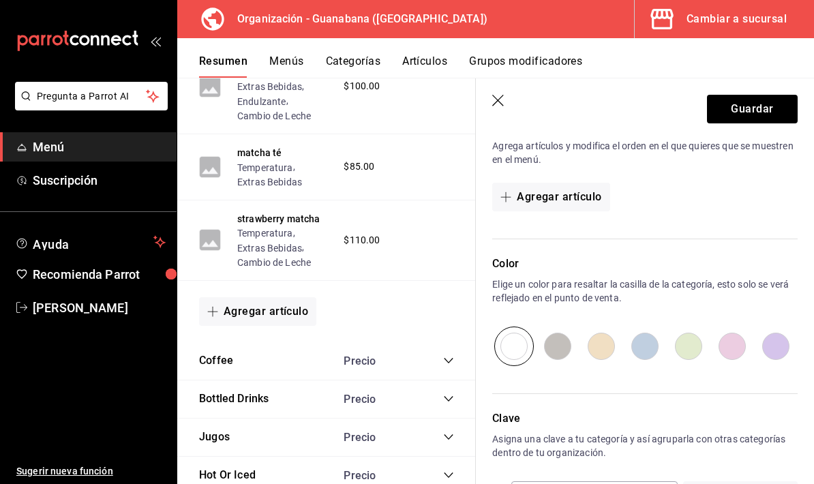
scroll to position [0, 0]
click at [582, 200] on button "Agregar artículo" at bounding box center [550, 197] width 117 height 29
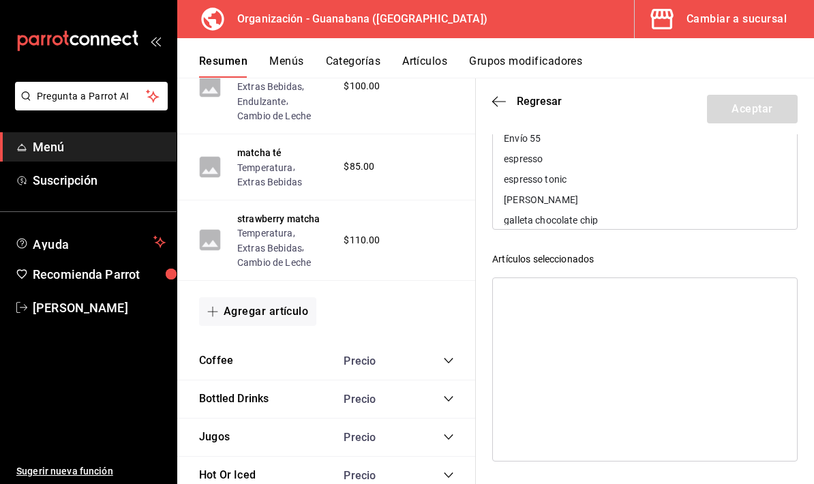
scroll to position [205, 0]
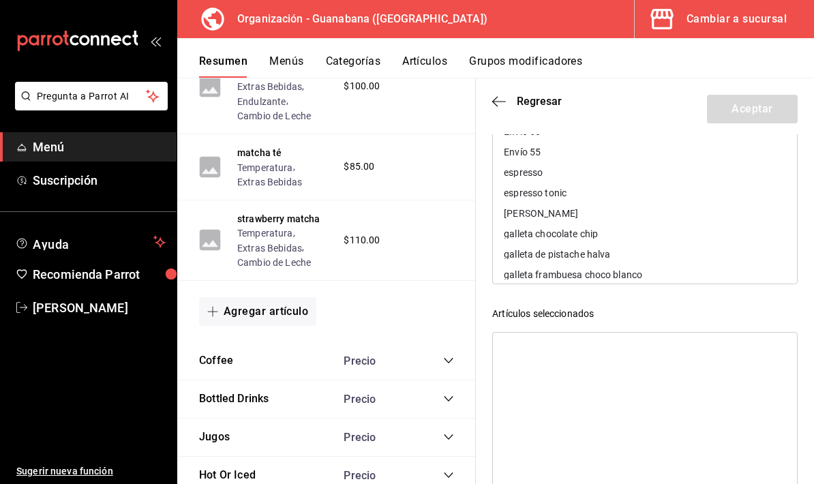
click at [511, 100] on span "Regresar" at bounding box center [527, 101] width 70 height 13
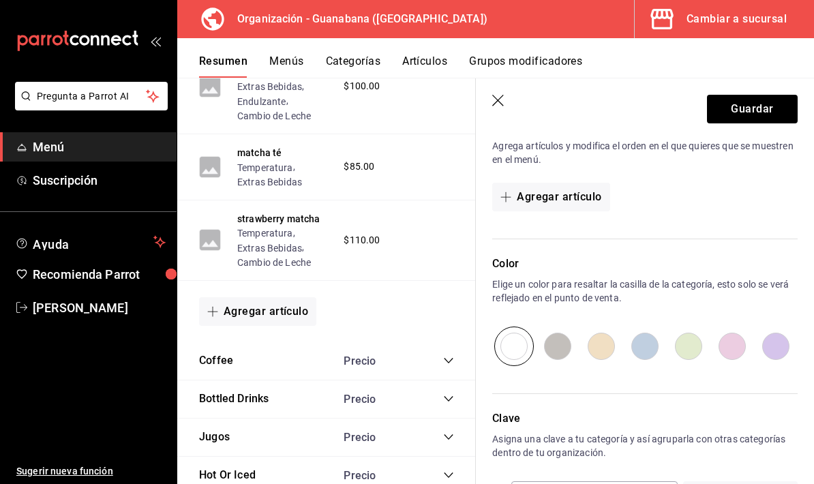
click at [495, 106] on icon "button" at bounding box center [499, 102] width 14 height 14
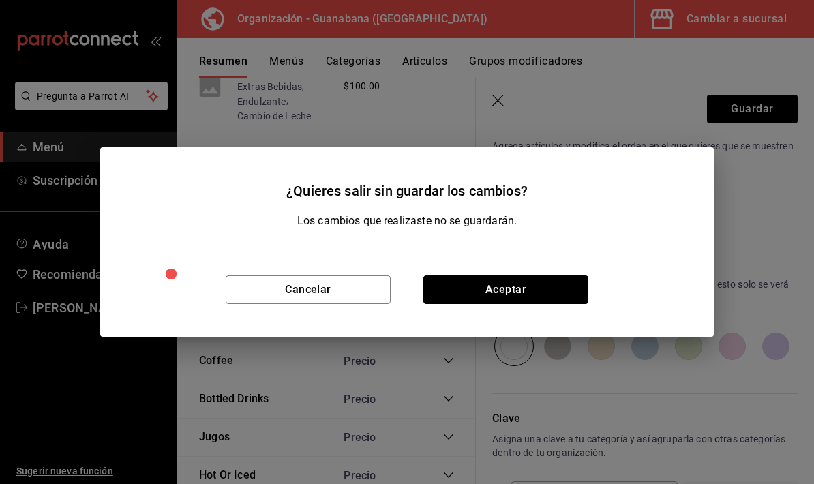
click at [485, 290] on button "Aceptar" at bounding box center [506, 290] width 165 height 29
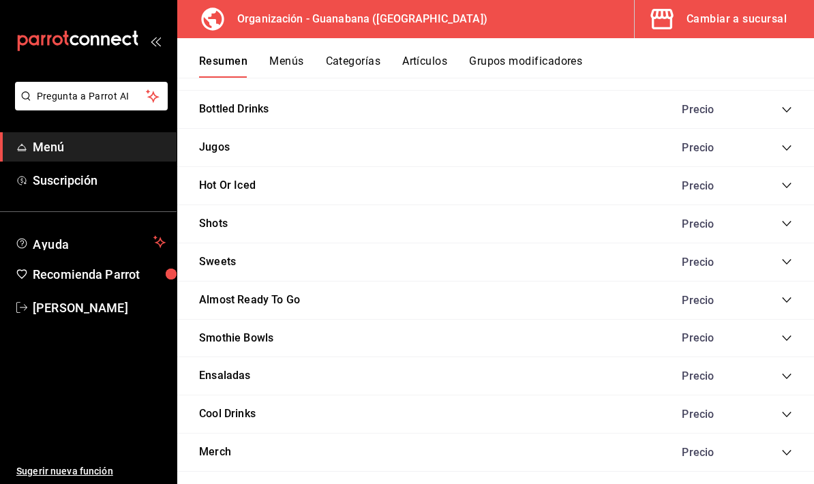
click at [347, 61] on button "Categorías" at bounding box center [353, 66] width 55 height 23
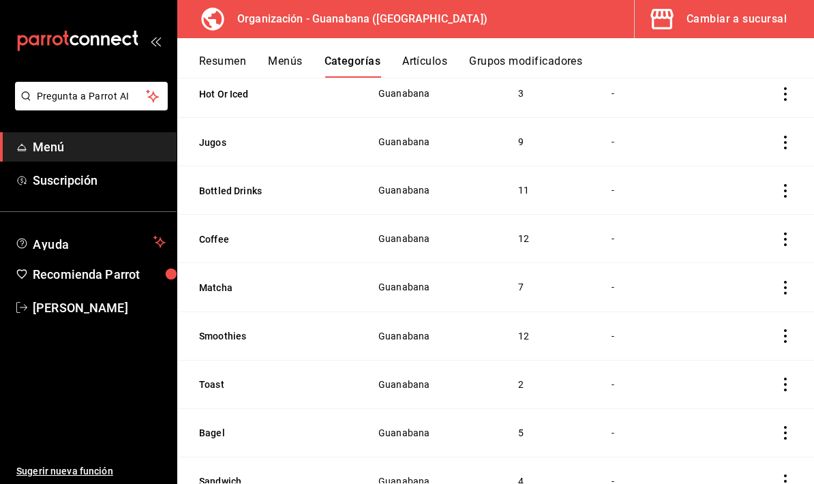
click at [791, 282] on icon "actions" at bounding box center [786, 288] width 14 height 14
click at [739, 319] on span "Editar" at bounding box center [744, 319] width 35 height 14
click at [740, 313] on span "Editar" at bounding box center [753, 309] width 27 height 8
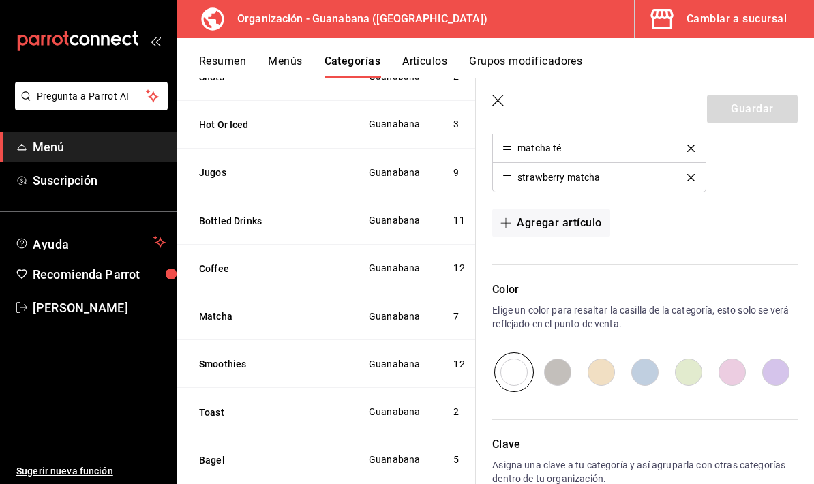
click at [570, 231] on button "Agregar artículo" at bounding box center [550, 223] width 117 height 29
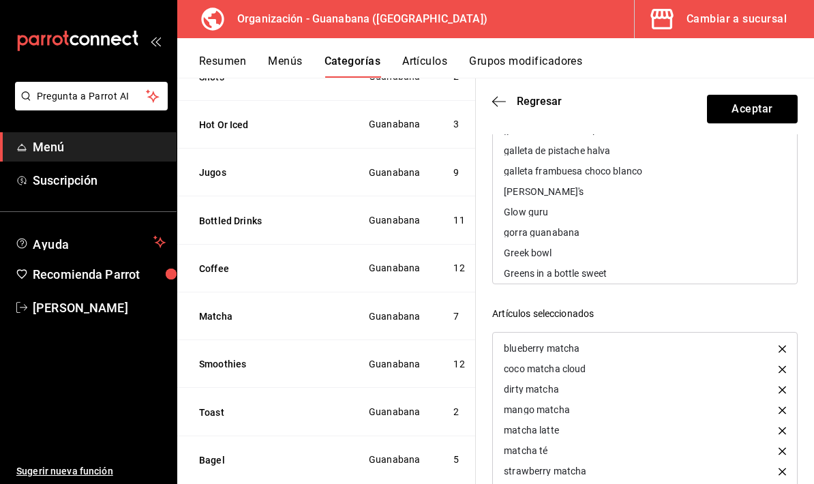
click at [502, 101] on icon "button" at bounding box center [499, 101] width 14 height 1
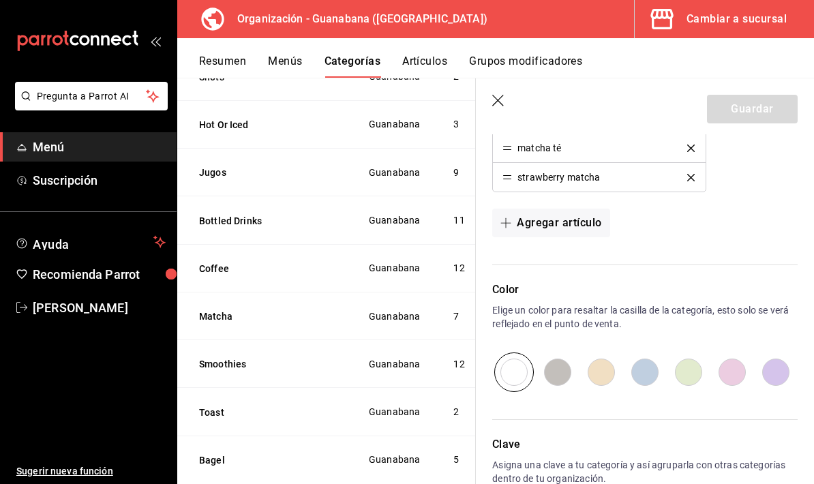
click at [502, 103] on icon "button" at bounding box center [499, 102] width 14 height 14
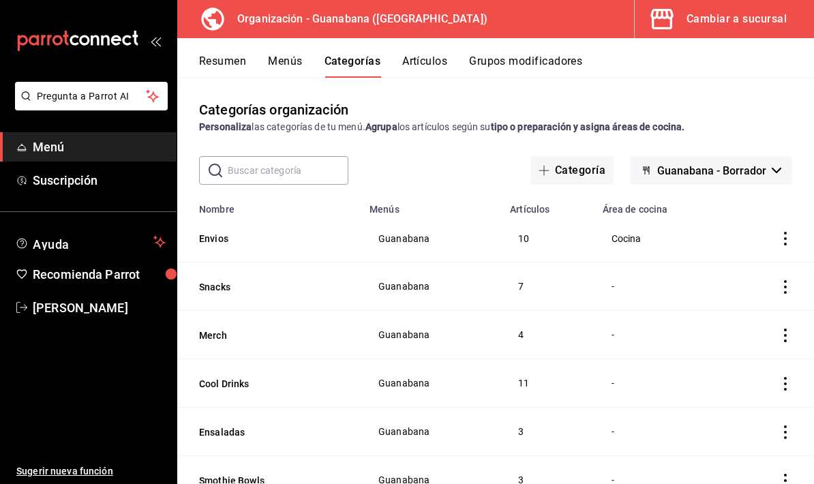
click at [445, 63] on button "Artículos" at bounding box center [424, 66] width 45 height 23
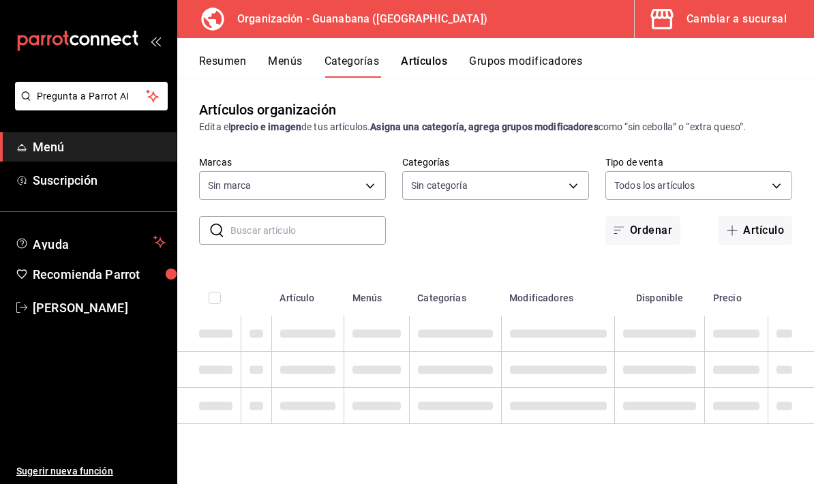
click at [443, 57] on button "Artículos" at bounding box center [424, 66] width 46 height 23
type input "f44505b4-65e1-45ff-8b18-b122fb73f581,50172db3-5d23-42f3-93cf-e552ad390615,6a2c4…"
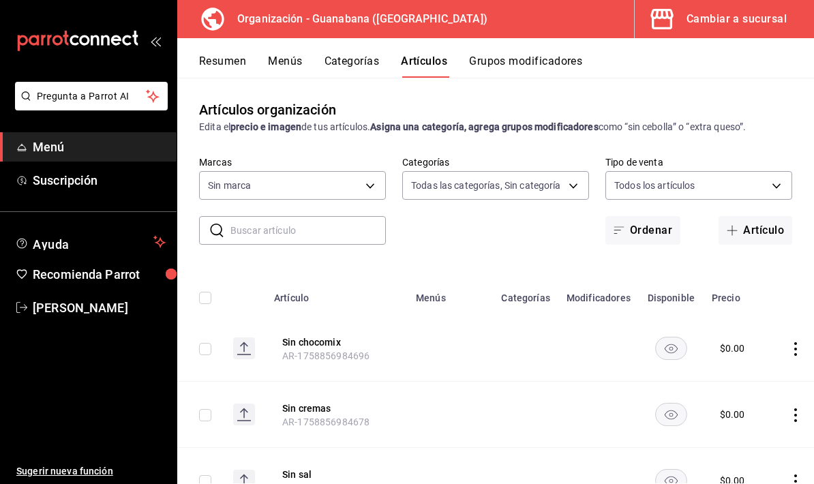
type input "3c94e616-9367-4ed0-8730-a75e431e117f"
click at [761, 241] on button "Artículo" at bounding box center [756, 230] width 74 height 29
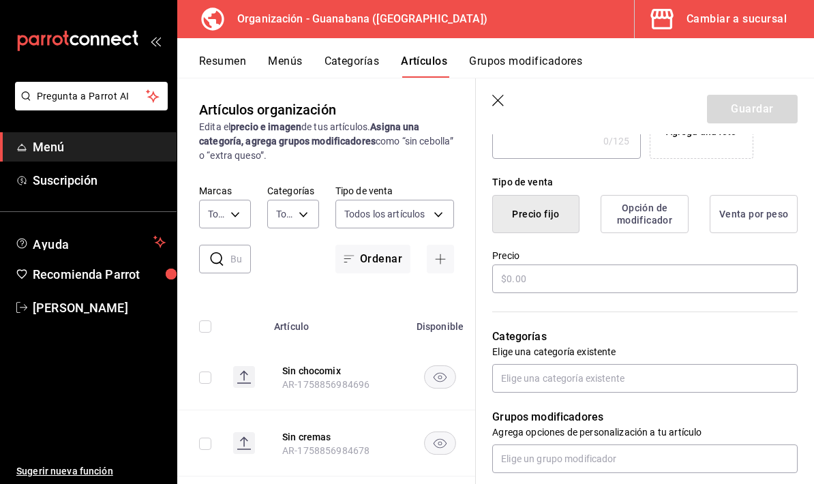
type input "[PERSON_NAME] foam matcha latte"
click at [607, 282] on input "text" at bounding box center [645, 279] width 306 height 29
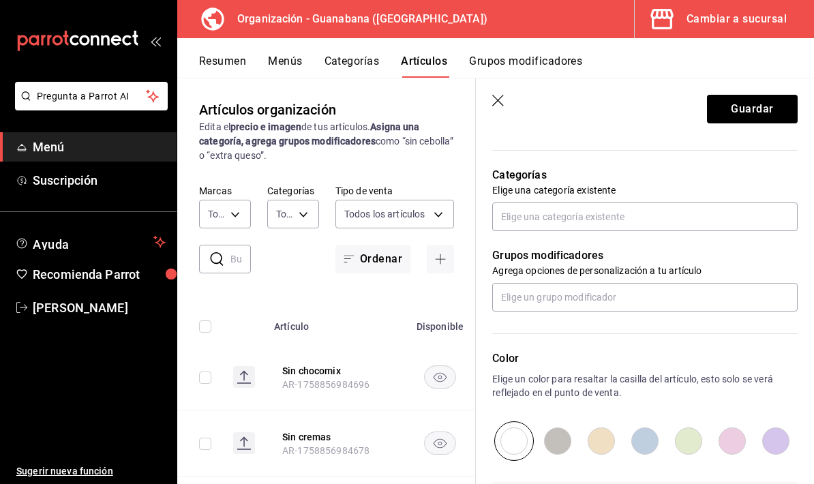
type input "$115.00"
click at [699, 228] on input "text" at bounding box center [645, 217] width 306 height 29
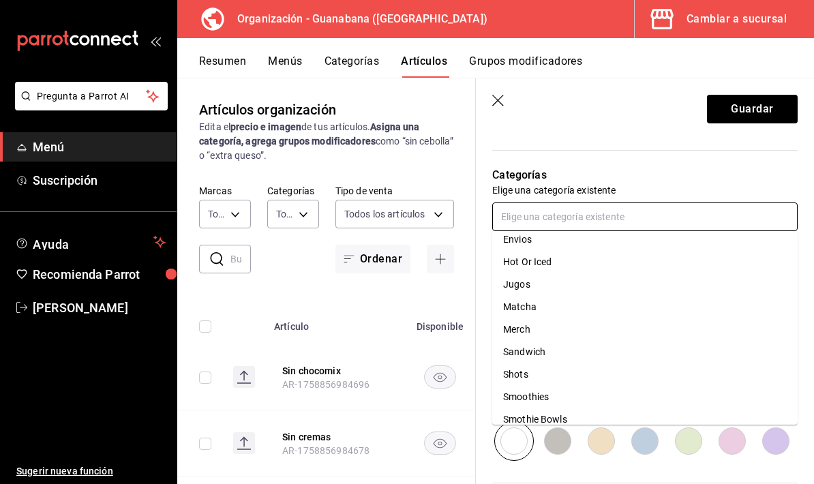
click at [536, 308] on li "Matcha" at bounding box center [645, 307] width 306 height 23
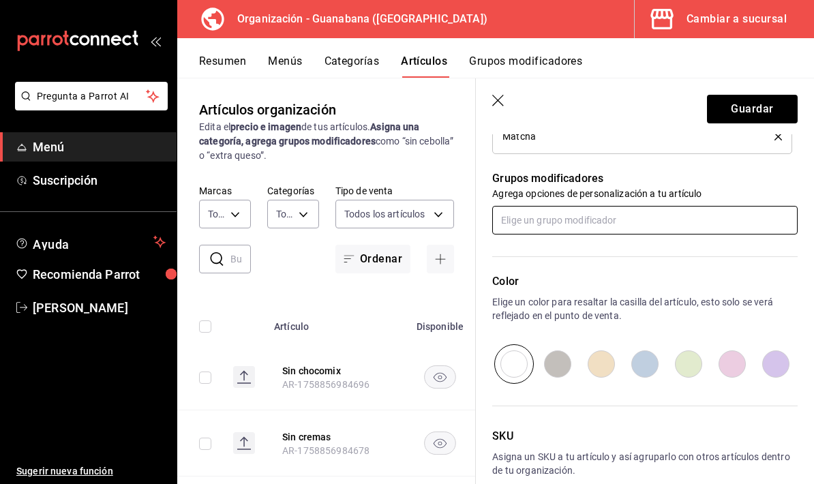
click at [693, 231] on input "text" at bounding box center [645, 220] width 306 height 29
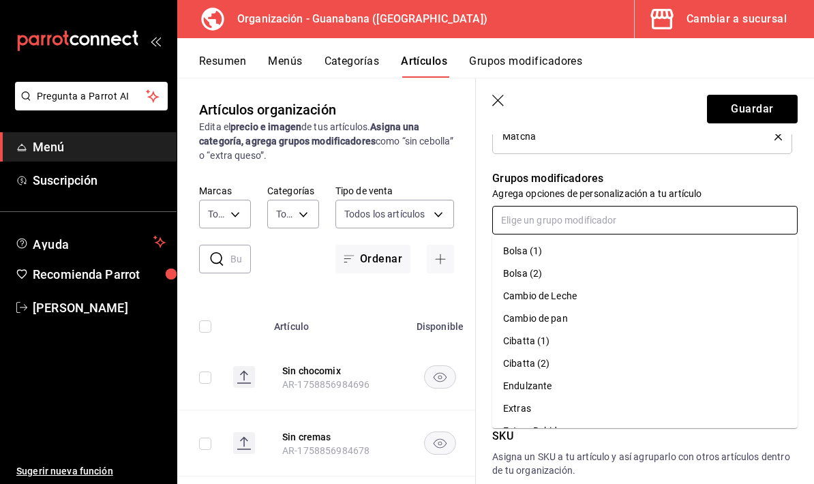
click at [572, 297] on div "Cambio de Leche" at bounding box center [540, 296] width 74 height 14
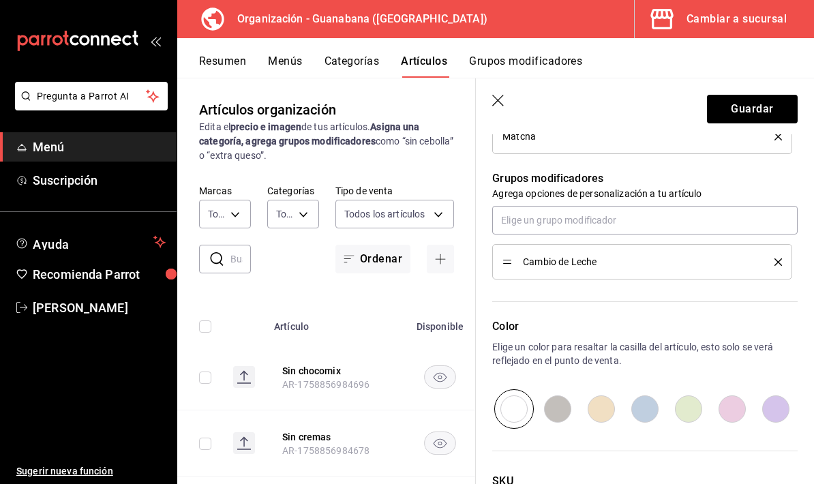
click at [617, 265] on span "Cambio de Leche" at bounding box center [638, 262] width 231 height 10
click at [662, 218] on input "text" at bounding box center [645, 220] width 306 height 29
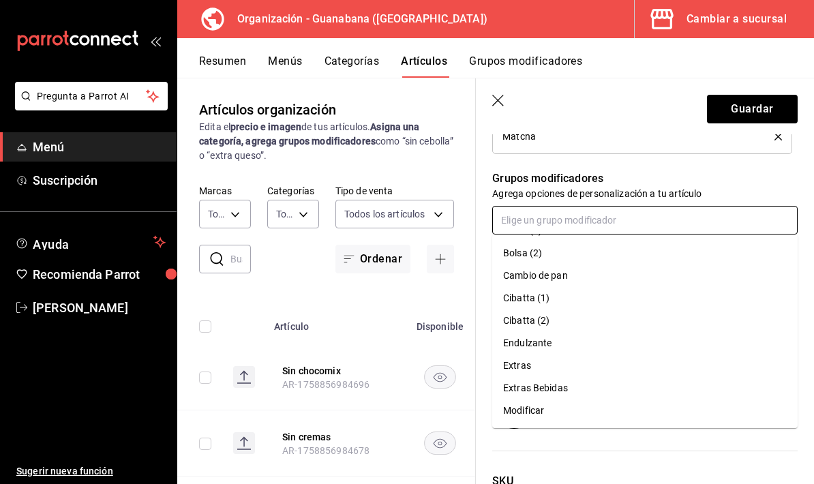
click at [548, 341] on div "Endulzante" at bounding box center [527, 343] width 48 height 14
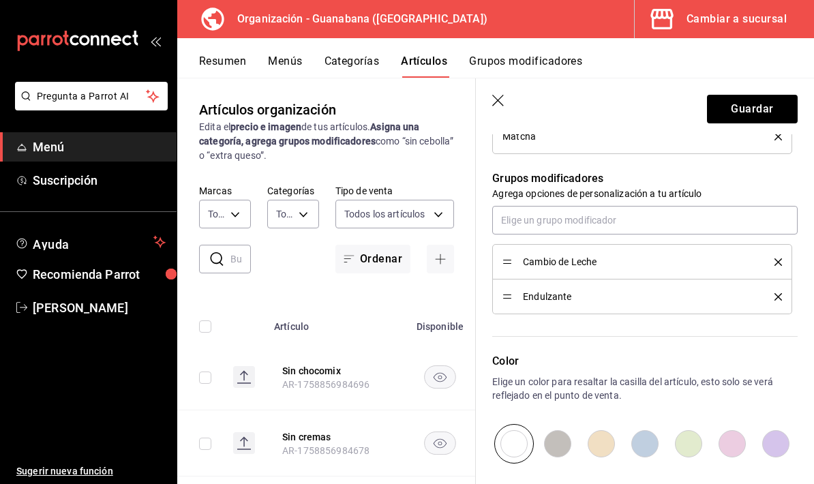
click at [773, 265] on button "delete" at bounding box center [773, 263] width 17 height 8
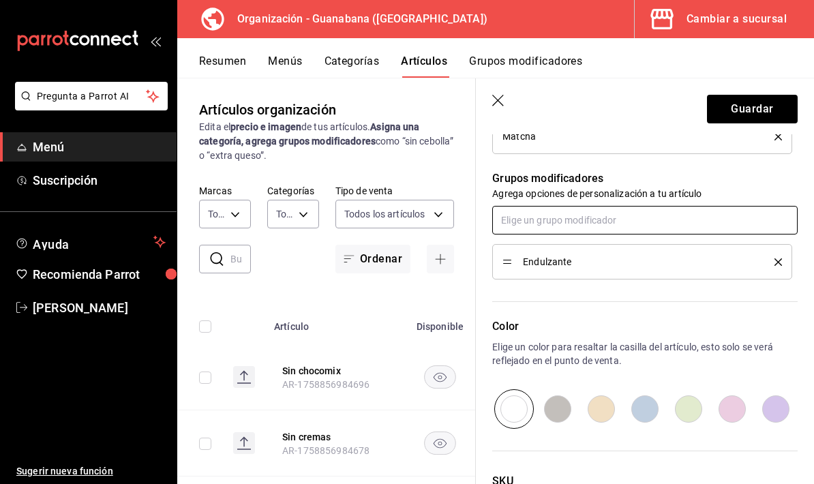
click at [719, 218] on input "text" at bounding box center [645, 220] width 306 height 29
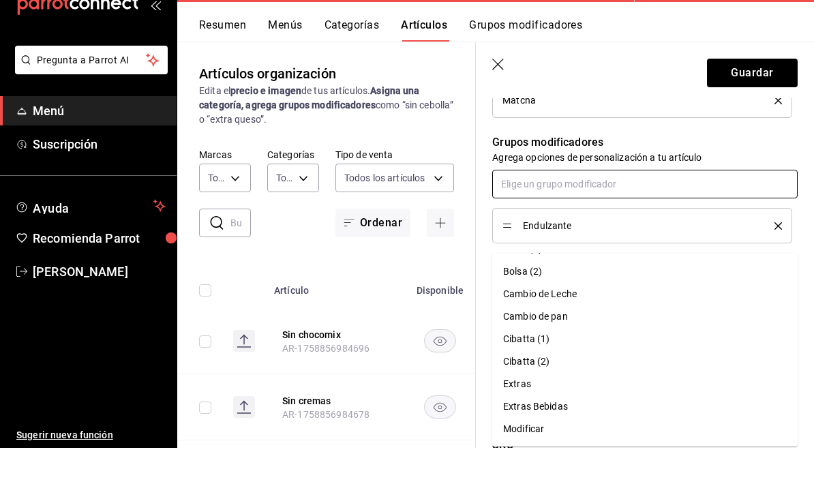
click at [565, 477] on li "Temperatura" at bounding box center [645, 488] width 306 height 23
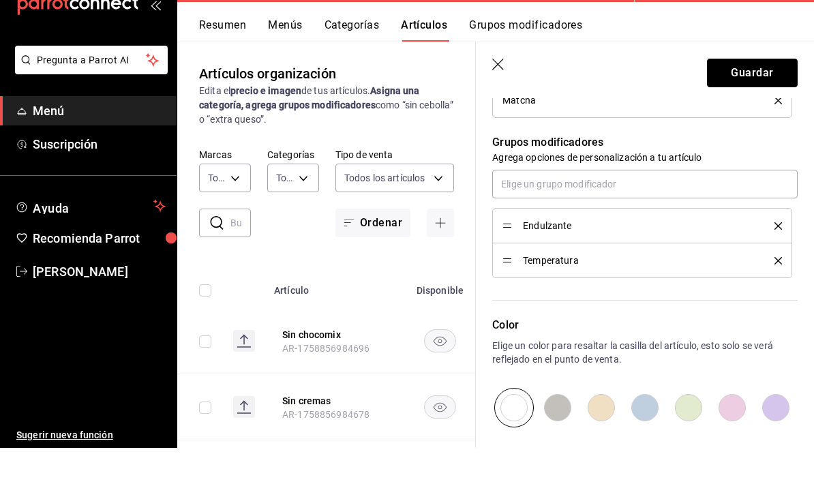
click at [763, 95] on button "Guardar" at bounding box center [752, 109] width 91 height 29
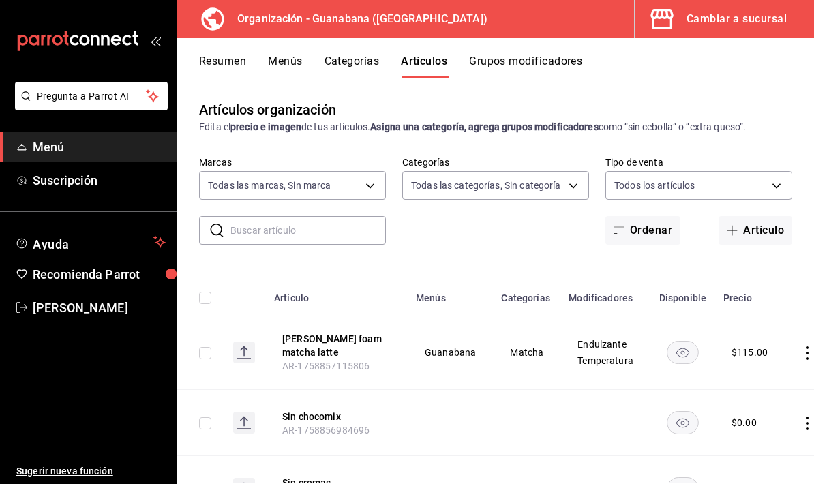
click at [771, 238] on button "Artículo" at bounding box center [756, 230] width 74 height 29
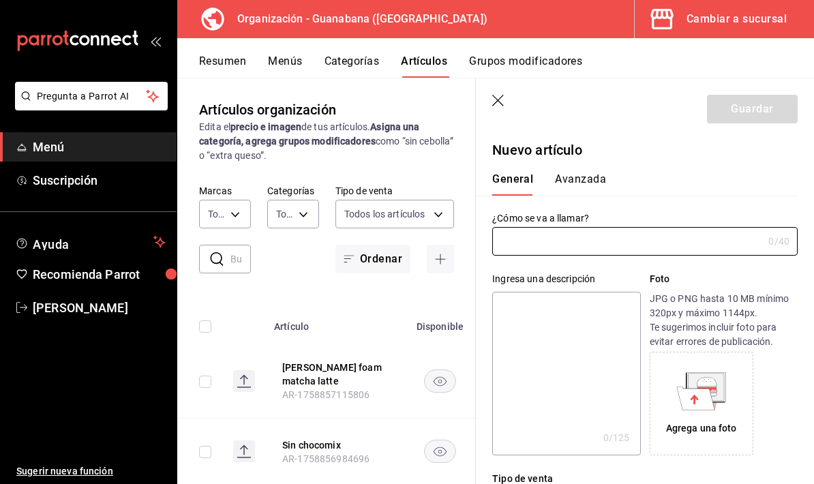
click at [583, 246] on input "text" at bounding box center [627, 241] width 271 height 27
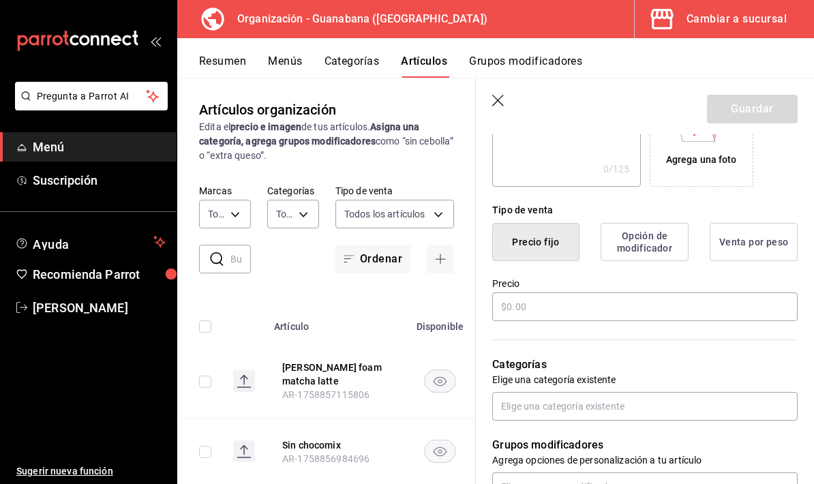
type input "[PERSON_NAME] grey foam latte"
click at [640, 318] on input "text" at bounding box center [645, 307] width 306 height 29
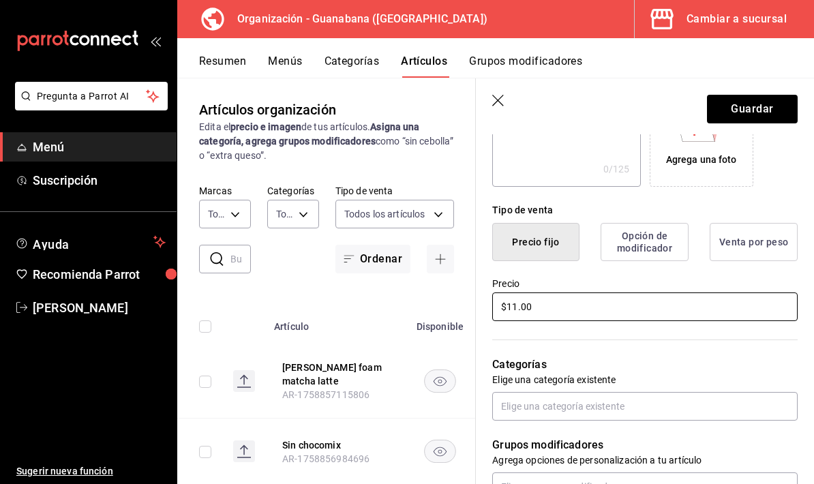
type input "$1.00"
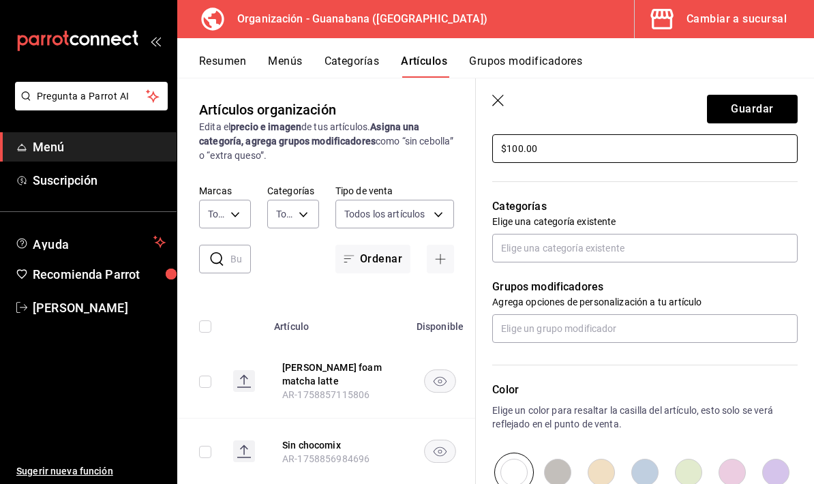
type input "$100.00"
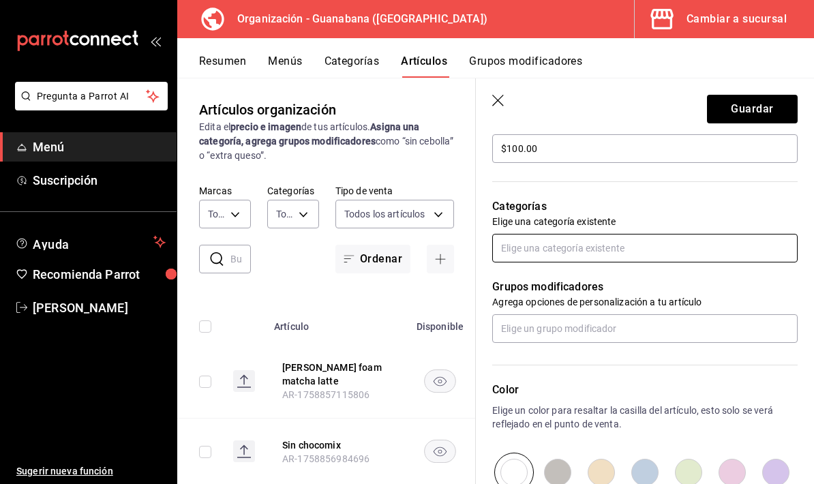
click at [668, 246] on input "text" at bounding box center [645, 248] width 306 height 29
type input "l"
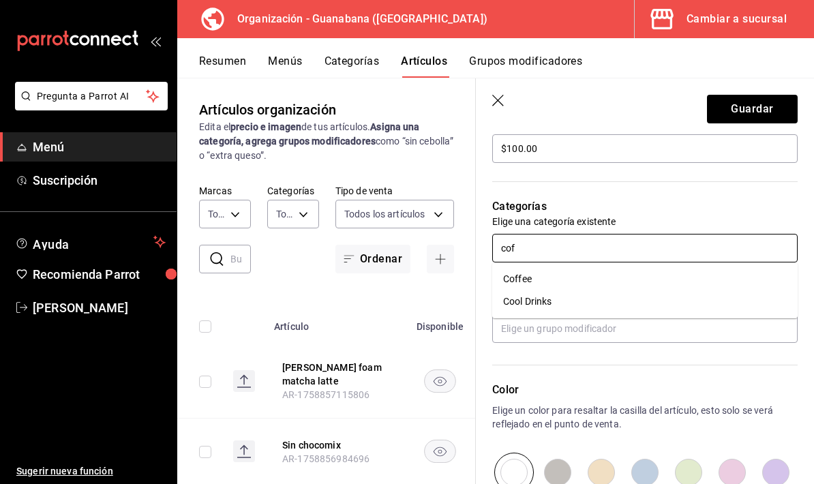
type input "coff"
click at [563, 282] on li "Coffee" at bounding box center [645, 279] width 306 height 23
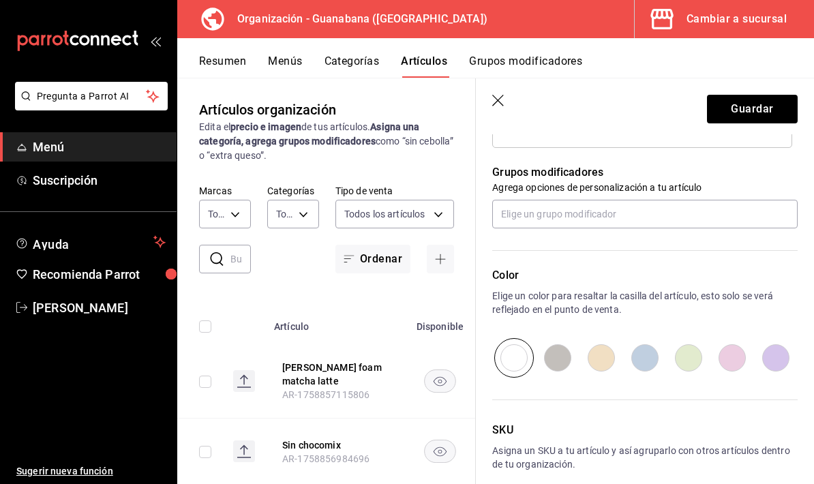
scroll to position [589, 0]
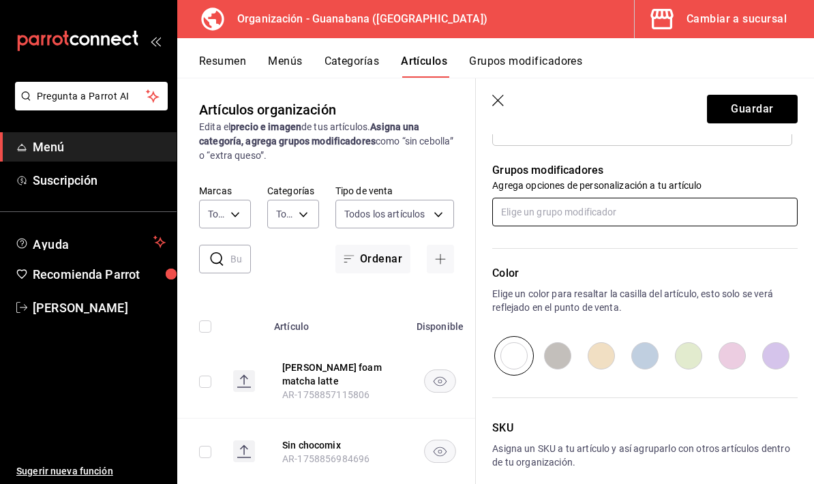
click at [693, 202] on input "text" at bounding box center [645, 212] width 306 height 29
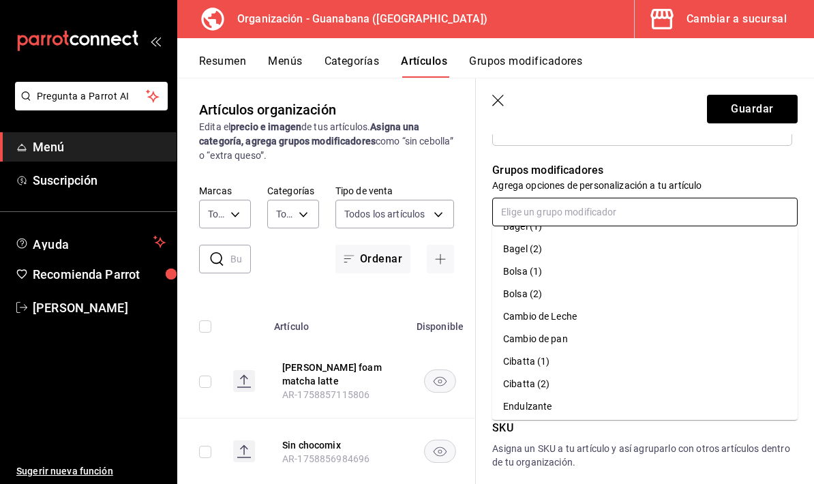
scroll to position [17, 0]
click at [583, 317] on li "Cambio de Leche" at bounding box center [645, 316] width 306 height 23
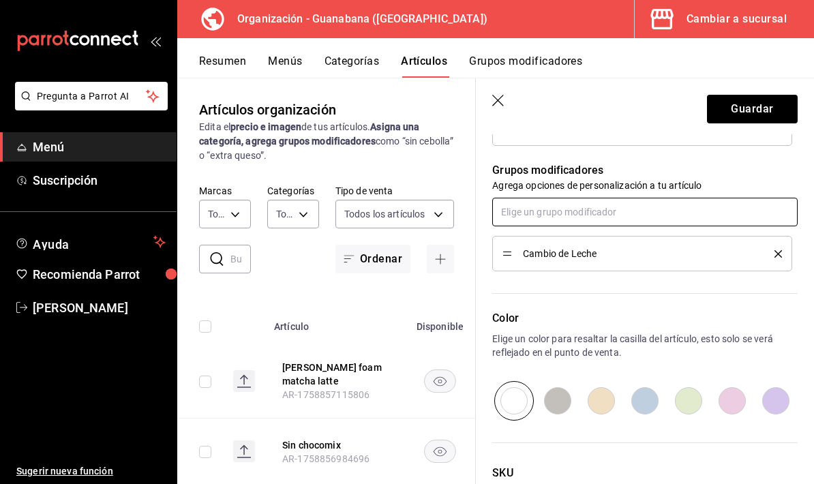
click at [664, 213] on input "text" at bounding box center [645, 212] width 306 height 29
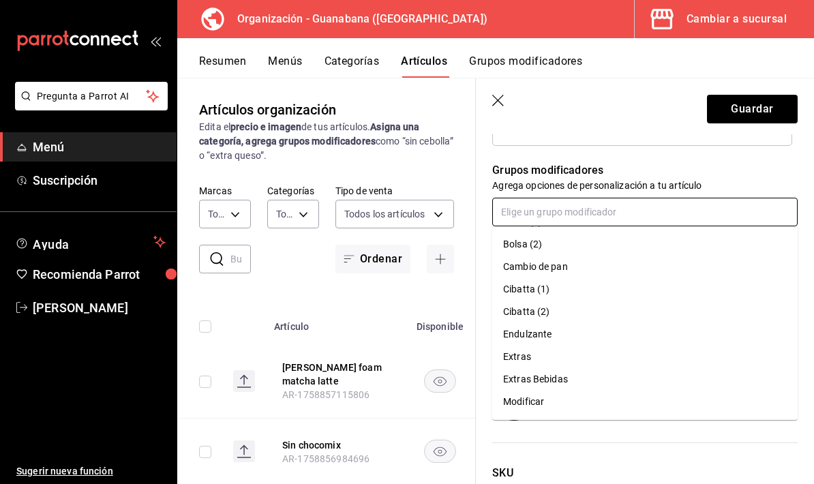
scroll to position [65, 0]
click at [569, 426] on li "Temperatura" at bounding box center [645, 425] width 306 height 23
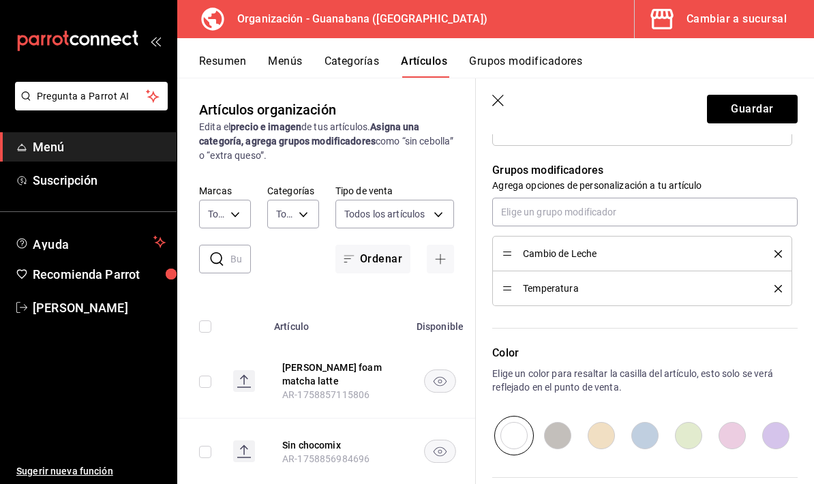
click at [773, 113] on button "Guardar" at bounding box center [752, 109] width 91 height 29
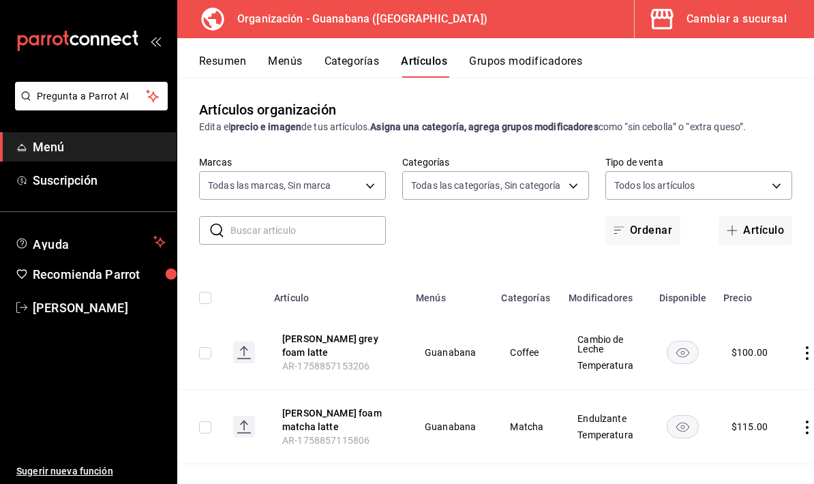
click at [229, 61] on button "Resumen" at bounding box center [222, 66] width 47 height 23
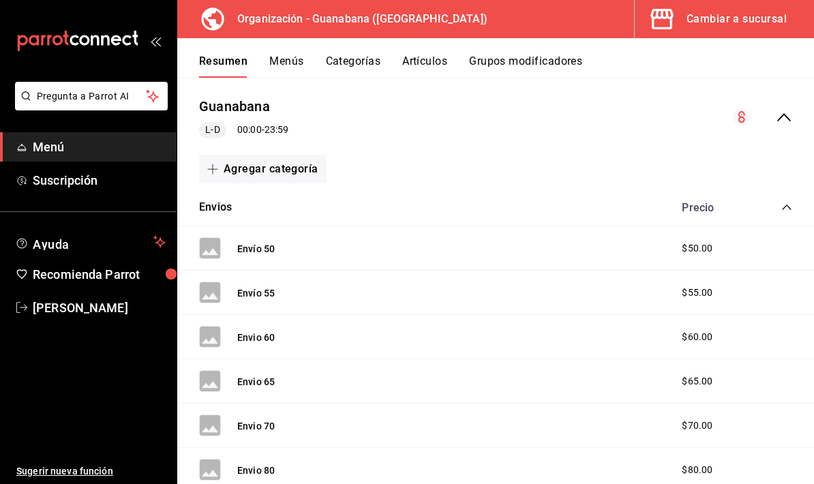
scroll to position [196, 0]
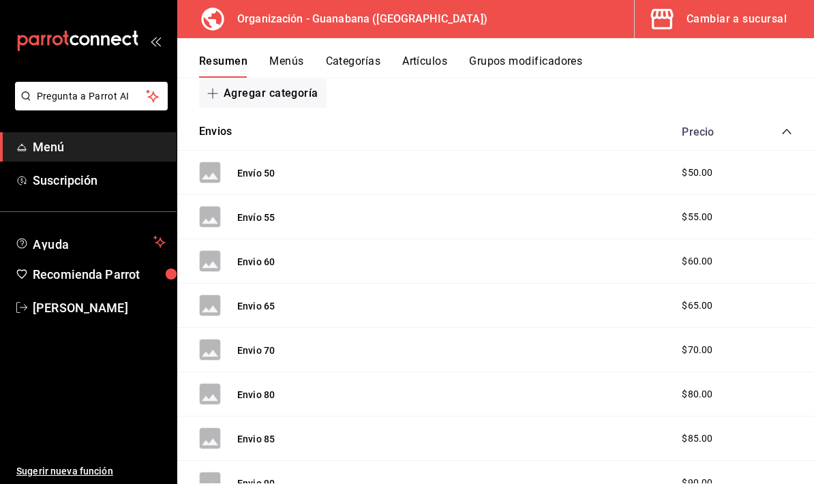
click at [791, 134] on icon "collapse-category-row" at bounding box center [787, 131] width 11 height 11
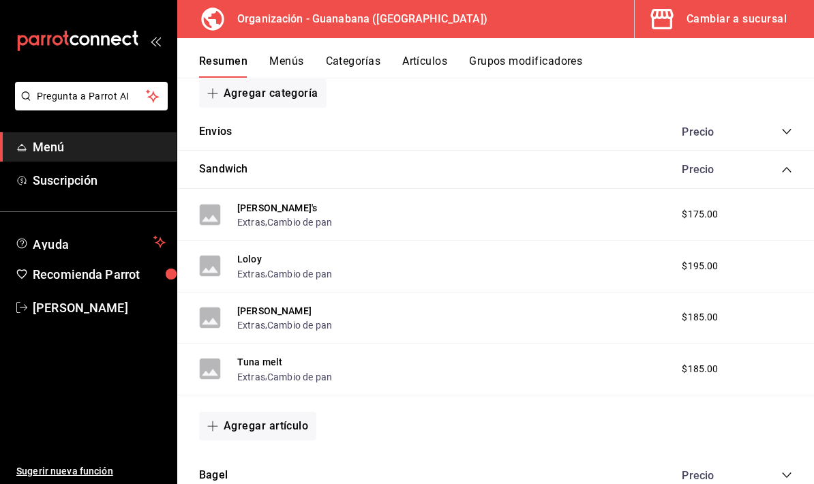
click at [786, 167] on icon "collapse-category-row" at bounding box center [787, 169] width 11 height 11
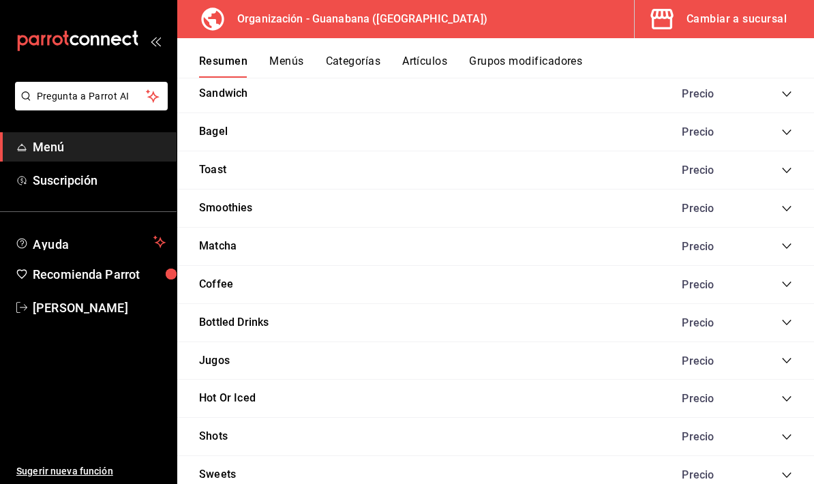
scroll to position [289, 0]
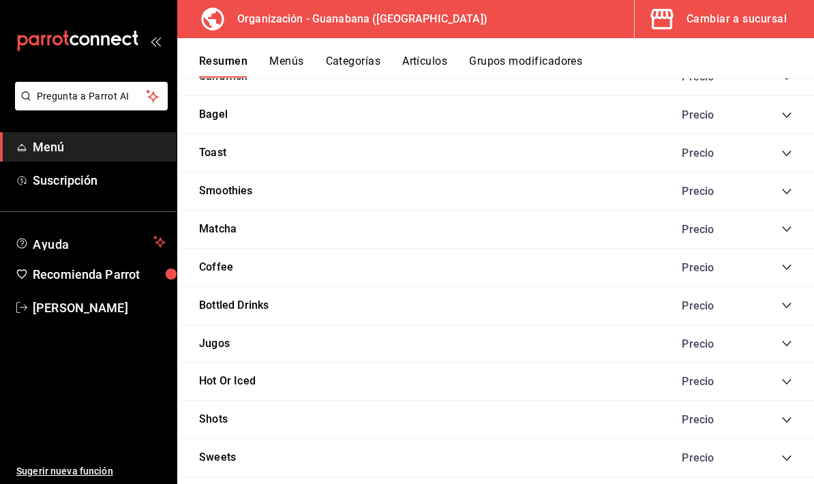
click at [782, 224] on icon "collapse-category-row" at bounding box center [787, 229] width 11 height 11
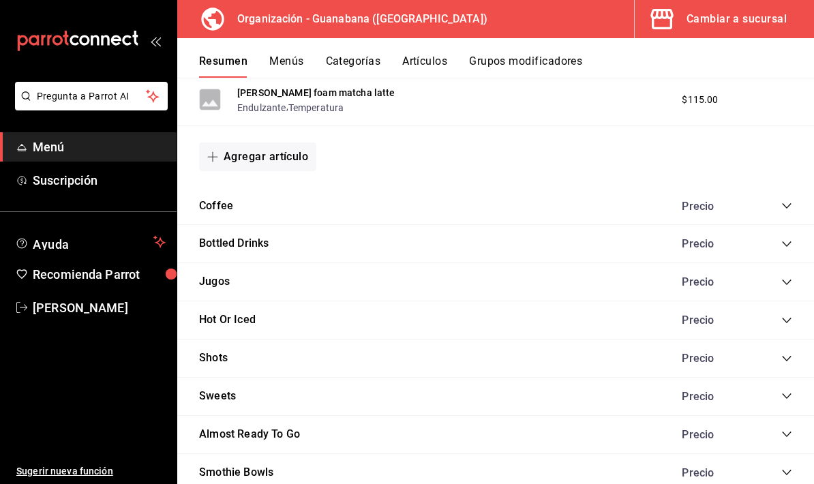
scroll to position [825, 0]
click at [789, 200] on icon "collapse-category-row" at bounding box center [787, 205] width 11 height 11
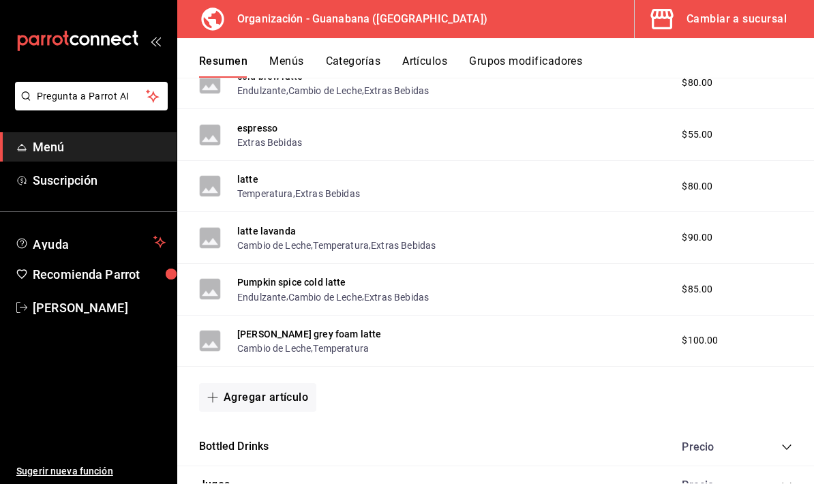
scroll to position [1355, 0]
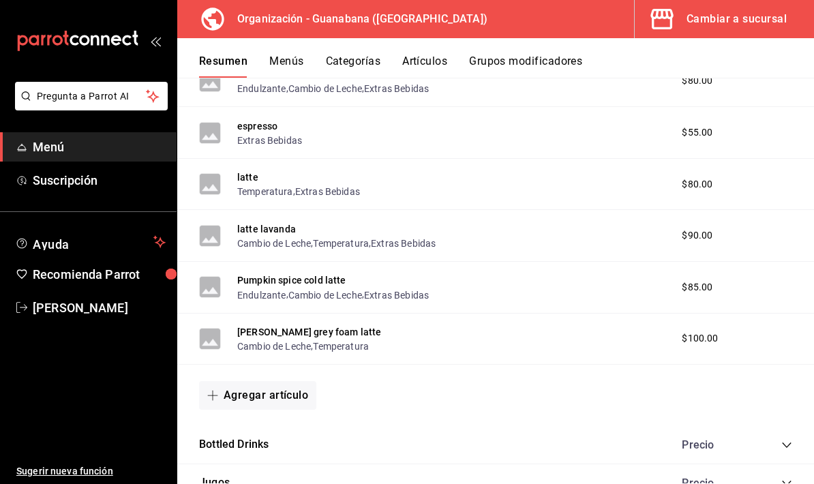
click at [261, 381] on button "Agregar artículo" at bounding box center [257, 395] width 117 height 29
click at [265, 458] on li "Artículo nuevo" at bounding box center [252, 451] width 107 height 33
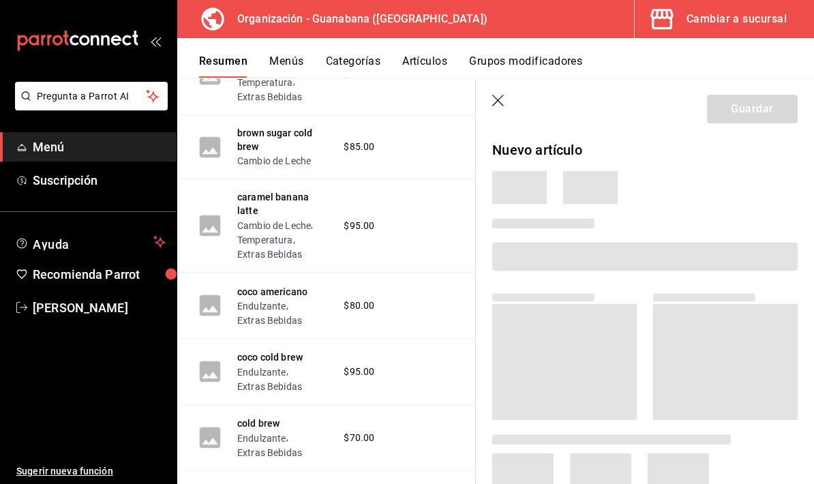
scroll to position [1971, 0]
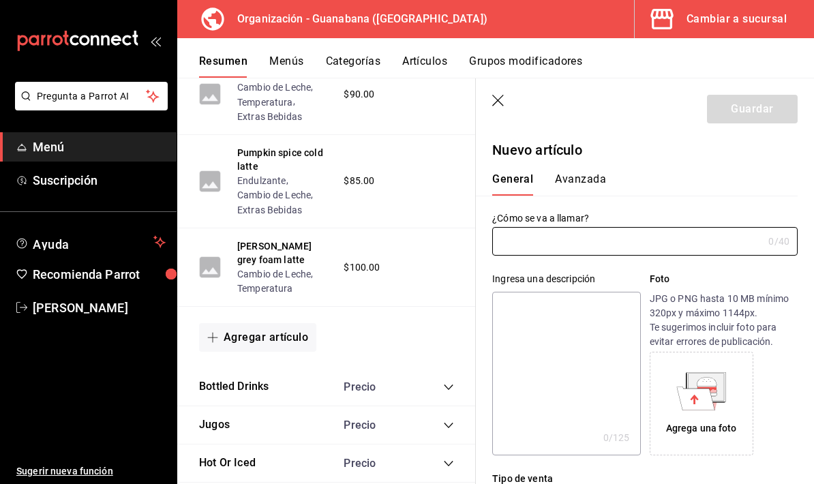
type input "AR-1758857198920"
click at [505, 239] on input "Caramel Banana Latte" at bounding box center [624, 241] width 265 height 27
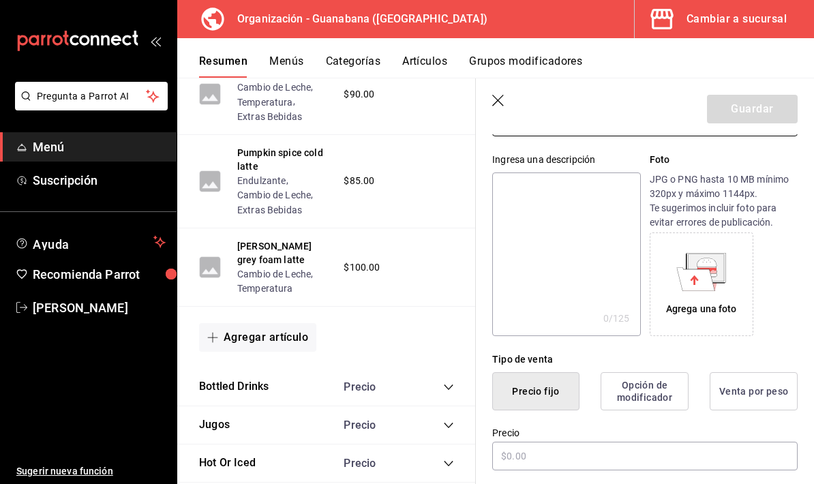
scroll to position [261, 0]
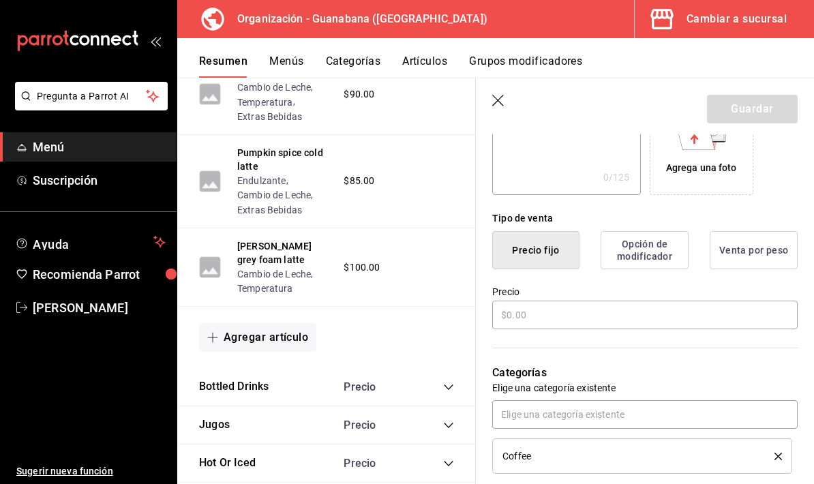
type input "Caramel Banana Latte"
click at [593, 327] on input "text" at bounding box center [645, 315] width 306 height 29
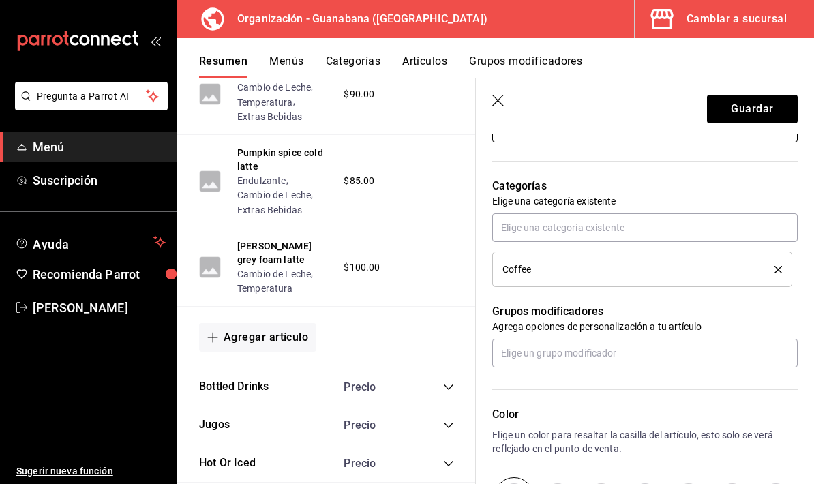
scroll to position [449, 0]
type input "$95.00"
click at [645, 283] on li "Coffee" at bounding box center [642, 267] width 300 height 35
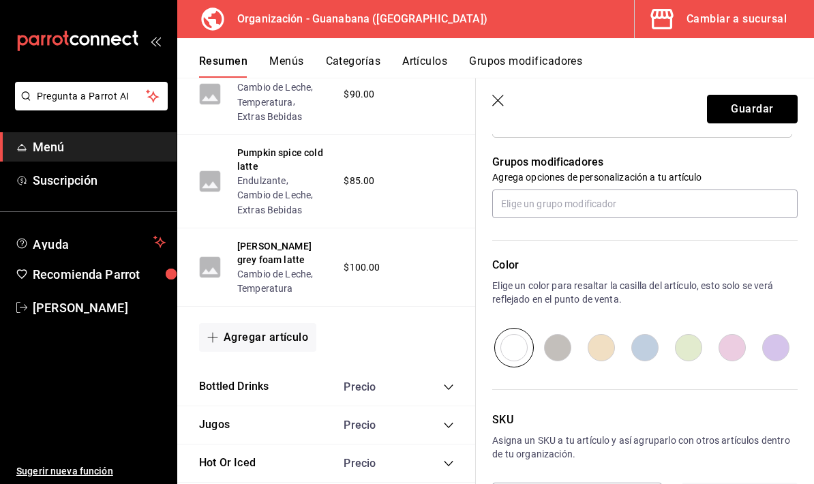
click at [759, 115] on button "Guardar" at bounding box center [752, 109] width 91 height 29
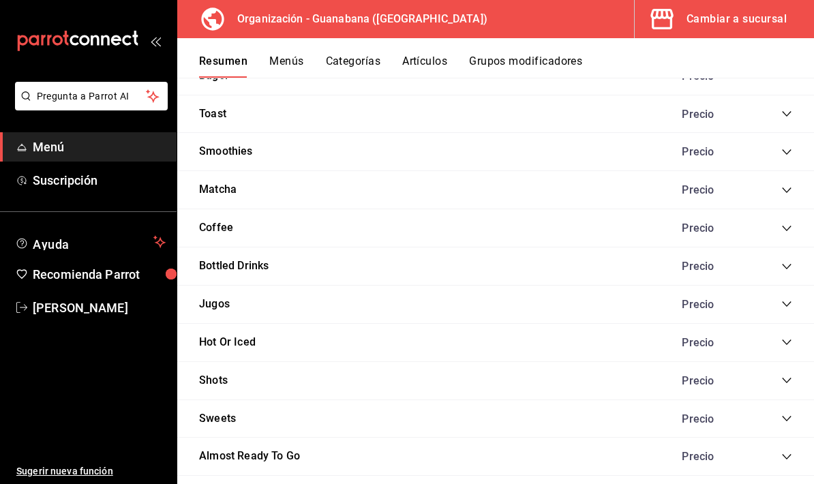
scroll to position [1110, 0]
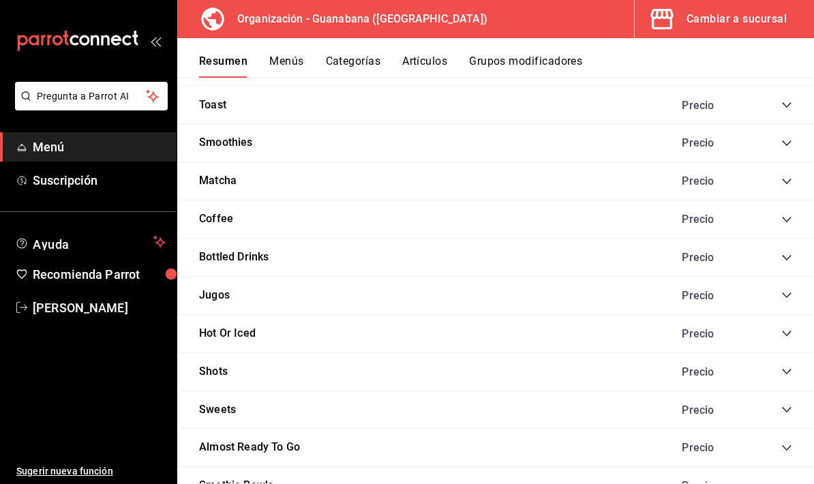
click at [787, 182] on icon "collapse-category-row" at bounding box center [787, 181] width 11 height 11
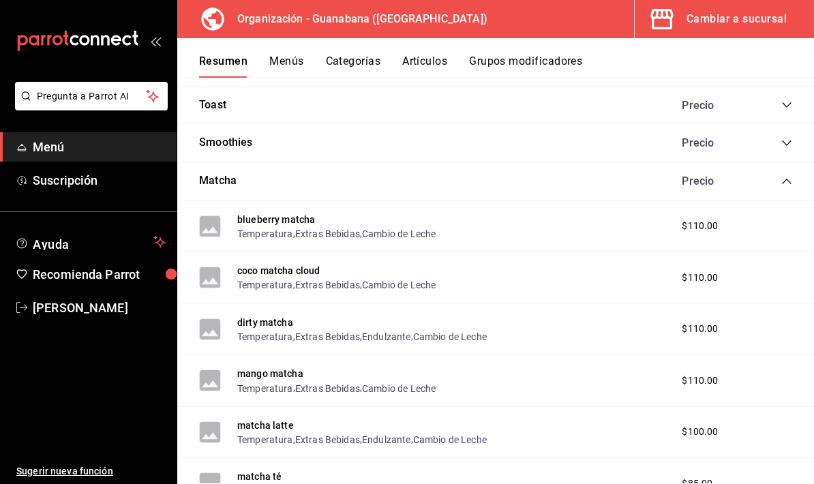
click at [788, 179] on icon "collapse-category-row" at bounding box center [786, 181] width 9 height 5
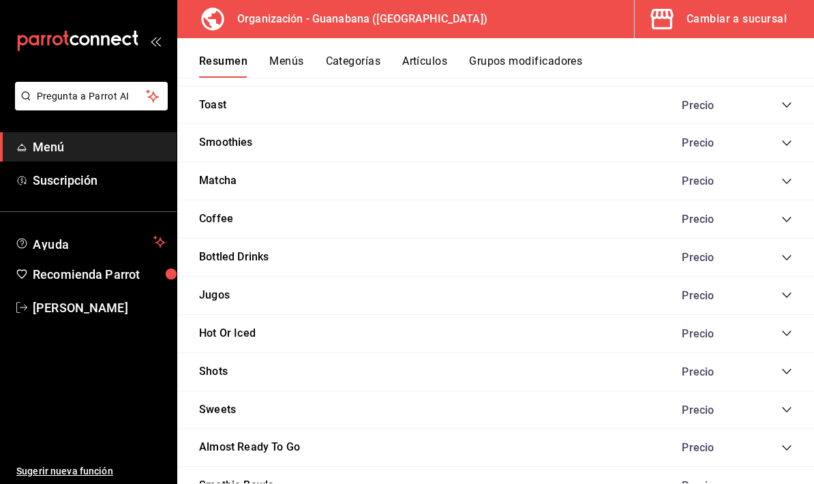
click at [786, 214] on icon "collapse-category-row" at bounding box center [787, 219] width 11 height 11
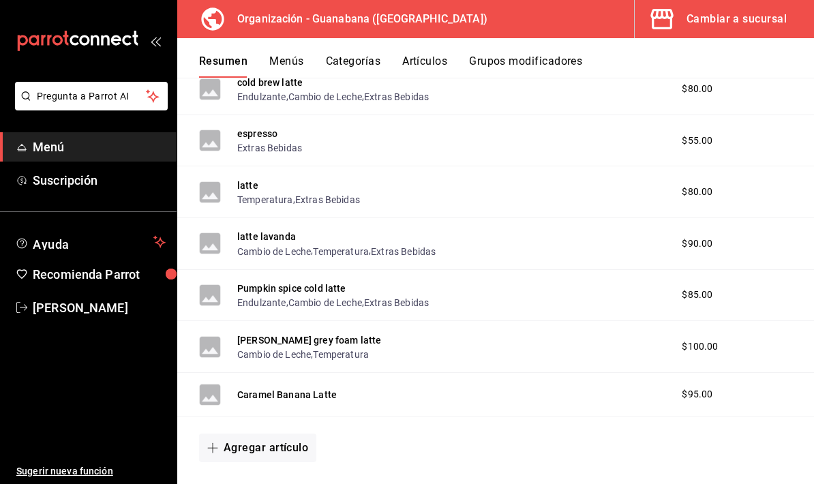
scroll to position [1732, 0]
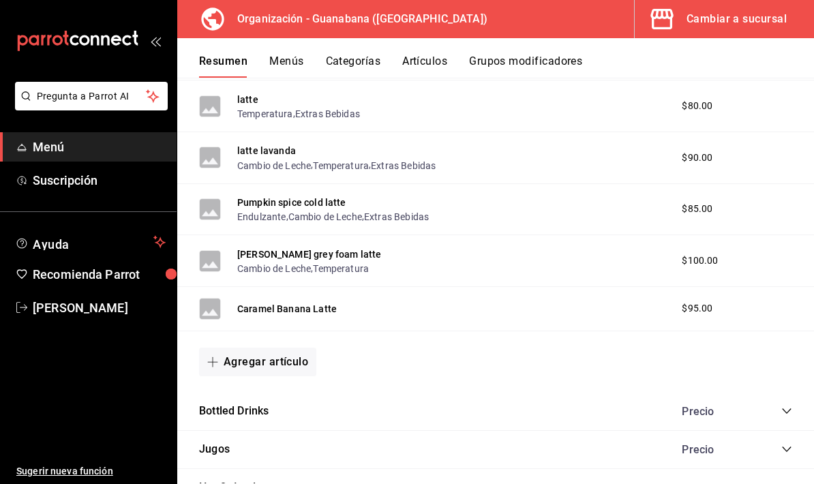
click at [681, 261] on div "$100.00" at bounding box center [711, 261] width 87 height 14
click at [701, 256] on span "$100.00" at bounding box center [700, 261] width 36 height 14
click at [306, 263] on button "Cambio de Leche" at bounding box center [274, 269] width 74 height 14
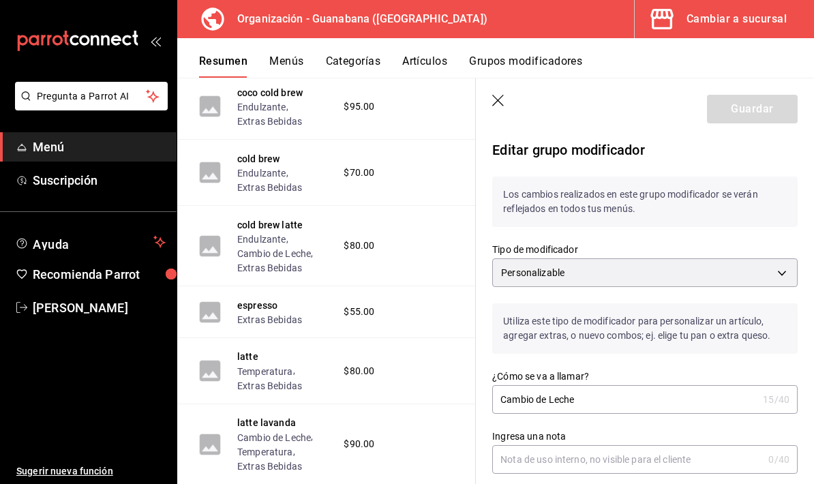
scroll to position [-1, 0]
click at [501, 100] on icon "button" at bounding box center [499, 102] width 14 height 14
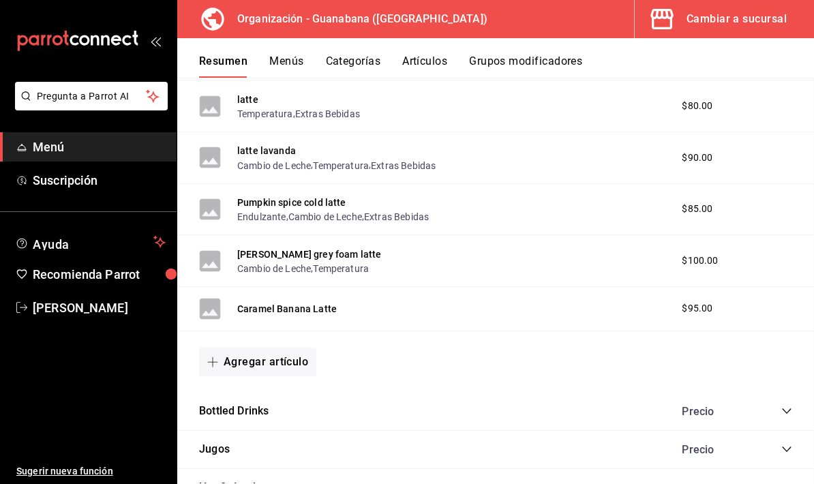
click at [433, 59] on button "Artículos" at bounding box center [424, 66] width 45 height 23
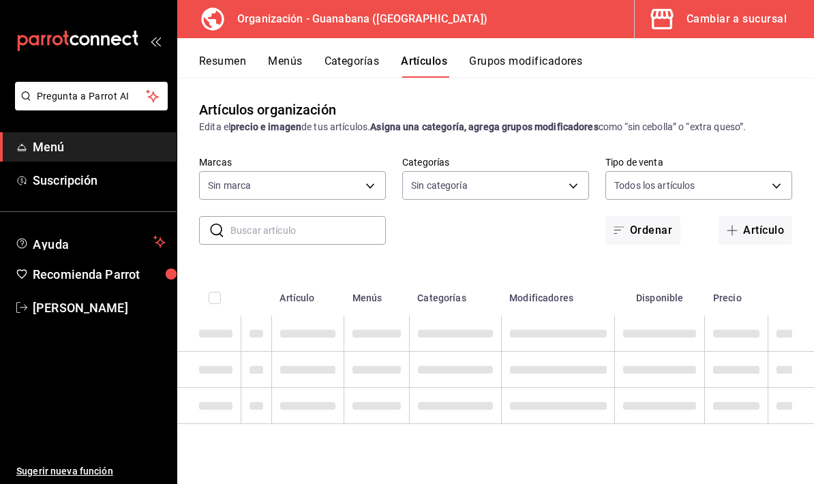
type input "3c94e616-9367-4ed0-8730-a75e431e117f"
type input "f44505b4-65e1-45ff-8b18-b122fb73f581,50172db3-5d23-42f3-93cf-e552ad390615,6a2c4…"
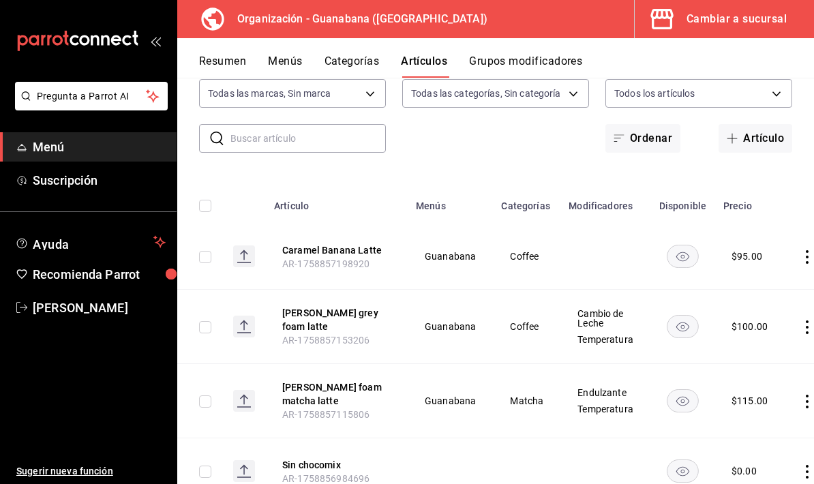
scroll to position [119, 0]
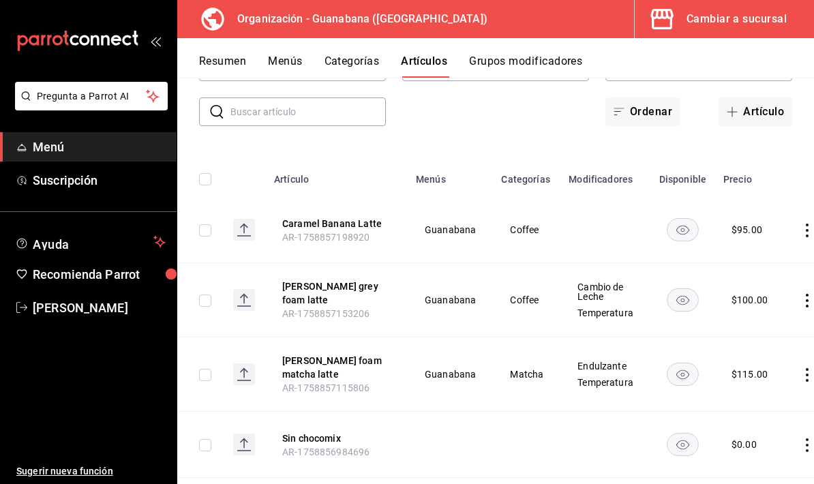
click at [794, 310] on td at bounding box center [810, 300] width 52 height 74
click at [808, 301] on icon "actions" at bounding box center [808, 301] width 14 height 14
click at [765, 329] on span "Editar" at bounding box center [762, 330] width 35 height 14
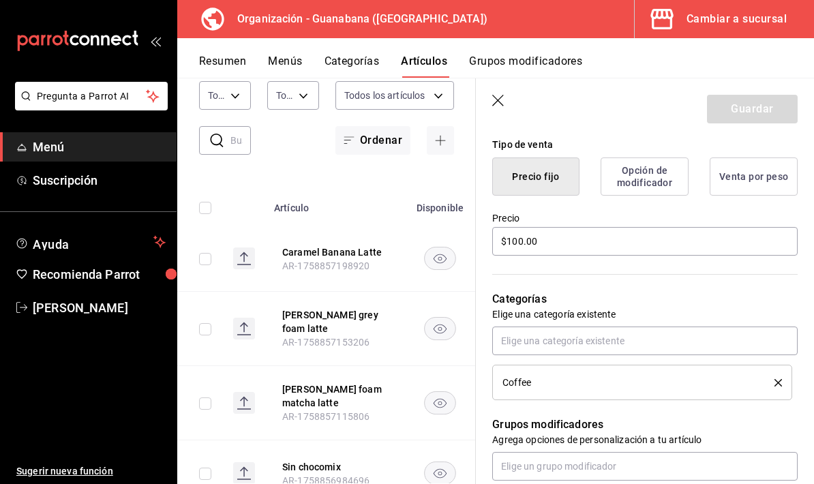
scroll to position [394, 0]
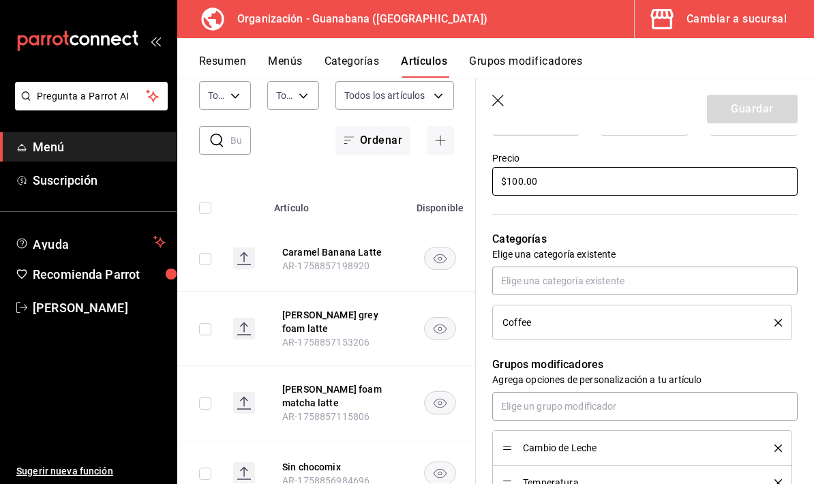
click at [634, 183] on input "$100.00" at bounding box center [645, 181] width 306 height 29
click at [630, 186] on input "$100.00" at bounding box center [645, 181] width 306 height 29
click at [630, 185] on input "$100.00" at bounding box center [645, 181] width 306 height 29
type input "$1.00"
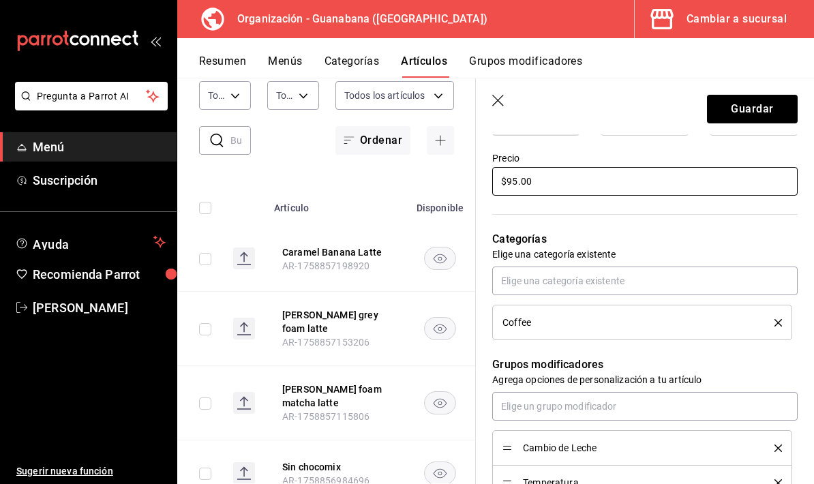
type input "$95.00"
click at [754, 108] on button "Guardar" at bounding box center [752, 109] width 91 height 29
